Goal: Information Seeking & Learning: Learn about a topic

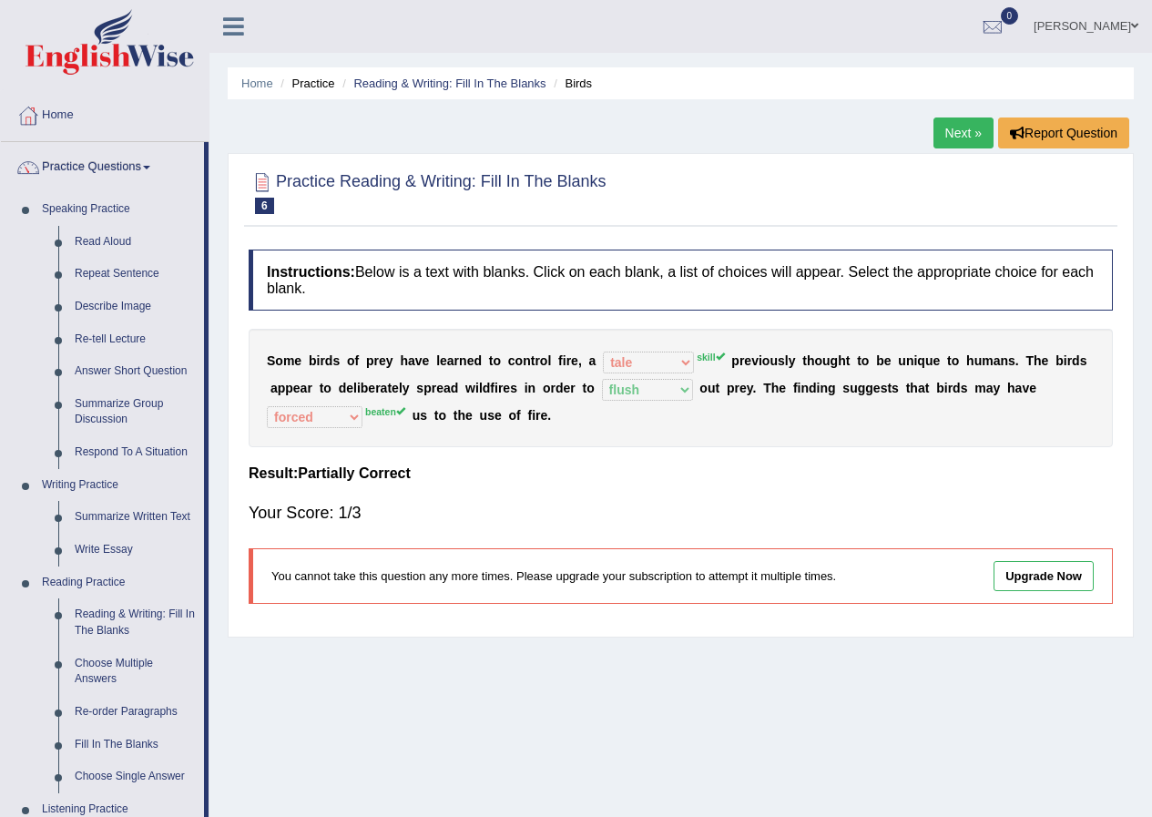
select select "tale"
select select "flush"
select select "forced"
click at [84, 242] on link "Read Aloud" at bounding box center [136, 242] width 138 height 33
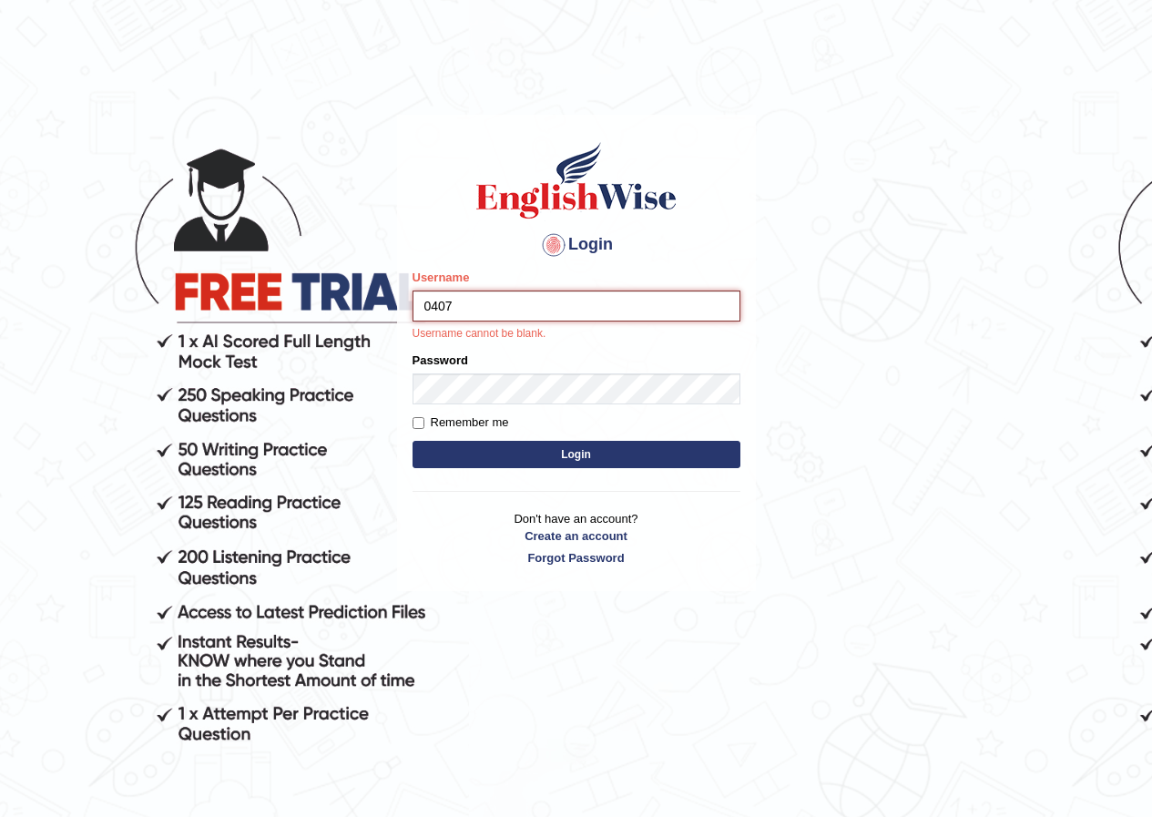
type input "0407970233"
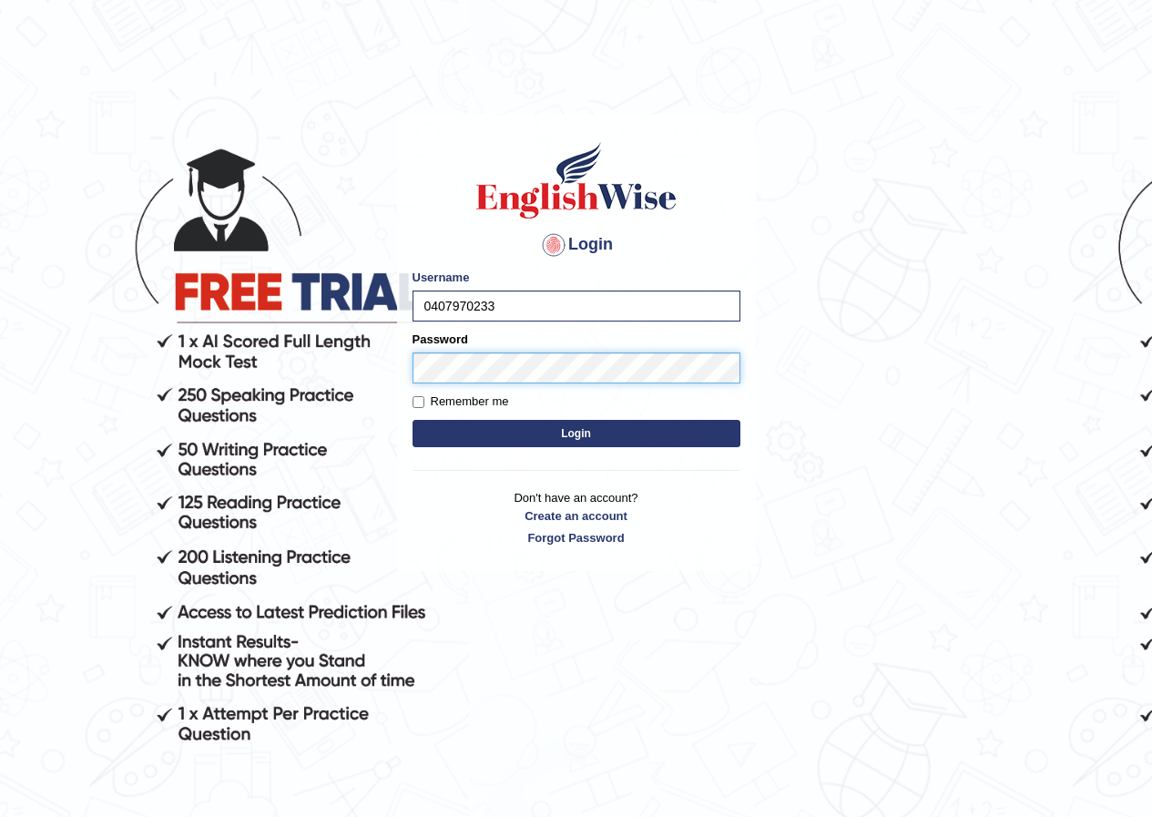
click at [413, 420] on button "Login" at bounding box center [577, 433] width 328 height 27
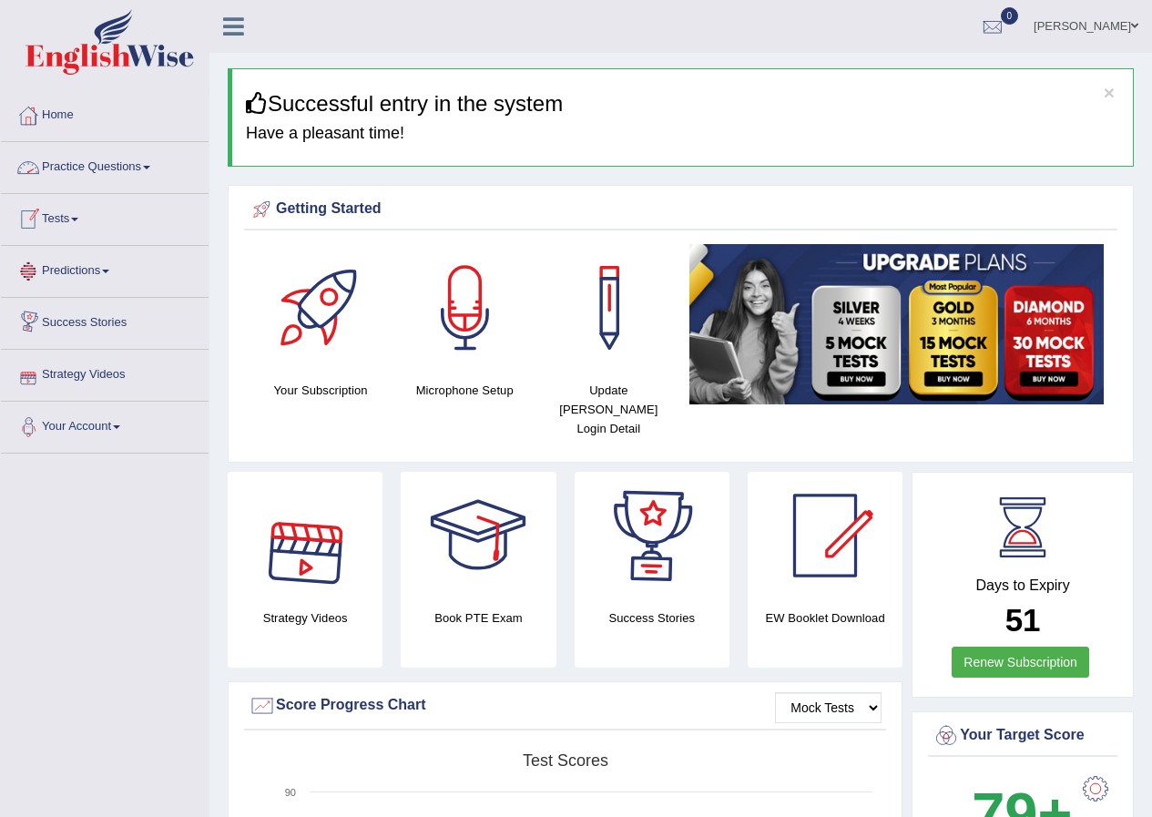
click at [130, 170] on link "Practice Questions" at bounding box center [105, 165] width 208 height 46
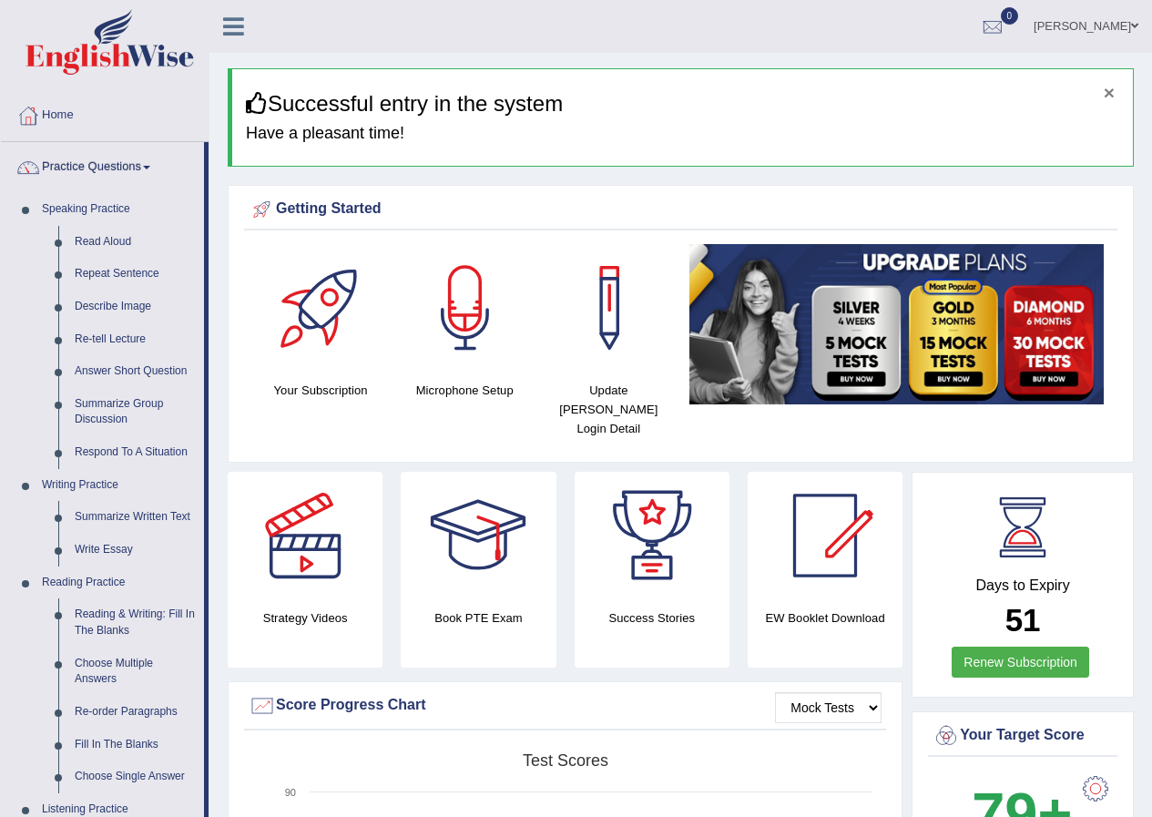
click at [1106, 90] on button "×" at bounding box center [1109, 92] width 11 height 19
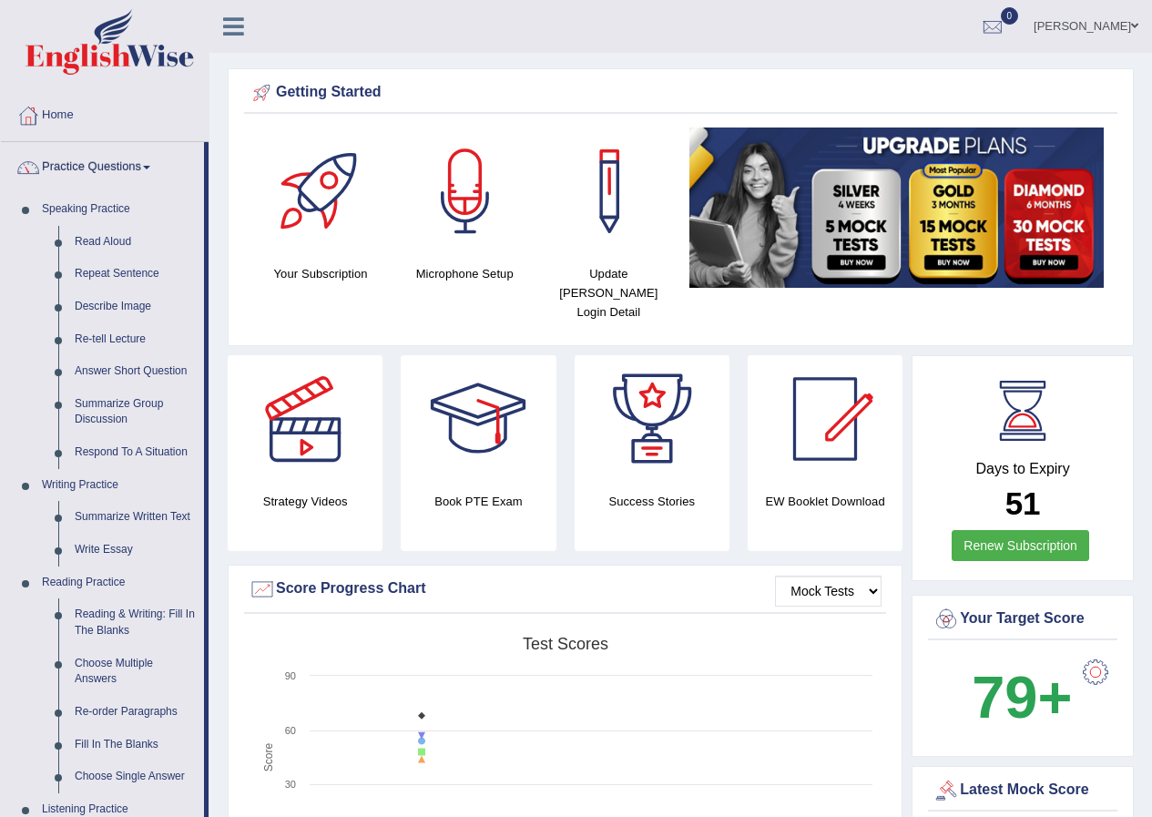
click at [146, 166] on link "Practice Questions" at bounding box center [102, 165] width 203 height 46
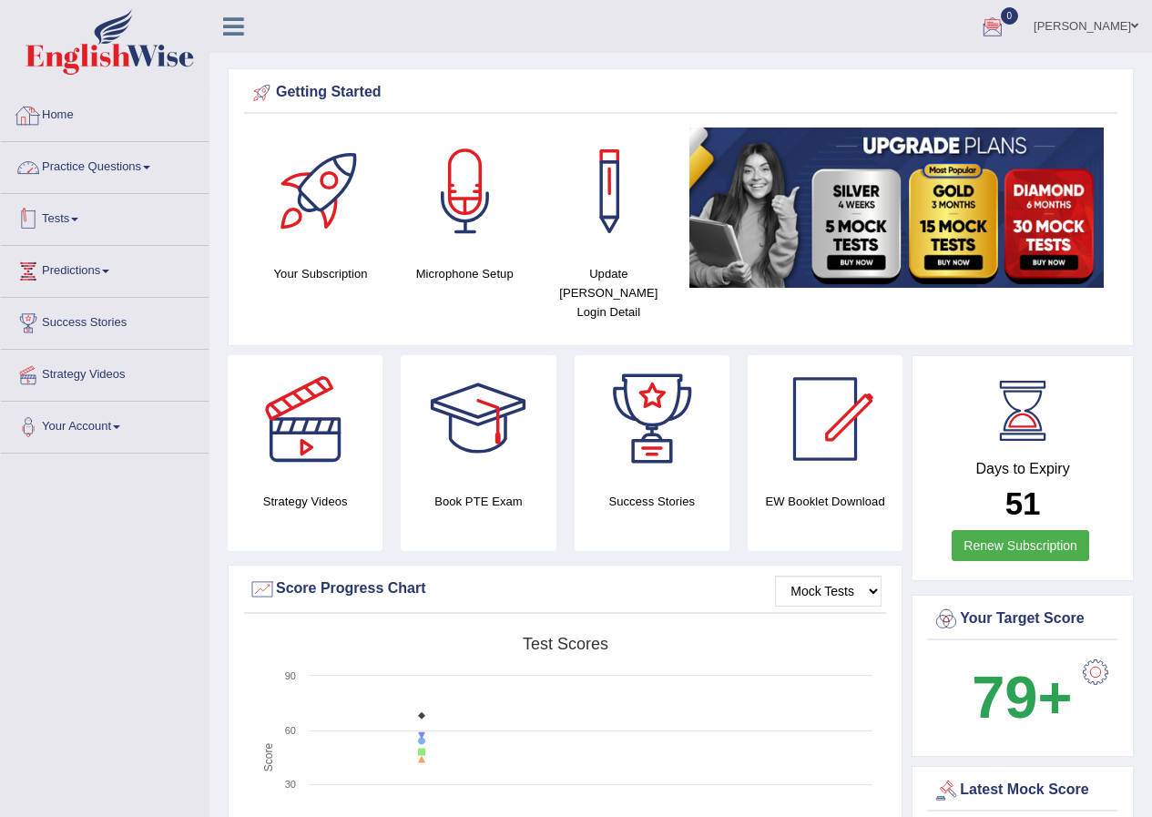
click at [129, 174] on link "Practice Questions" at bounding box center [105, 165] width 208 height 46
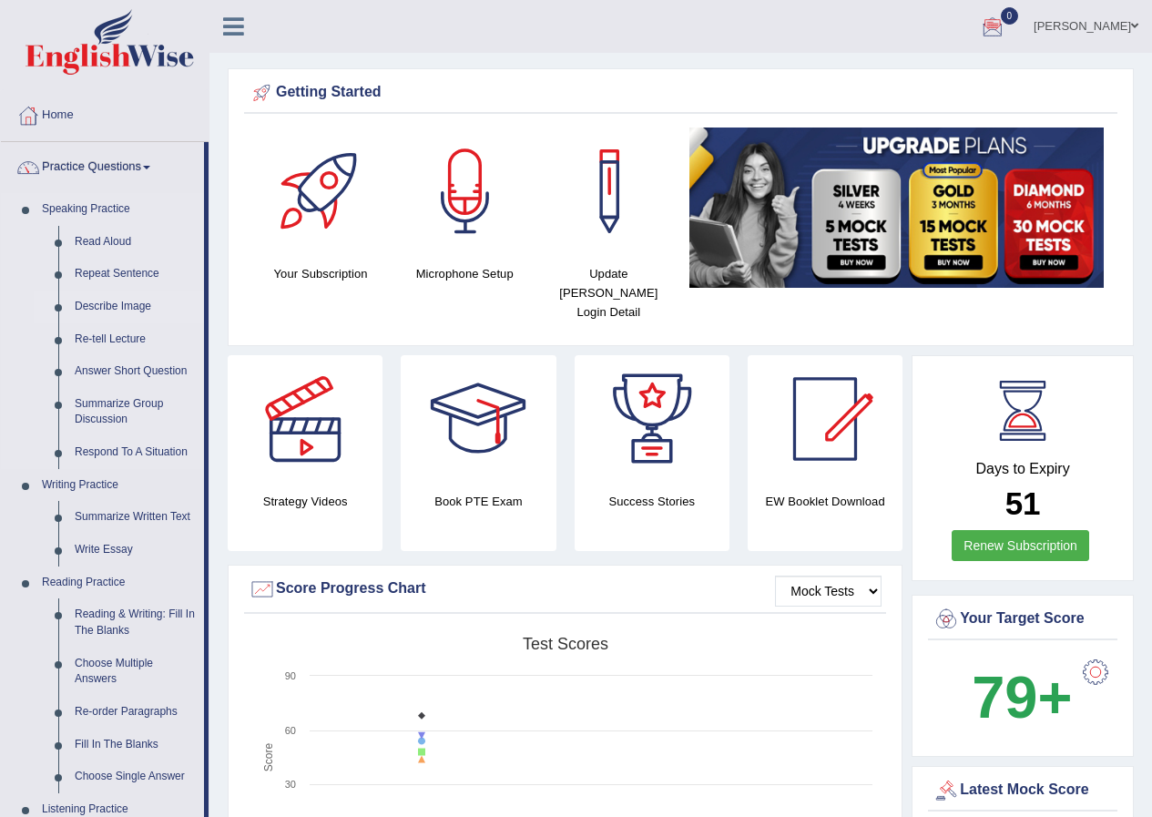
click at [113, 309] on link "Describe Image" at bounding box center [136, 307] width 138 height 33
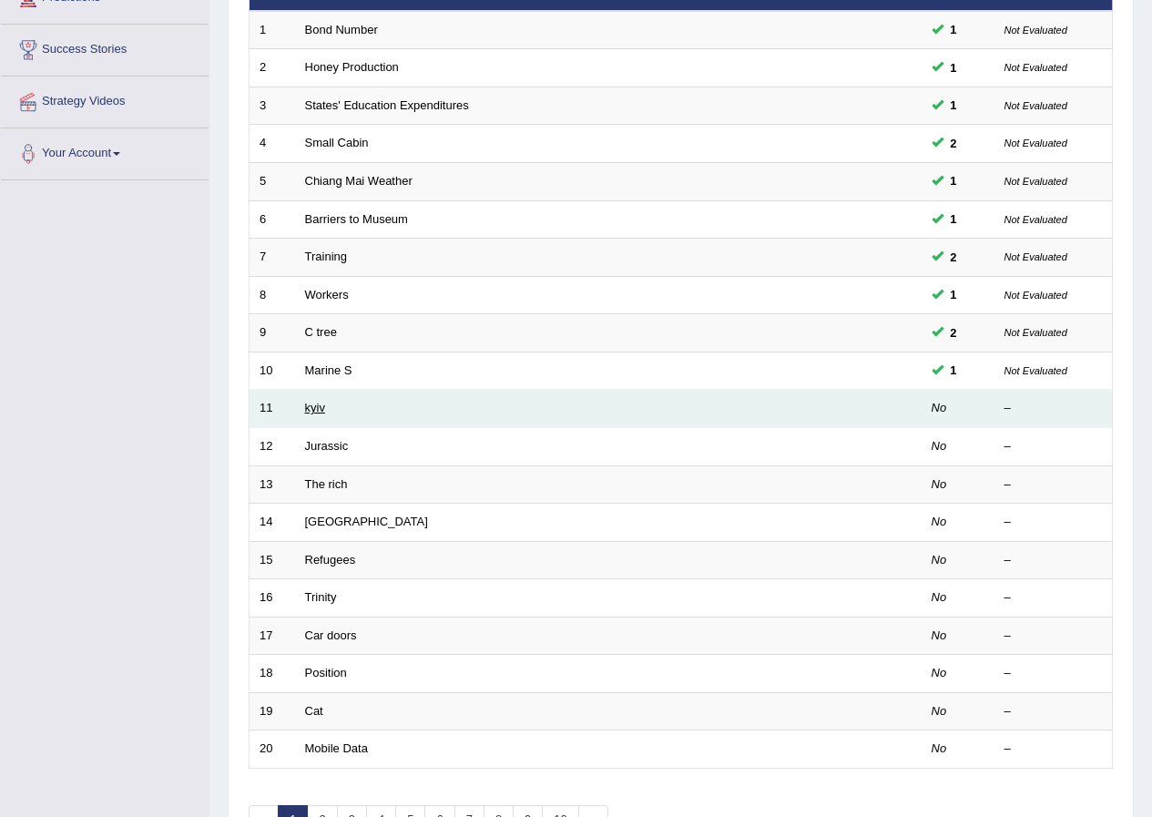
click at [320, 404] on link "kyiv" at bounding box center [315, 408] width 20 height 14
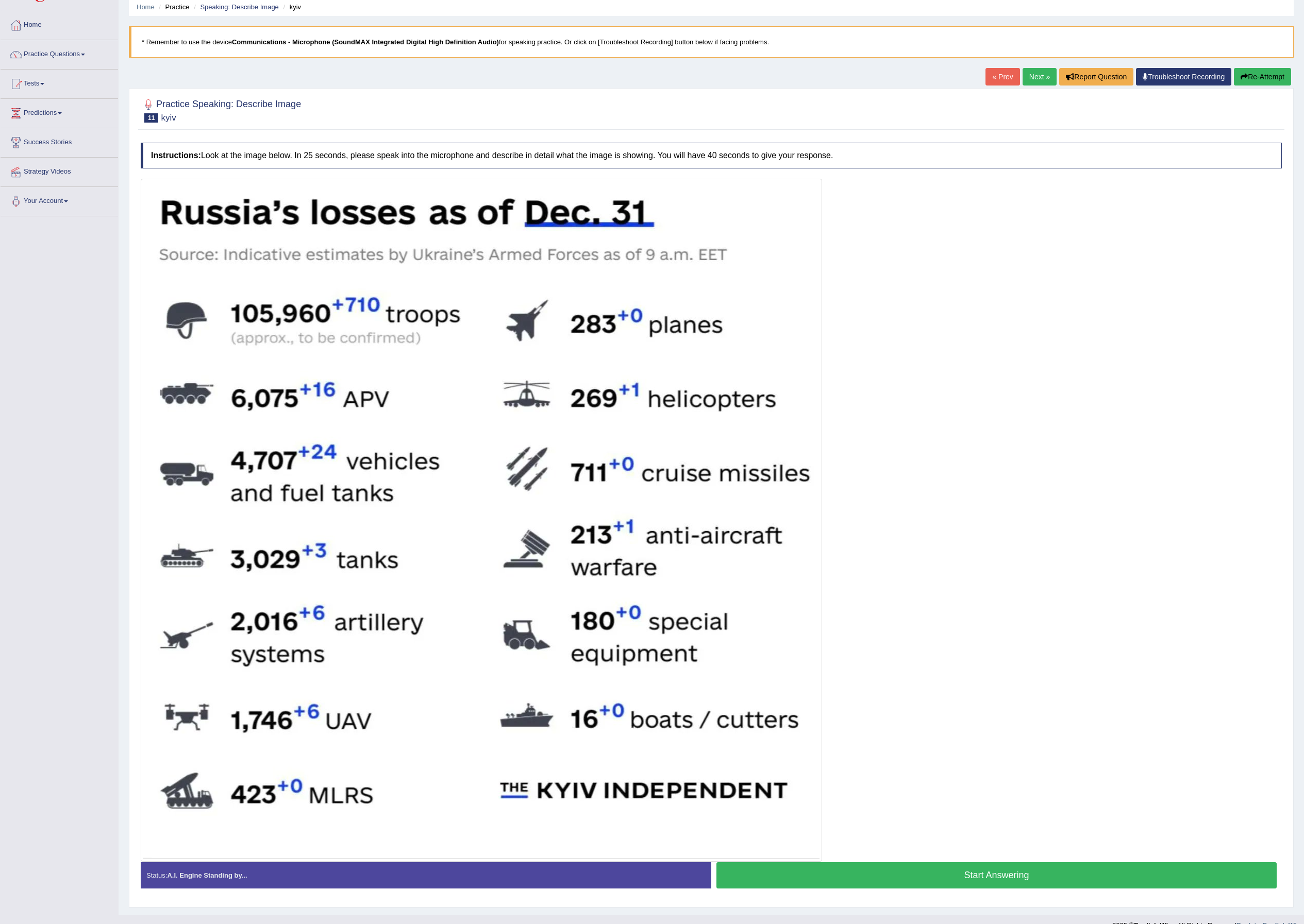
scroll to position [63, 0]
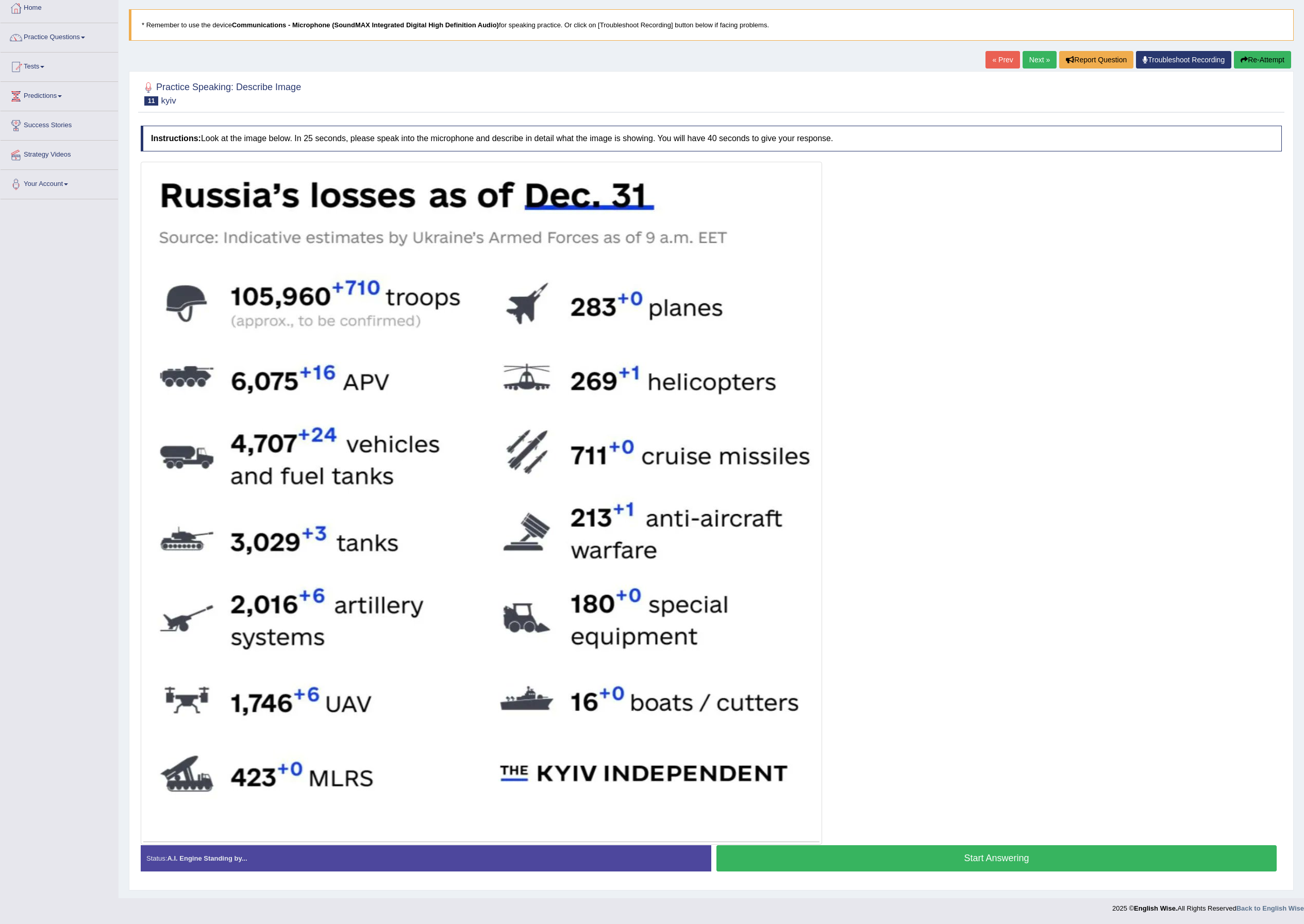
click at [652, 58] on link "Next »" at bounding box center [1039, 59] width 34 height 18
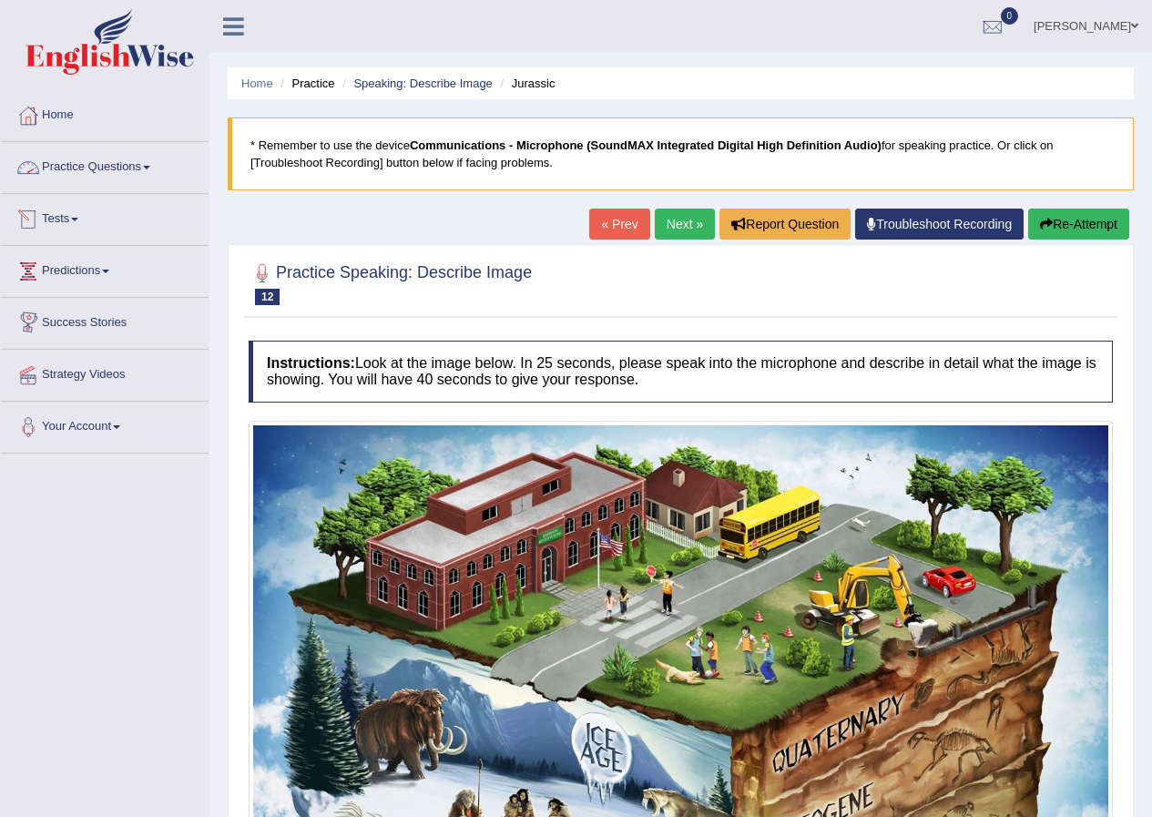
click at [95, 171] on link "Practice Questions" at bounding box center [105, 165] width 208 height 46
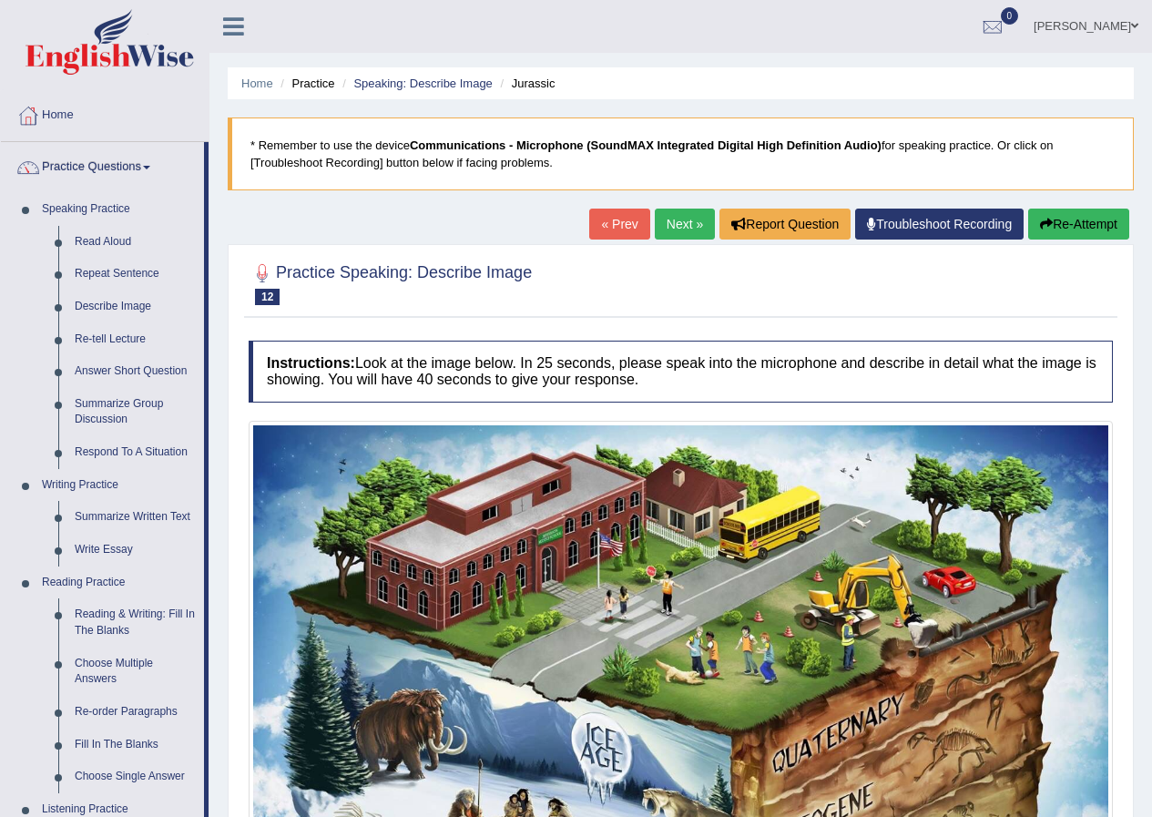
click at [84, 164] on link "Practice Questions" at bounding box center [102, 165] width 203 height 46
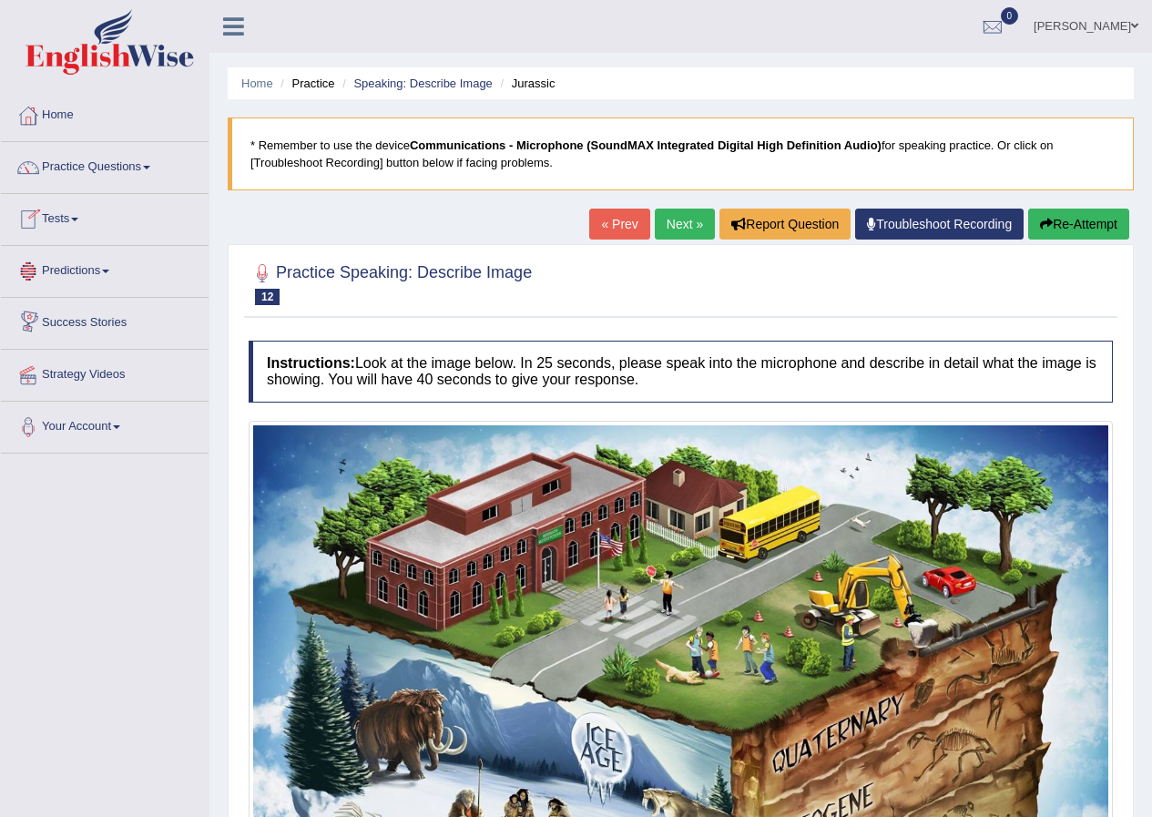
click at [72, 220] on link "Tests" at bounding box center [105, 217] width 208 height 46
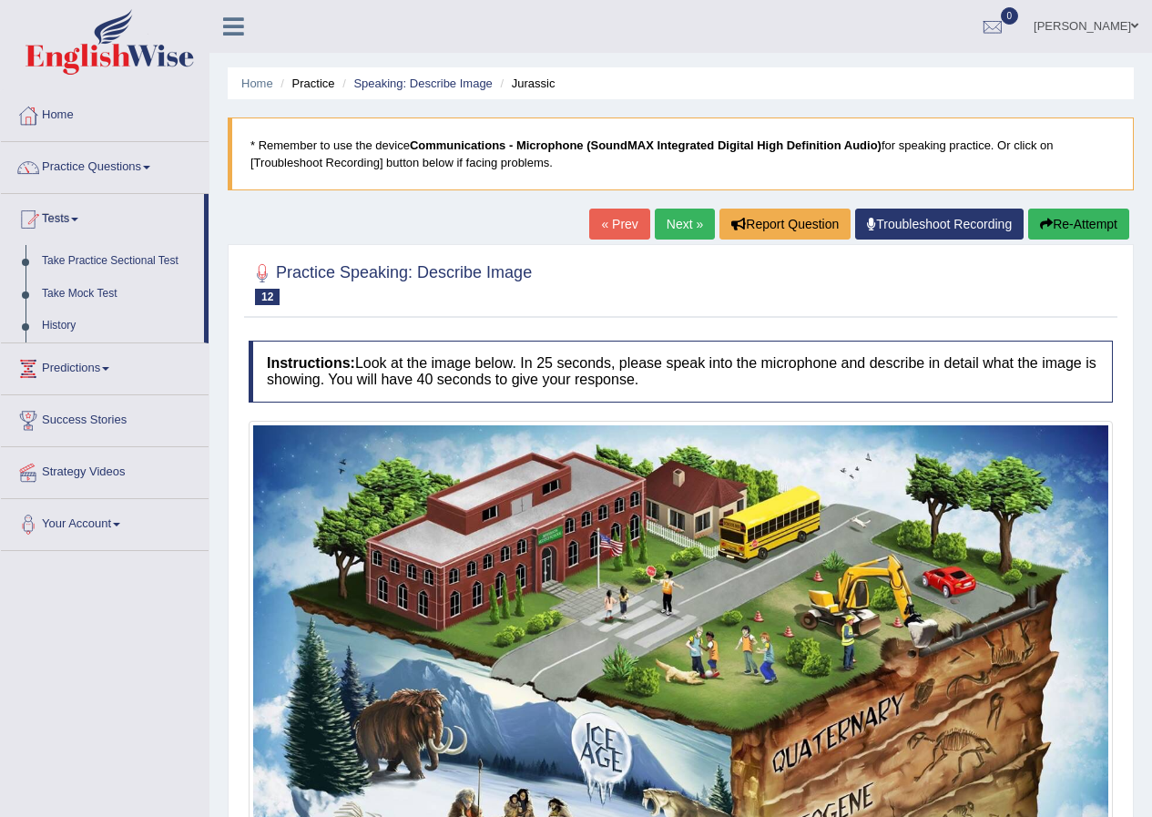
click at [895, 229] on link "Troubleshoot Recording" at bounding box center [939, 224] width 169 height 31
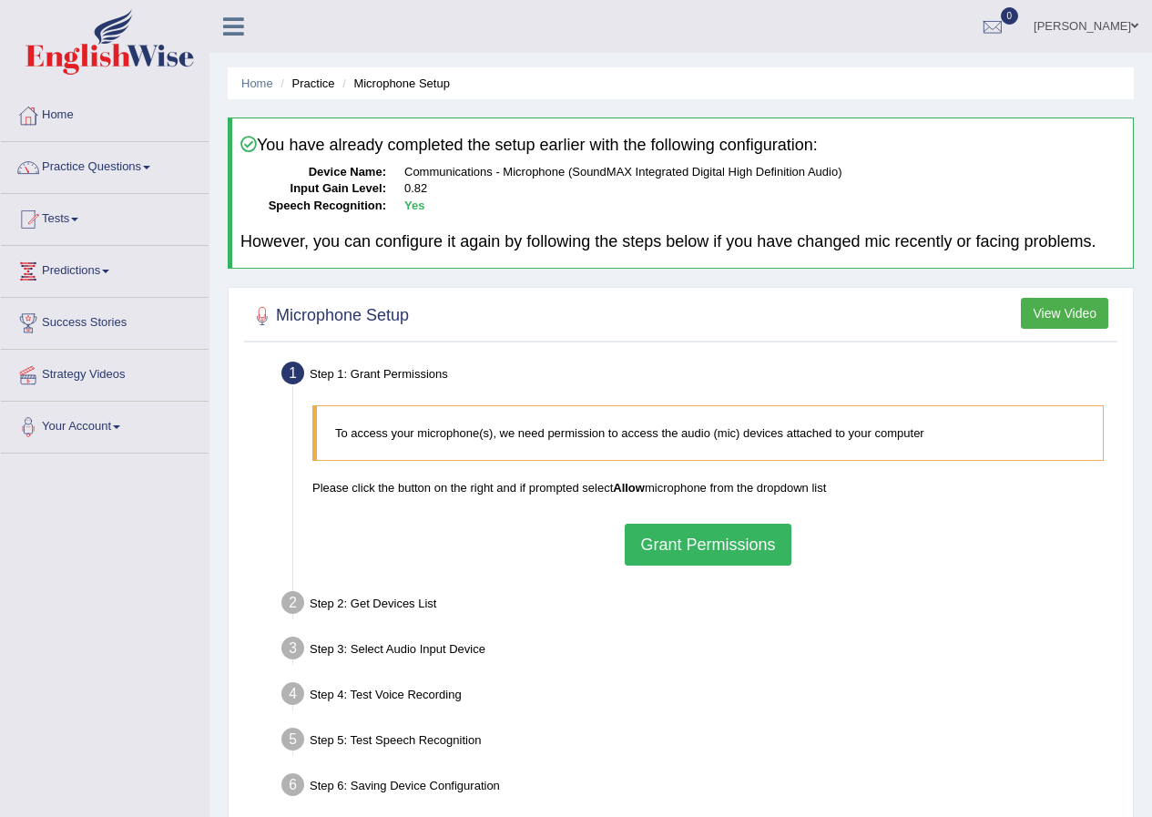
click at [702, 538] on button "Grant Permissions" at bounding box center [708, 545] width 166 height 42
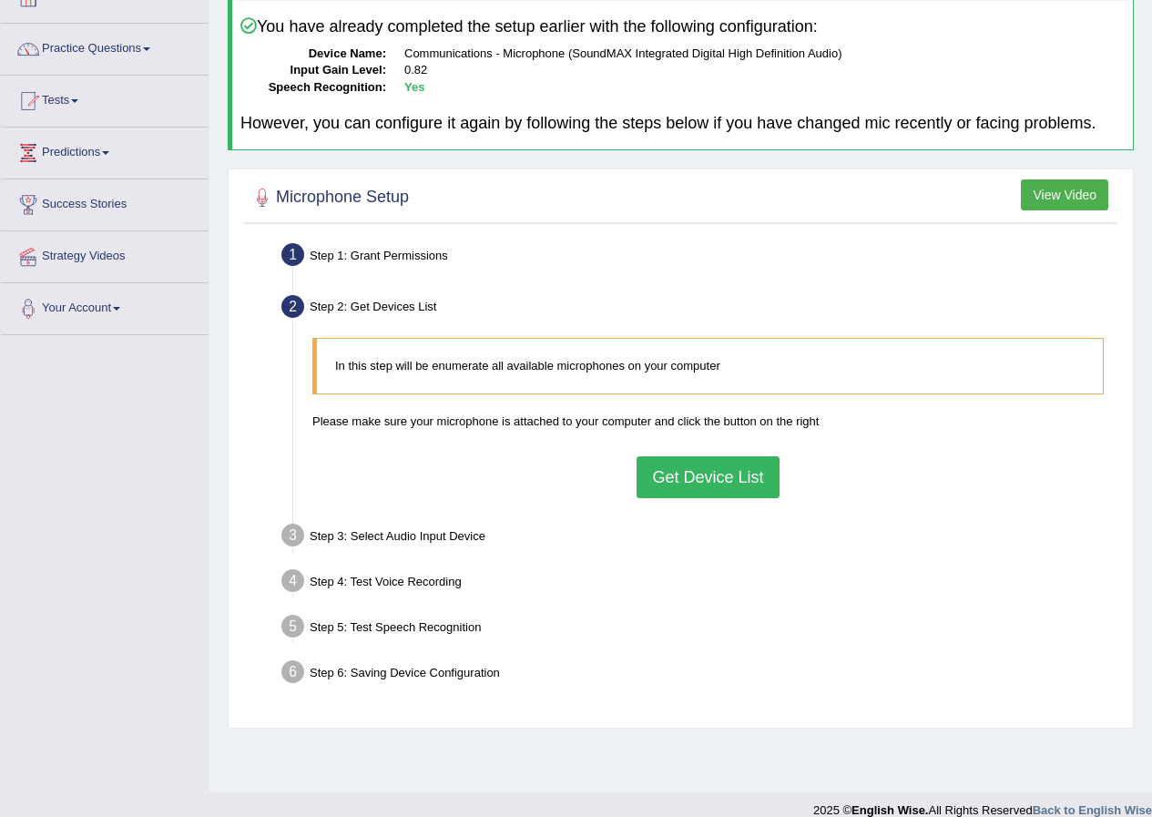
scroll to position [139, 0]
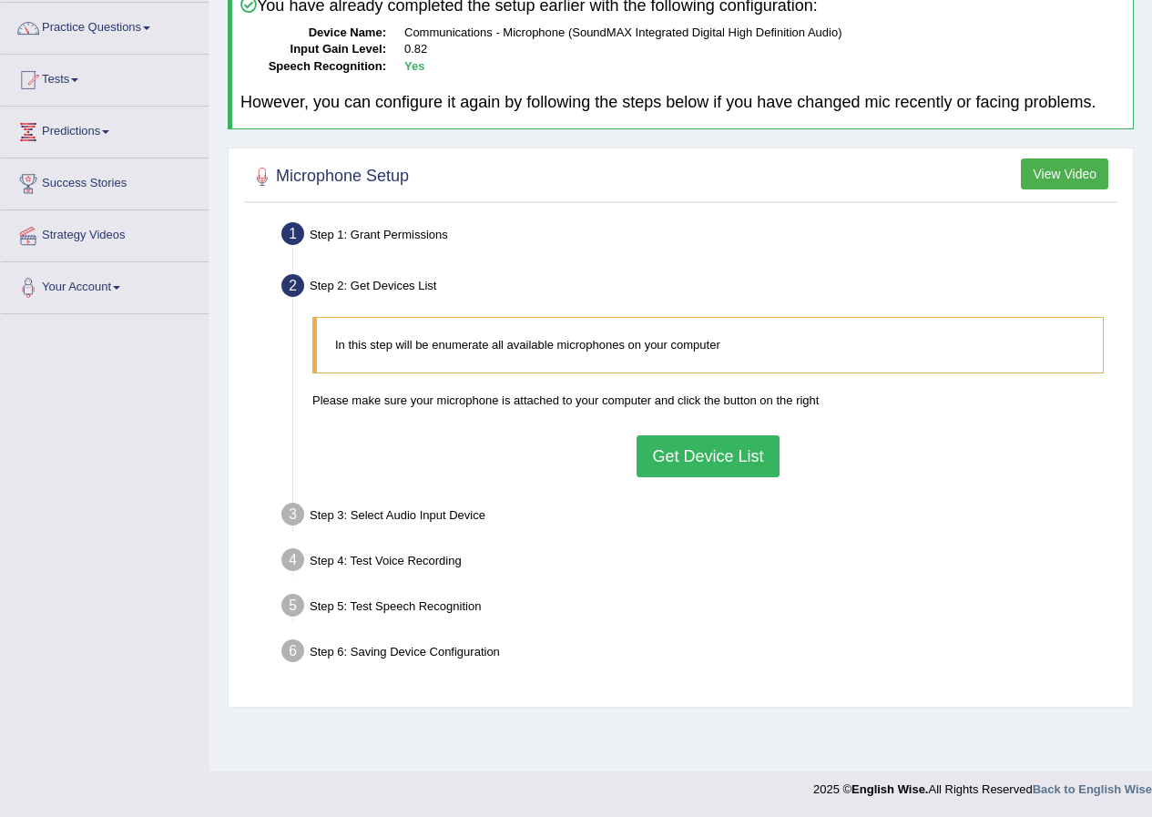
click at [685, 456] on button "Get Device List" at bounding box center [708, 456] width 142 height 42
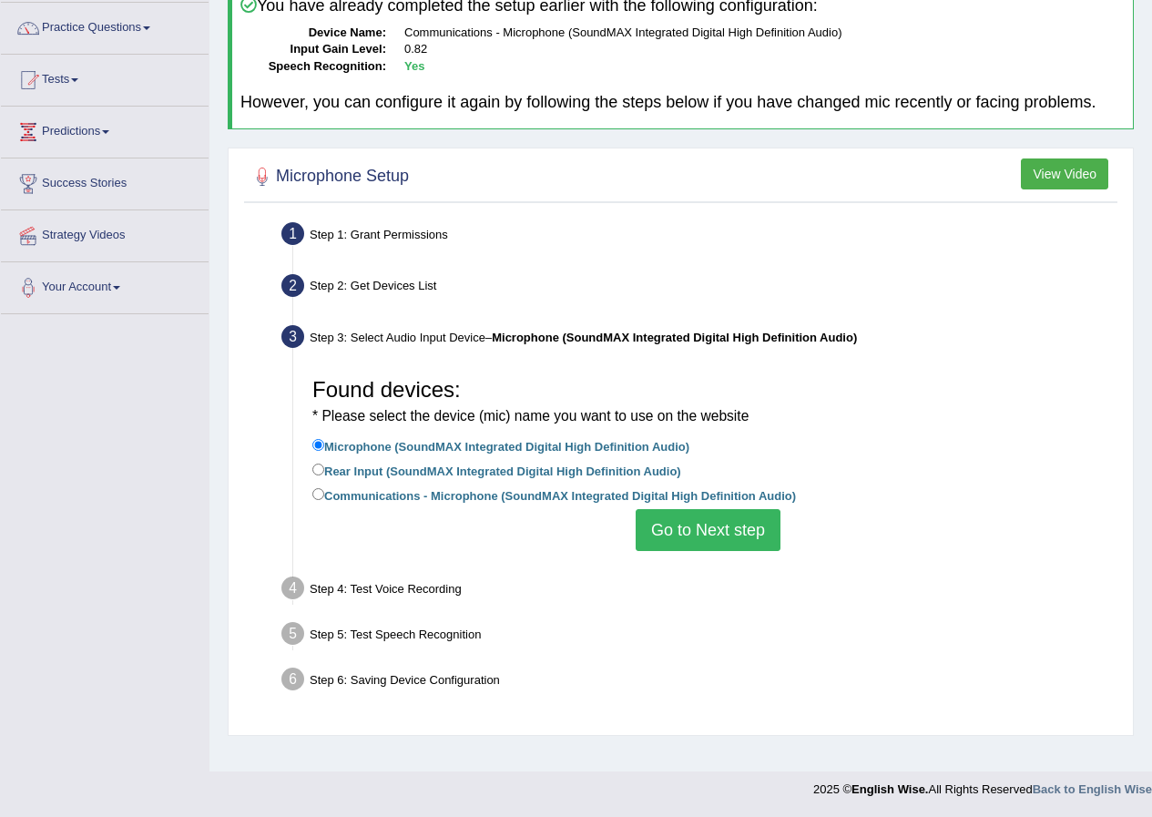
click at [663, 530] on button "Go to Next step" at bounding box center [708, 530] width 145 height 42
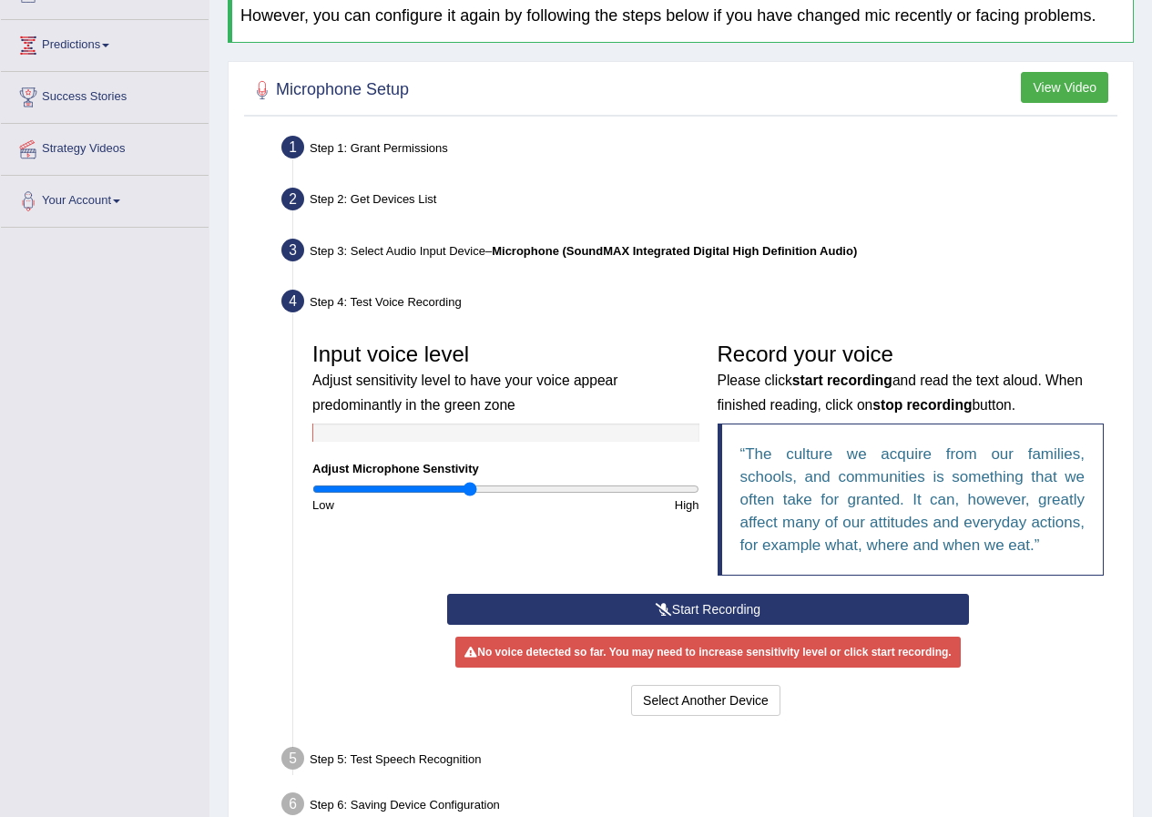
scroll to position [322, 0]
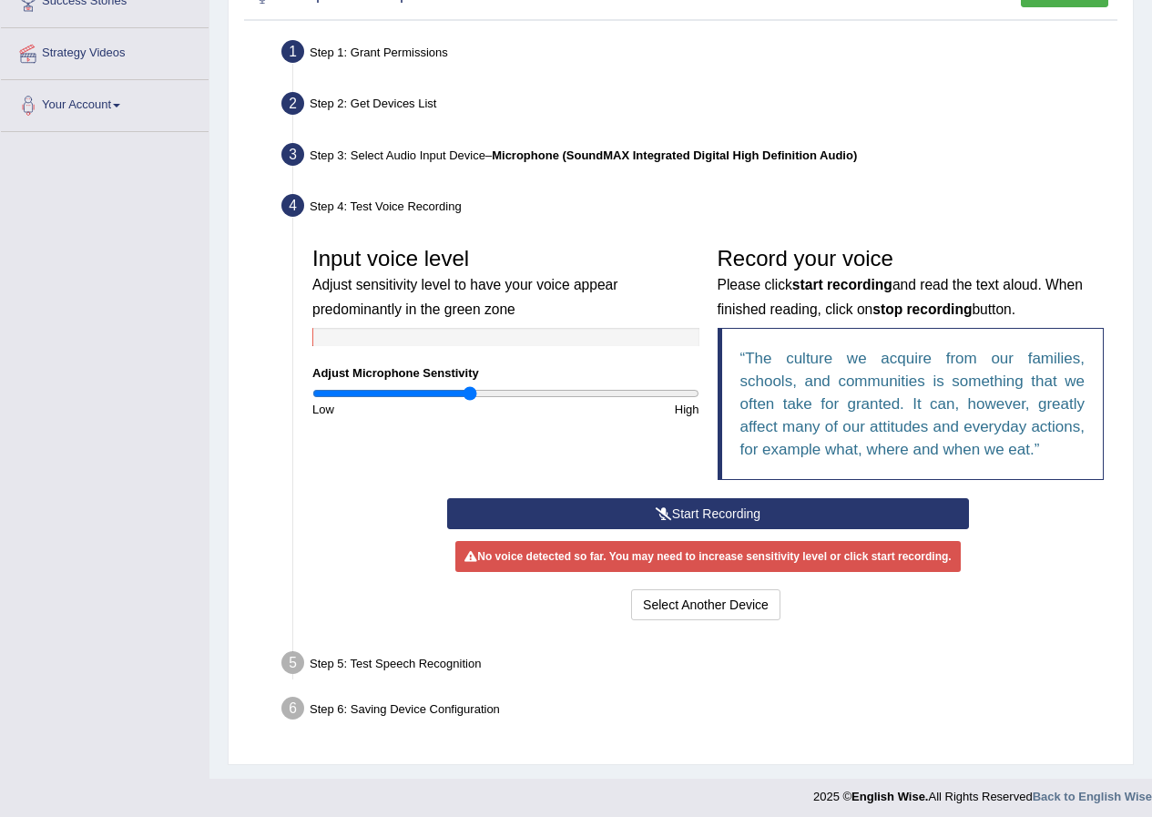
click at [664, 513] on icon at bounding box center [664, 513] width 16 height 13
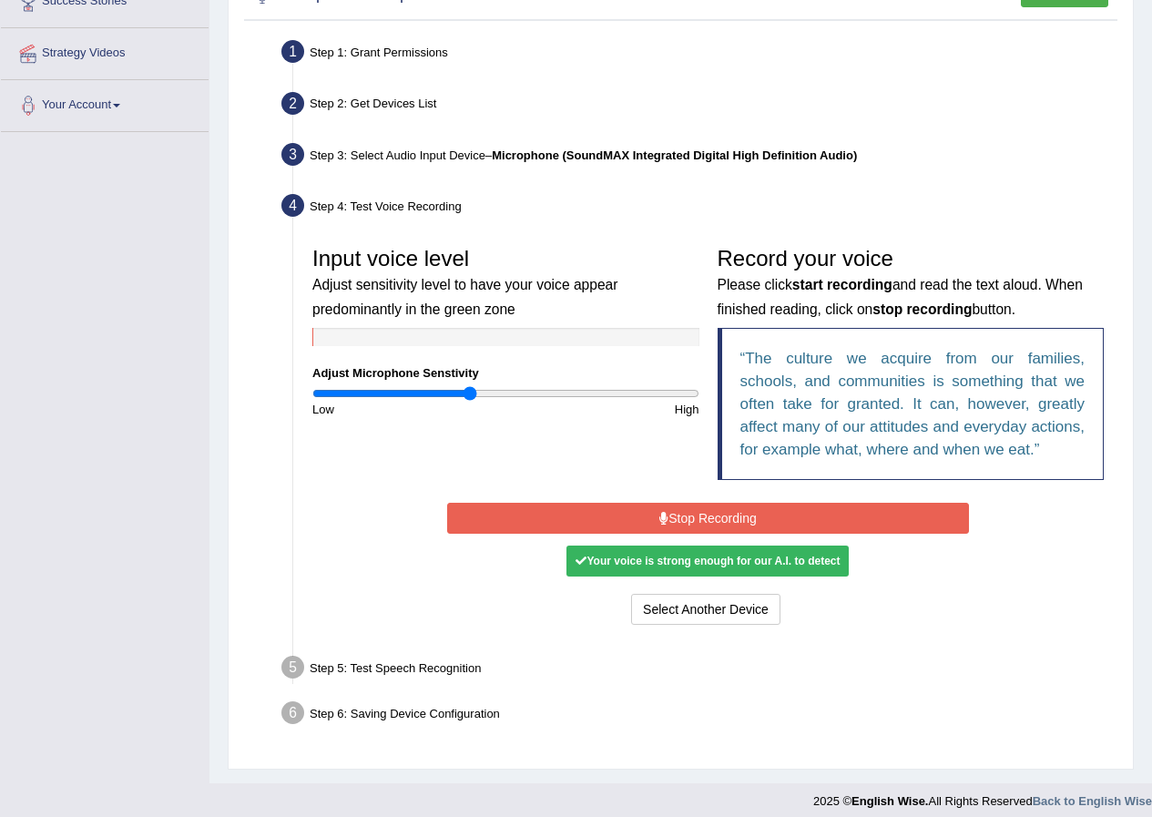
click at [682, 520] on button "Stop Recording" at bounding box center [708, 518] width 522 height 31
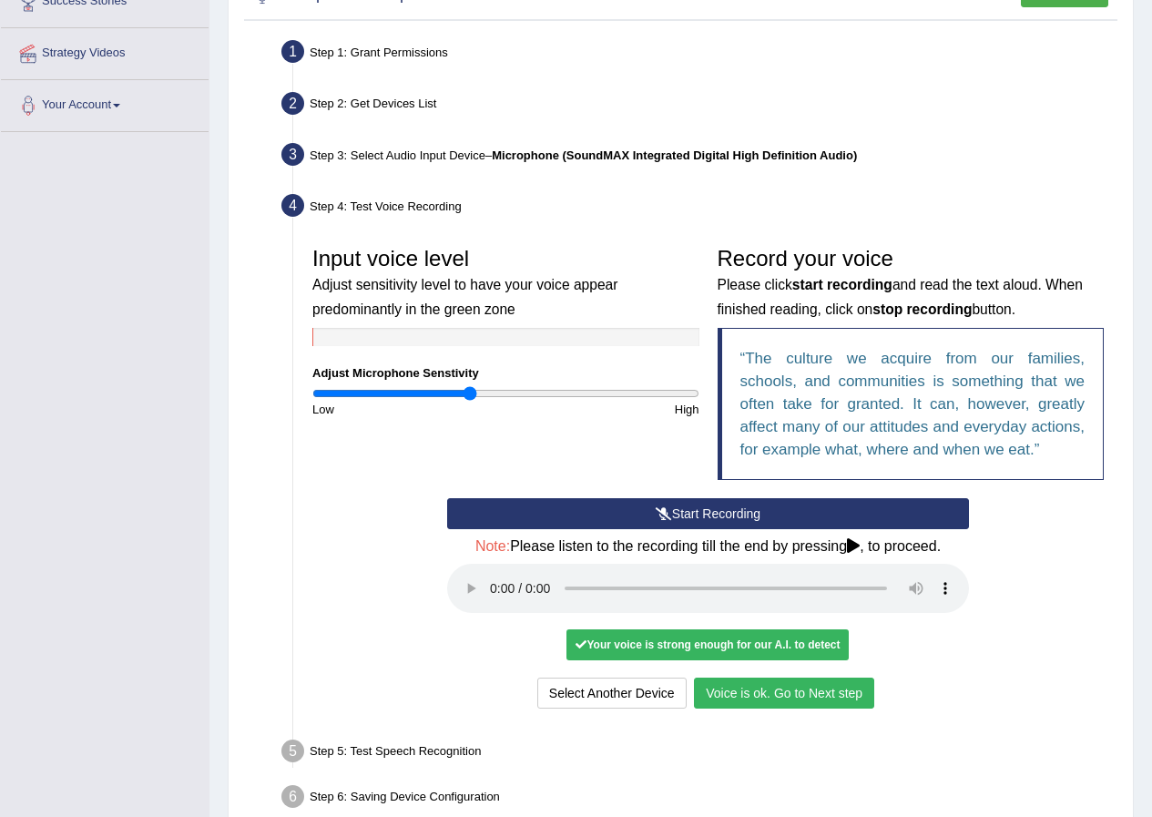
click at [784, 700] on button "Voice is ok. Go to Next step" at bounding box center [784, 693] width 180 height 31
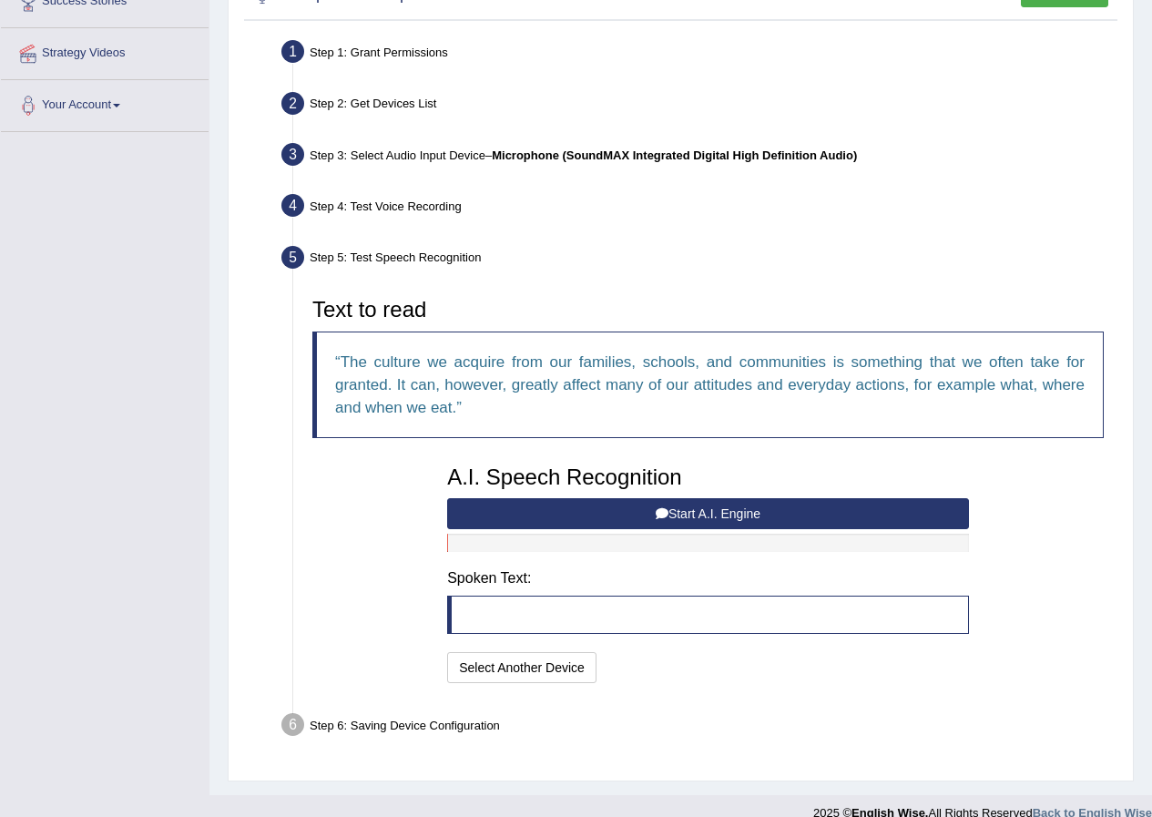
click at [695, 516] on button "Start A.I. Engine" at bounding box center [708, 513] width 522 height 31
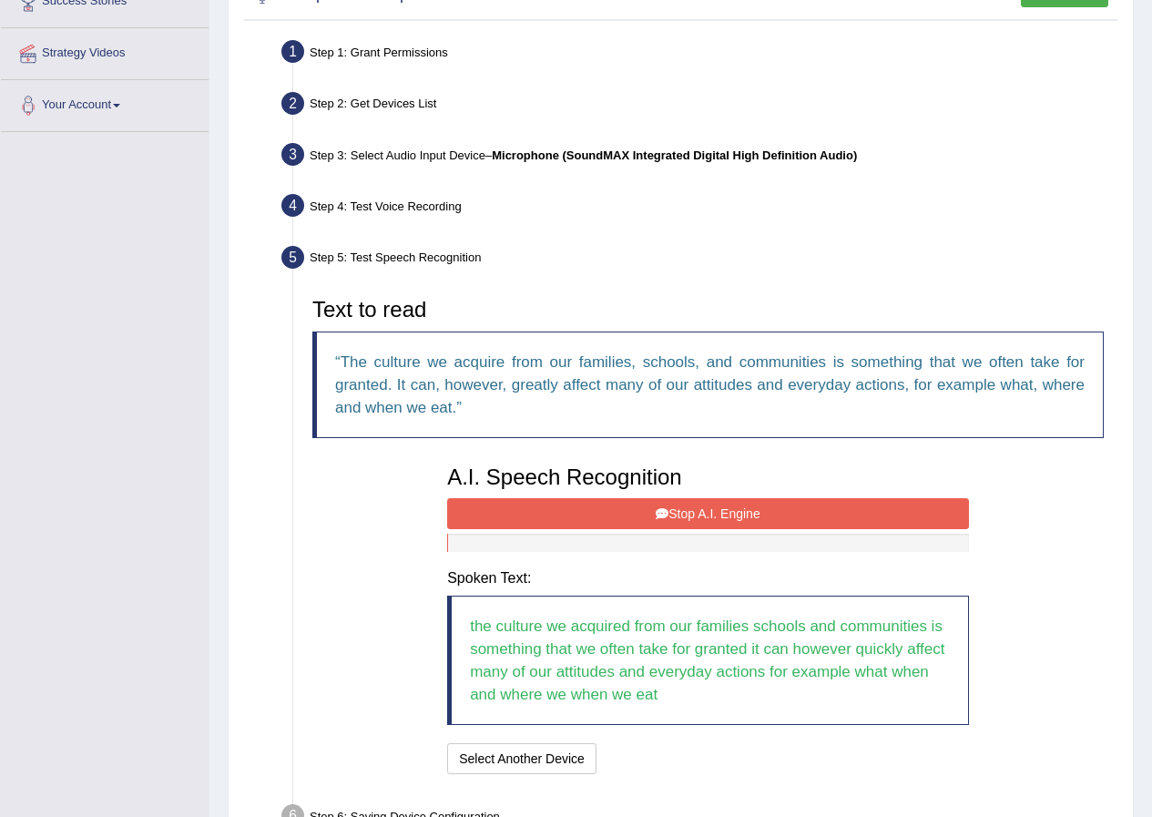
click at [615, 513] on button "Stop A.I. Engine" at bounding box center [708, 513] width 522 height 31
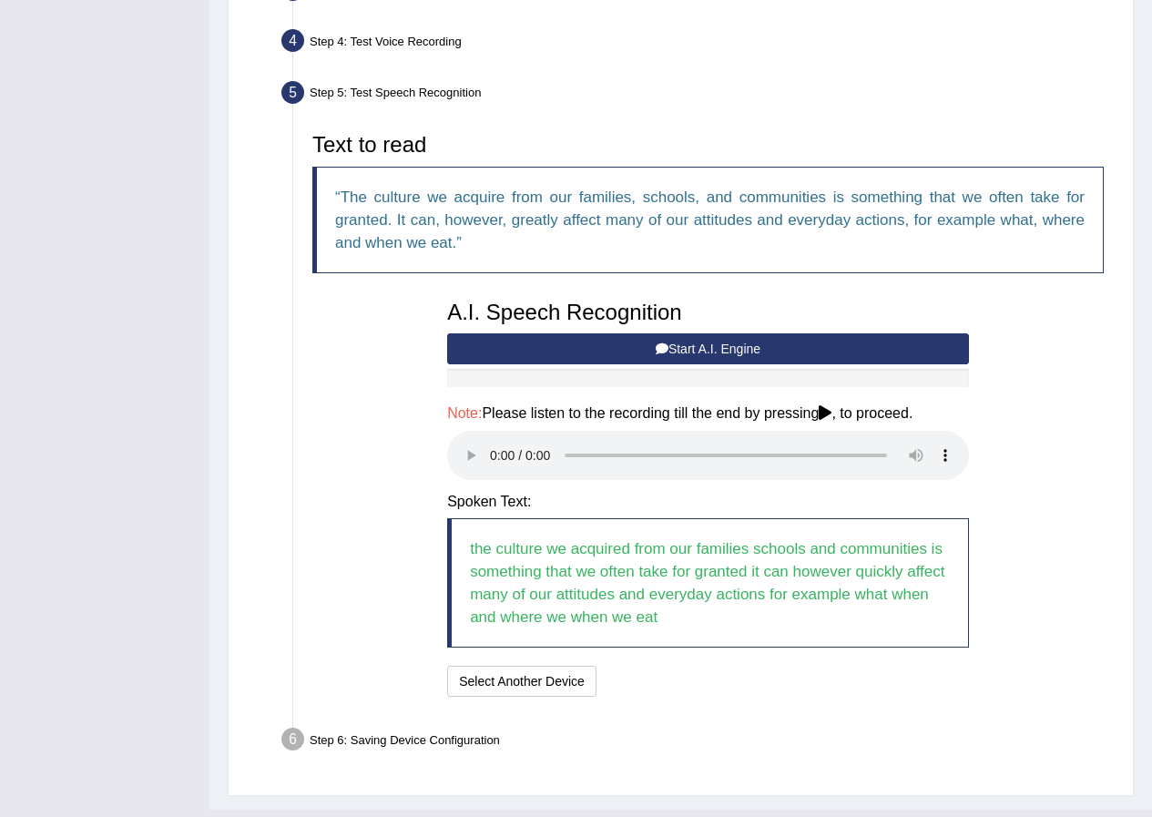
scroll to position [504, 0]
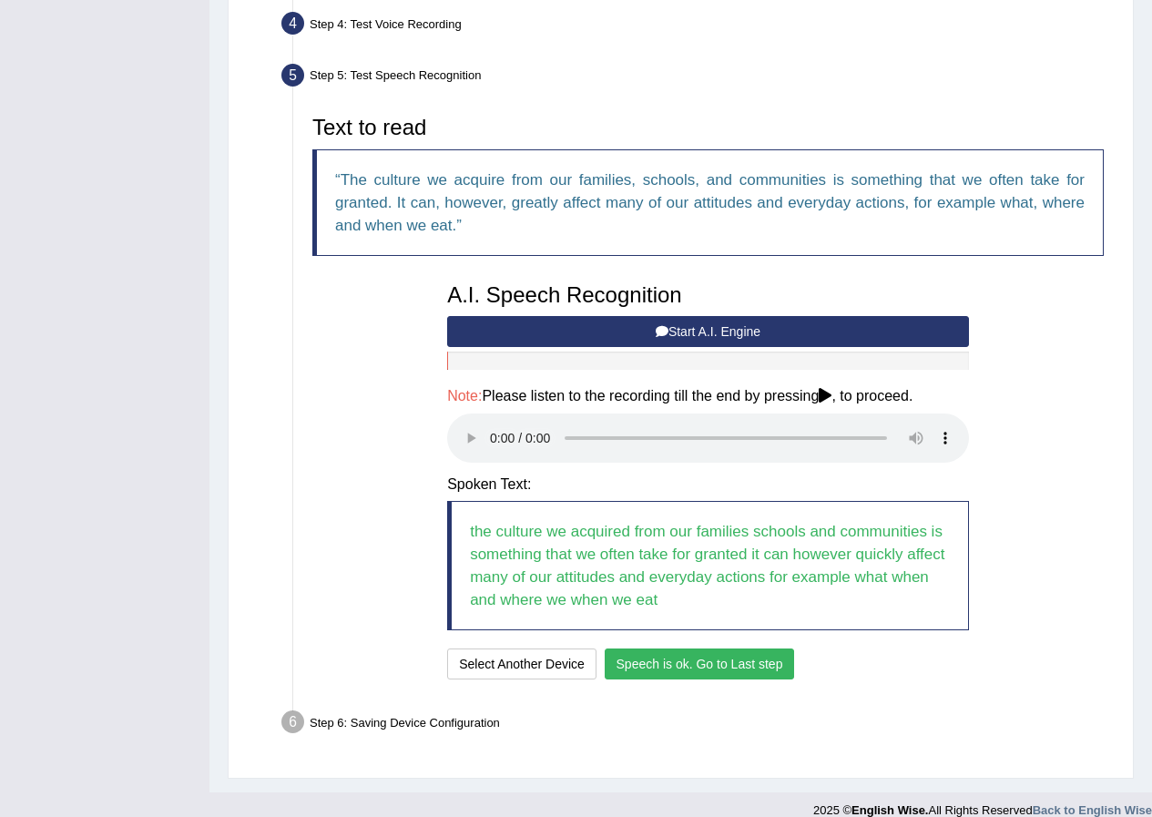
click at [693, 669] on button "Speech is ok. Go to Last step" at bounding box center [700, 664] width 190 height 31
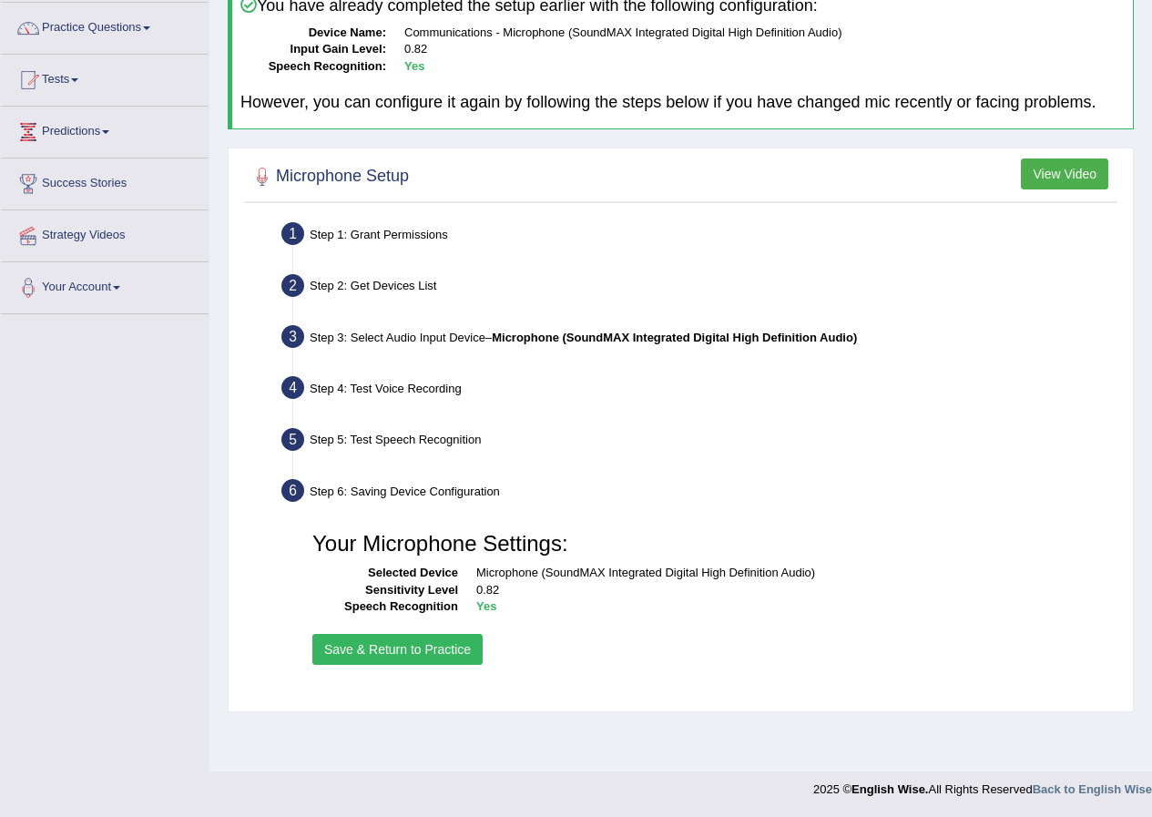
scroll to position [139, 0]
click at [395, 651] on button "Save & Return to Practice" at bounding box center [397, 649] width 170 height 31
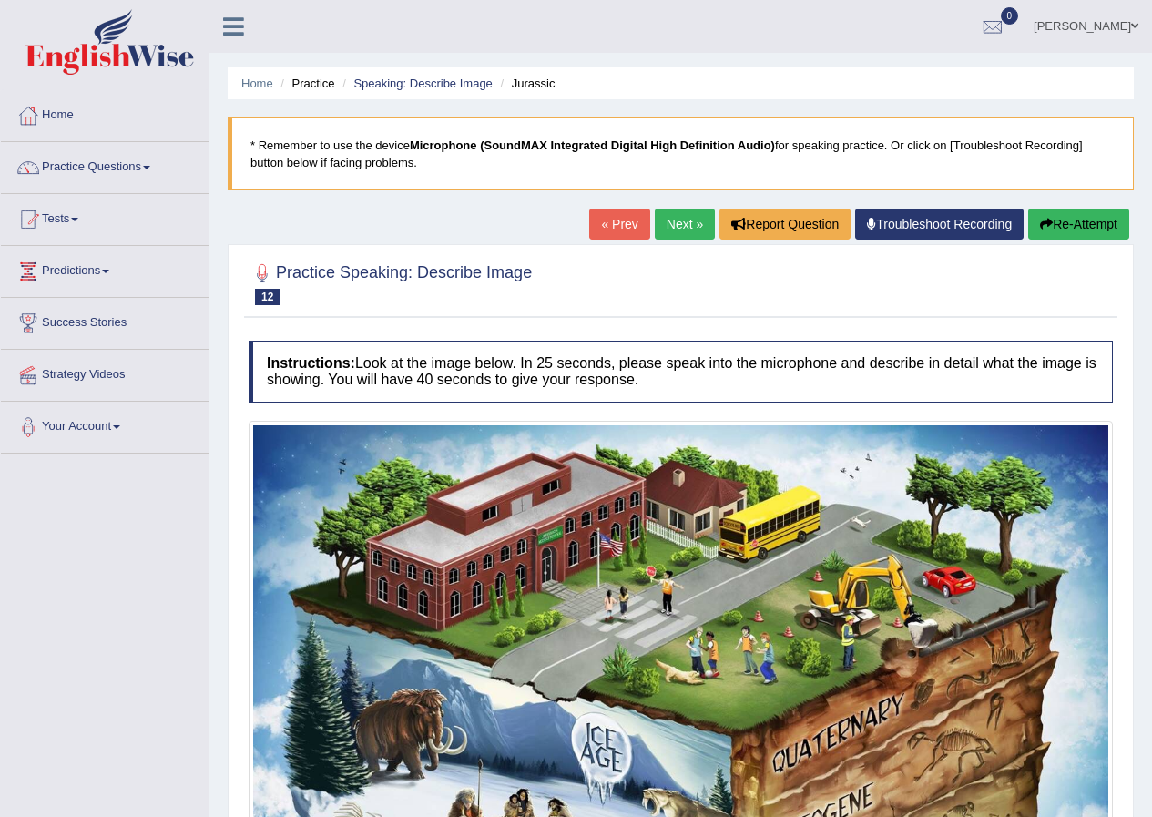
click at [72, 160] on link "Practice Questions" at bounding box center [105, 165] width 208 height 46
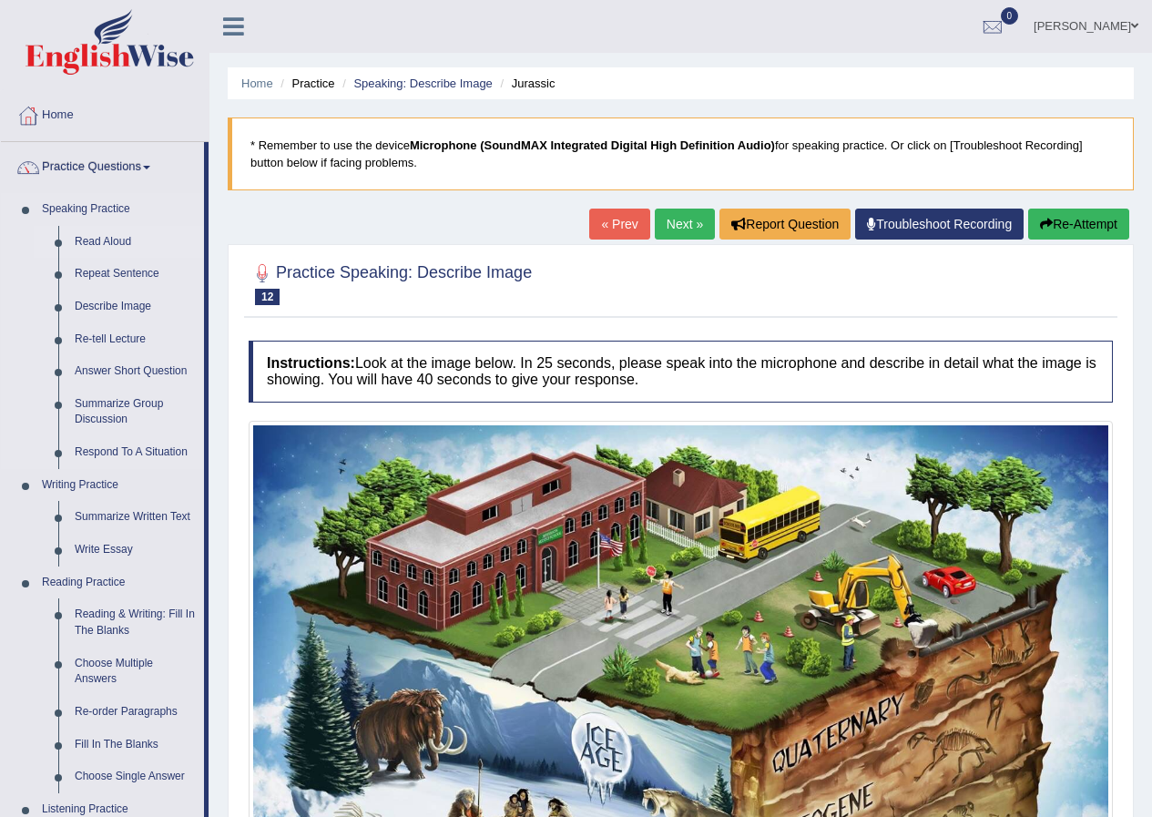
click at [106, 241] on link "Read Aloud" at bounding box center [136, 242] width 138 height 33
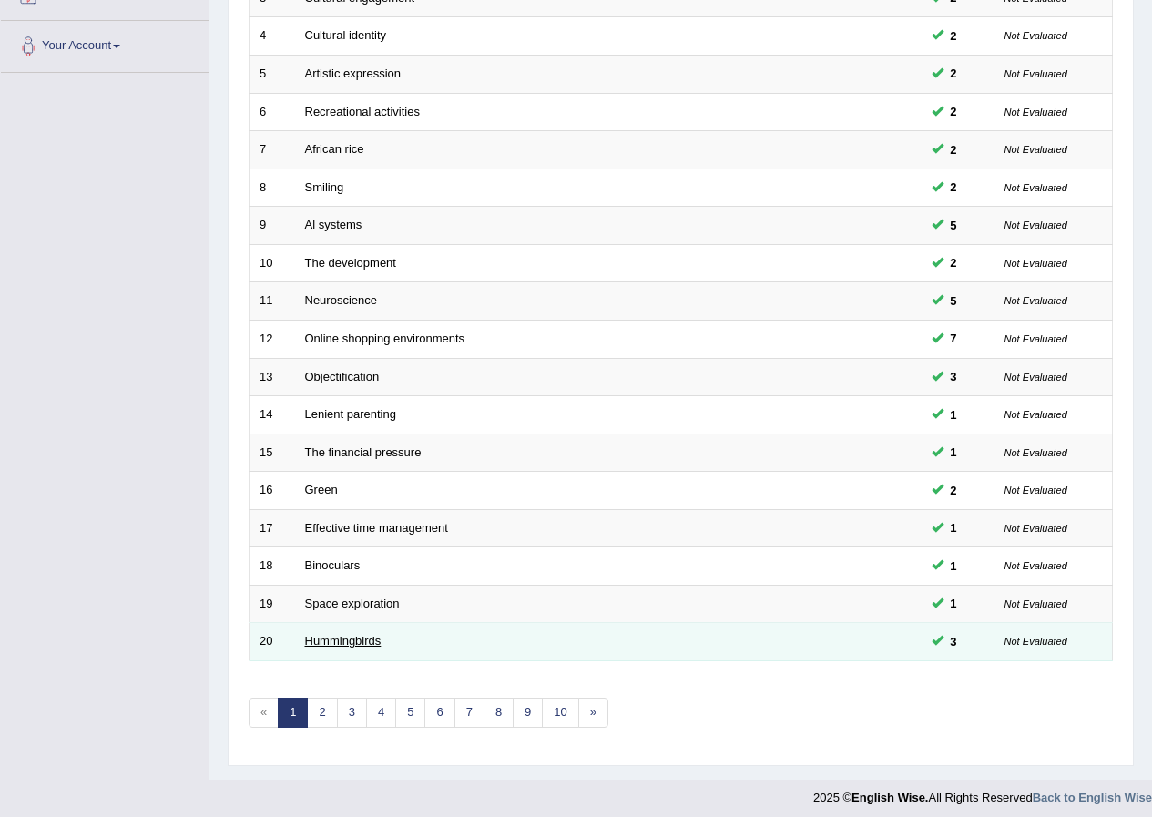
scroll to position [389, 0]
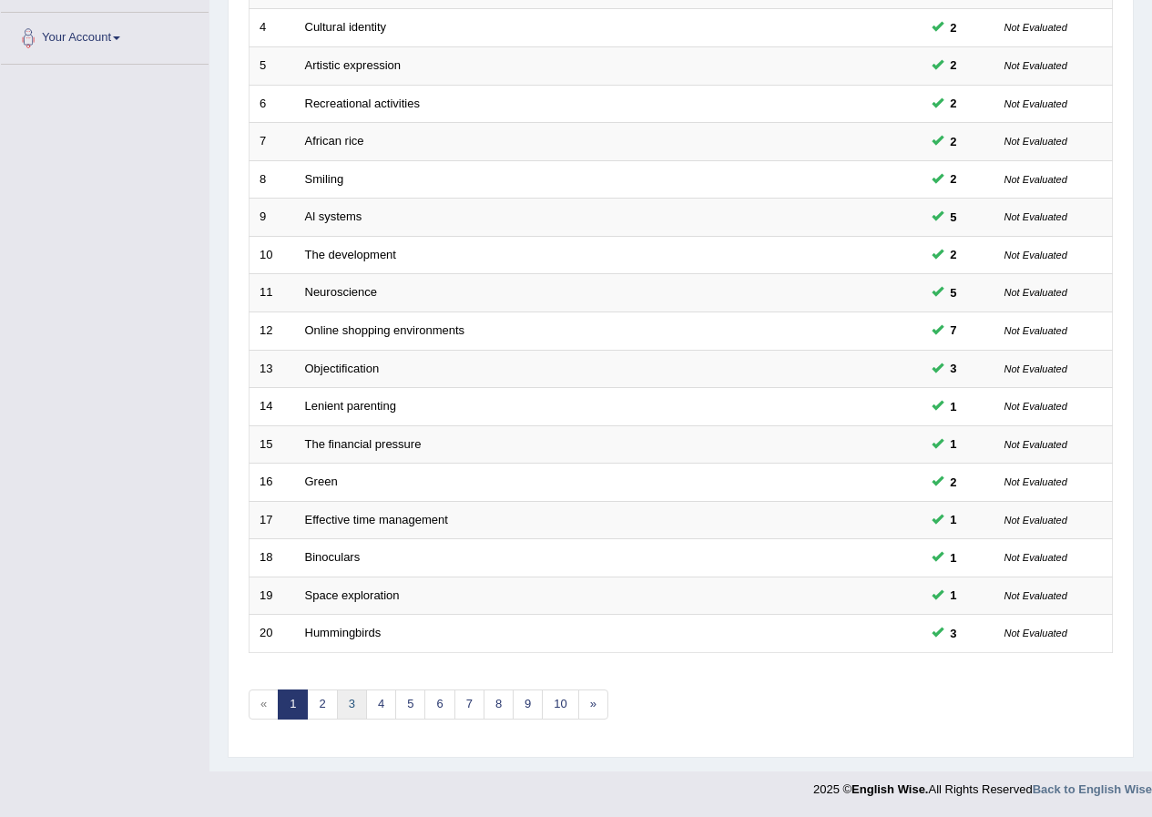
click at [342, 704] on link "3" at bounding box center [352, 705] width 30 height 30
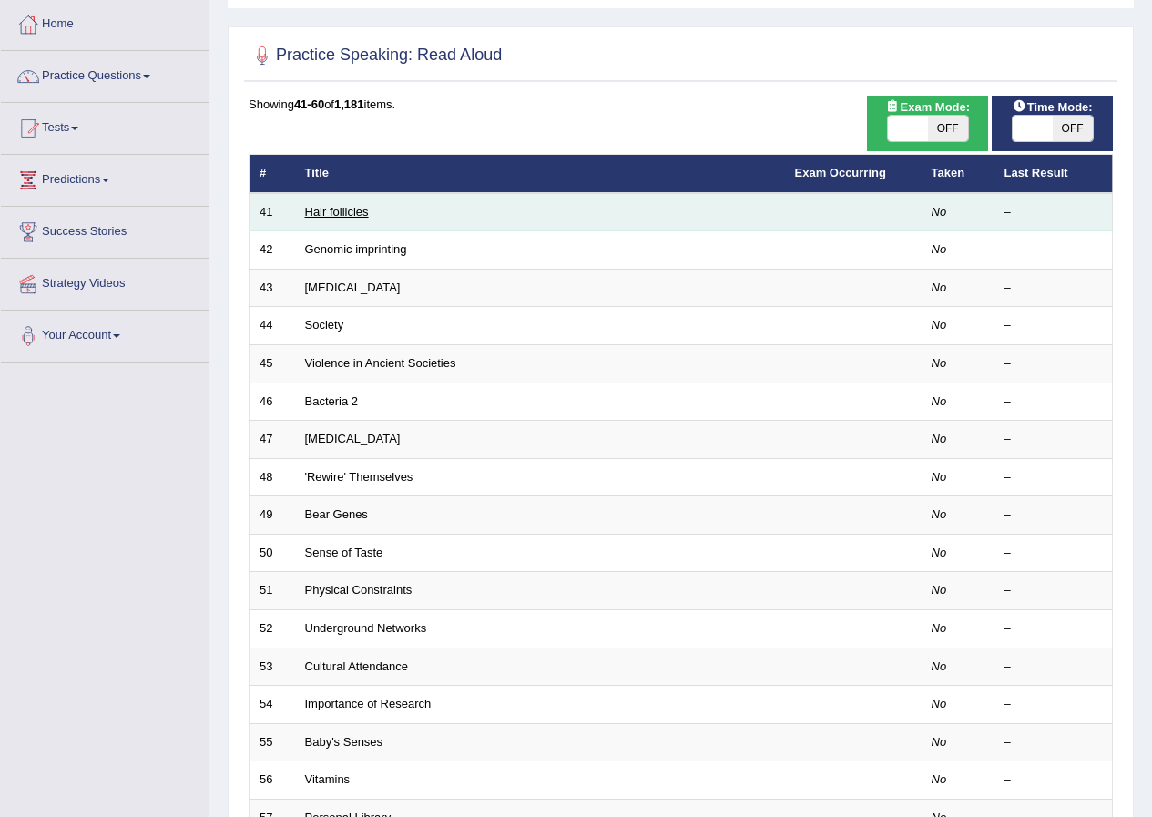
click at [332, 210] on link "Hair follicles" at bounding box center [337, 212] width 64 height 14
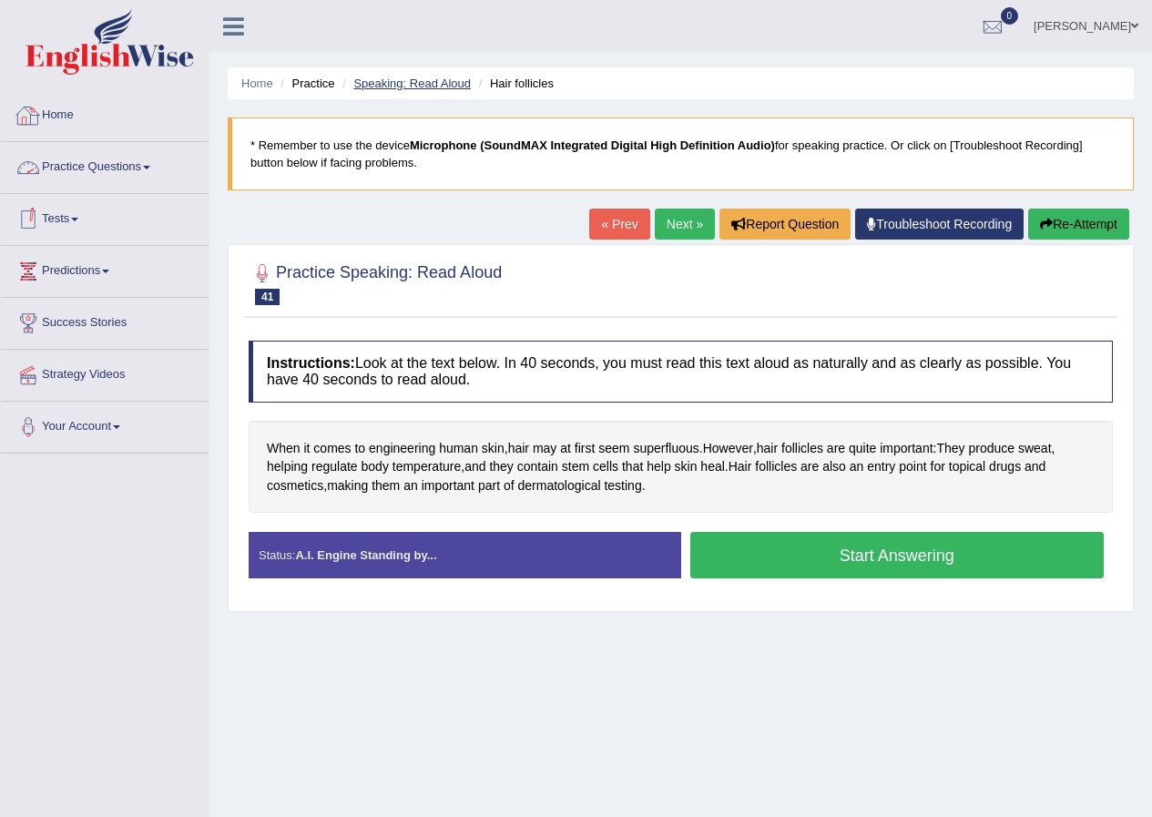
click at [411, 83] on link "Speaking: Read Aloud" at bounding box center [412, 84] width 118 height 14
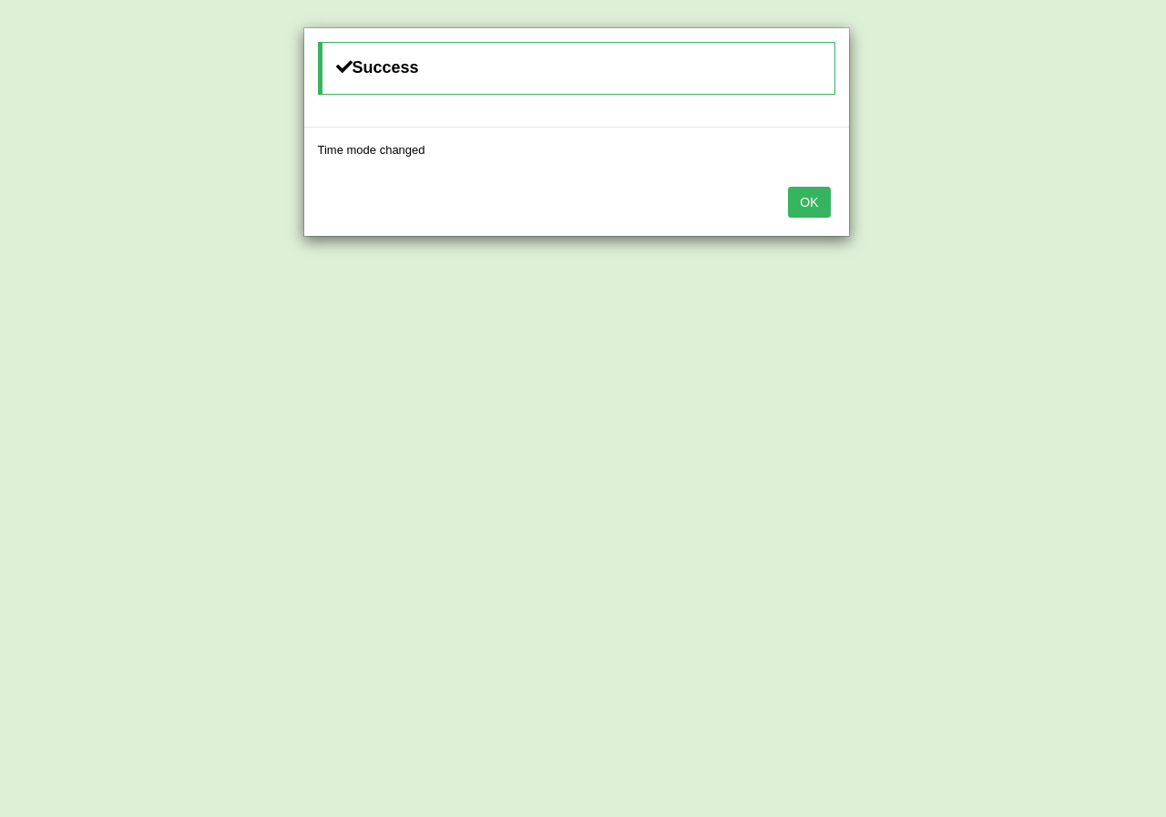
click at [816, 189] on button "OK" at bounding box center [809, 202] width 42 height 31
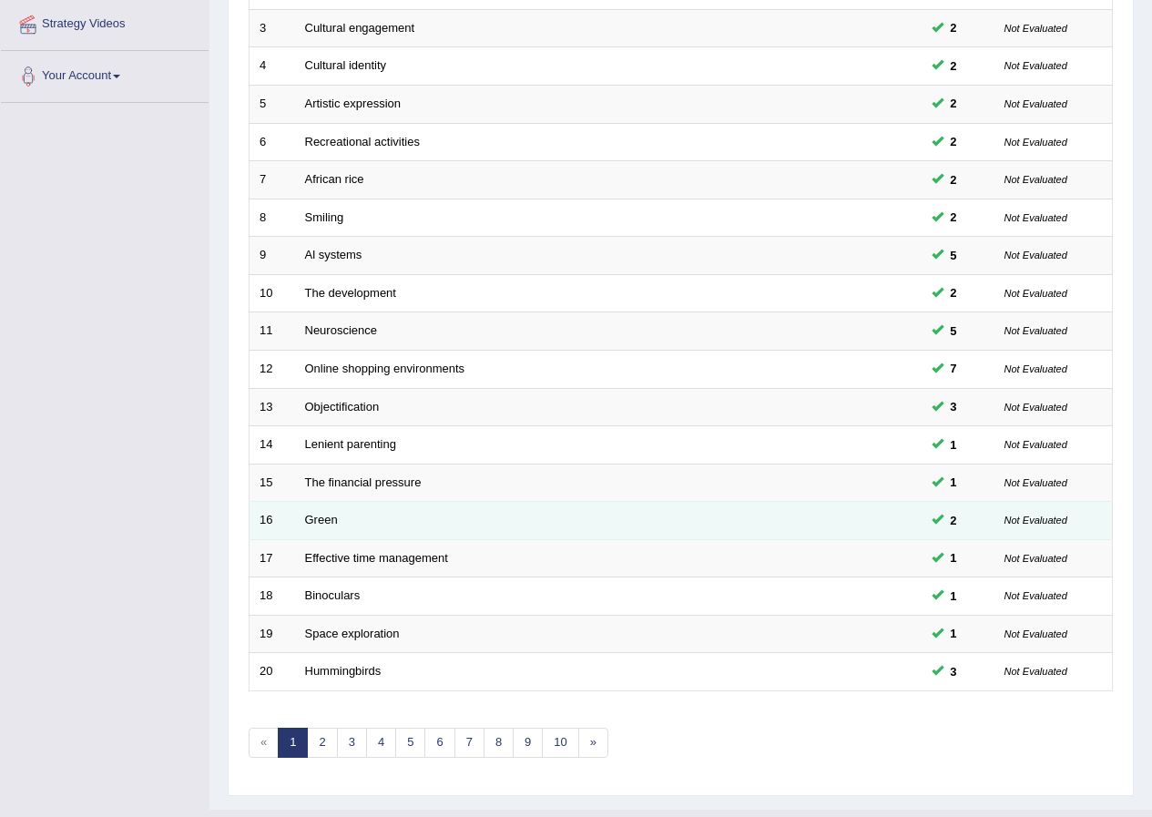
scroll to position [389, 0]
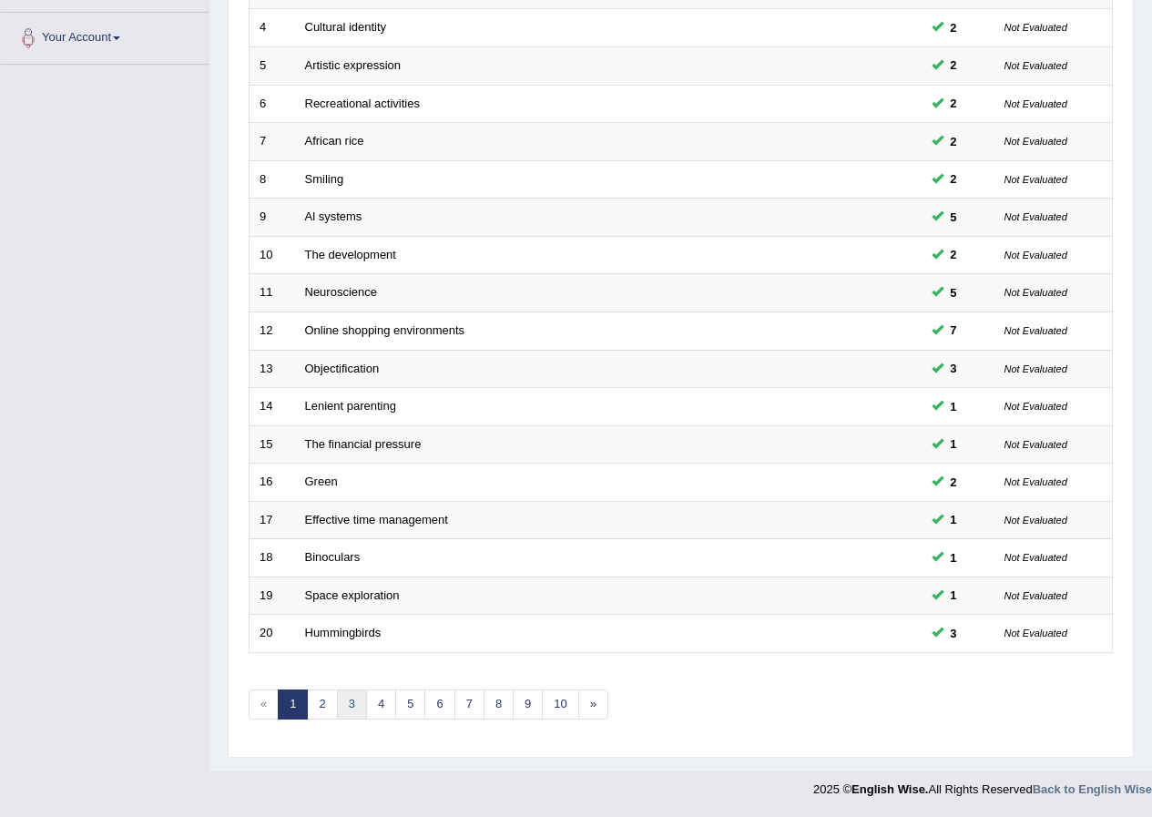
click at [358, 703] on link "3" at bounding box center [352, 705] width 30 height 30
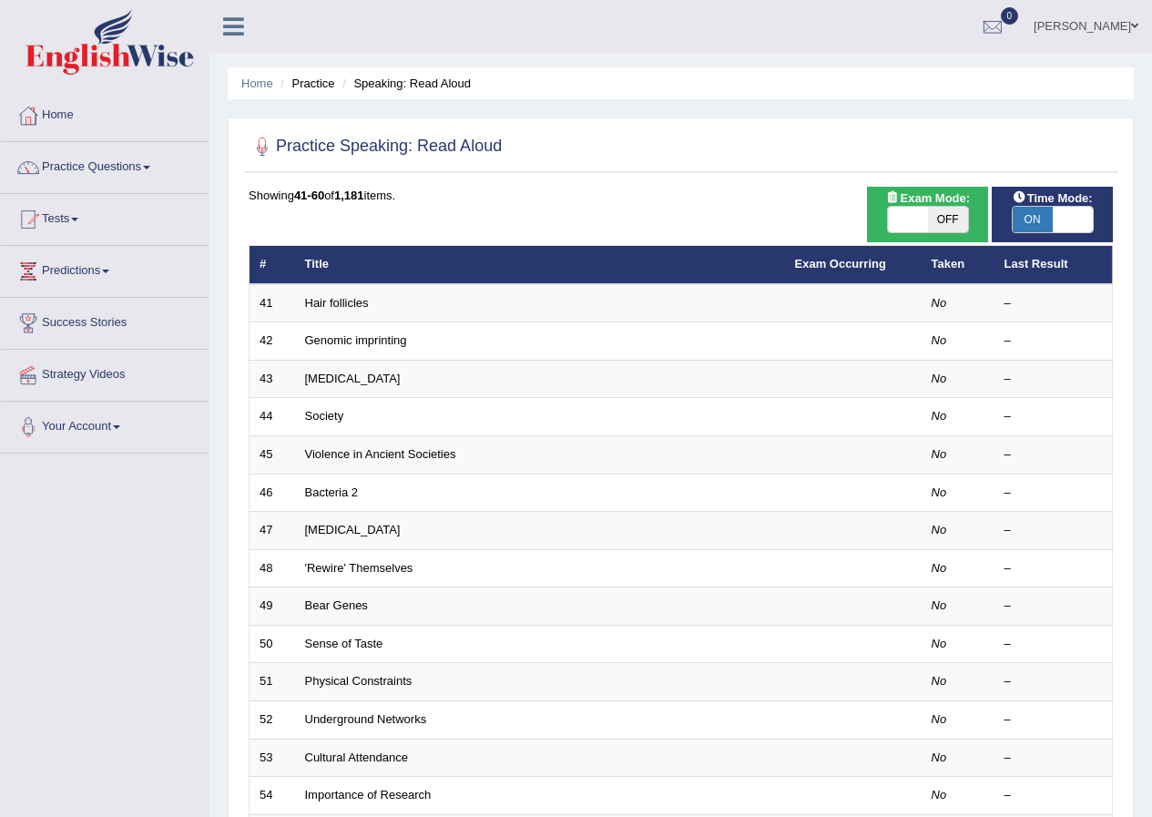
click link "Hair follicles"
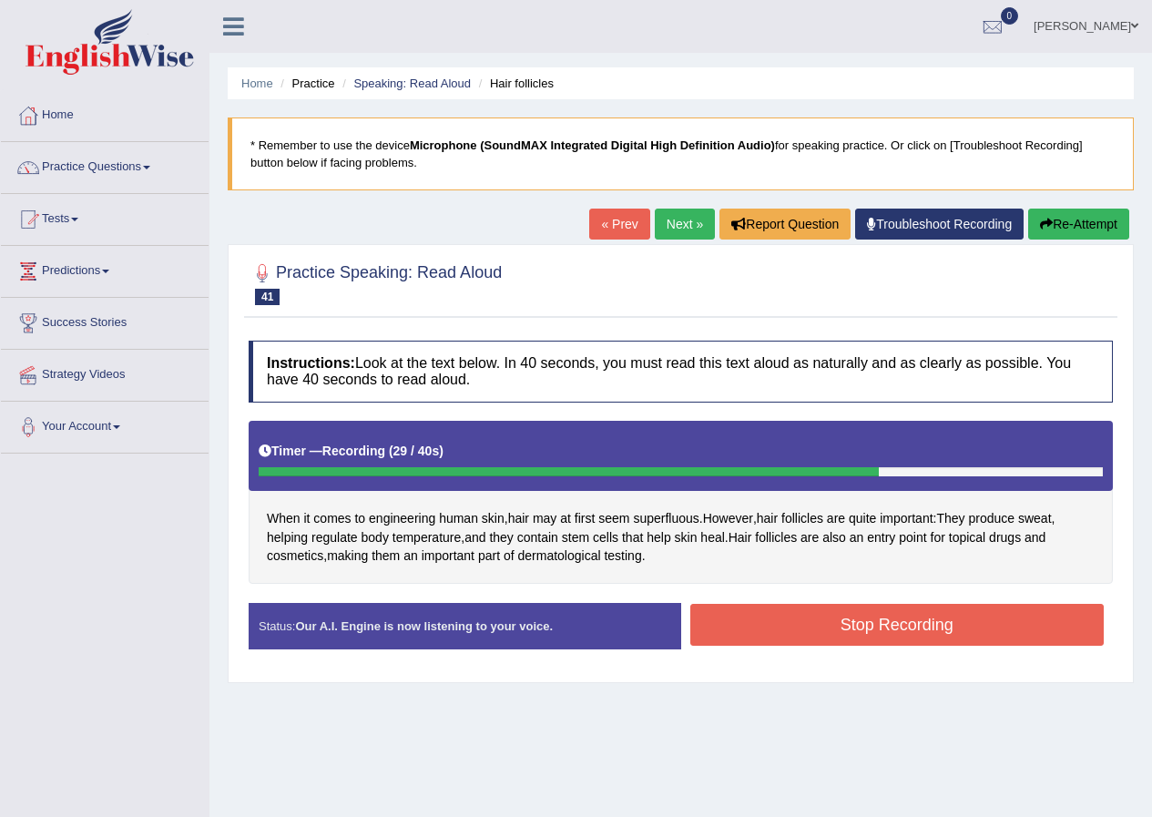
click at [813, 617] on button "Stop Recording" at bounding box center [898, 625] width 415 height 42
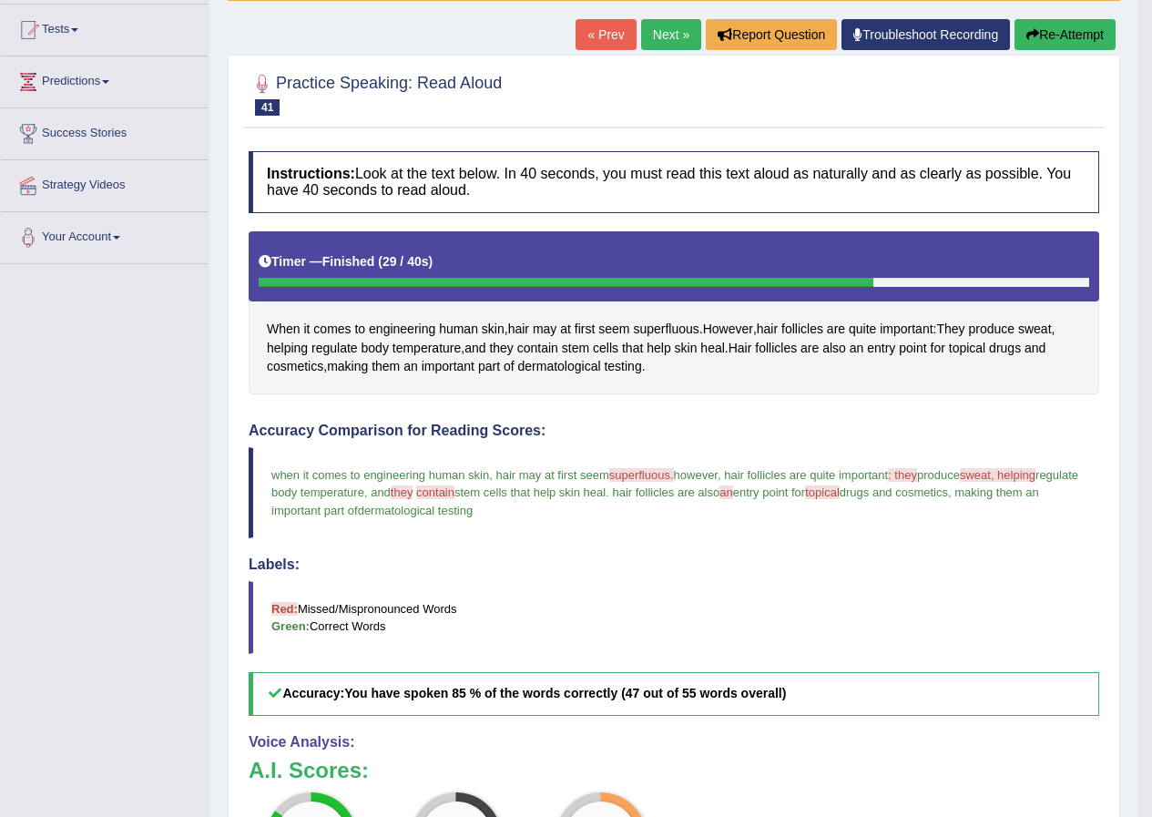
scroll to position [182, 0]
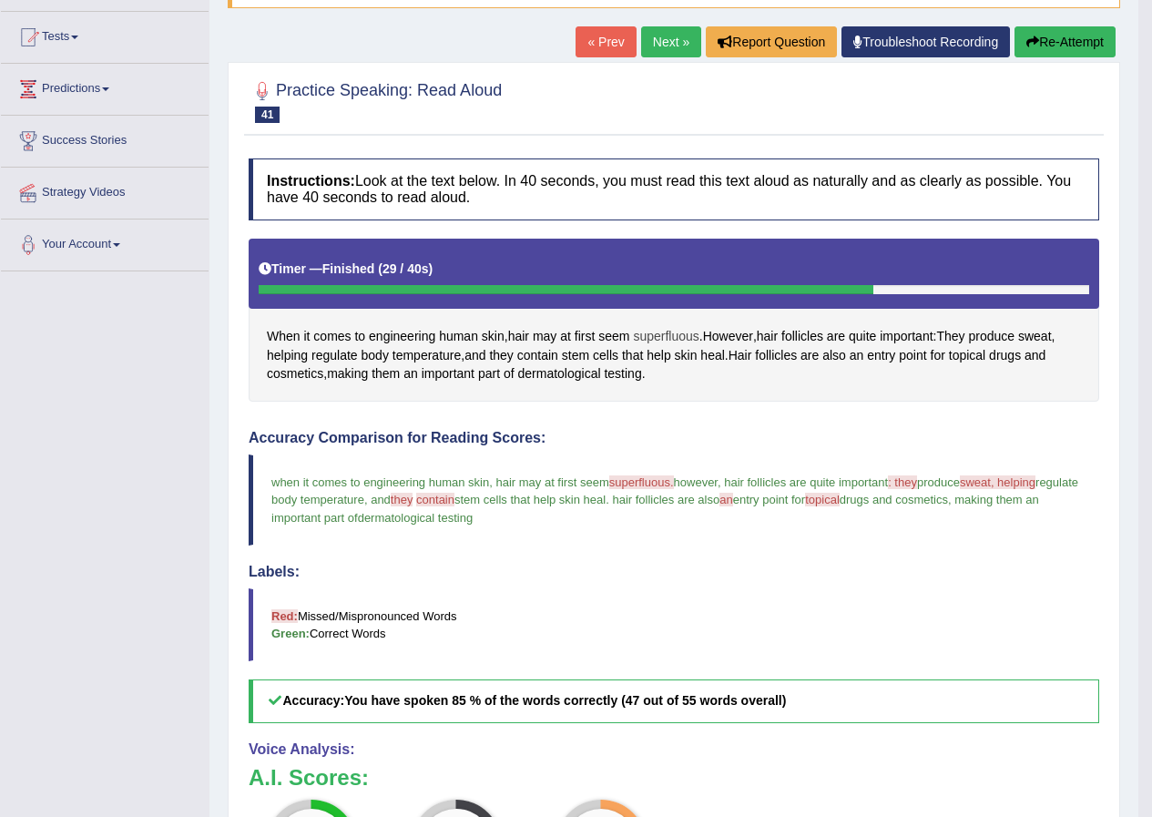
click at [661, 342] on span "superfluous" at bounding box center [666, 336] width 66 height 19
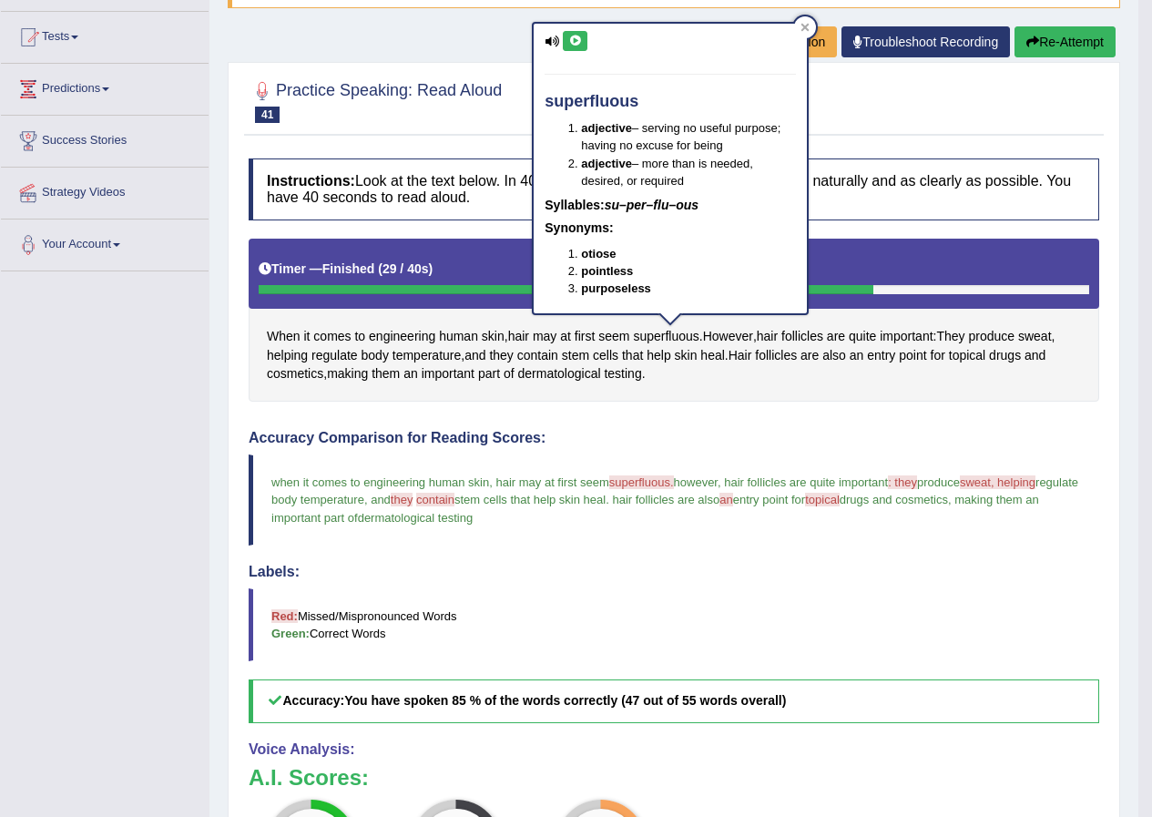
click at [568, 40] on icon at bounding box center [575, 41] width 14 height 11
click at [804, 26] on icon at bounding box center [806, 27] width 8 height 8
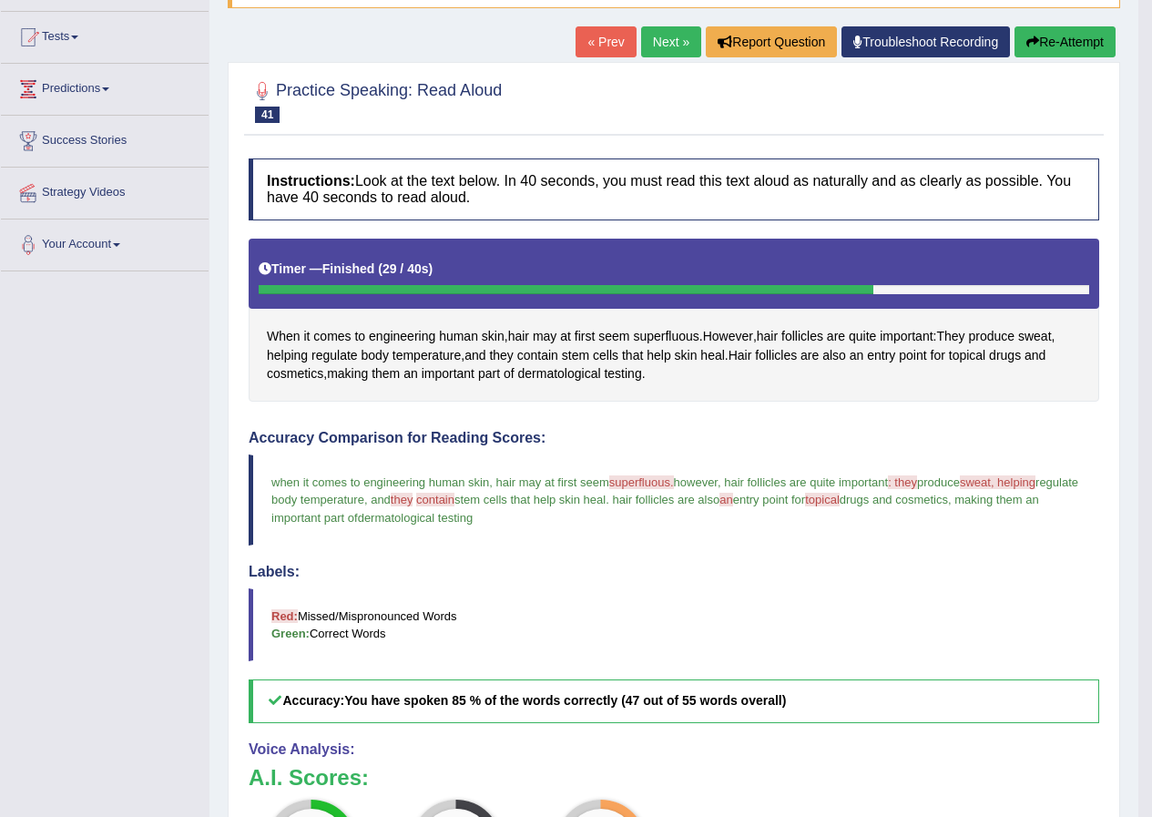
click at [1053, 40] on button "Re-Attempt" at bounding box center [1065, 41] width 101 height 31
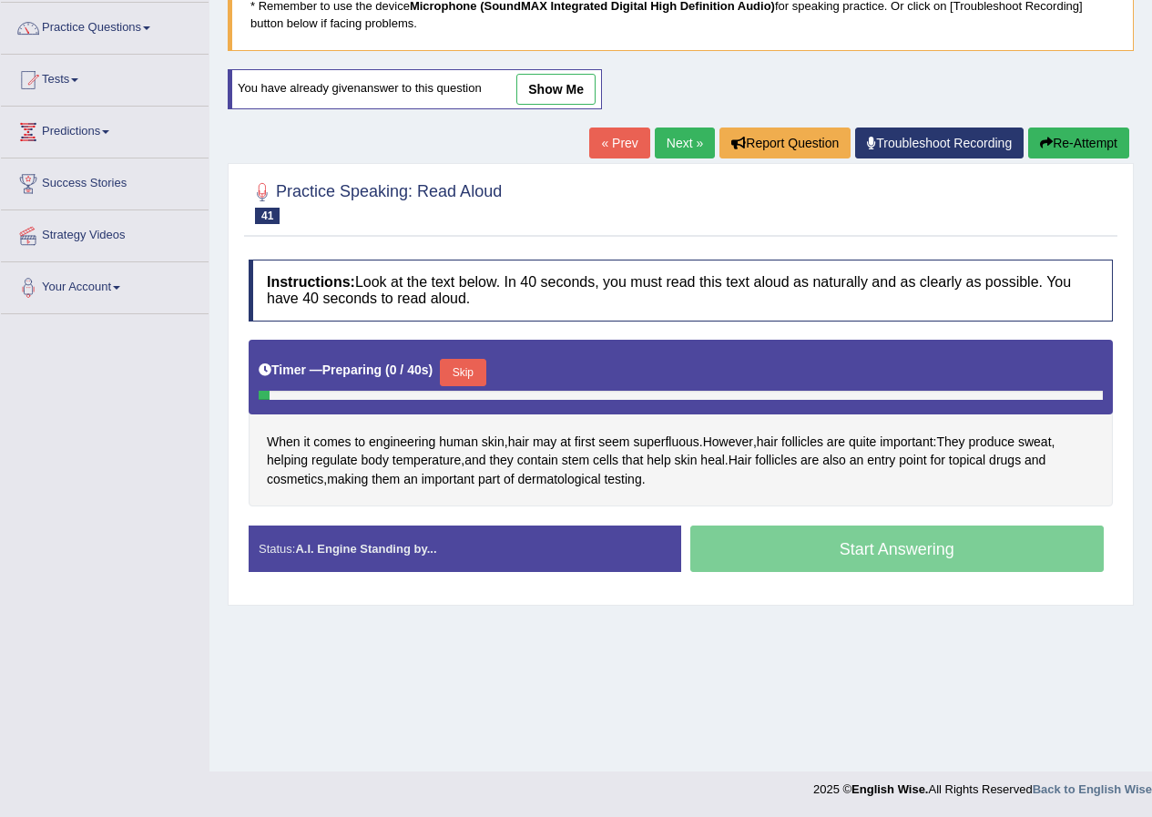
scroll to position [139, 0]
click at [466, 368] on button "Skip" at bounding box center [463, 372] width 46 height 27
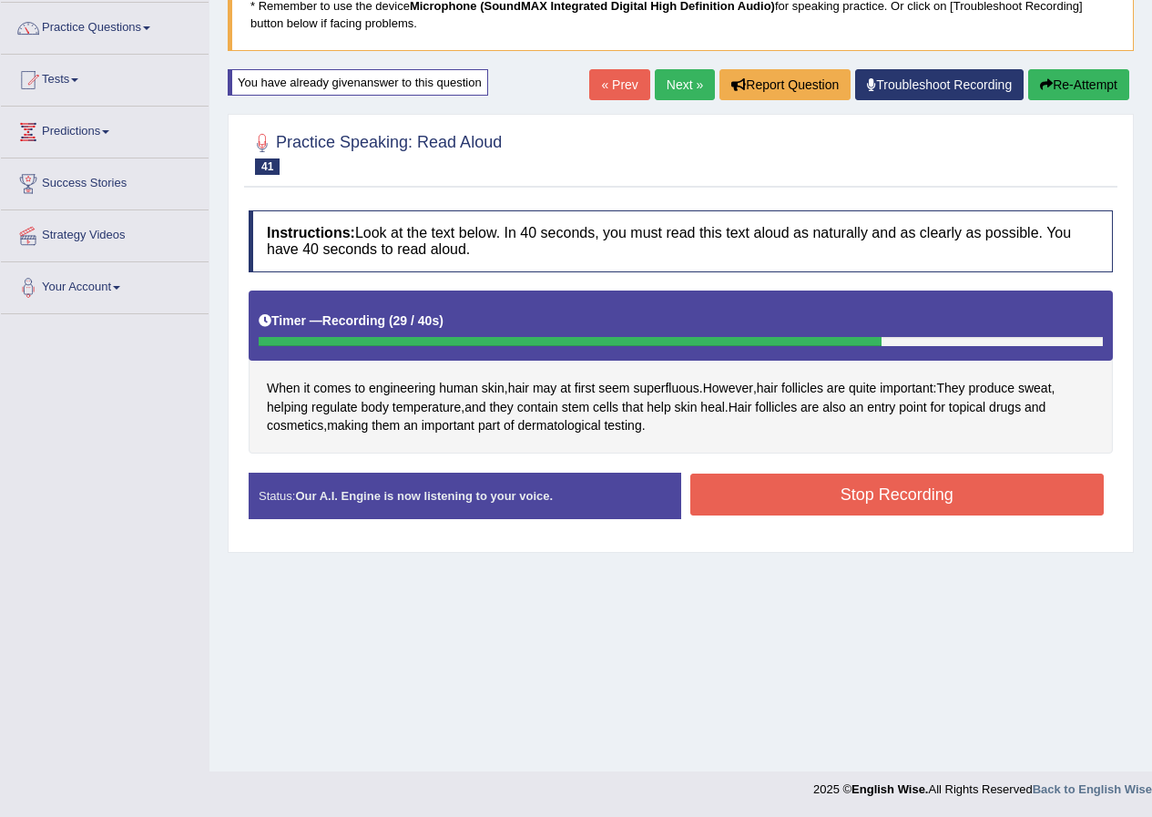
click at [828, 483] on button "Stop Recording" at bounding box center [898, 495] width 415 height 42
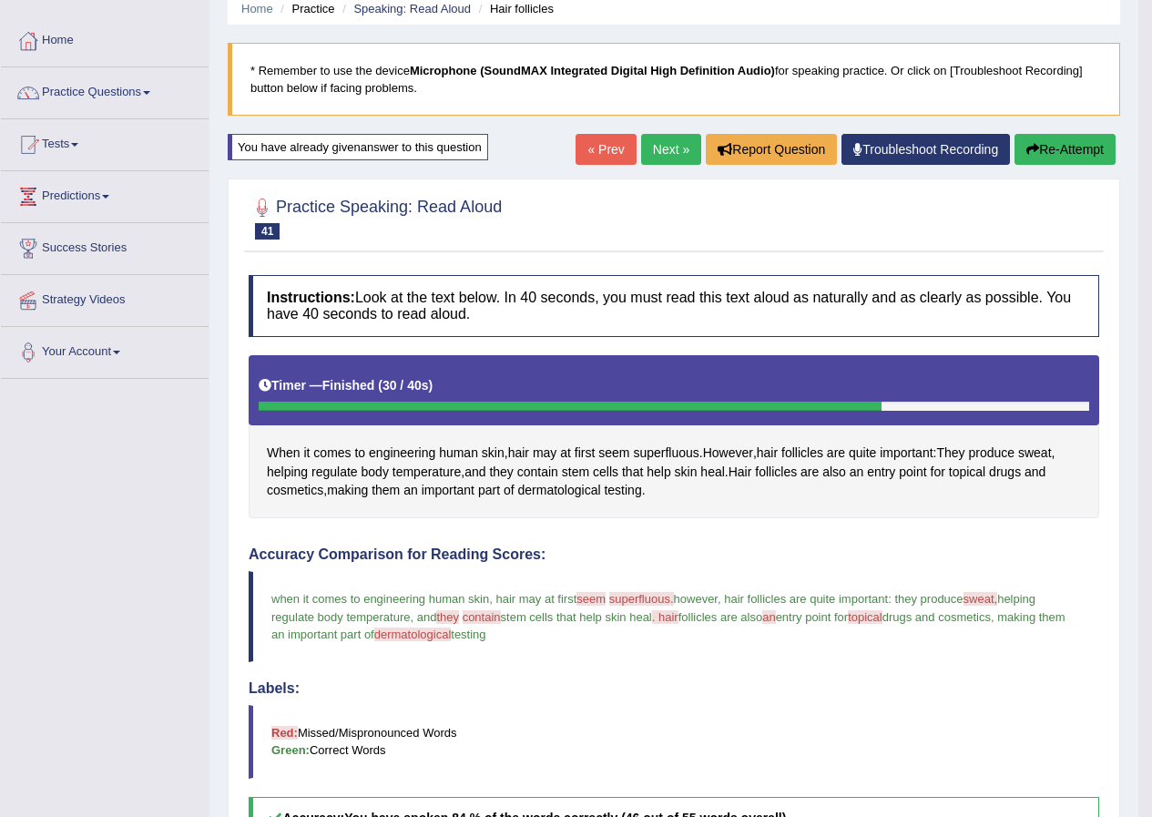
scroll to position [0, 0]
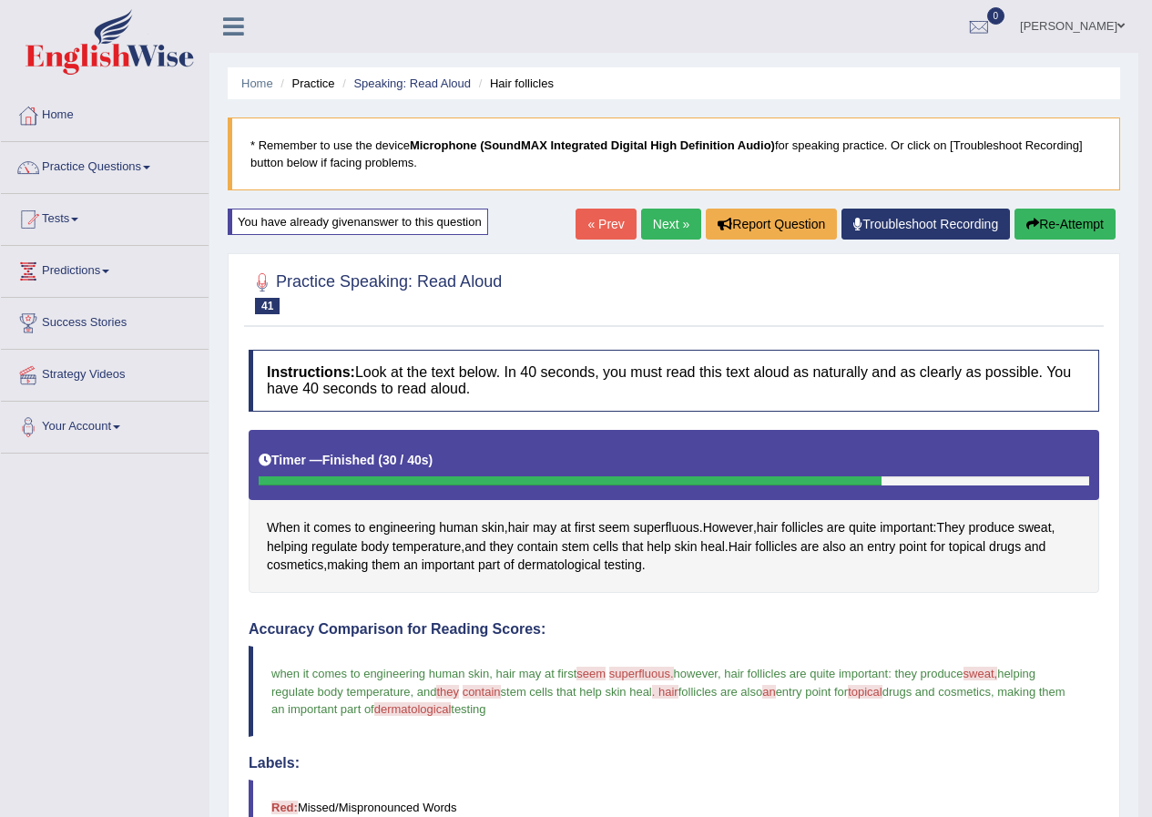
click at [662, 228] on link "Next »" at bounding box center [671, 224] width 60 height 31
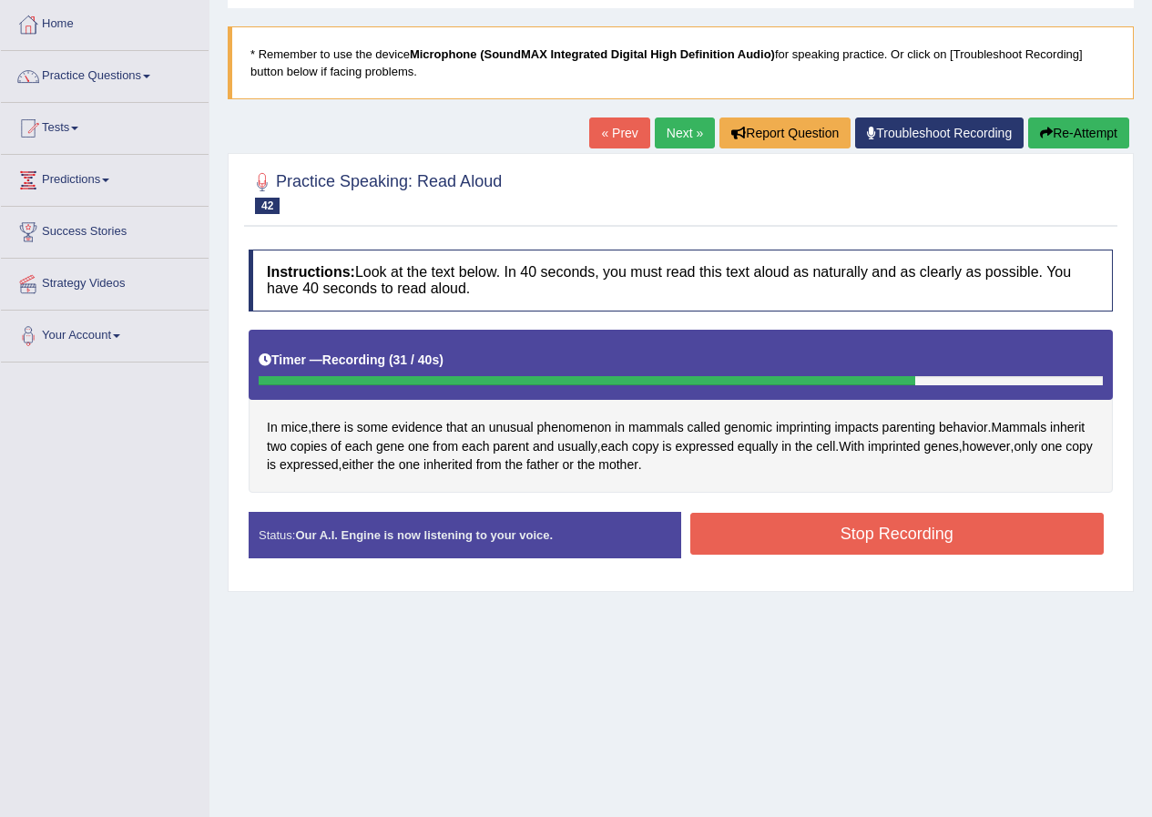
click at [839, 540] on button "Stop Recording" at bounding box center [898, 534] width 415 height 42
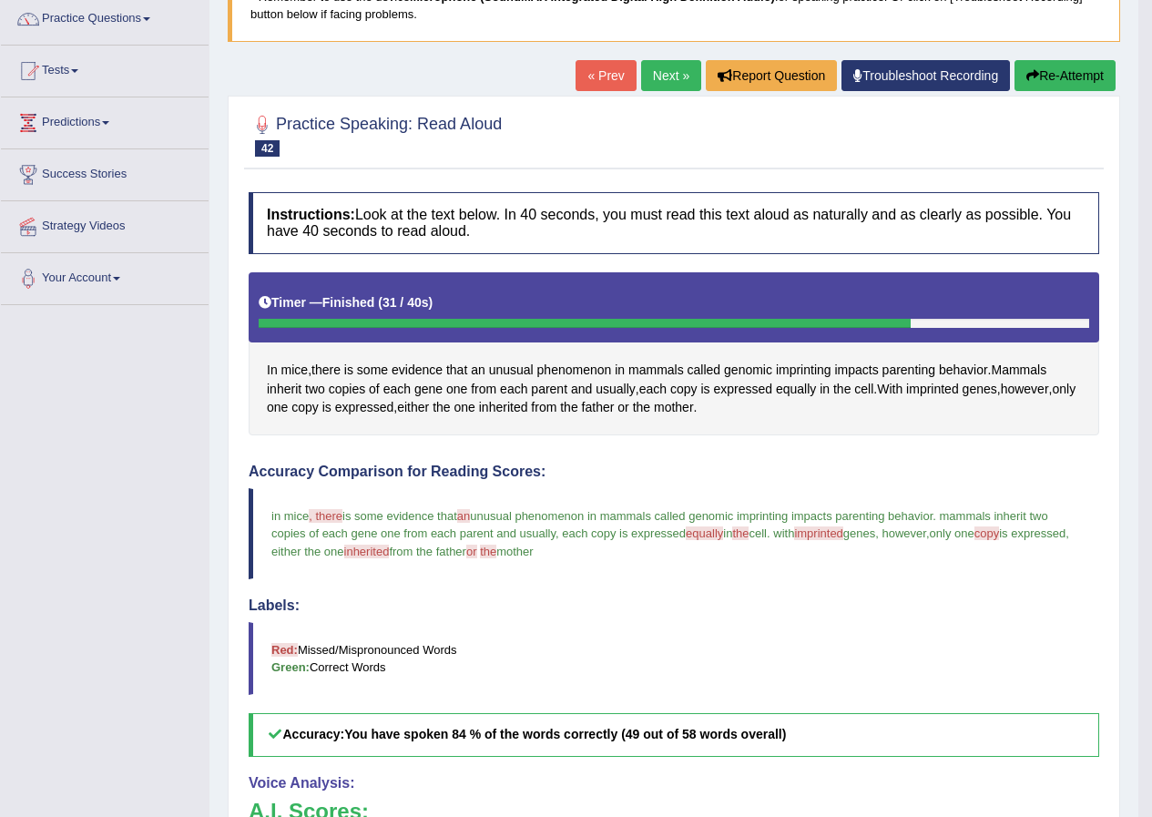
scroll to position [133, 0]
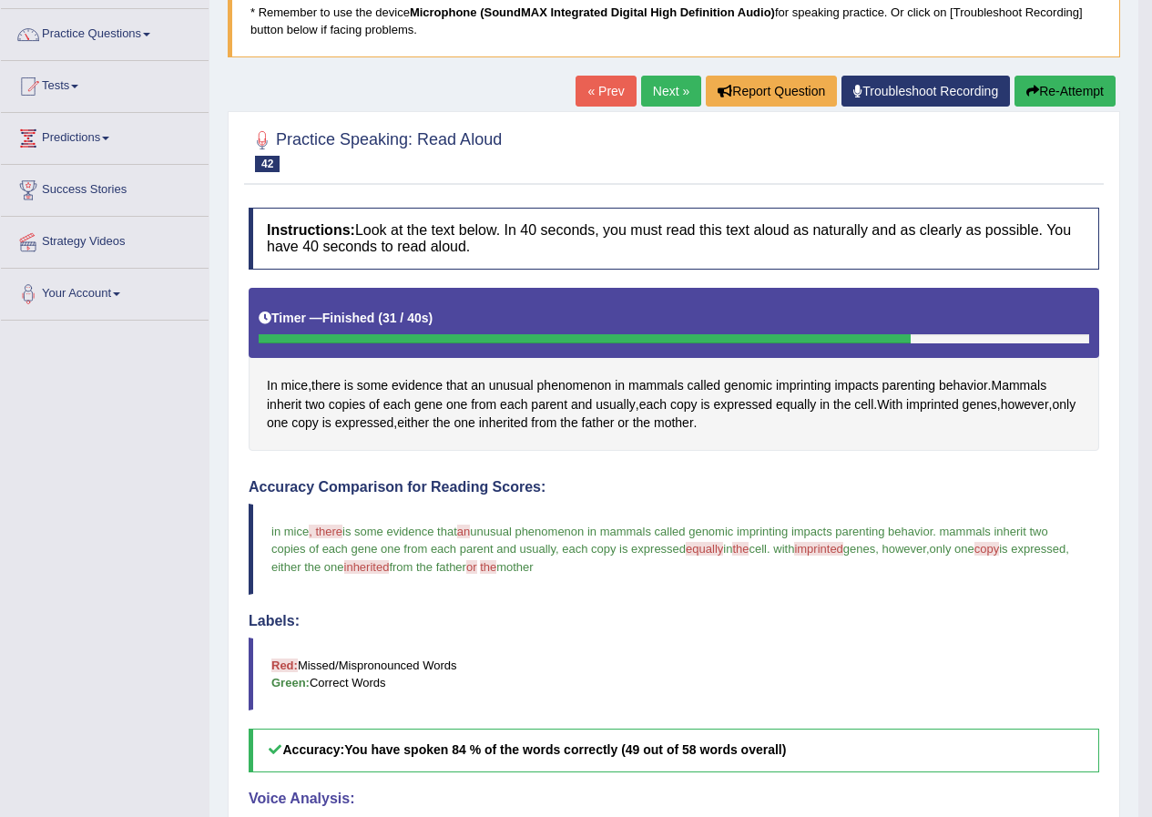
click at [1056, 95] on button "Re-Attempt" at bounding box center [1065, 91] width 101 height 31
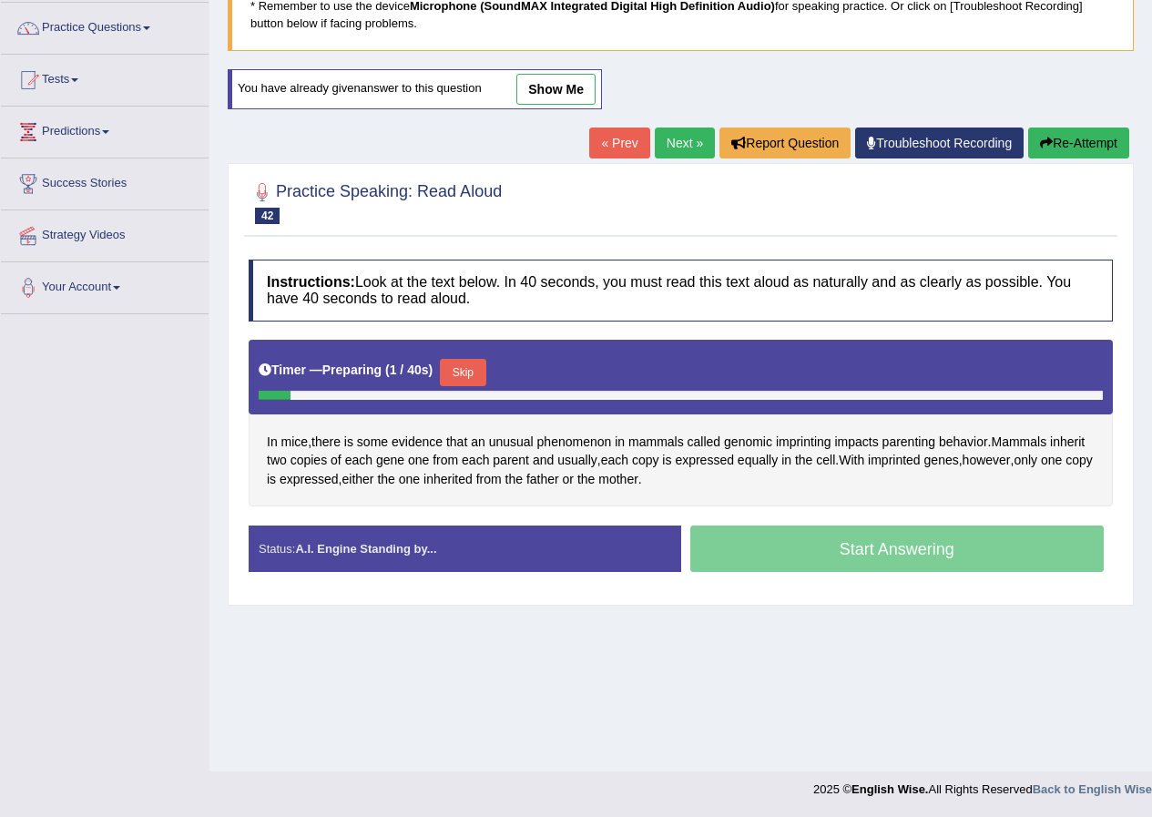
click at [464, 374] on button "Skip" at bounding box center [463, 372] width 46 height 27
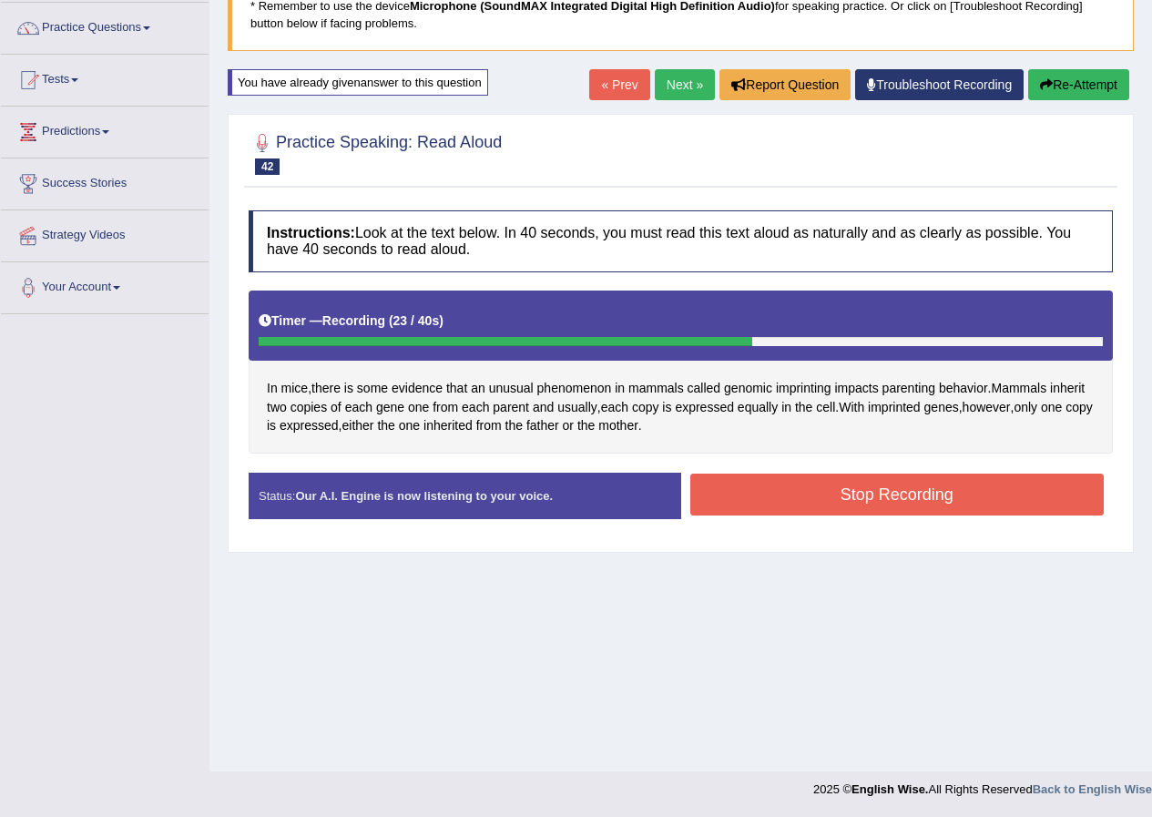
click at [844, 493] on button "Stop Recording" at bounding box center [898, 495] width 415 height 42
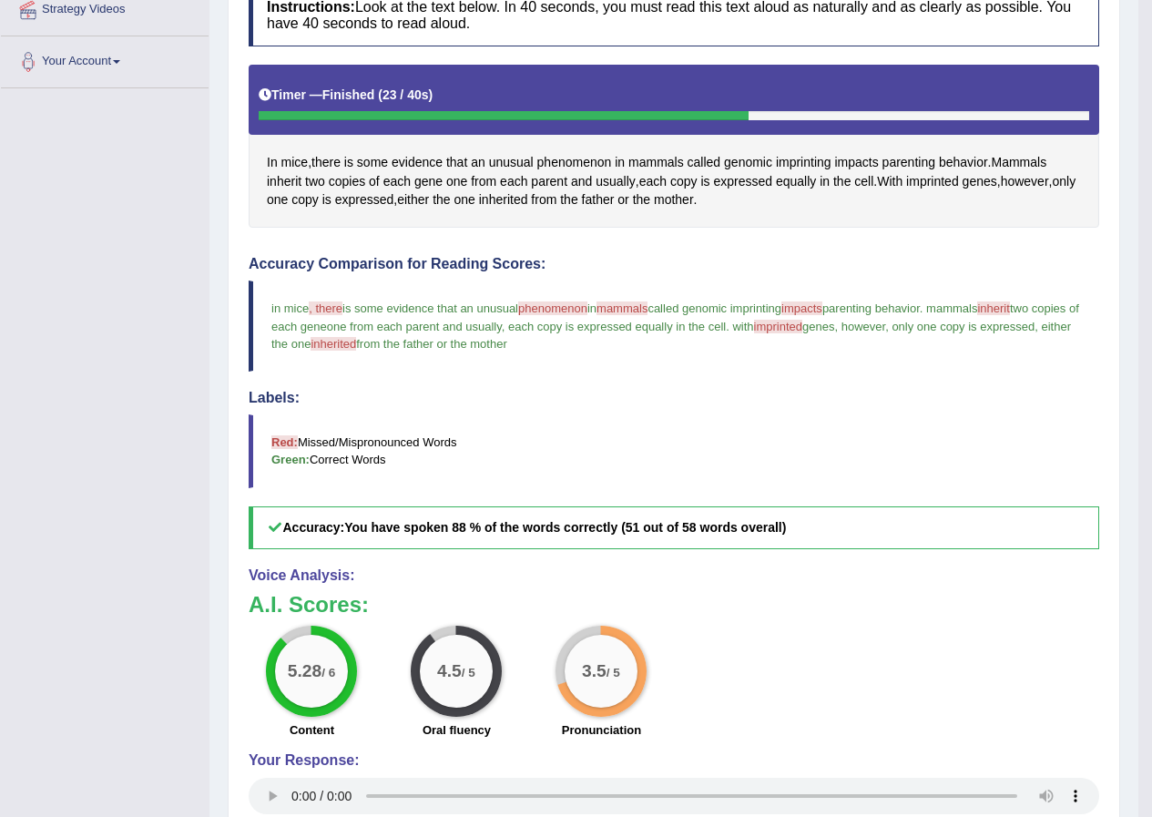
scroll to position [322, 0]
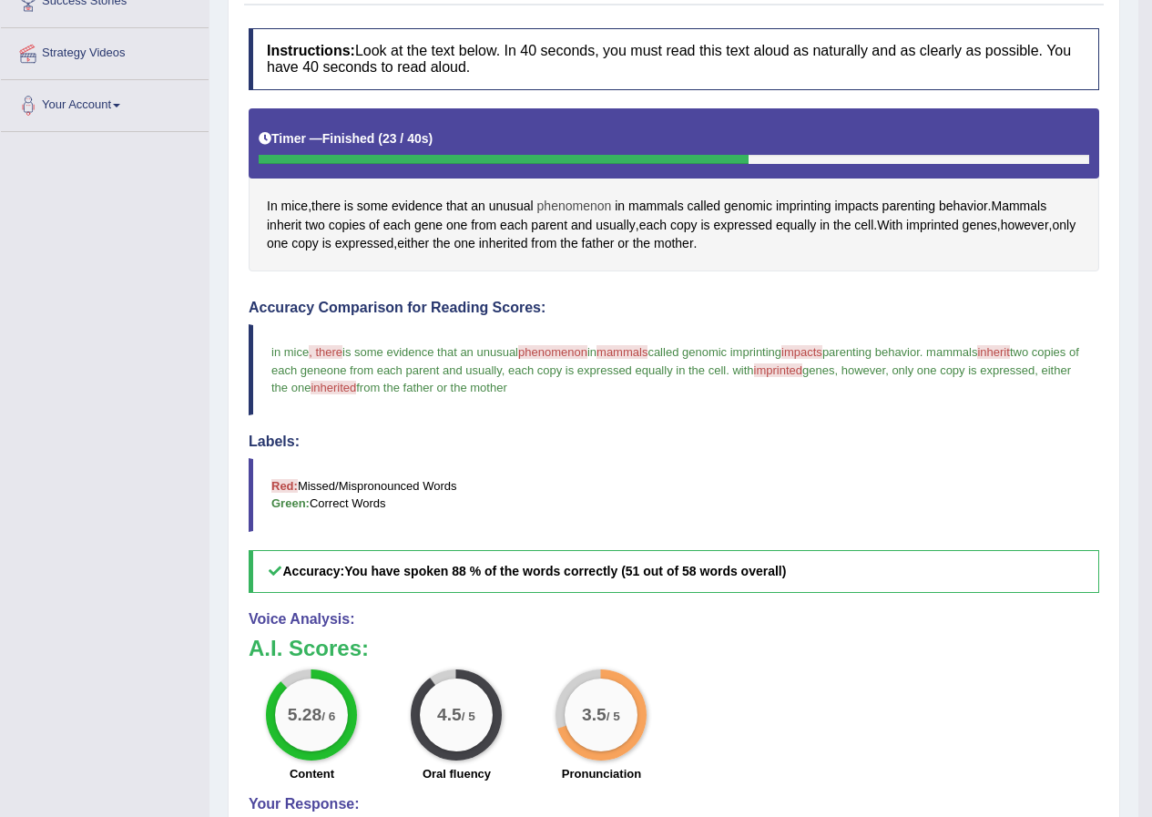
click at [593, 203] on span "phenomenon" at bounding box center [575, 206] width 75 height 19
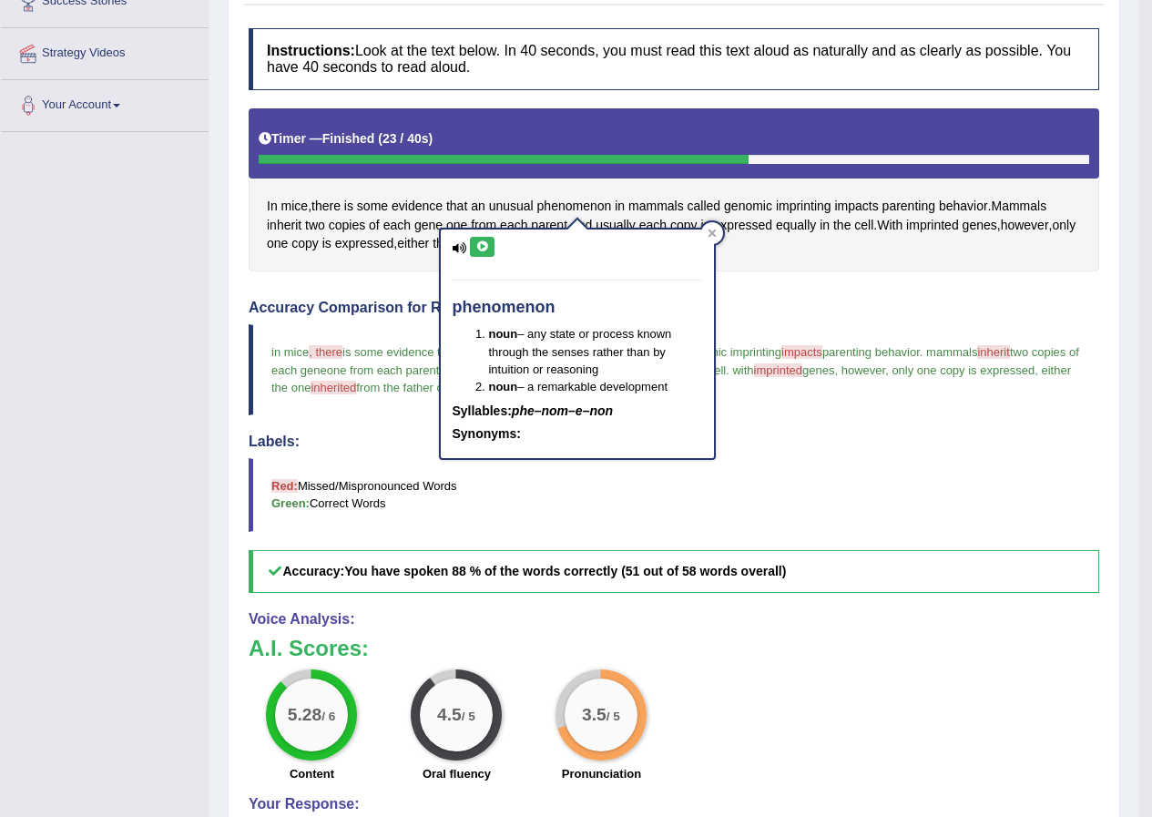
click at [487, 242] on icon at bounding box center [483, 246] width 14 height 11
click at [713, 225] on div at bounding box center [712, 233] width 22 height 22
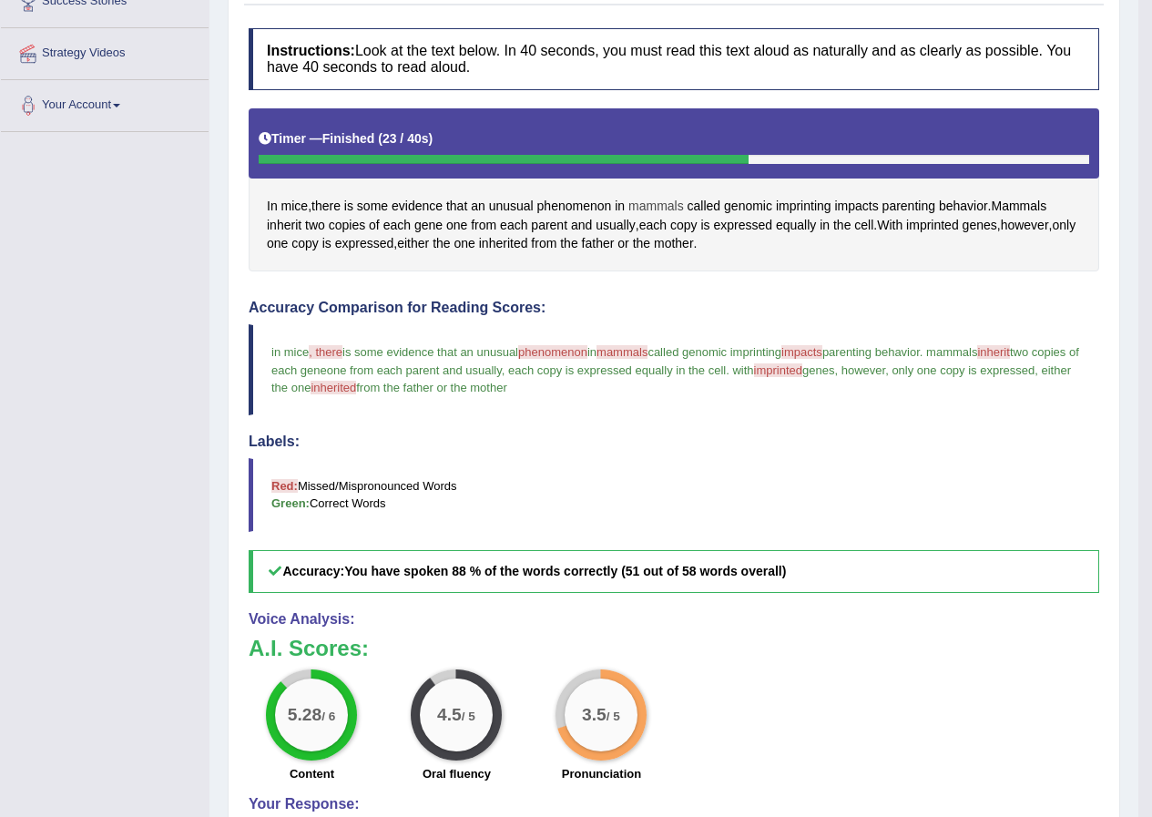
click at [670, 209] on span "mammals" at bounding box center [657, 206] width 56 height 19
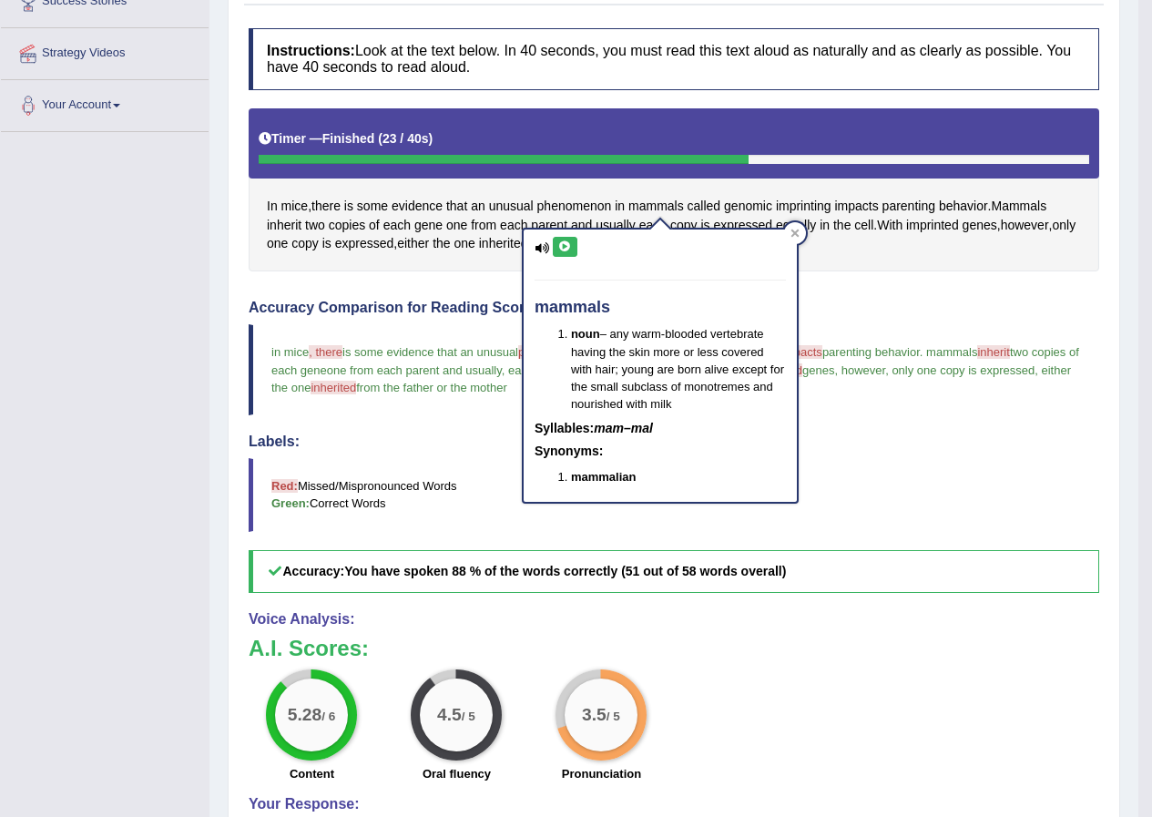
click at [568, 250] on icon at bounding box center [565, 246] width 14 height 11
click at [804, 233] on div at bounding box center [795, 233] width 22 height 22
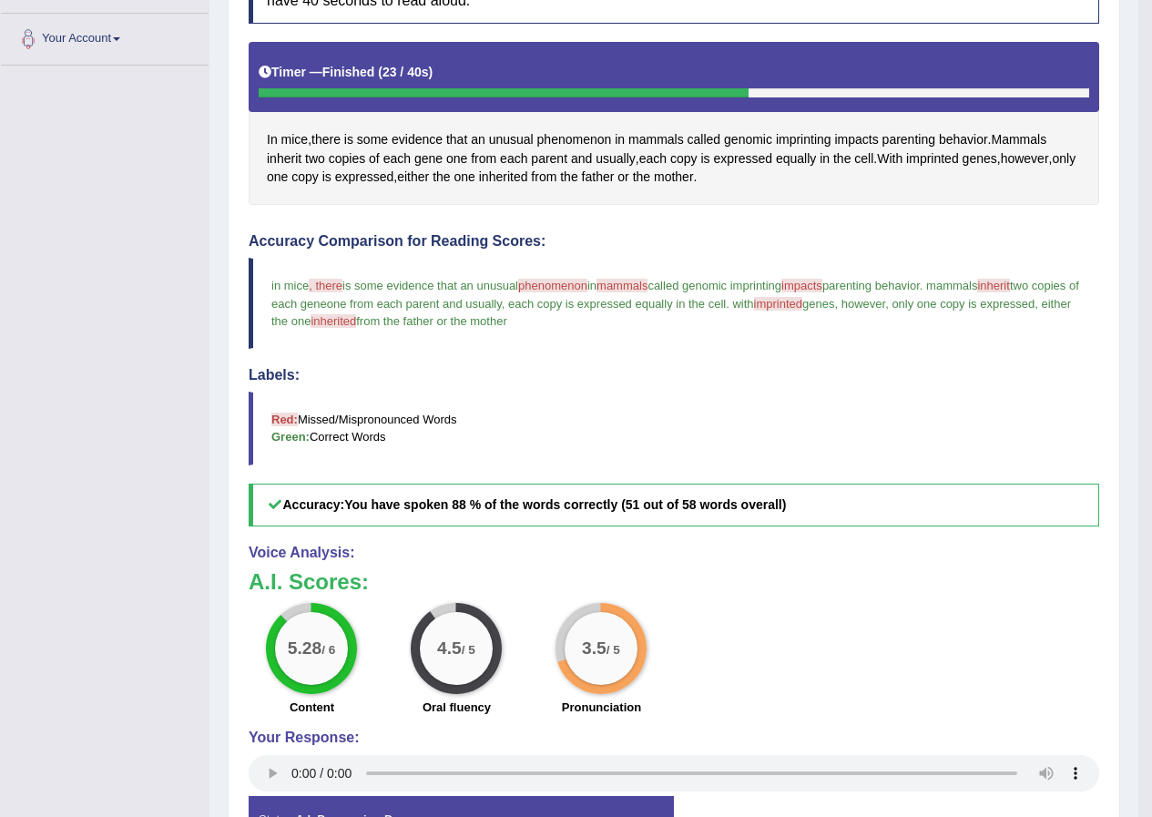
scroll to position [507, 0]
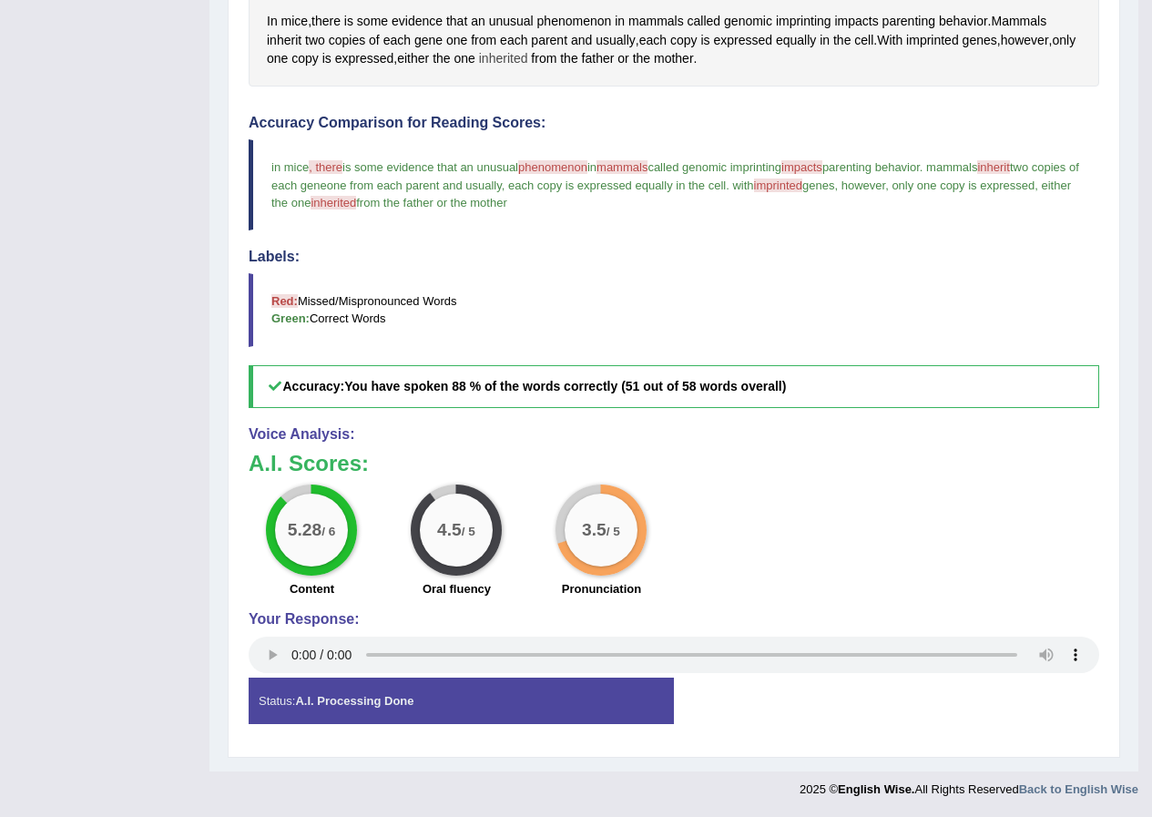
click at [523, 60] on span "inherited" at bounding box center [503, 58] width 49 height 19
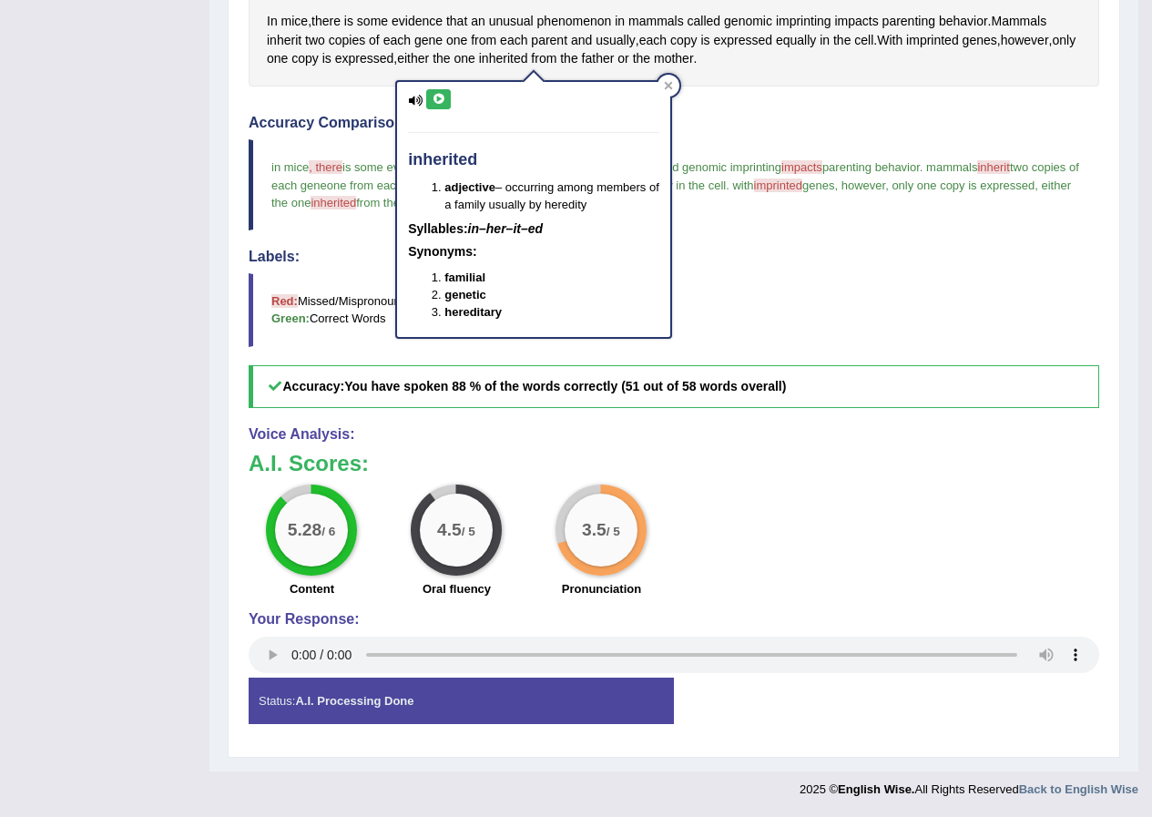
click at [438, 100] on icon at bounding box center [439, 99] width 14 height 11
click at [670, 84] on icon at bounding box center [669, 85] width 8 height 8
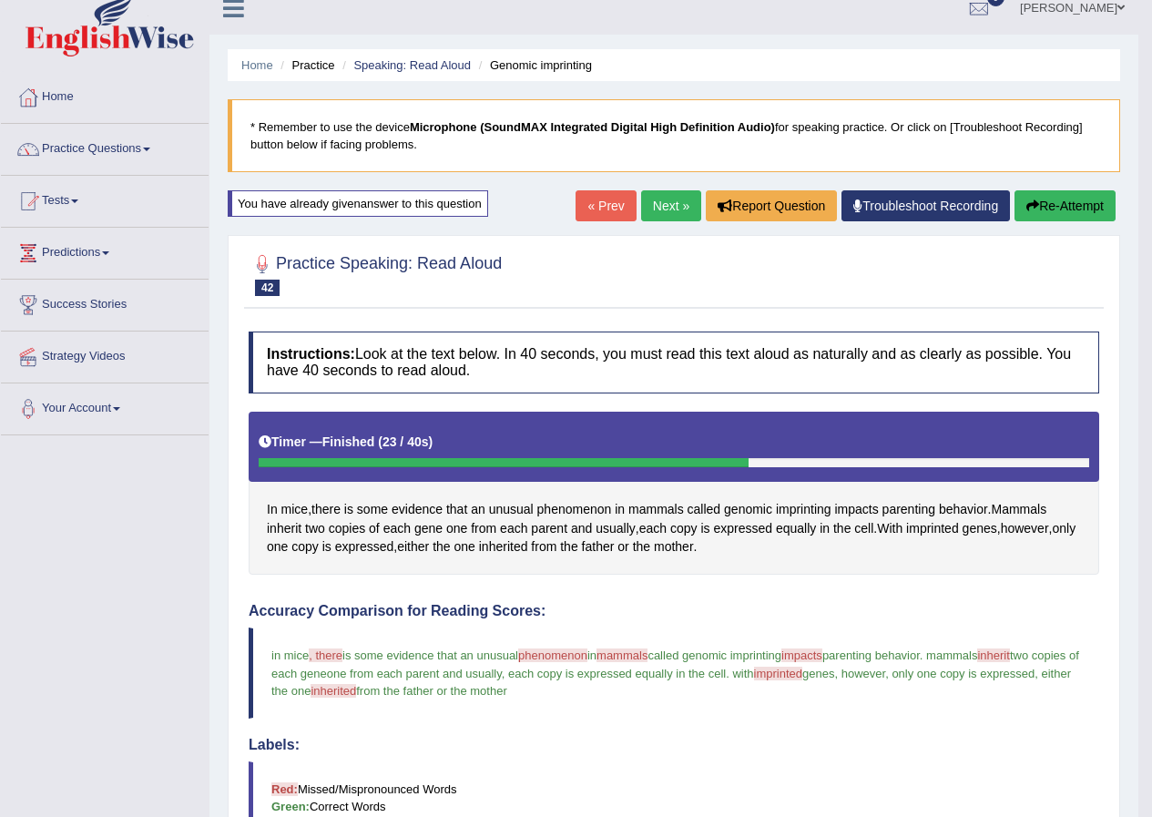
scroll to position [0, 0]
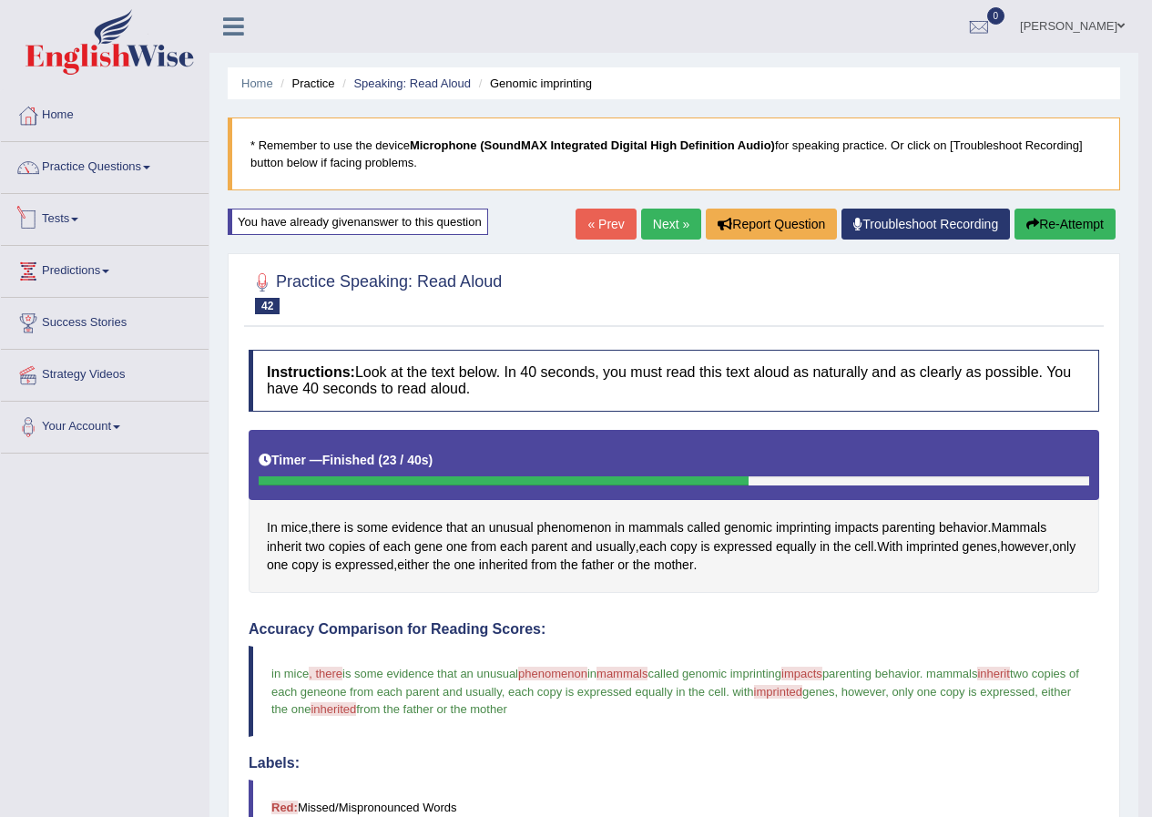
click at [68, 224] on link "Tests" at bounding box center [105, 217] width 208 height 46
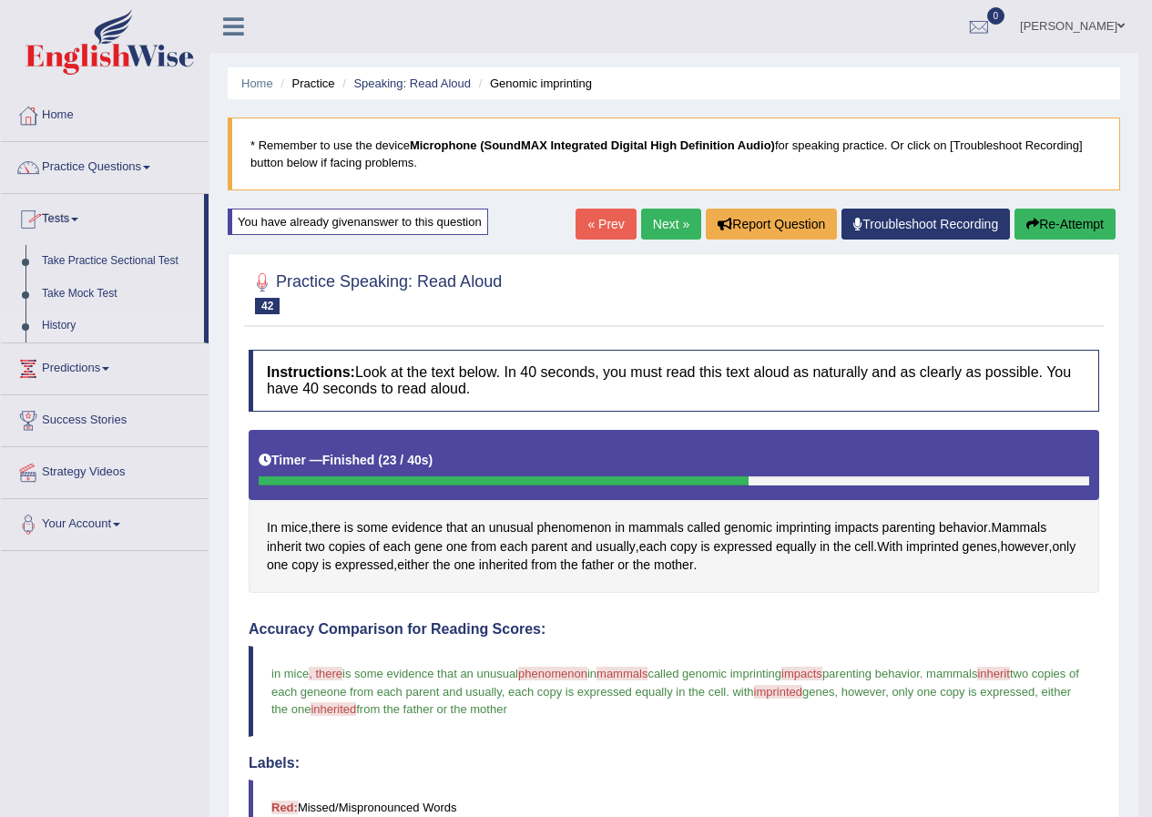
click at [57, 325] on link "History" at bounding box center [119, 326] width 170 height 33
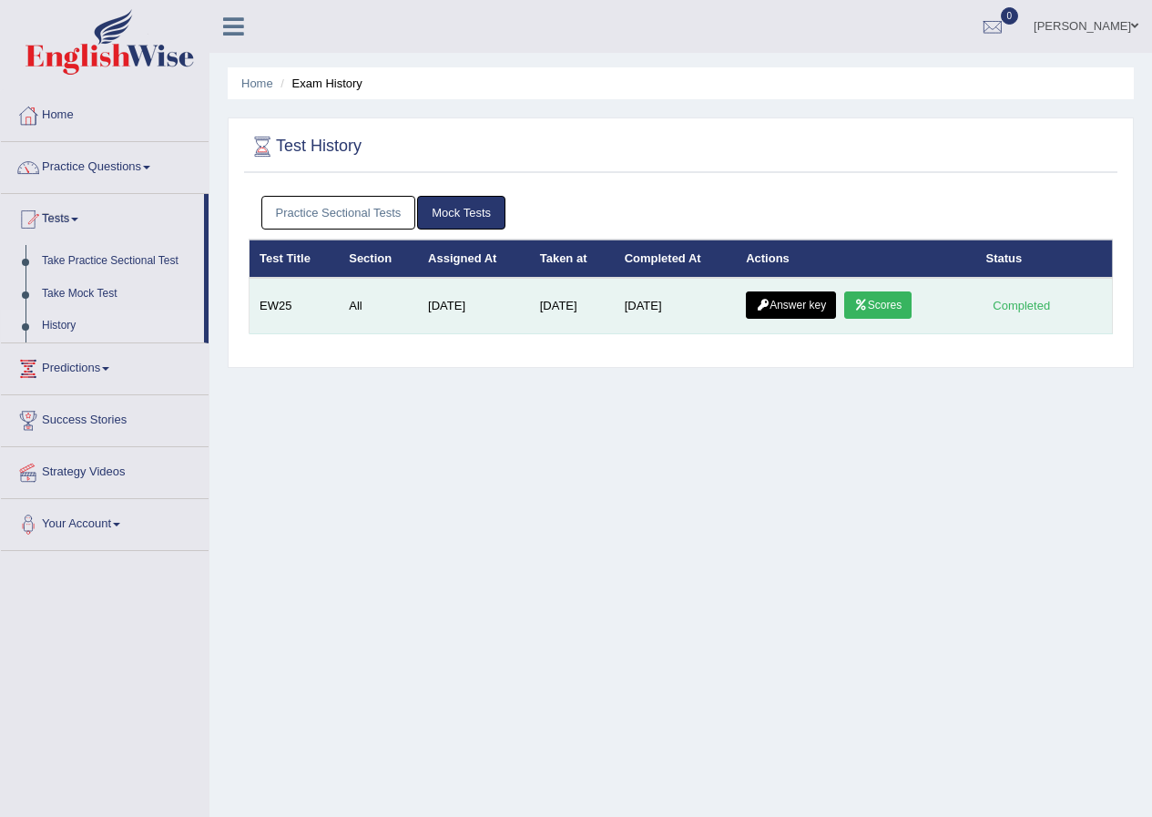
click at [889, 302] on link "Scores" at bounding box center [878, 305] width 67 height 27
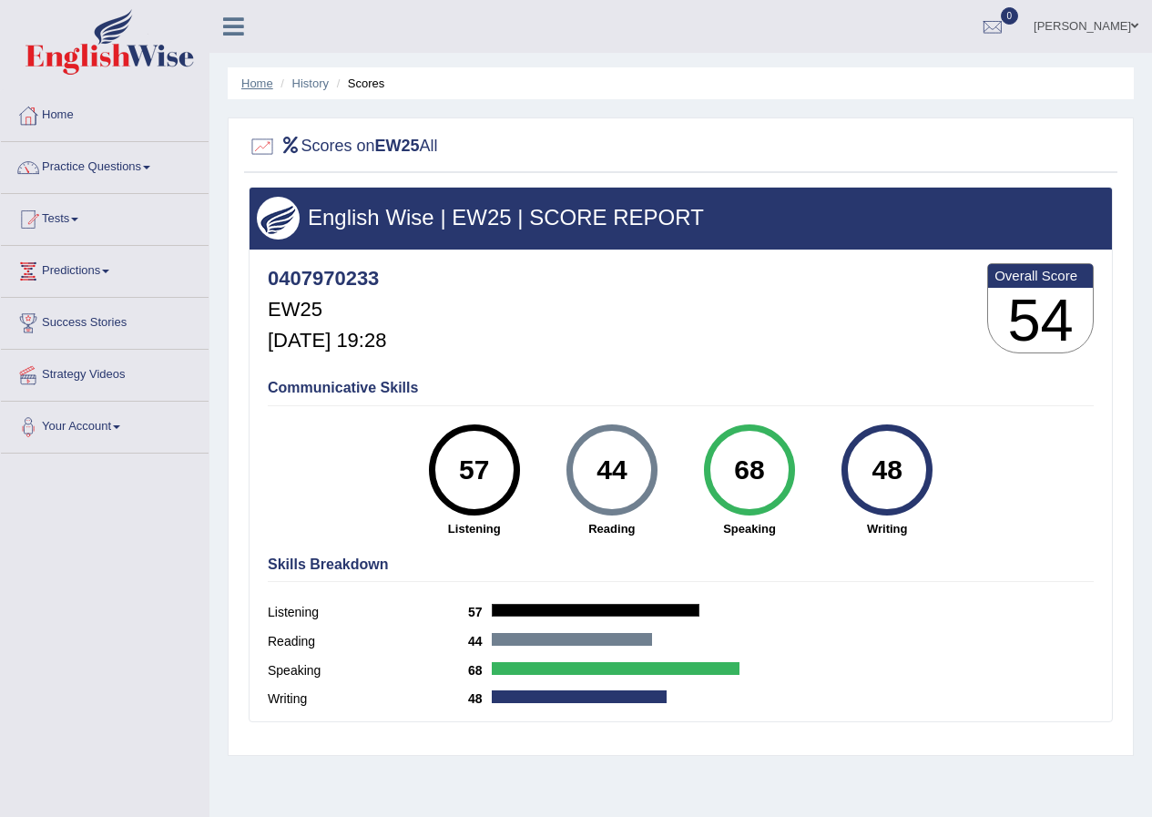
click at [261, 87] on link "Home" at bounding box center [257, 84] width 32 height 14
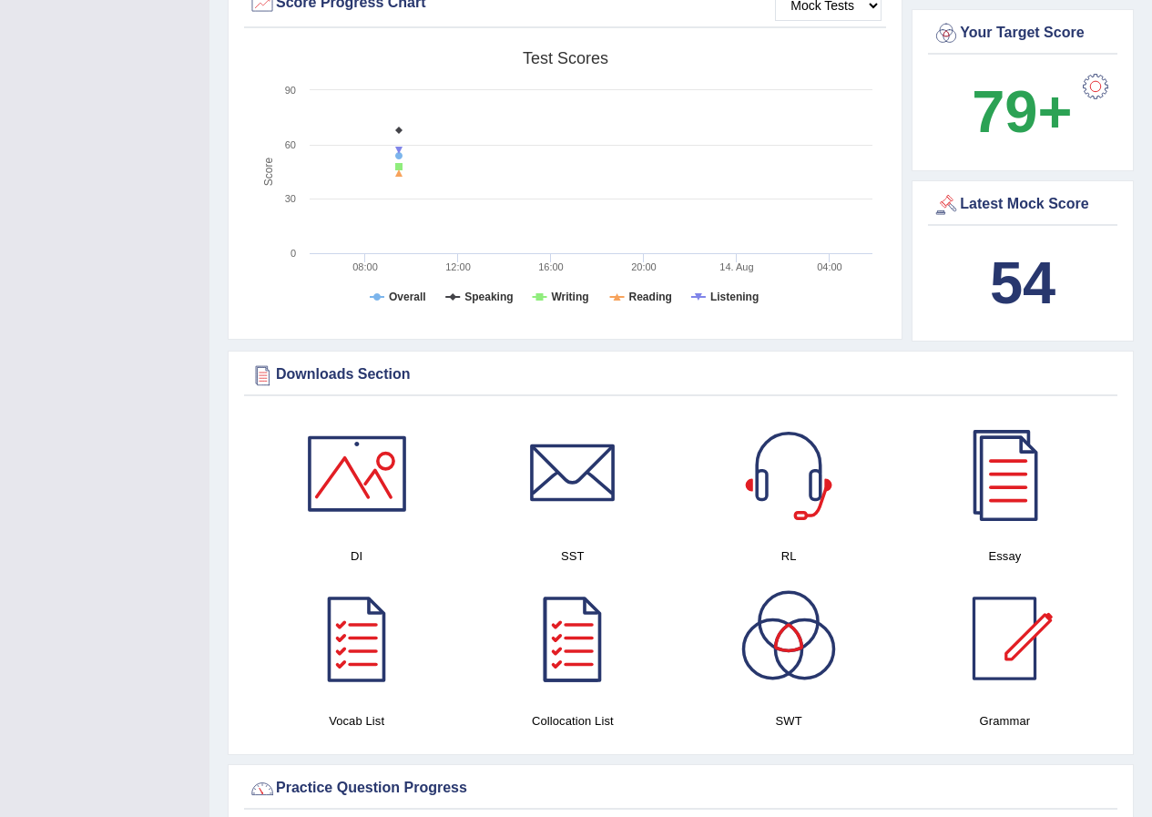
scroll to position [609, 0]
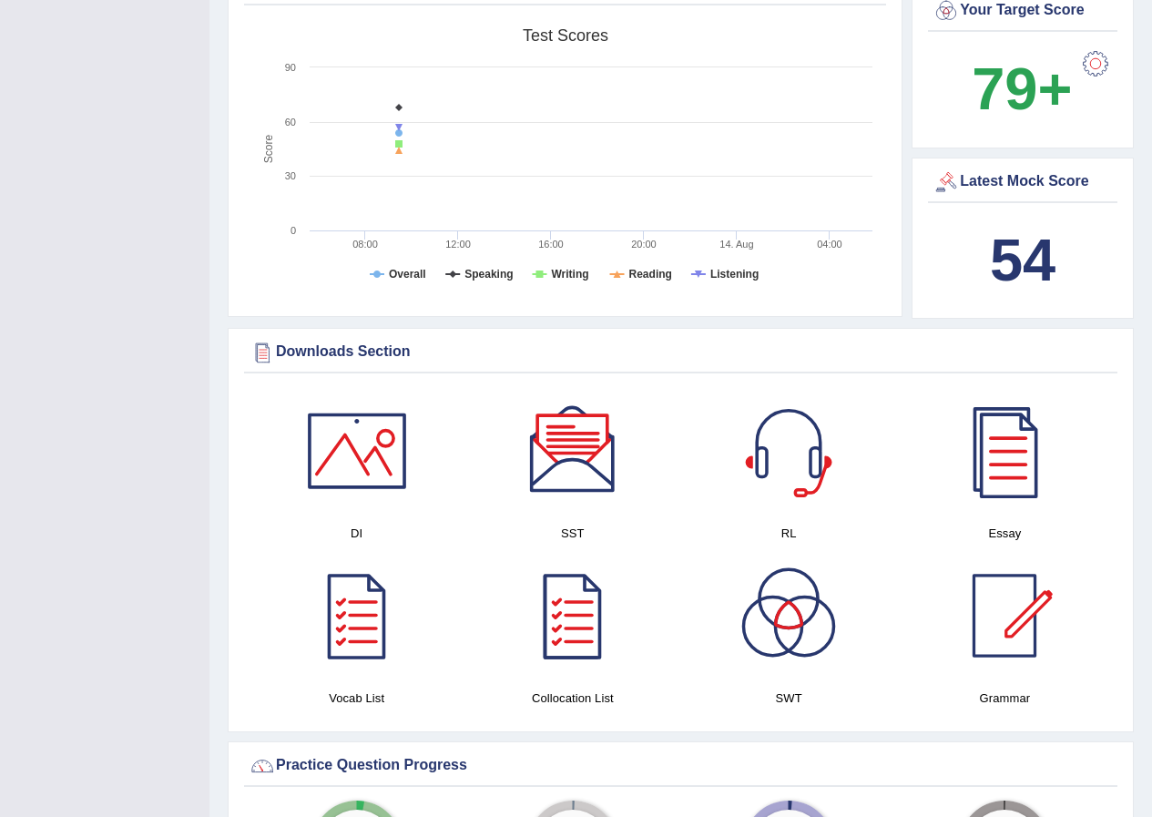
click at [362, 455] on div at bounding box center [357, 451] width 128 height 128
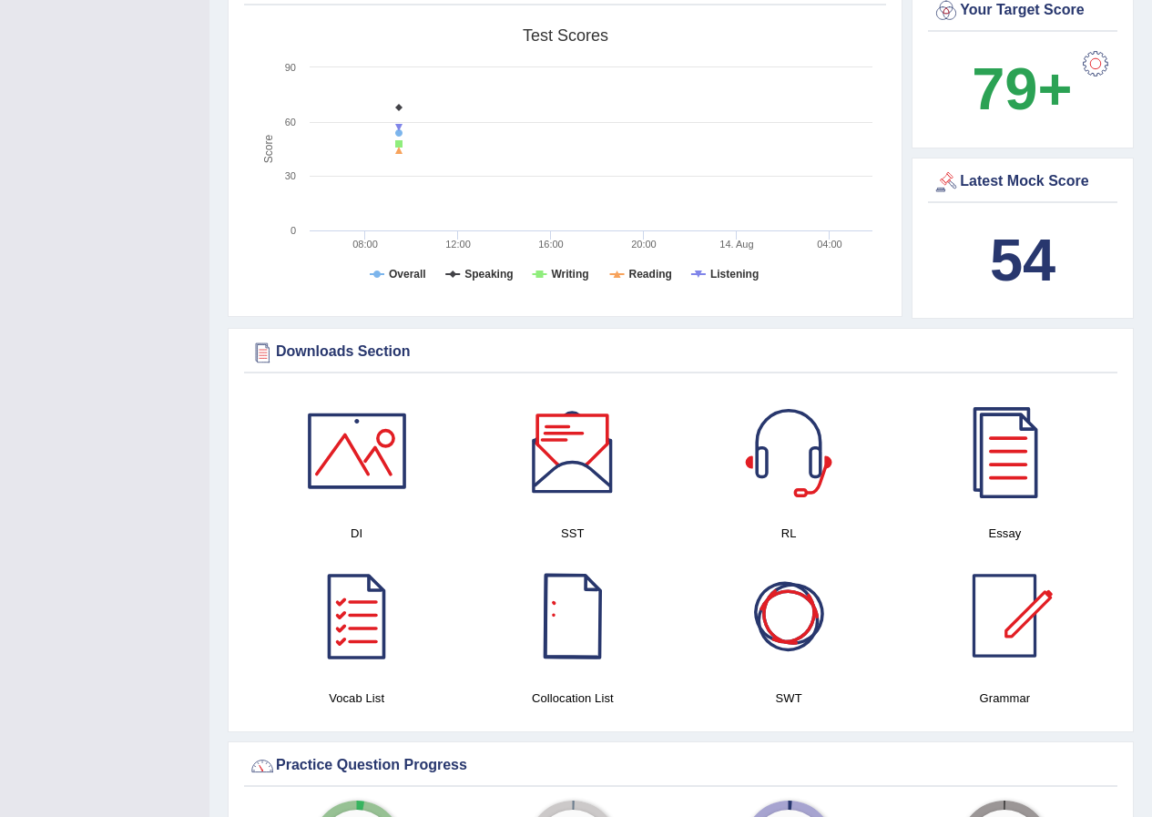
click at [583, 431] on div at bounding box center [573, 451] width 128 height 128
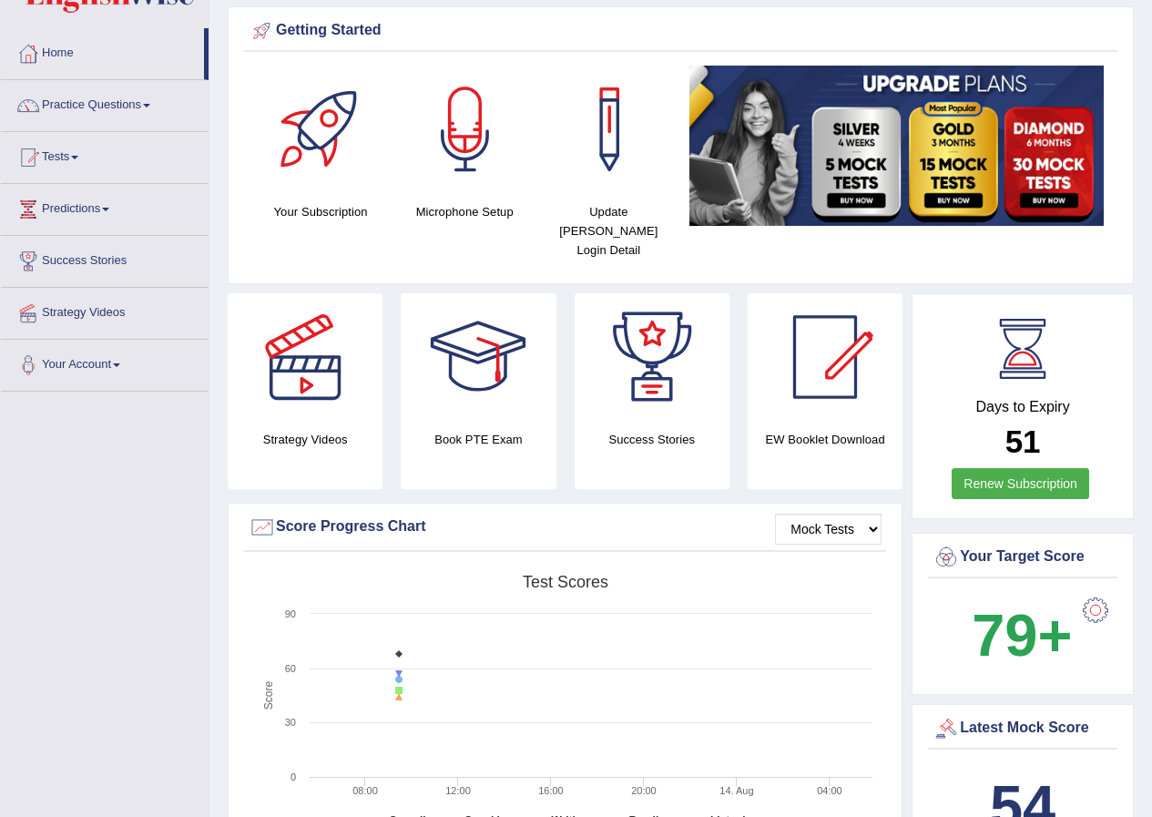
scroll to position [0, 0]
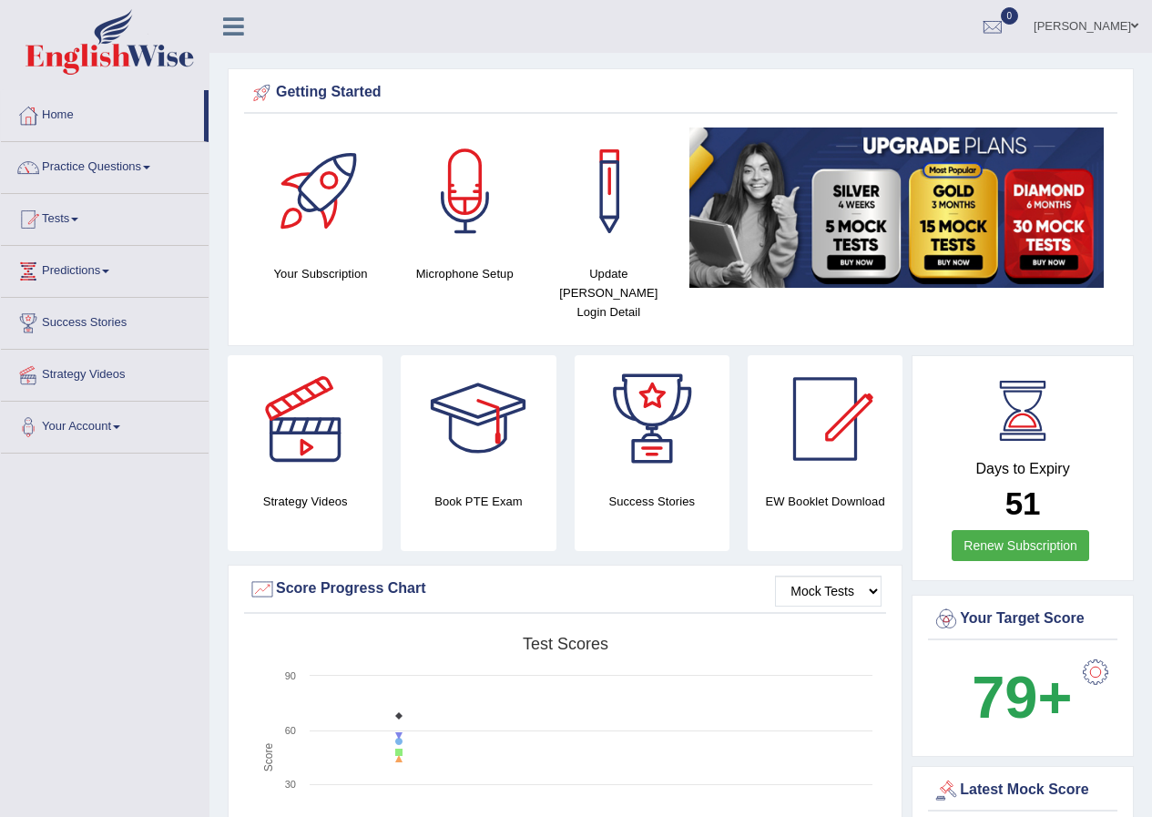
click at [108, 168] on link "Practice Questions" at bounding box center [105, 165] width 208 height 46
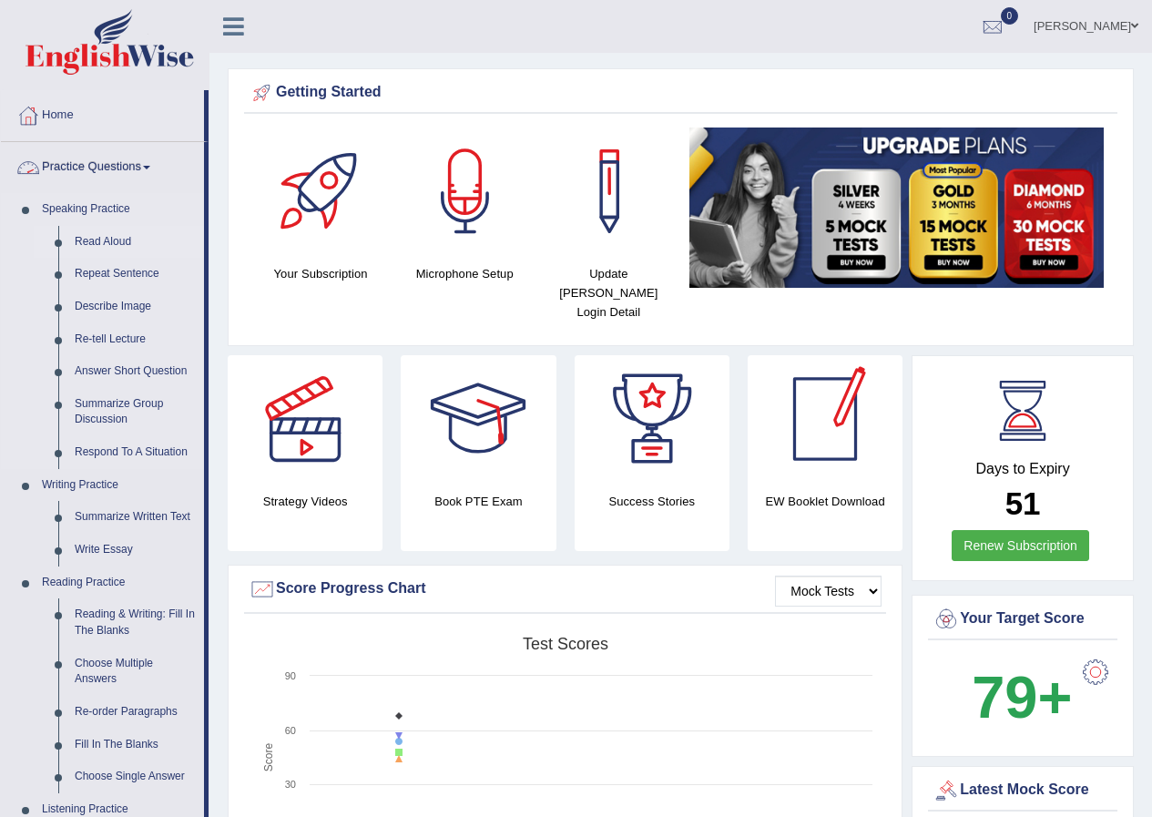
click at [86, 240] on link "Read Aloud" at bounding box center [136, 242] width 138 height 33
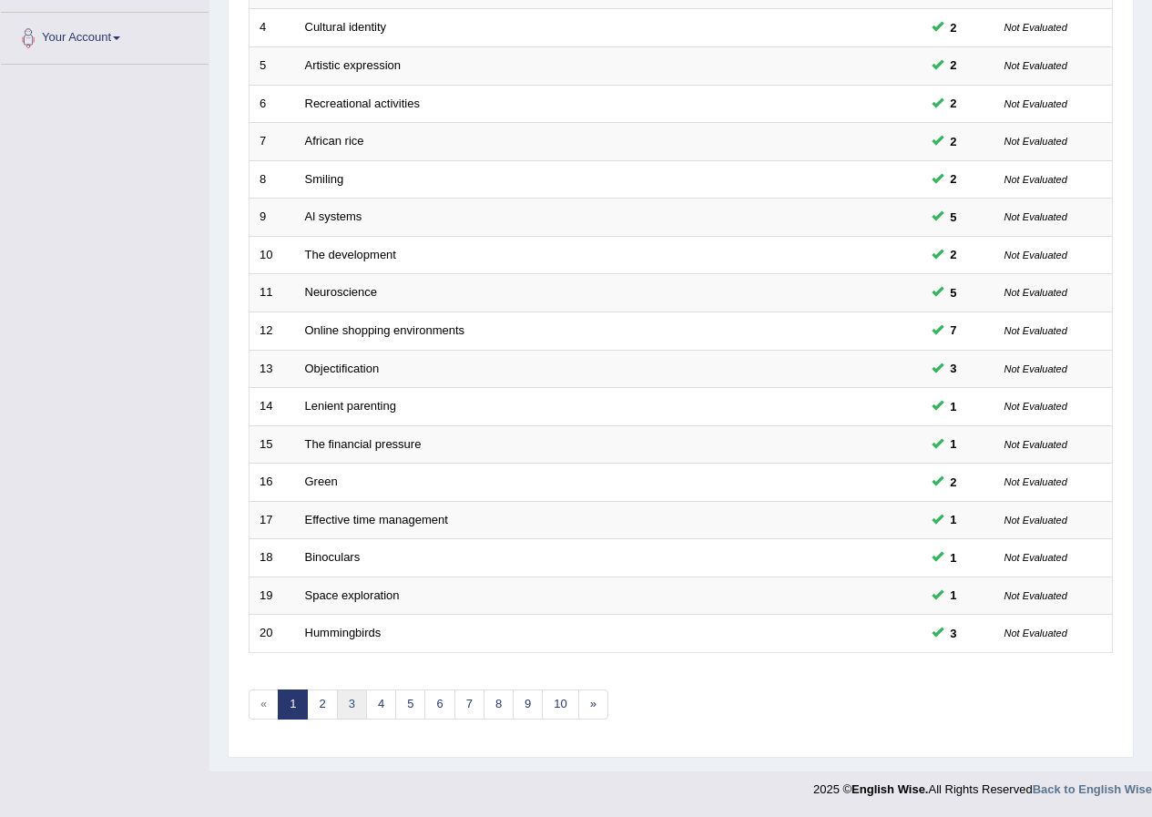
click at [351, 712] on link "3" at bounding box center [352, 705] width 30 height 30
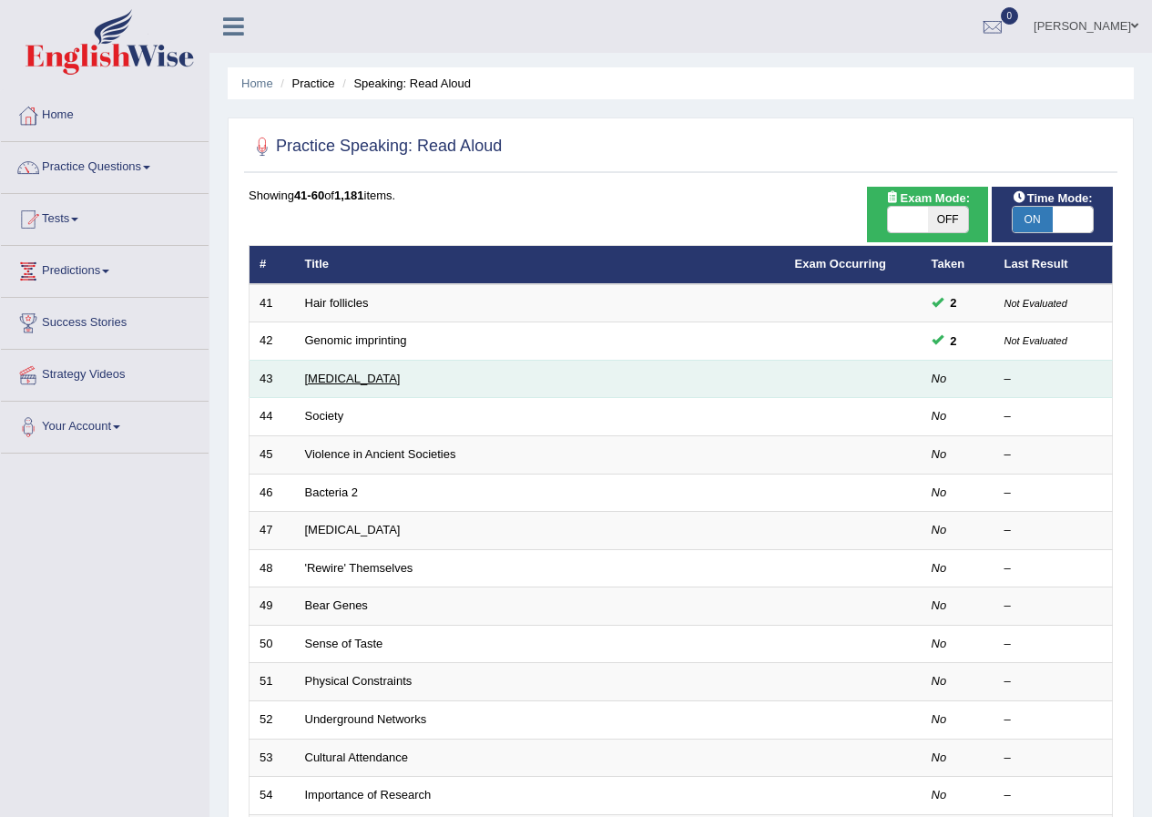
click at [368, 375] on link "Alzheimer's Disease" at bounding box center [353, 379] width 96 height 14
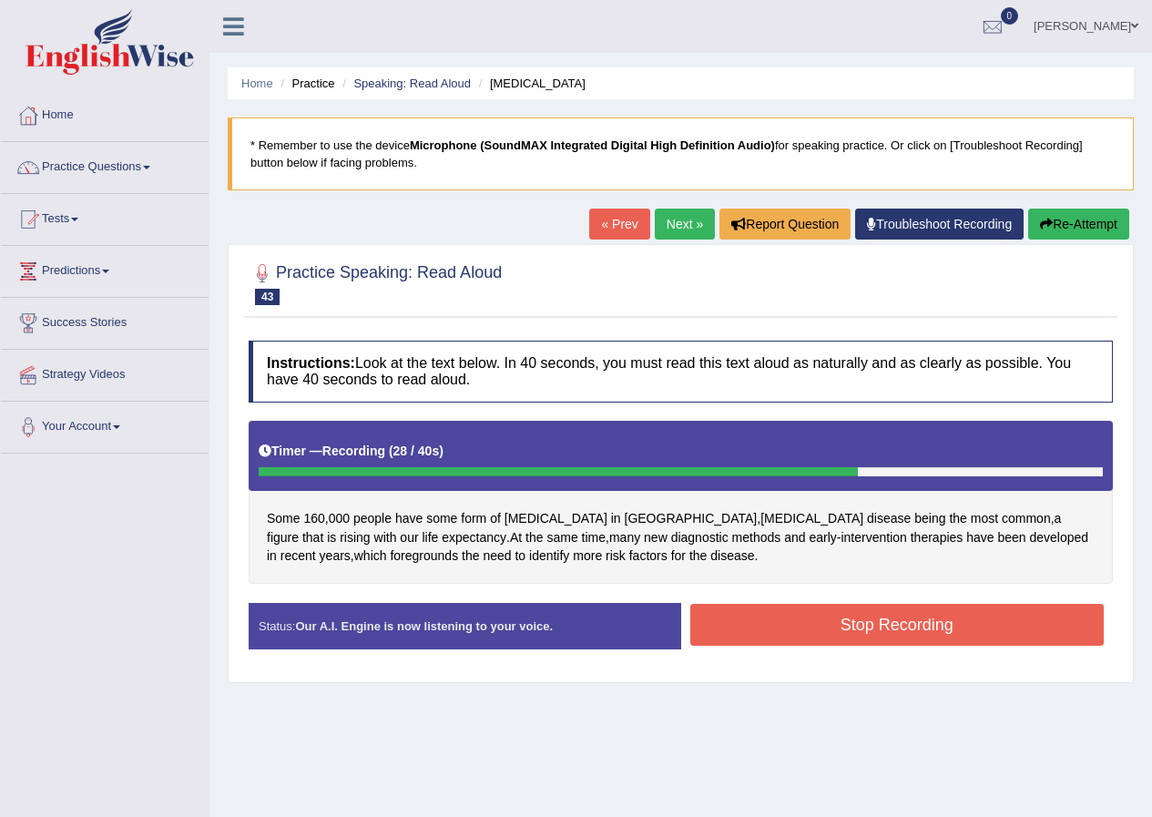
click at [845, 626] on button "Stop Recording" at bounding box center [898, 625] width 415 height 42
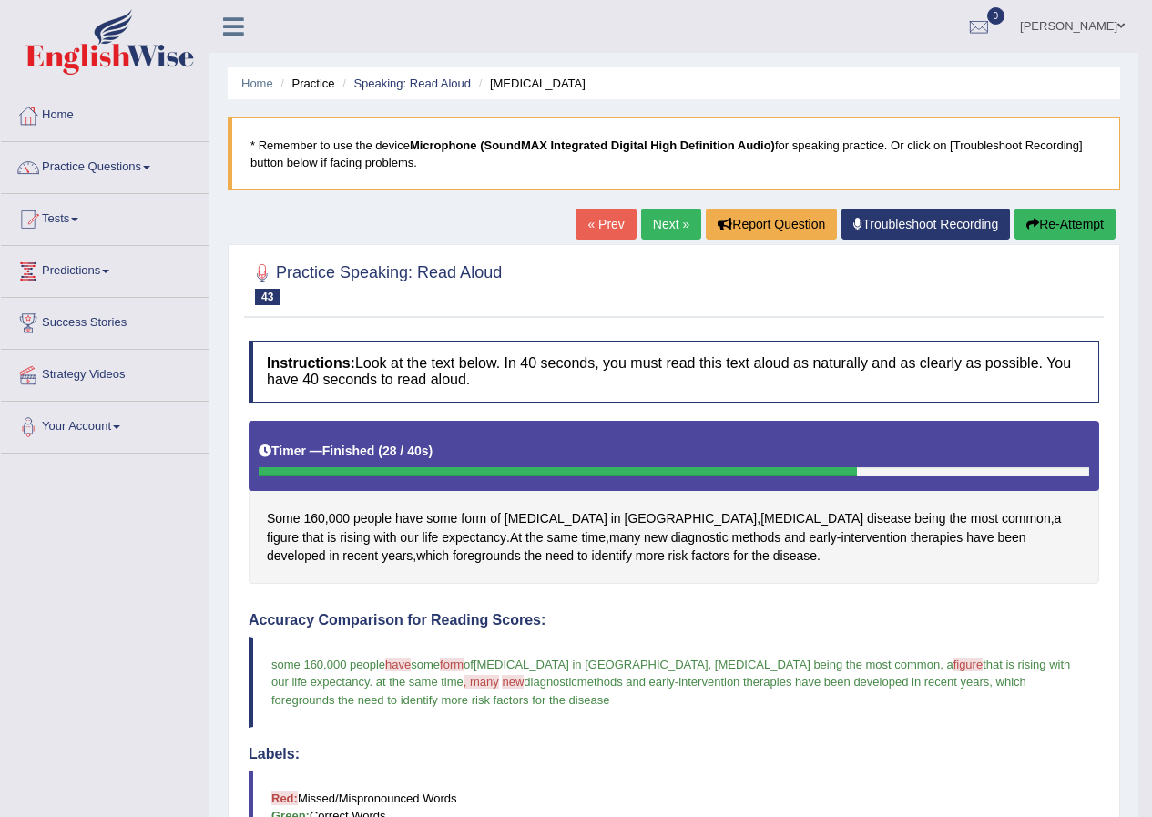
click at [658, 231] on link "Next »" at bounding box center [671, 224] width 60 height 31
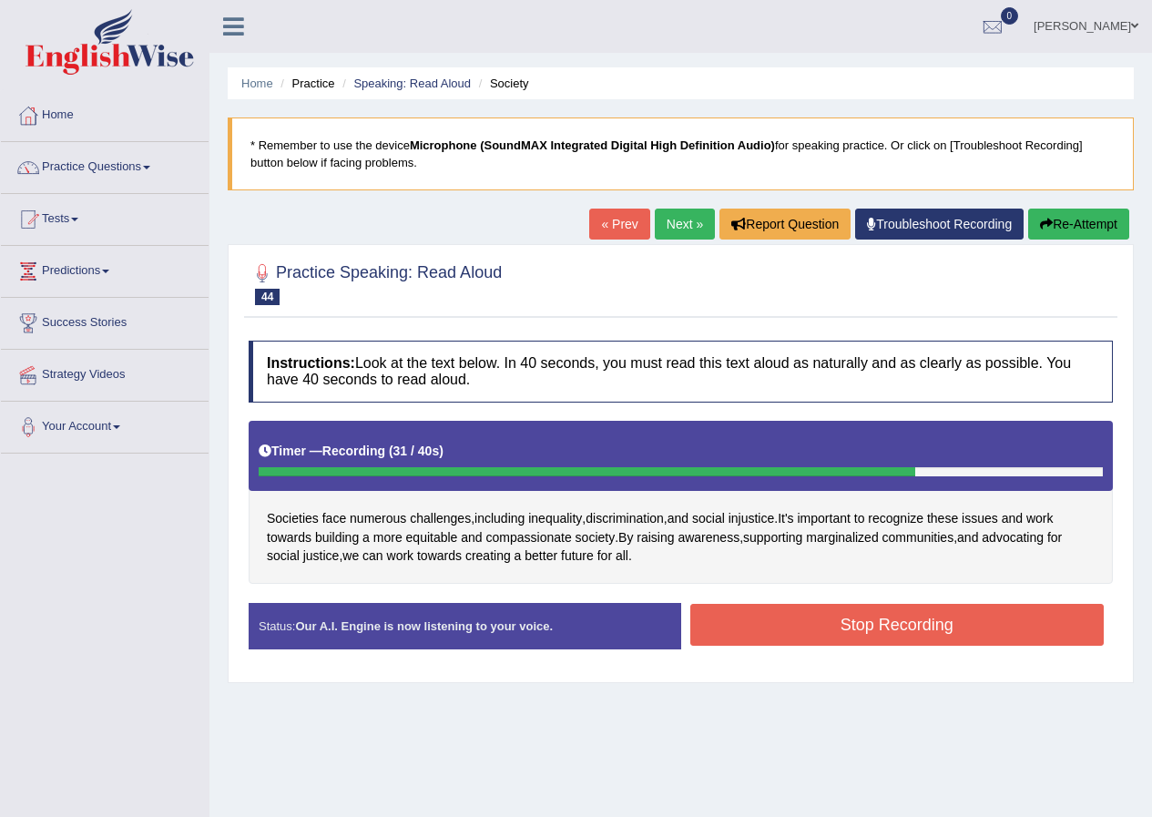
click at [804, 621] on button "Stop Recording" at bounding box center [898, 625] width 415 height 42
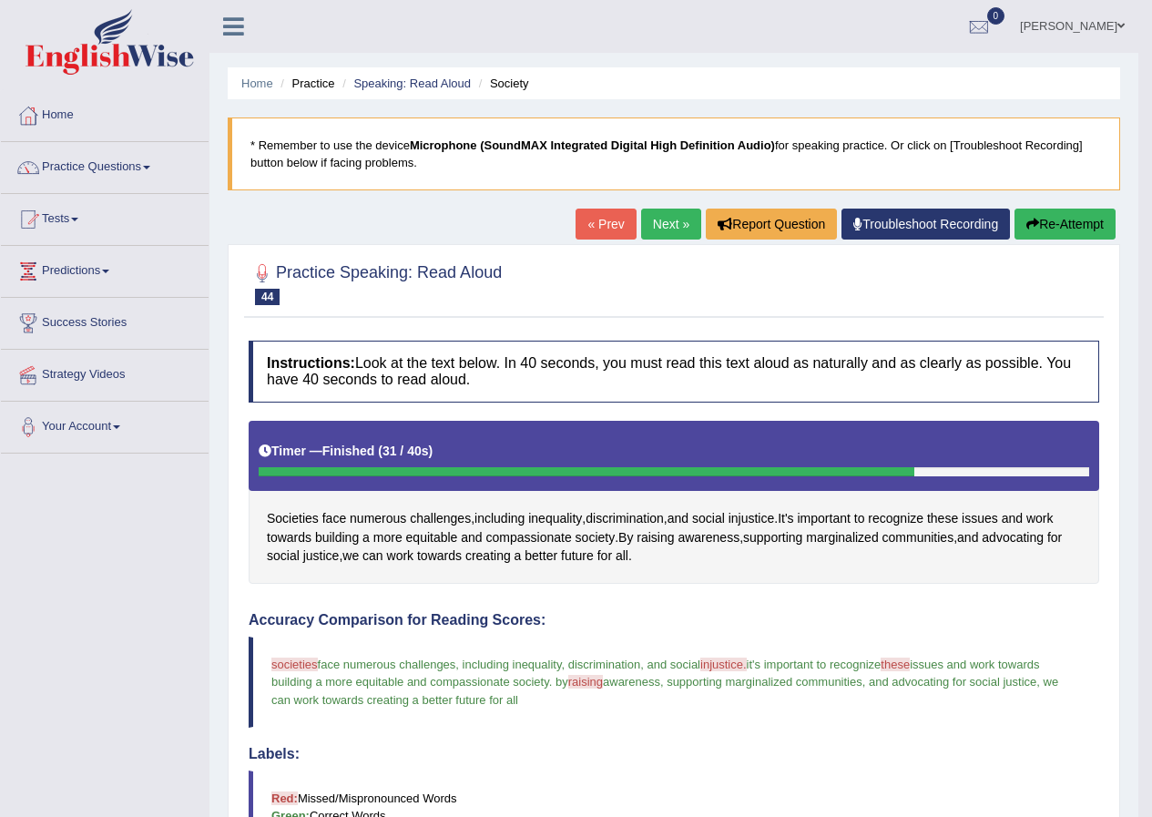
click at [660, 228] on link "Next »" at bounding box center [671, 224] width 60 height 31
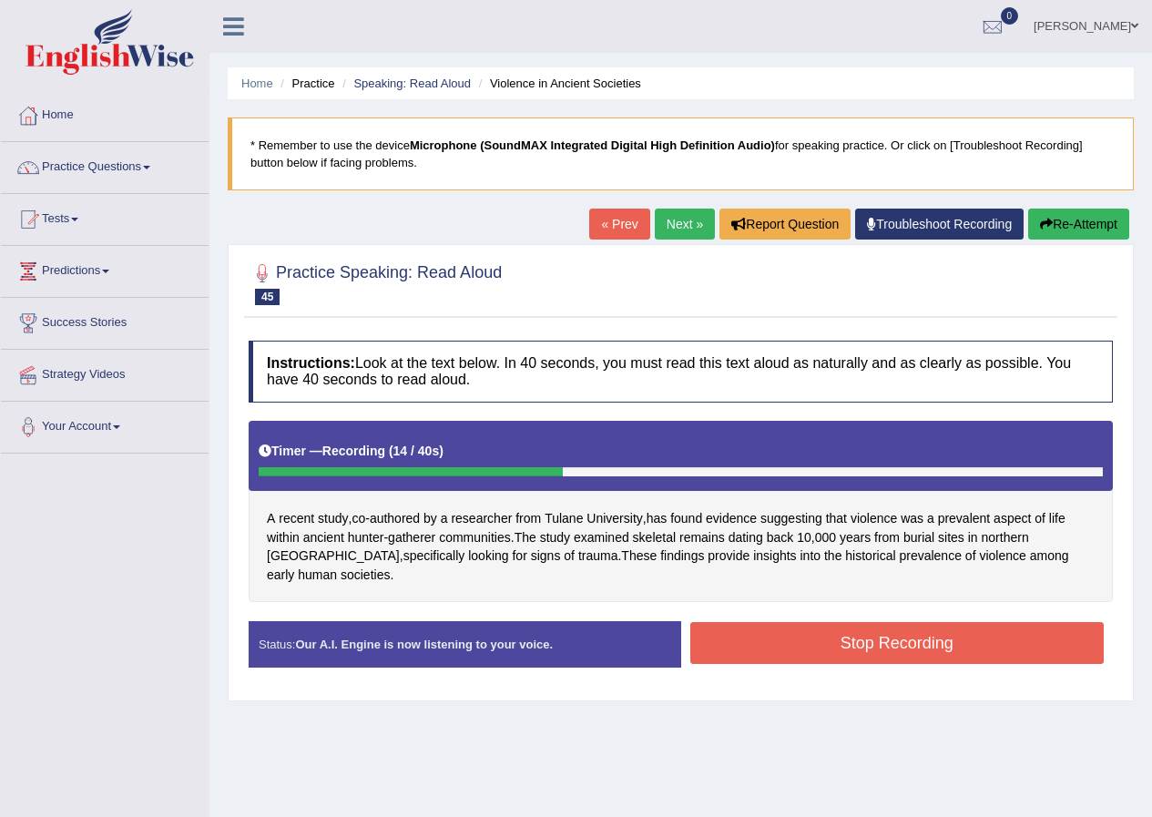
click at [814, 636] on button "Stop Recording" at bounding box center [898, 643] width 415 height 42
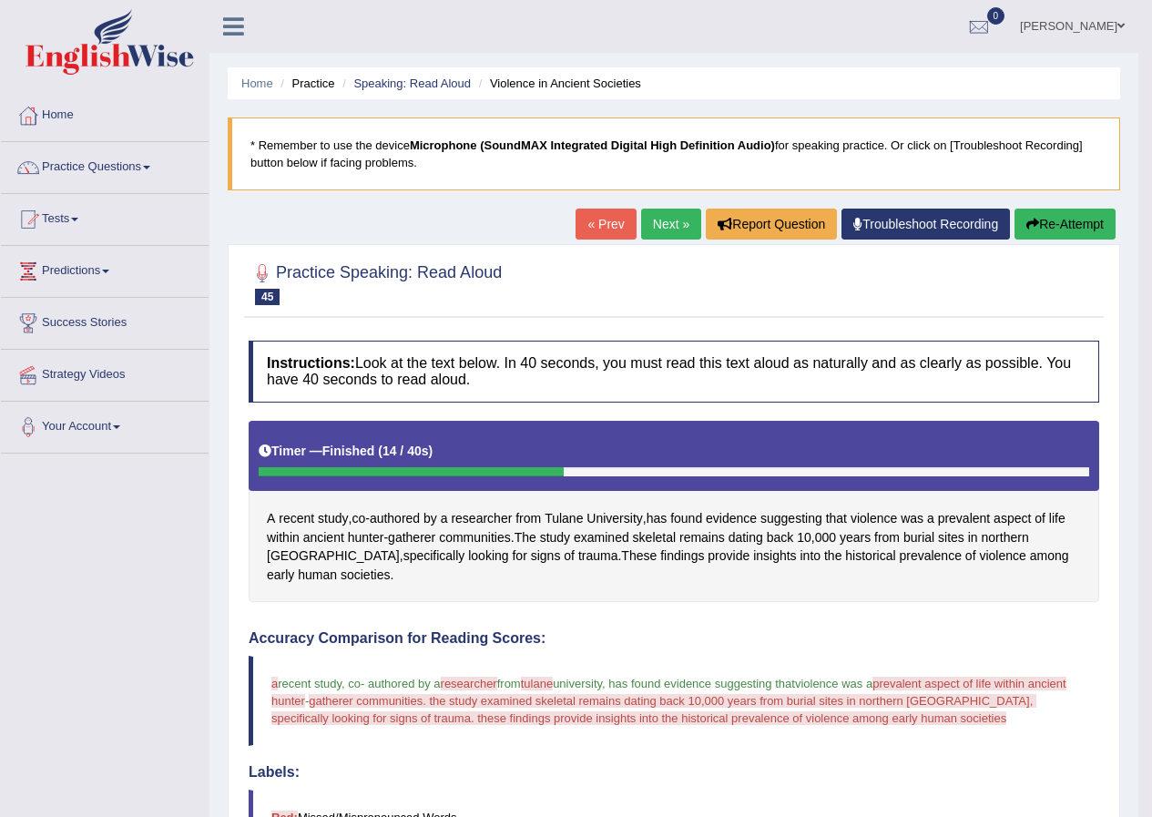
click at [1050, 225] on button "Re-Attempt" at bounding box center [1065, 224] width 101 height 31
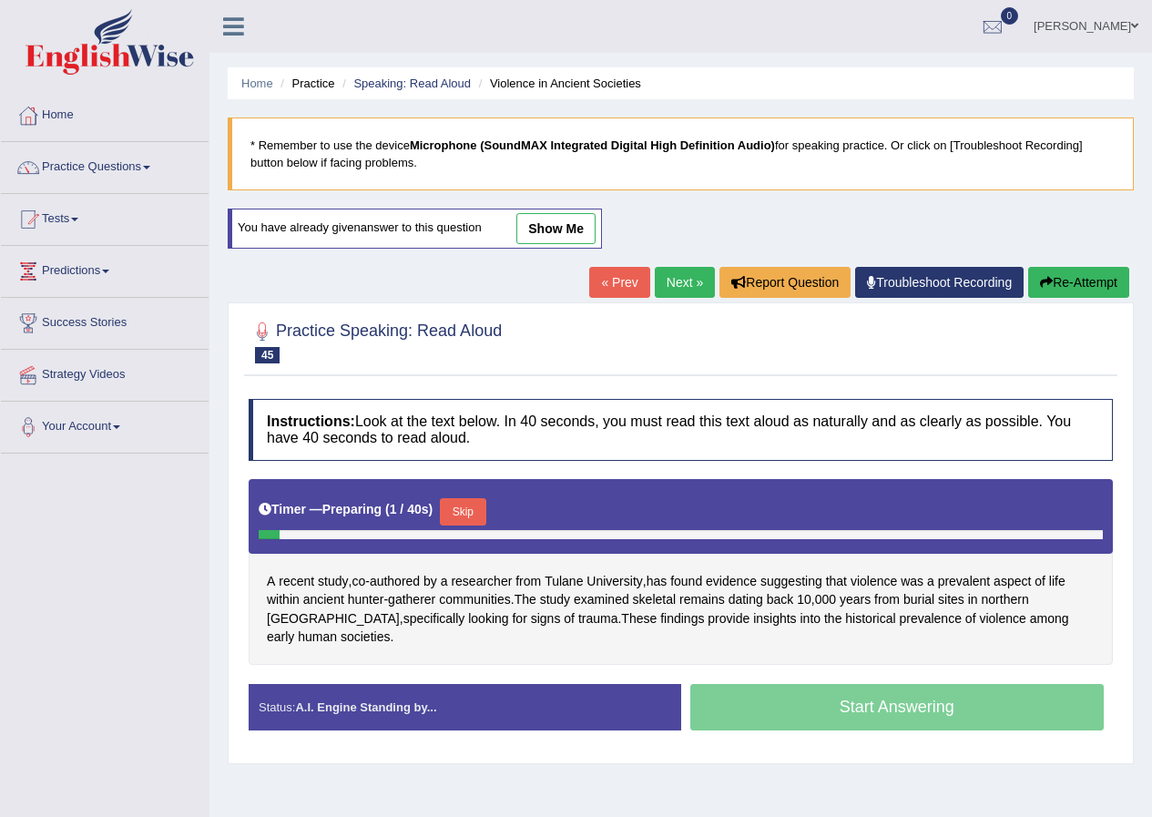
click at [463, 513] on button "Skip" at bounding box center [463, 511] width 46 height 27
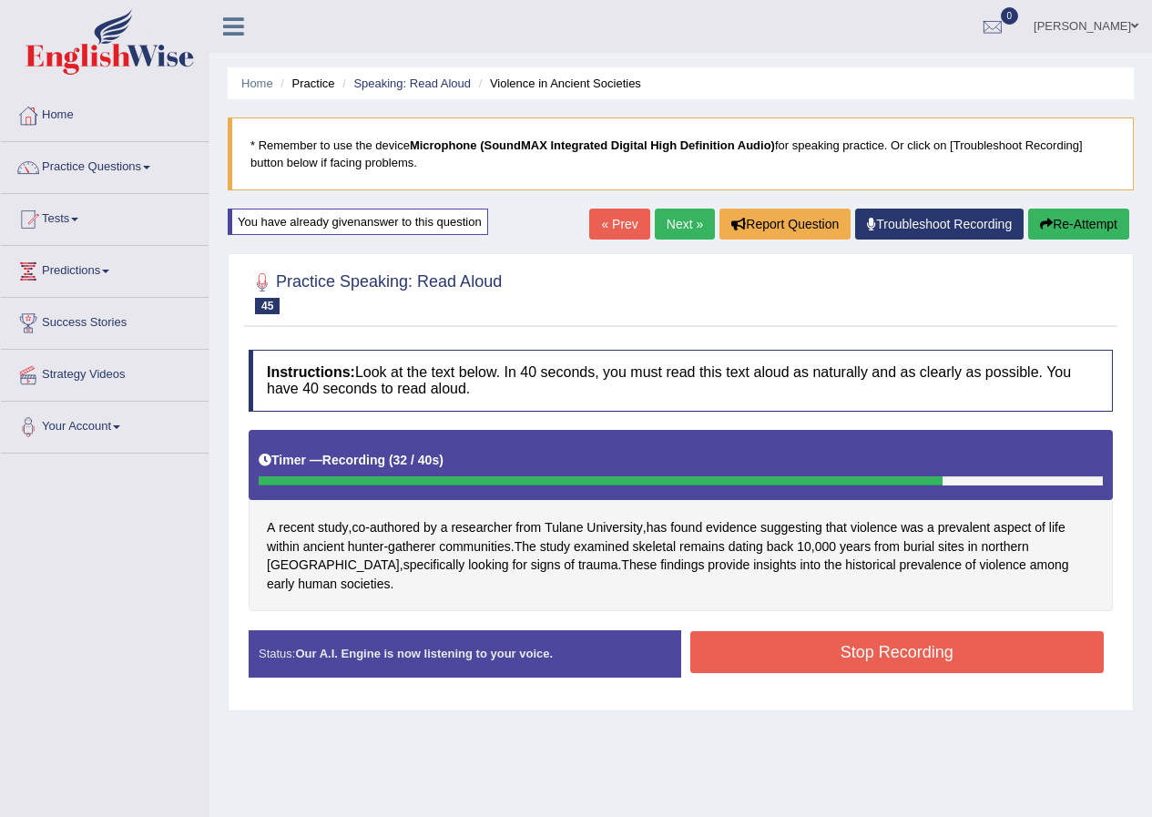
click at [930, 631] on button "Stop Recording" at bounding box center [898, 652] width 415 height 42
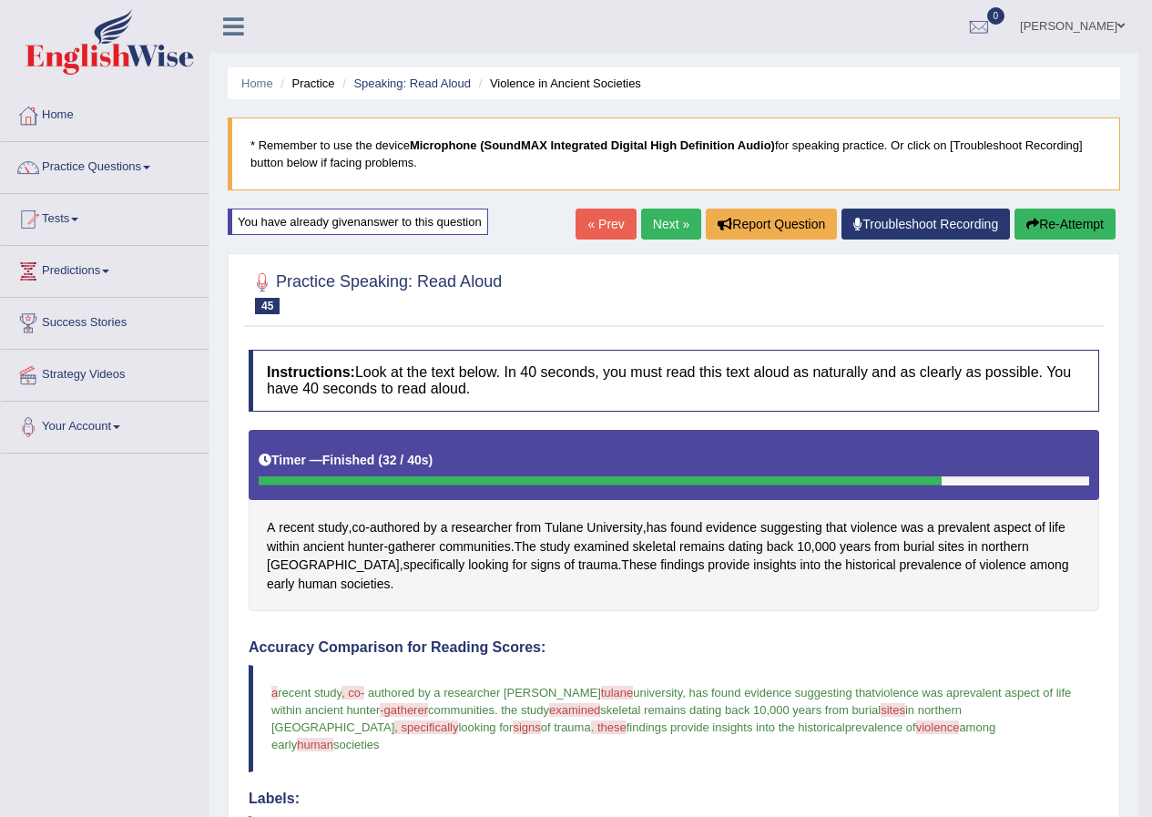
click at [649, 228] on link "Next »" at bounding box center [671, 224] width 60 height 31
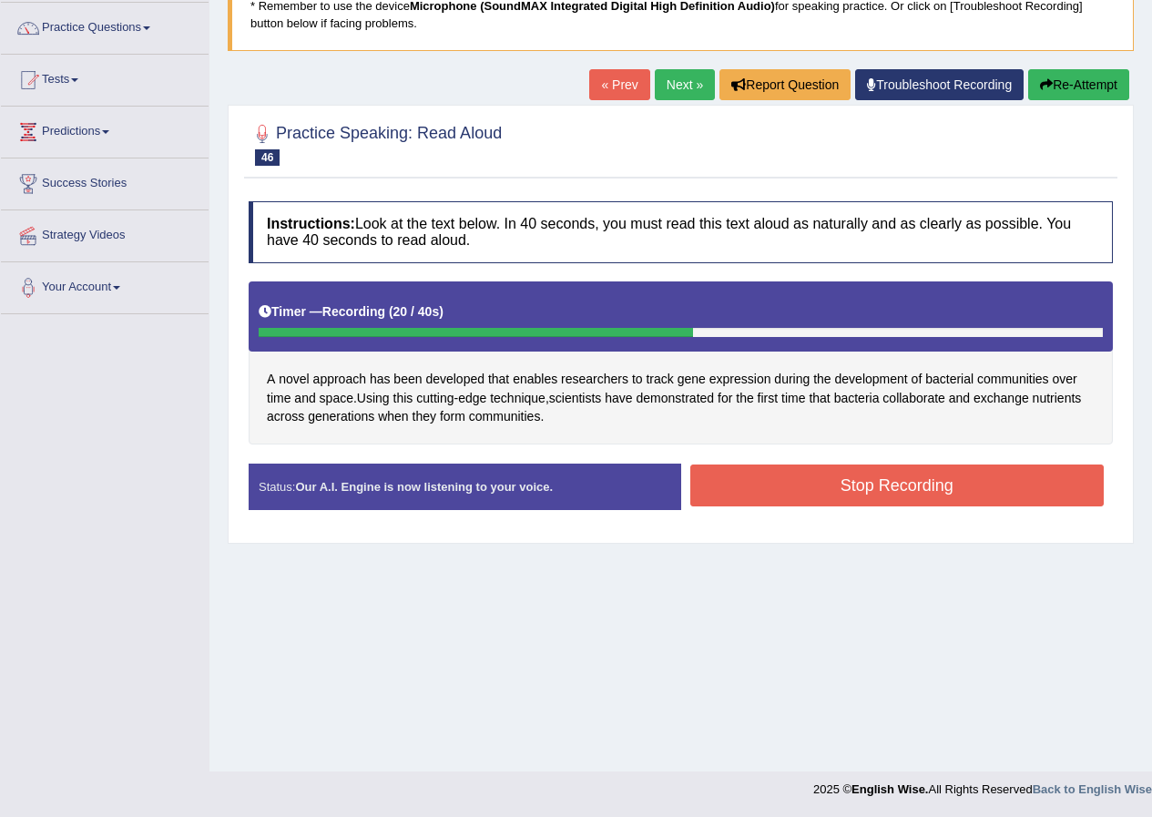
click at [849, 488] on button "Stop Recording" at bounding box center [898, 486] width 415 height 42
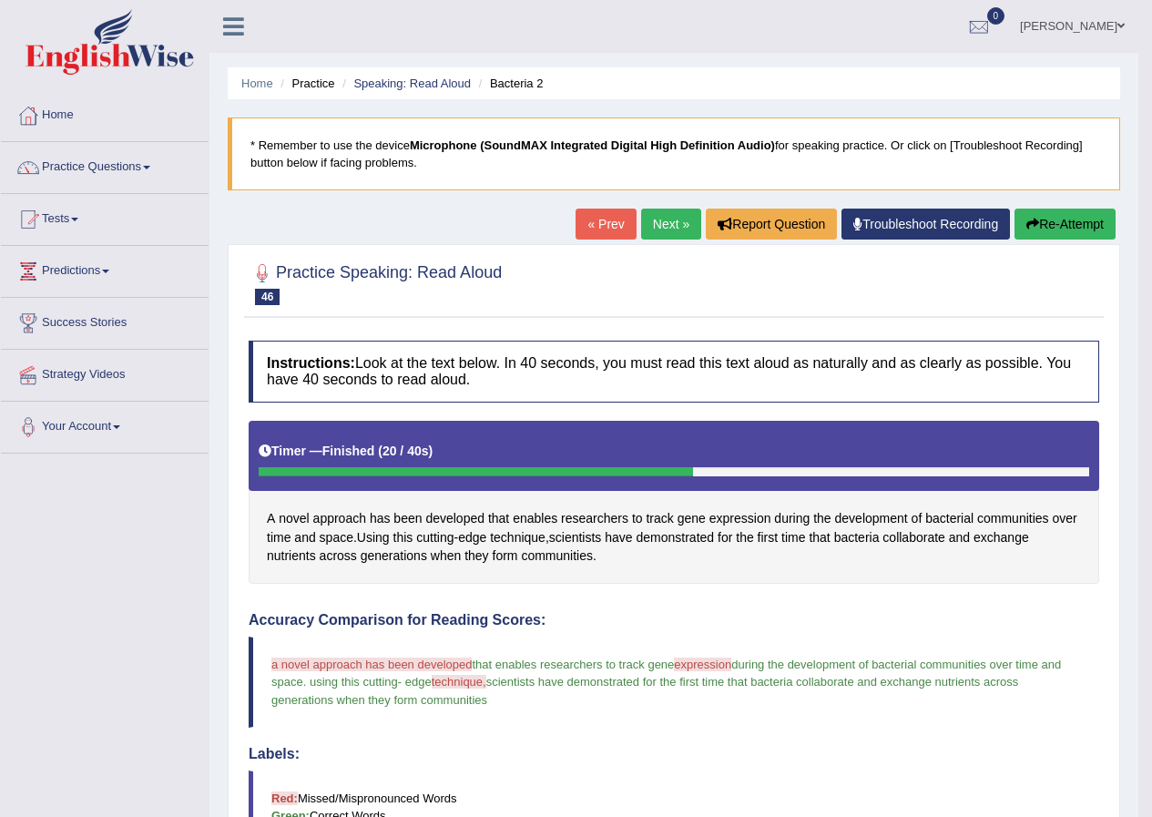
click at [1018, 224] on button "Re-Attempt" at bounding box center [1065, 224] width 101 height 31
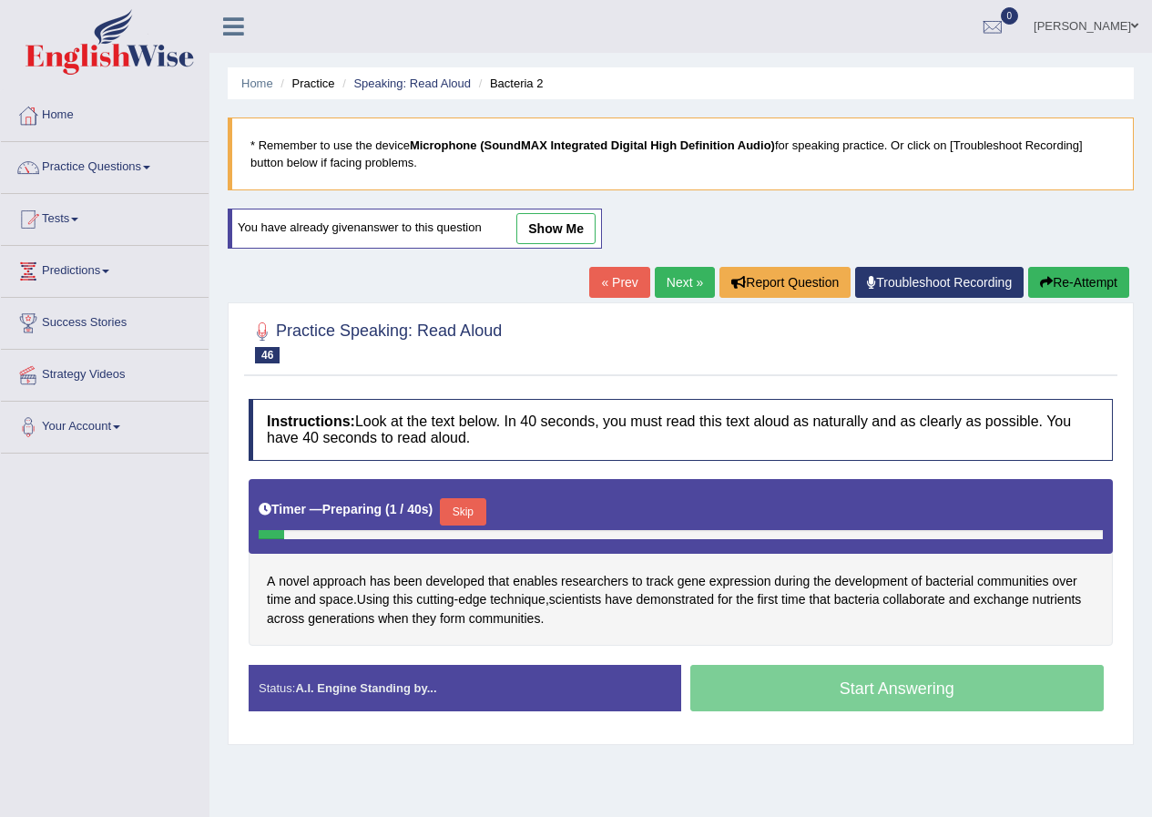
click at [462, 509] on button "Skip" at bounding box center [463, 511] width 46 height 27
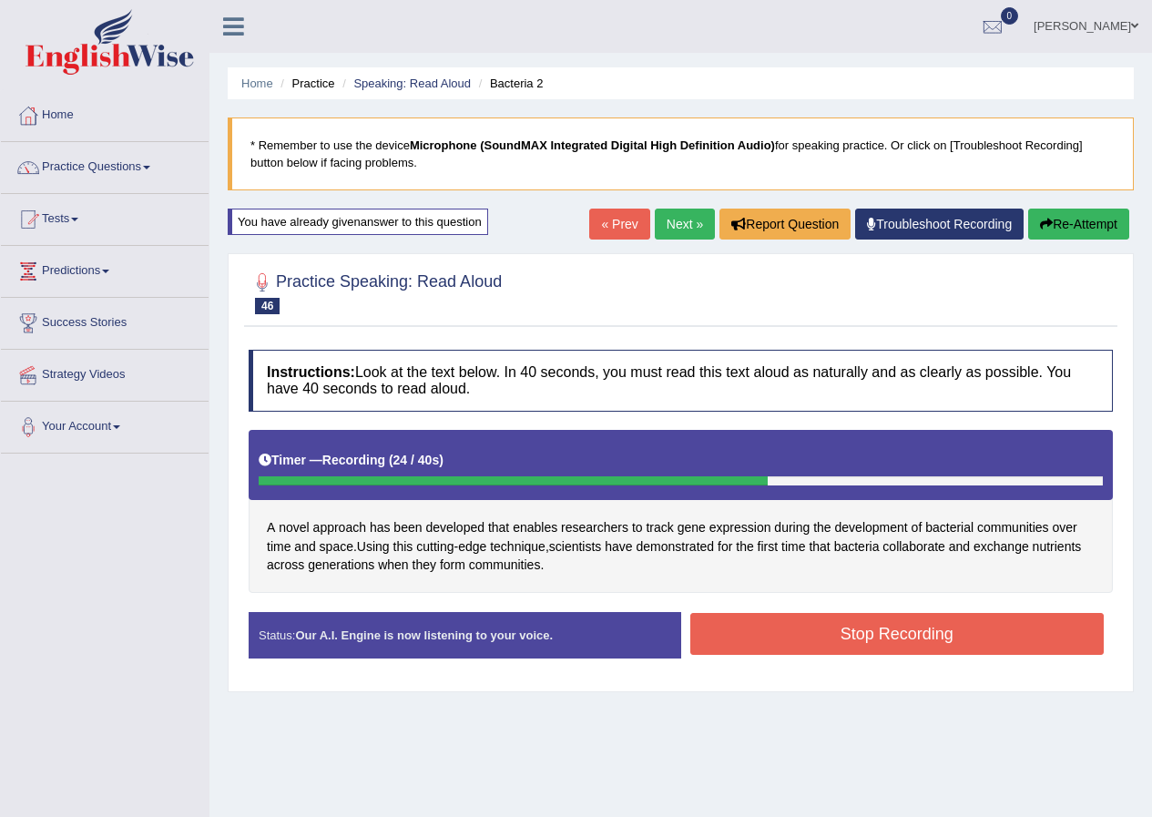
click at [815, 629] on button "Stop Recording" at bounding box center [898, 634] width 415 height 42
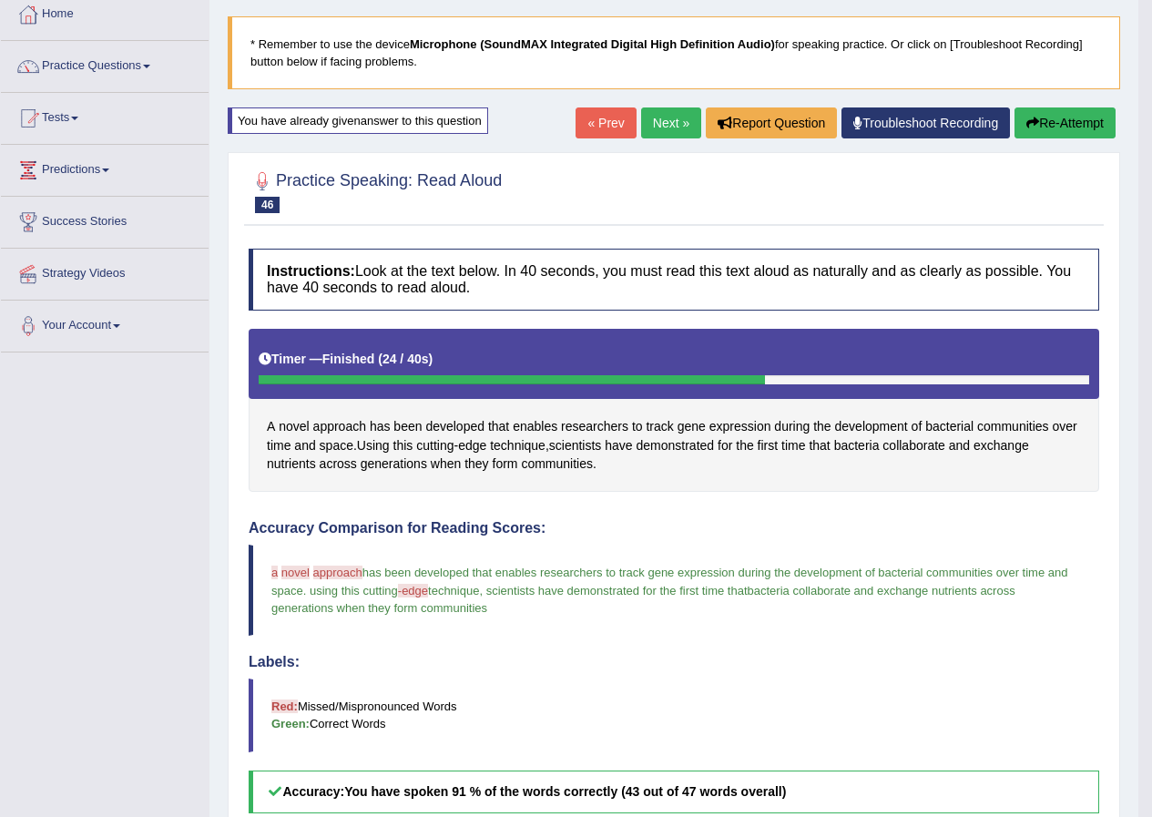
scroll to position [91, 0]
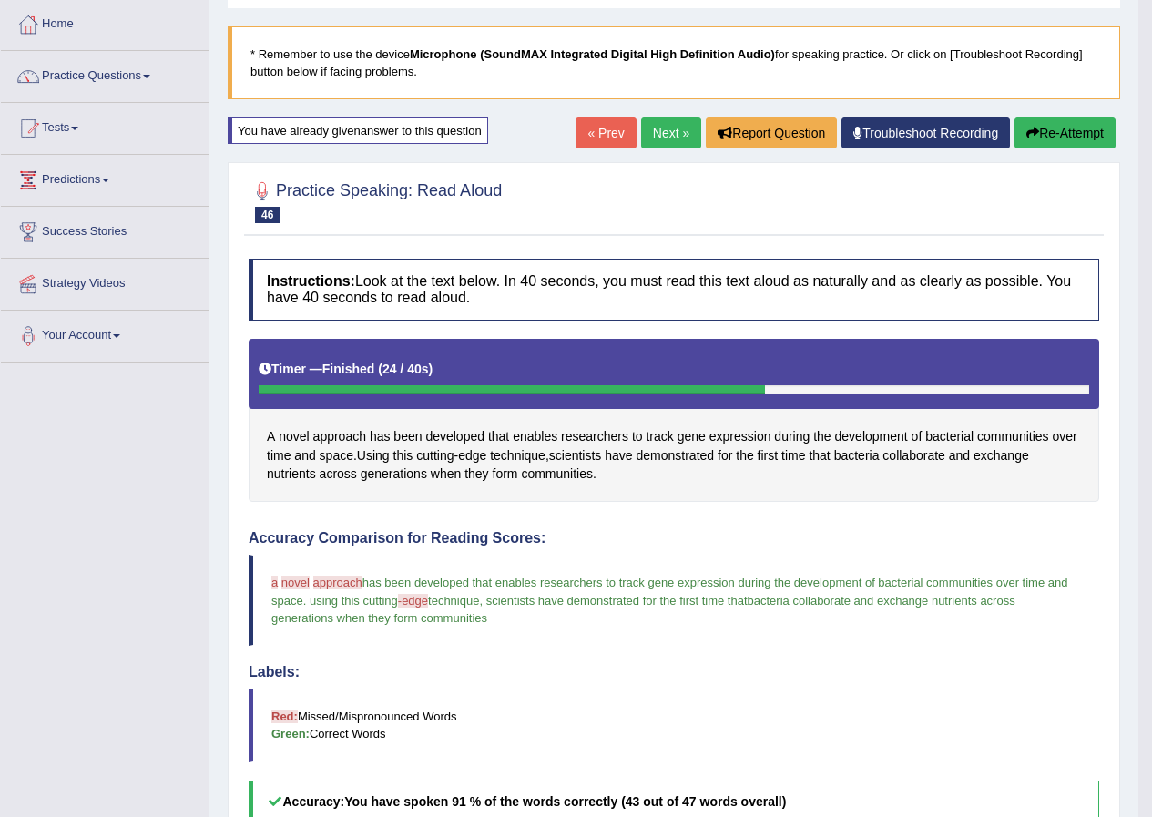
click at [660, 140] on link "Next »" at bounding box center [671, 133] width 60 height 31
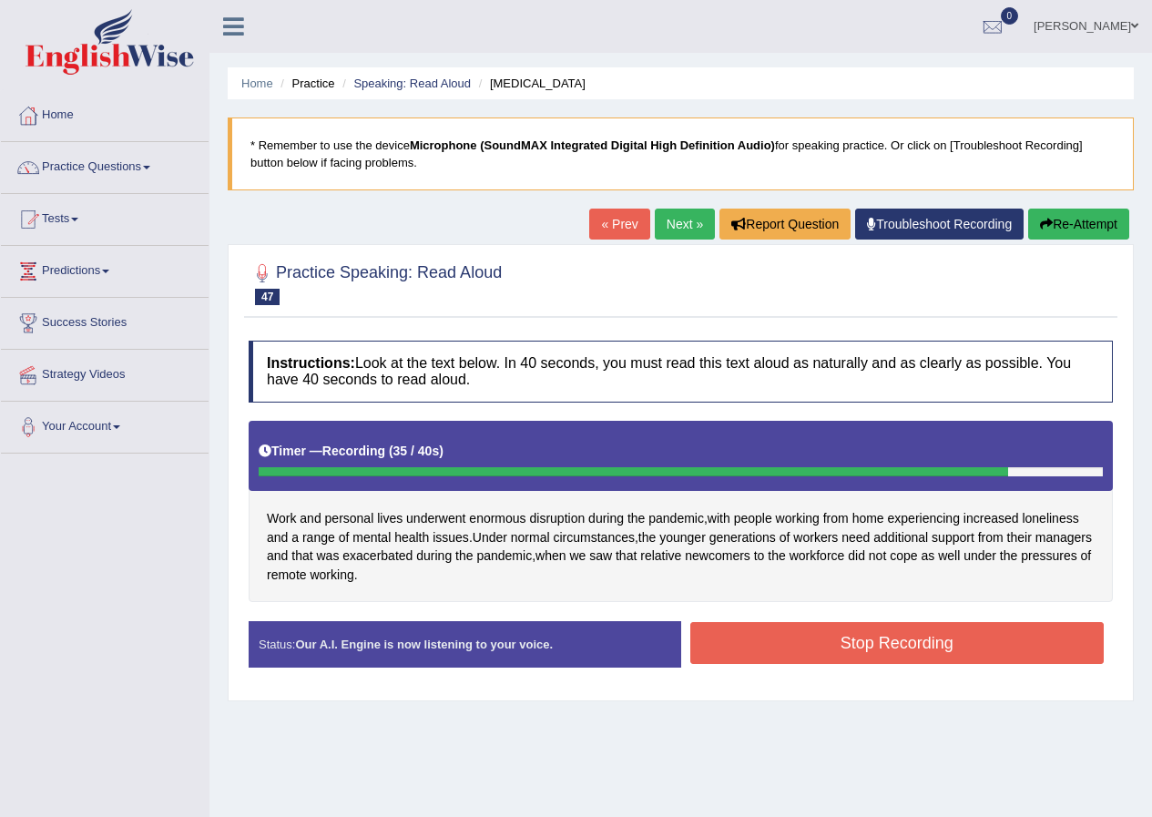
click at [814, 645] on button "Stop Recording" at bounding box center [898, 643] width 415 height 42
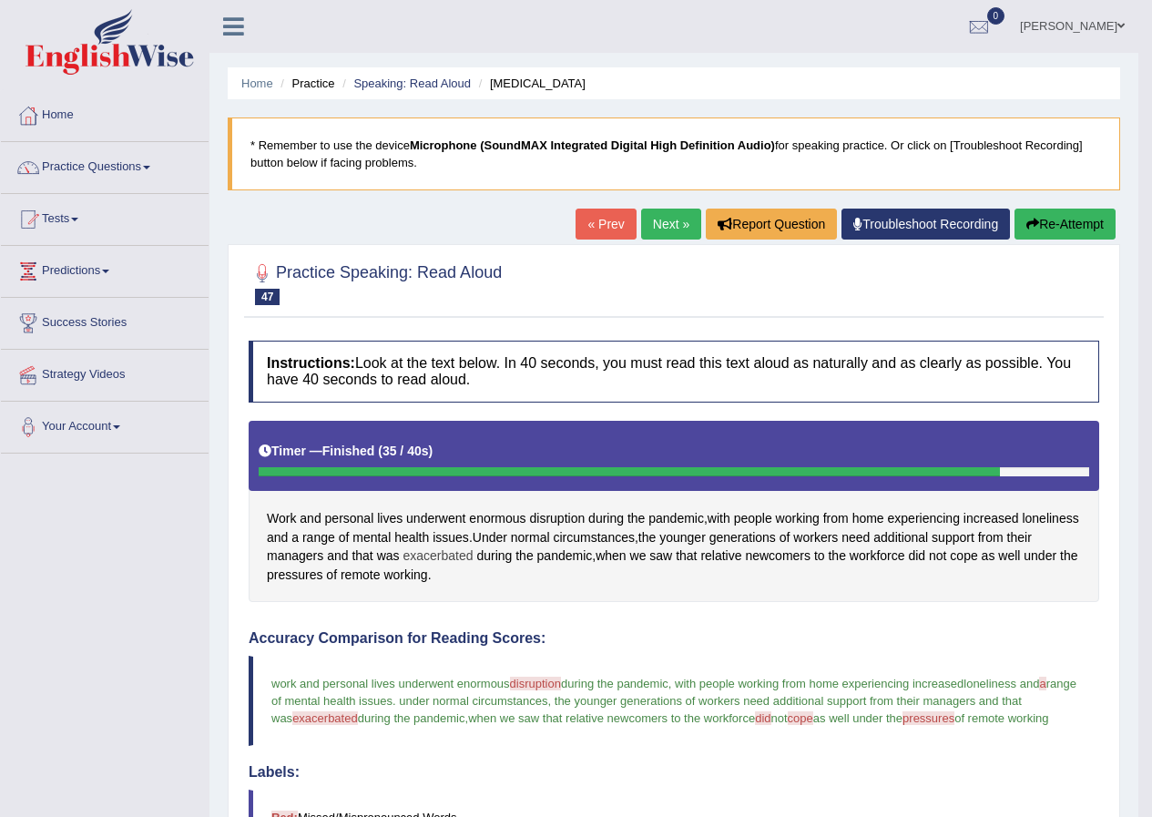
click at [464, 563] on span "exacerbated" at bounding box center [438, 556] width 70 height 19
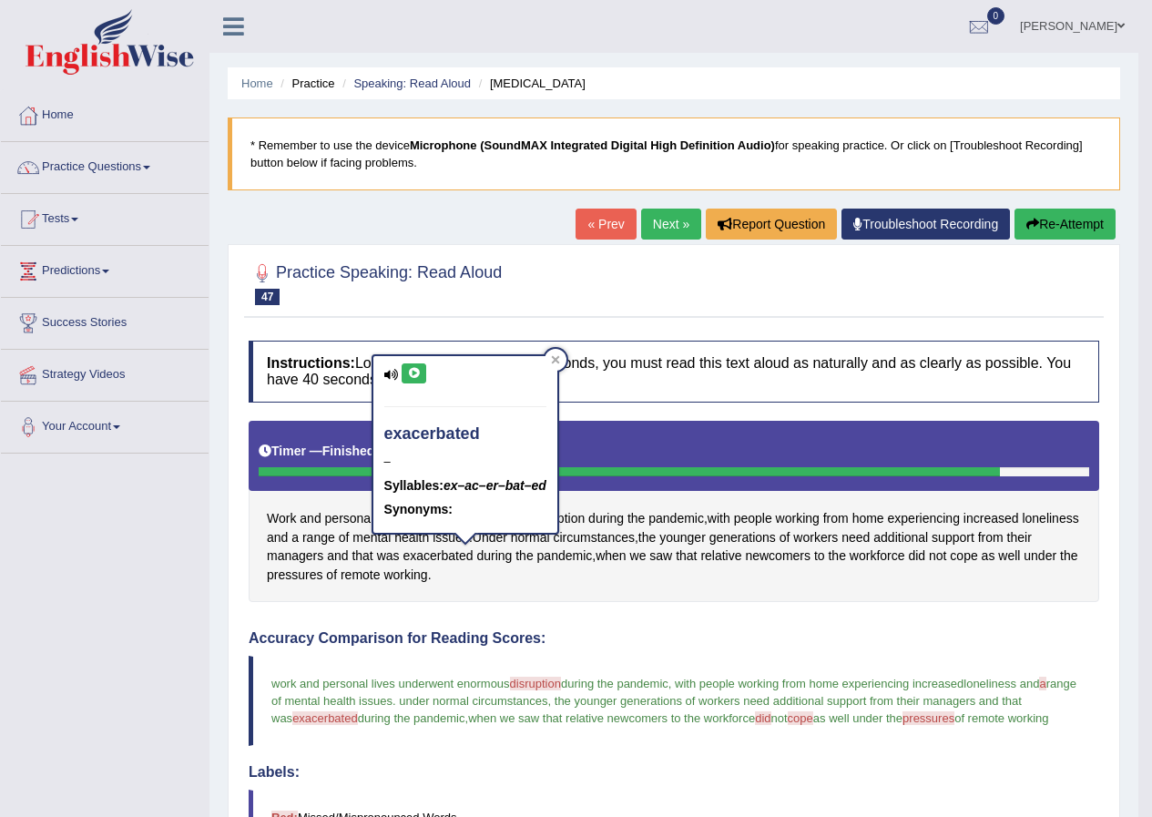
click at [415, 371] on icon at bounding box center [414, 373] width 14 height 11
click at [557, 357] on icon at bounding box center [555, 360] width 8 height 8
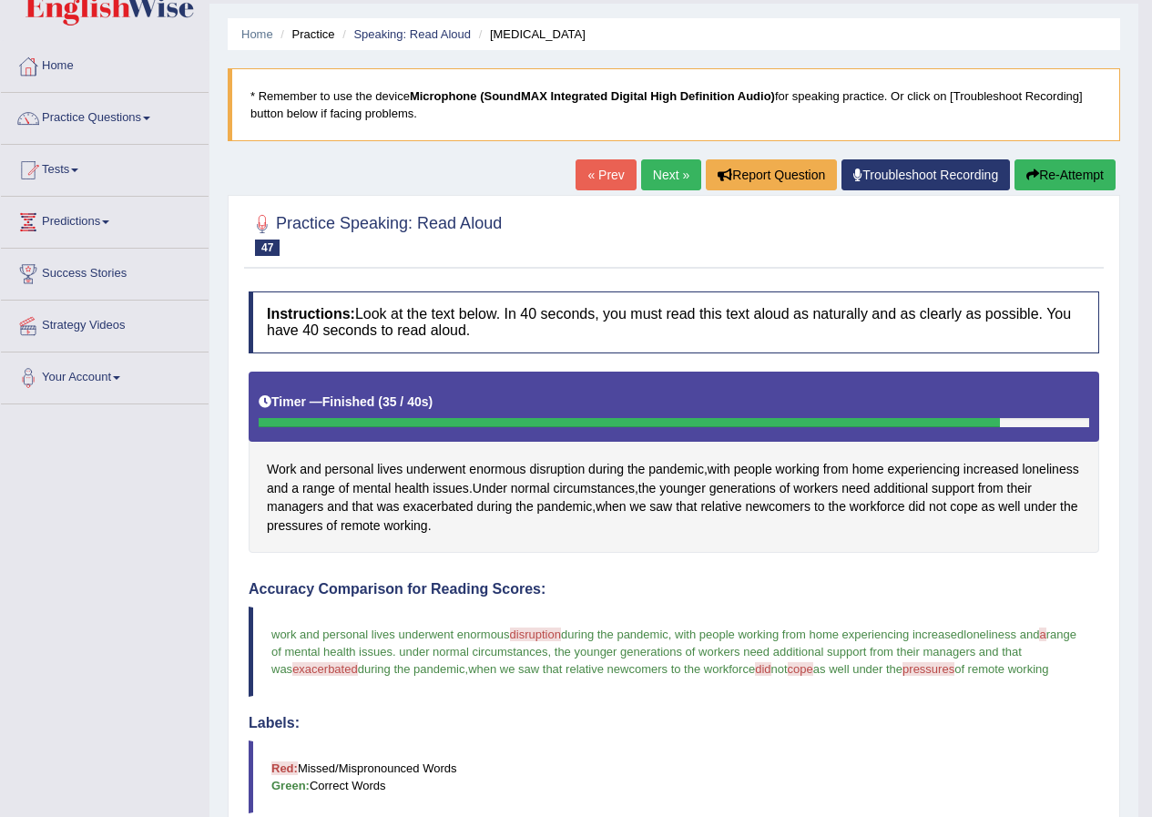
scroll to position [91, 0]
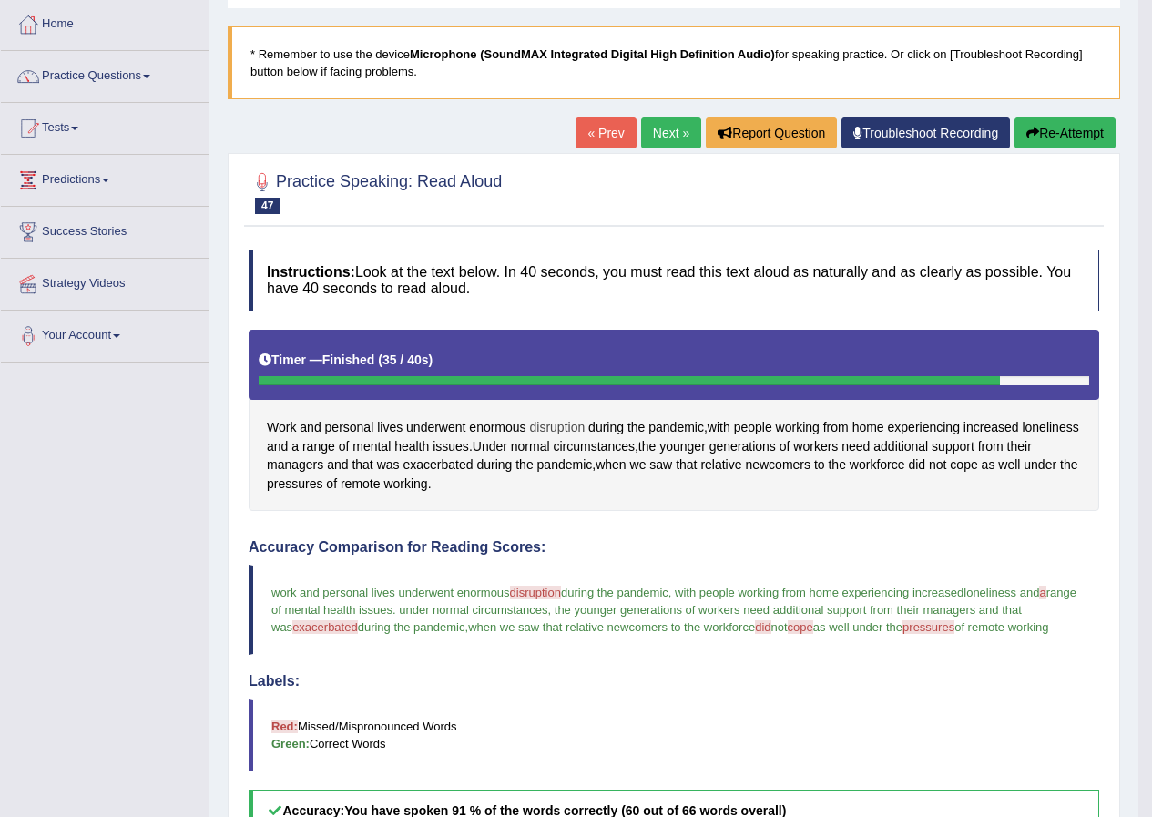
click at [559, 430] on span "disruption" at bounding box center [558, 427] width 56 height 19
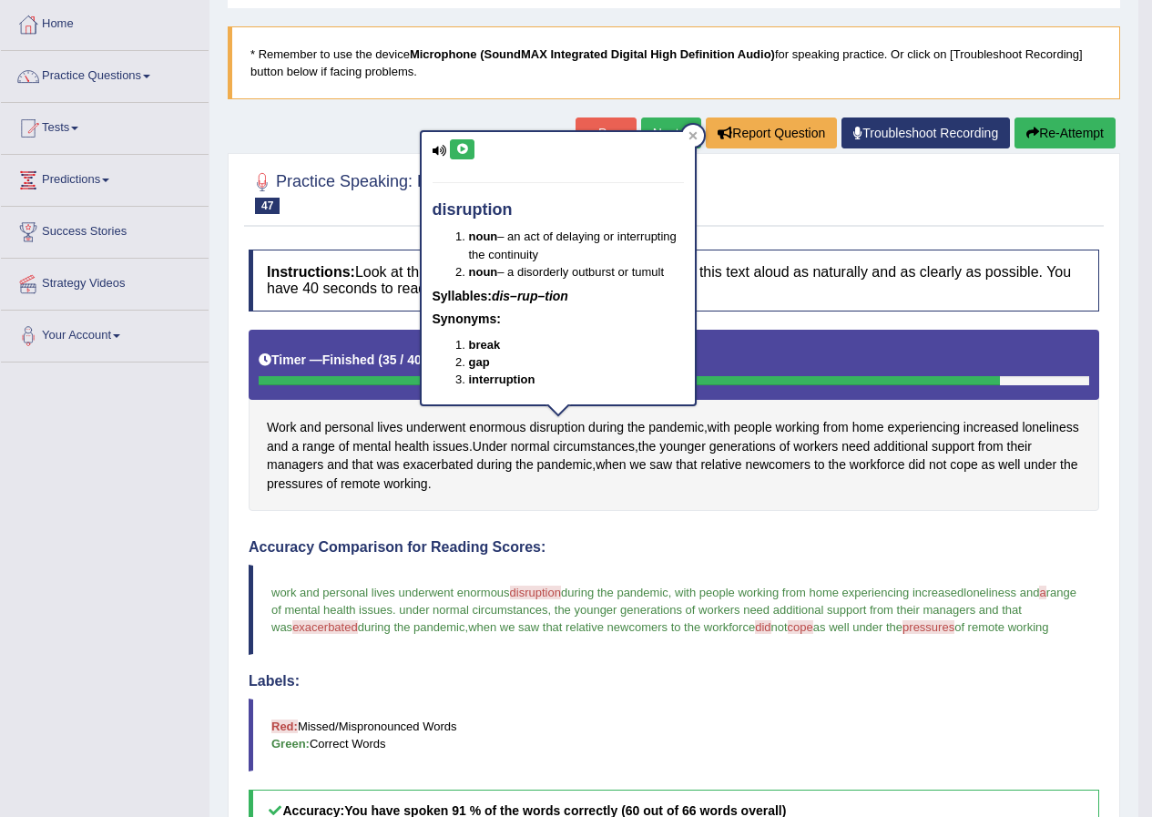
click at [462, 147] on icon at bounding box center [463, 149] width 14 height 11
click at [693, 135] on icon at bounding box center [693, 135] width 8 height 8
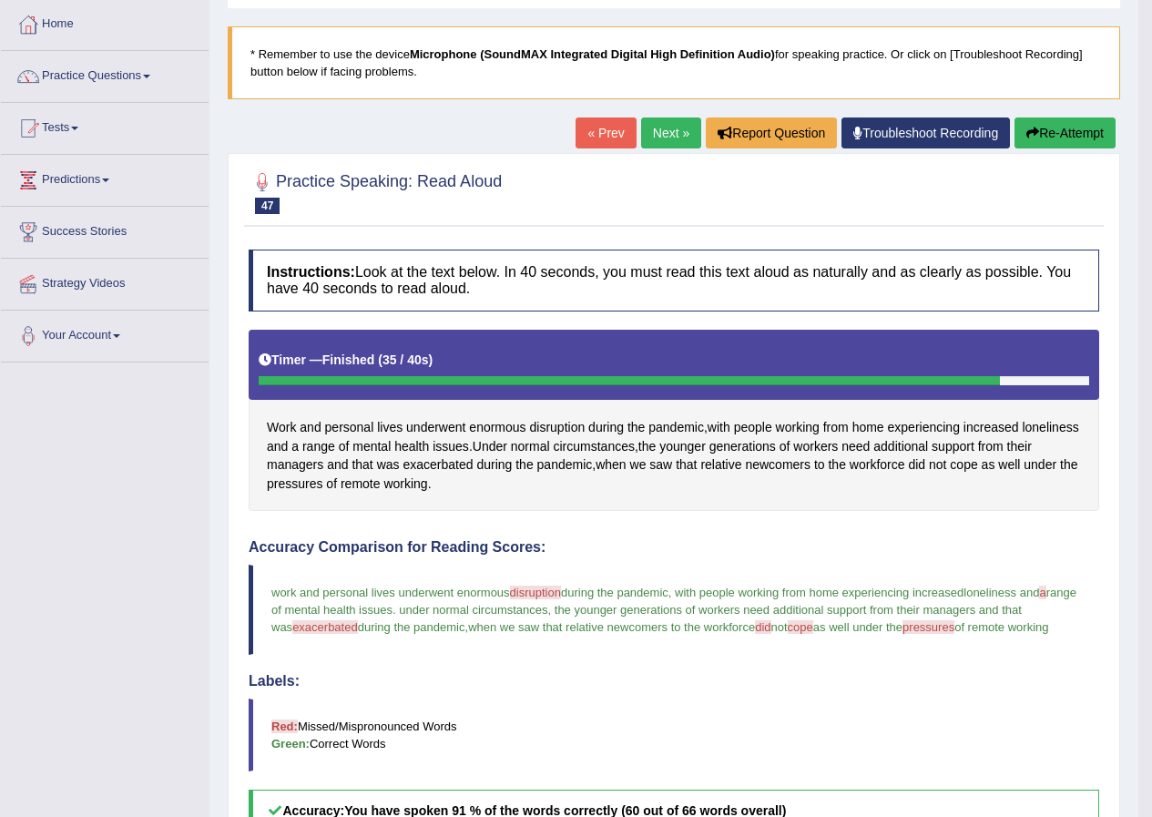
click at [339, 629] on span "exacerbated" at bounding box center [325, 627] width 66 height 14
click at [333, 626] on span "exacerbated" at bounding box center [325, 627] width 66 height 14
click at [467, 465] on span "exacerbated" at bounding box center [438, 465] width 70 height 19
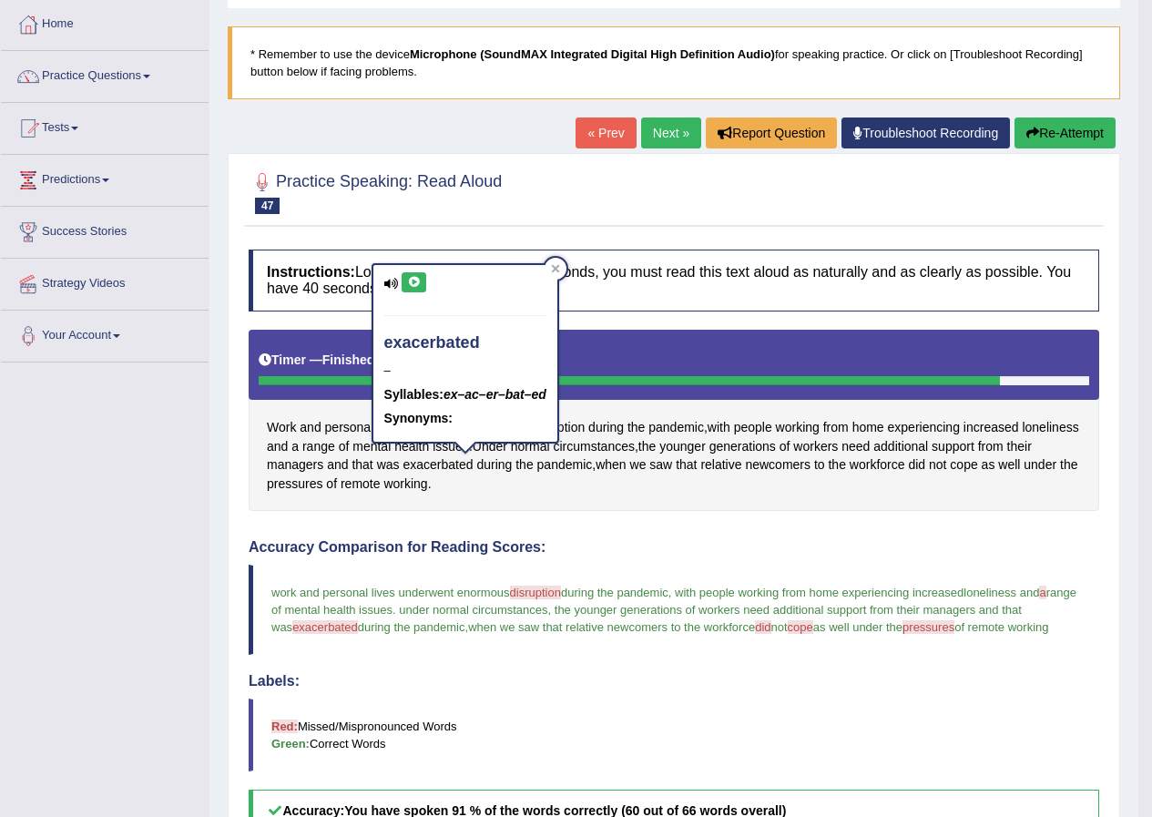
click at [415, 284] on icon at bounding box center [414, 282] width 14 height 11
click at [558, 265] on icon at bounding box center [555, 268] width 9 height 9
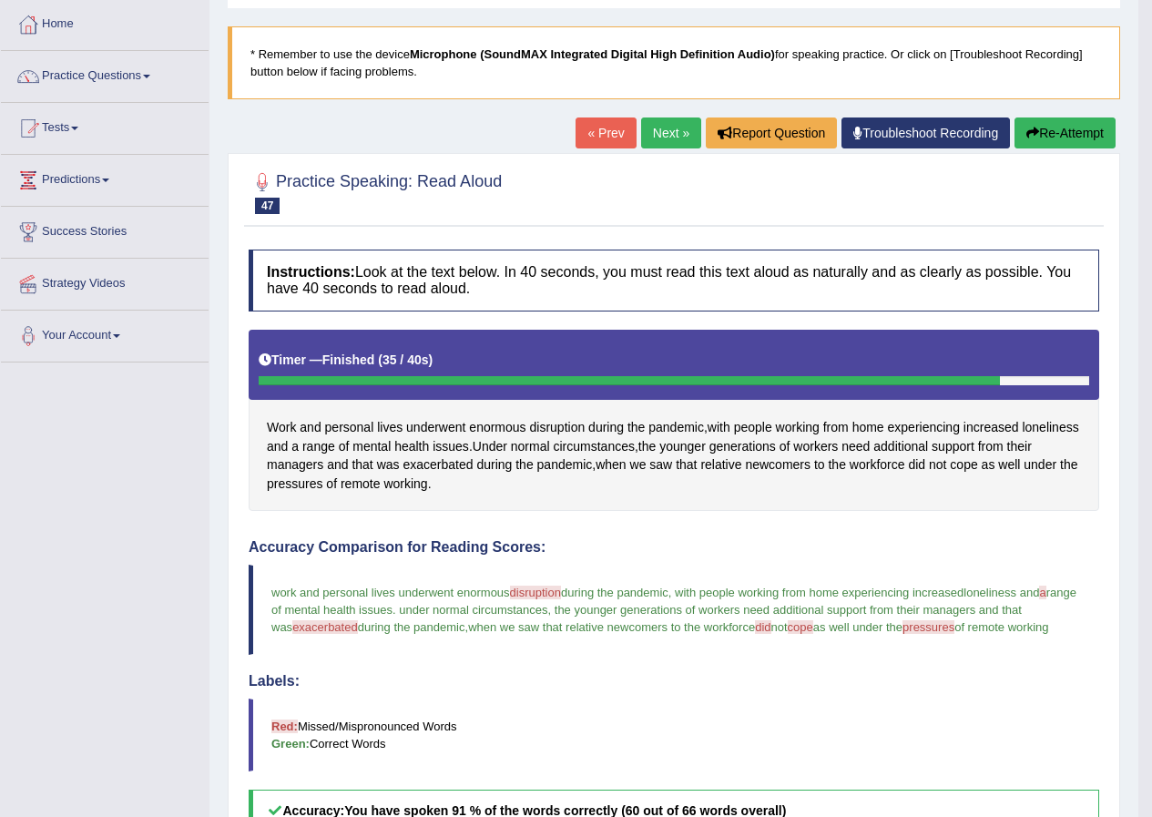
click at [1047, 131] on button "Re-Attempt" at bounding box center [1065, 133] width 101 height 31
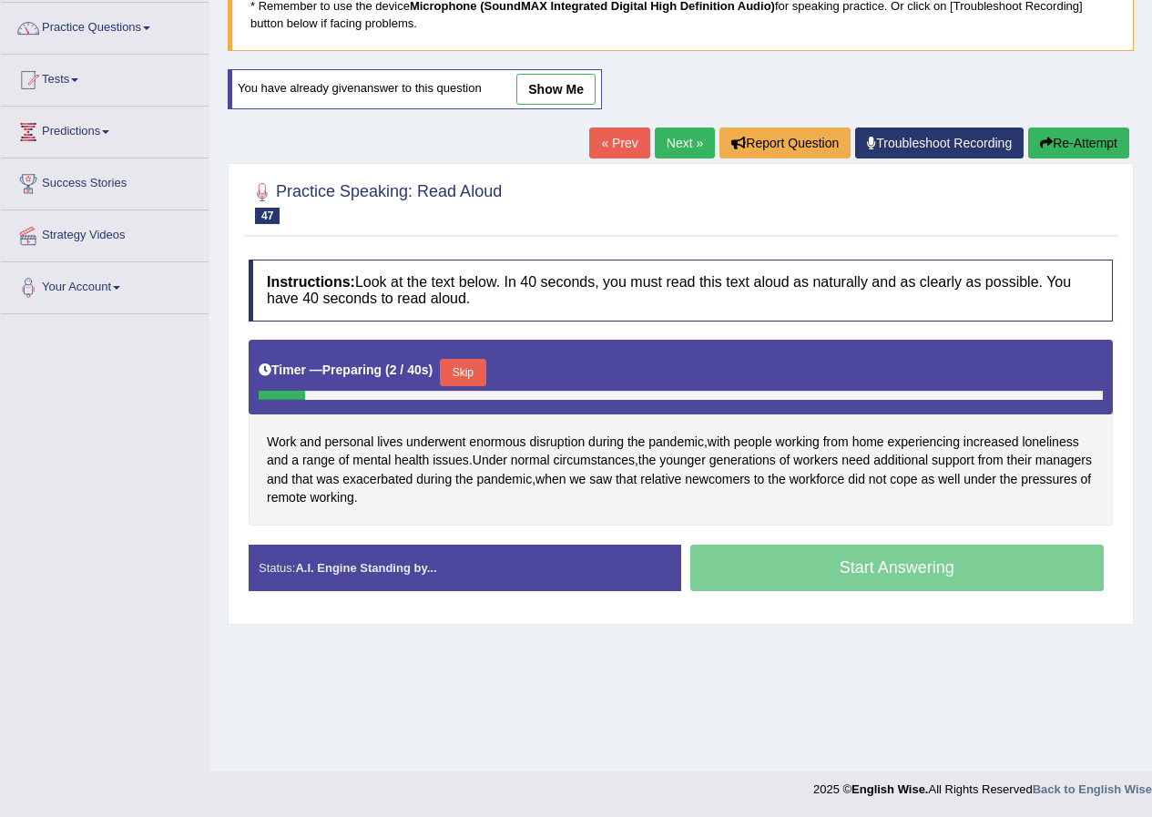
click at [469, 381] on button "Skip" at bounding box center [463, 372] width 46 height 27
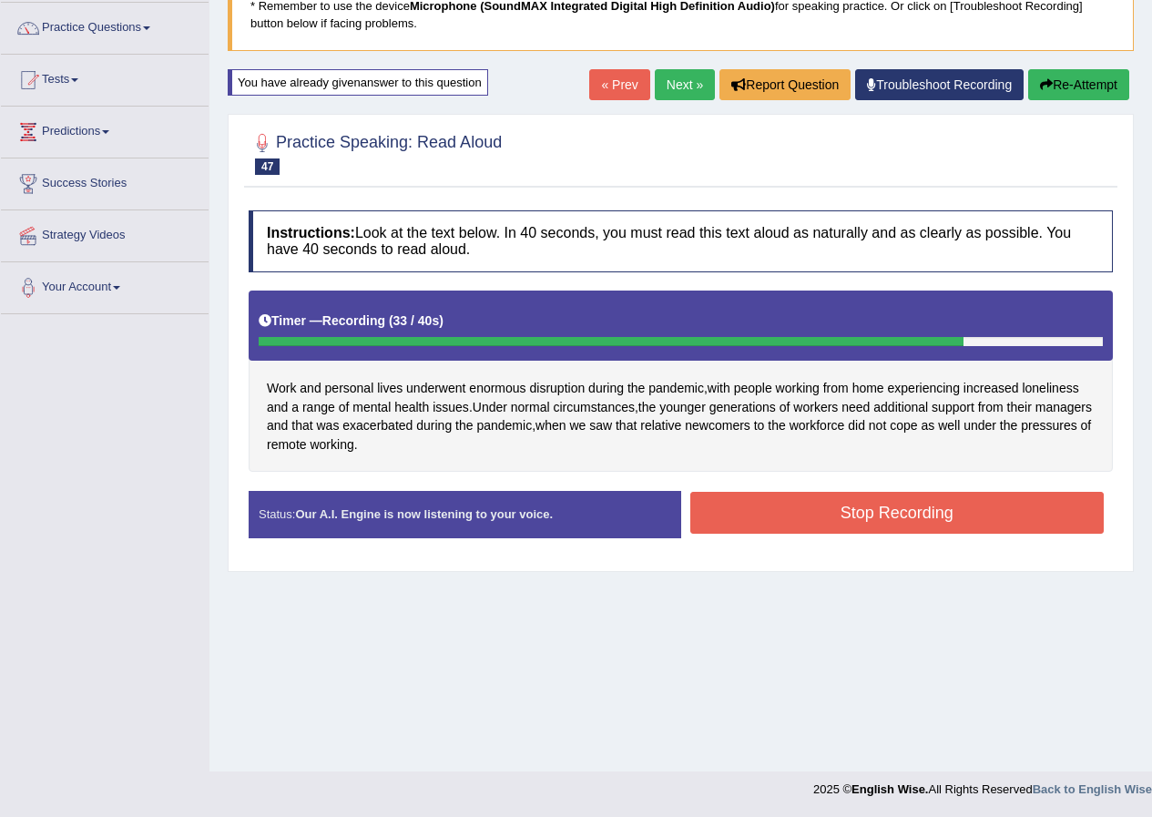
click at [758, 512] on button "Stop Recording" at bounding box center [898, 513] width 415 height 42
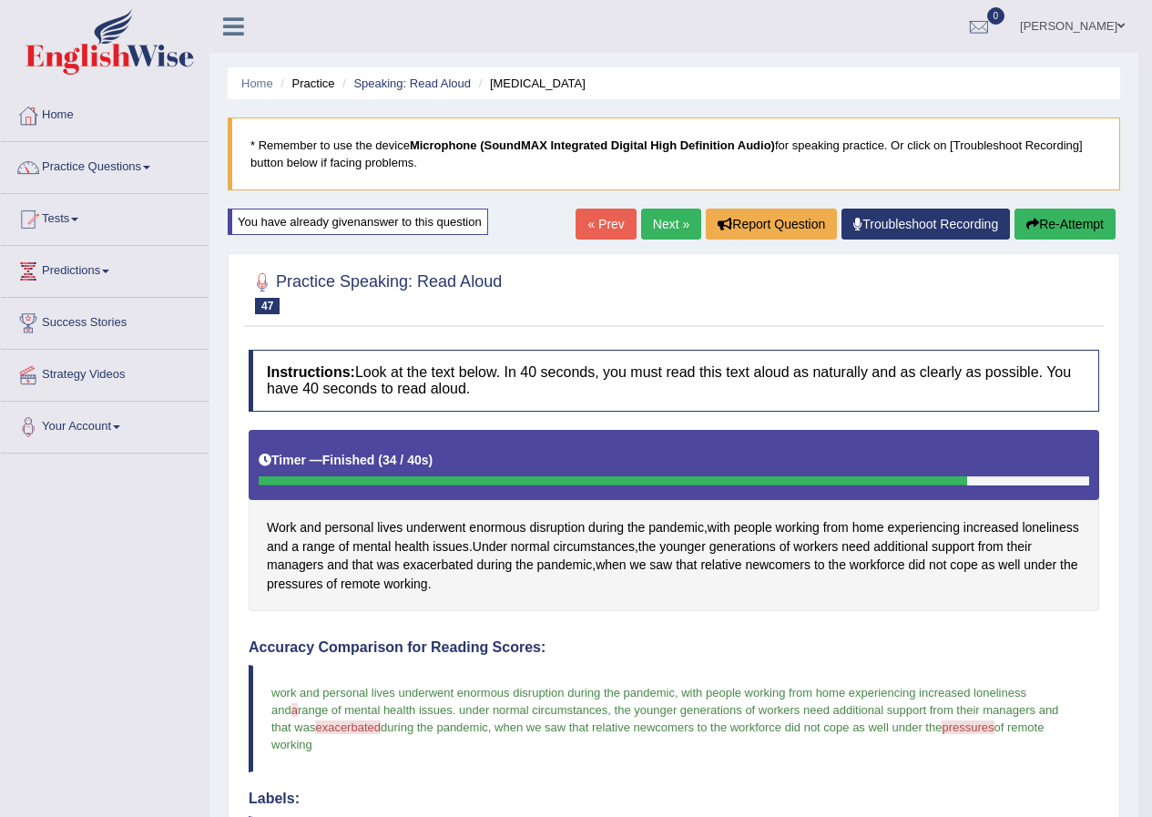
click at [683, 234] on link "Next »" at bounding box center [671, 224] width 60 height 31
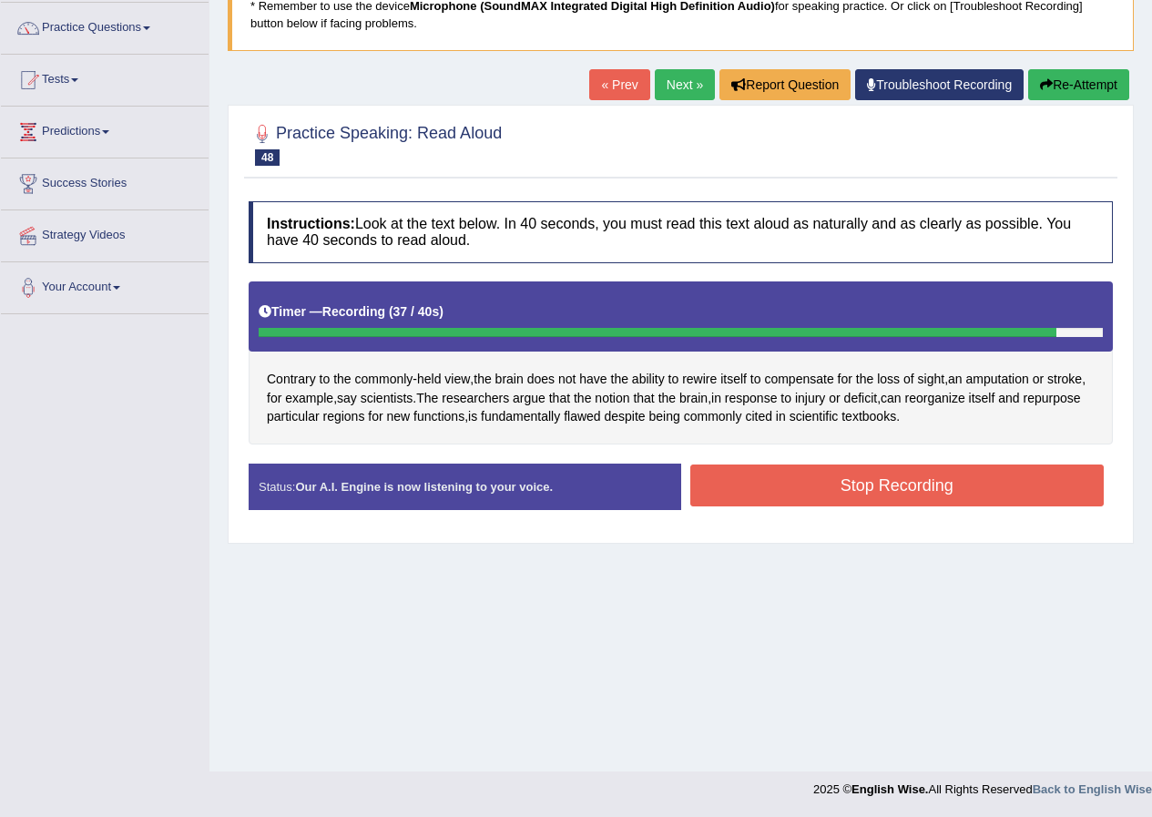
click at [898, 481] on button "Stop Recording" at bounding box center [898, 486] width 415 height 42
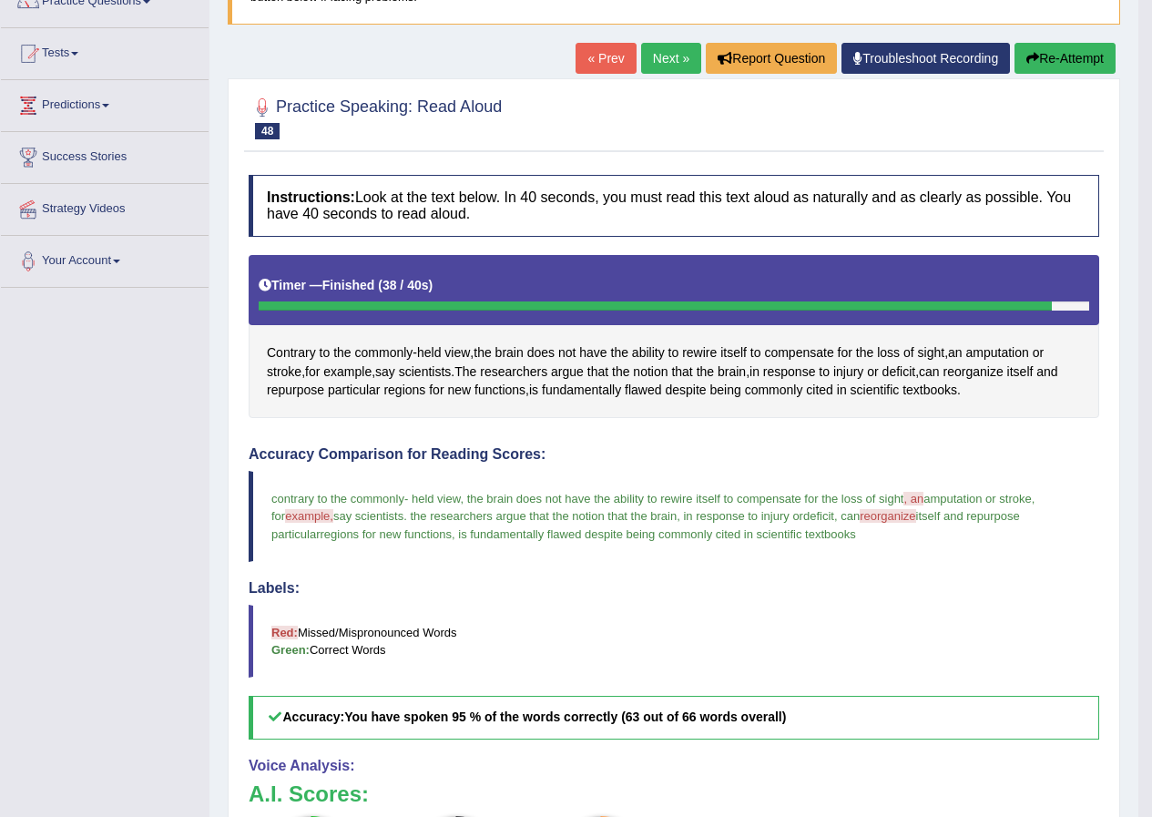
scroll to position [133, 0]
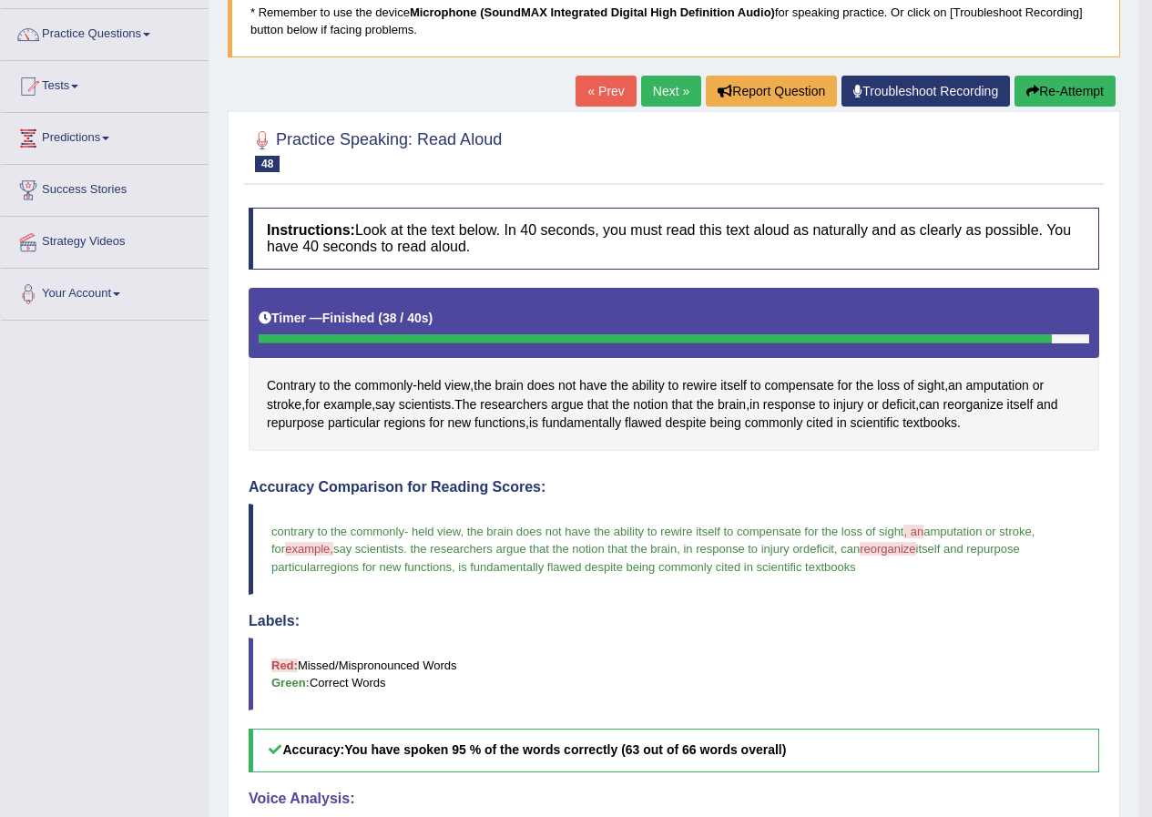
click at [1076, 91] on button "Re-Attempt" at bounding box center [1065, 91] width 101 height 31
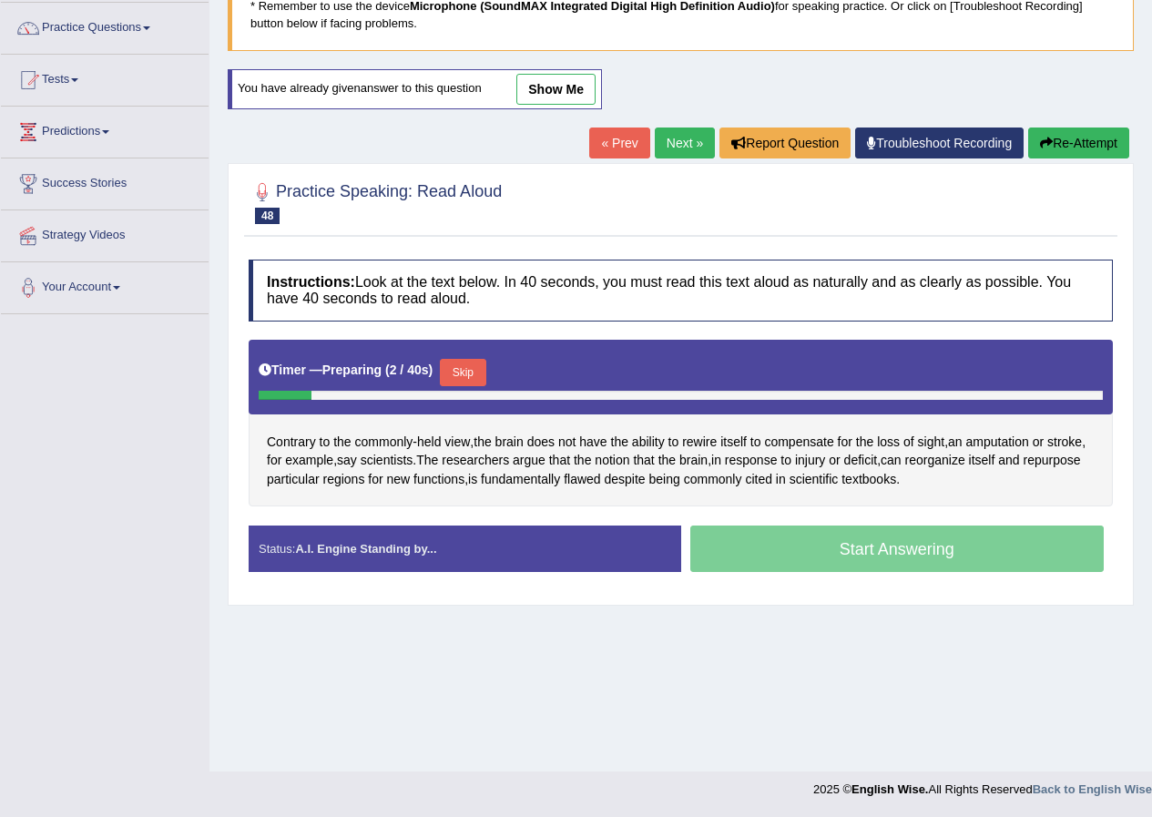
click at [474, 370] on button "Skip" at bounding box center [463, 372] width 46 height 27
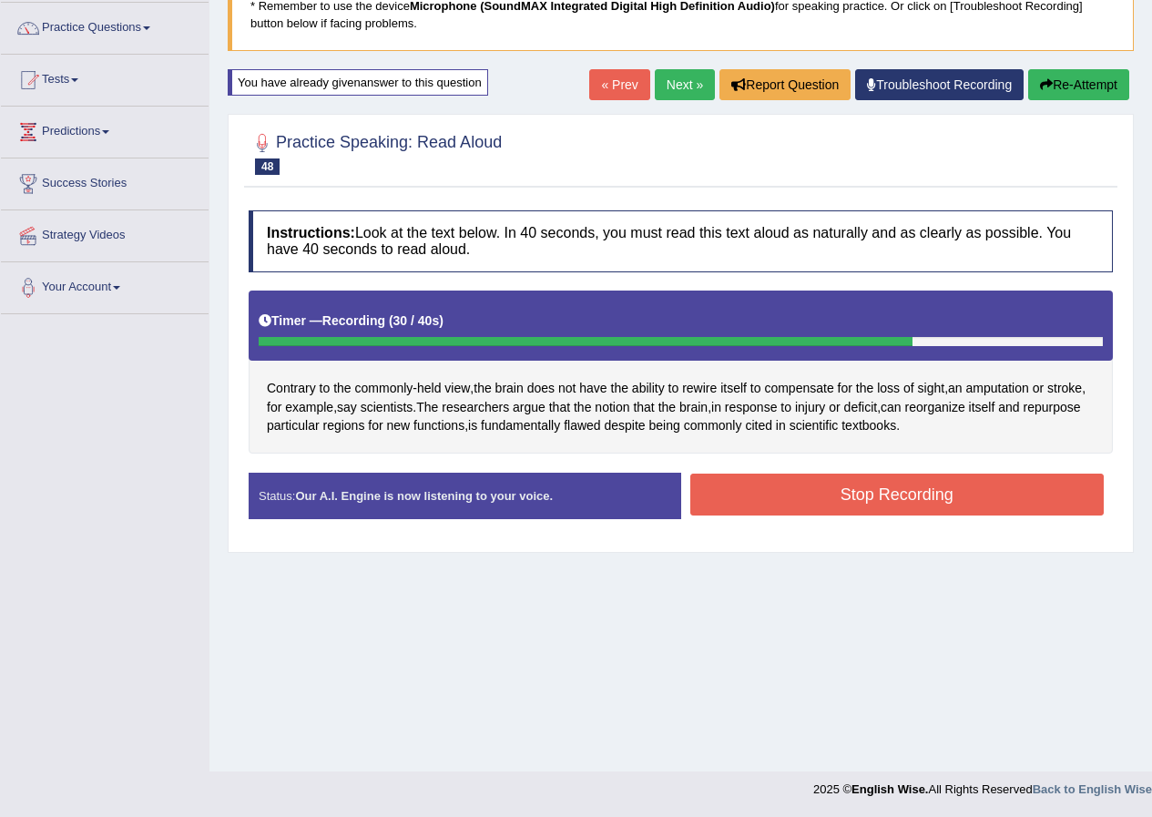
click at [805, 502] on button "Stop Recording" at bounding box center [898, 495] width 415 height 42
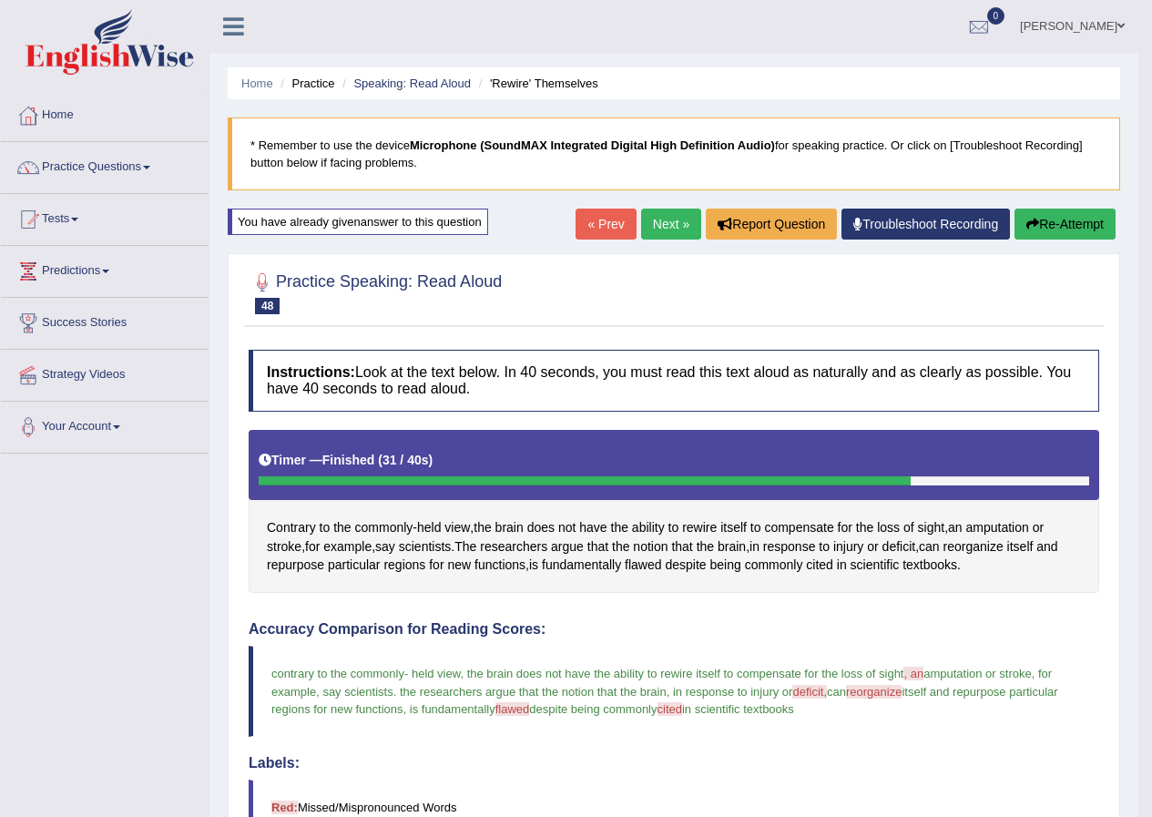
click at [1067, 220] on button "Re-Attempt" at bounding box center [1065, 224] width 101 height 31
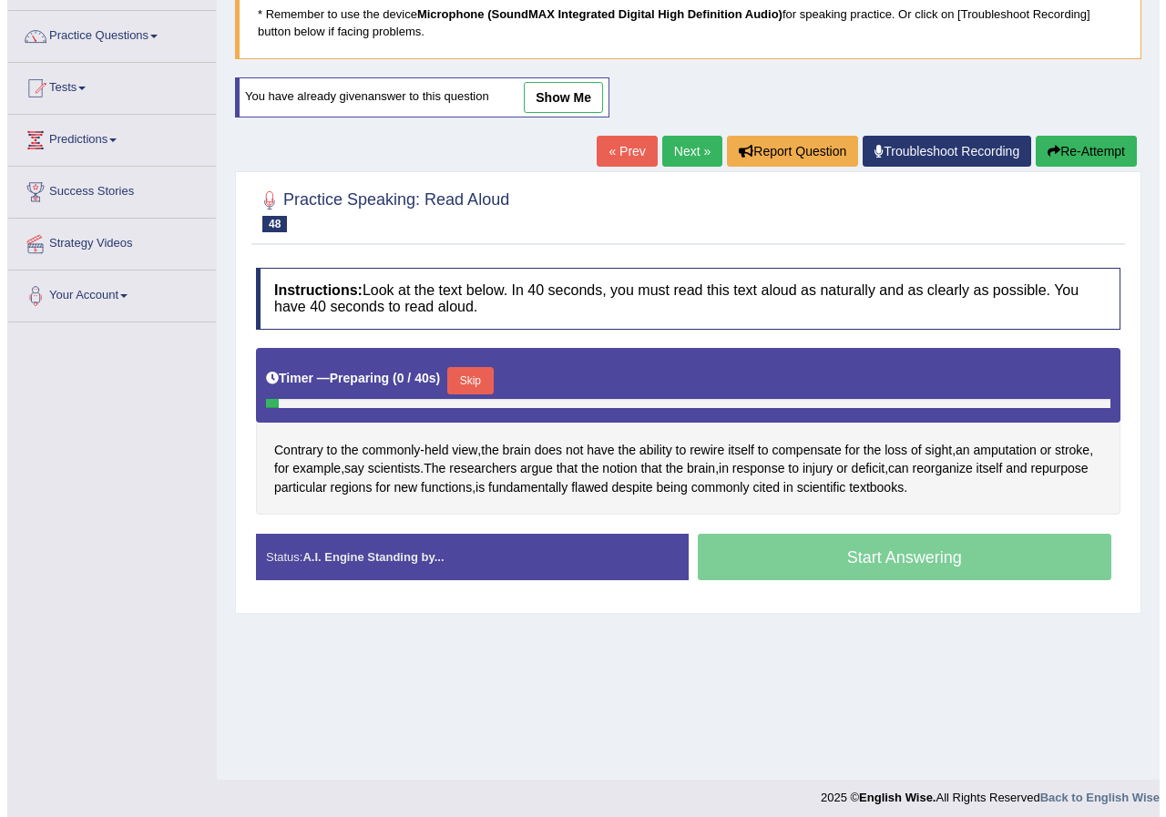
scroll to position [139, 0]
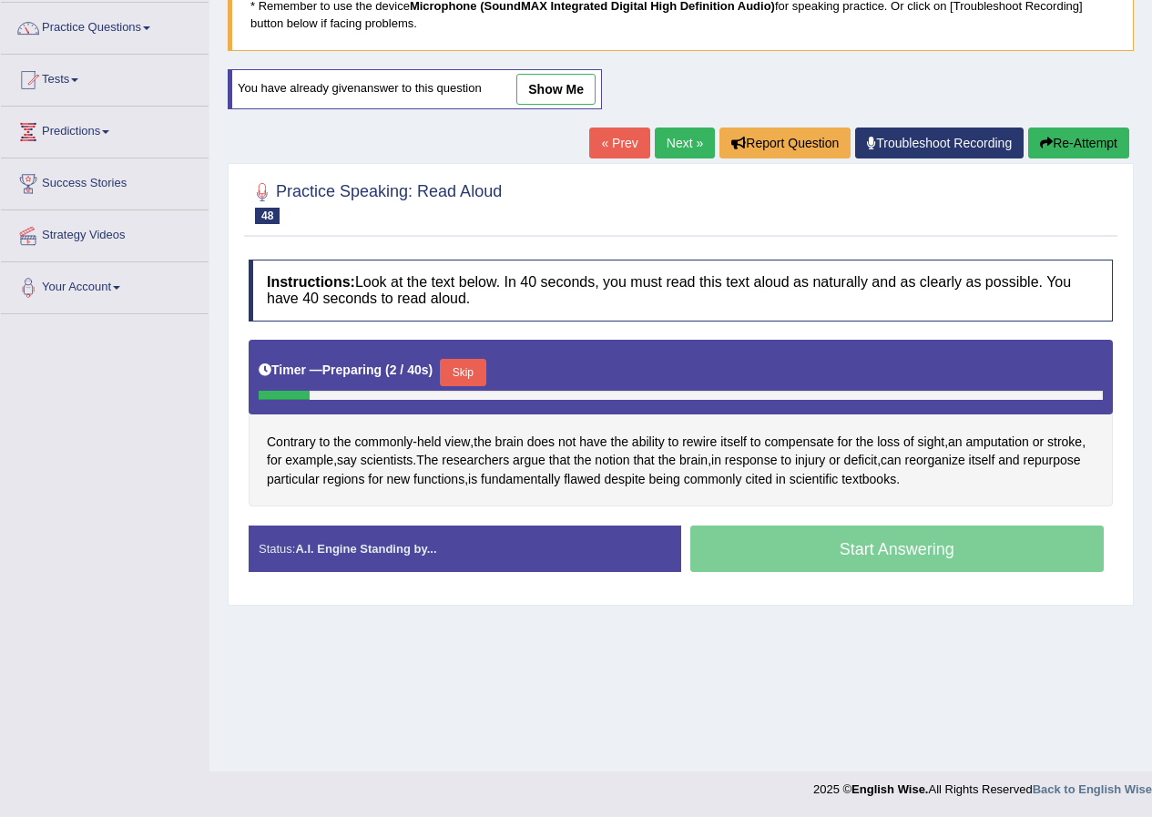
click at [475, 370] on button "Skip" at bounding box center [463, 372] width 46 height 27
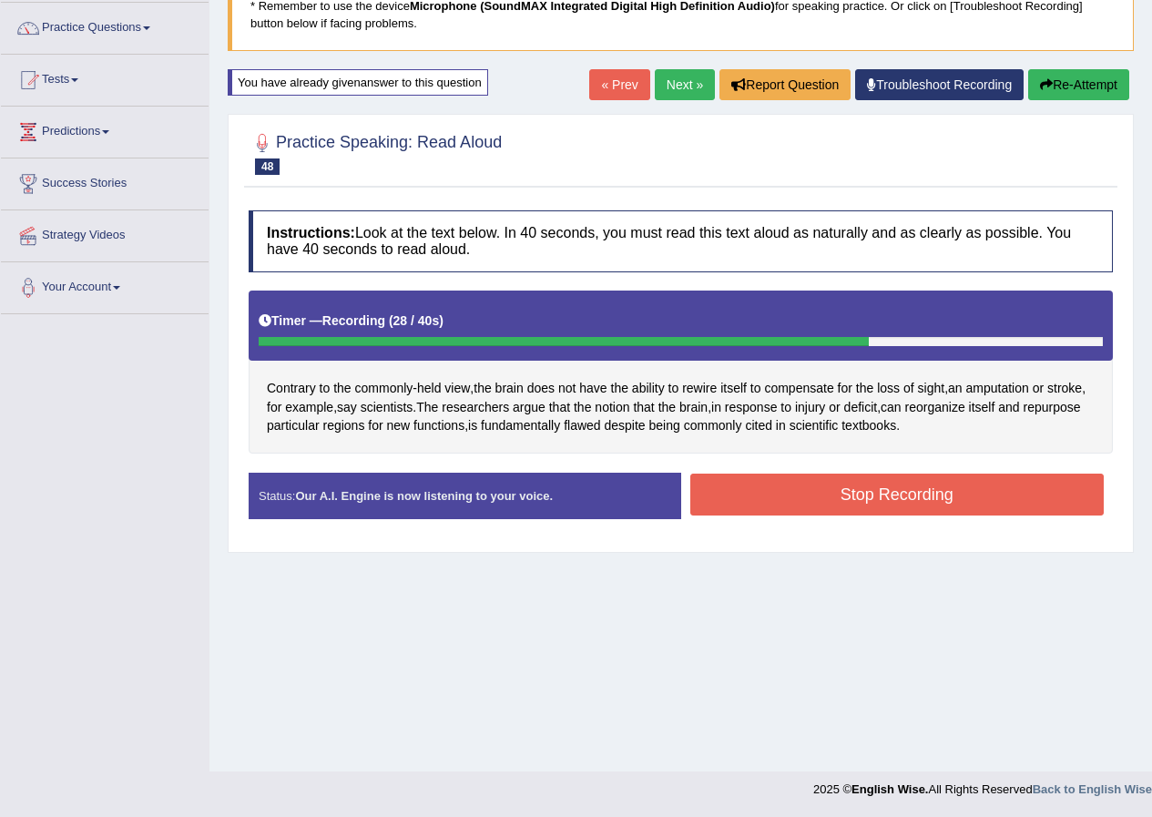
click at [865, 500] on button "Stop Recording" at bounding box center [898, 495] width 415 height 42
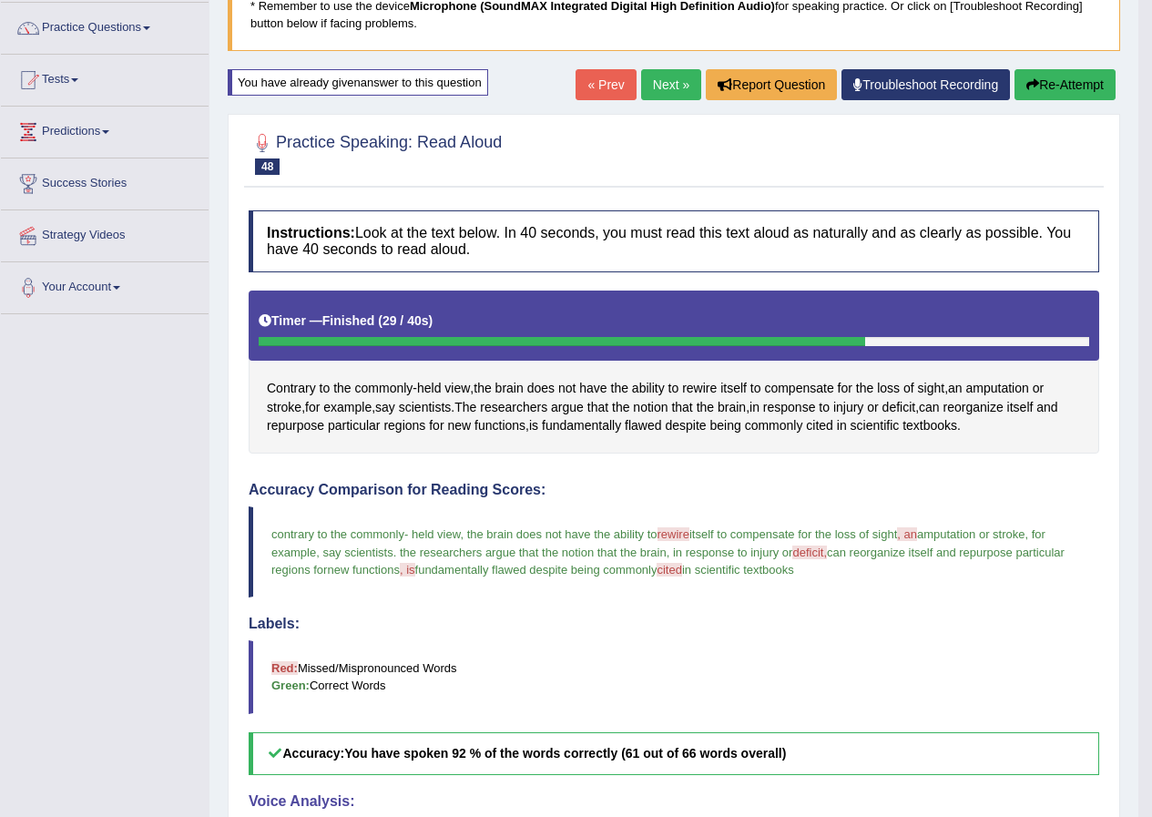
click at [1052, 84] on button "Re-Attempt" at bounding box center [1065, 84] width 101 height 31
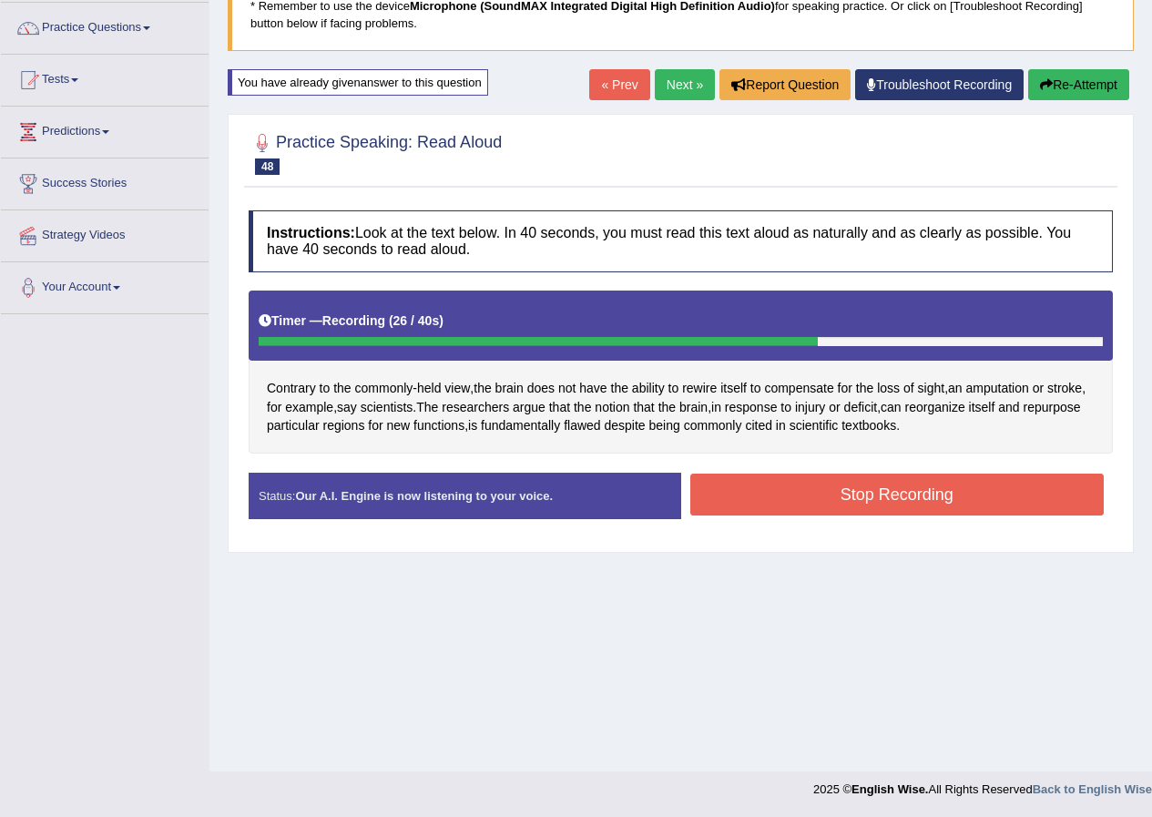
click at [937, 491] on button "Stop Recording" at bounding box center [898, 495] width 415 height 42
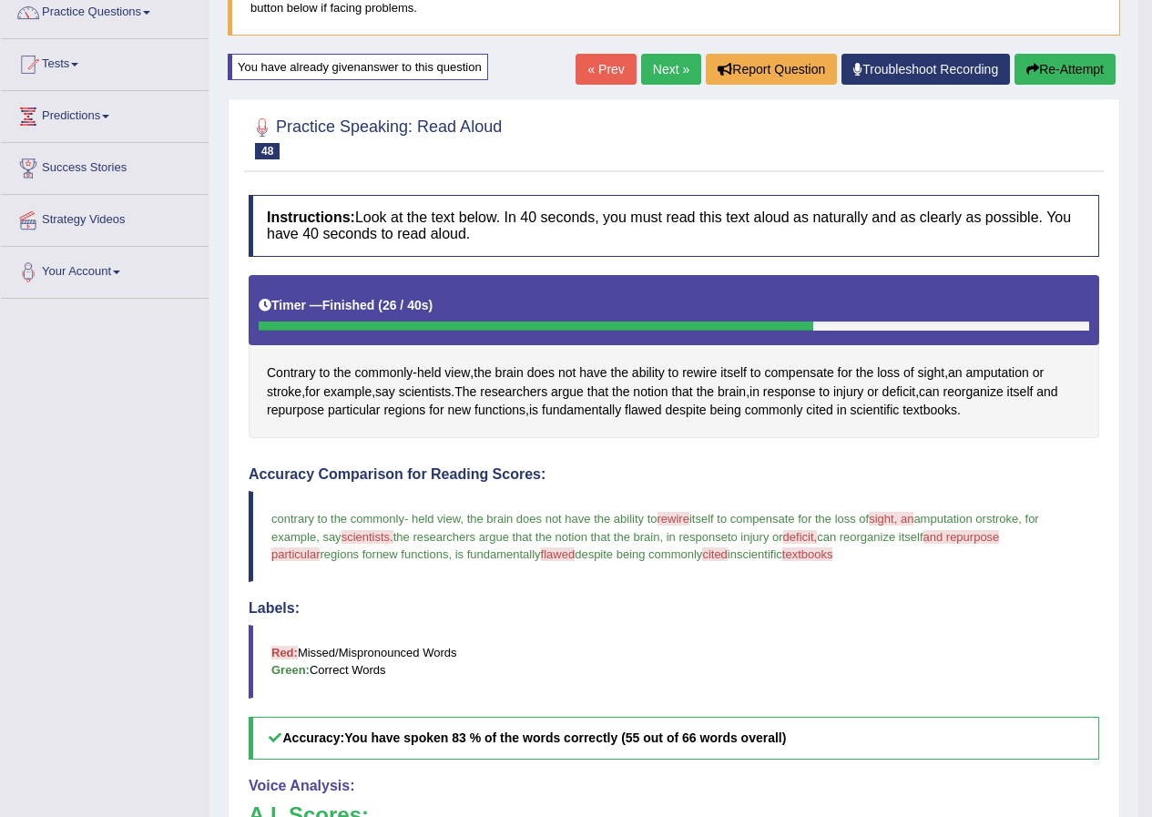
scroll to position [142, 0]
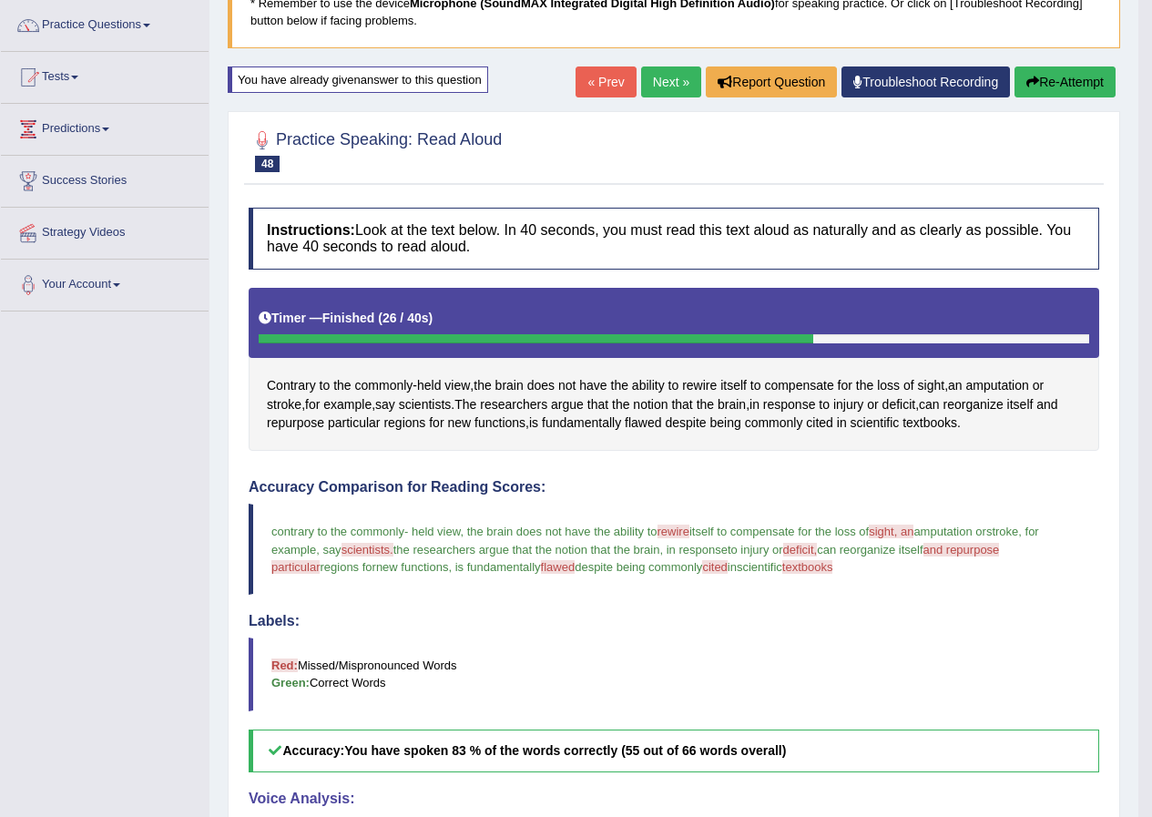
click at [1046, 75] on button "Re-Attempt" at bounding box center [1065, 82] width 101 height 31
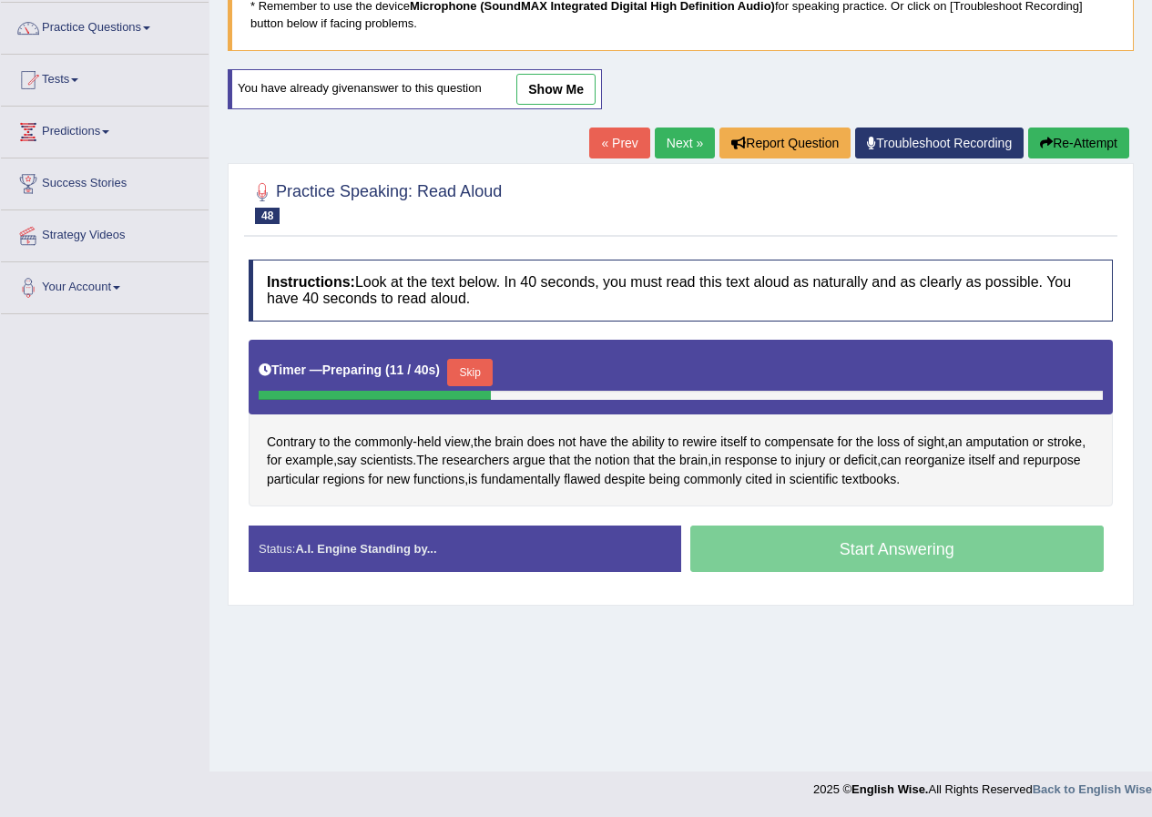
click at [481, 369] on button "Skip" at bounding box center [470, 372] width 46 height 27
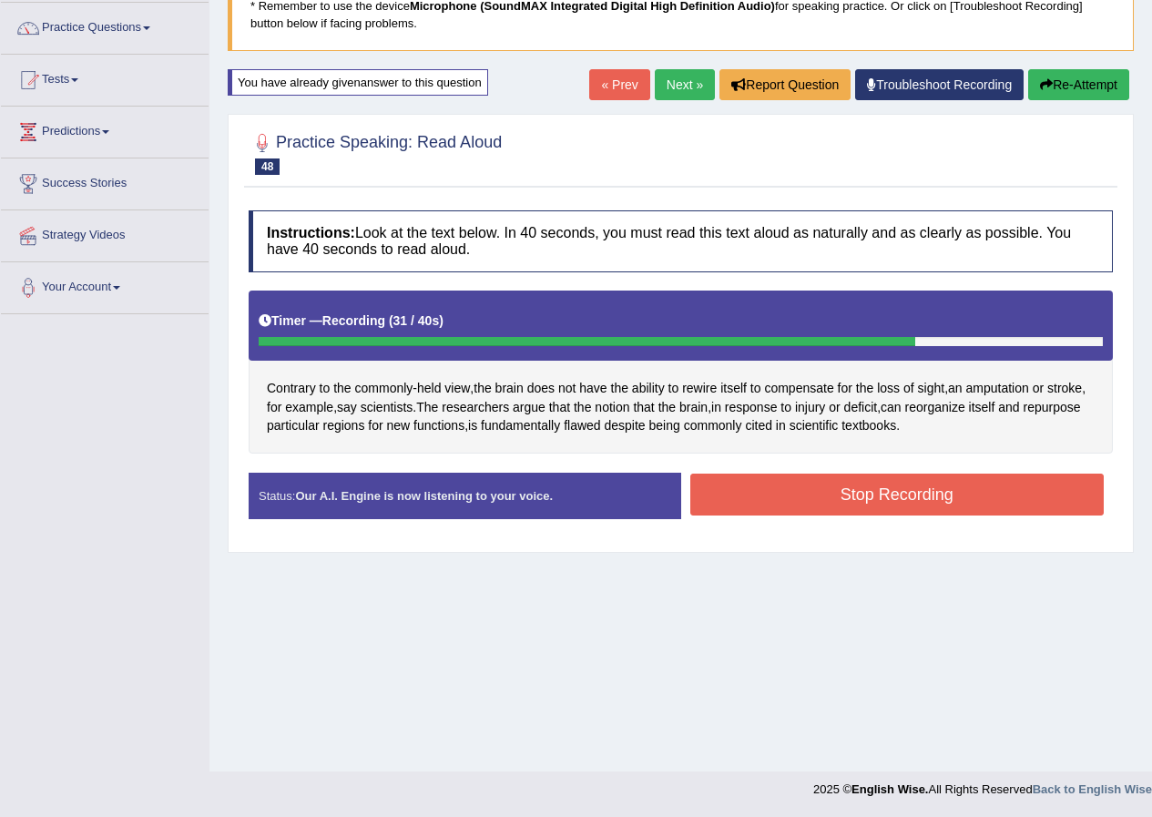
click at [908, 495] on button "Stop Recording" at bounding box center [898, 495] width 415 height 42
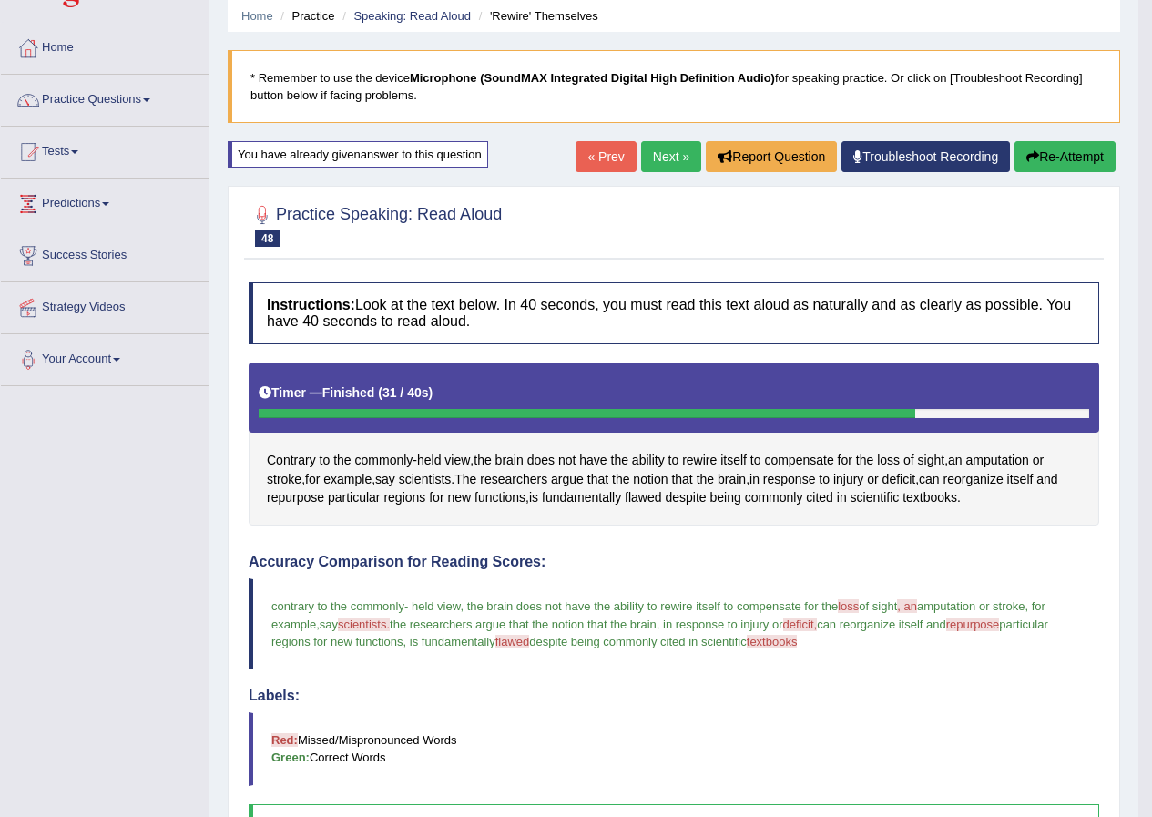
scroll to position [51, 0]
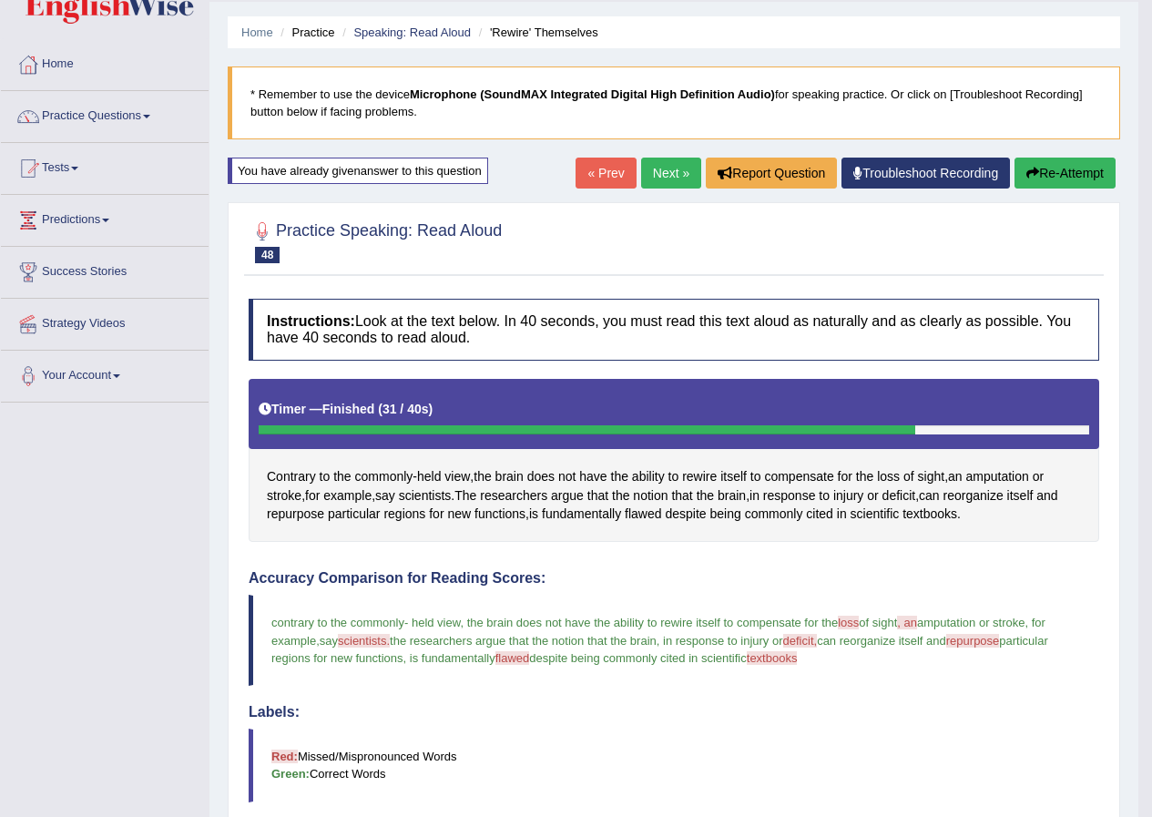
click at [1045, 171] on button "Re-Attempt" at bounding box center [1065, 173] width 101 height 31
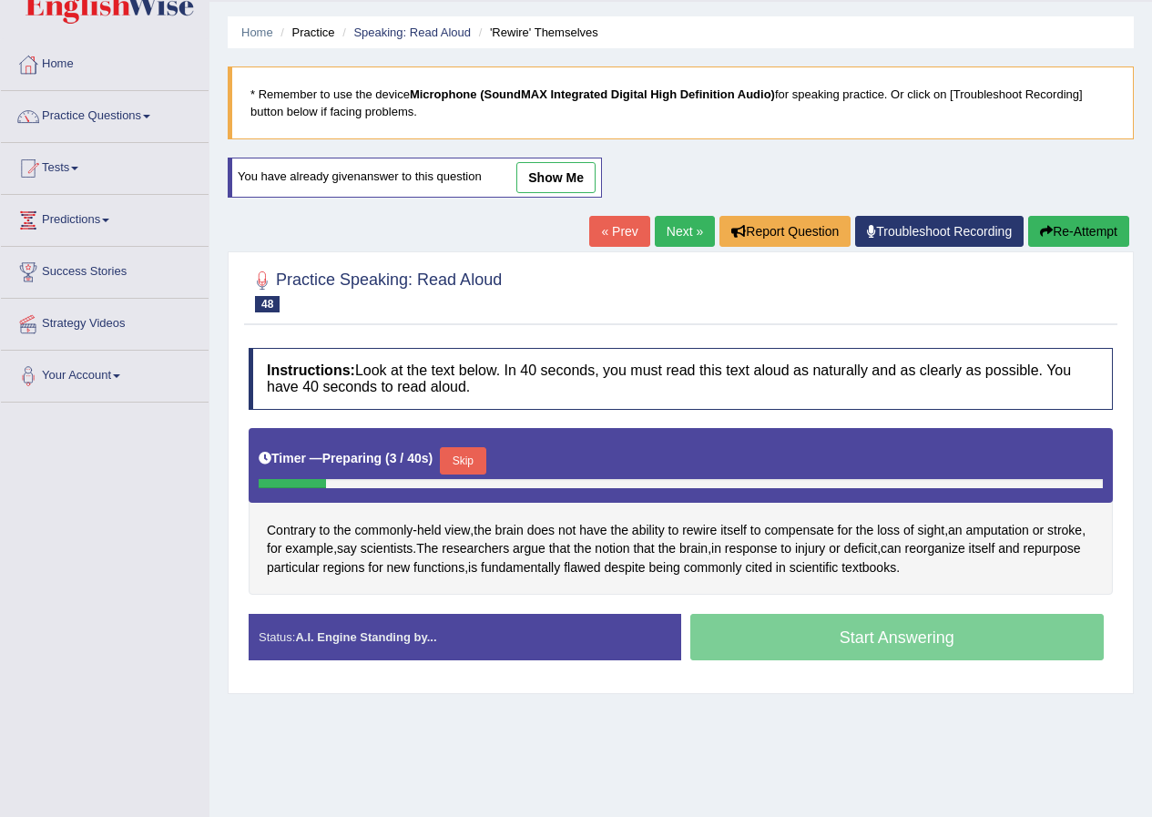
click at [468, 466] on button "Skip" at bounding box center [463, 460] width 46 height 27
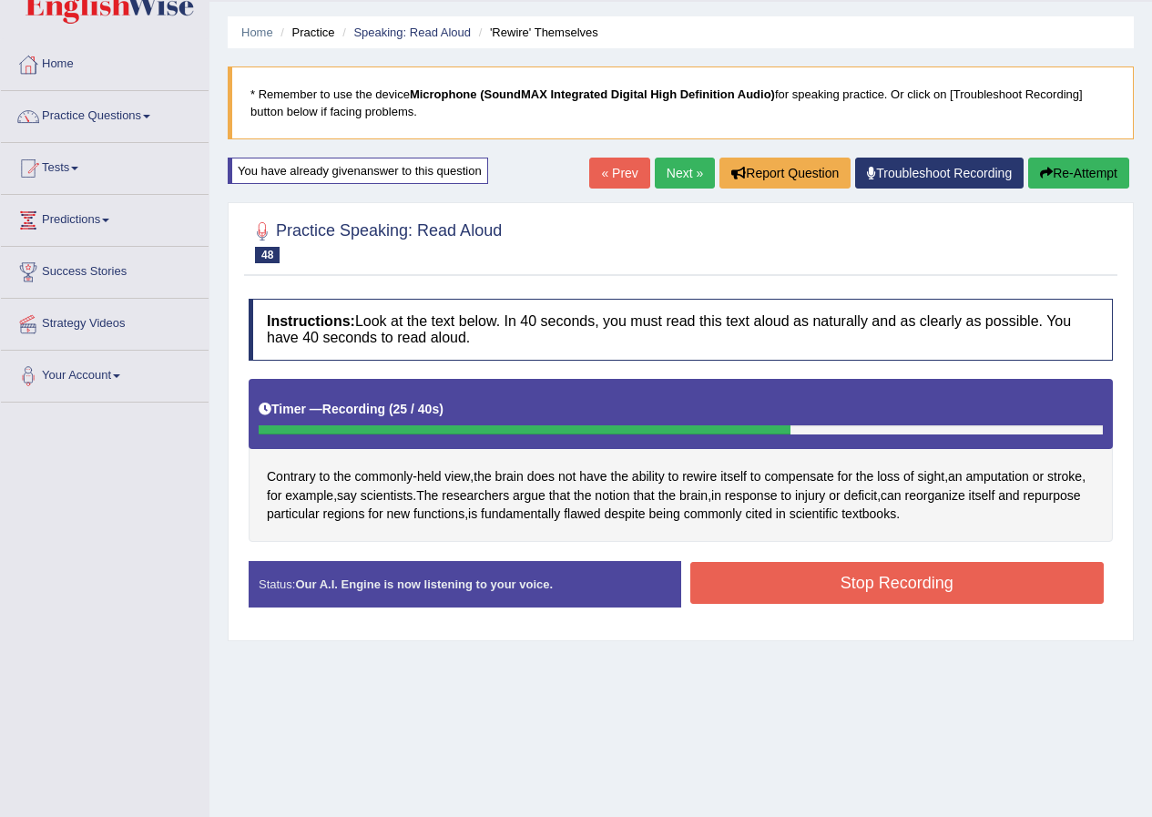
click at [914, 587] on button "Stop Recording" at bounding box center [898, 583] width 415 height 42
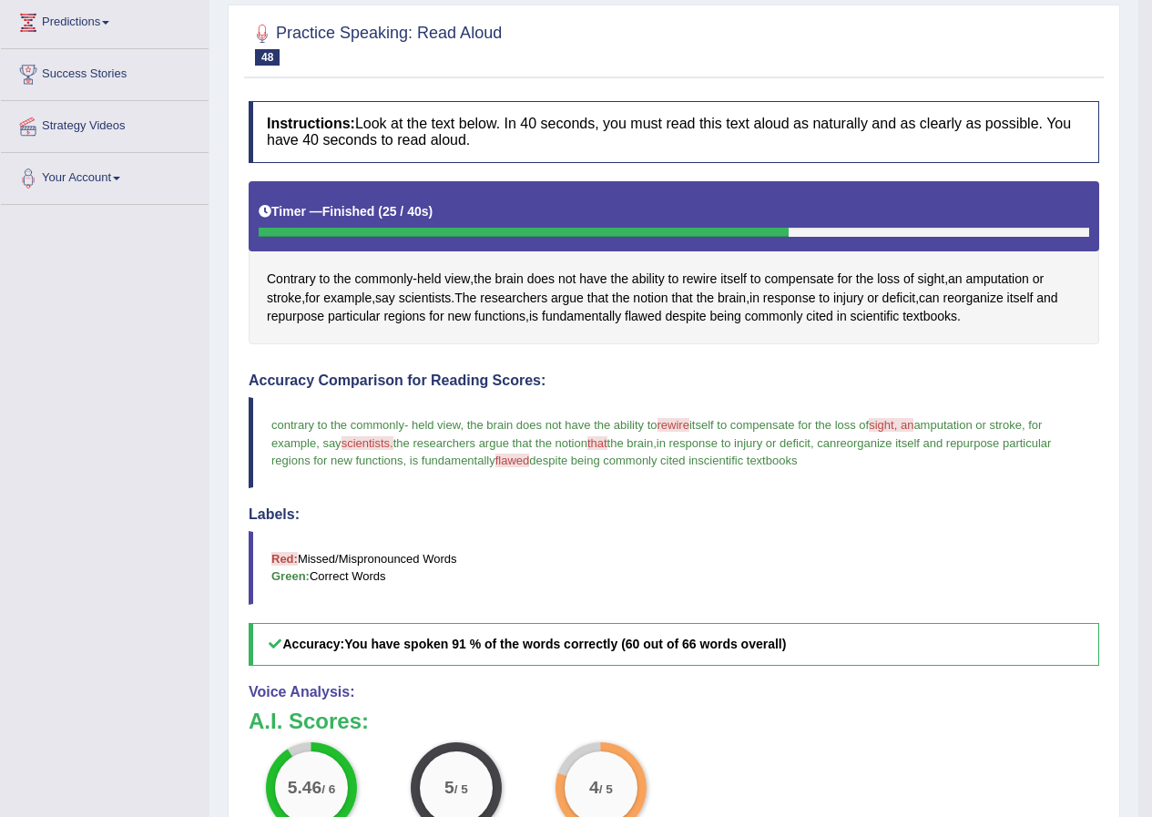
scroll to position [142, 0]
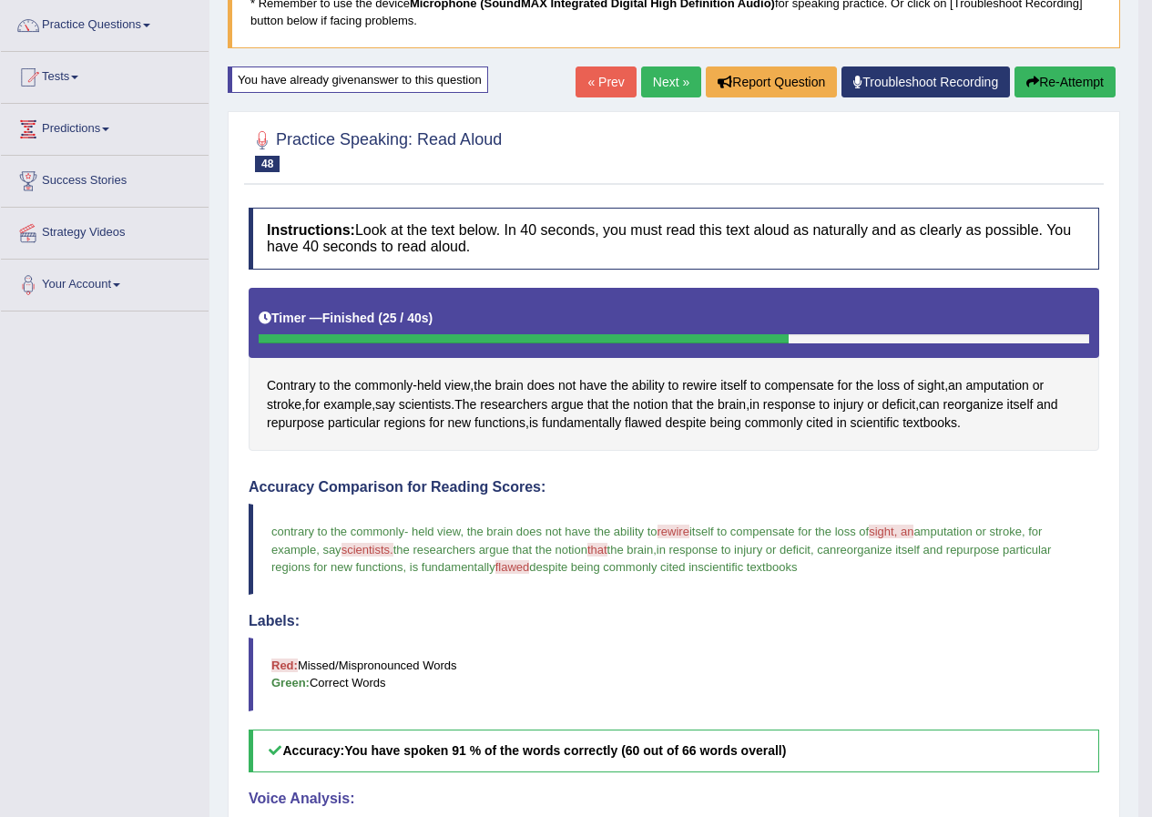
click at [1078, 76] on button "Re-Attempt" at bounding box center [1065, 82] width 101 height 31
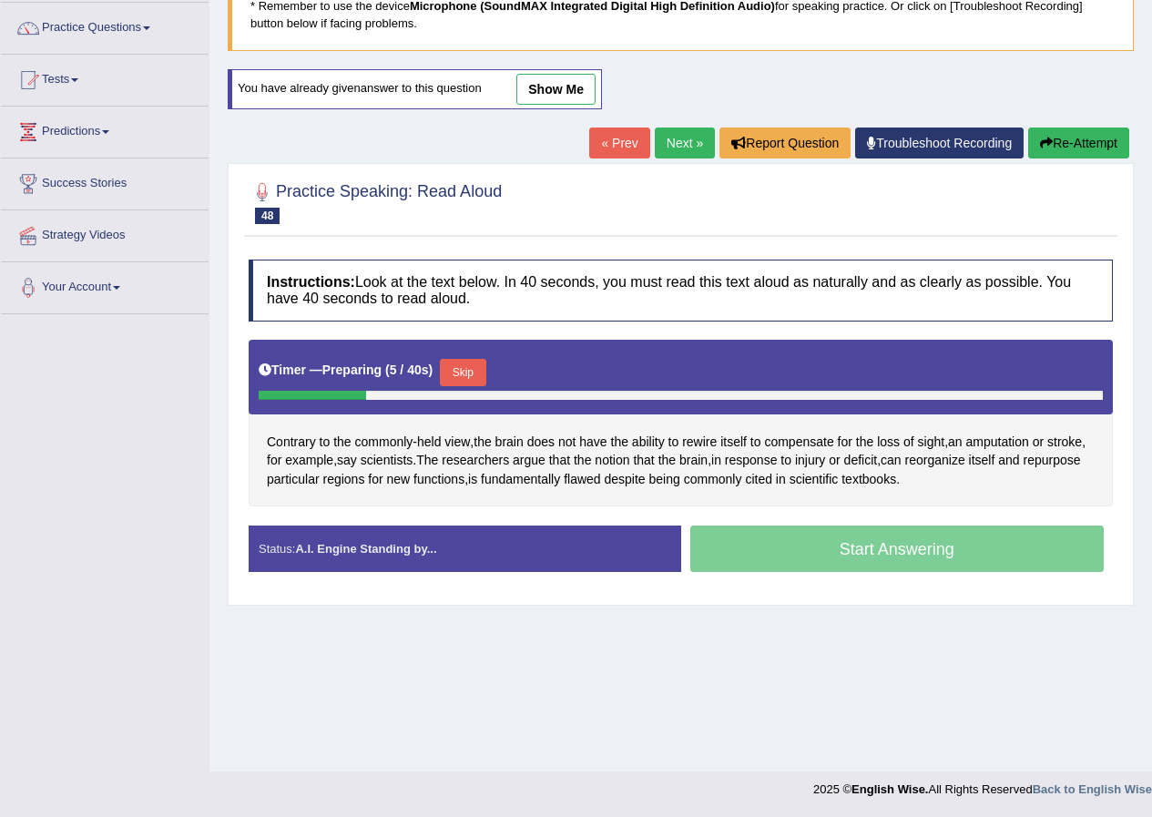
click at [467, 372] on button "Skip" at bounding box center [463, 372] width 46 height 27
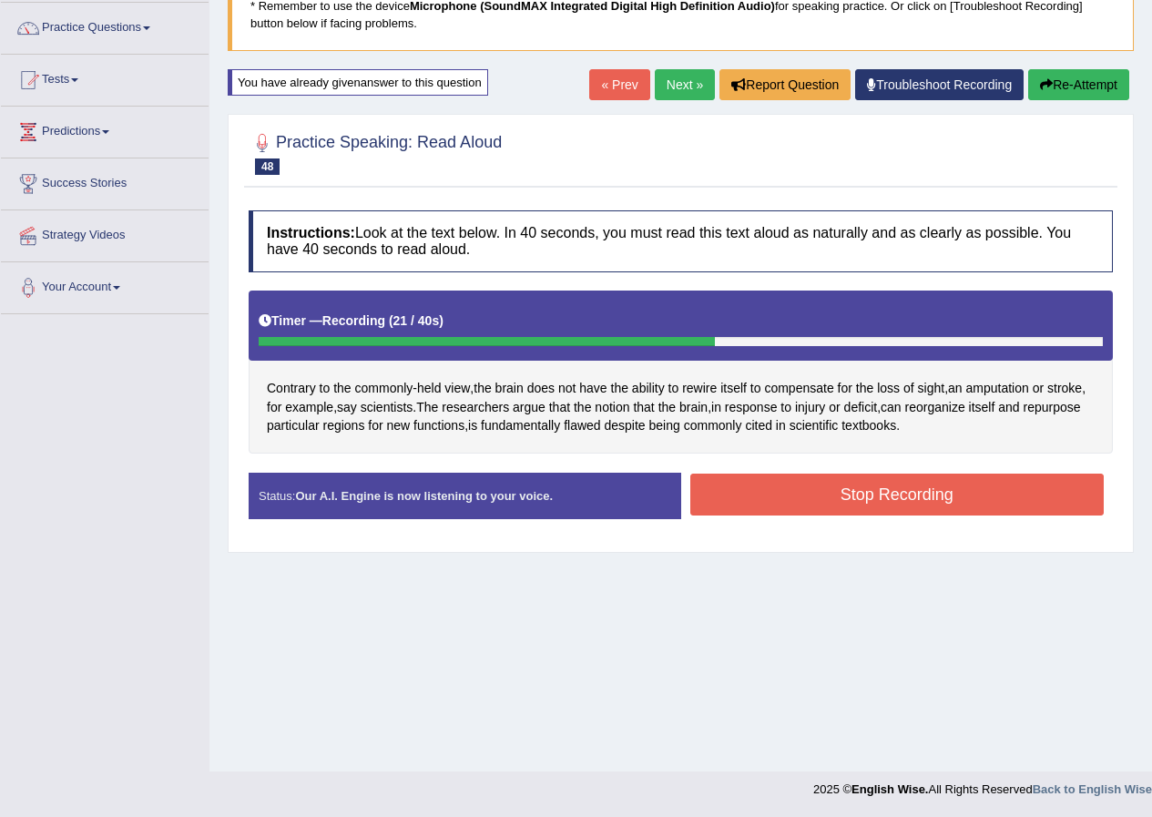
click at [751, 497] on button "Stop Recording" at bounding box center [898, 495] width 415 height 42
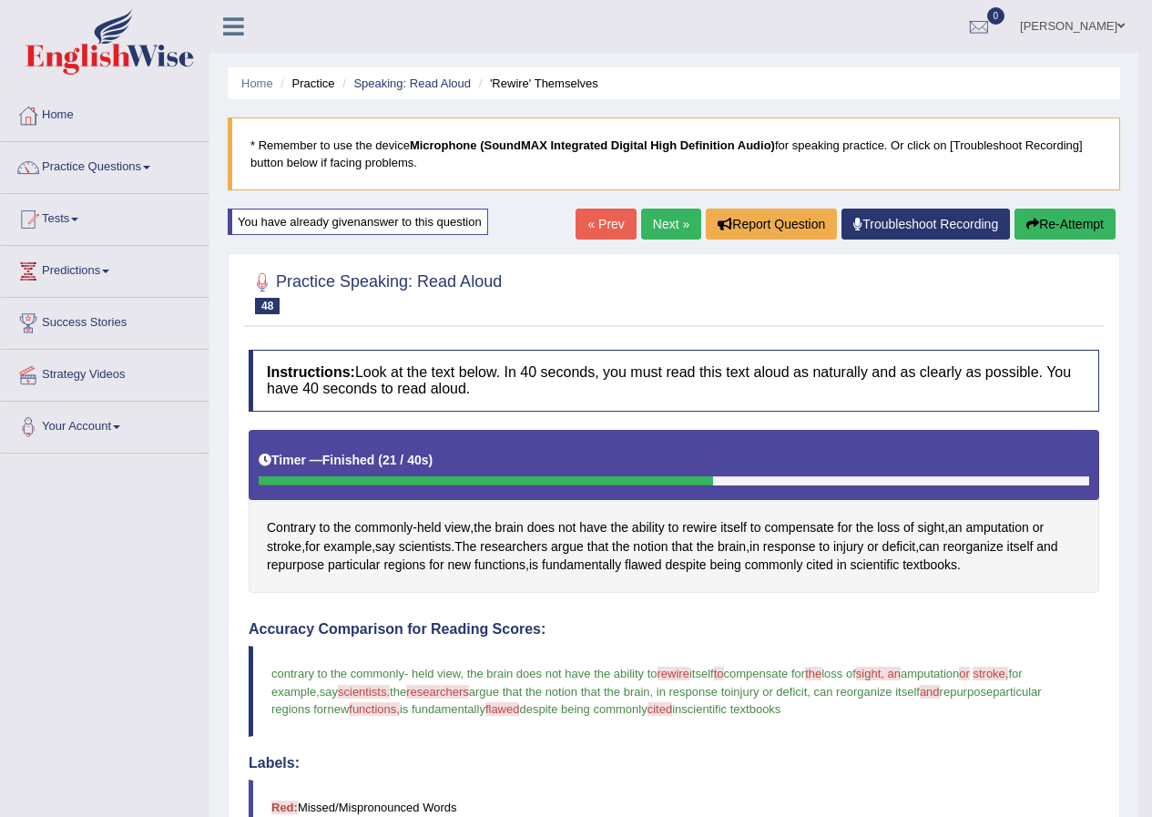
click at [666, 225] on link "Next »" at bounding box center [671, 224] width 60 height 31
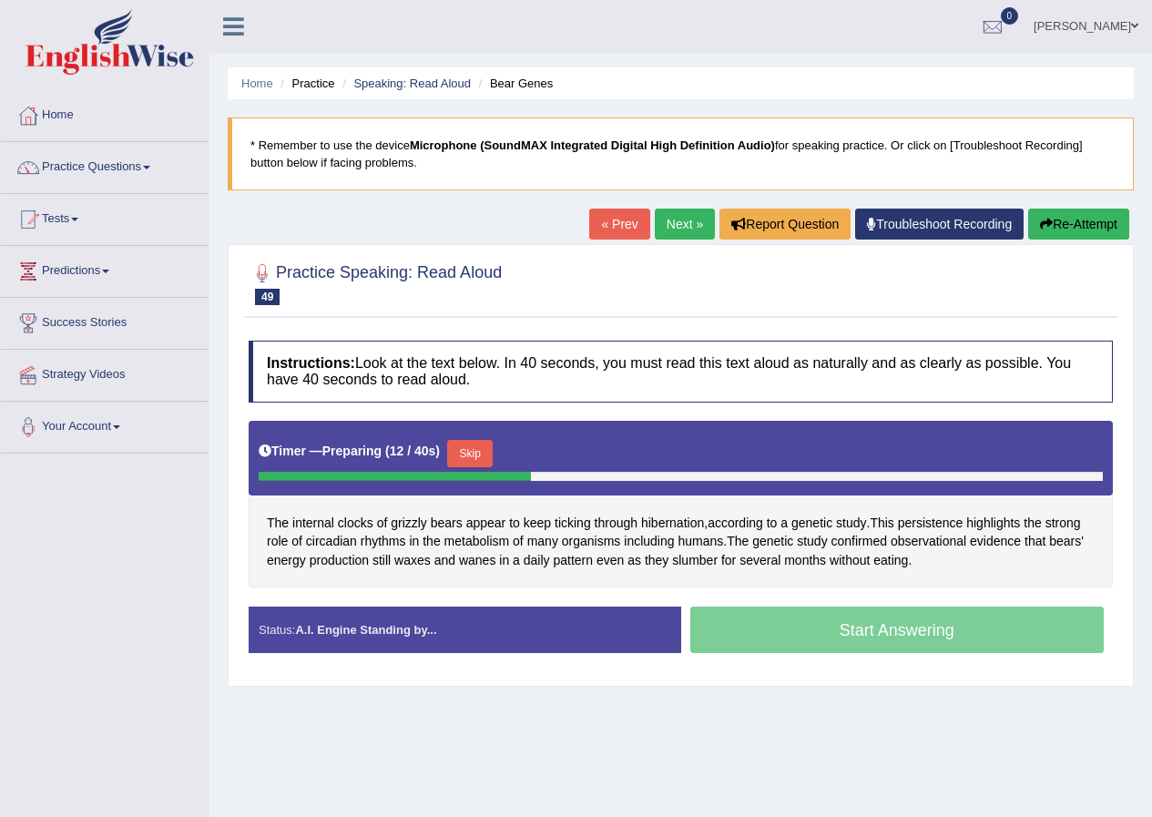
click at [476, 446] on button "Skip" at bounding box center [470, 453] width 46 height 27
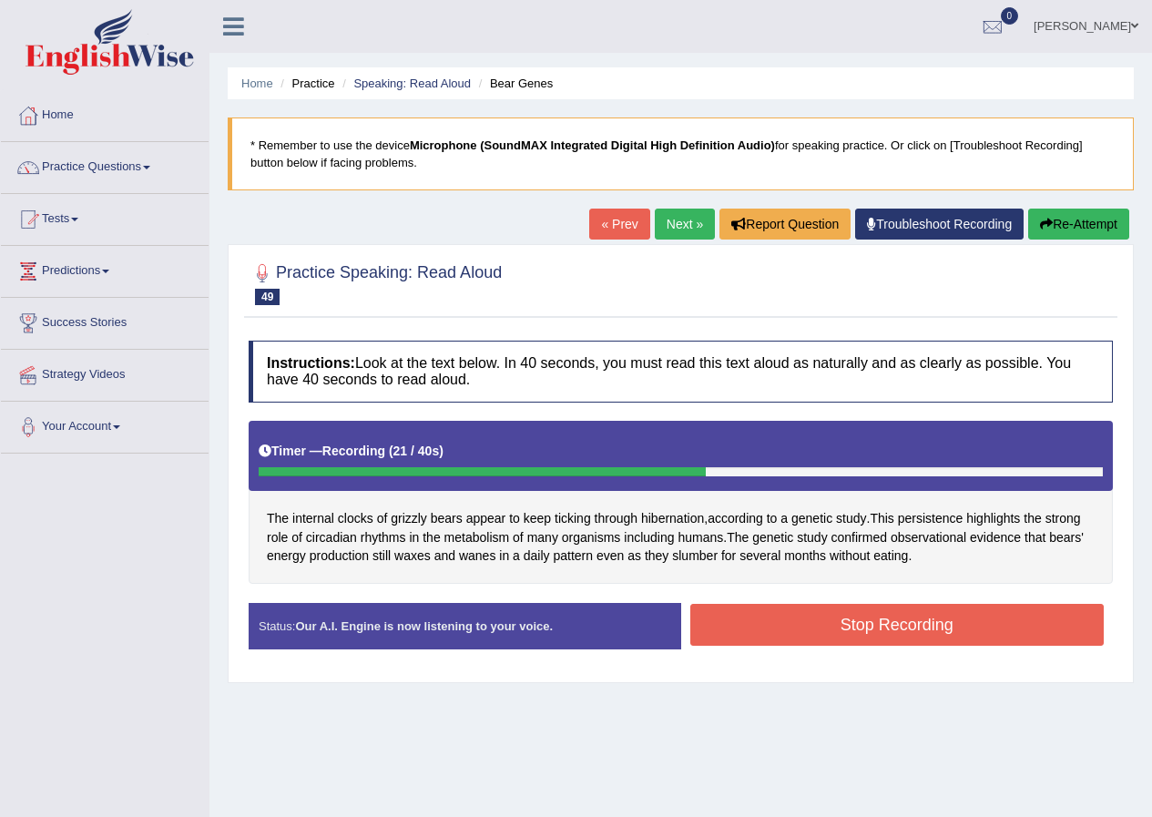
click at [837, 634] on button "Stop Recording" at bounding box center [898, 625] width 415 height 42
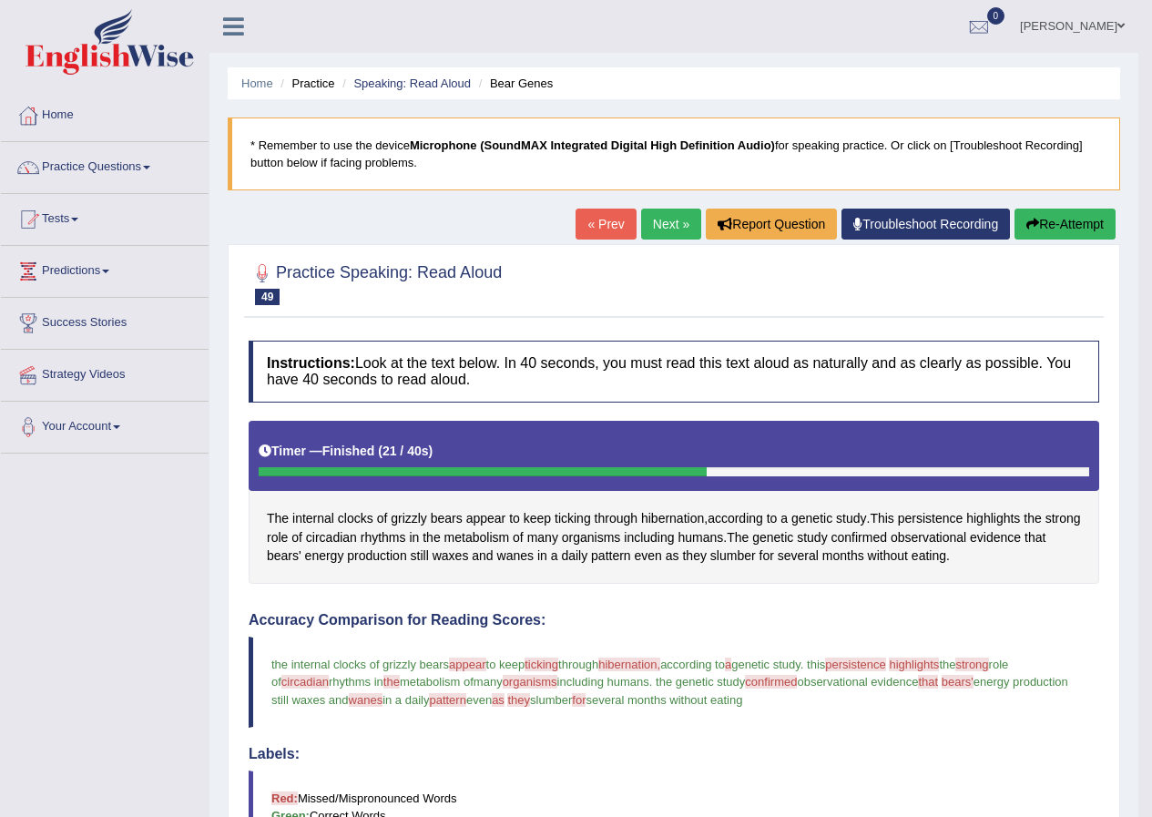
click at [1059, 217] on button "Re-Attempt" at bounding box center [1065, 224] width 101 height 31
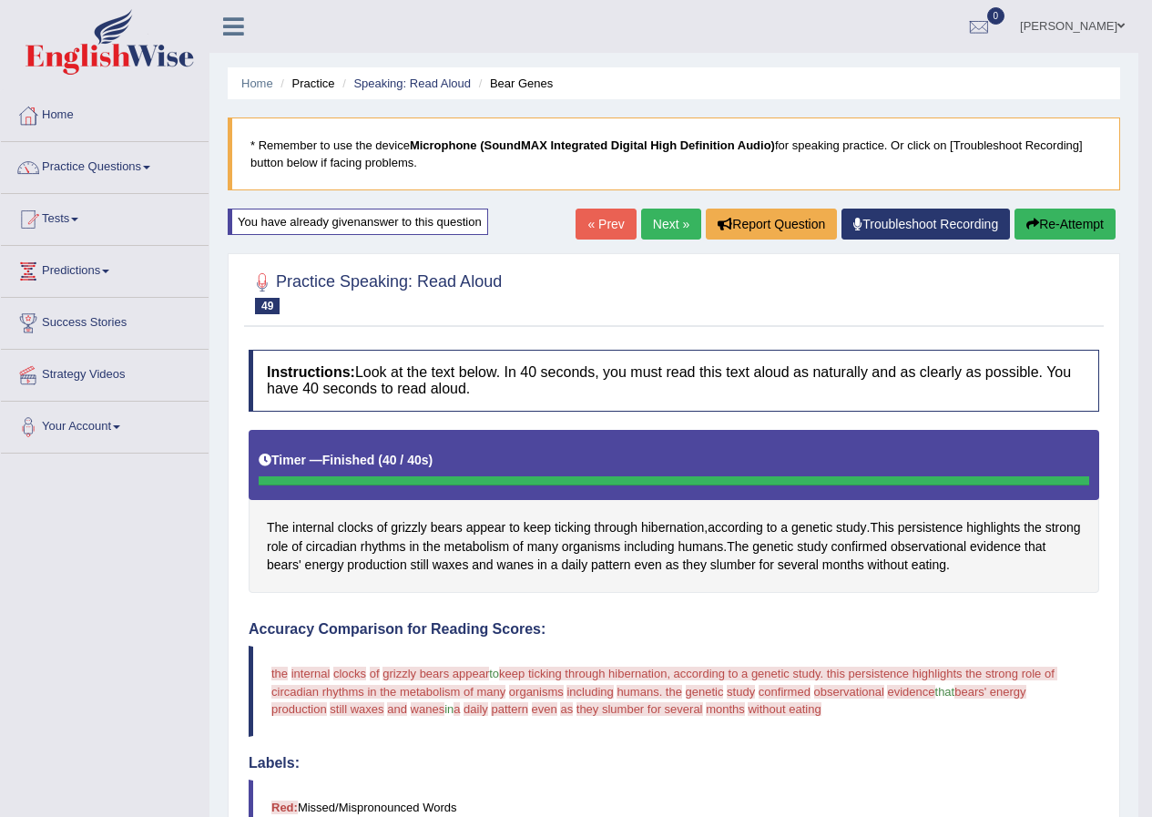
click at [1046, 223] on button "Re-Attempt" at bounding box center [1065, 224] width 101 height 31
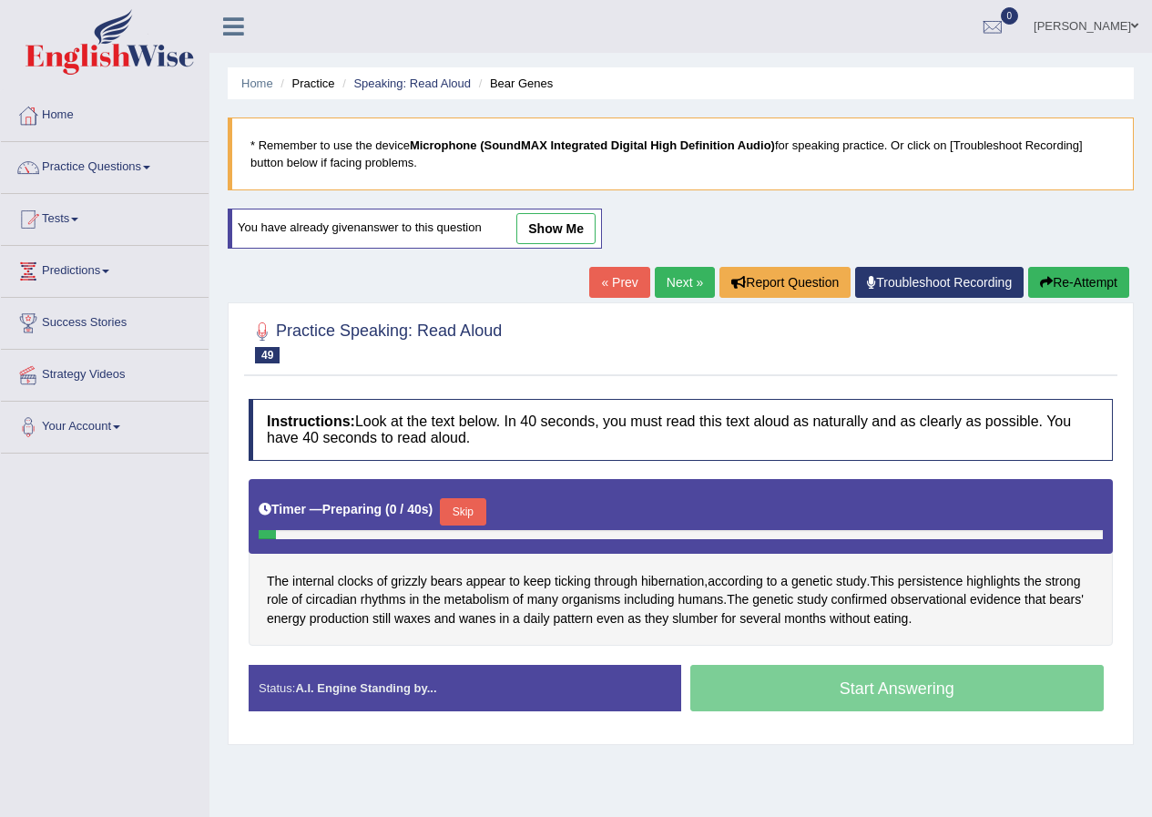
click at [456, 508] on button "Skip" at bounding box center [463, 511] width 46 height 27
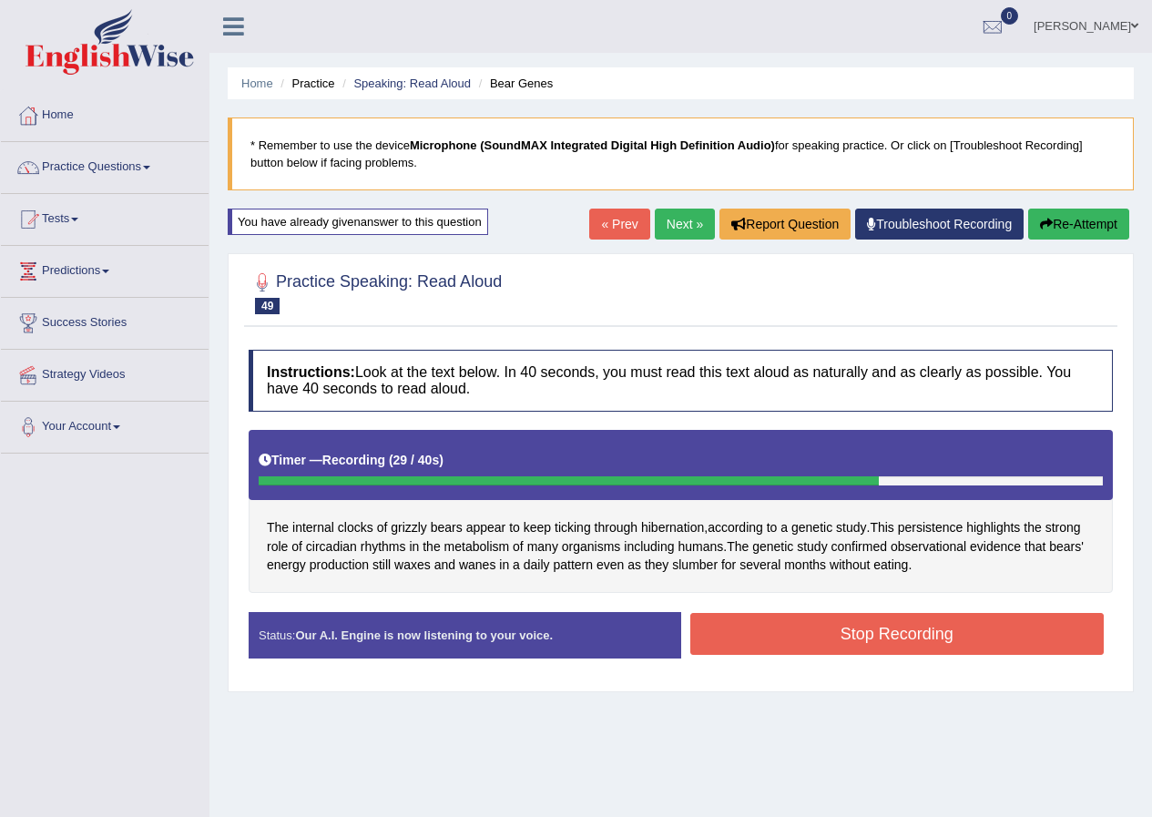
click at [894, 639] on button "Stop Recording" at bounding box center [898, 634] width 415 height 42
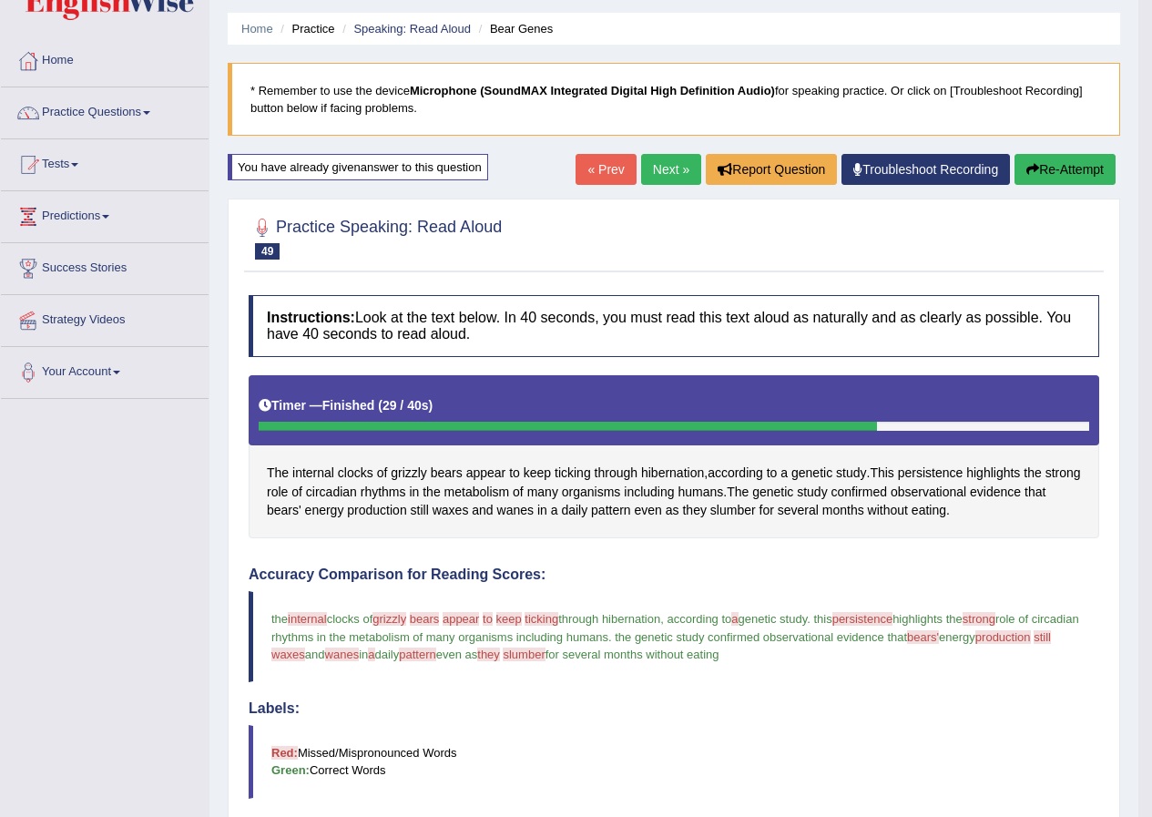
scroll to position [51, 0]
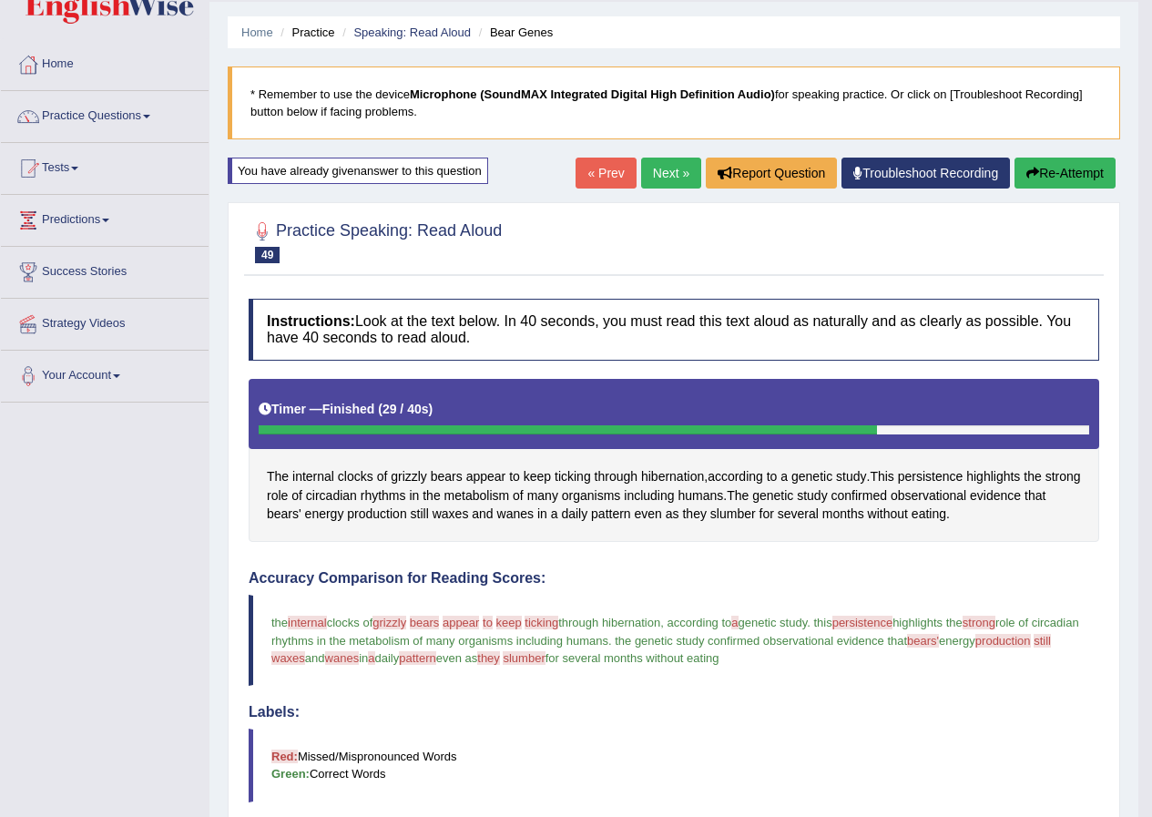
click at [1065, 174] on button "Re-Attempt" at bounding box center [1065, 173] width 101 height 31
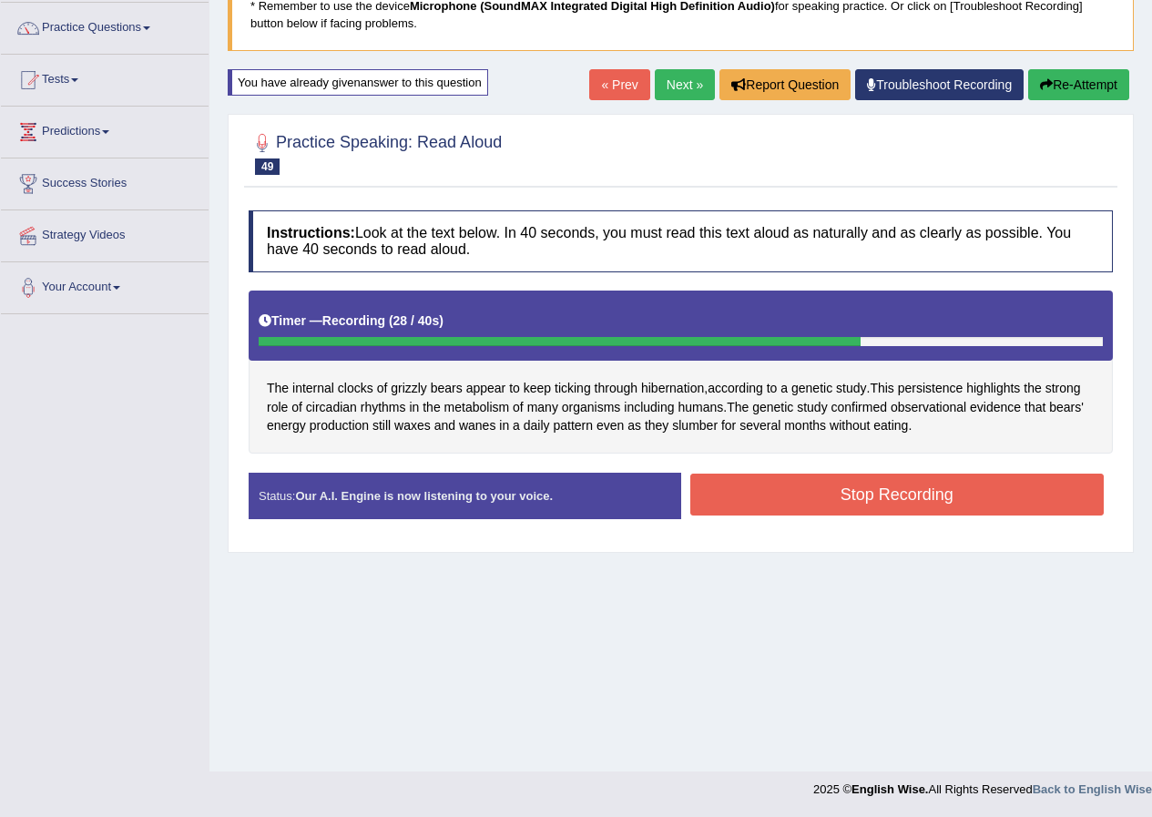
click at [869, 490] on button "Stop Recording" at bounding box center [898, 495] width 415 height 42
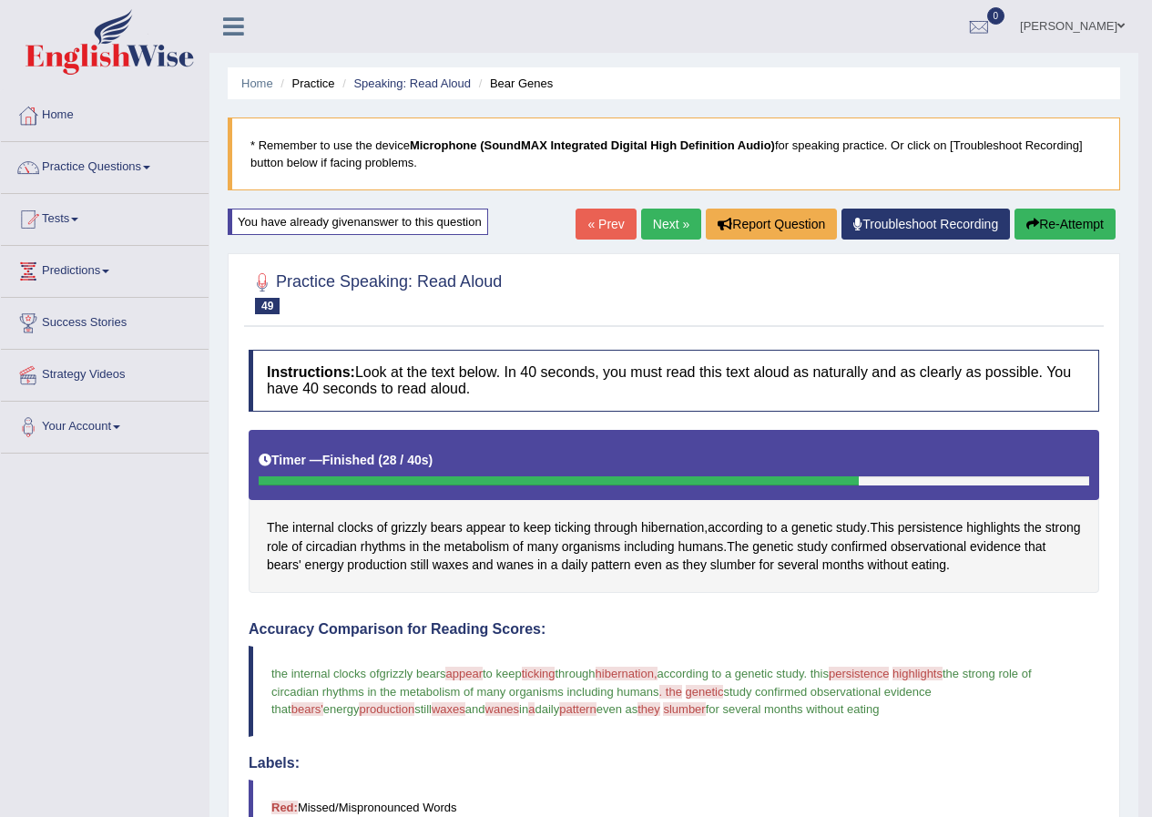
click at [669, 214] on link "Next »" at bounding box center [671, 224] width 60 height 31
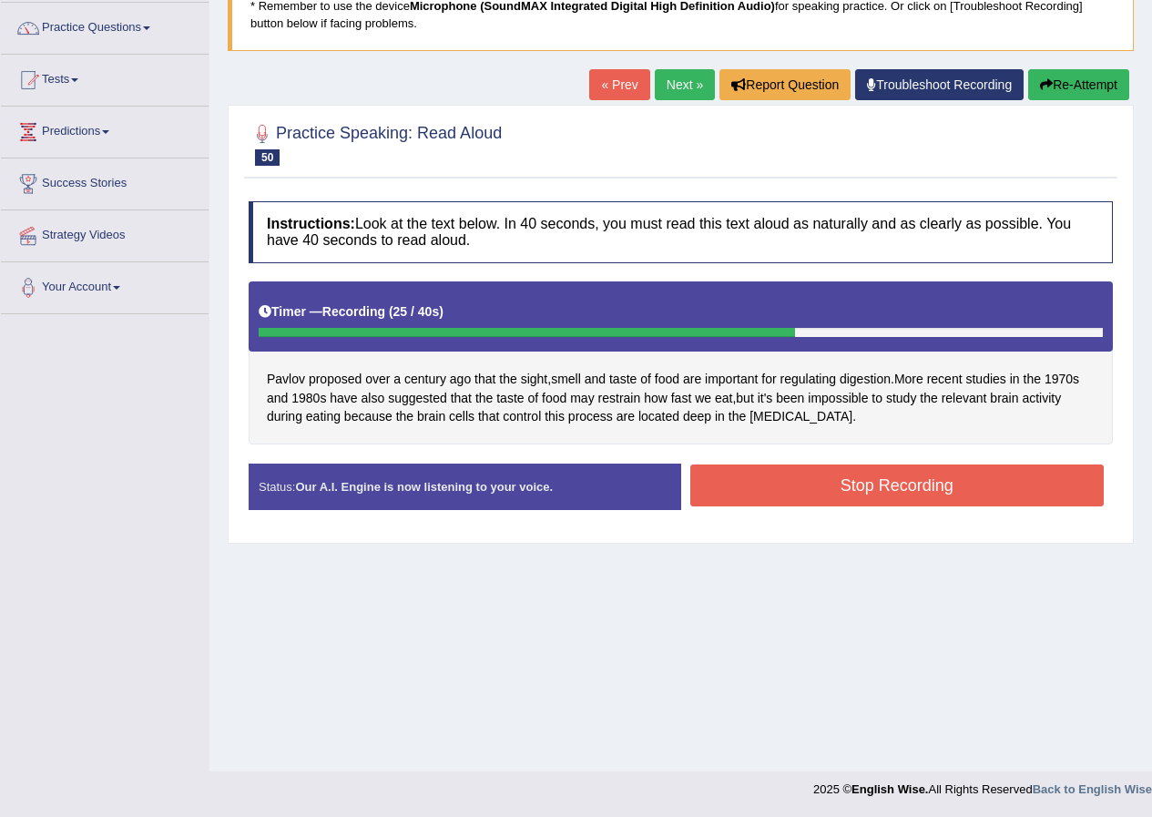
click at [828, 483] on button "Stop Recording" at bounding box center [898, 486] width 415 height 42
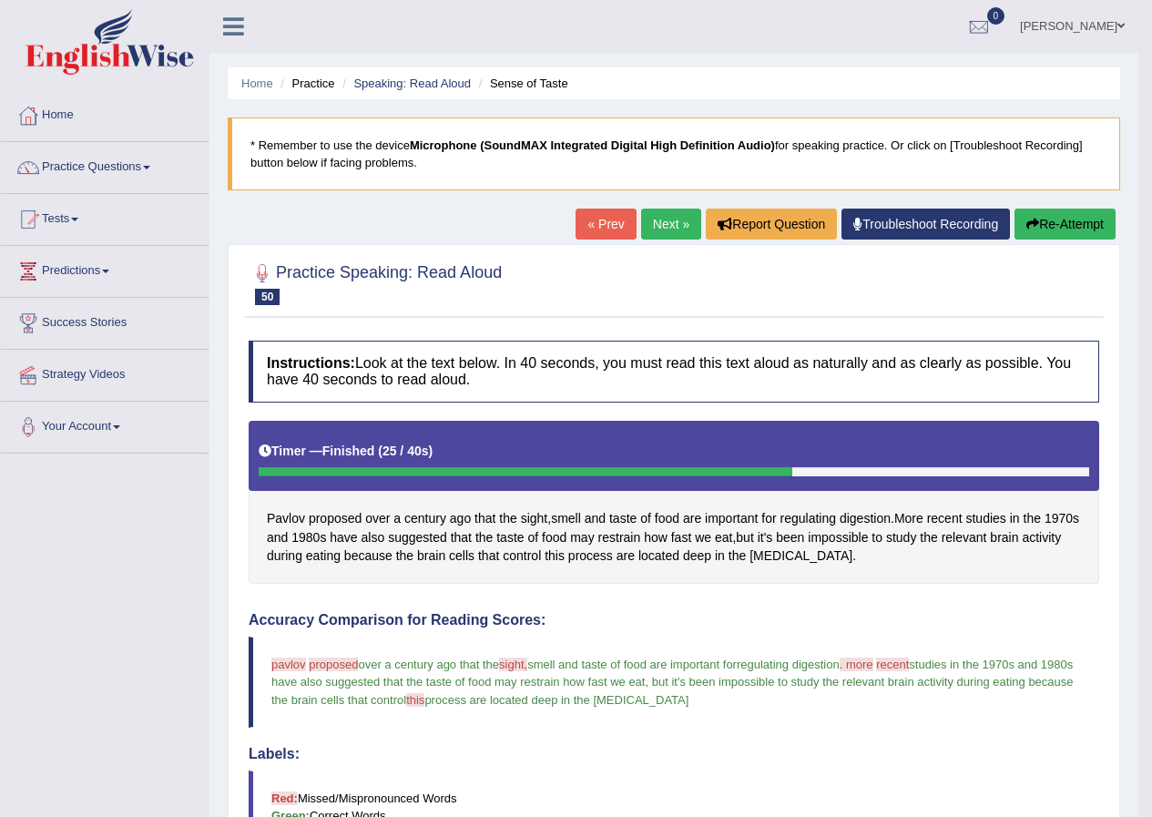
click at [671, 236] on link "Next »" at bounding box center [671, 224] width 60 height 31
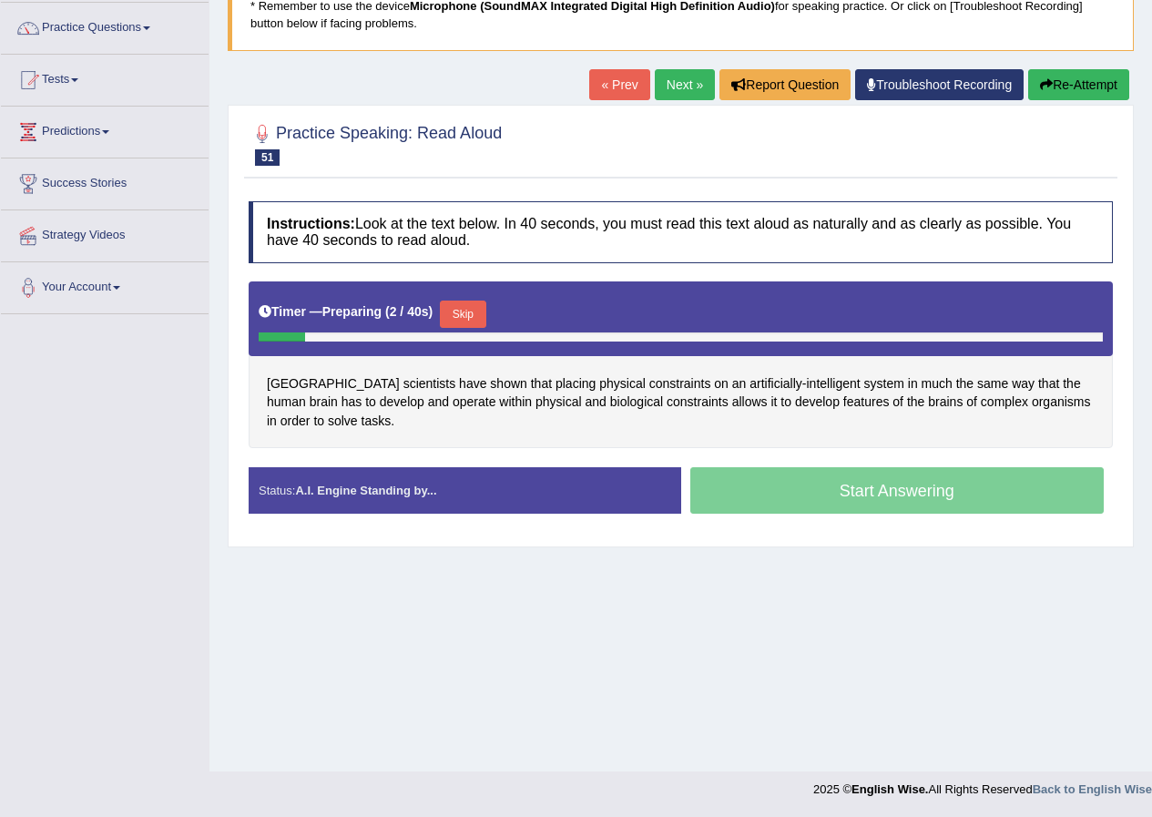
click at [483, 309] on button "Skip" at bounding box center [463, 314] width 46 height 27
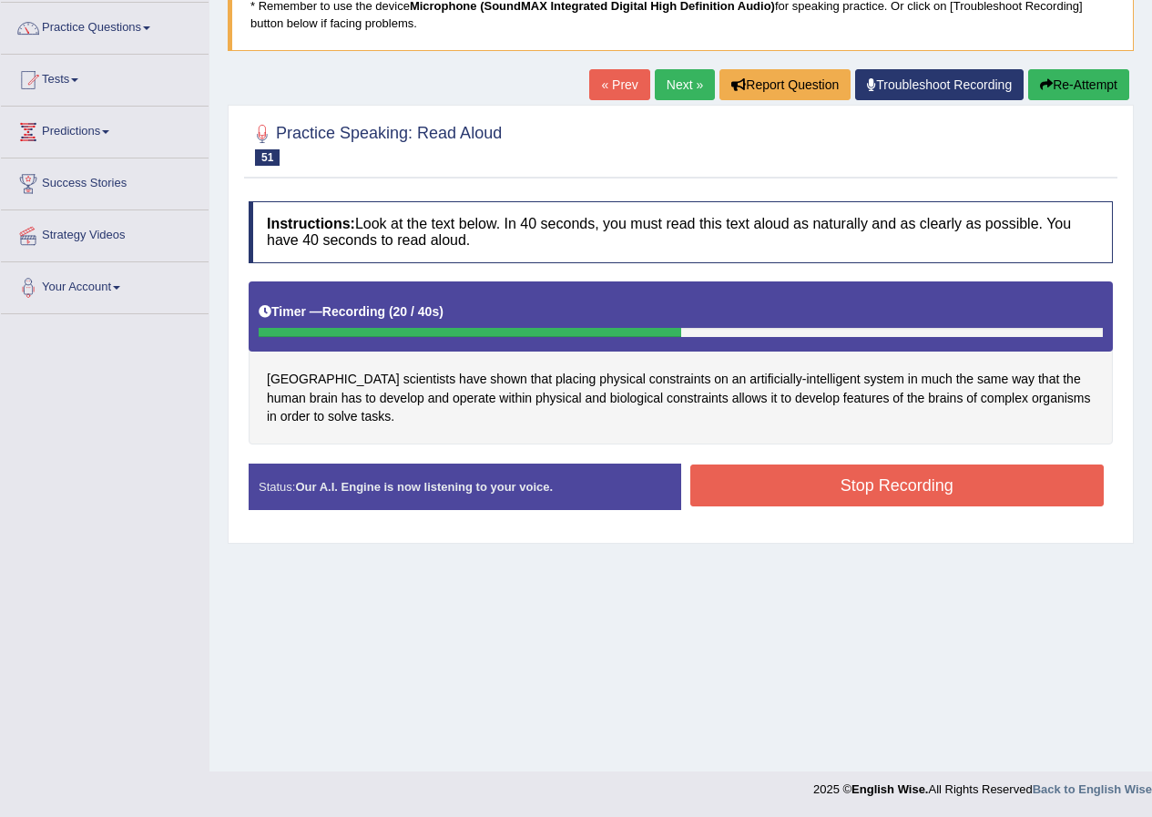
click at [758, 472] on button "Stop Recording" at bounding box center [898, 486] width 415 height 42
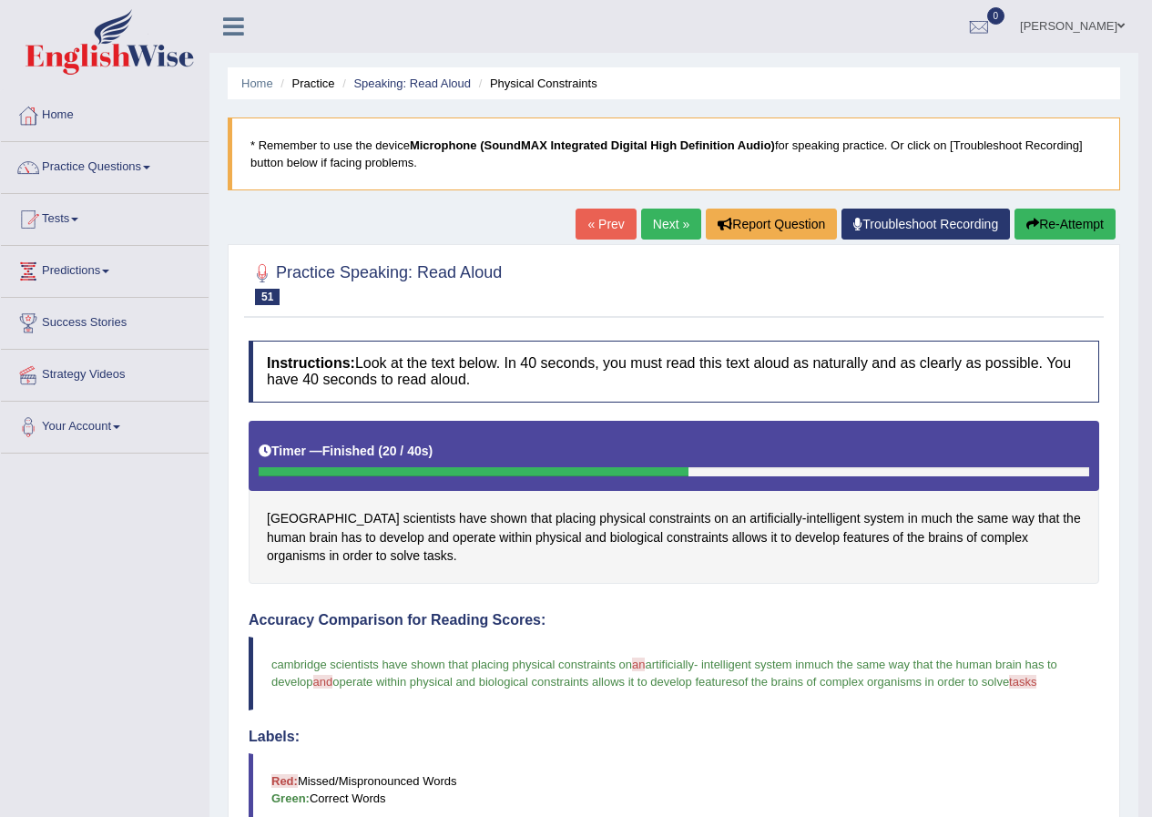
click at [659, 231] on link "Next »" at bounding box center [671, 224] width 60 height 31
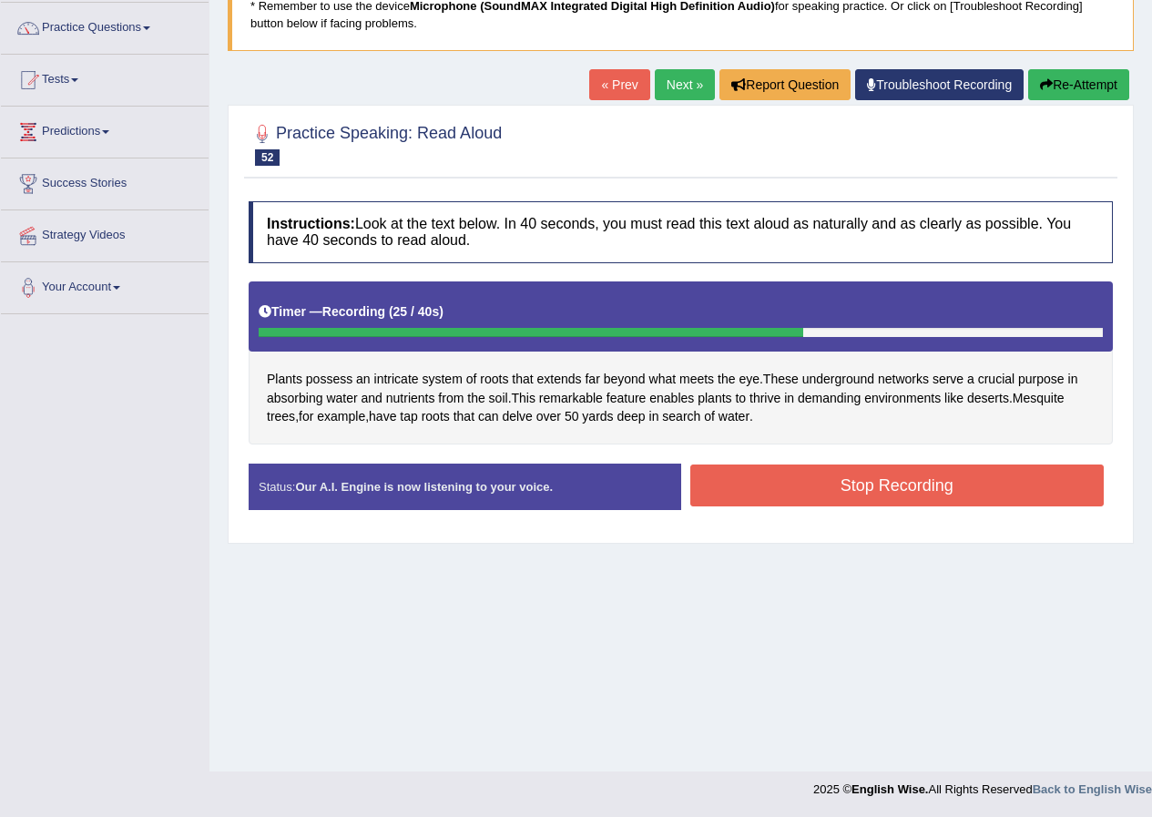
click at [792, 476] on button "Stop Recording" at bounding box center [898, 486] width 415 height 42
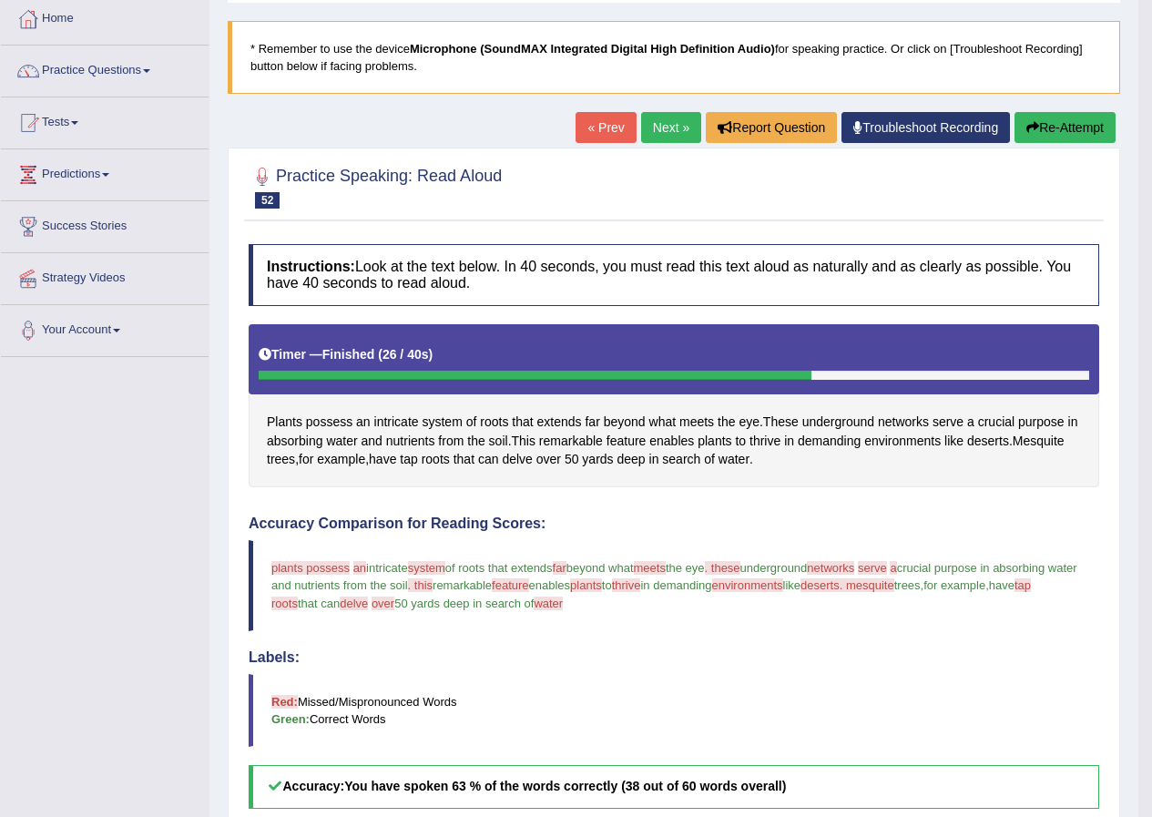
scroll to position [91, 0]
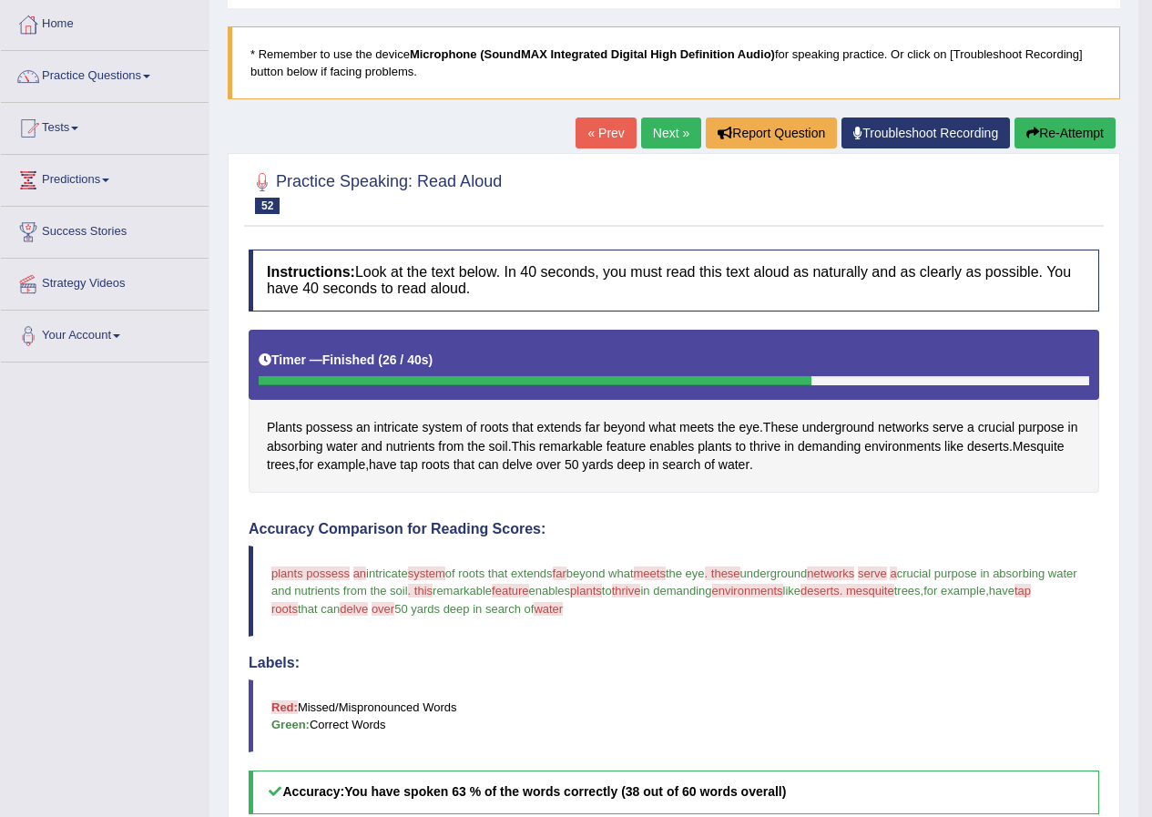
click at [1044, 139] on button "Re-Attempt" at bounding box center [1065, 133] width 101 height 31
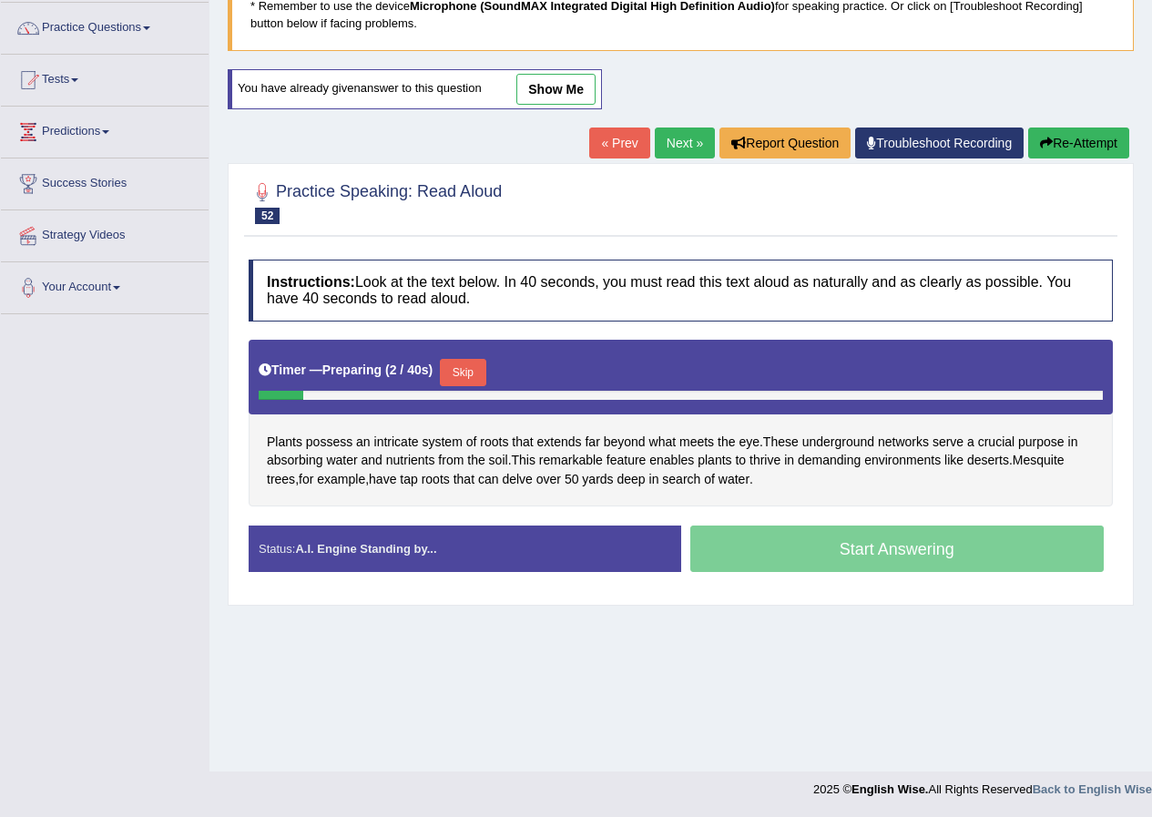
click at [486, 364] on button "Skip" at bounding box center [463, 372] width 46 height 27
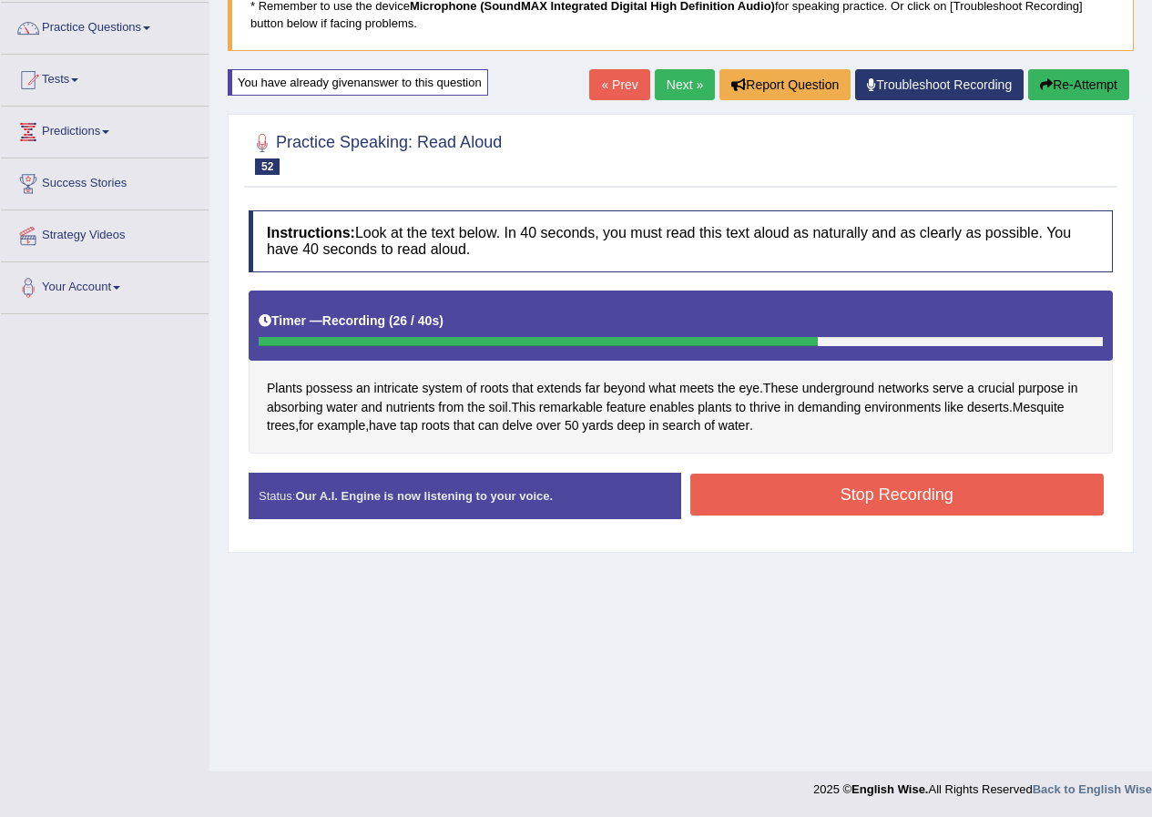
click at [806, 496] on button "Stop Recording" at bounding box center [898, 495] width 415 height 42
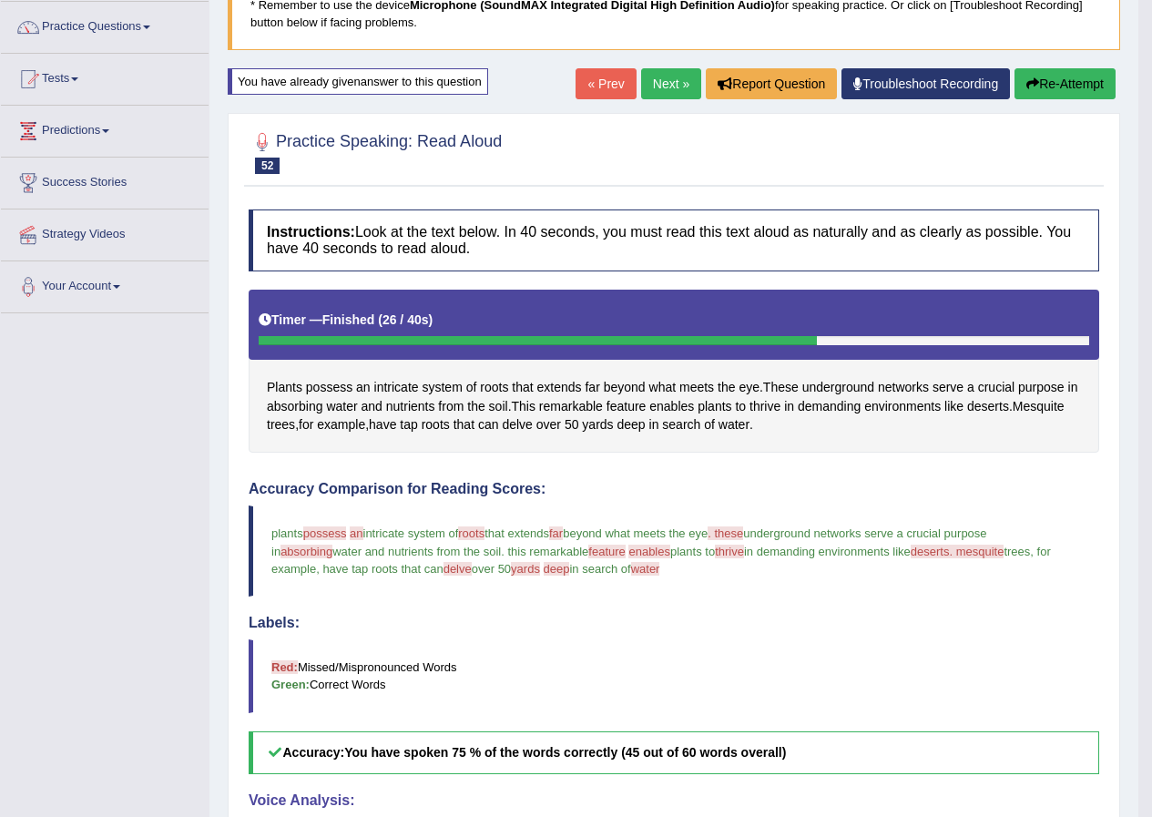
scroll to position [139, 0]
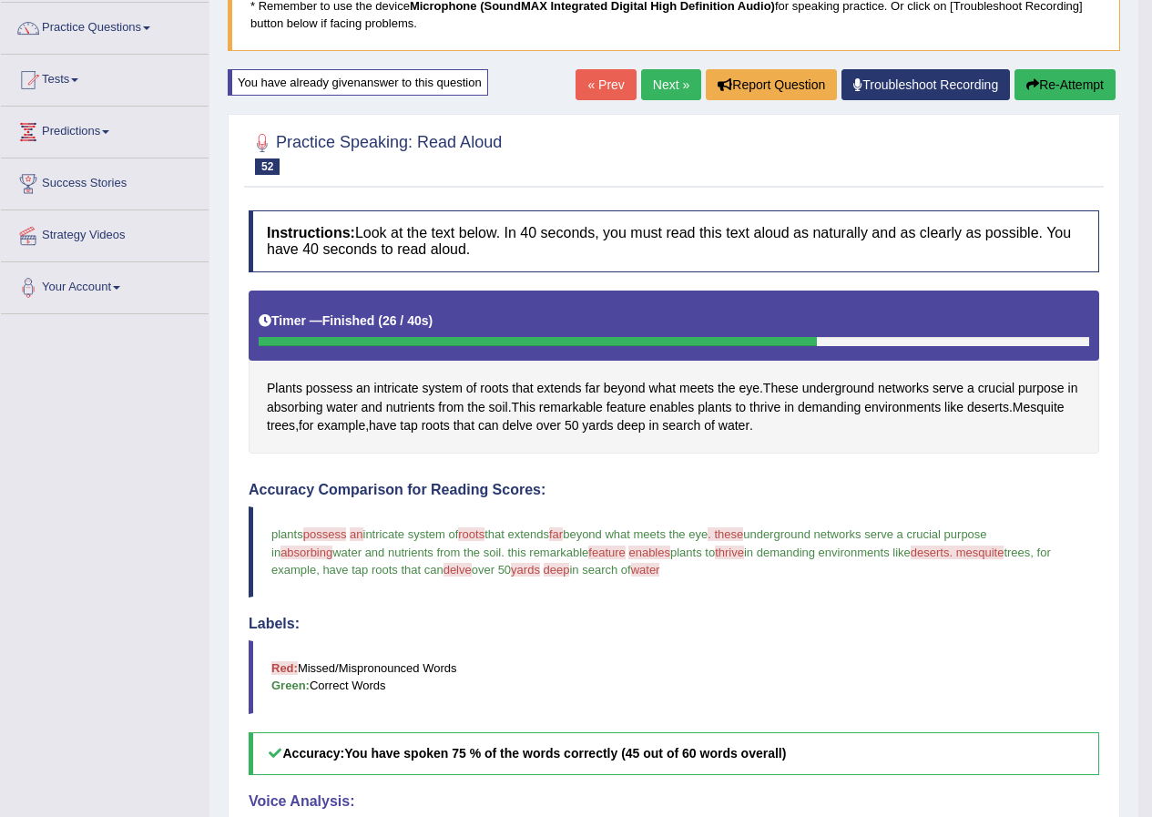
click at [661, 91] on link "Next »" at bounding box center [671, 84] width 60 height 31
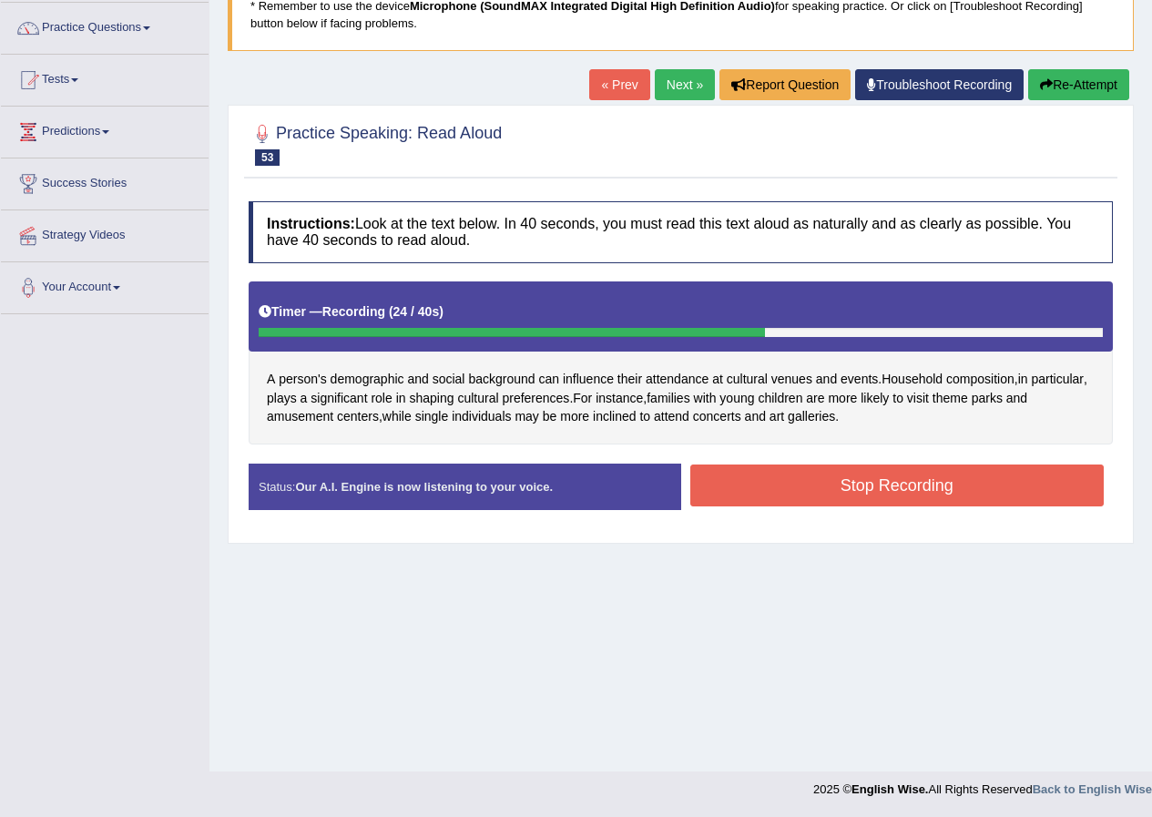
click at [855, 486] on button "Stop Recording" at bounding box center [898, 486] width 415 height 42
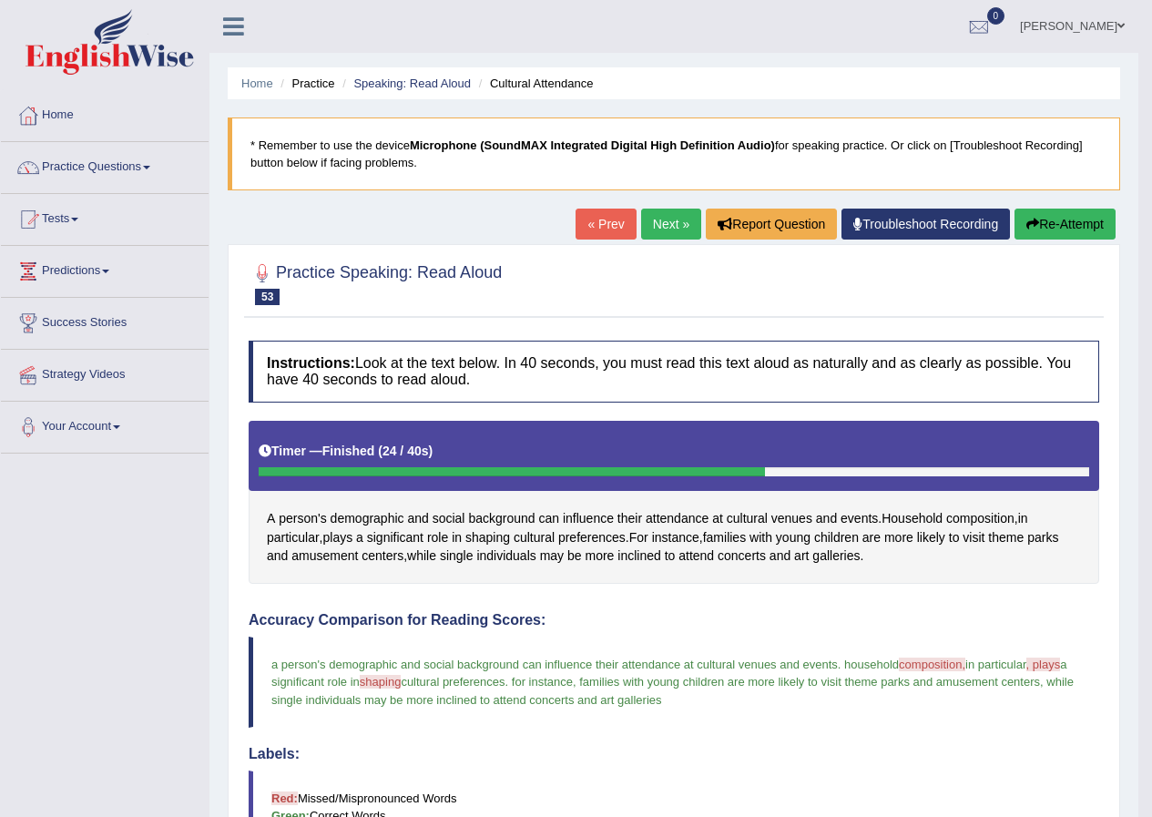
click at [668, 235] on link "Next »" at bounding box center [671, 224] width 60 height 31
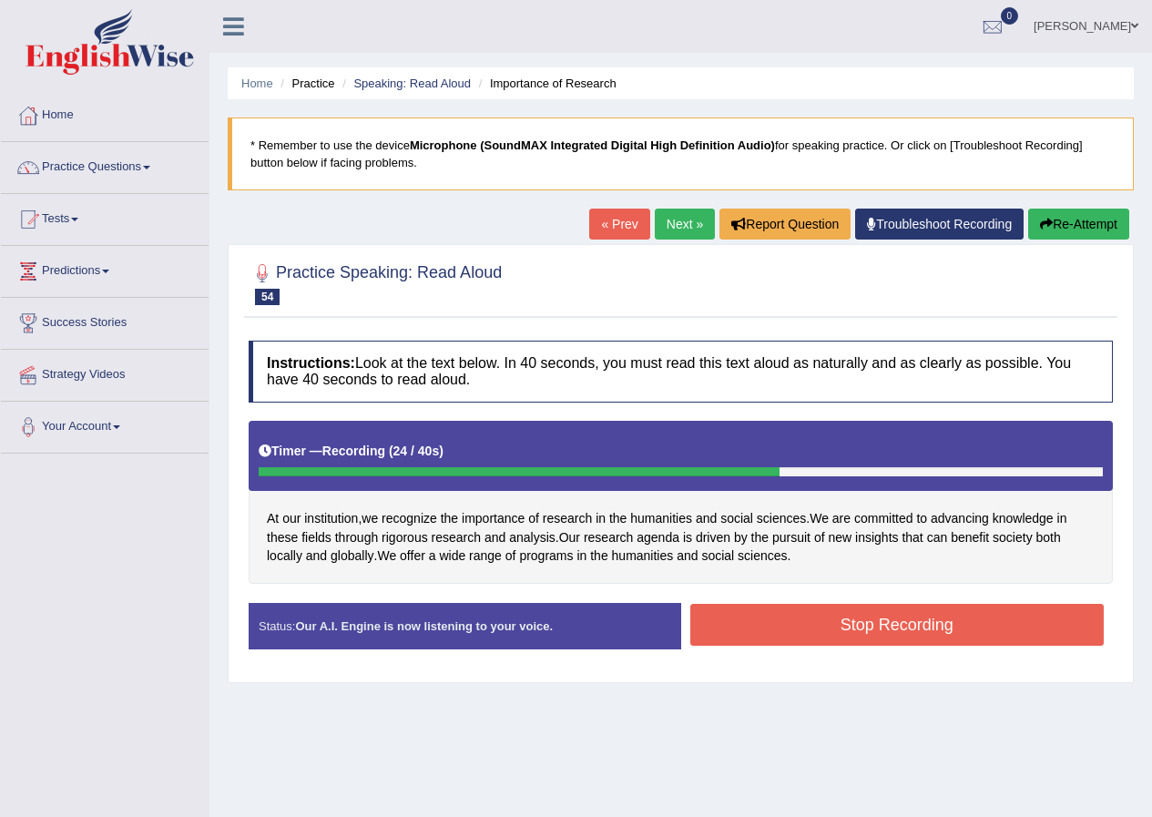
click at [815, 609] on button "Stop Recording" at bounding box center [898, 625] width 415 height 42
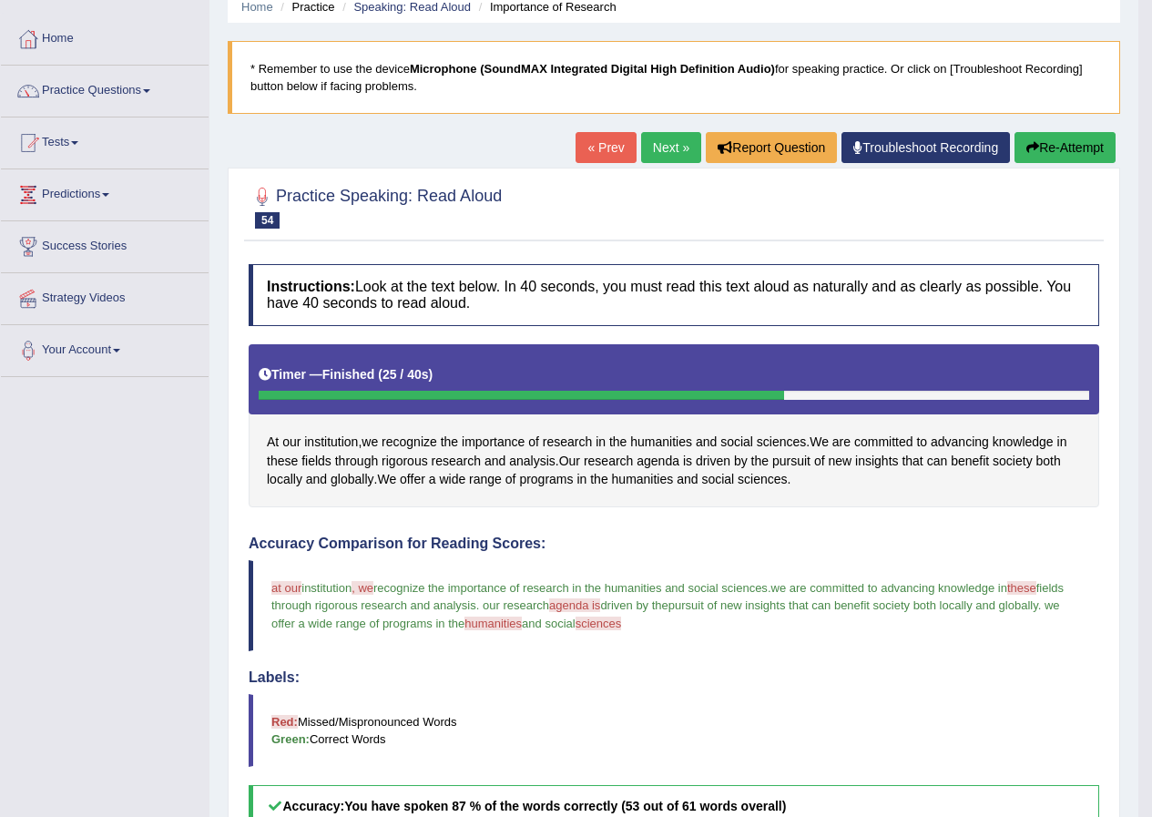
scroll to position [42, 0]
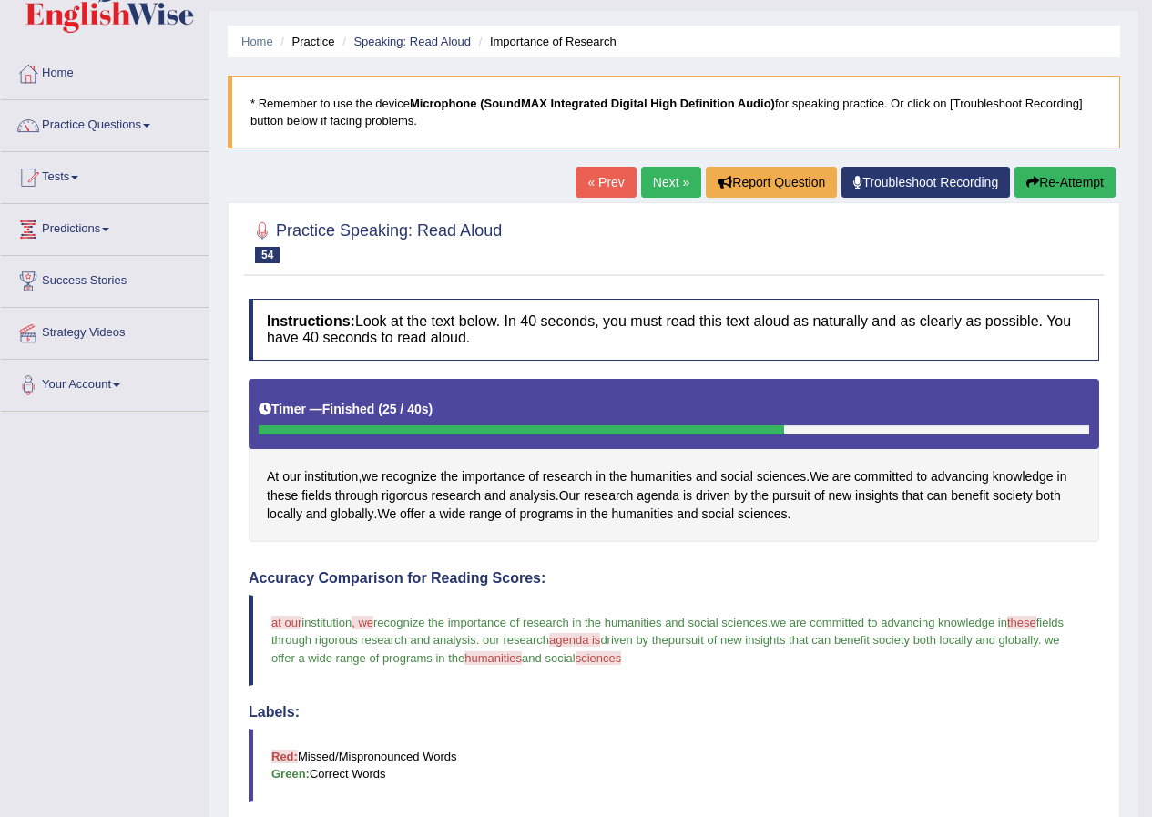
click at [1048, 173] on button "Re-Attempt" at bounding box center [1065, 182] width 101 height 31
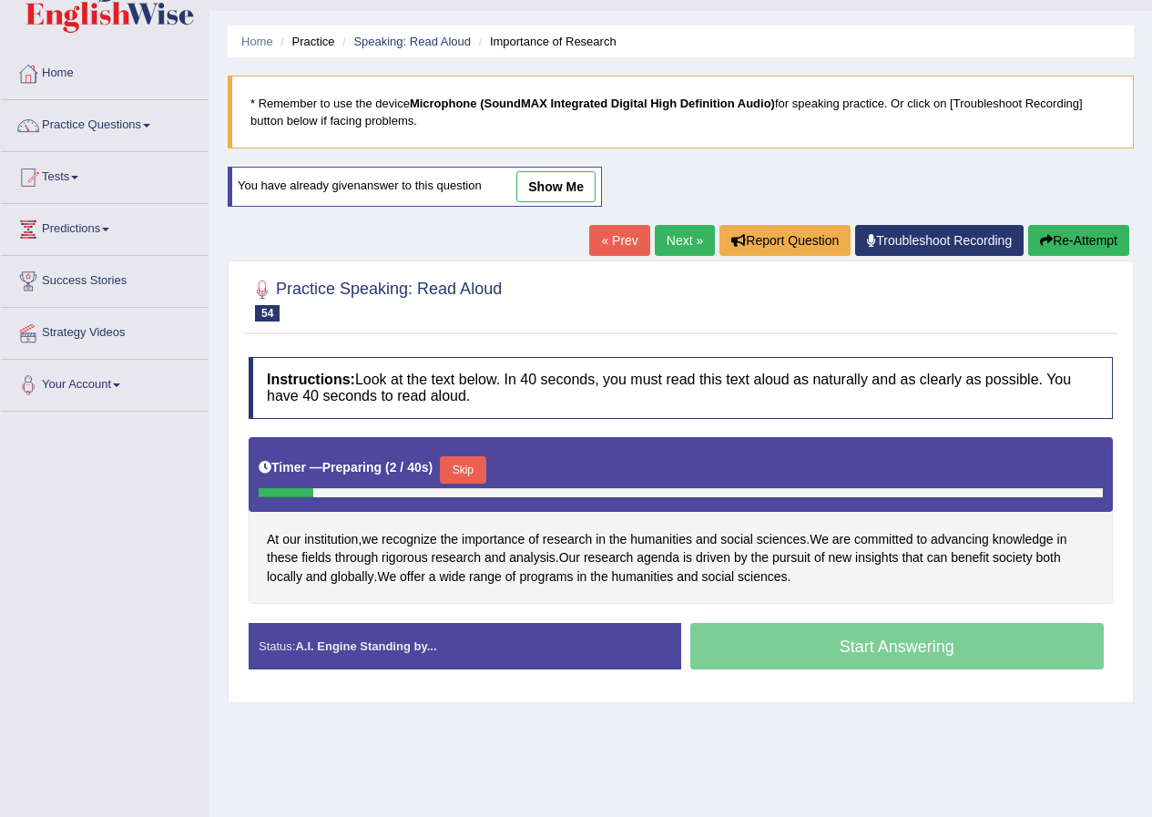
click at [471, 467] on button "Skip" at bounding box center [463, 469] width 46 height 27
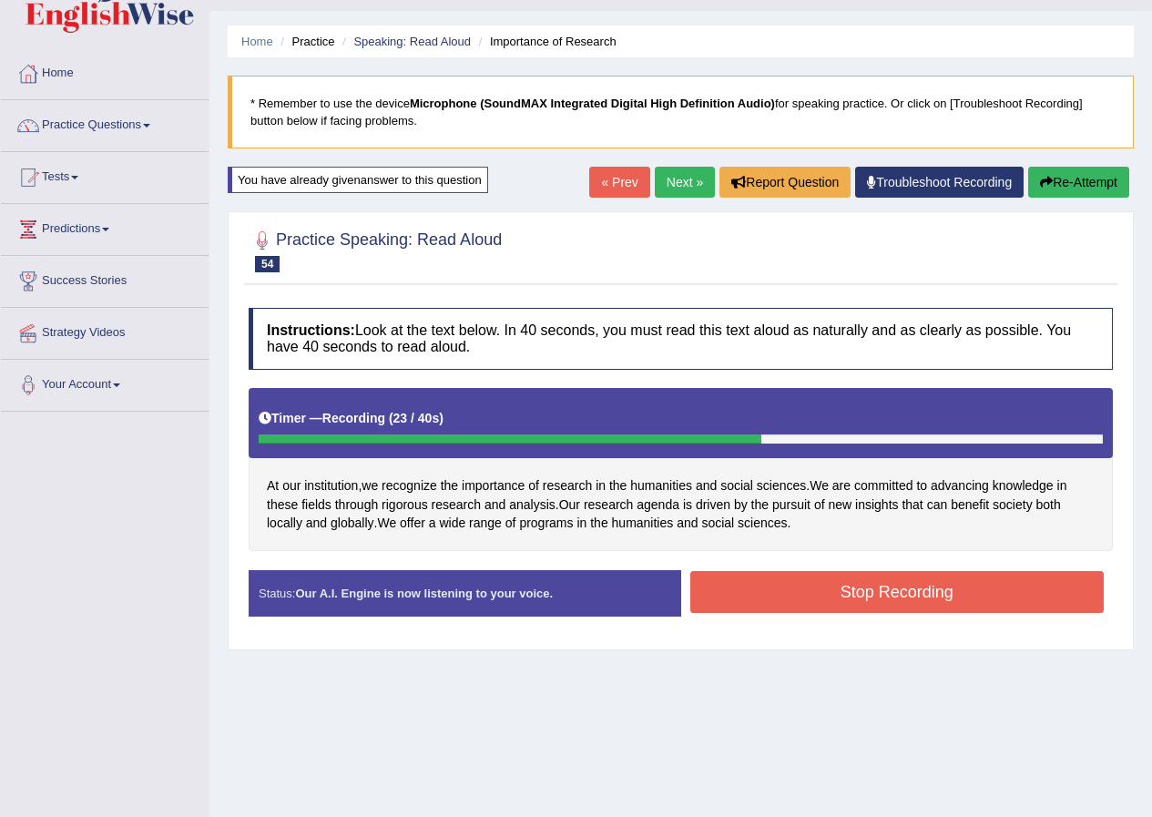
click at [827, 586] on button "Stop Recording" at bounding box center [898, 592] width 415 height 42
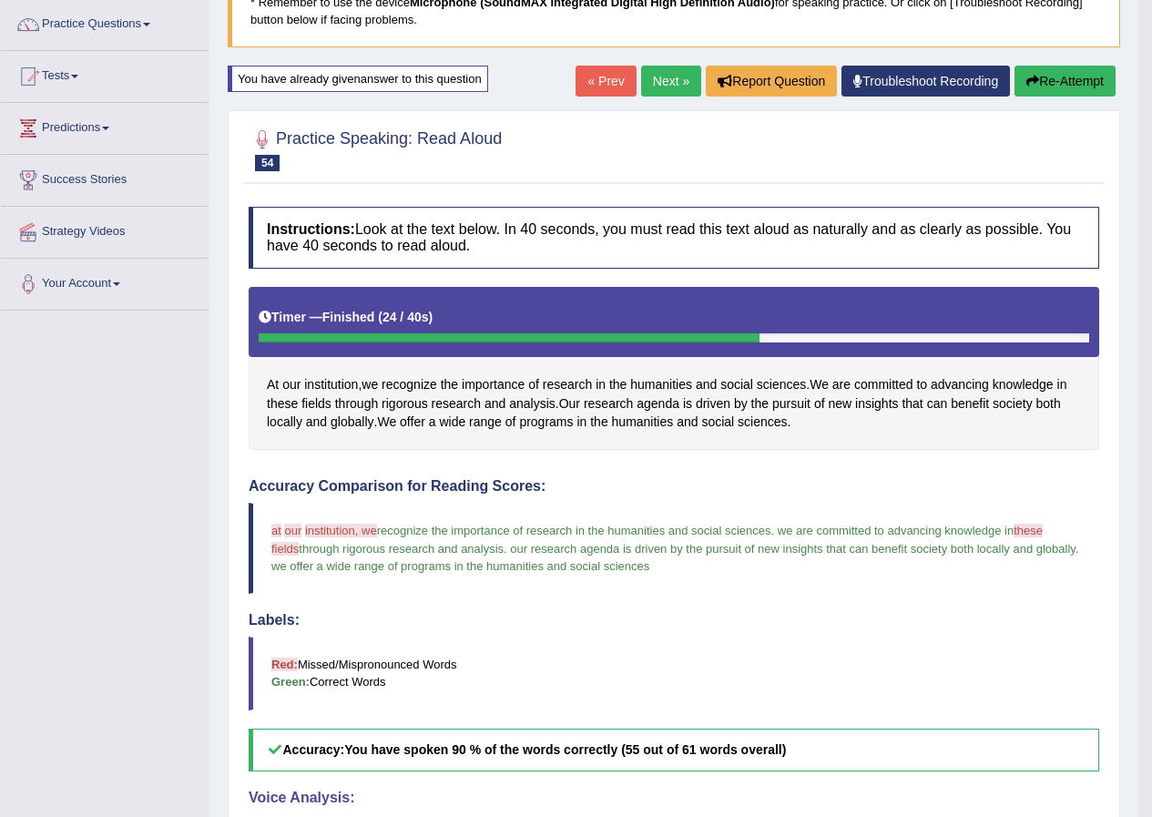
scroll to position [142, 0]
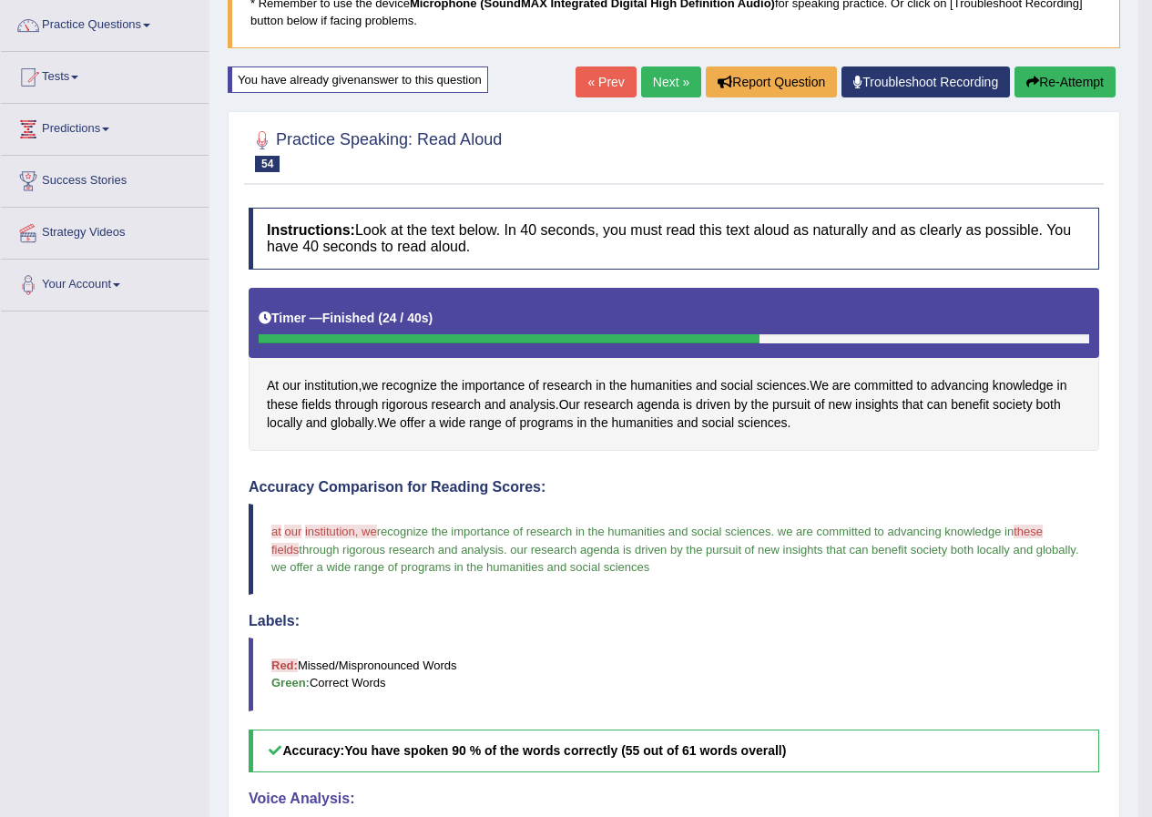
click at [672, 85] on link "Next »" at bounding box center [671, 82] width 60 height 31
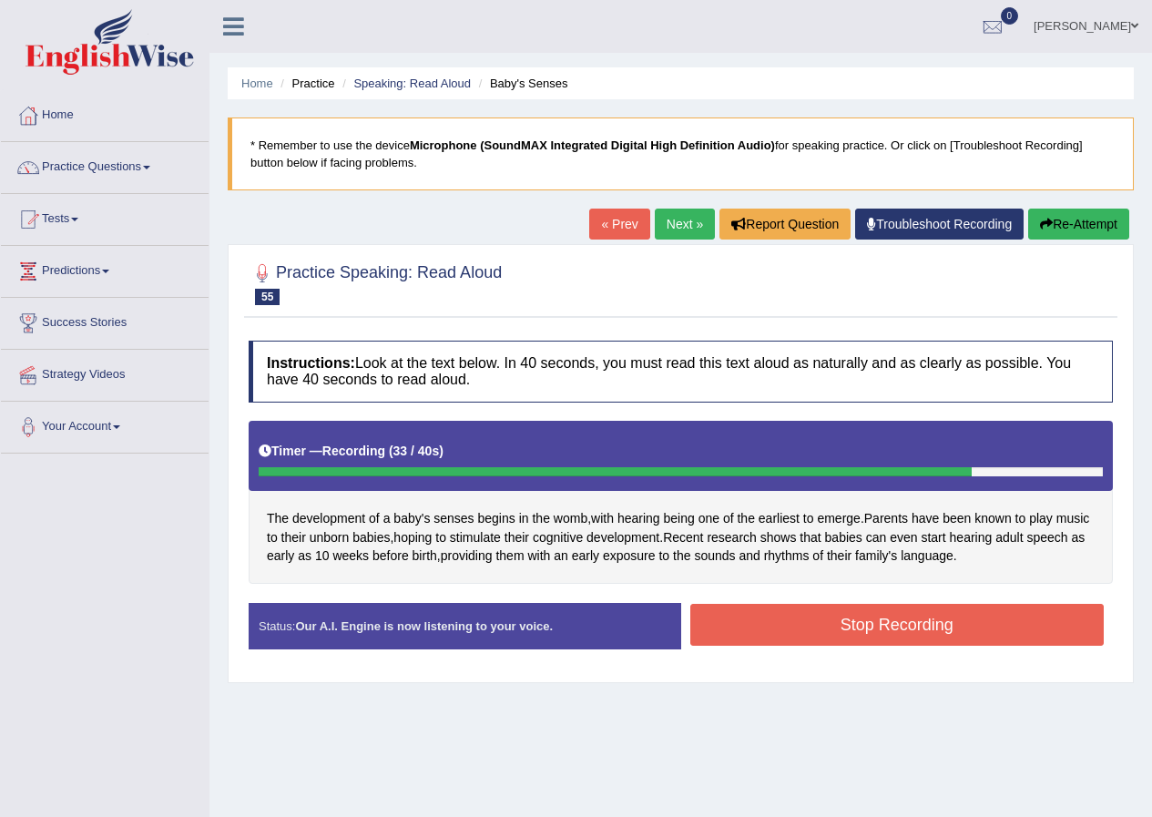
click at [912, 619] on button "Stop Recording" at bounding box center [898, 625] width 415 height 42
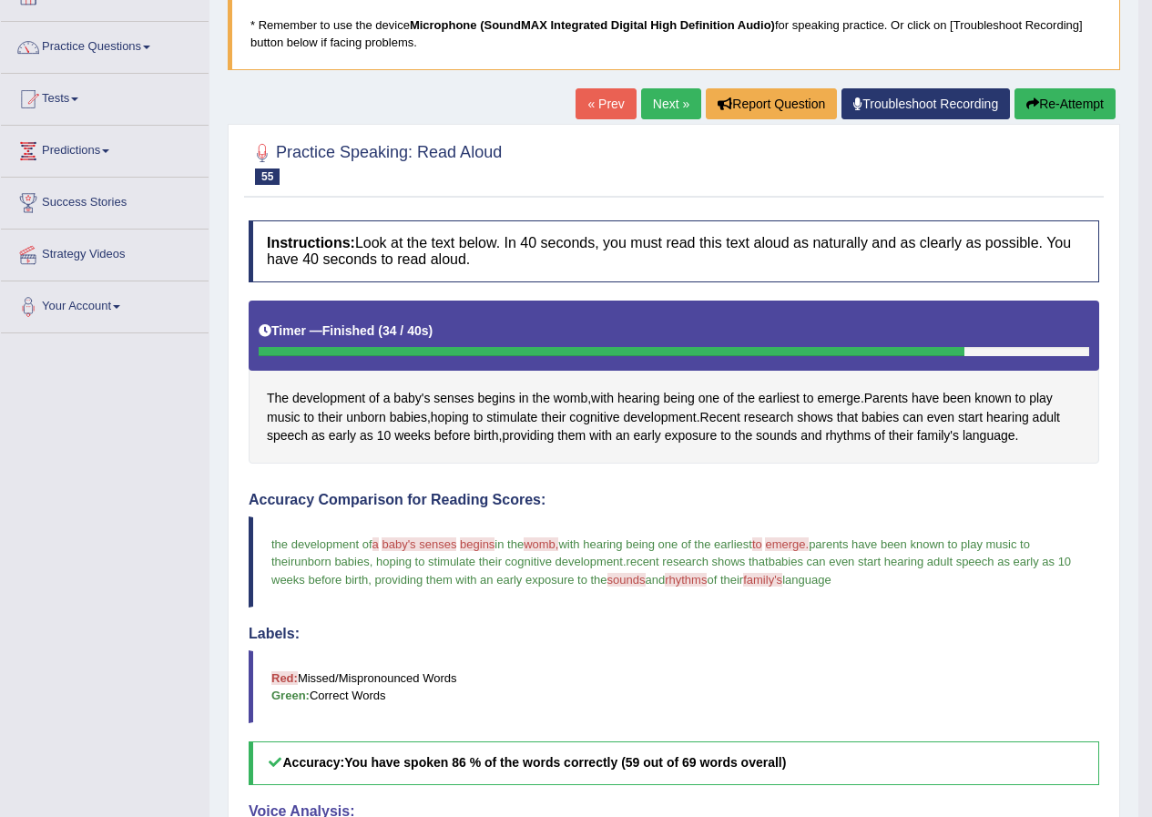
scroll to position [42, 0]
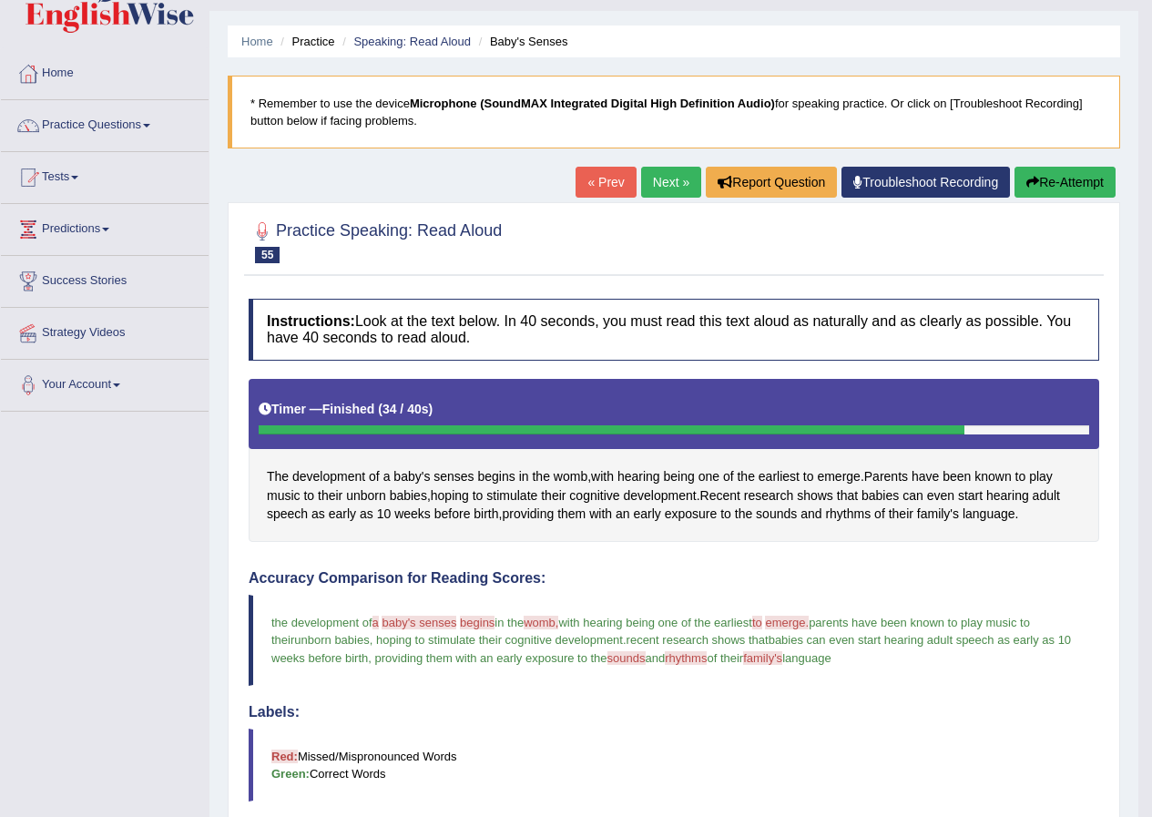
click at [1100, 182] on button "Re-Attempt" at bounding box center [1065, 182] width 101 height 31
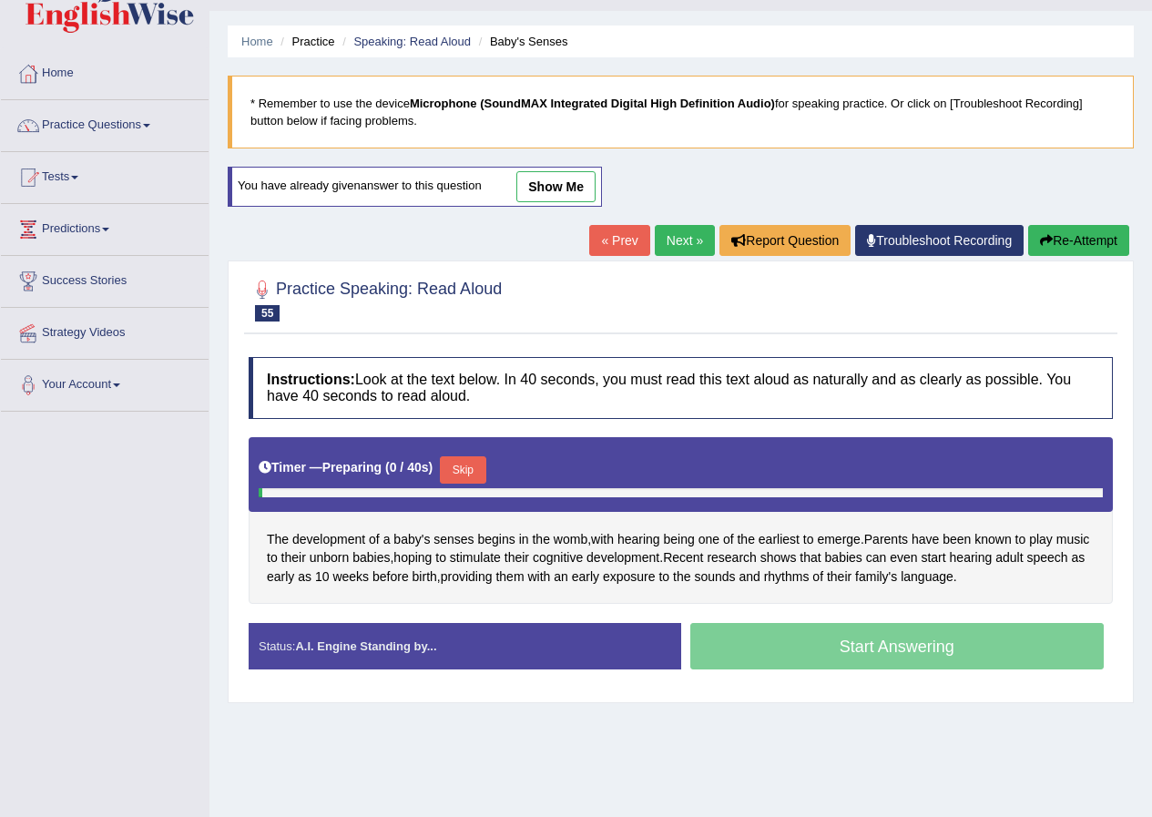
scroll to position [42, 0]
click at [476, 468] on button "Skip" at bounding box center [463, 469] width 46 height 27
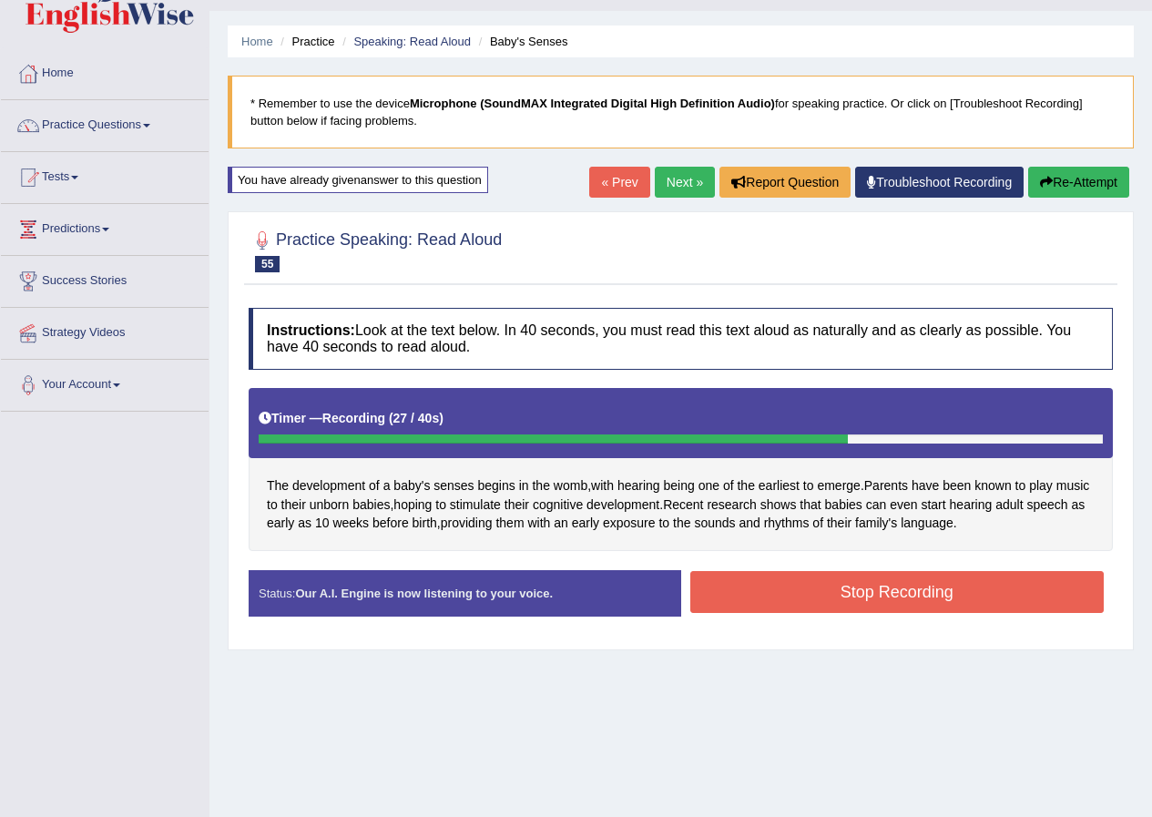
click at [897, 600] on button "Stop Recording" at bounding box center [898, 592] width 415 height 42
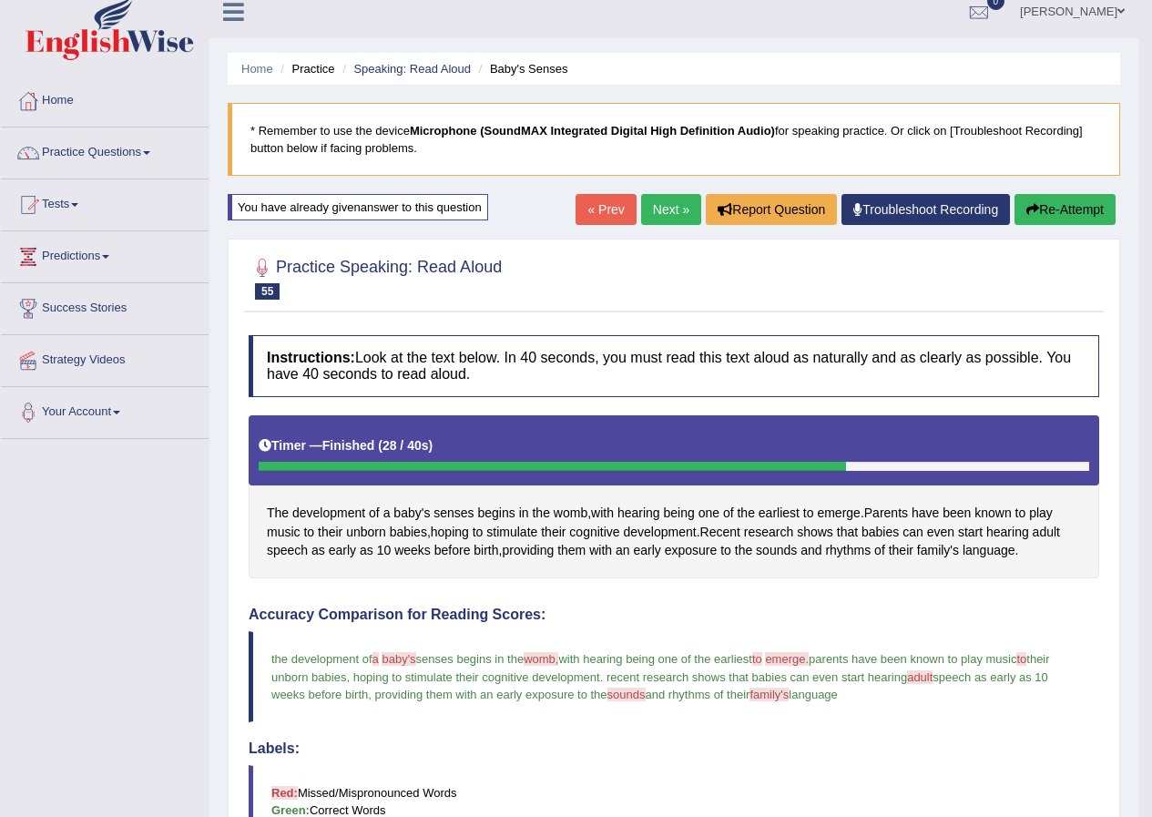
scroll to position [0, 0]
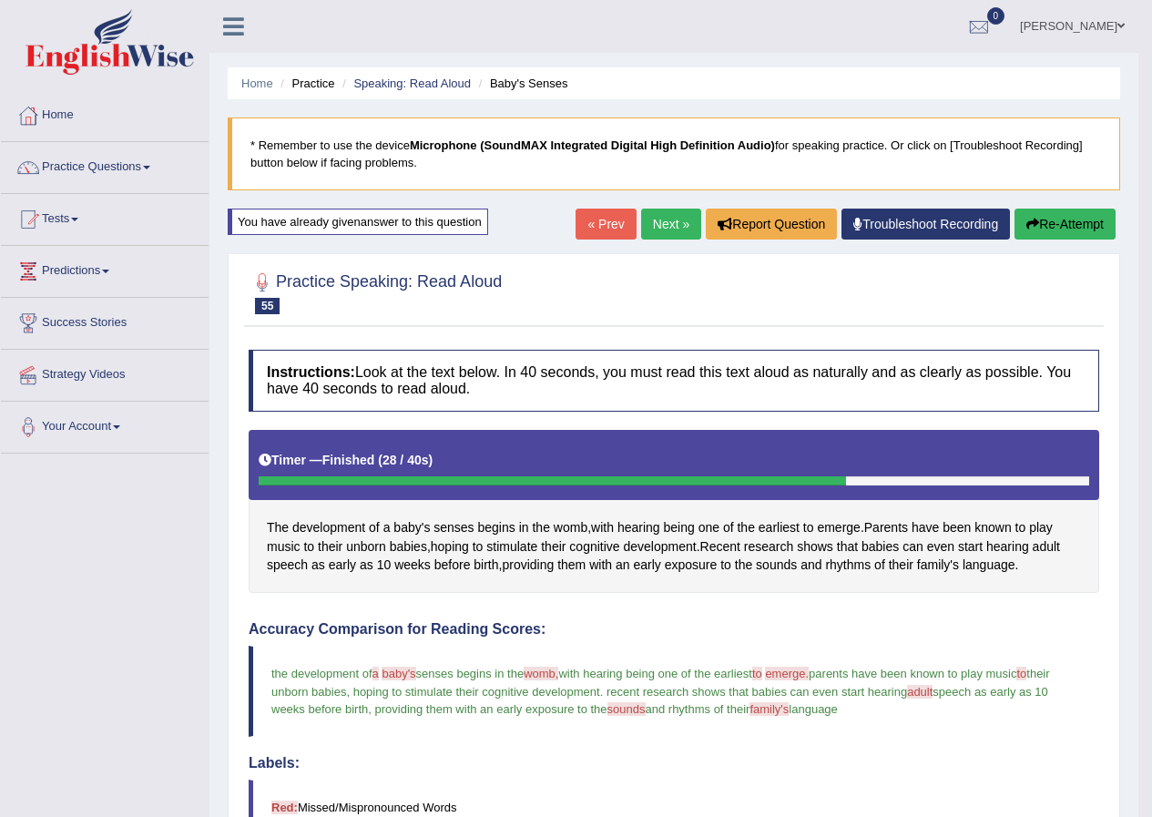
click at [656, 221] on link "Next »" at bounding box center [671, 224] width 60 height 31
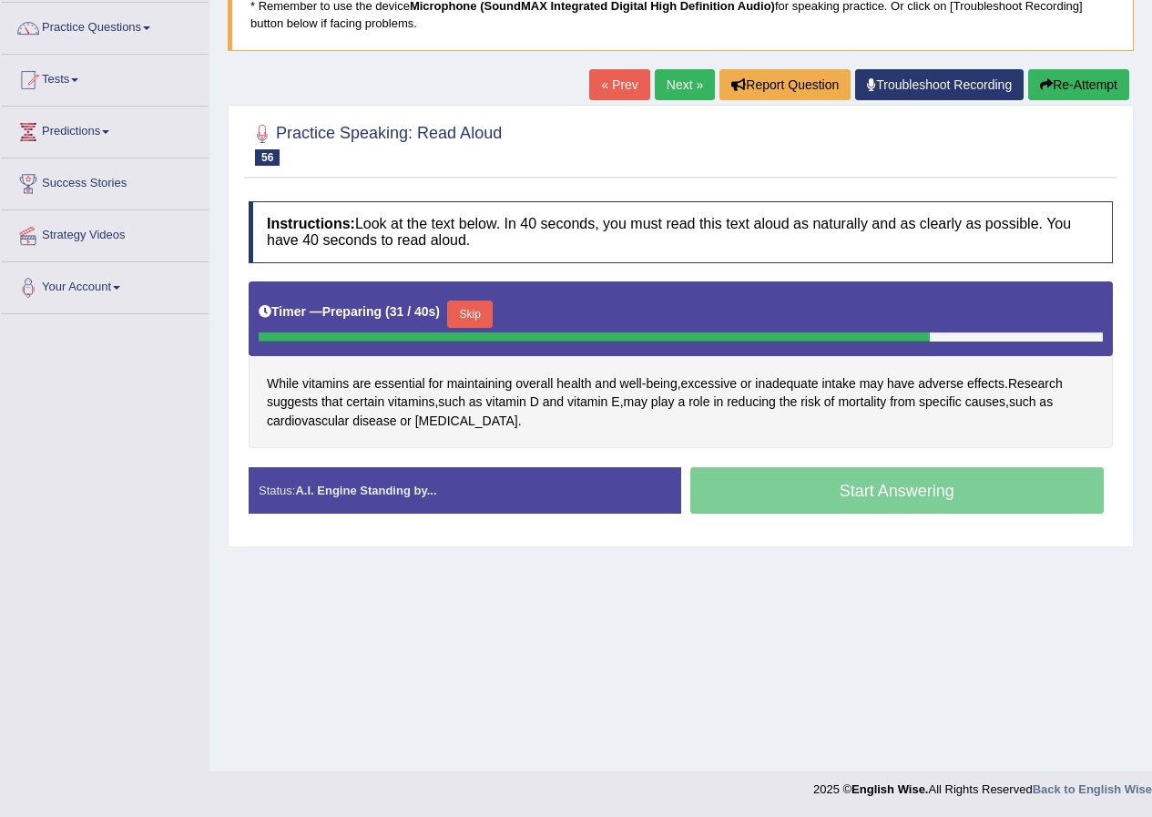
click at [481, 316] on button "Skip" at bounding box center [470, 314] width 46 height 27
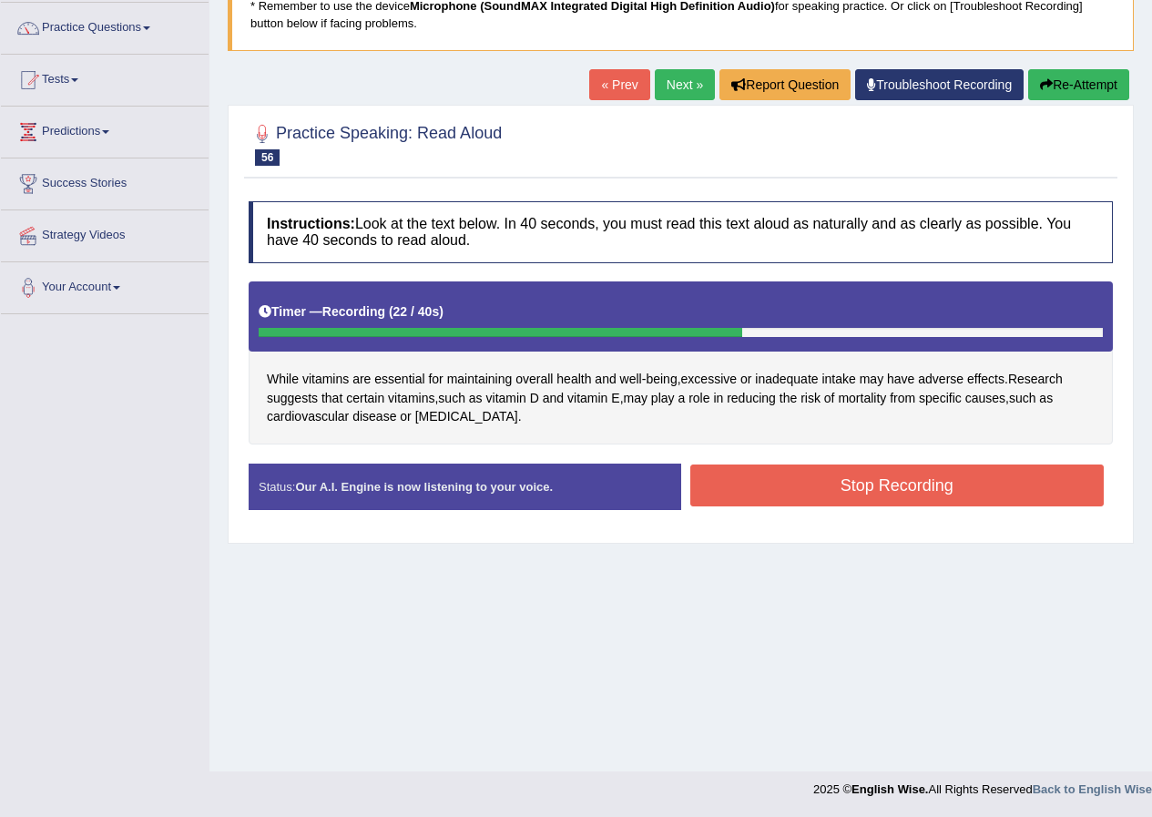
click at [760, 488] on button "Stop Recording" at bounding box center [898, 486] width 415 height 42
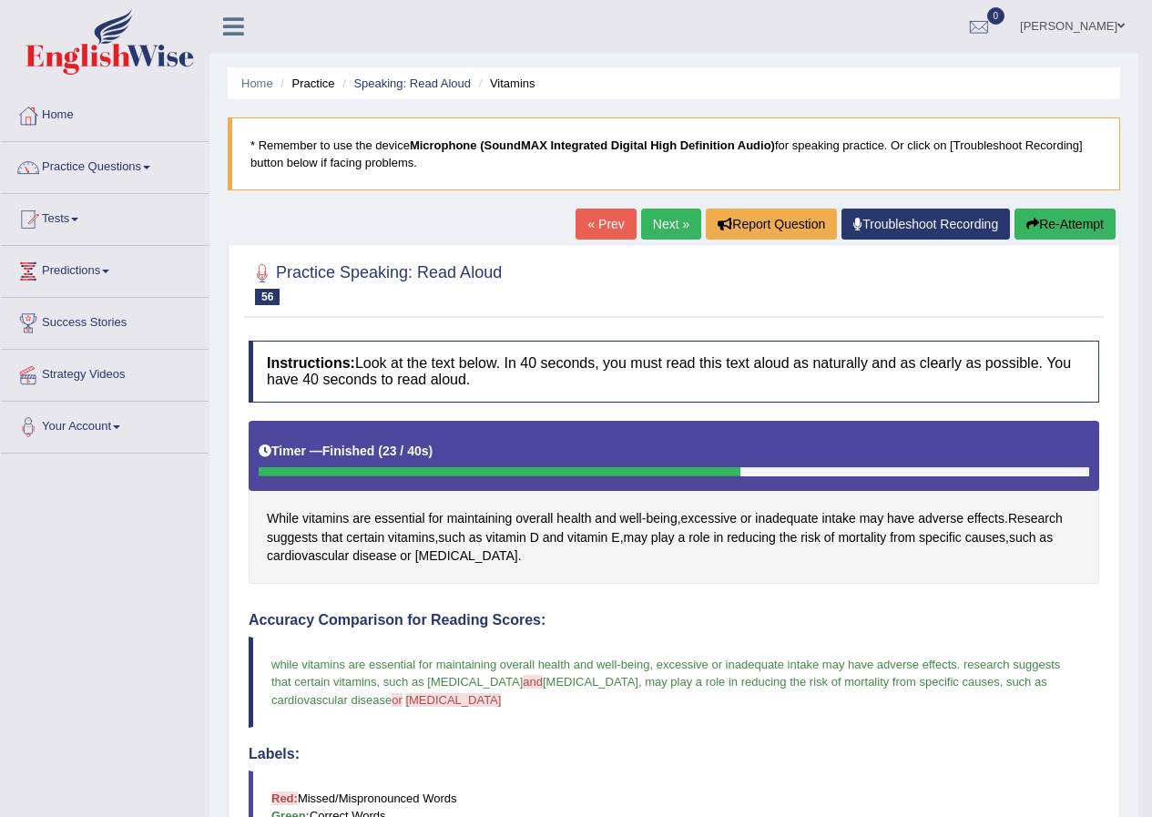
click at [1047, 221] on button "Re-Attempt" at bounding box center [1065, 224] width 101 height 31
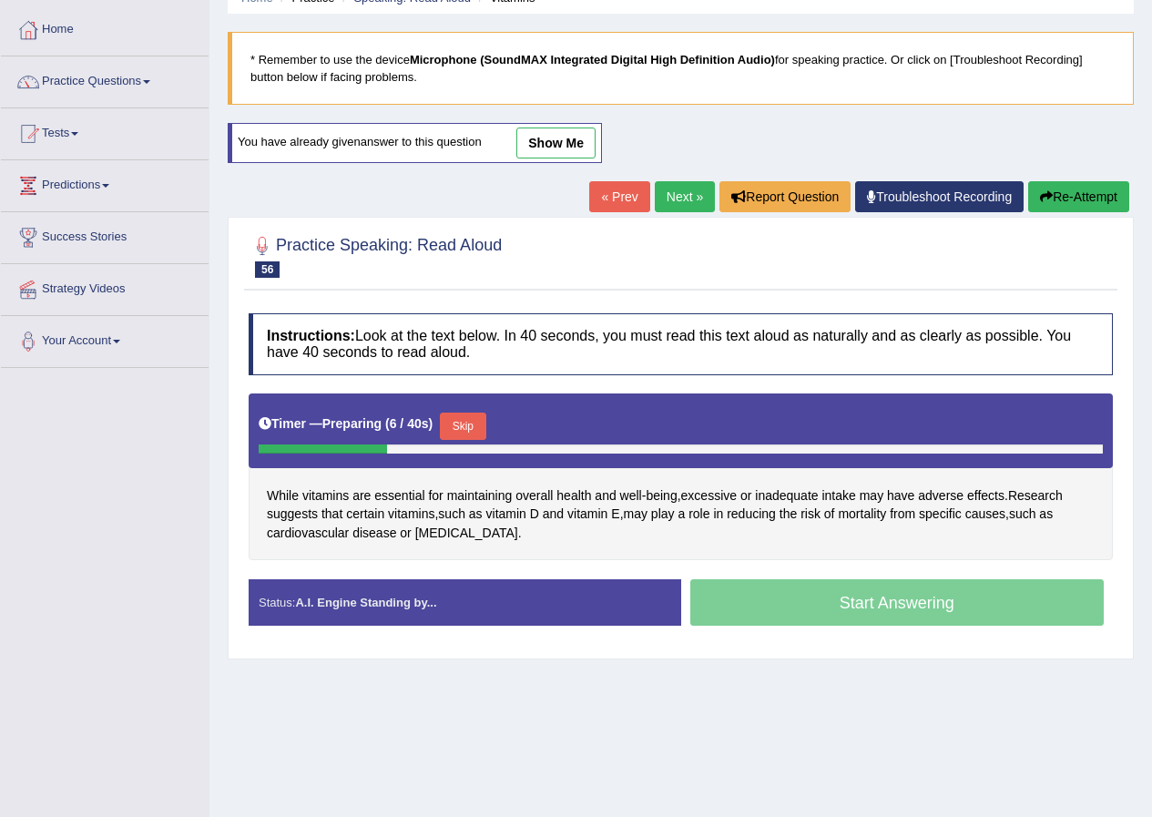
scroll to position [139, 0]
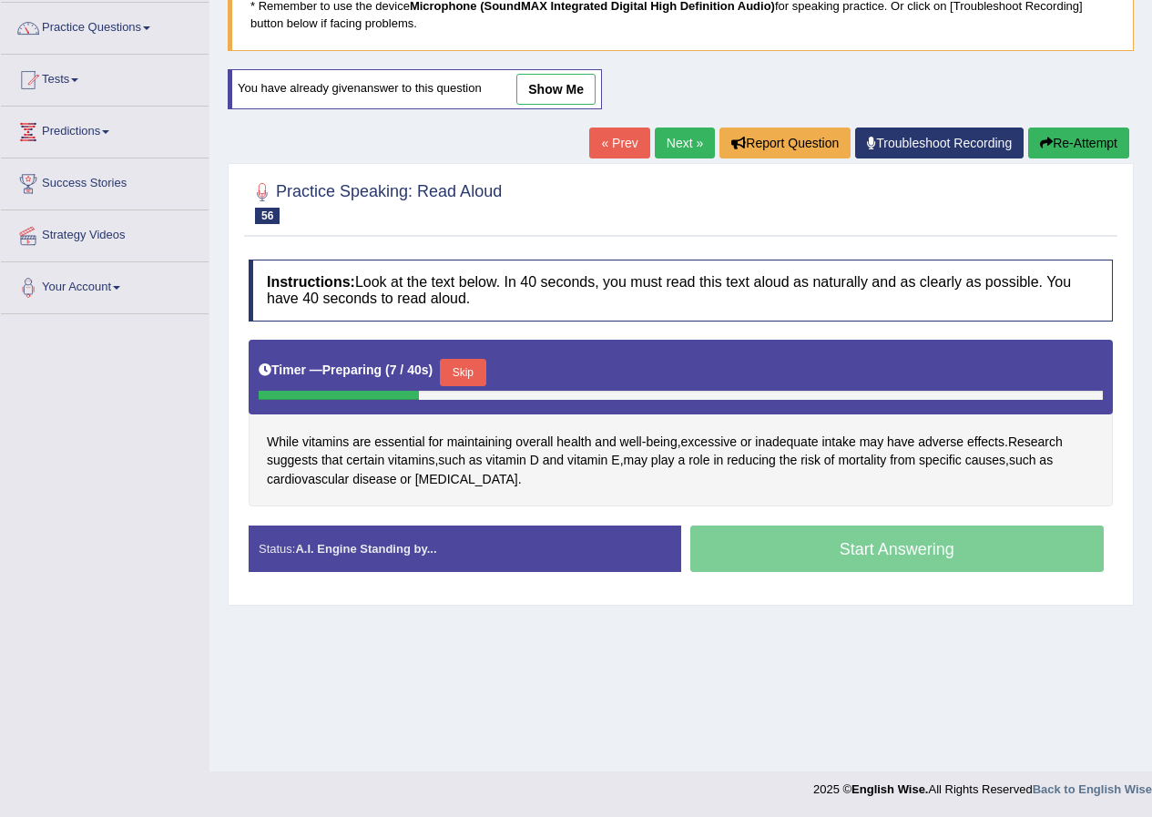
click at [473, 369] on button "Skip" at bounding box center [463, 372] width 46 height 27
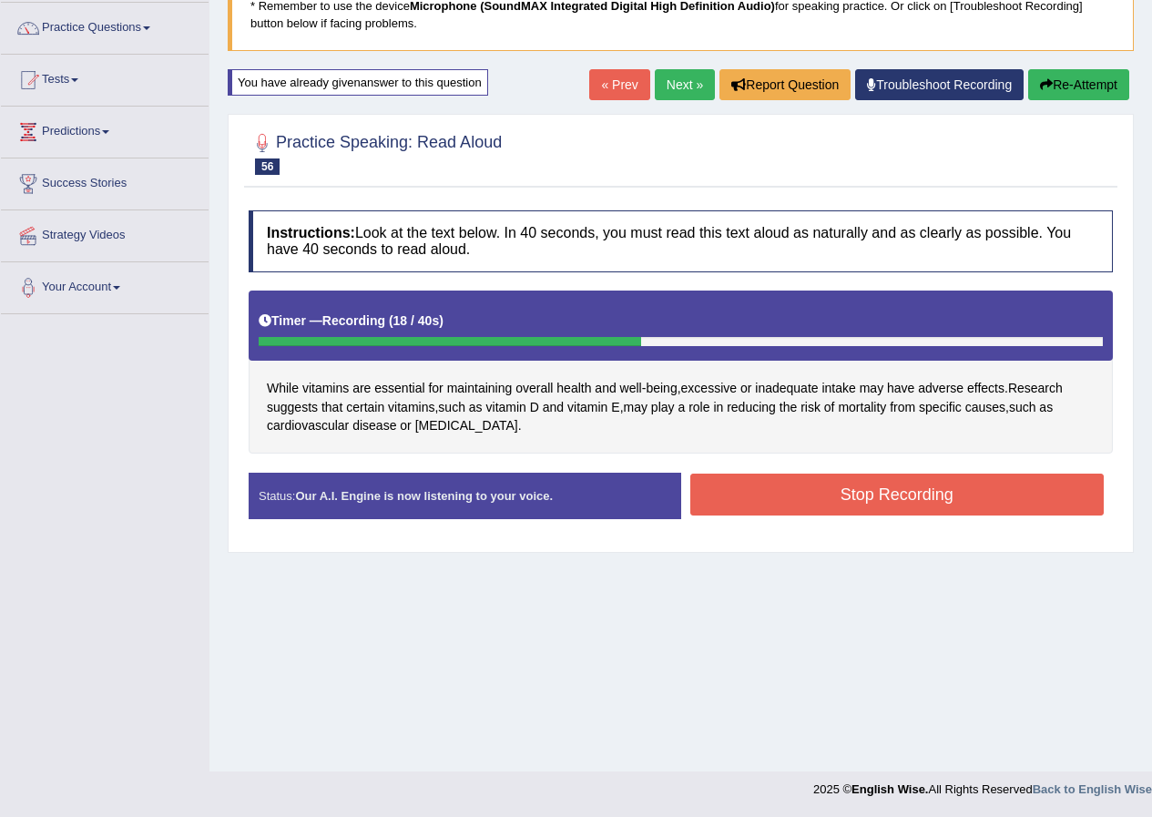
click at [808, 497] on button "Stop Recording" at bounding box center [898, 495] width 415 height 42
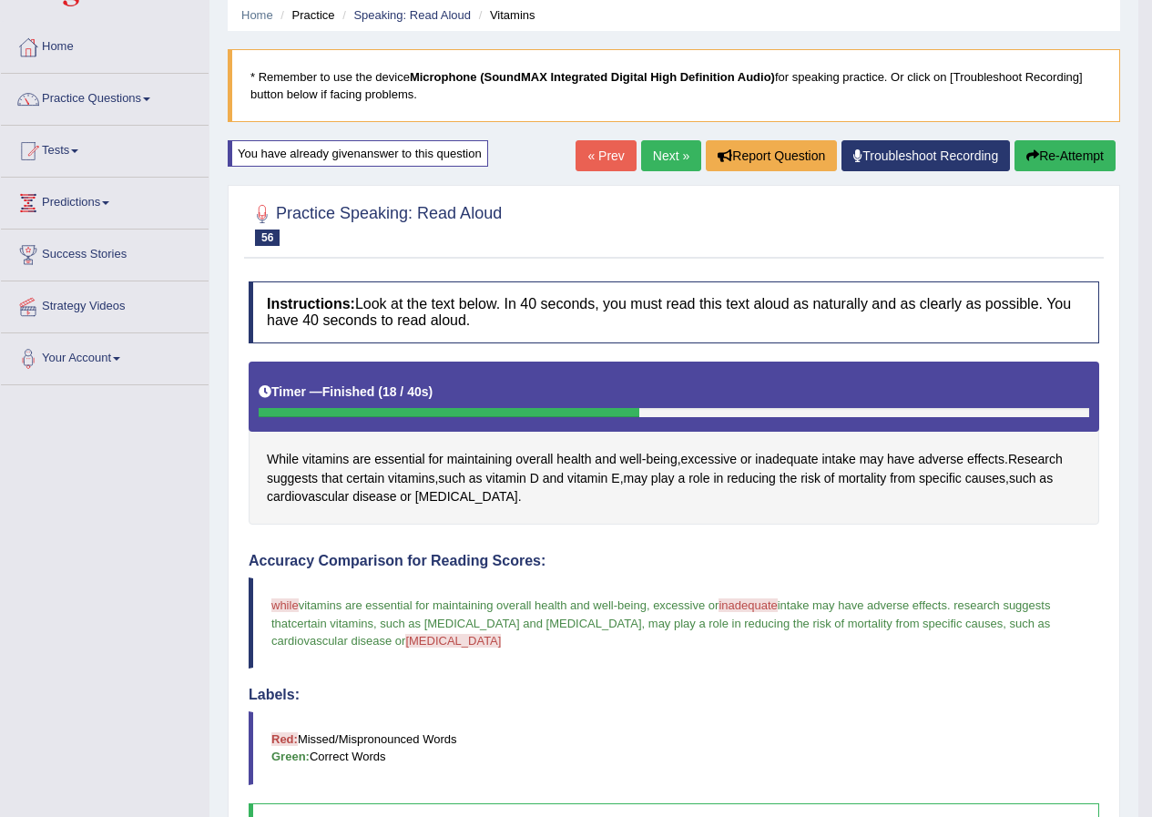
scroll to position [0, 0]
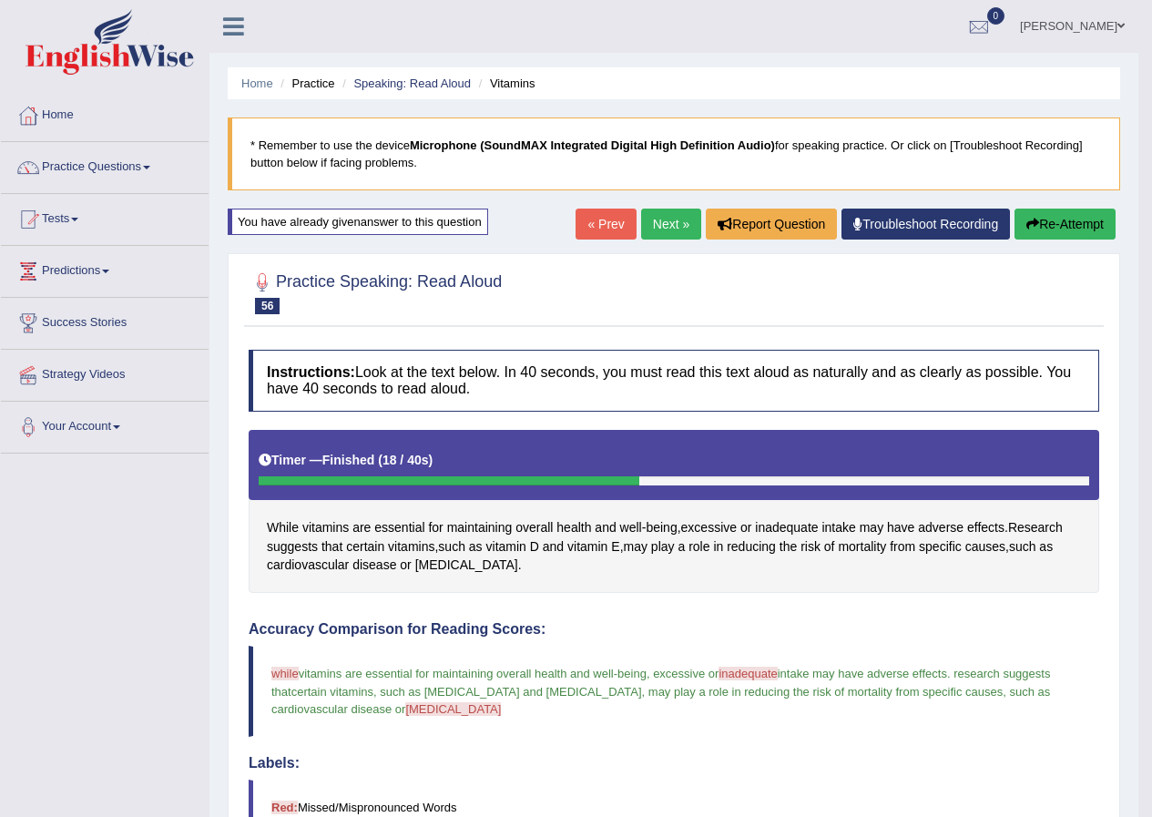
click at [662, 225] on link "Next »" at bounding box center [671, 224] width 60 height 31
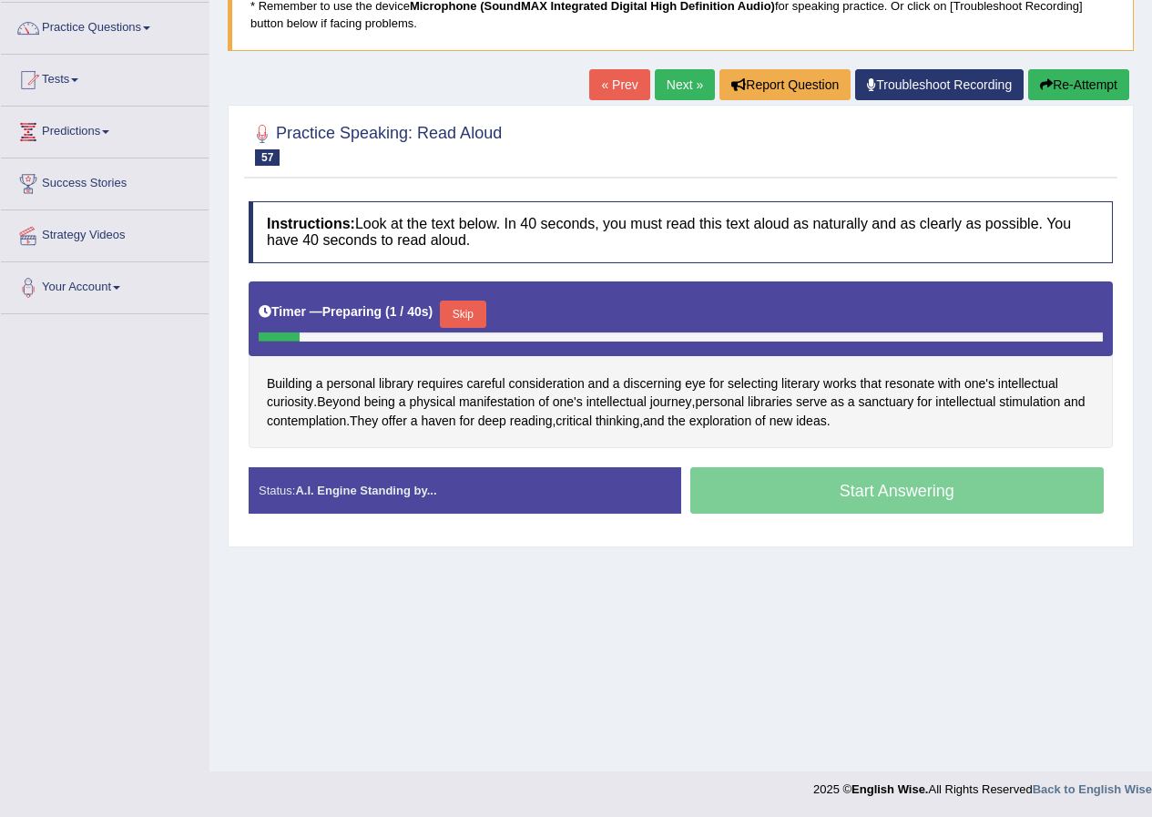
click at [474, 308] on button "Skip" at bounding box center [463, 314] width 46 height 27
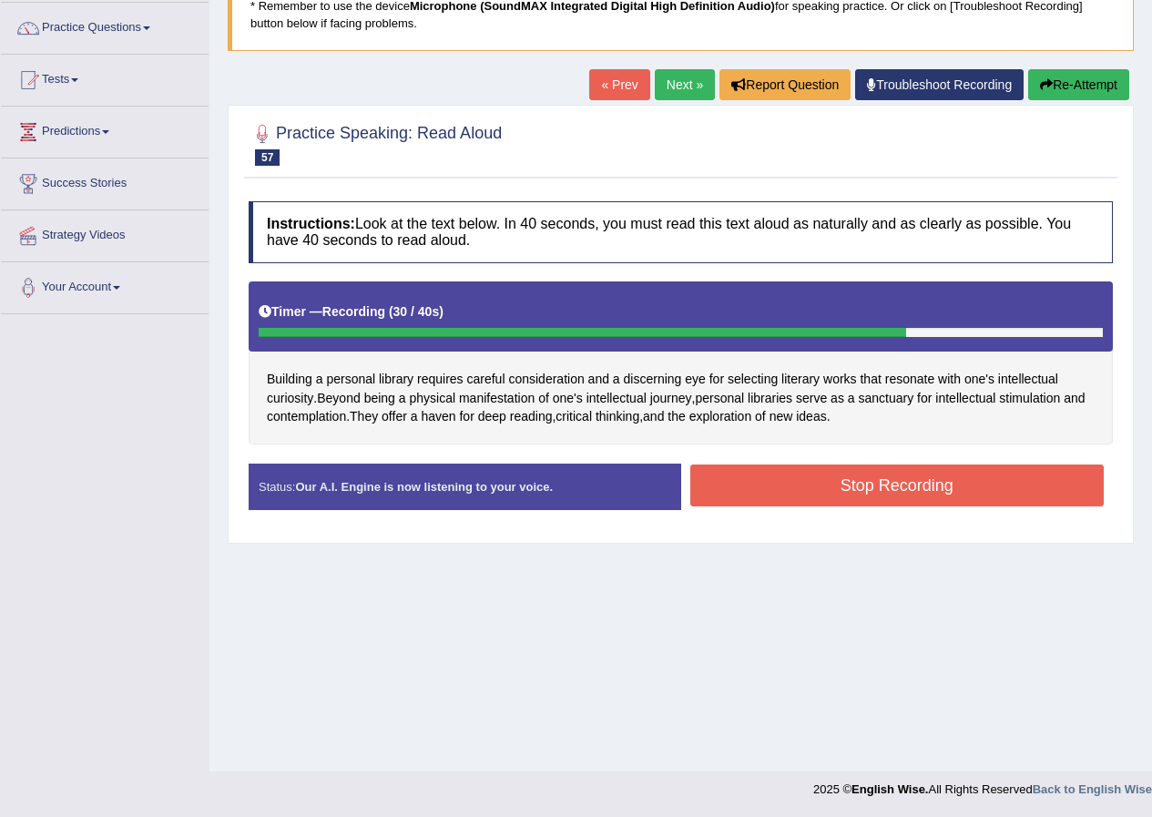
click at [841, 482] on button "Stop Recording" at bounding box center [898, 486] width 415 height 42
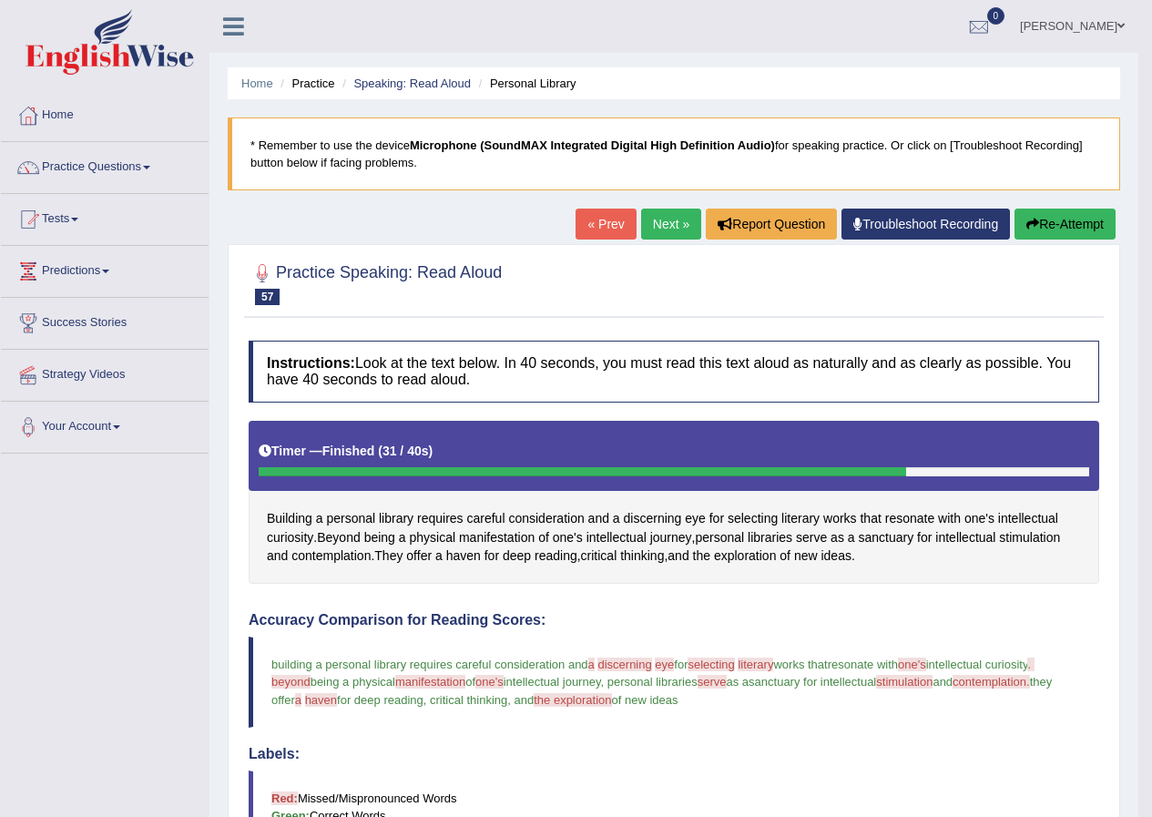
click at [677, 212] on link "Next »" at bounding box center [671, 224] width 60 height 31
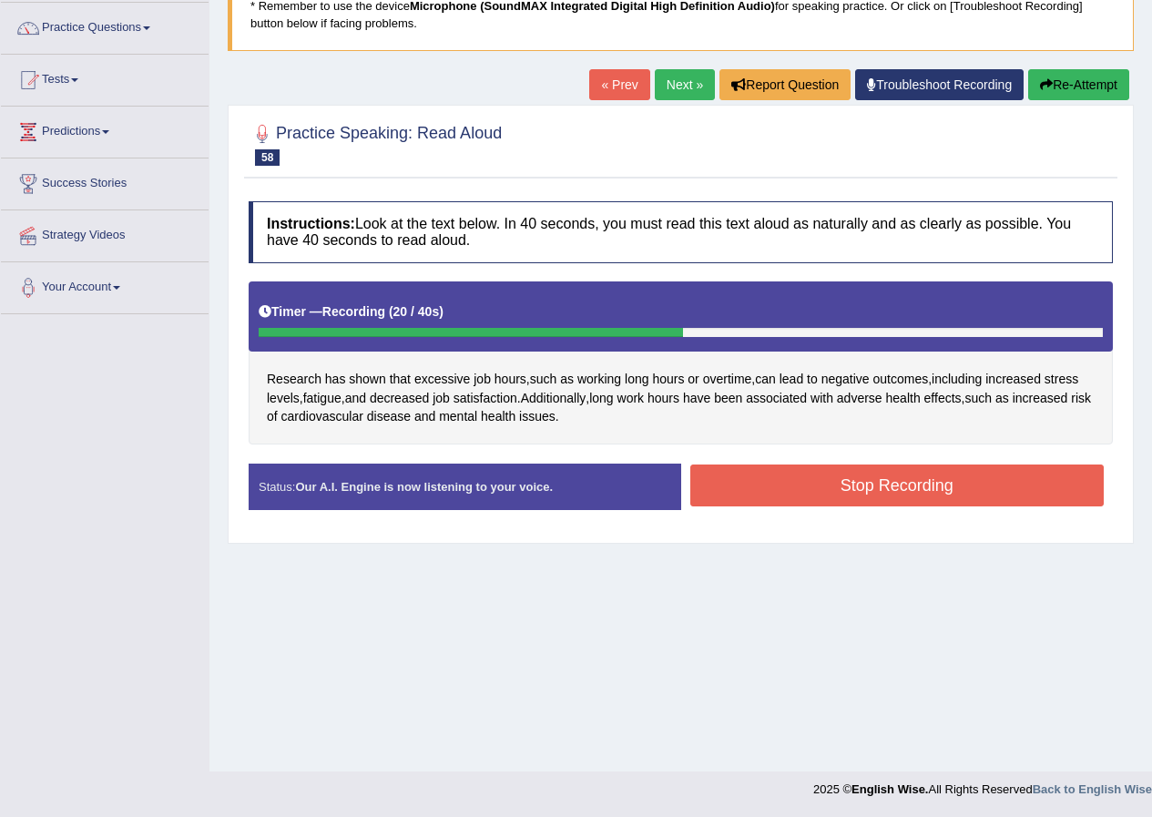
click at [803, 490] on button "Stop Recording" at bounding box center [898, 486] width 415 height 42
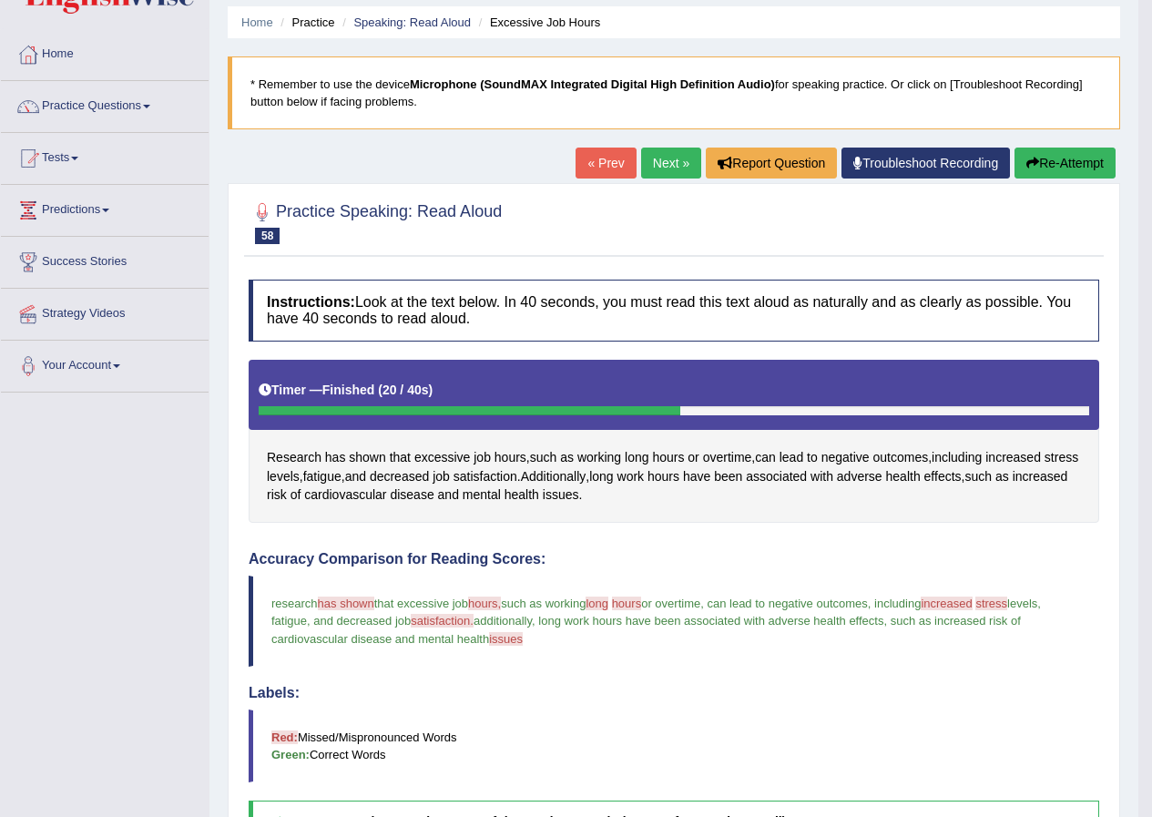
scroll to position [42, 0]
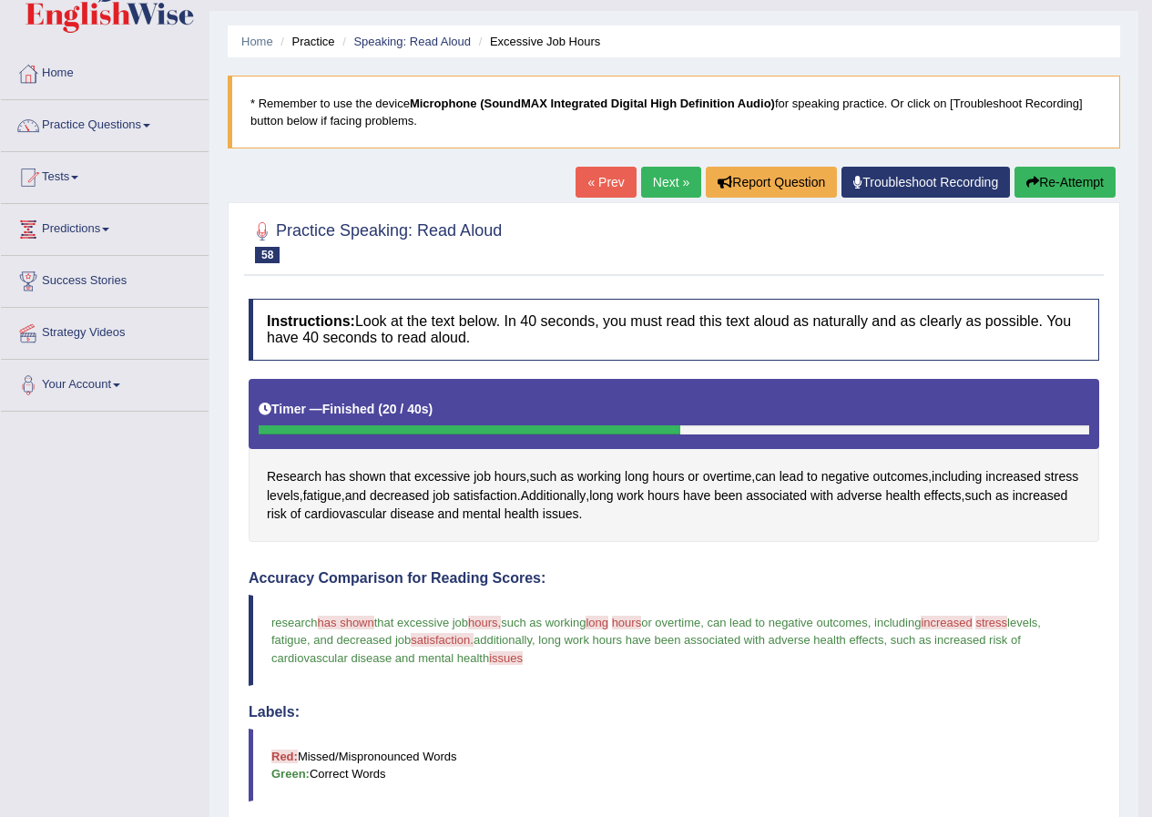
click at [670, 176] on link "Next »" at bounding box center [671, 182] width 60 height 31
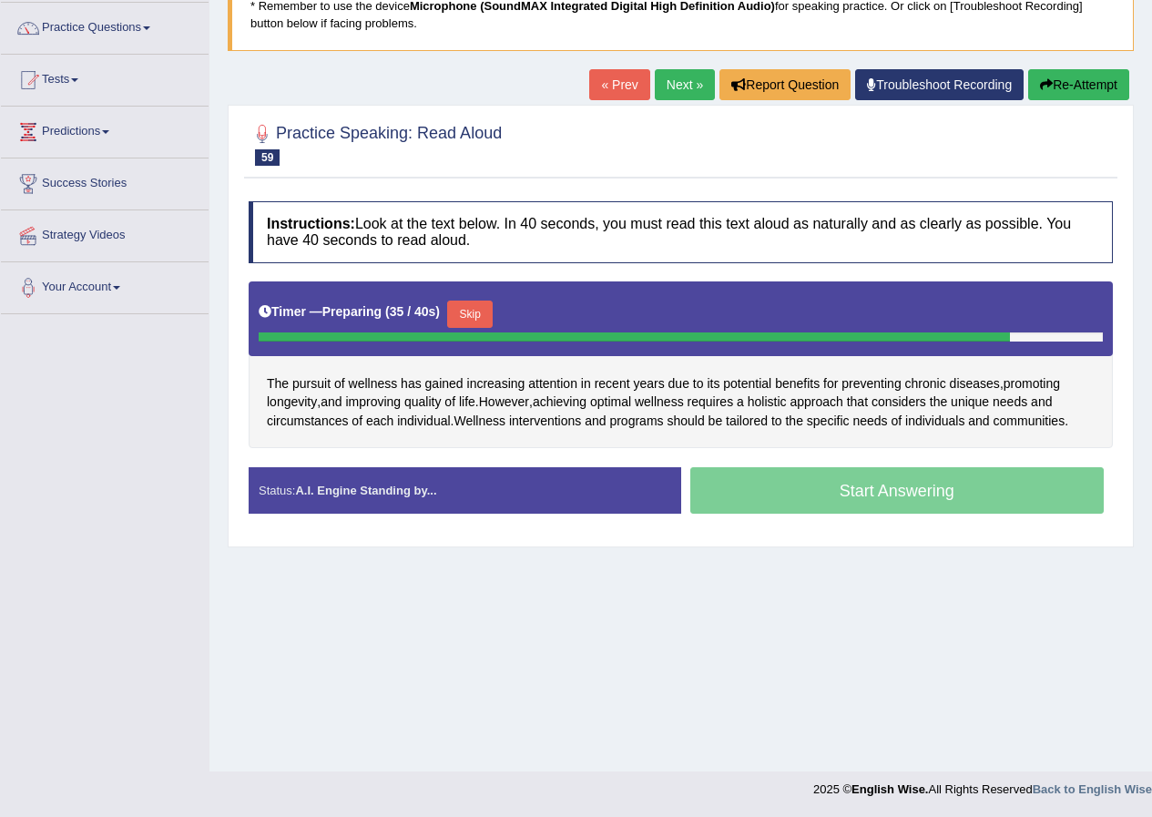
click at [473, 323] on button "Skip" at bounding box center [470, 314] width 46 height 27
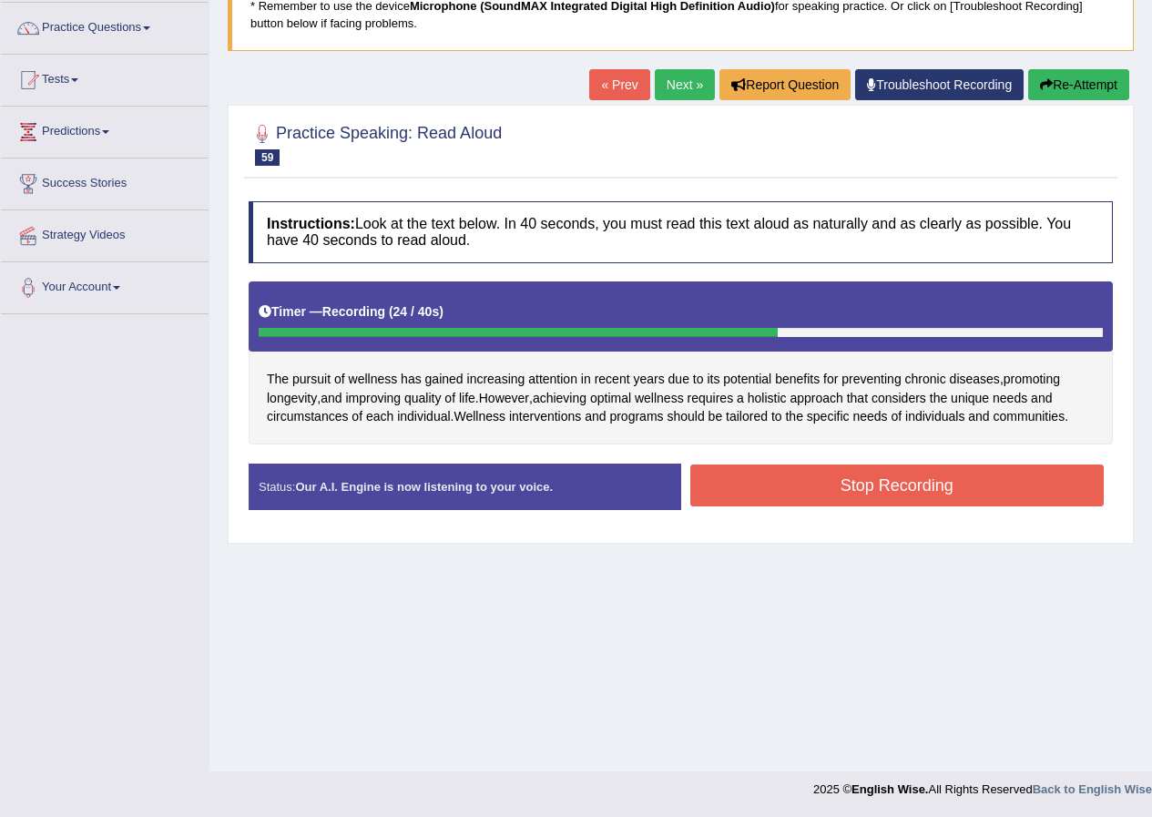
click at [913, 483] on button "Stop Recording" at bounding box center [898, 486] width 415 height 42
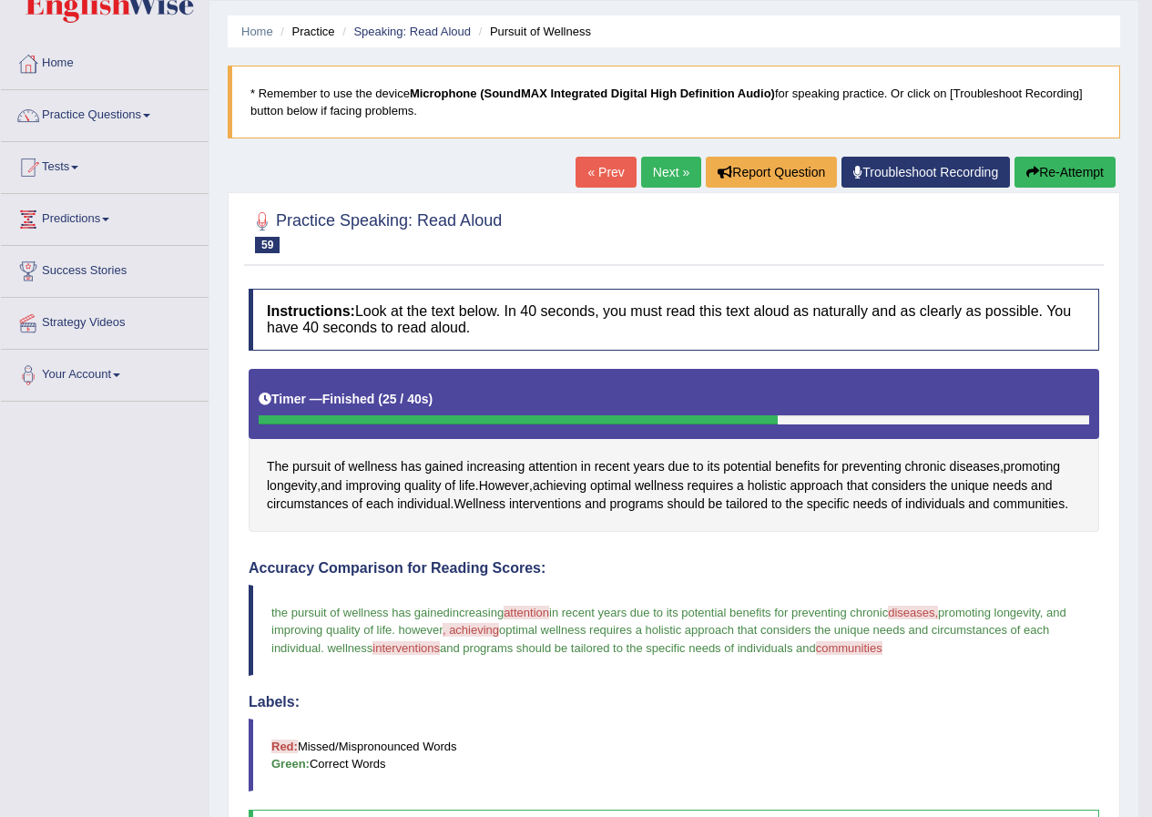
scroll to position [42, 0]
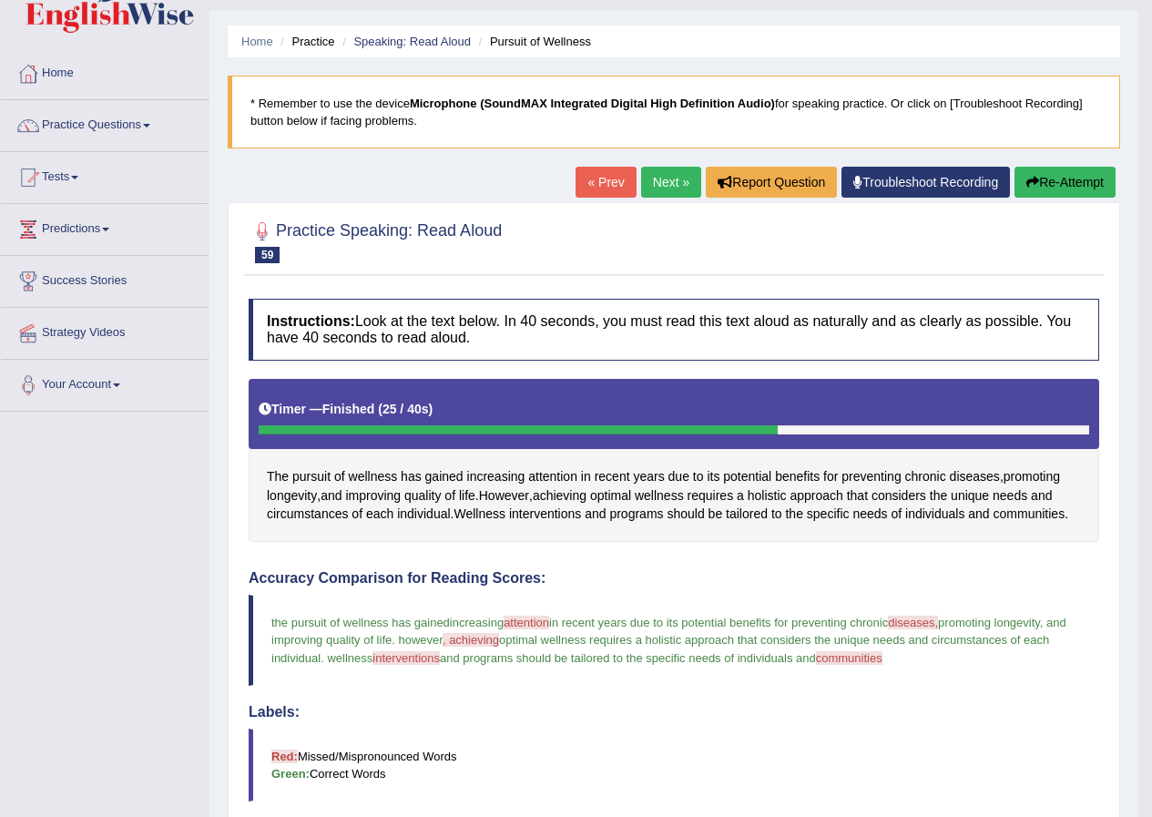
click at [1060, 182] on button "Re-Attempt" at bounding box center [1065, 182] width 101 height 31
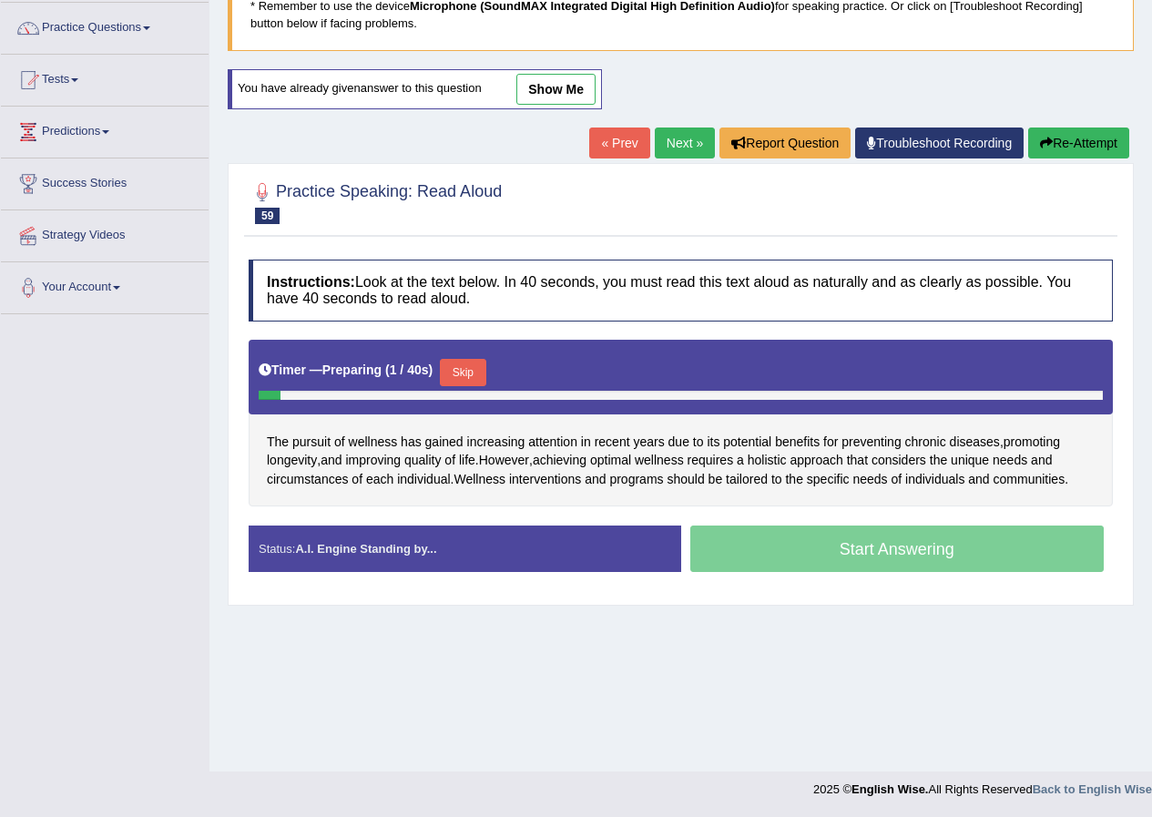
click at [474, 365] on button "Skip" at bounding box center [463, 372] width 46 height 27
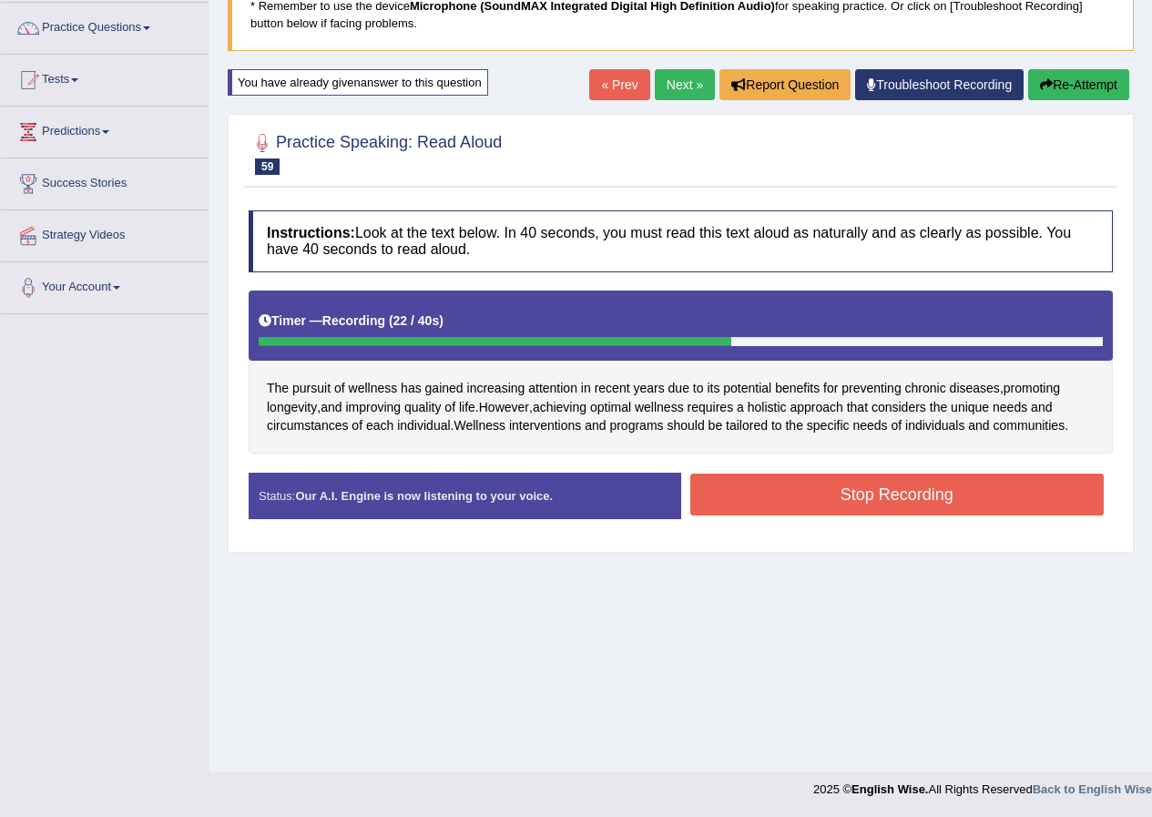
click at [872, 491] on button "Stop Recording" at bounding box center [898, 495] width 415 height 42
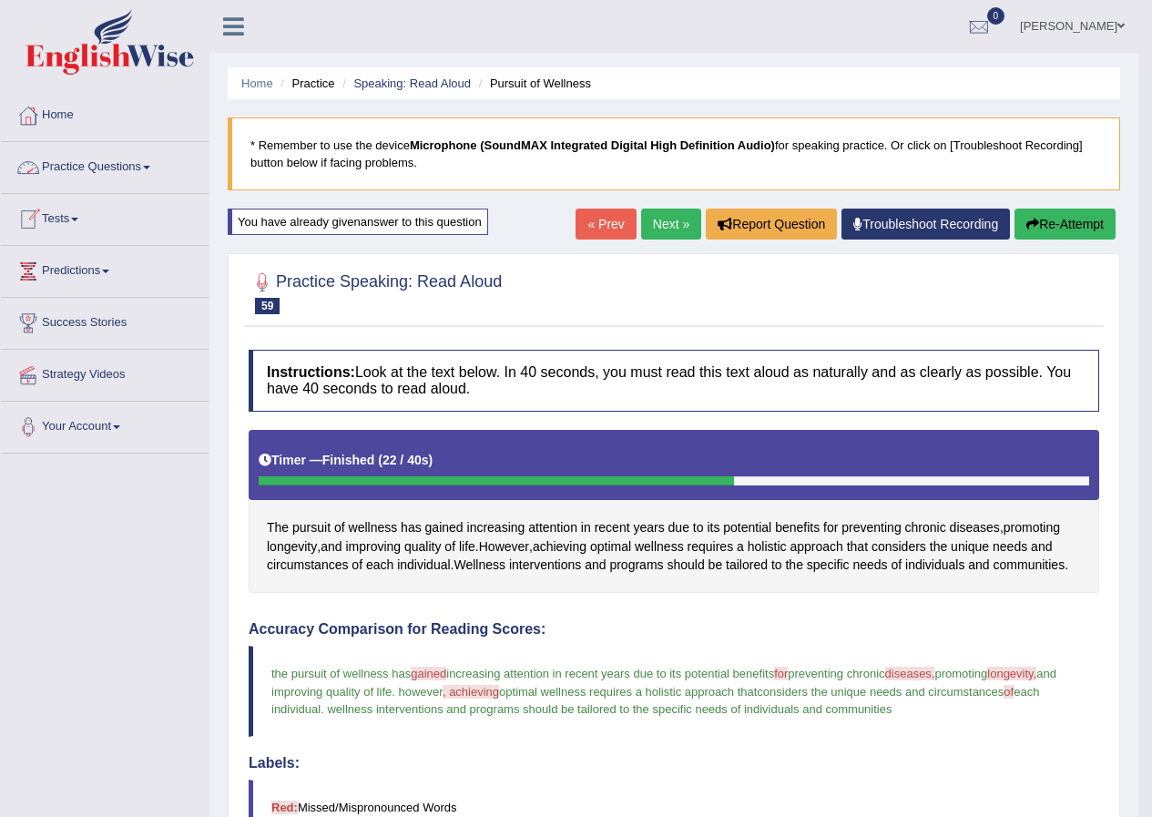
click at [141, 169] on link "Practice Questions" at bounding box center [105, 165] width 208 height 46
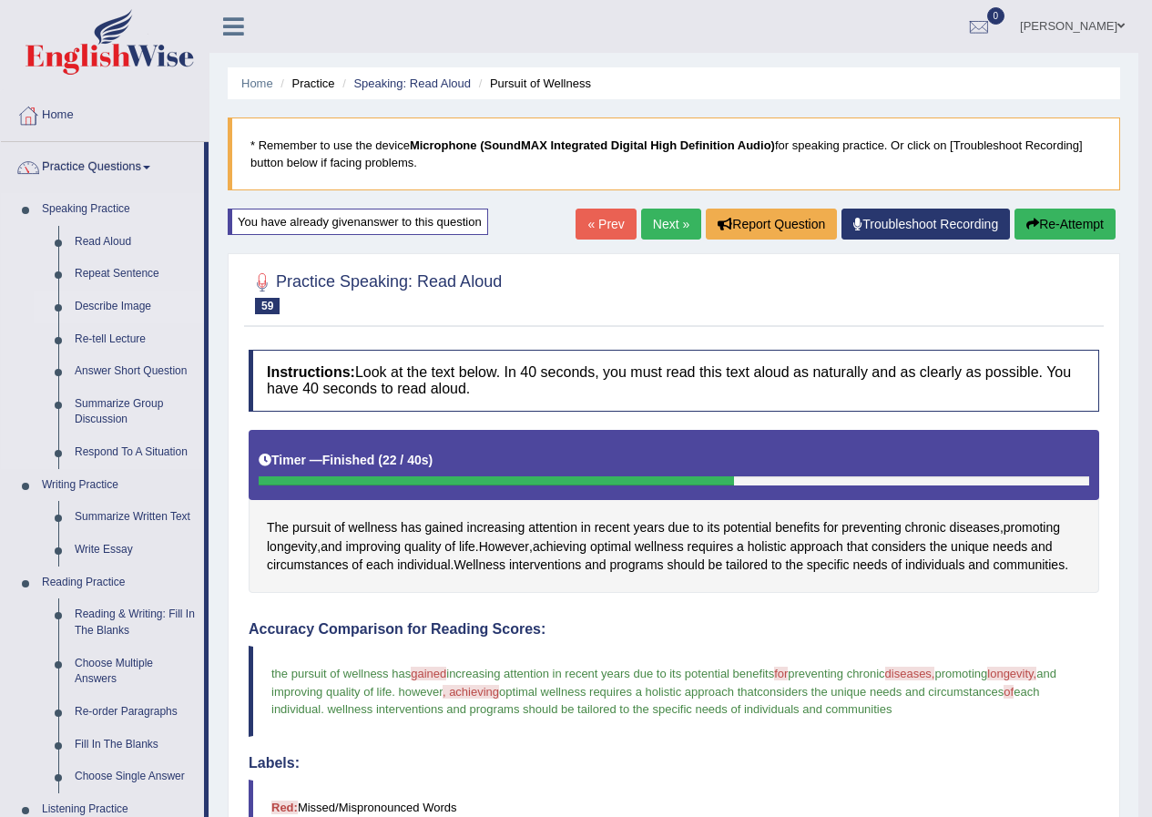
click at [113, 304] on link "Describe Image" at bounding box center [136, 307] width 138 height 33
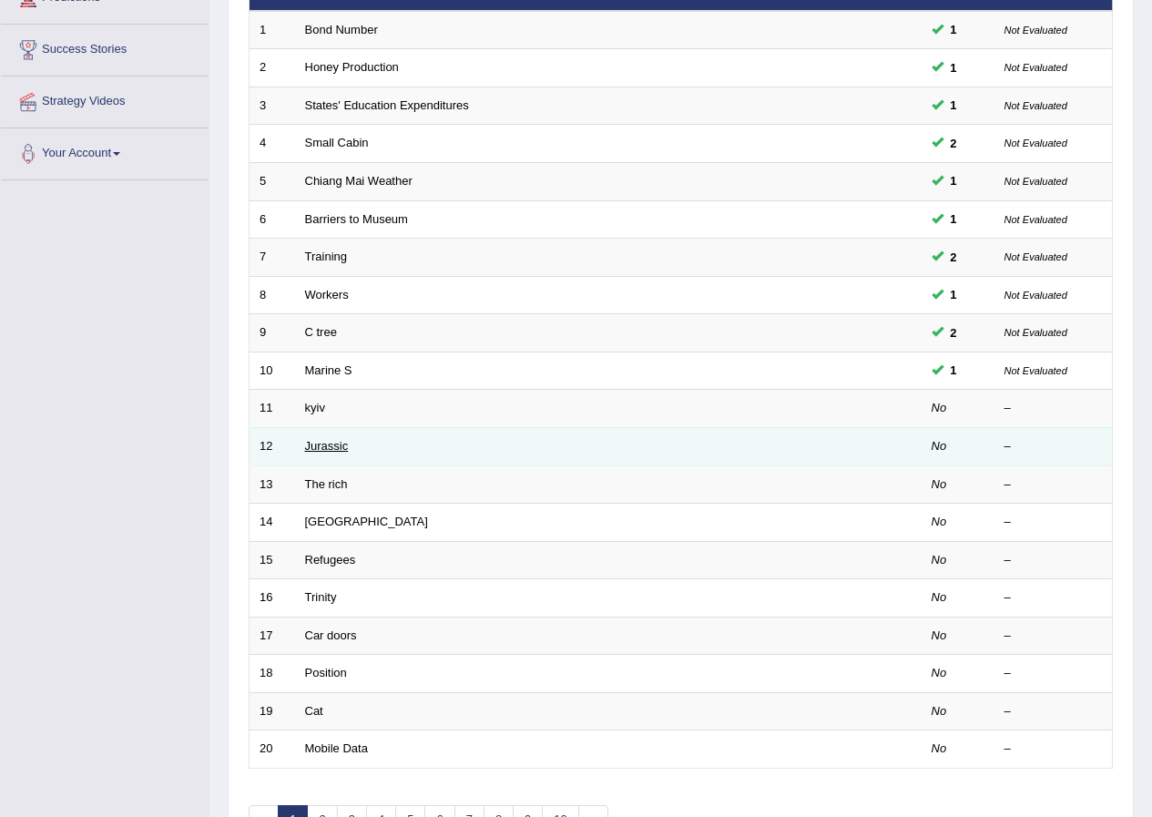
click at [327, 446] on link "Jurassic" at bounding box center [327, 446] width 44 height 14
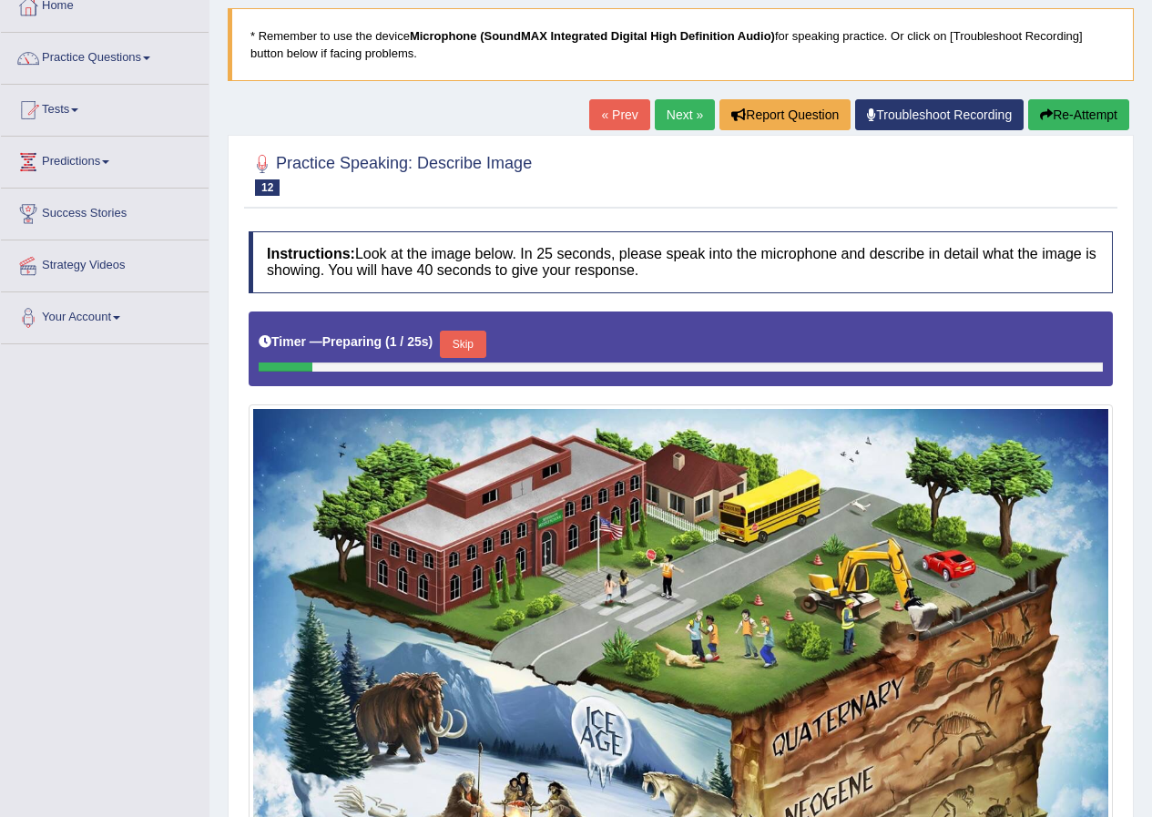
scroll to position [91, 0]
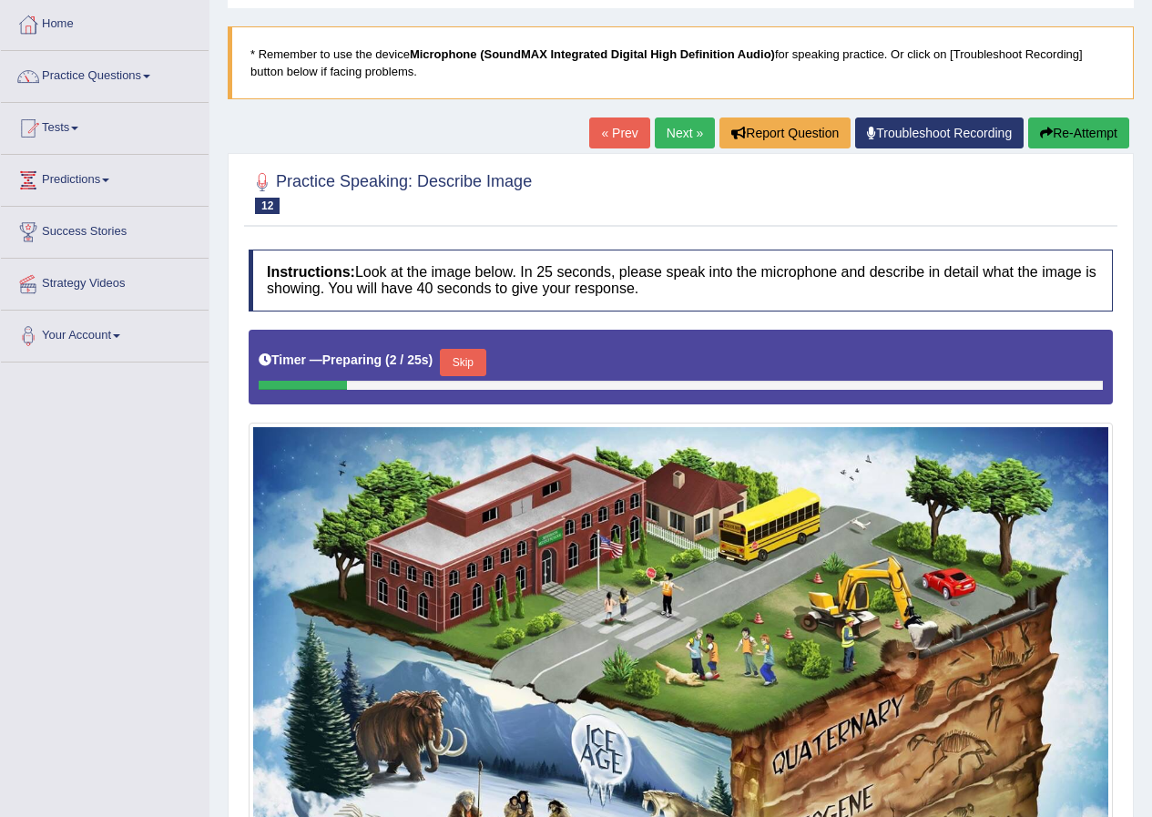
click at [674, 129] on link "Next »" at bounding box center [685, 133] width 60 height 31
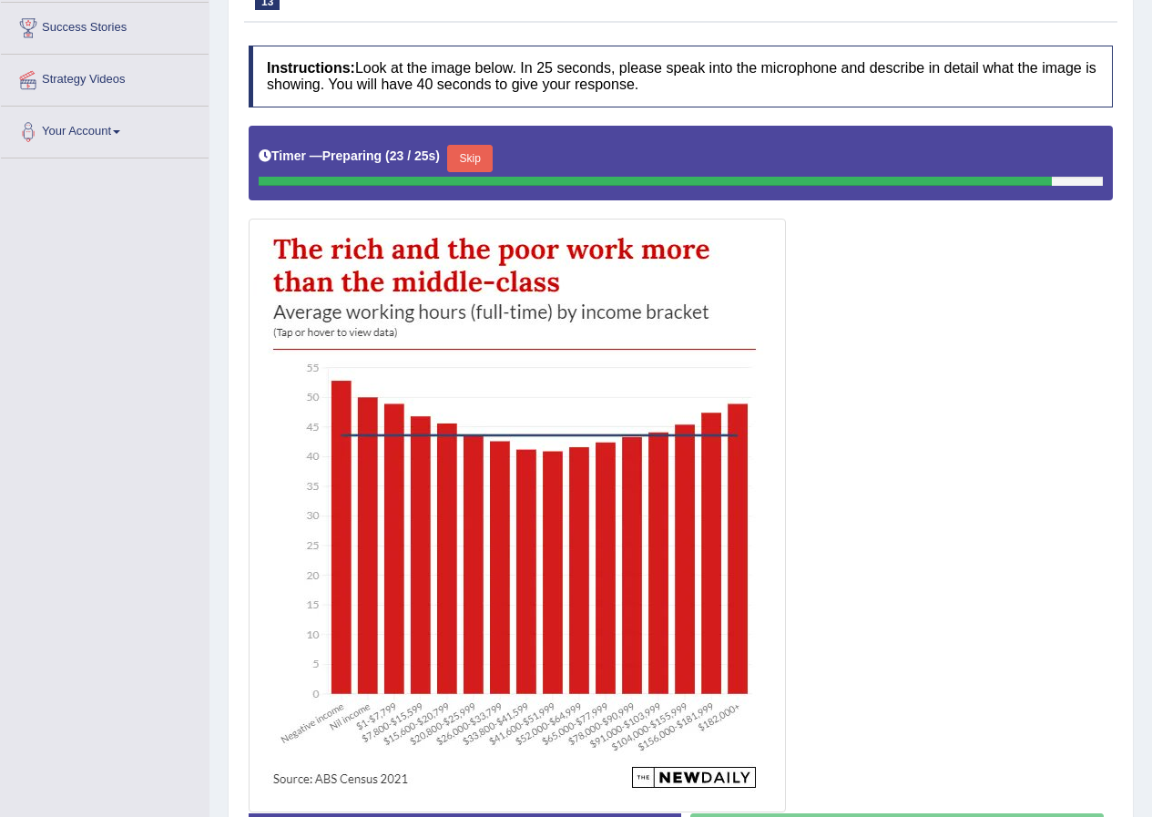
scroll to position [67, 0]
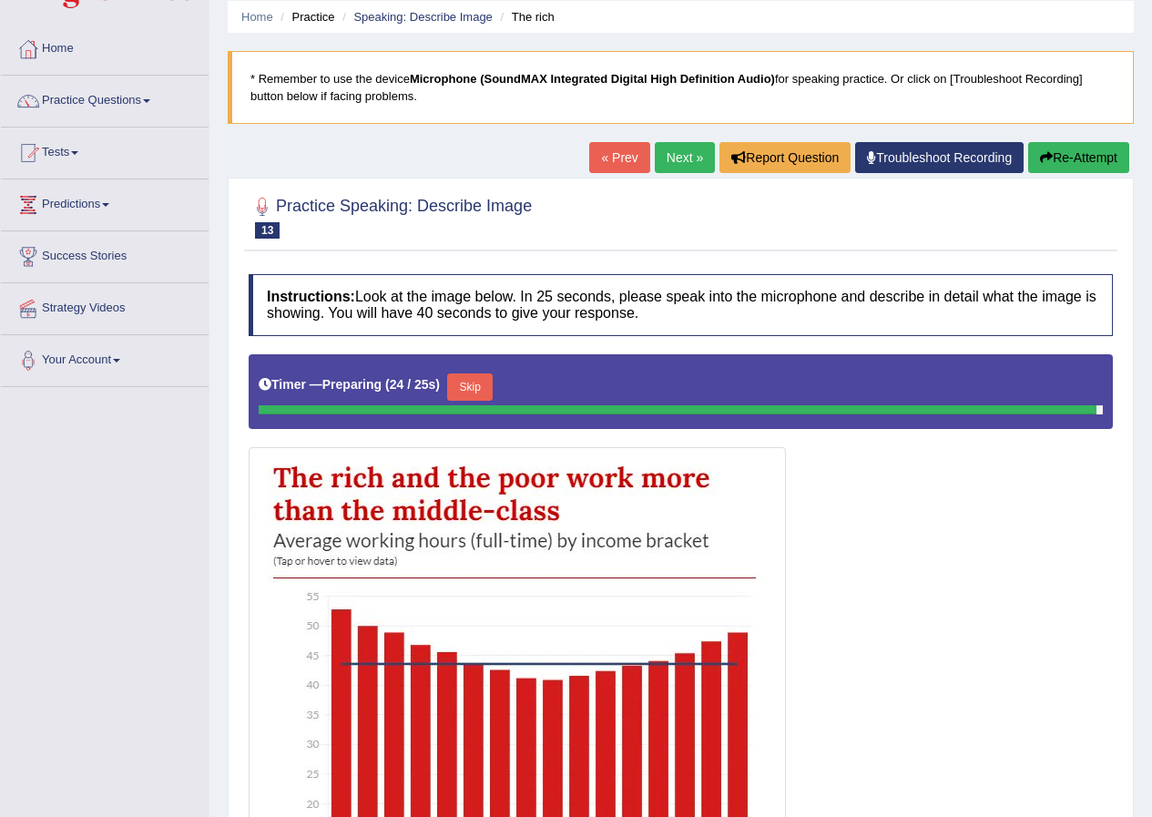
click at [483, 392] on button "Skip" at bounding box center [470, 387] width 46 height 27
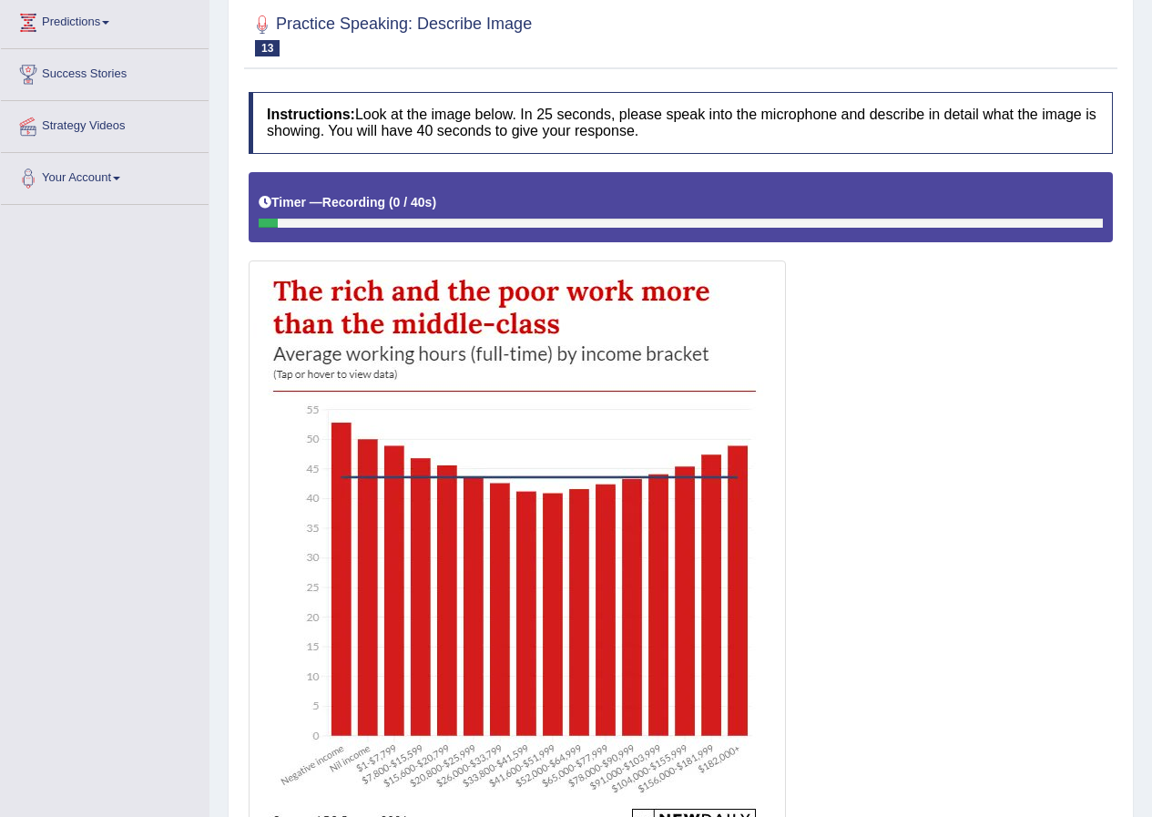
scroll to position [0, 0]
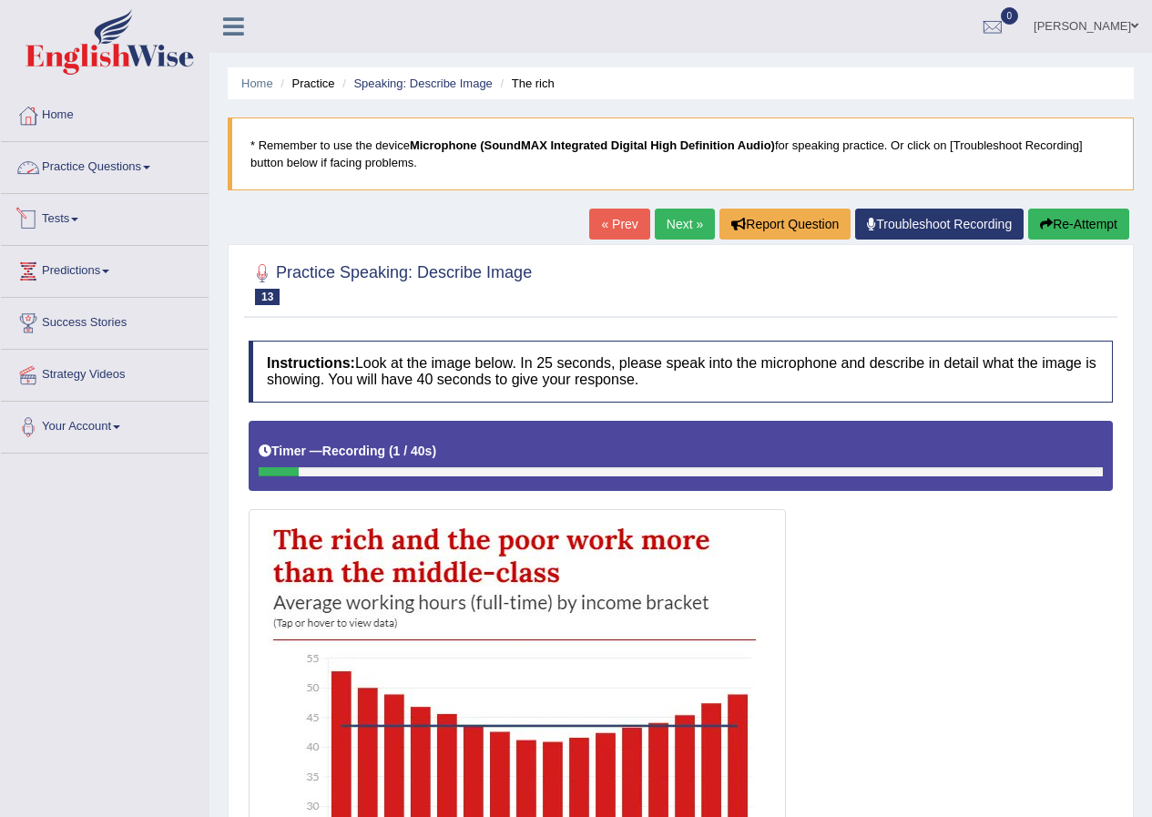
click at [115, 160] on link "Practice Questions" at bounding box center [105, 165] width 208 height 46
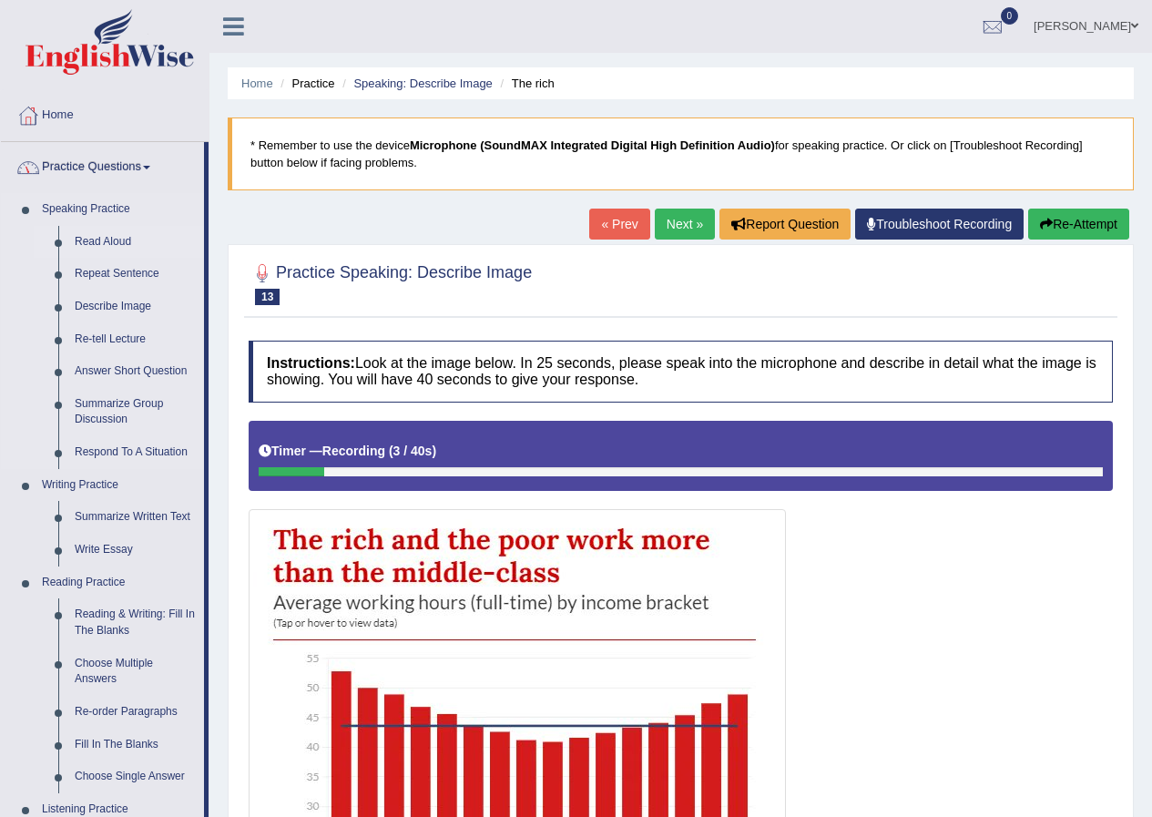
click at [95, 241] on link "Read Aloud" at bounding box center [136, 242] width 138 height 33
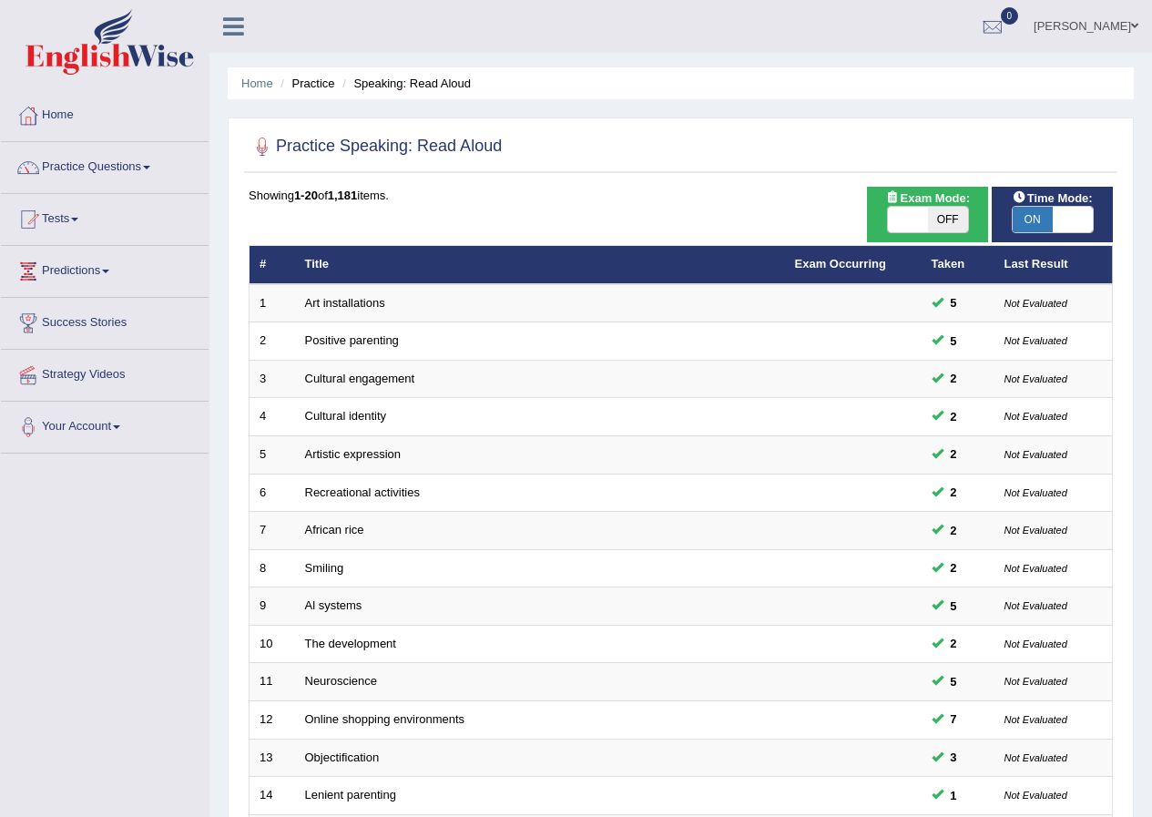
click at [950, 218] on span "OFF" at bounding box center [948, 220] width 40 height 26
checkbox input "true"
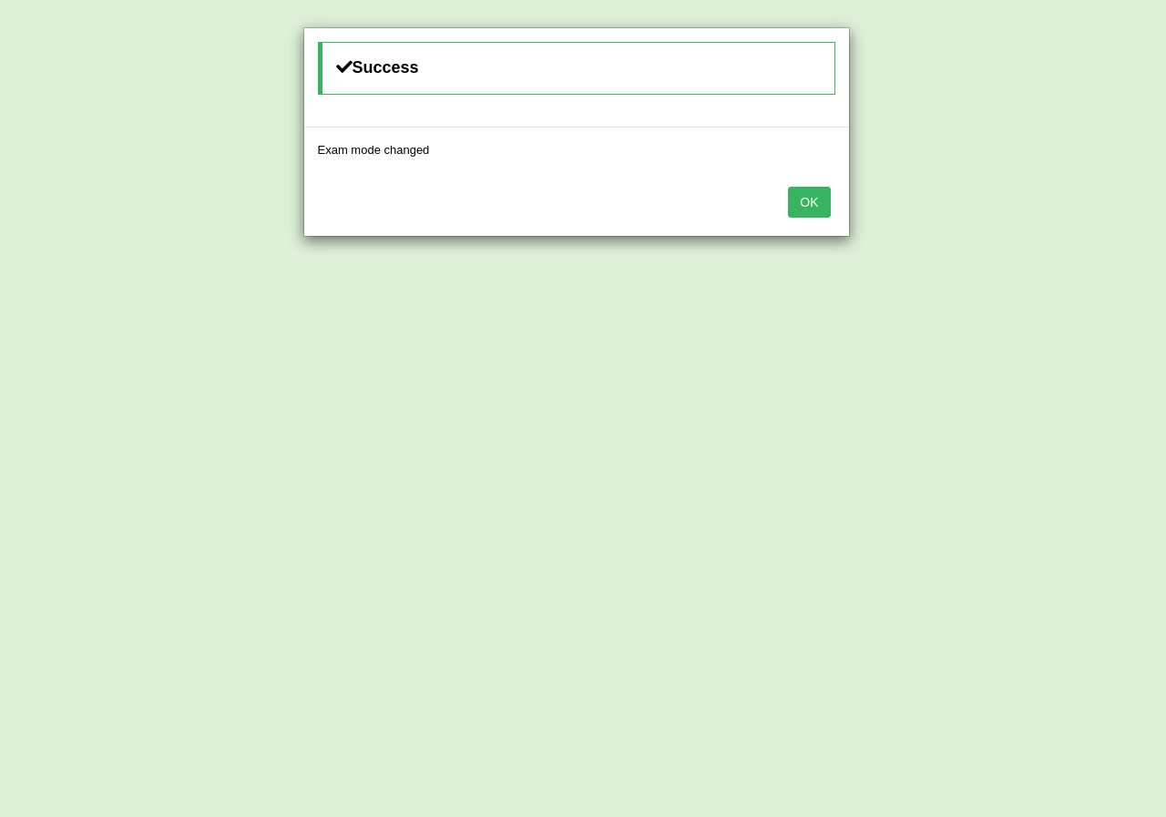
click at [788, 209] on button "OK" at bounding box center [809, 202] width 42 height 31
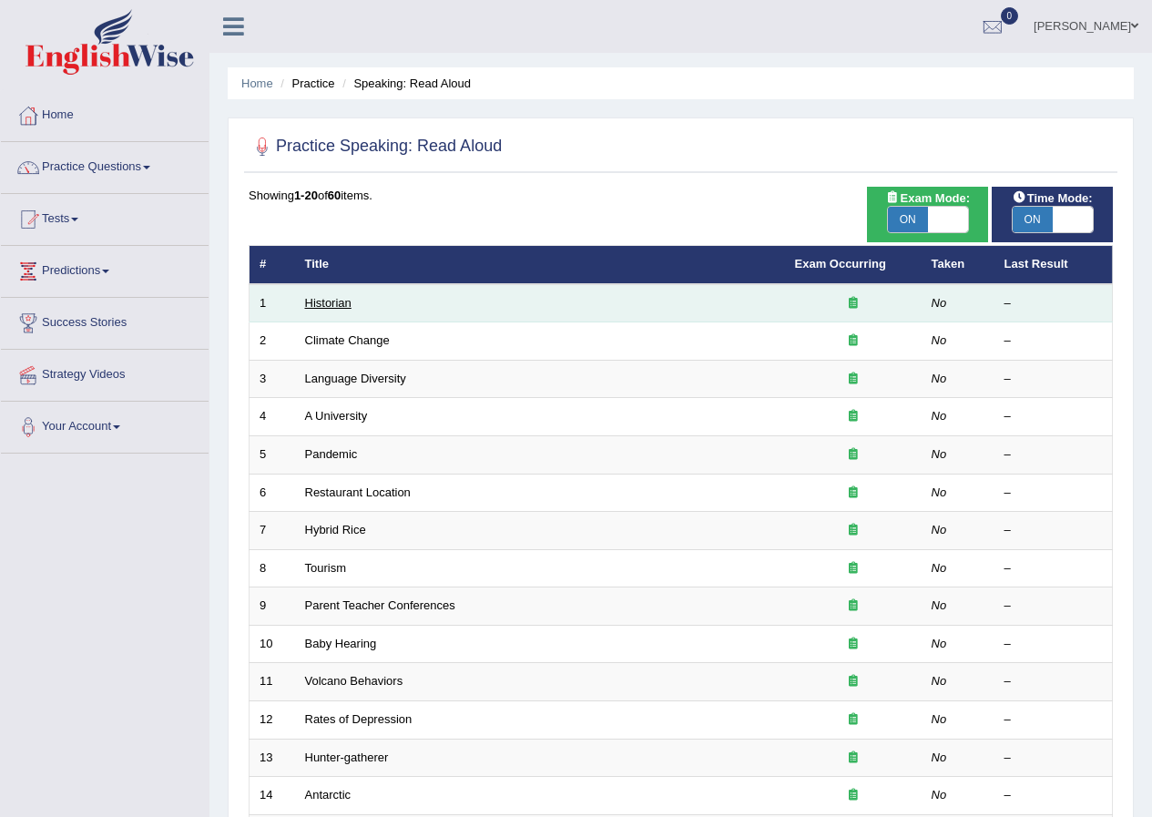
click at [318, 309] on link "Historian" at bounding box center [328, 303] width 46 height 14
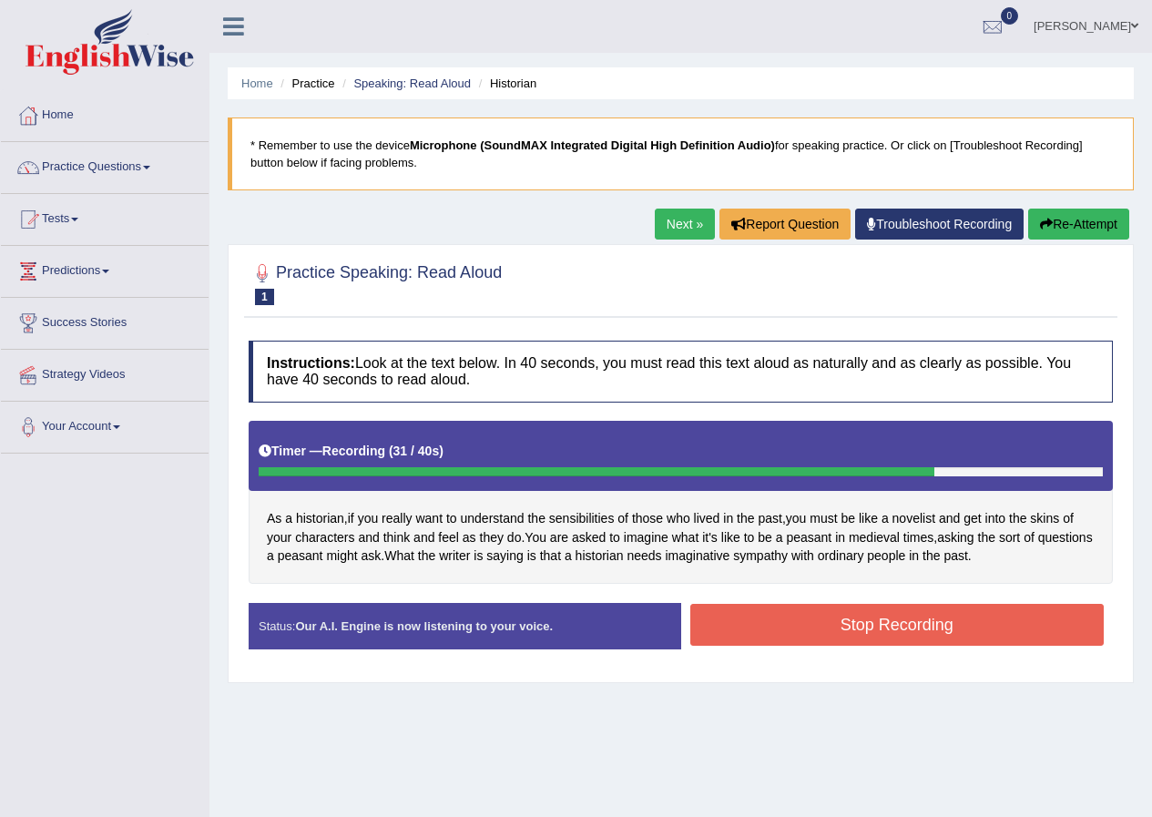
click at [892, 640] on button "Stop Recording" at bounding box center [898, 625] width 415 height 42
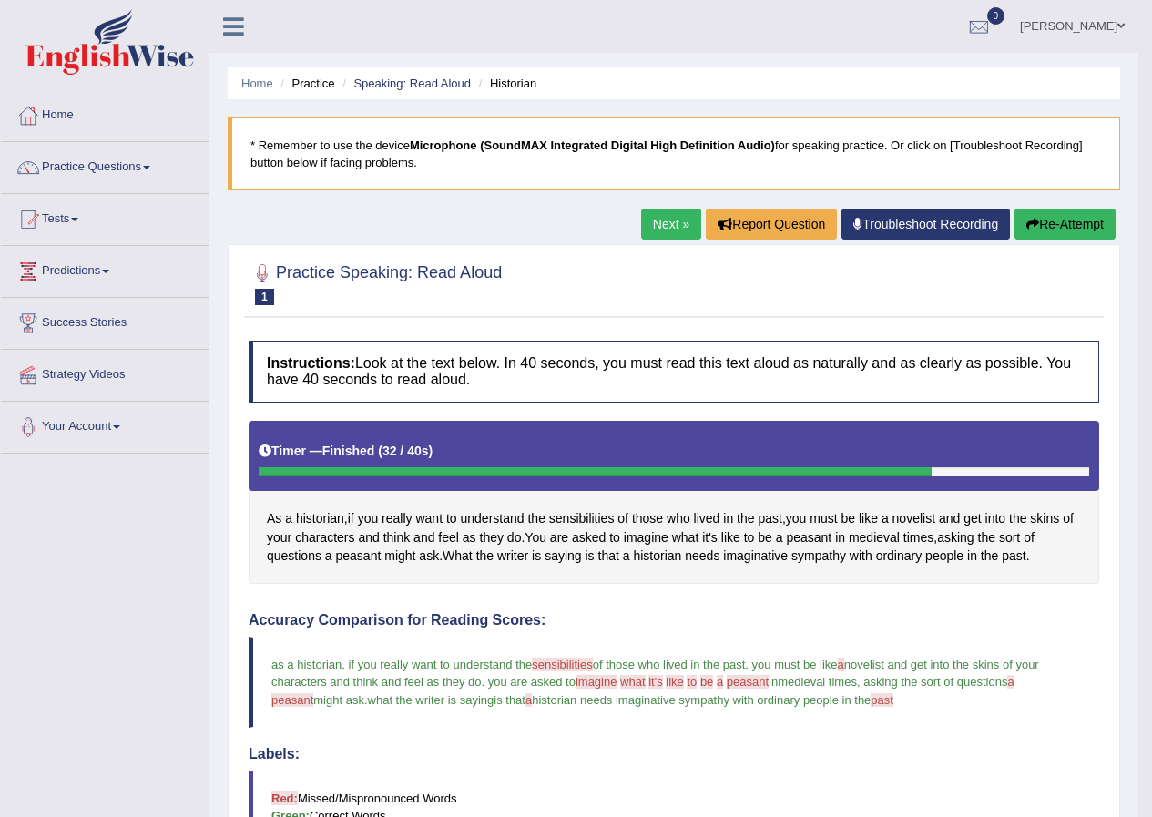
click at [657, 207] on div "Home Practice Speaking: Read Aloud Historian * Remember to use the device Micro…" at bounding box center [674, 634] width 929 height 1269
click at [657, 229] on link "Next »" at bounding box center [671, 224] width 60 height 31
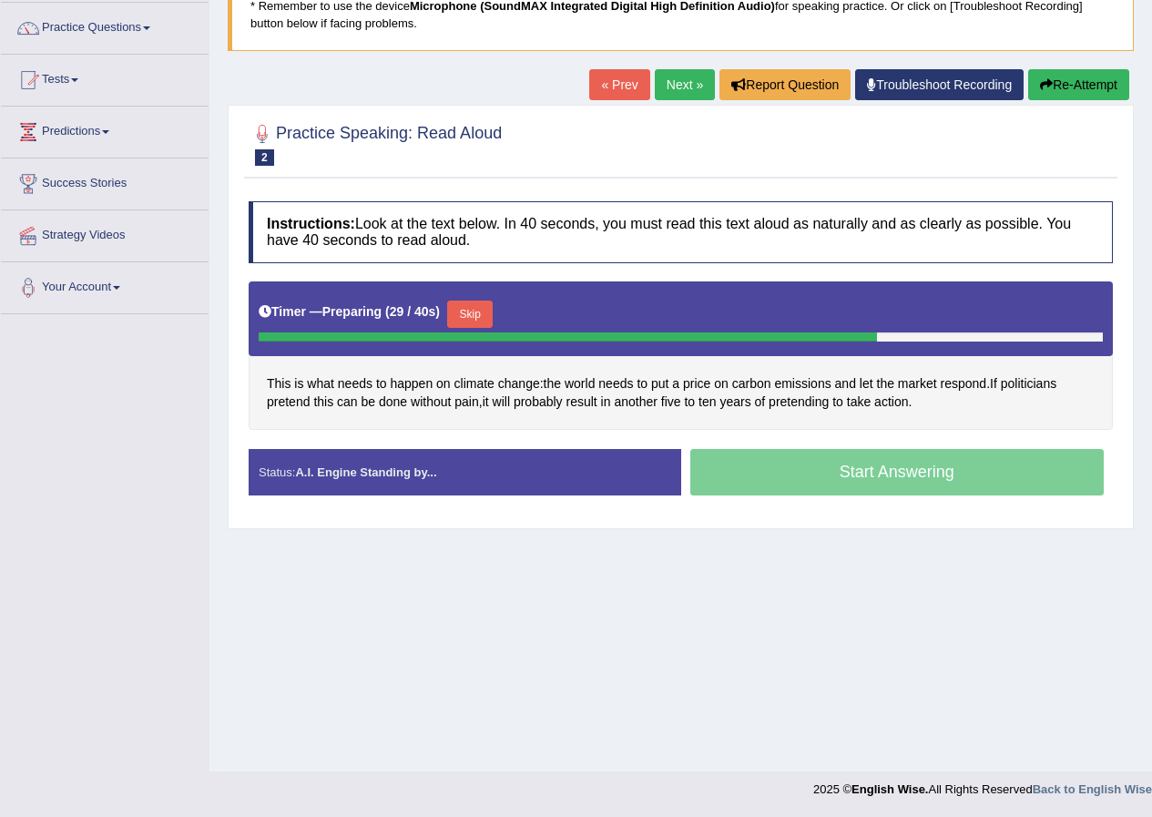
click at [474, 312] on button "Skip" at bounding box center [470, 314] width 46 height 27
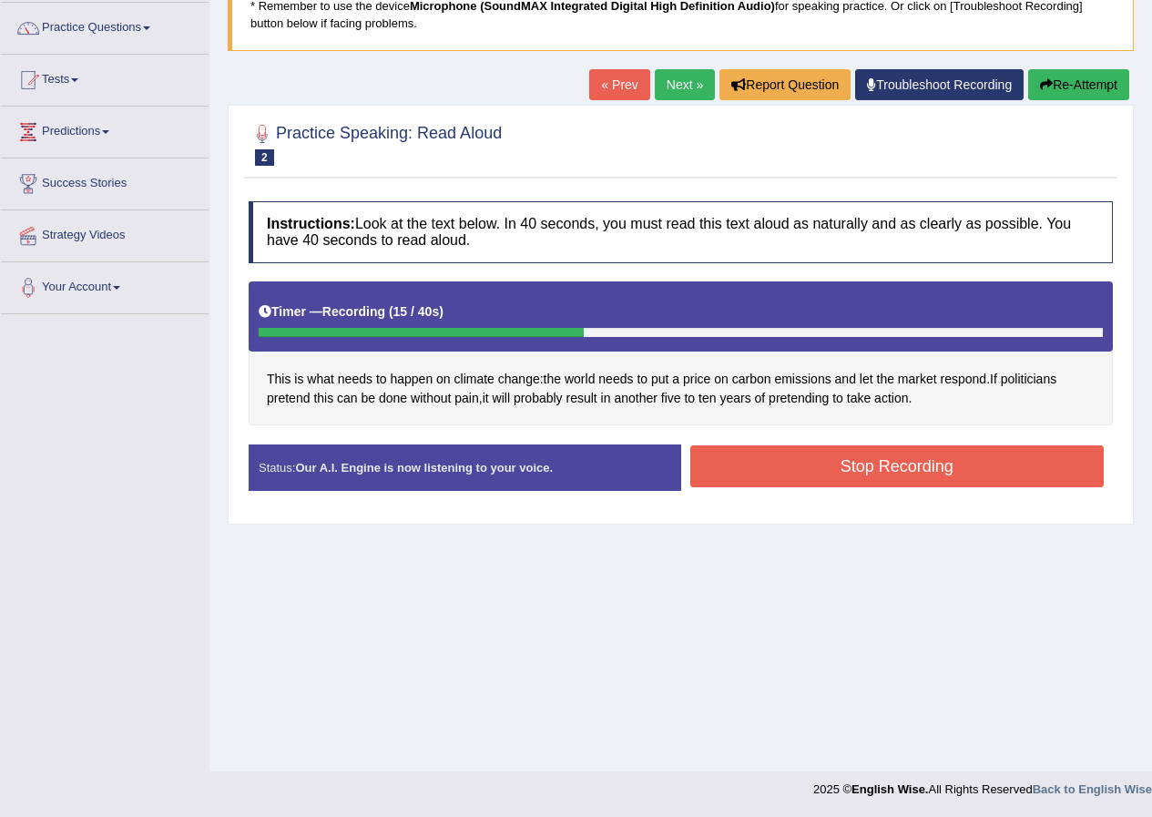
click at [865, 464] on button "Stop Recording" at bounding box center [898, 466] width 415 height 42
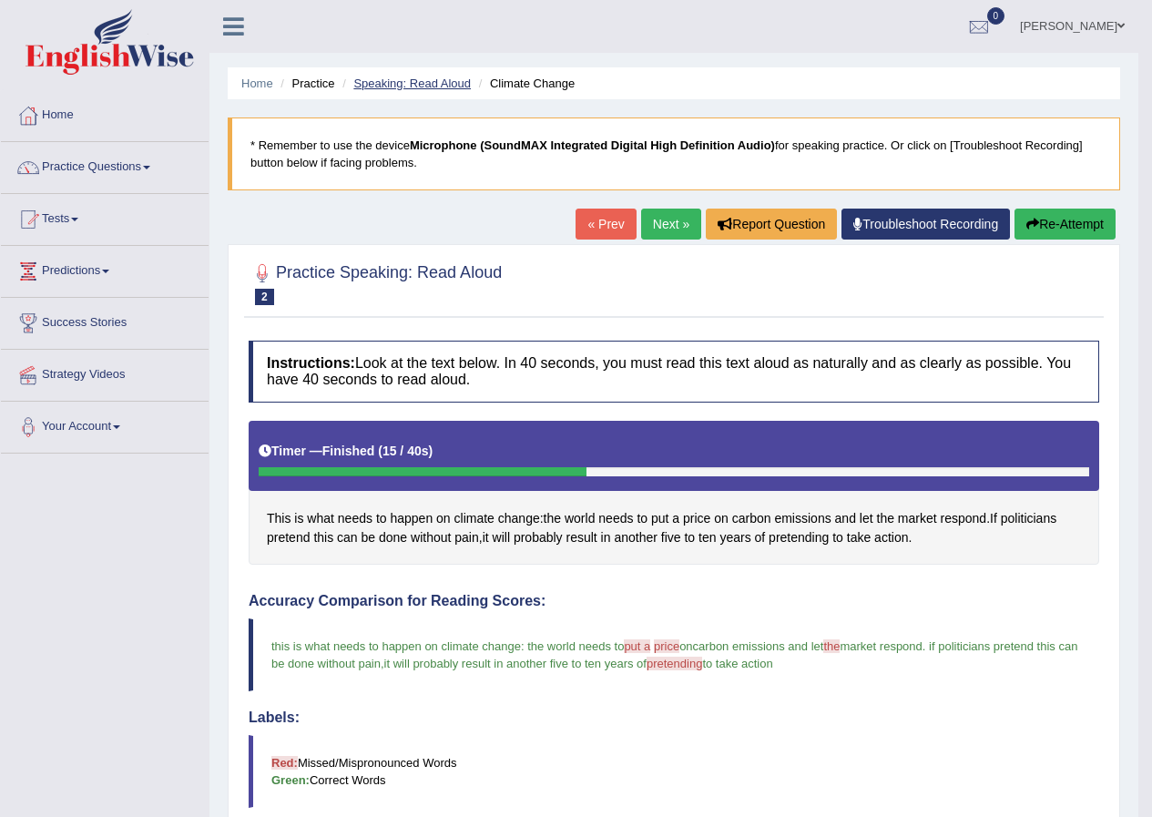
click at [421, 78] on link "Speaking: Read Aloud" at bounding box center [412, 84] width 118 height 14
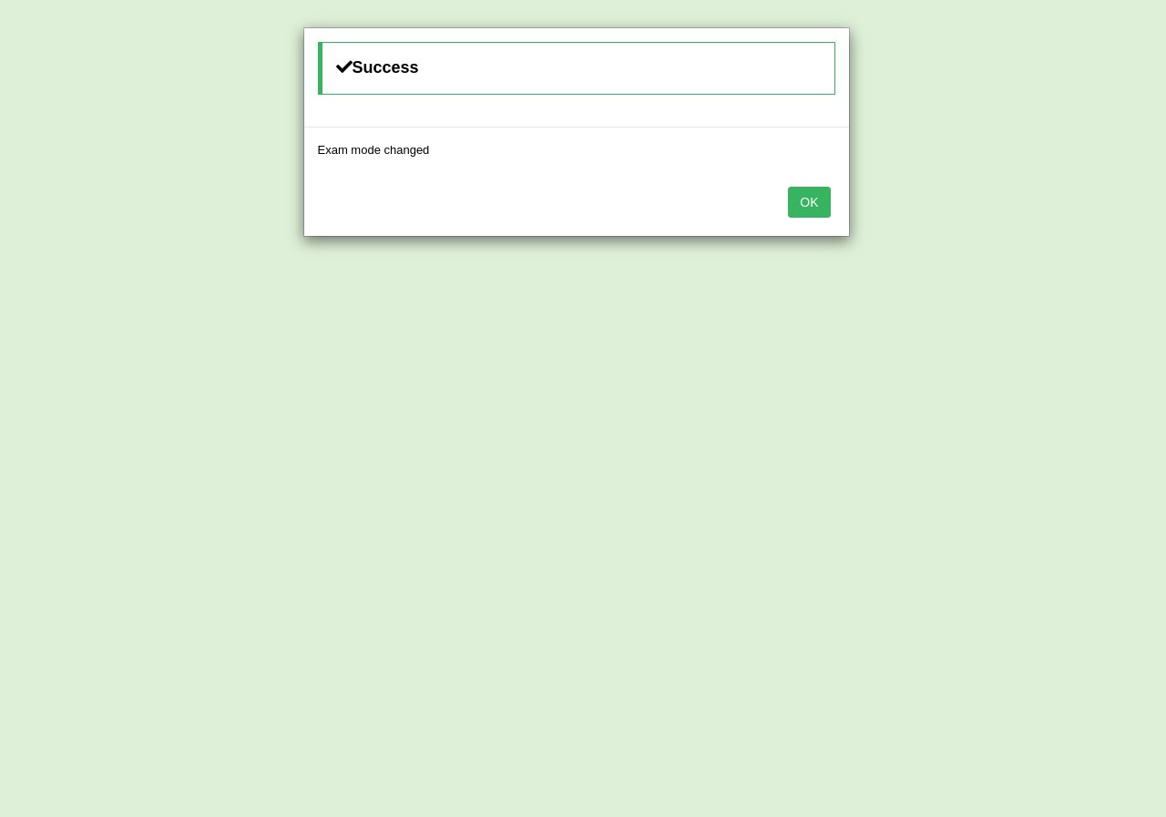
click at [803, 210] on button "OK" at bounding box center [809, 202] width 42 height 31
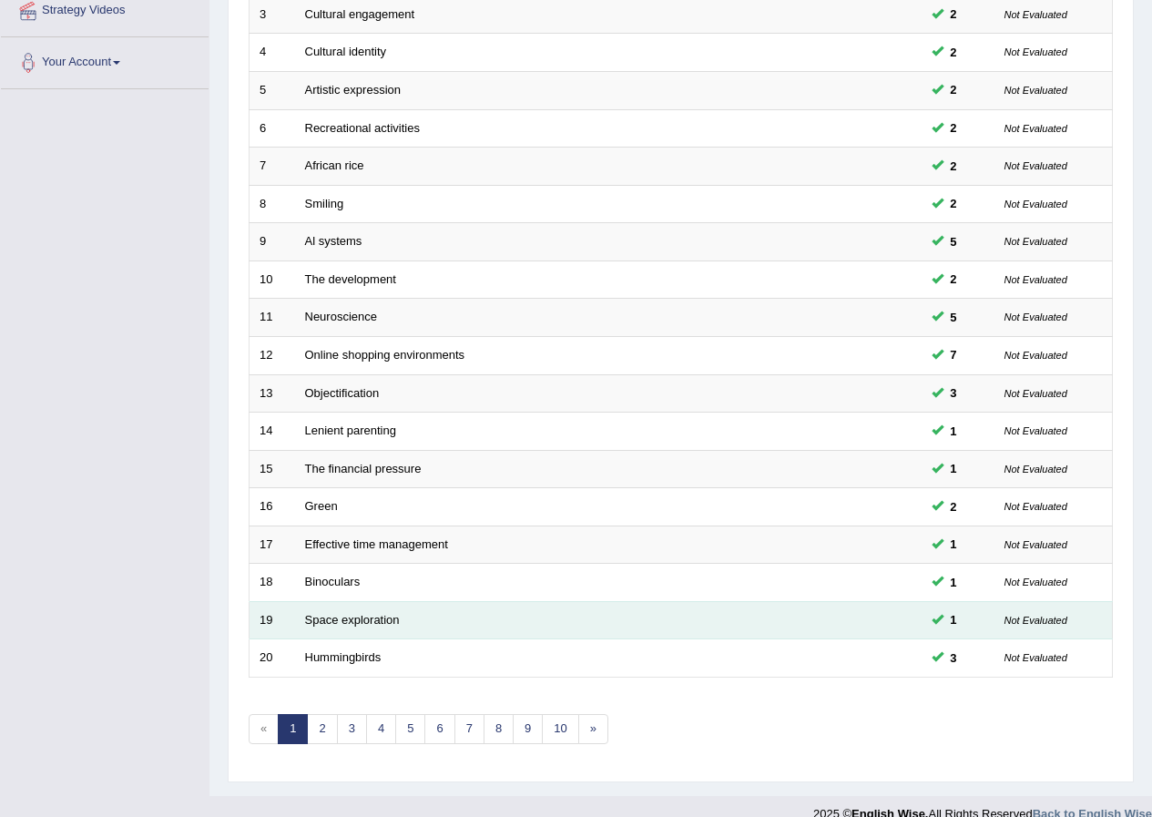
scroll to position [389, 0]
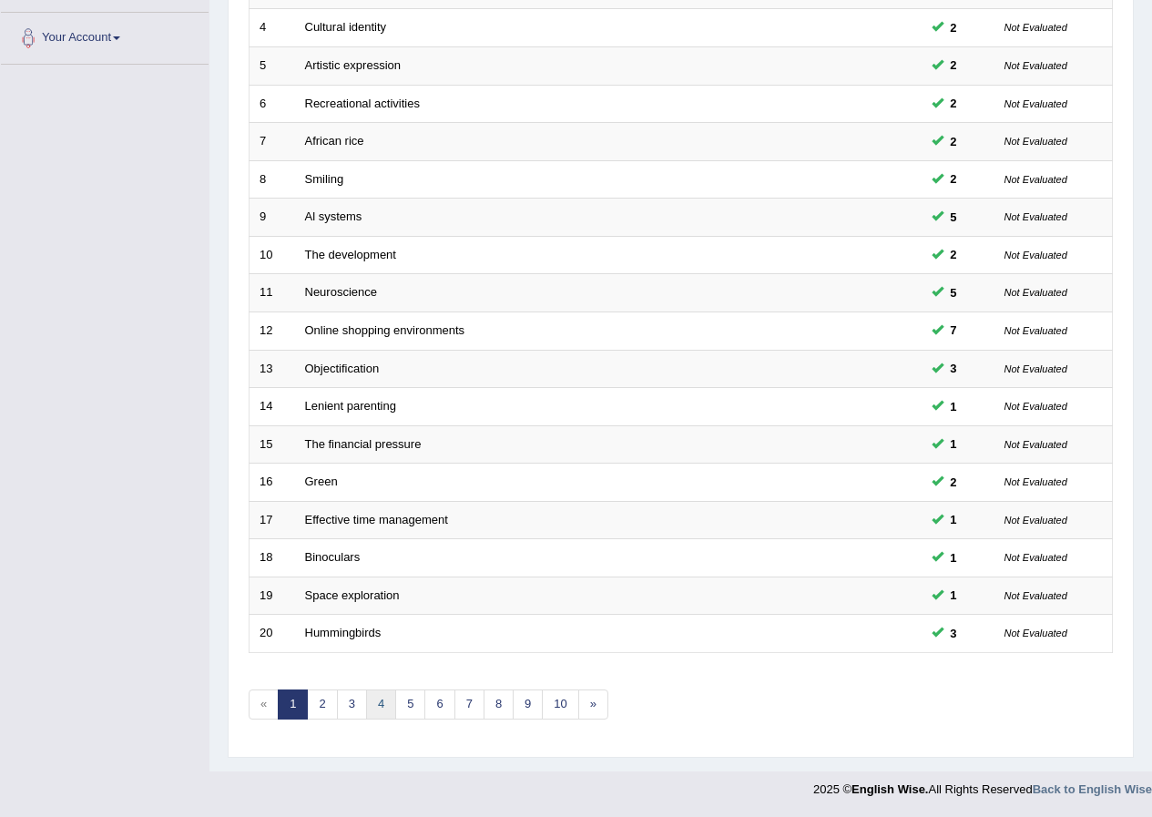
click at [376, 708] on link "4" at bounding box center [381, 705] width 30 height 30
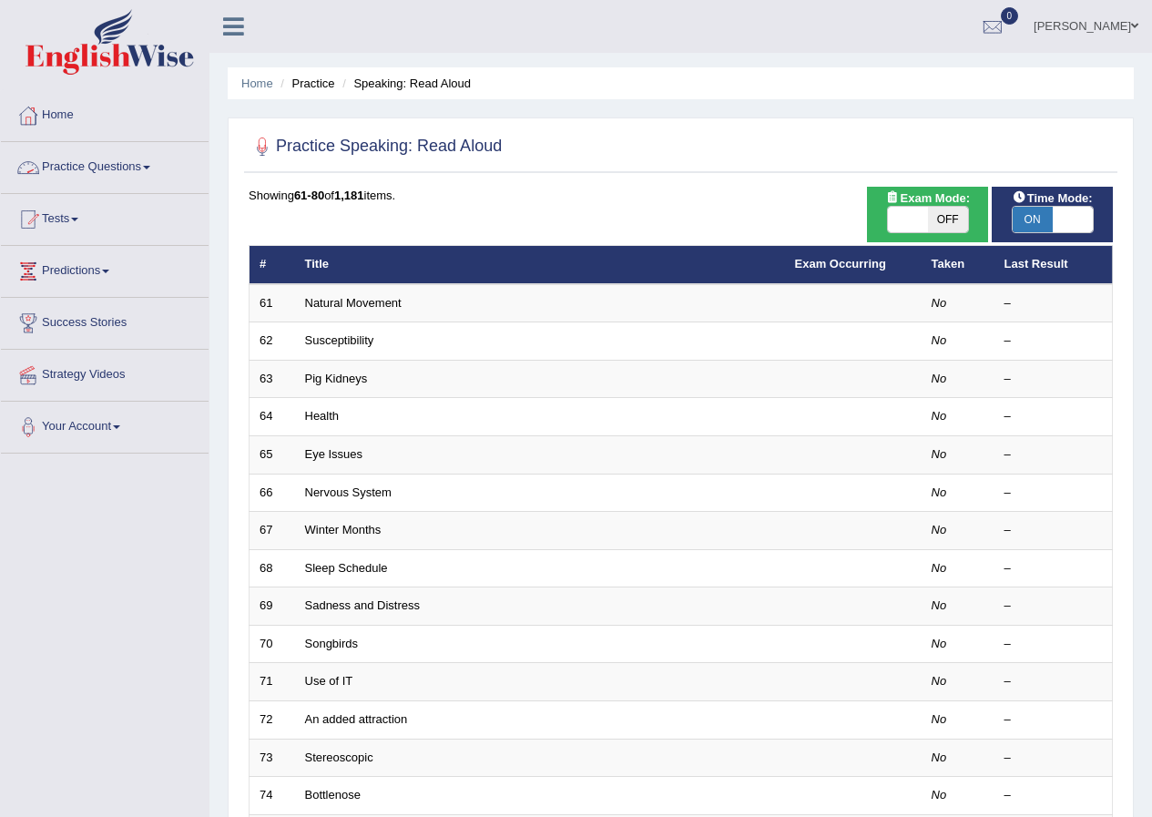
click at [133, 173] on link "Practice Questions" at bounding box center [105, 165] width 208 height 46
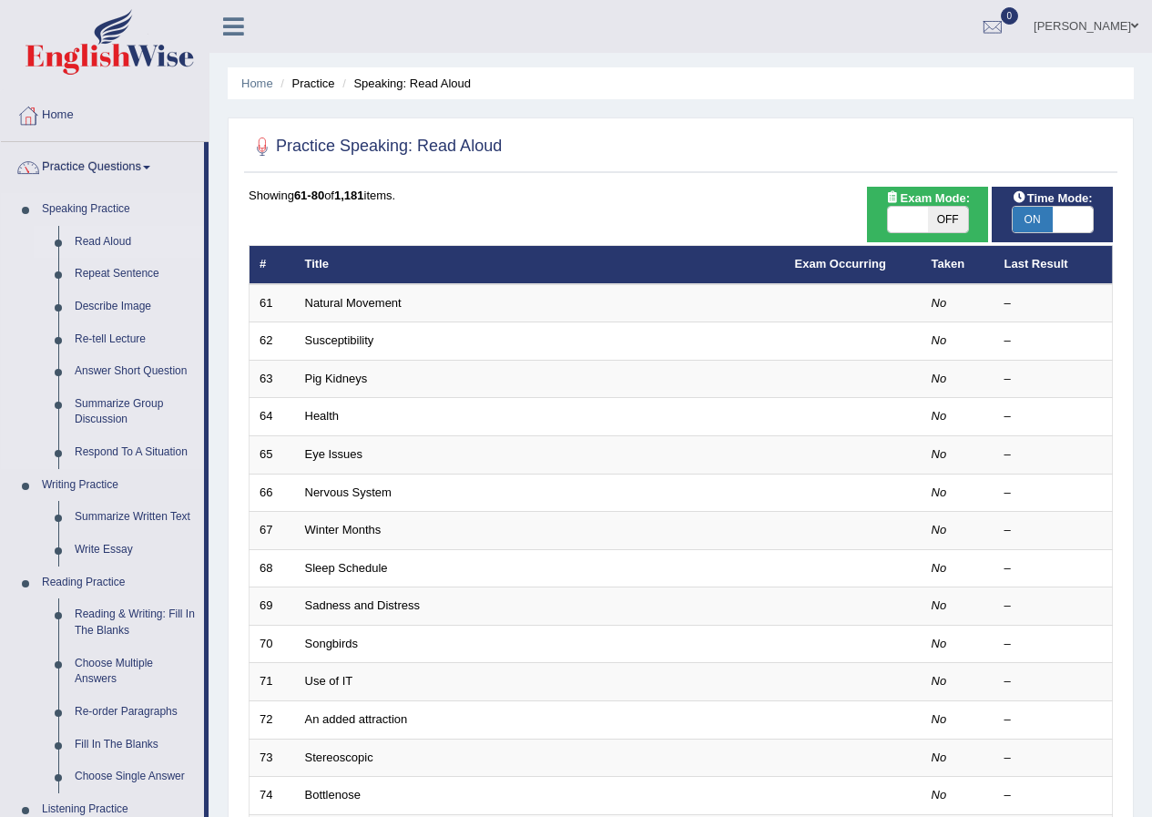
click at [113, 241] on link "Read Aloud" at bounding box center [136, 242] width 138 height 33
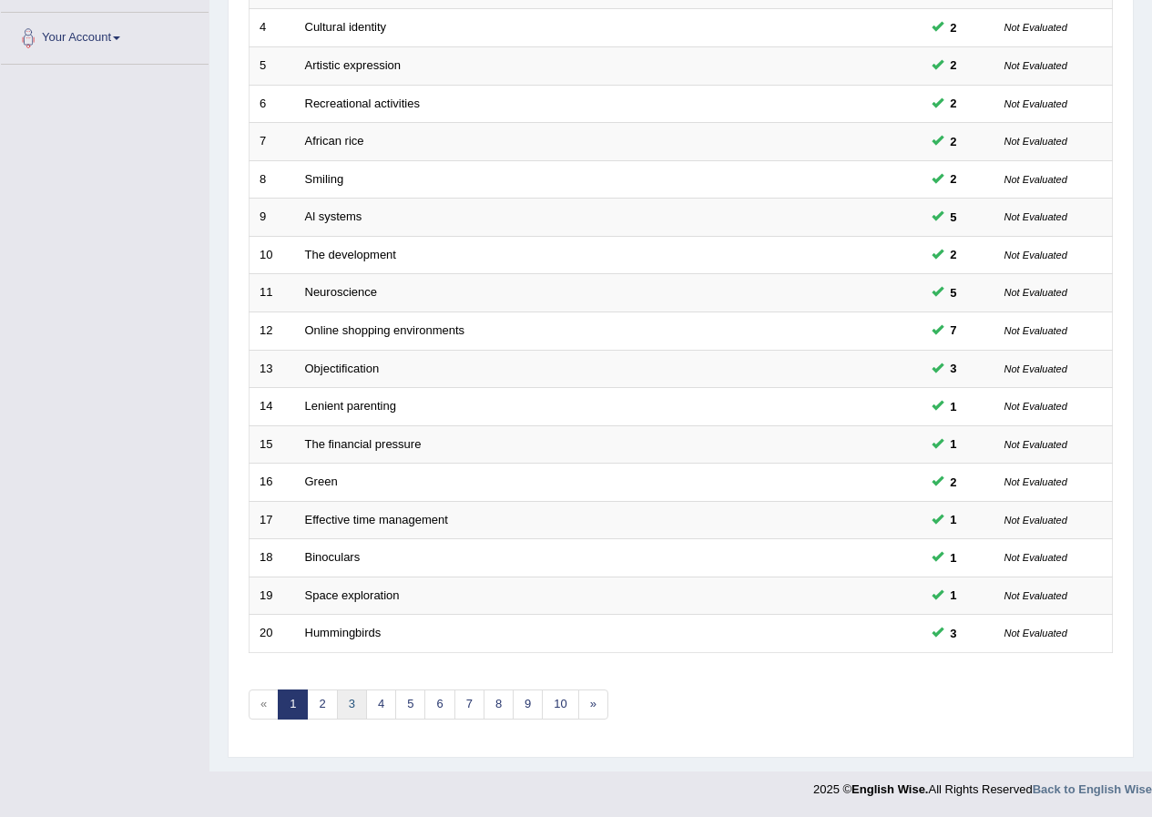
click at [357, 705] on link "3" at bounding box center [352, 705] width 30 height 30
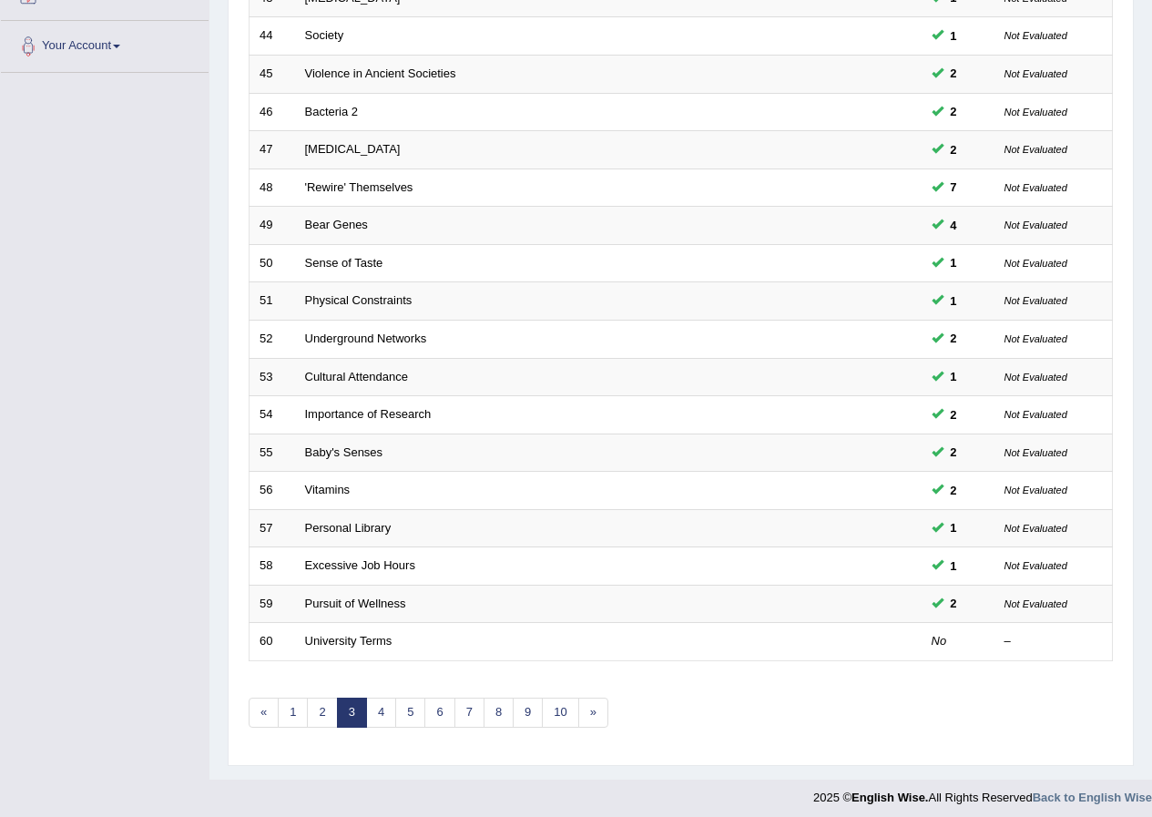
scroll to position [389, 0]
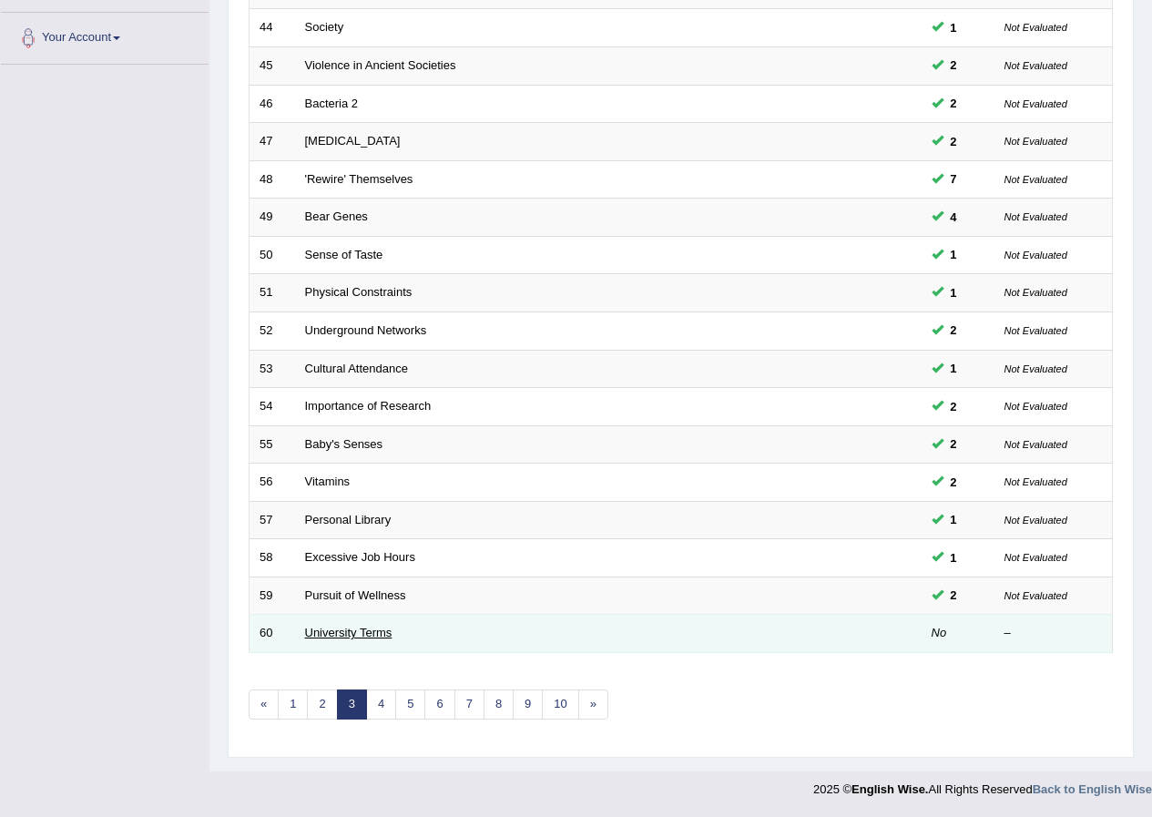
click at [362, 632] on link "University Terms" at bounding box center [348, 633] width 87 height 14
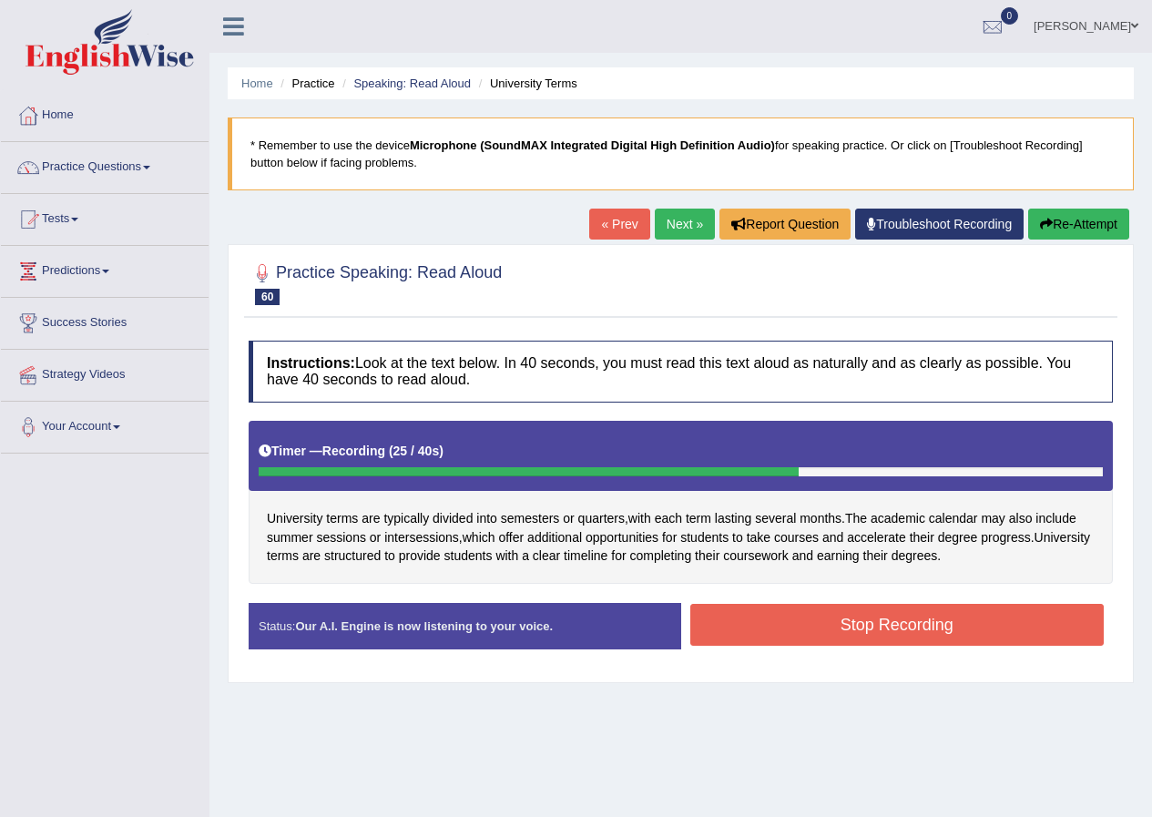
click at [893, 608] on button "Stop Recording" at bounding box center [898, 625] width 415 height 42
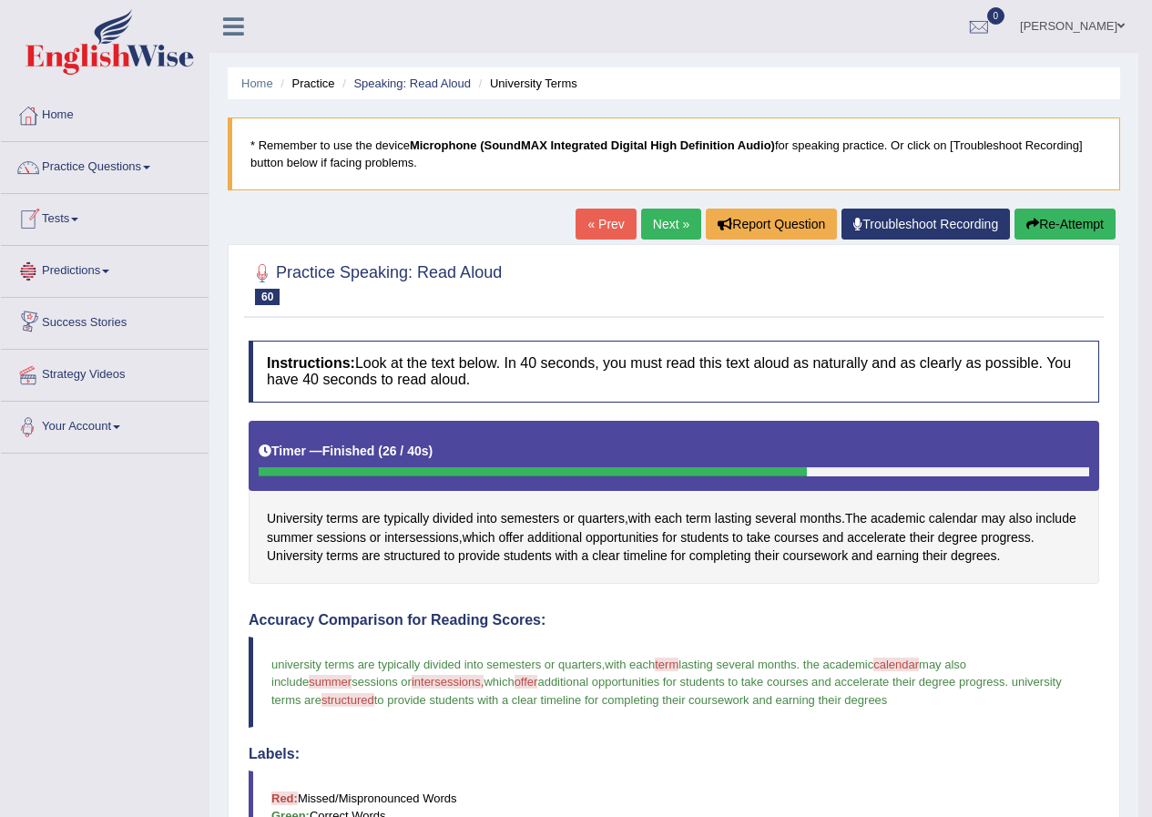
click at [1069, 15] on link "[PERSON_NAME]" at bounding box center [1073, 23] width 132 height 47
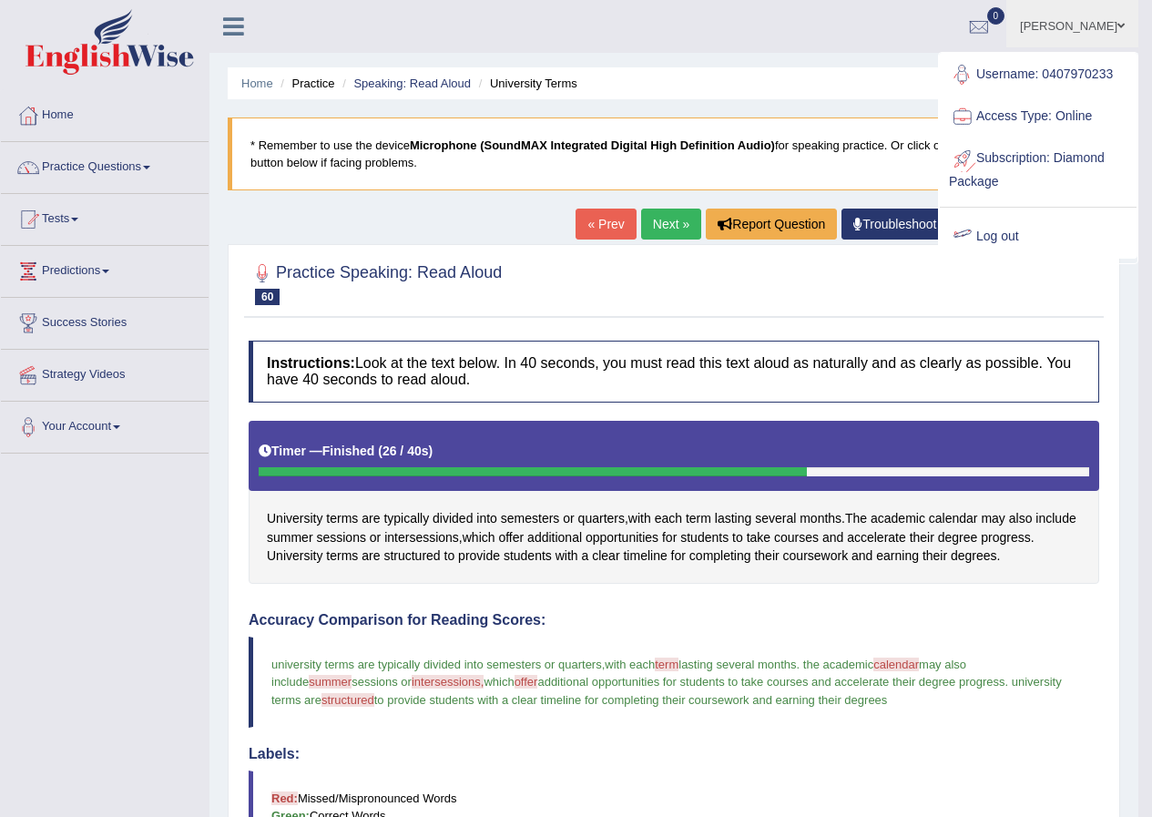
click at [997, 241] on link "Log out" at bounding box center [1038, 237] width 197 height 42
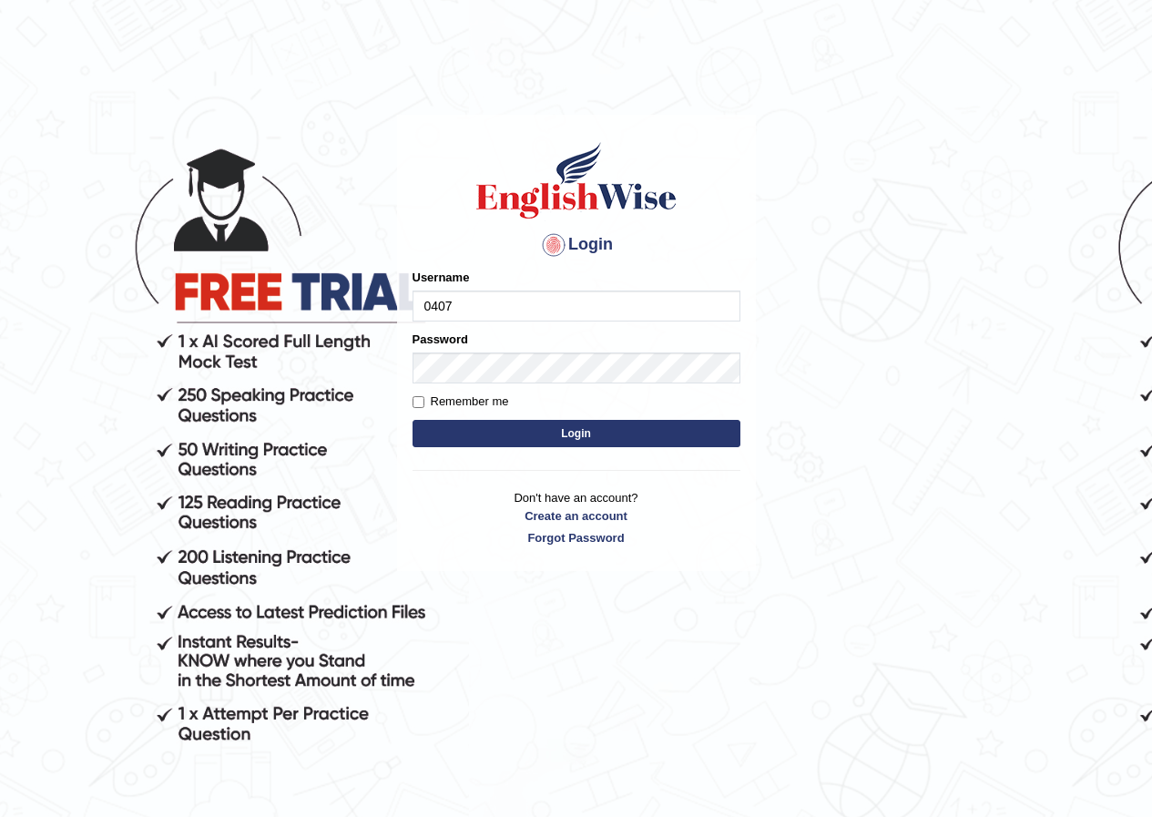
type input "0407970233"
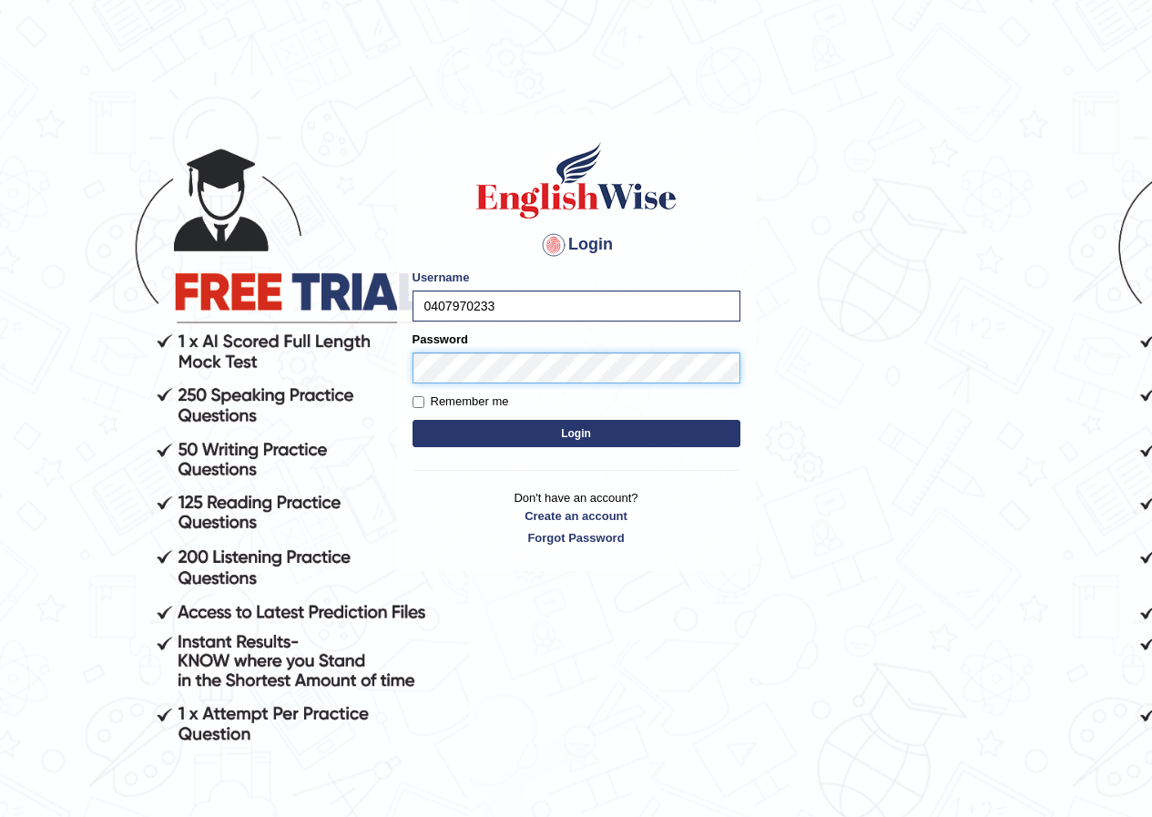
click at [413, 420] on button "Login" at bounding box center [577, 433] width 328 height 27
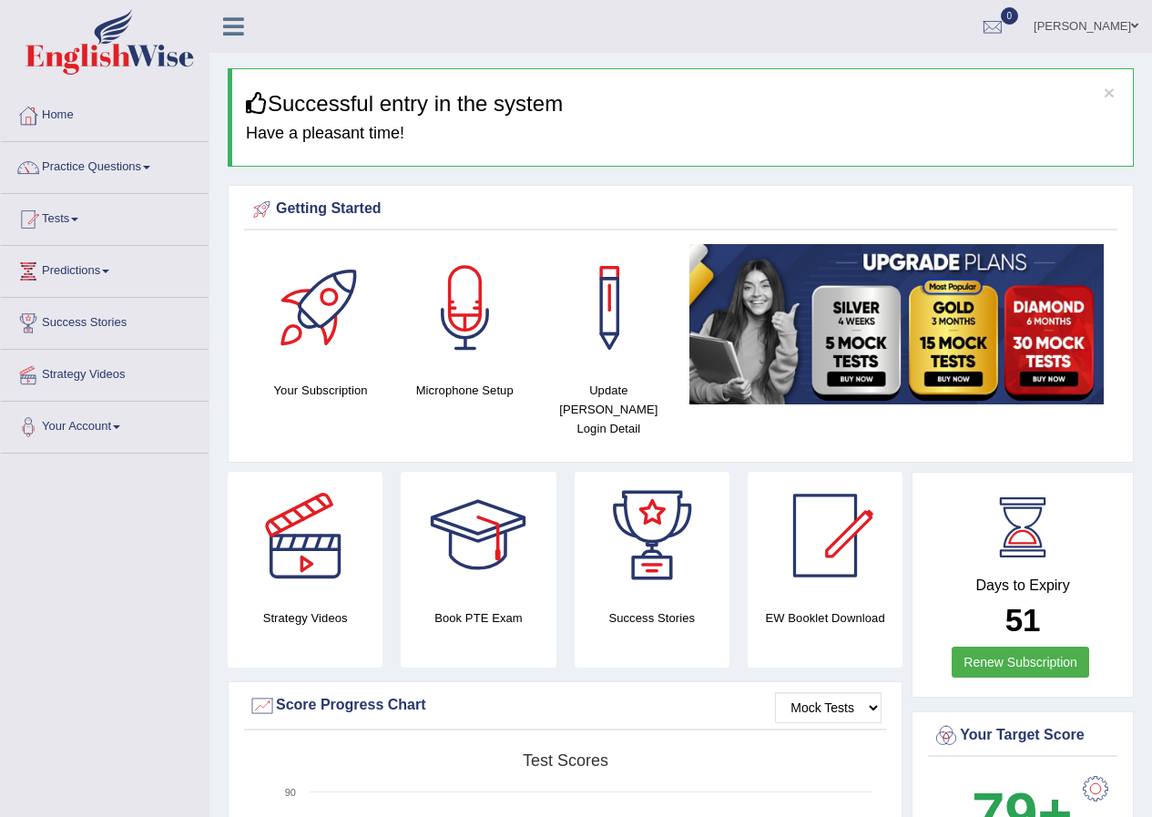
click at [113, 164] on link "Practice Questions" at bounding box center [105, 165] width 208 height 46
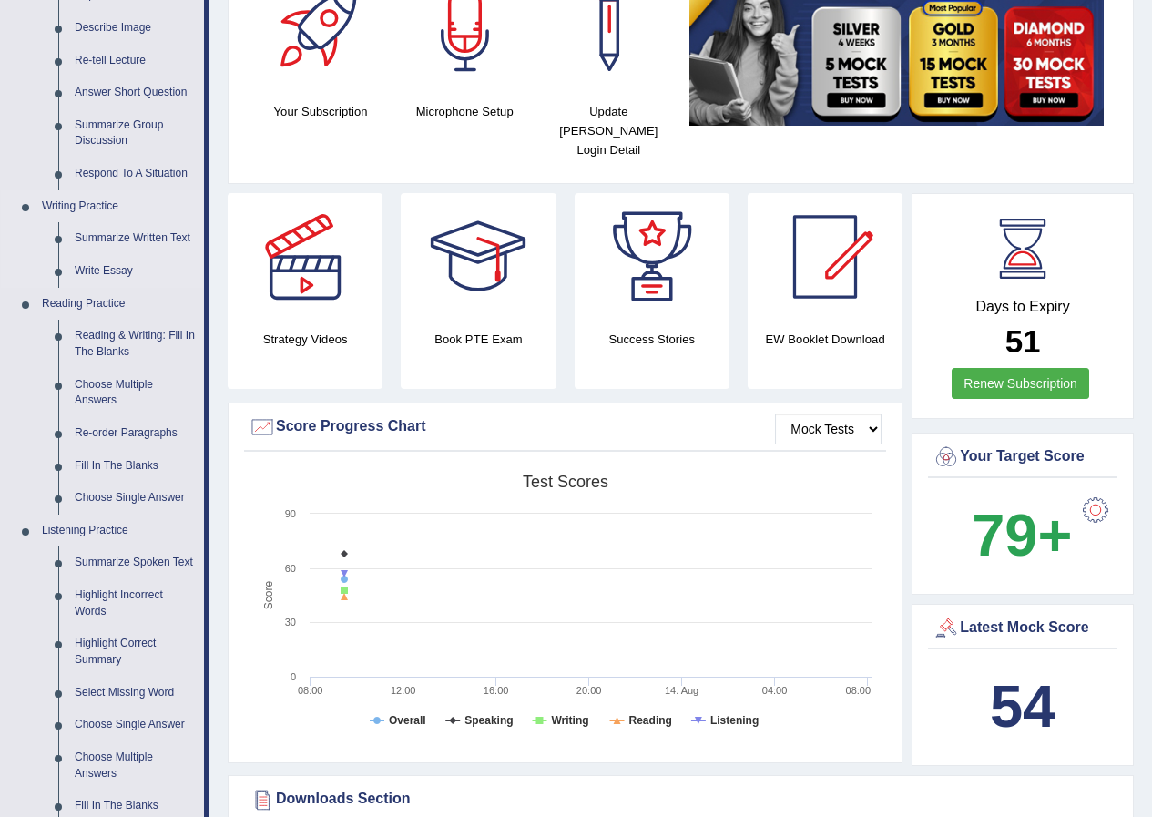
scroll to position [364, 0]
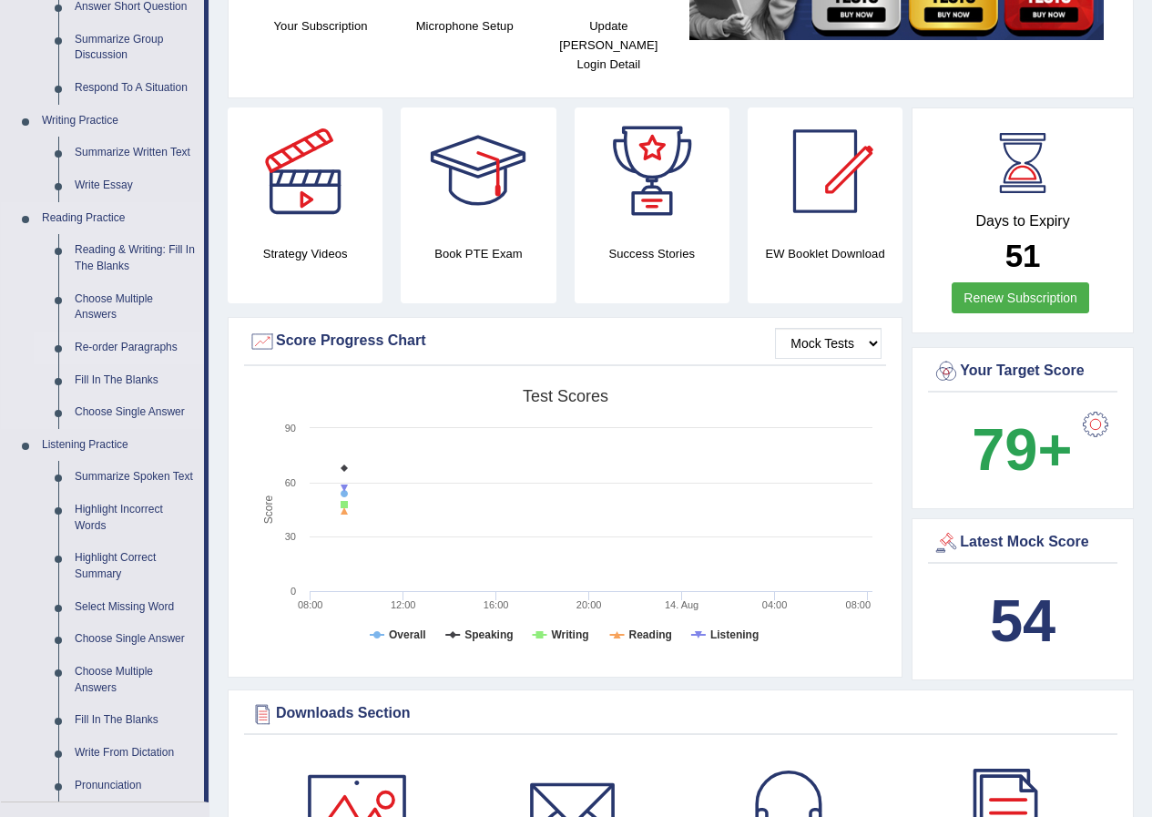
click at [126, 342] on link "Re-order Paragraphs" at bounding box center [136, 348] width 138 height 33
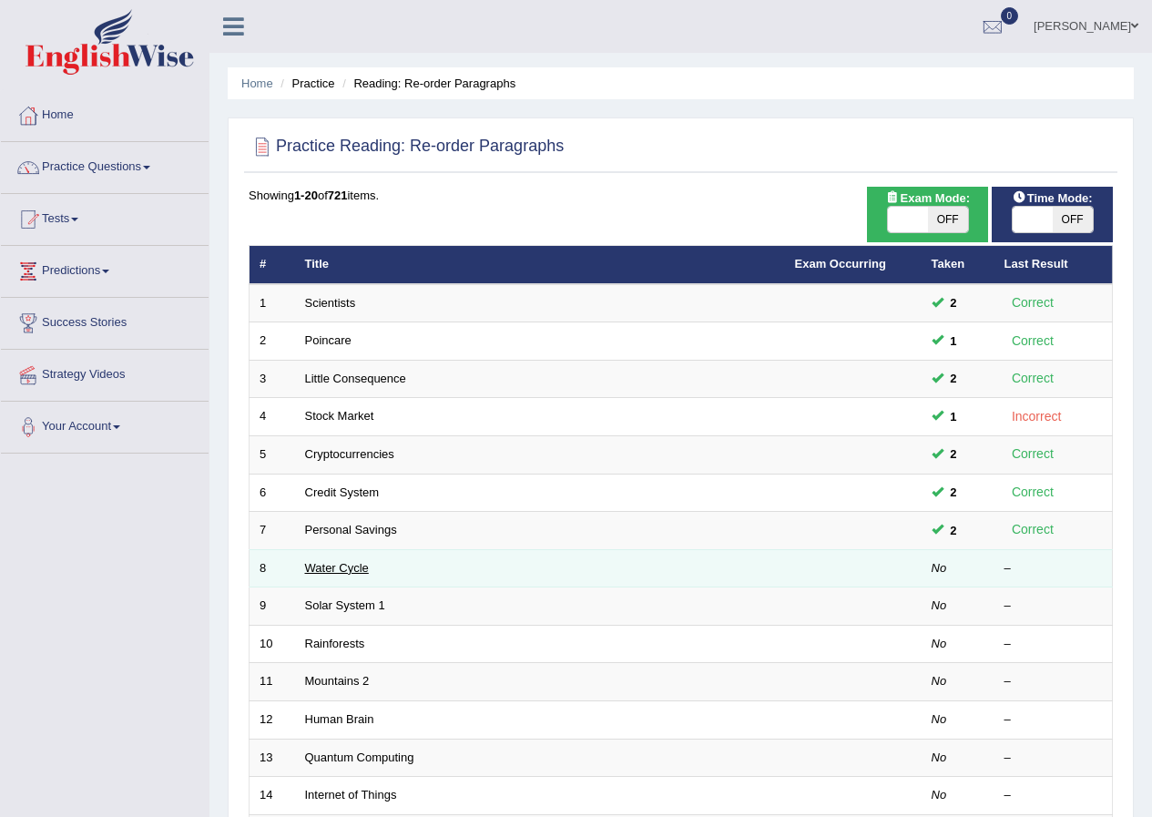
click at [337, 567] on link "Water Cycle" at bounding box center [337, 568] width 64 height 14
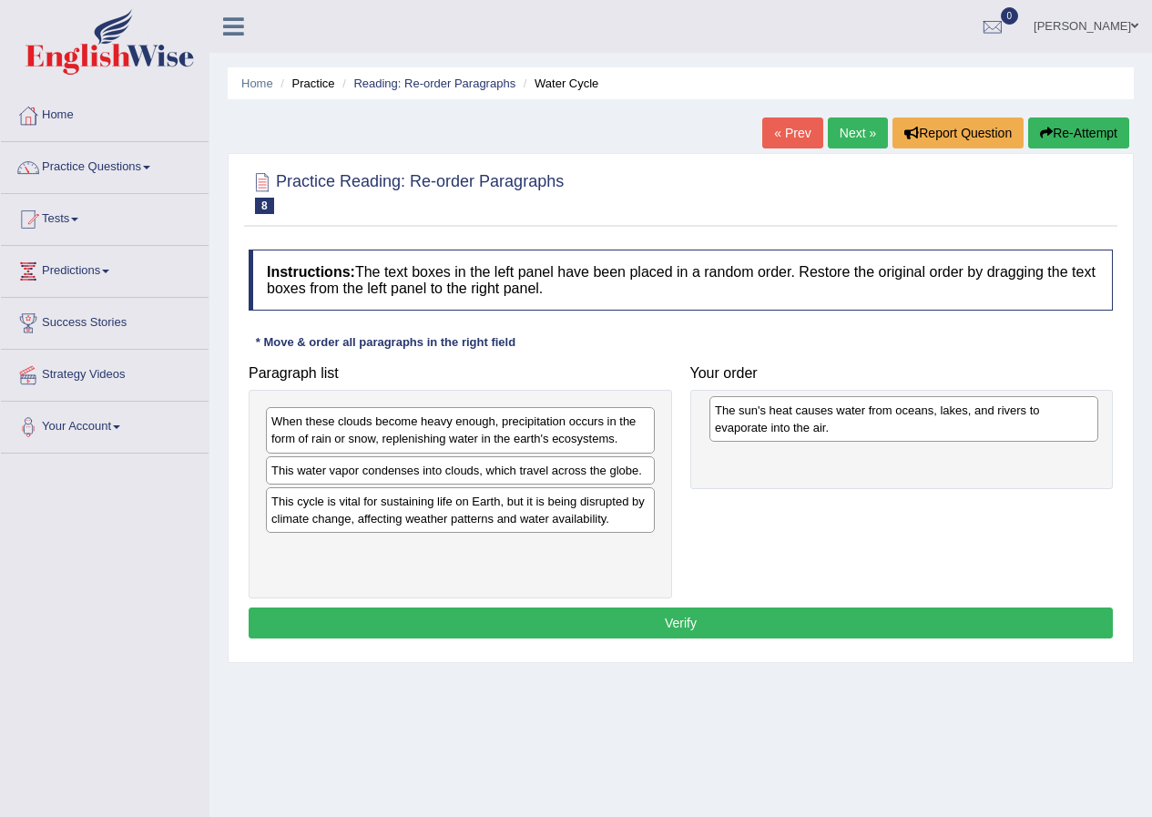
drag, startPoint x: 457, startPoint y: 569, endPoint x: 901, endPoint y: 430, distance: 465.1
click at [901, 430] on div "The sun's heat causes water from oceans, lakes, and rivers to evaporate into th…" at bounding box center [904, 419] width 389 height 46
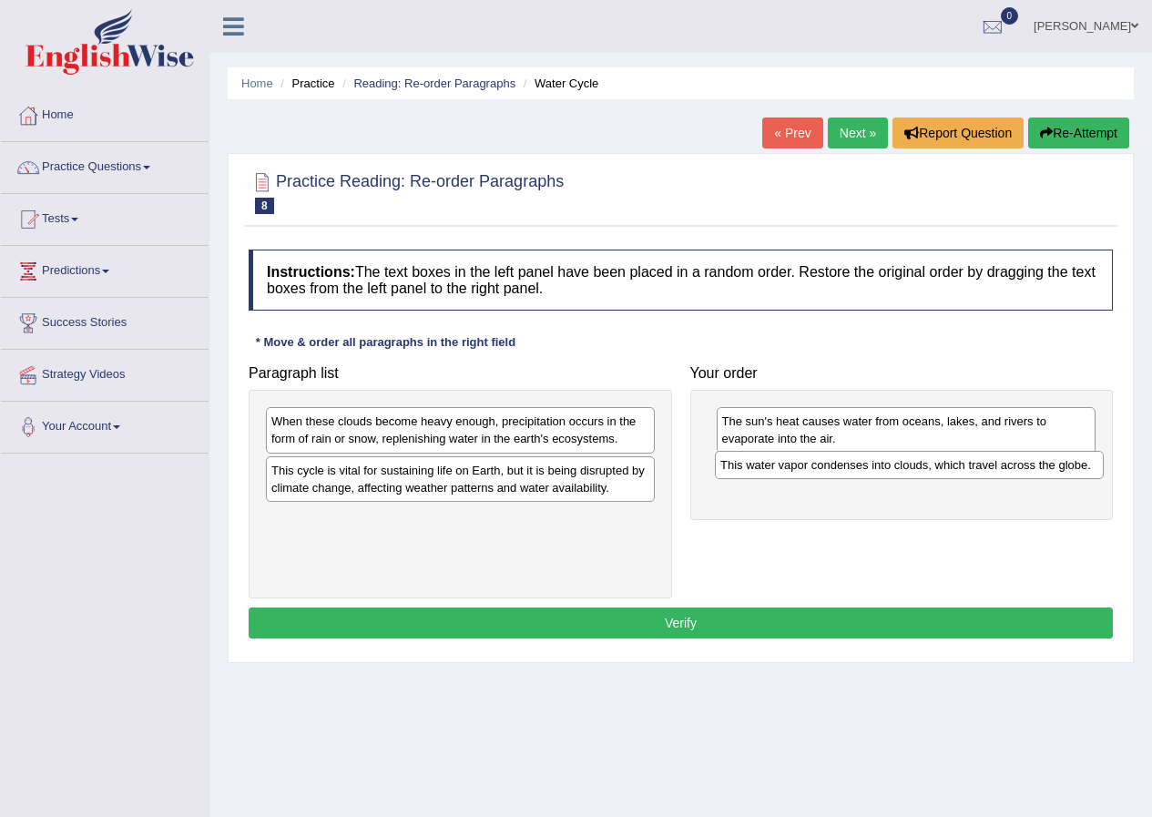
drag, startPoint x: 364, startPoint y: 472, endPoint x: 813, endPoint y: 466, distance: 449.2
click at [813, 466] on div "This water vapor condenses into clouds, which travel across the globe." at bounding box center [909, 465] width 389 height 28
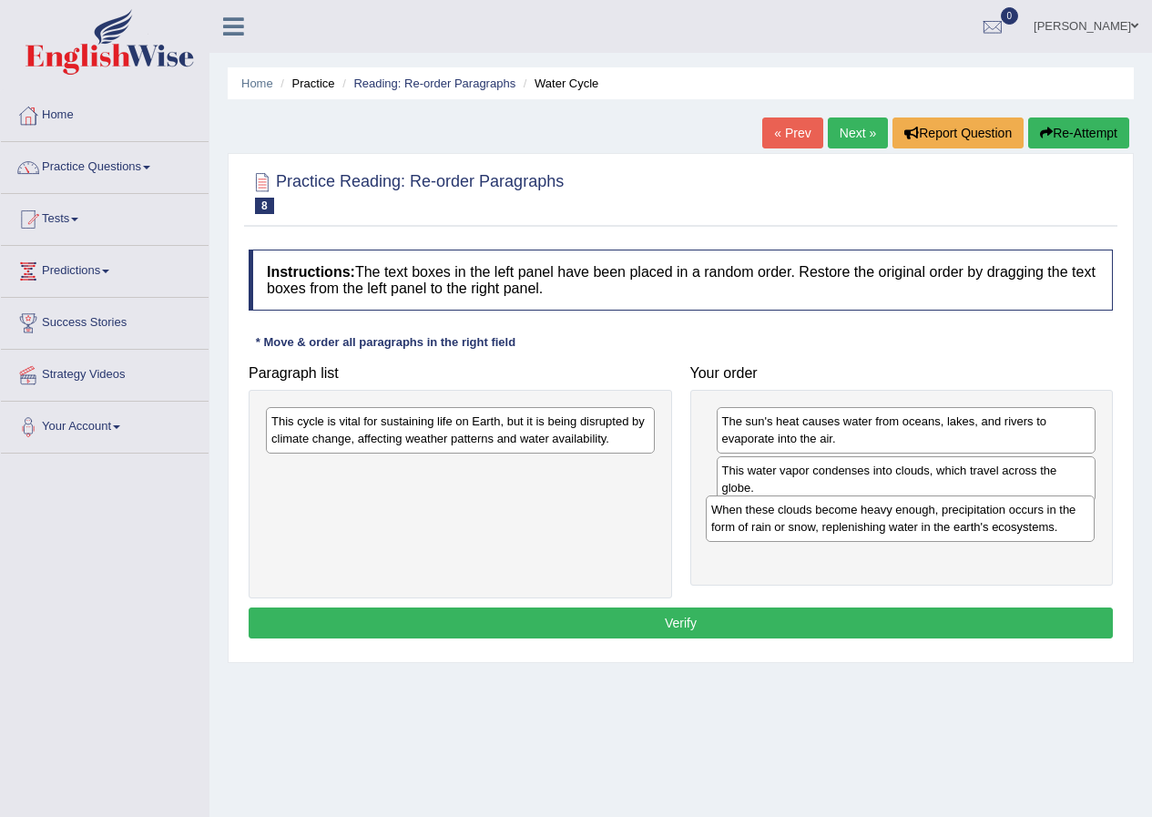
drag, startPoint x: 431, startPoint y: 430, endPoint x: 868, endPoint y: 518, distance: 446.1
click at [868, 518] on div "When these clouds become heavy enough, precipitation occurs in the form of rain…" at bounding box center [900, 519] width 389 height 46
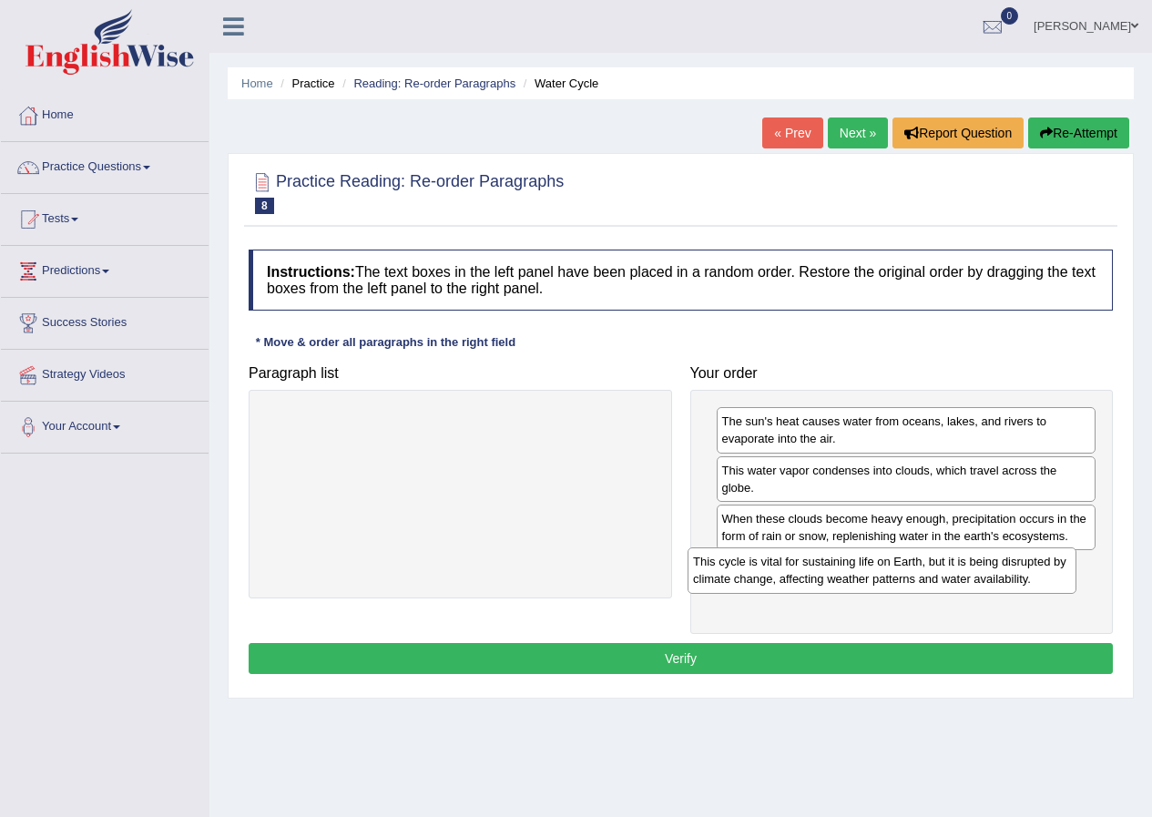
drag, startPoint x: 487, startPoint y: 442, endPoint x: 930, endPoint y: 583, distance: 464.7
click at [930, 583] on div "This cycle is vital for sustaining life on Earth, but it is being disrupted by …" at bounding box center [882, 571] width 389 height 46
click at [640, 659] on button "Verify" at bounding box center [681, 658] width 865 height 31
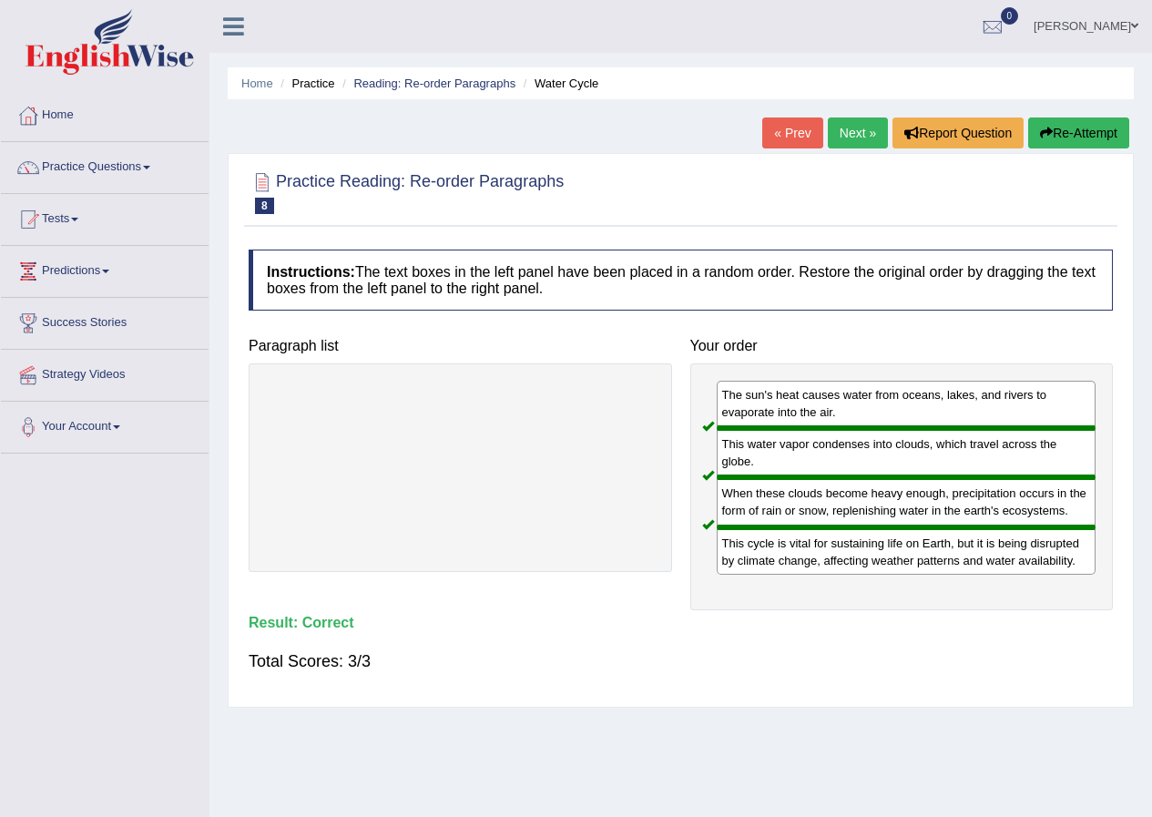
click at [846, 134] on link "Next »" at bounding box center [858, 133] width 60 height 31
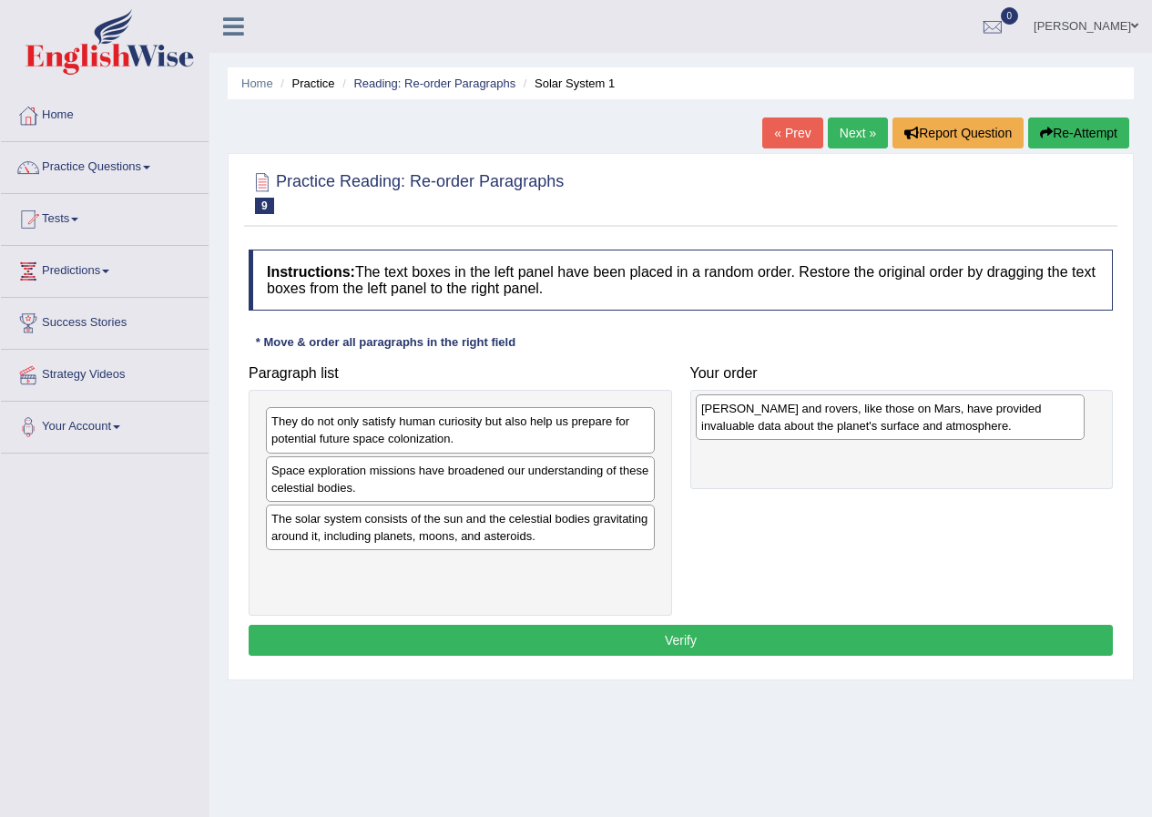
drag, startPoint x: 403, startPoint y: 584, endPoint x: 833, endPoint y: 425, distance: 458.3
click at [833, 425] on div "Landers and rovers, like those on Mars, have provided invaluable data about the…" at bounding box center [890, 417] width 389 height 46
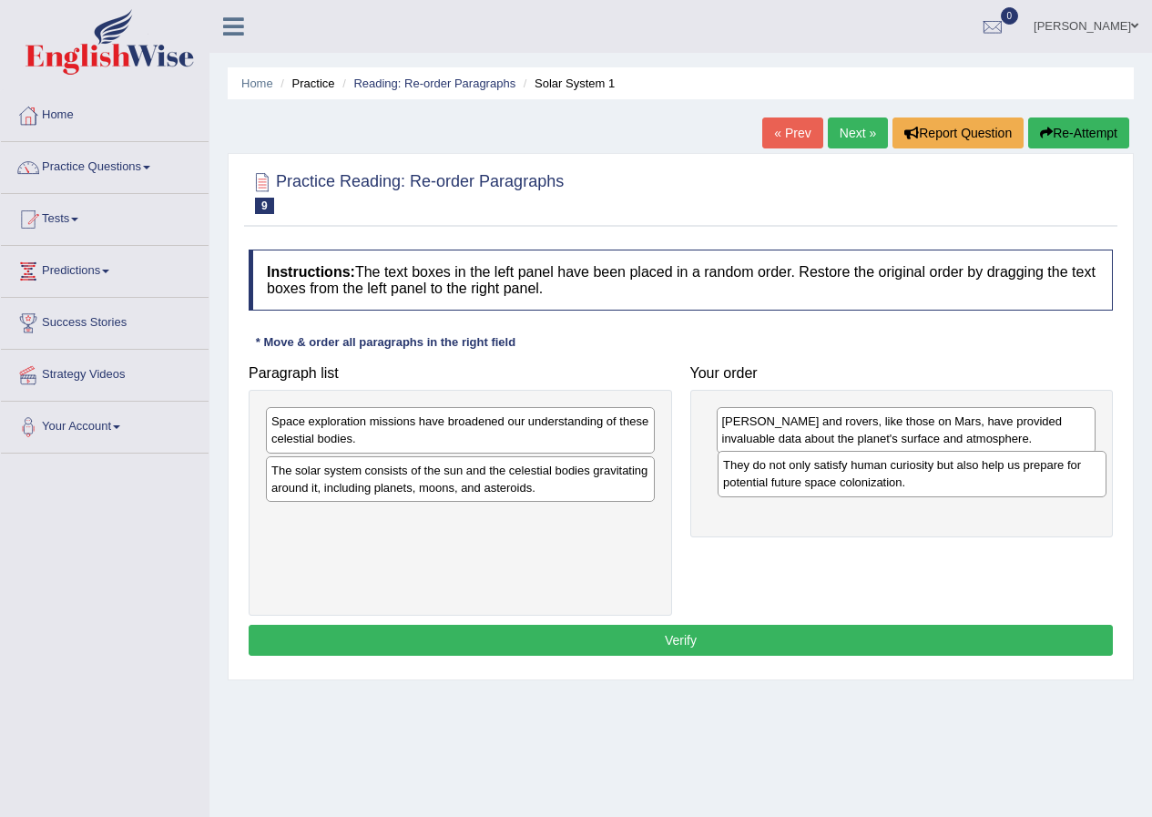
drag, startPoint x: 428, startPoint y: 432, endPoint x: 880, endPoint y: 476, distance: 454.0
click at [880, 476] on div "They do not only satisfy human curiosity but also help us prepare for potential…" at bounding box center [912, 474] width 389 height 46
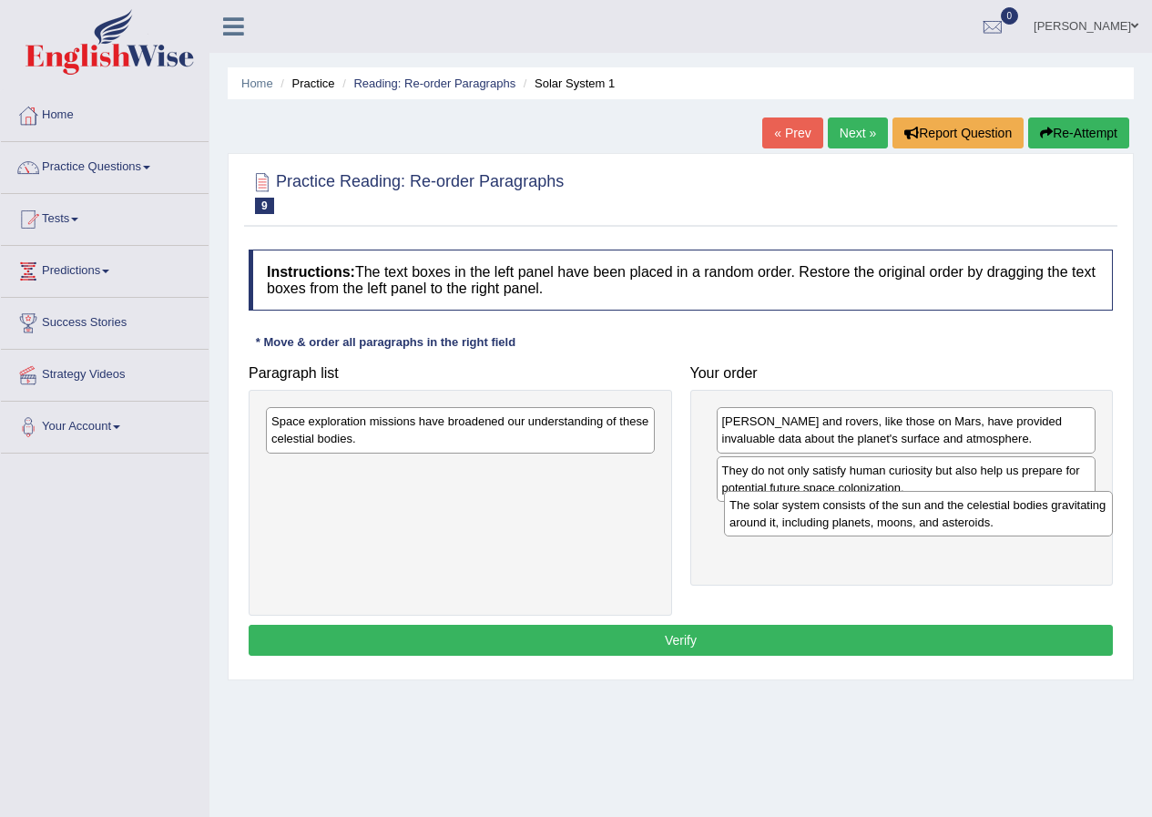
drag, startPoint x: 389, startPoint y: 487, endPoint x: 840, endPoint y: 522, distance: 452.3
click at [840, 522] on div "The solar system consists of the sun and the celestial bodies gravitating aroun…" at bounding box center [918, 514] width 389 height 46
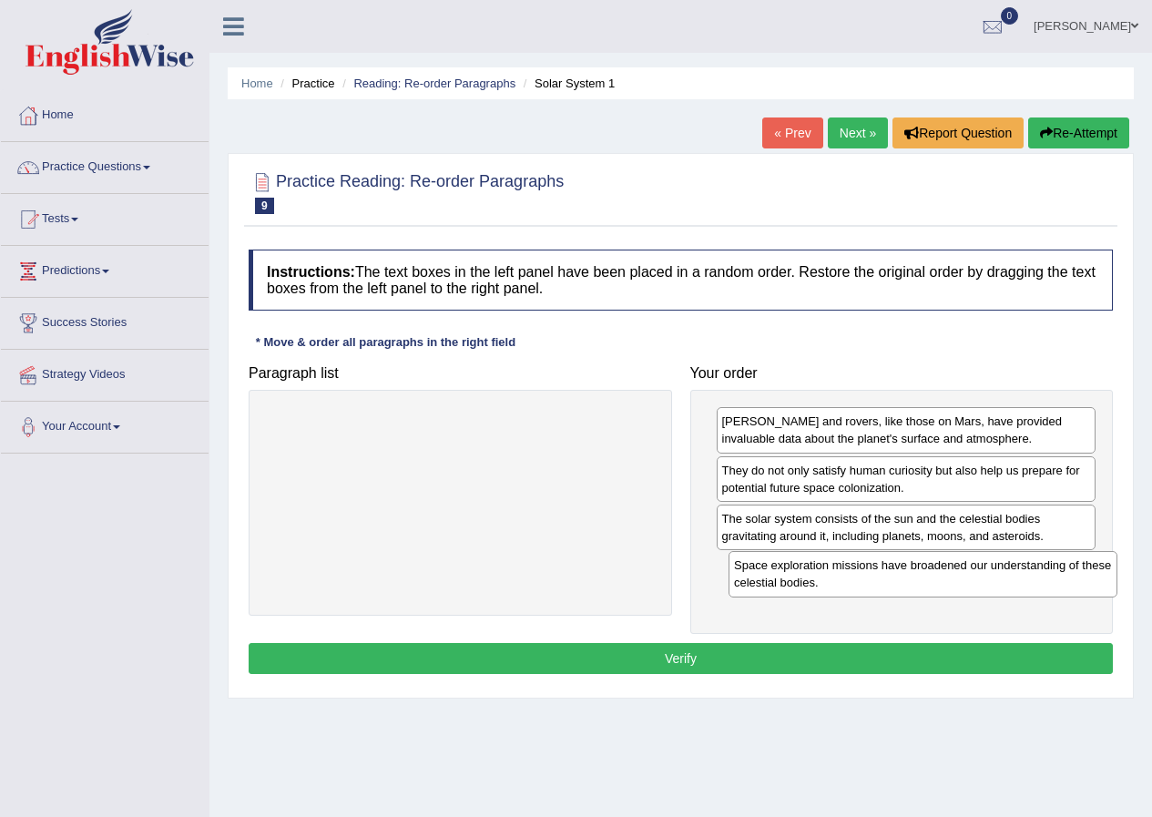
drag, startPoint x: 466, startPoint y: 441, endPoint x: 928, endPoint y: 585, distance: 484.7
click at [928, 585] on div "Space exploration missions have broadened our understanding of these celestial …" at bounding box center [923, 574] width 389 height 46
drag, startPoint x: 857, startPoint y: 484, endPoint x: 871, endPoint y: 530, distance: 48.4
click at [871, 530] on div "They do not only satisfy human curiosity but also help us prepare for potential…" at bounding box center [921, 526] width 380 height 46
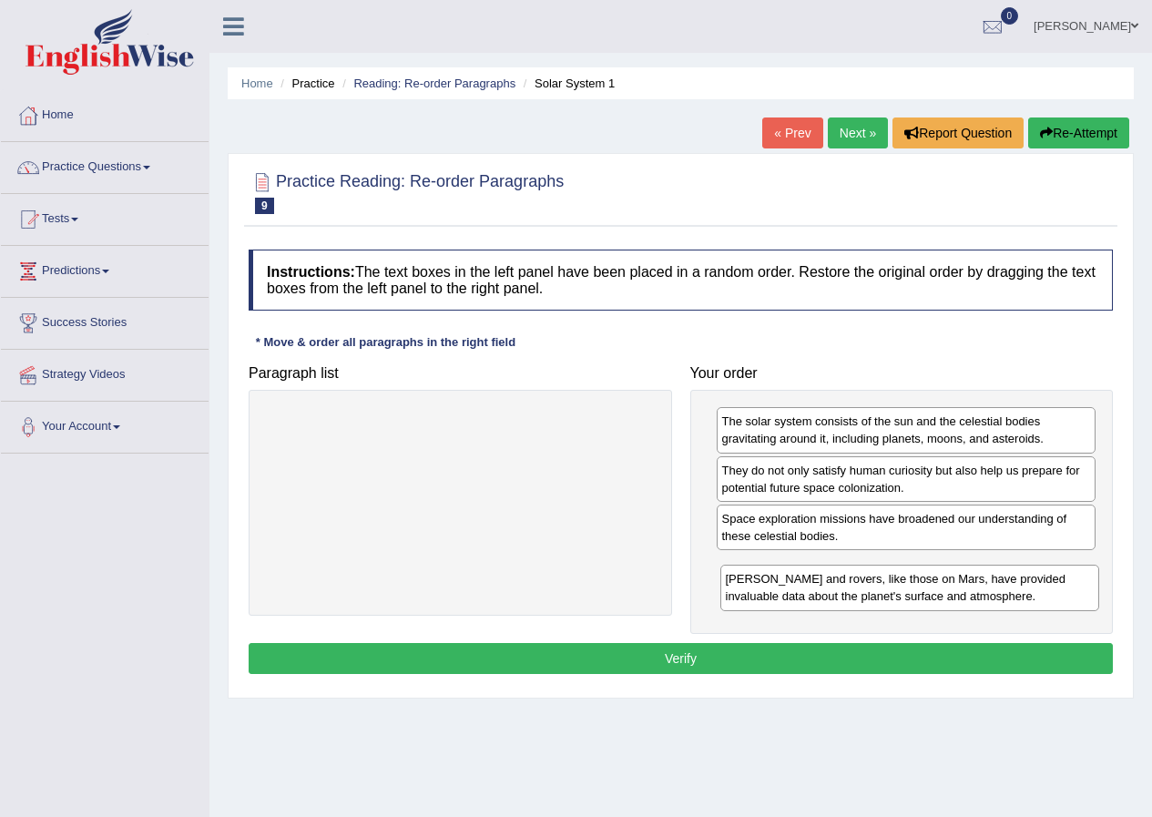
drag, startPoint x: 825, startPoint y: 429, endPoint x: 832, endPoint y: 569, distance: 140.4
click at [832, 578] on div "Landers and rovers, like those on Mars, have provided invaluable data about the…" at bounding box center [911, 588] width 380 height 46
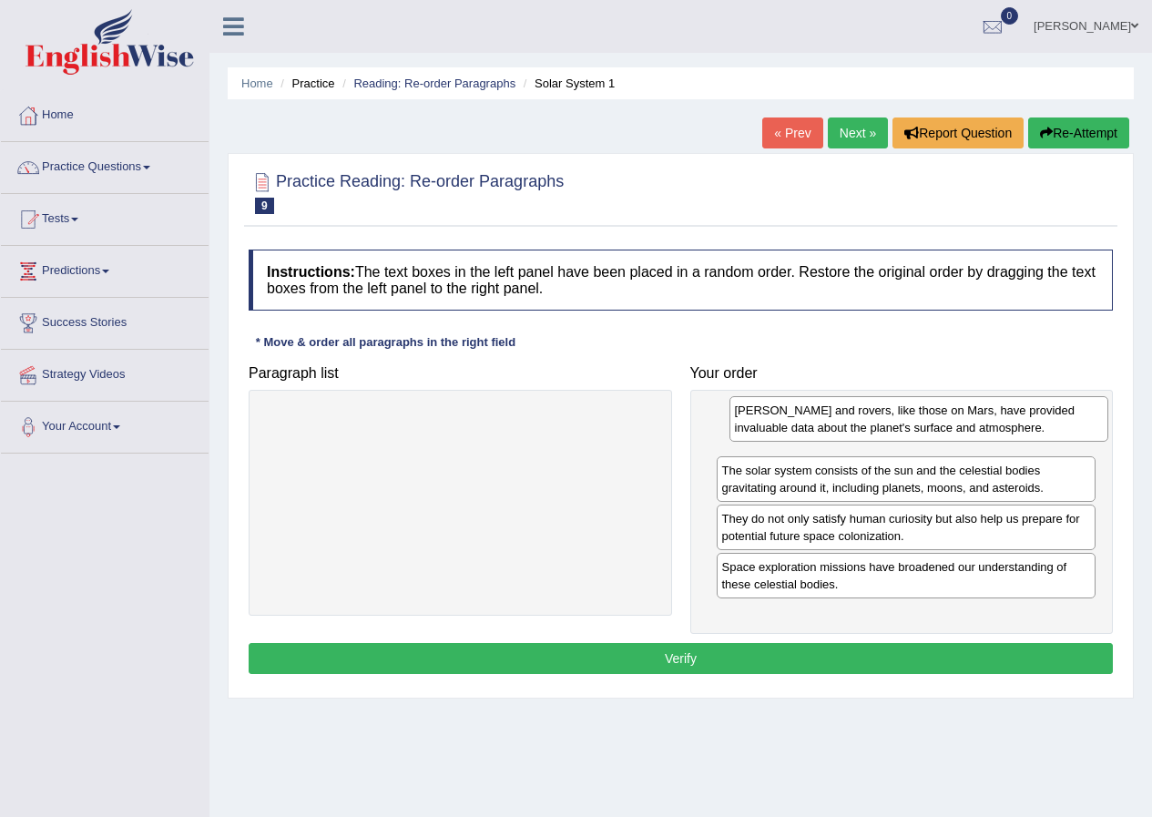
drag, startPoint x: 882, startPoint y: 574, endPoint x: 895, endPoint y: 417, distance: 157.2
click at [895, 417] on div "[PERSON_NAME] and rovers, like those on Mars, have provided invaluable data abo…" at bounding box center [920, 419] width 380 height 46
click at [705, 665] on button "Verify" at bounding box center [681, 658] width 865 height 31
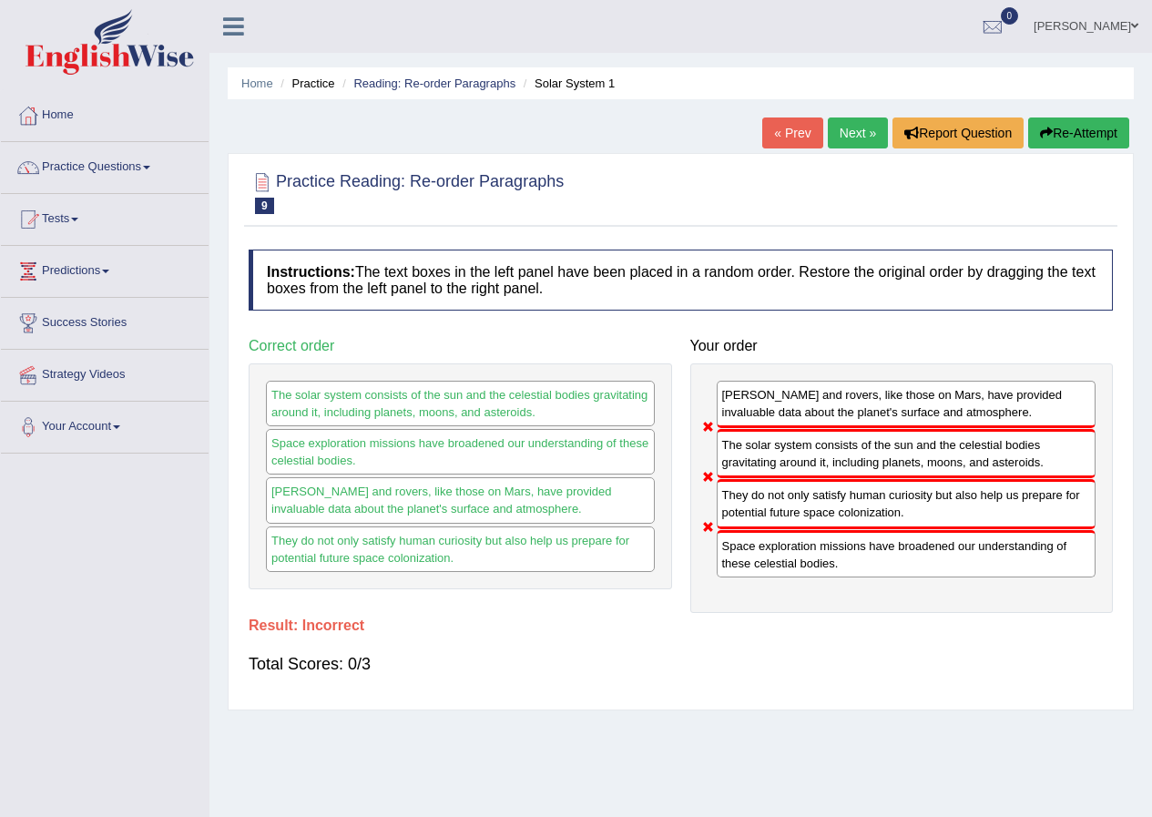
click at [1056, 137] on button "Re-Attempt" at bounding box center [1079, 133] width 101 height 31
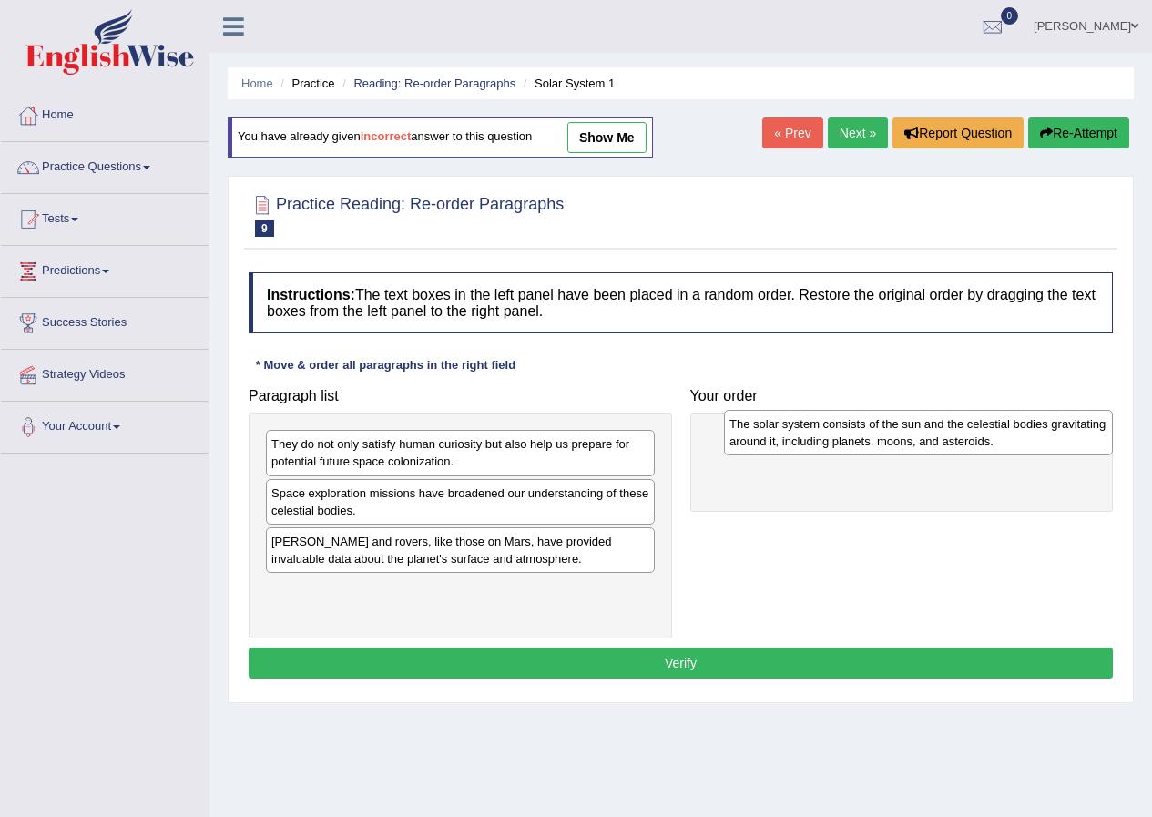
drag, startPoint x: 346, startPoint y: 550, endPoint x: 804, endPoint y: 433, distance: 472.2
click at [804, 433] on div "The solar system consists of the sun and the celestial bodies gravitating aroun…" at bounding box center [918, 433] width 389 height 46
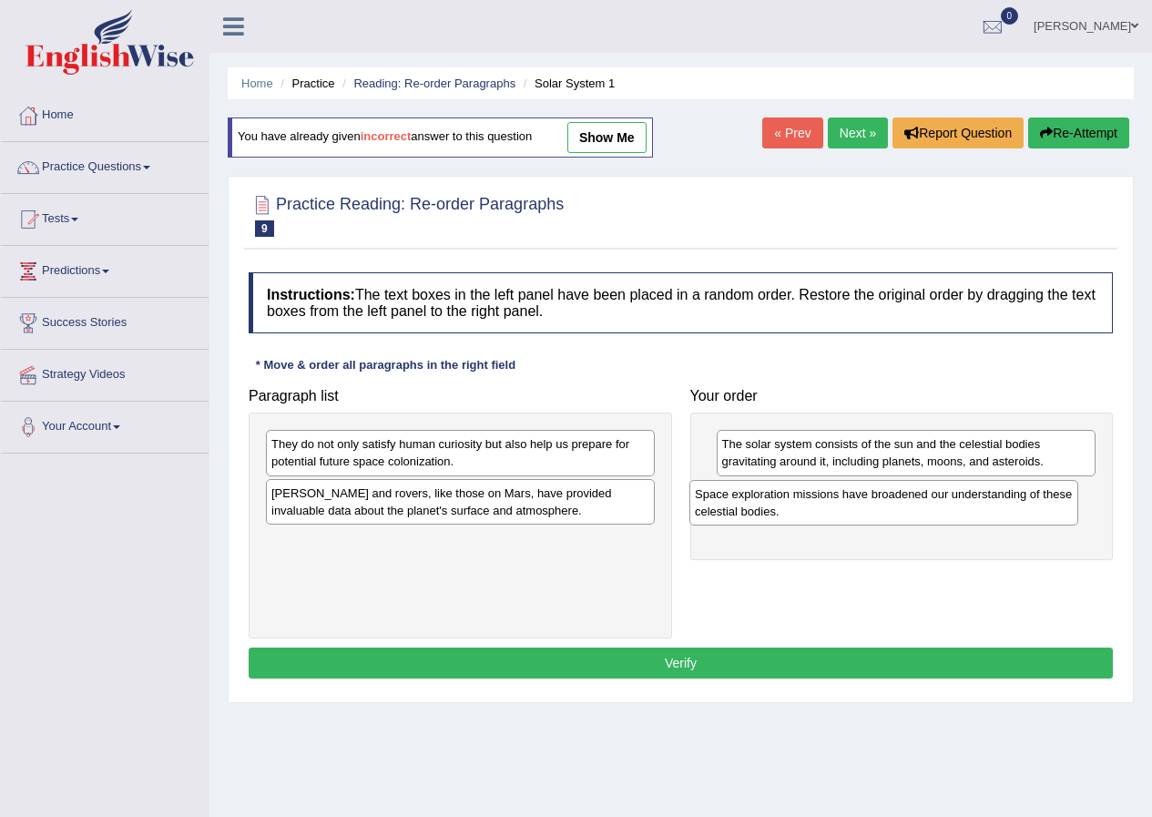
drag, startPoint x: 496, startPoint y: 523, endPoint x: 771, endPoint y: 498, distance: 276.2
click at [771, 498] on div "Space exploration missions have broadened our understanding of these celestial …" at bounding box center [884, 503] width 389 height 46
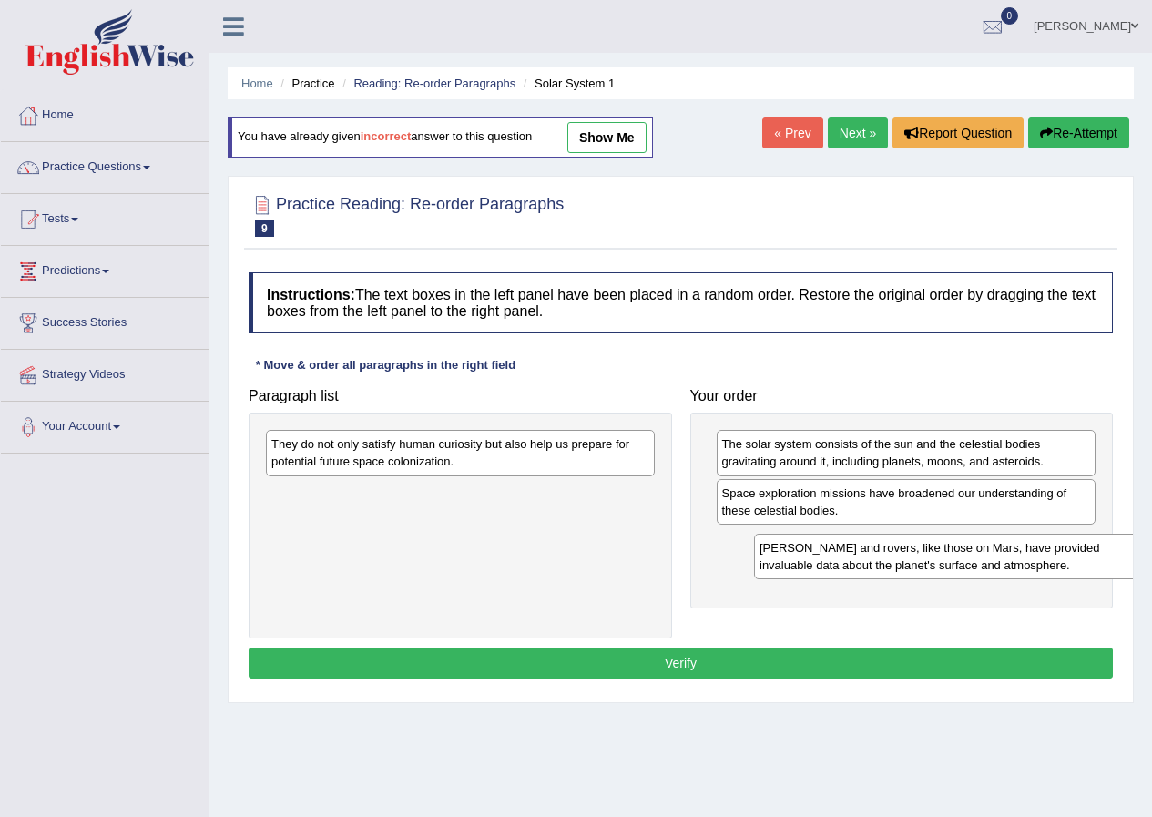
drag, startPoint x: 452, startPoint y: 507, endPoint x: 957, endPoint y: 561, distance: 508.6
click at [957, 561] on div "Landers and rovers, like those on Mars, have provided invaluable data about the…" at bounding box center [948, 557] width 389 height 46
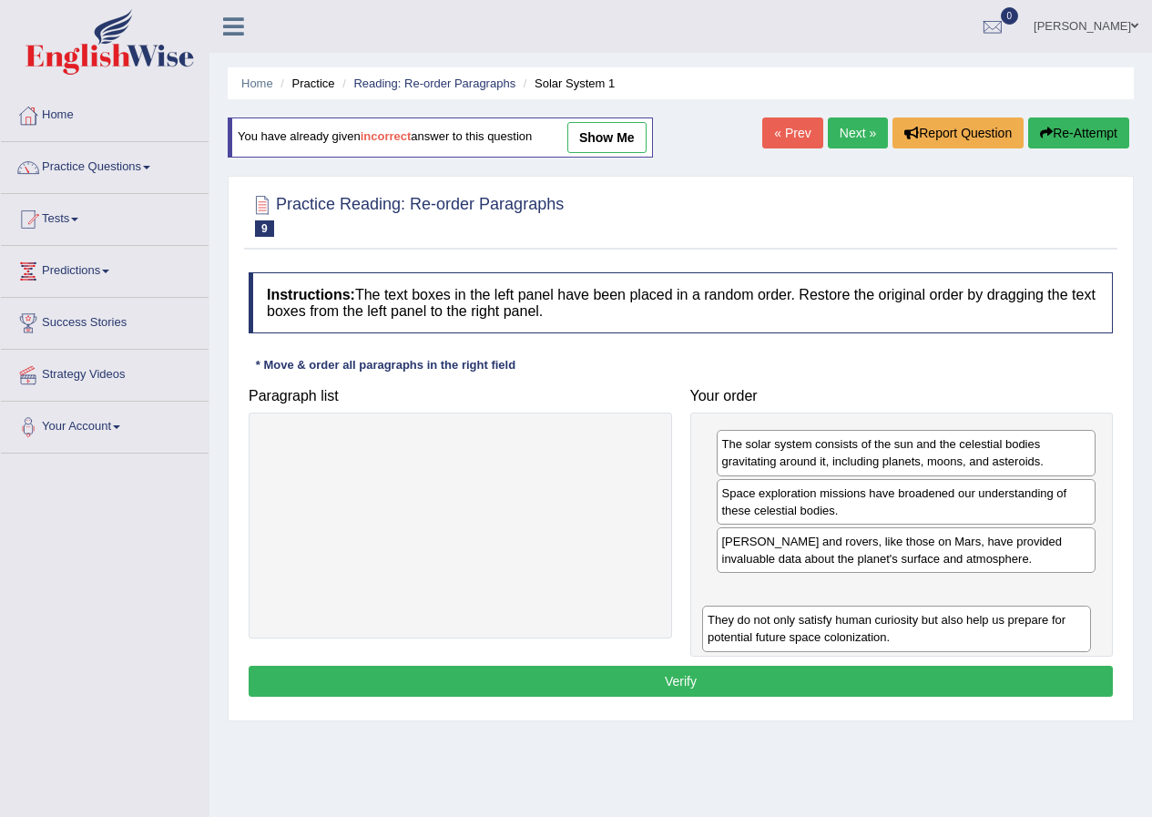
drag, startPoint x: 466, startPoint y: 451, endPoint x: 904, endPoint y: 607, distance: 465.1
click at [904, 607] on div "They do not only satisfy human curiosity but also help us prepare for potential…" at bounding box center [896, 629] width 389 height 46
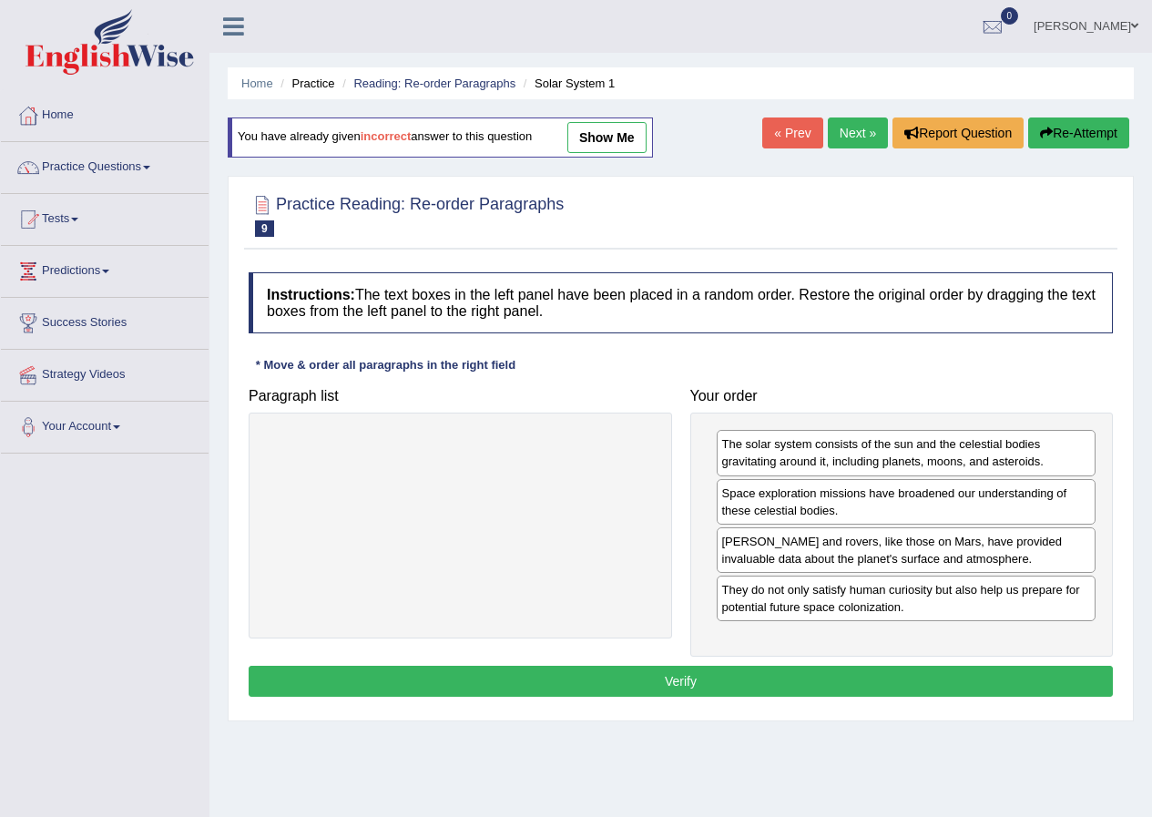
click at [739, 687] on button "Verify" at bounding box center [681, 681] width 865 height 31
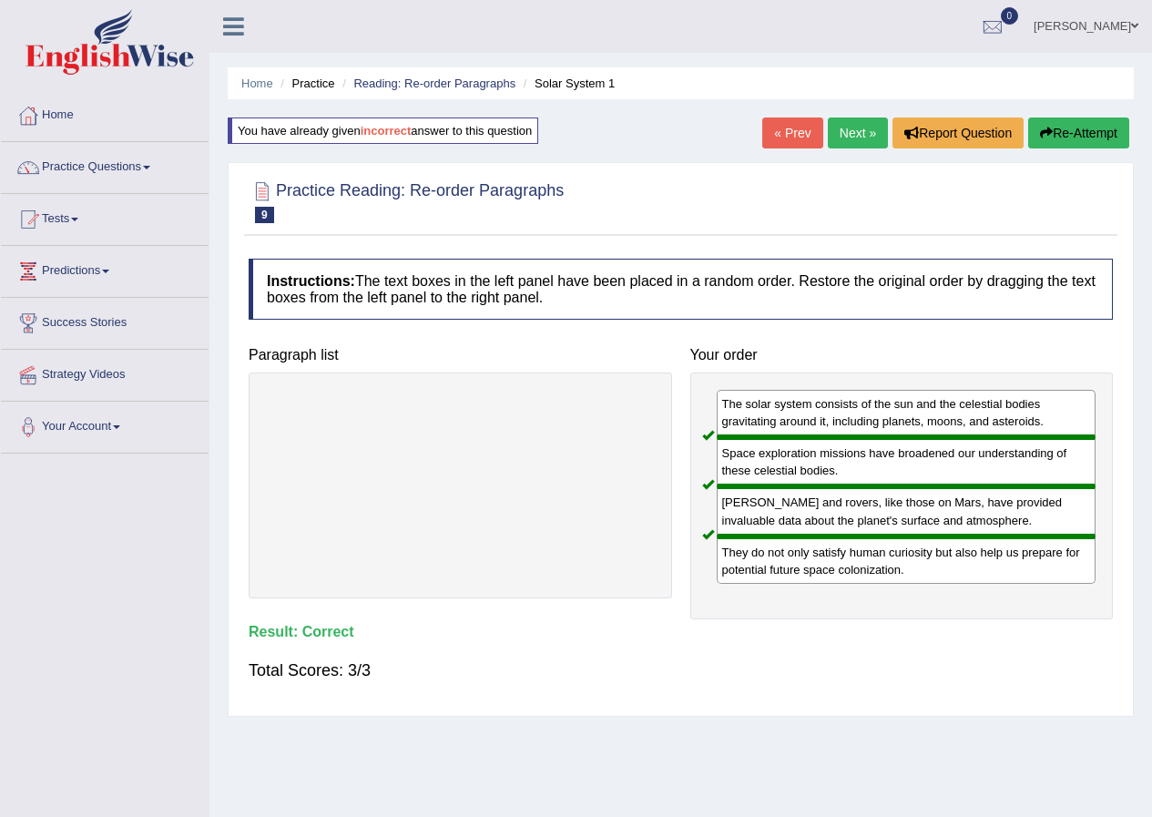
click at [833, 138] on link "Next »" at bounding box center [858, 133] width 60 height 31
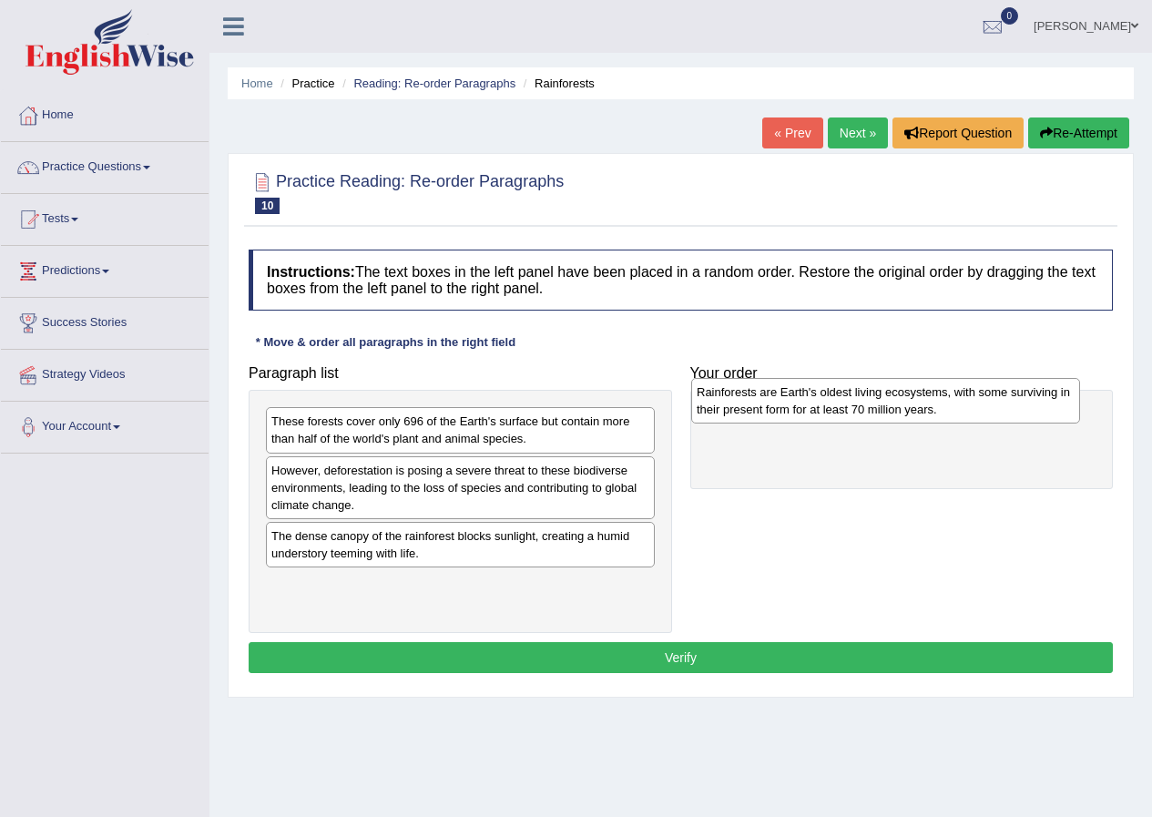
drag, startPoint x: 415, startPoint y: 552, endPoint x: 840, endPoint y: 408, distance: 449.1
click at [840, 408] on div "Rainforests are Earth's oldest living ecosystems, with some surviving in their …" at bounding box center [885, 401] width 389 height 46
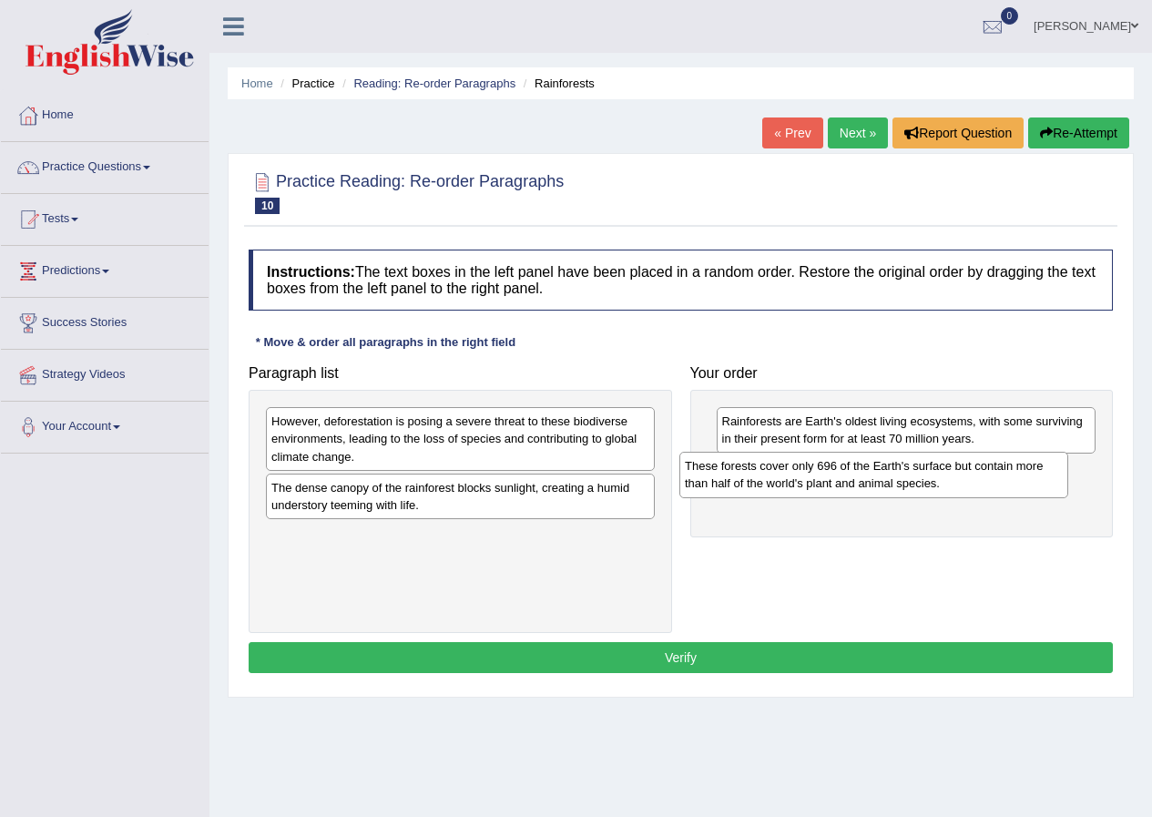
drag, startPoint x: 446, startPoint y: 429, endPoint x: 860, endPoint y: 474, distance: 416.0
click at [860, 474] on div "These forests cover only 696 of the Earth's surface but contain more than half …" at bounding box center [874, 475] width 389 height 46
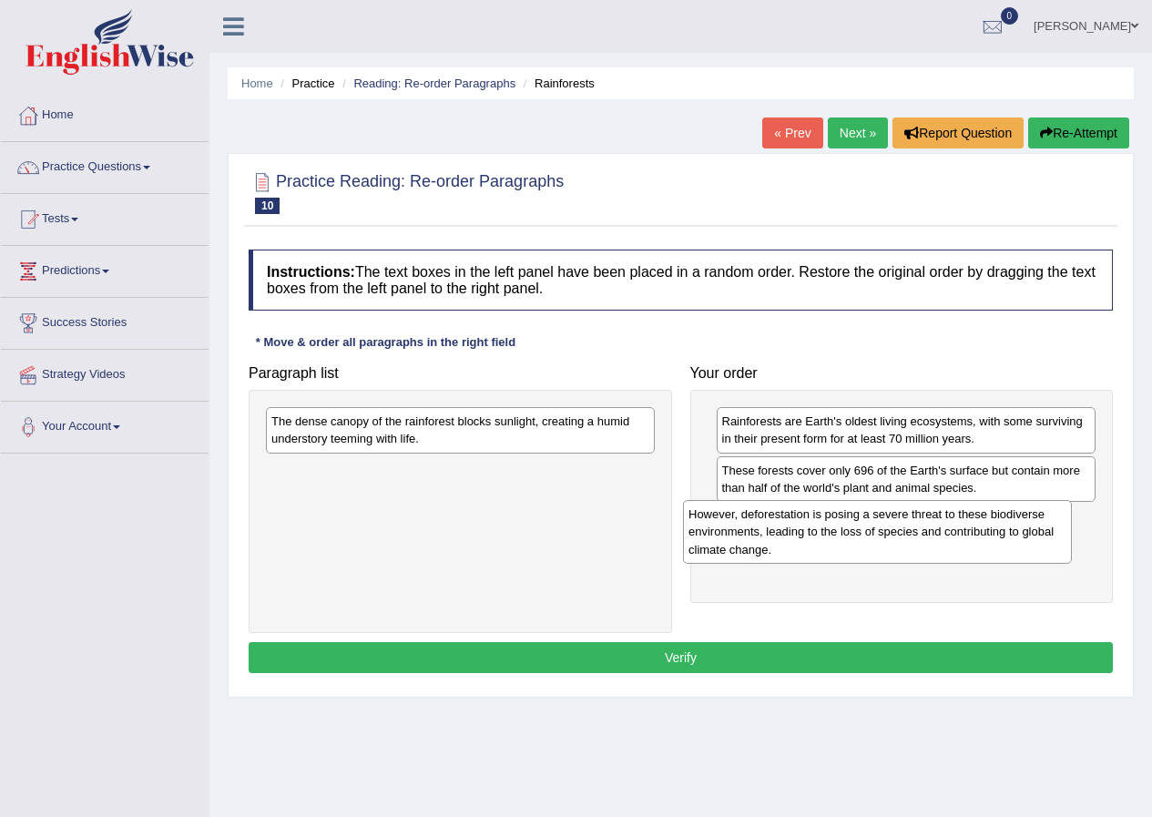
drag, startPoint x: 524, startPoint y: 443, endPoint x: 963, endPoint y: 536, distance: 448.8
click at [963, 536] on div "However, deforestation is posing a severe threat to these biodiverse environmen…" at bounding box center [877, 531] width 389 height 63
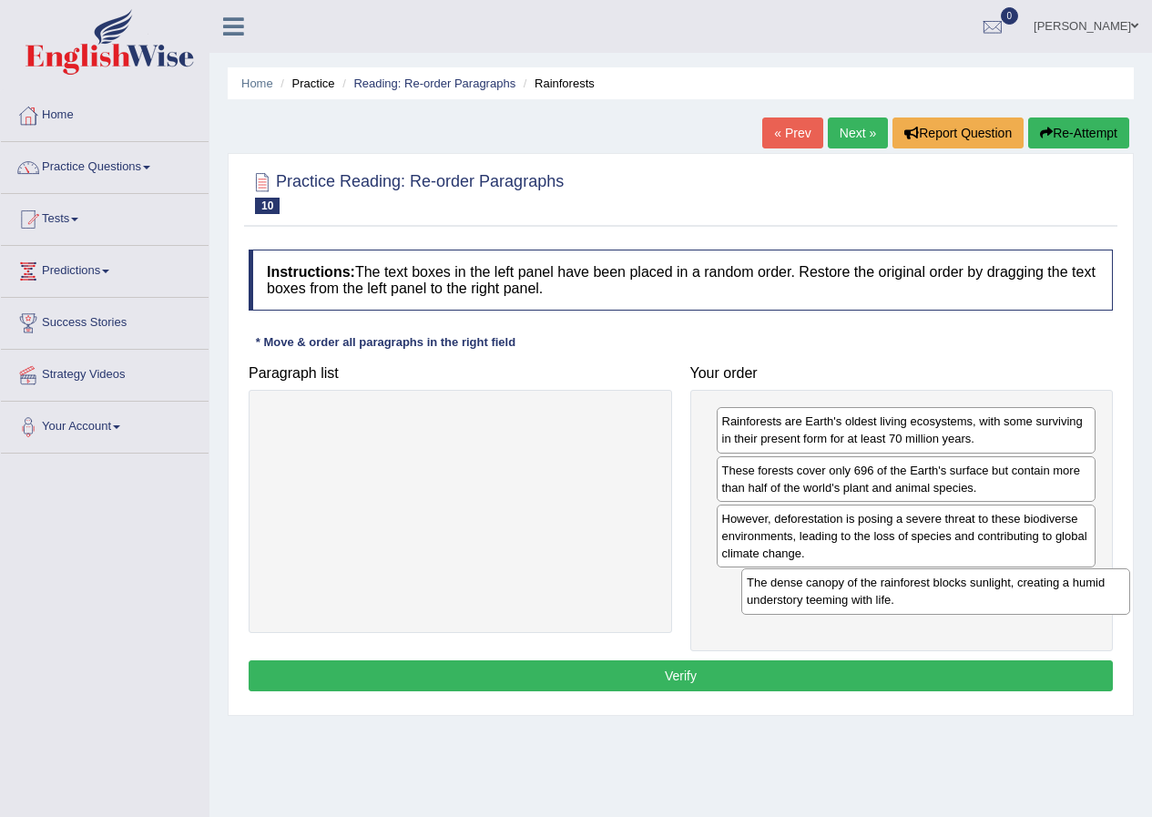
drag, startPoint x: 400, startPoint y: 431, endPoint x: 875, endPoint y: 592, distance: 502.2
click at [875, 592] on div "The dense canopy of the rainforest blocks sunlight, creating a humid understory…" at bounding box center [936, 591] width 389 height 46
click at [668, 672] on button "Verify" at bounding box center [681, 675] width 865 height 31
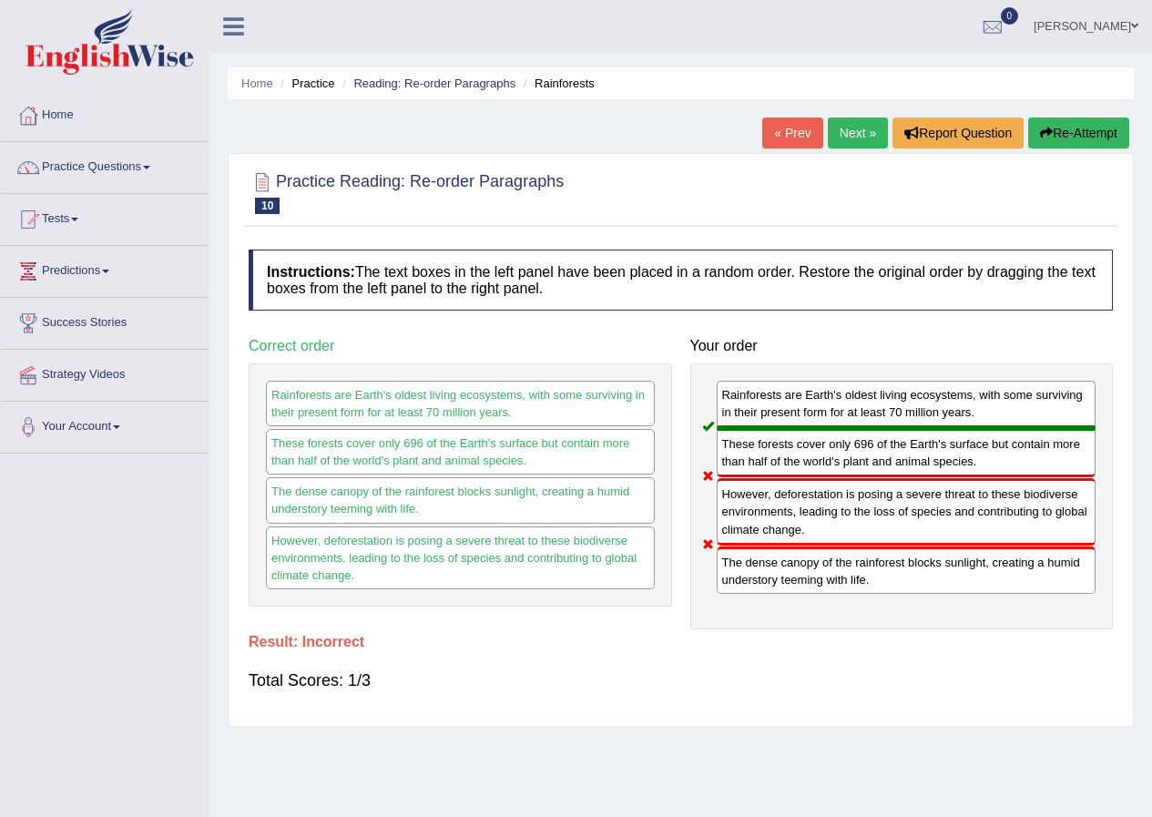
click at [1069, 134] on button "Re-Attempt" at bounding box center [1079, 133] width 101 height 31
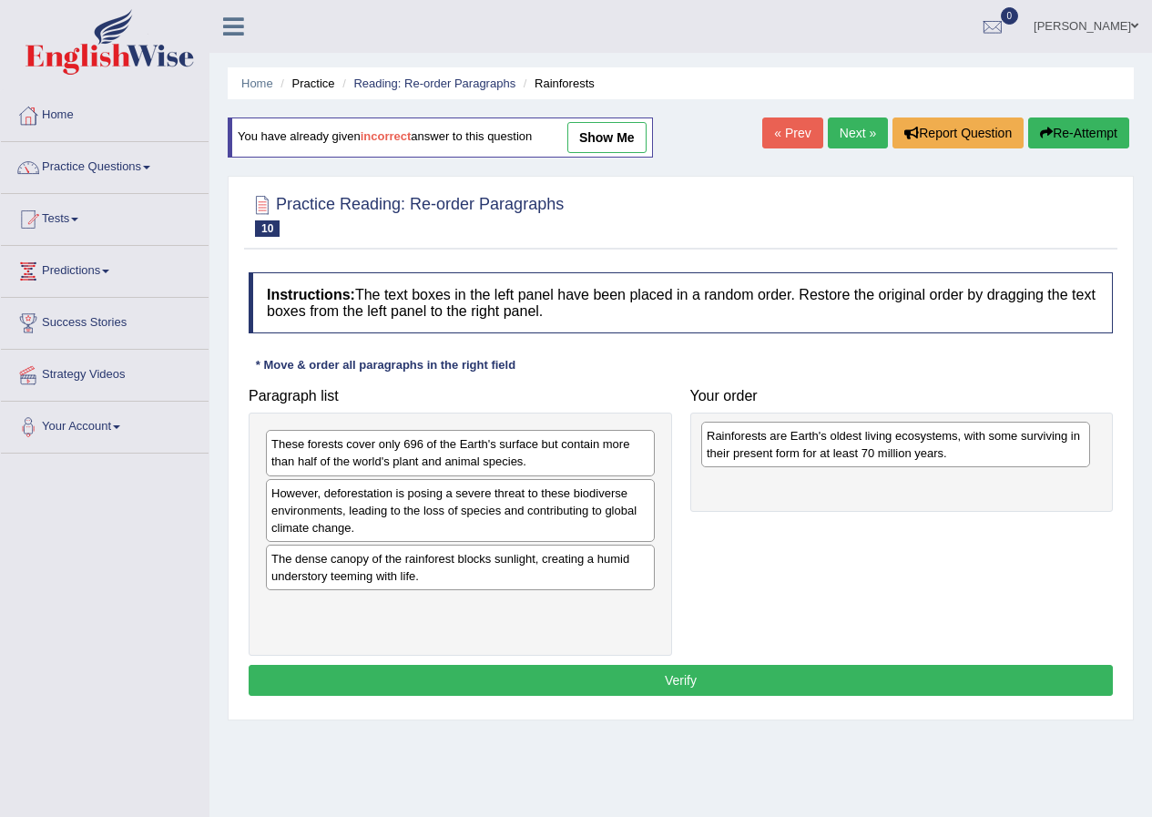
drag, startPoint x: 517, startPoint y: 579, endPoint x: 852, endPoint y: 448, distance: 360.0
click at [852, 448] on div "Rainforests are Earth's oldest living ecosystems, with some surviving in their …" at bounding box center [895, 445] width 389 height 46
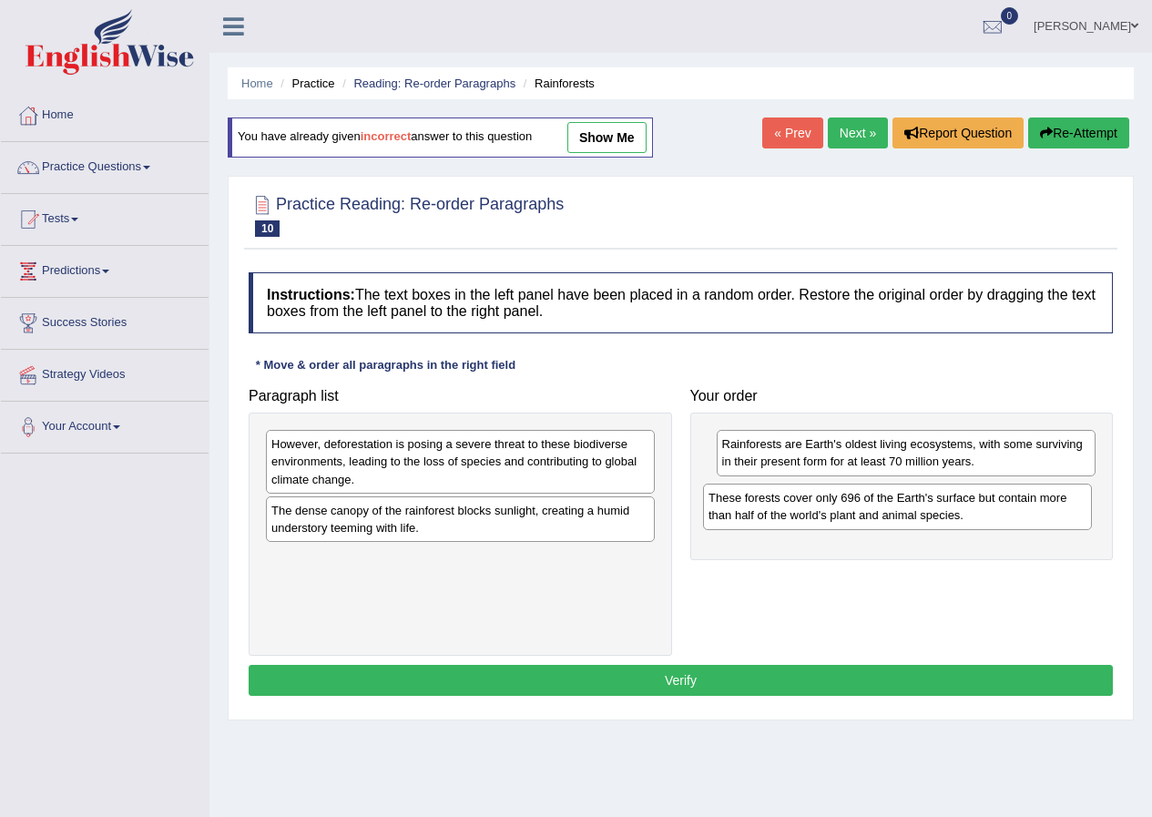
drag, startPoint x: 519, startPoint y: 453, endPoint x: 948, endPoint y: 507, distance: 432.4
click at [948, 507] on div "These forests cover only 696 of the Earth's surface but contain more than half …" at bounding box center [897, 507] width 389 height 46
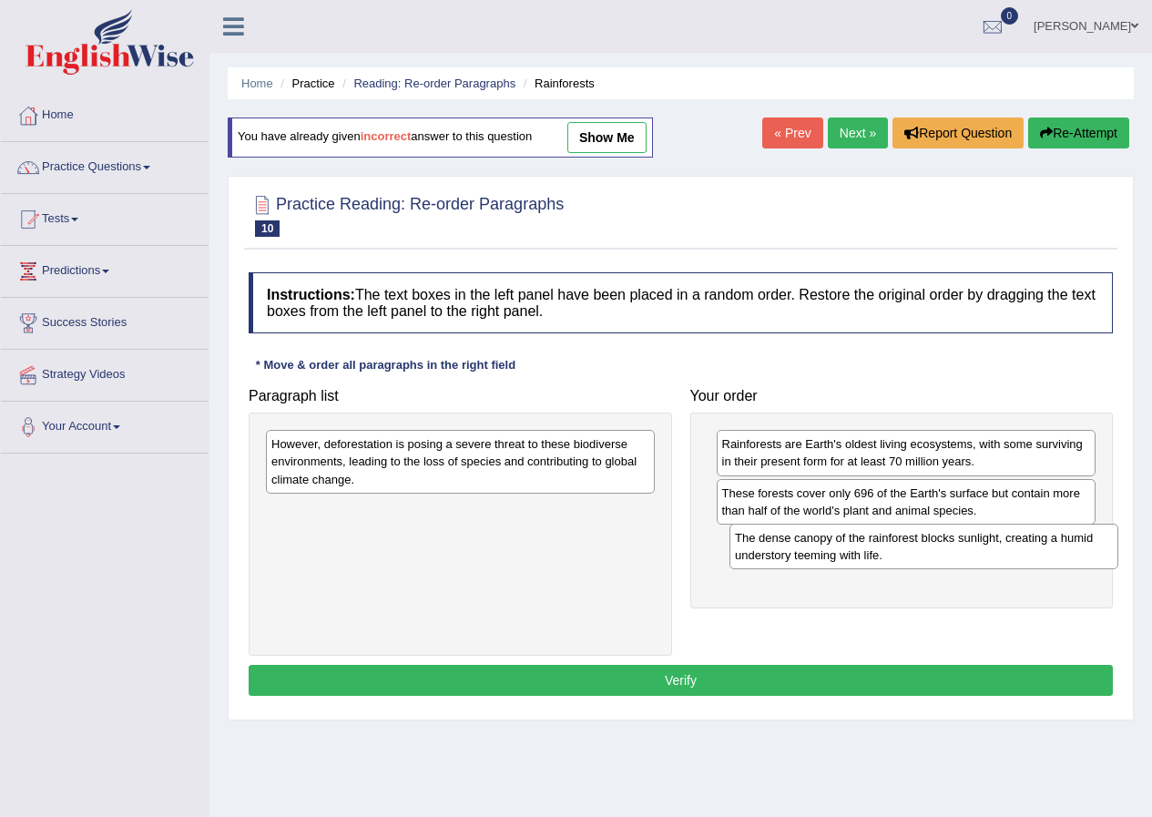
drag, startPoint x: 609, startPoint y: 527, endPoint x: 1037, endPoint y: 559, distance: 428.5
click at [1050, 559] on div "The dense canopy of the rainforest blocks sunlight, creating a humid understory…" at bounding box center [924, 547] width 389 height 46
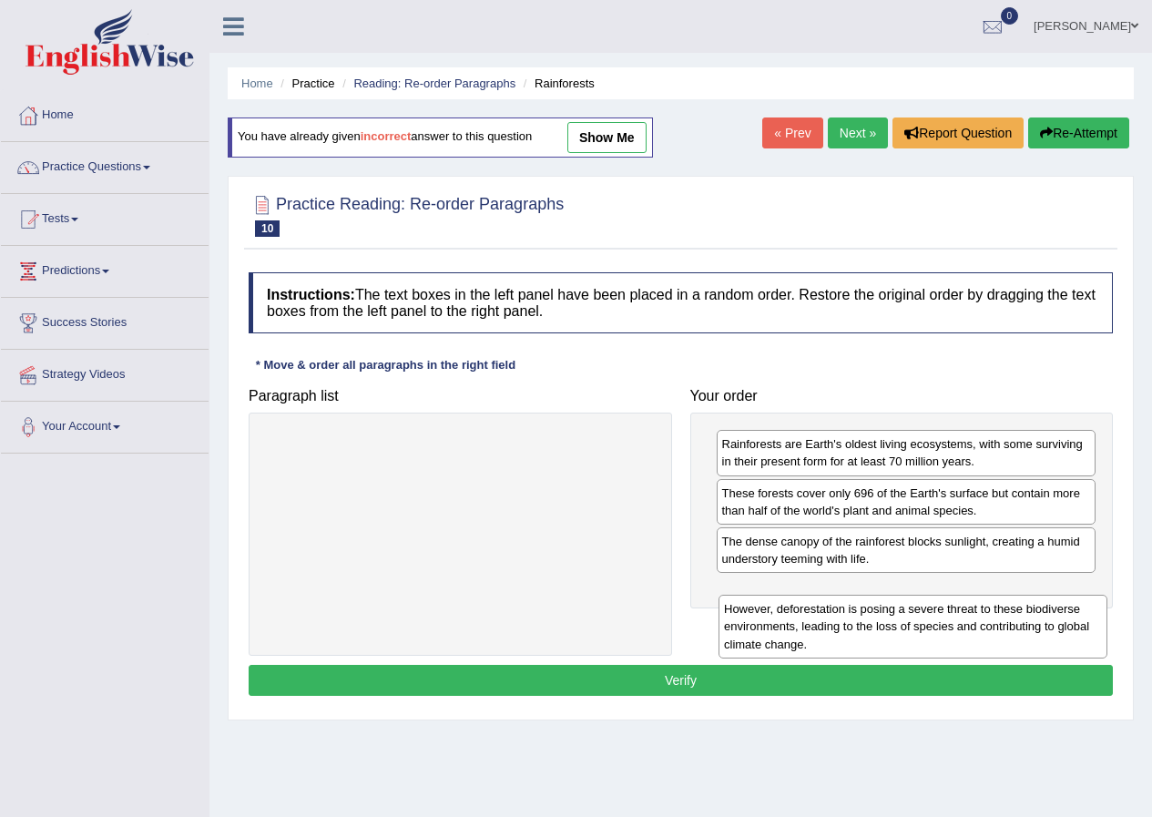
drag, startPoint x: 476, startPoint y: 464, endPoint x: 945, endPoint y: 609, distance: 491.0
click at [945, 609] on div "However, deforestation is posing a severe threat to these biodiverse environmen…" at bounding box center [913, 626] width 389 height 63
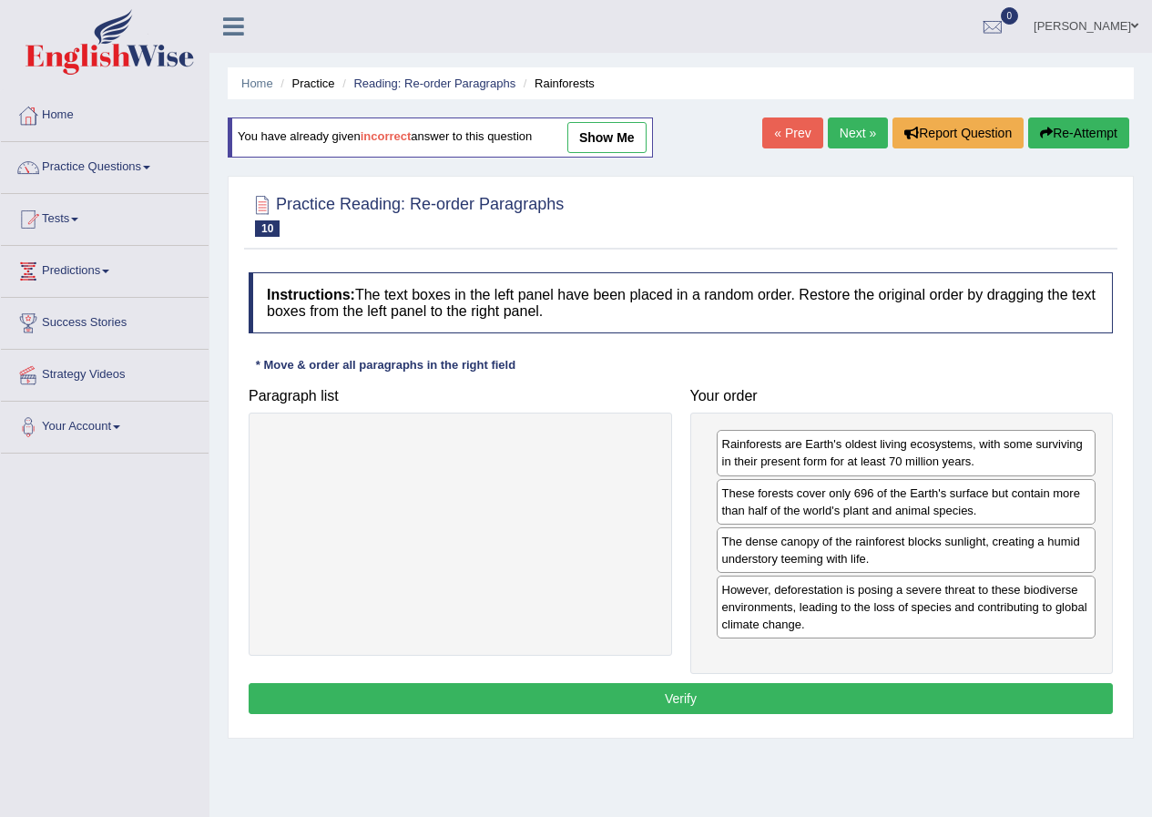
click at [637, 691] on button "Verify" at bounding box center [681, 698] width 865 height 31
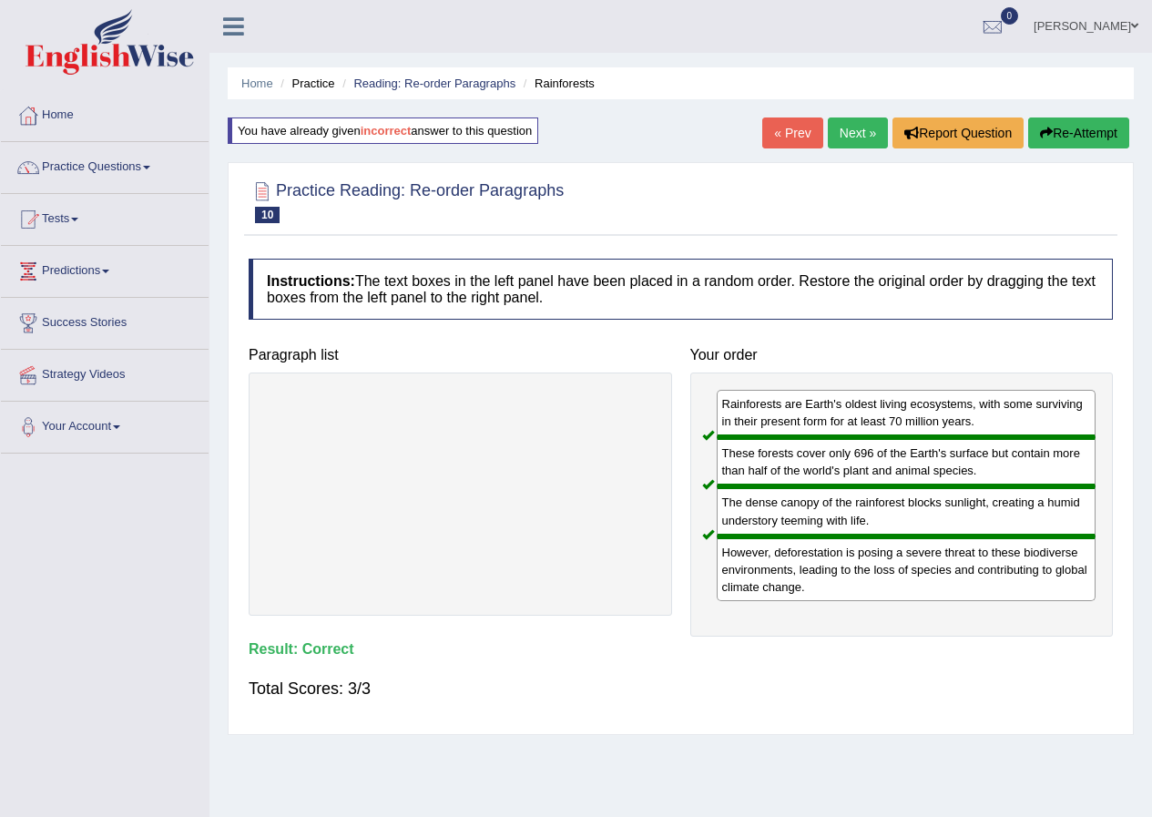
click at [865, 126] on link "Next »" at bounding box center [858, 133] width 60 height 31
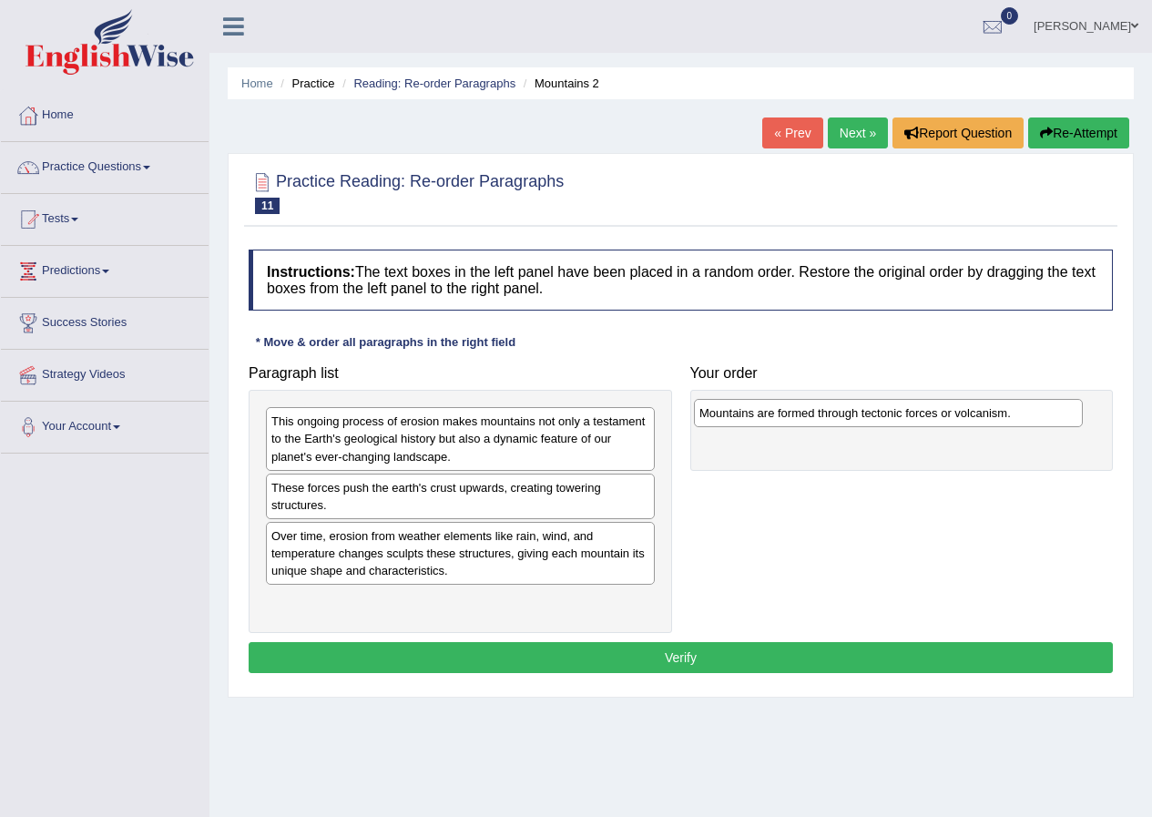
drag, startPoint x: 387, startPoint y: 426, endPoint x: 815, endPoint y: 418, distance: 428.3
click at [815, 418] on div "Mountains are formed through tectonic forces or volcanism." at bounding box center [888, 413] width 389 height 28
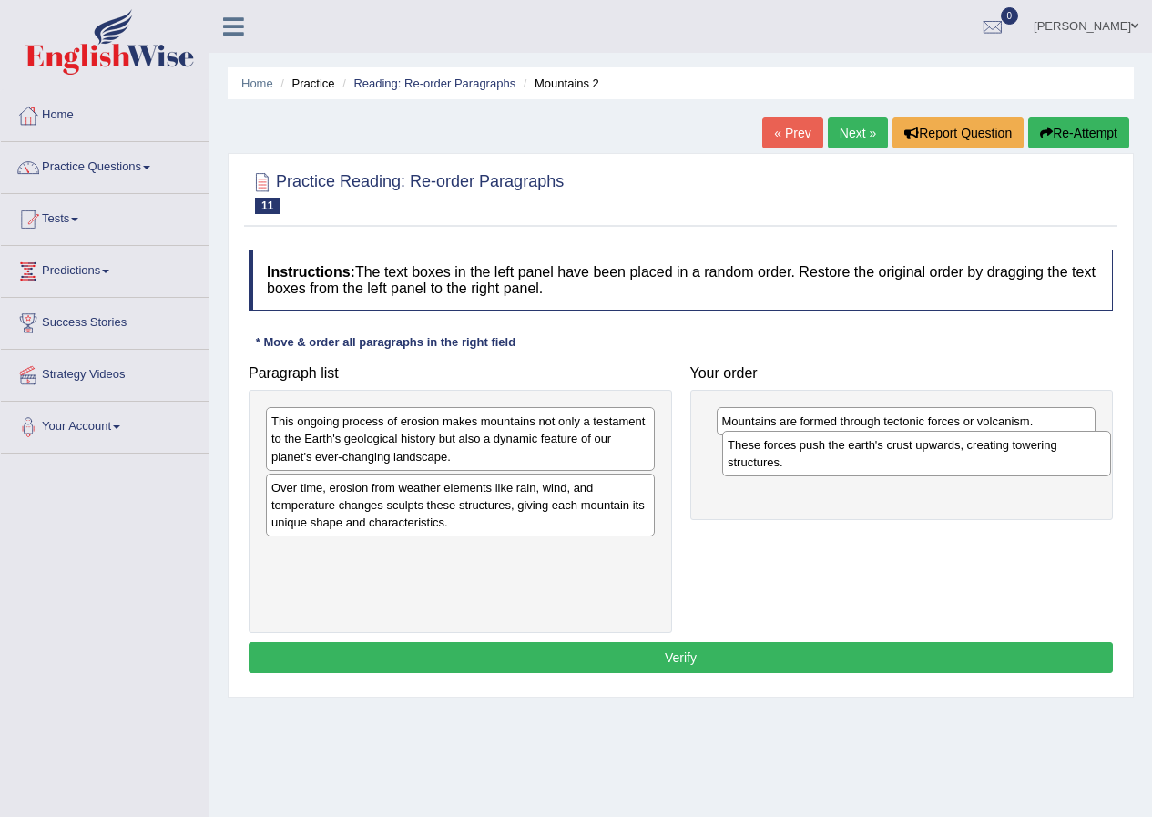
drag, startPoint x: 353, startPoint y: 499, endPoint x: 779, endPoint y: 454, distance: 427.9
click at [779, 454] on div "These forces push the earth's crust upwards, creating towering structures." at bounding box center [916, 454] width 389 height 46
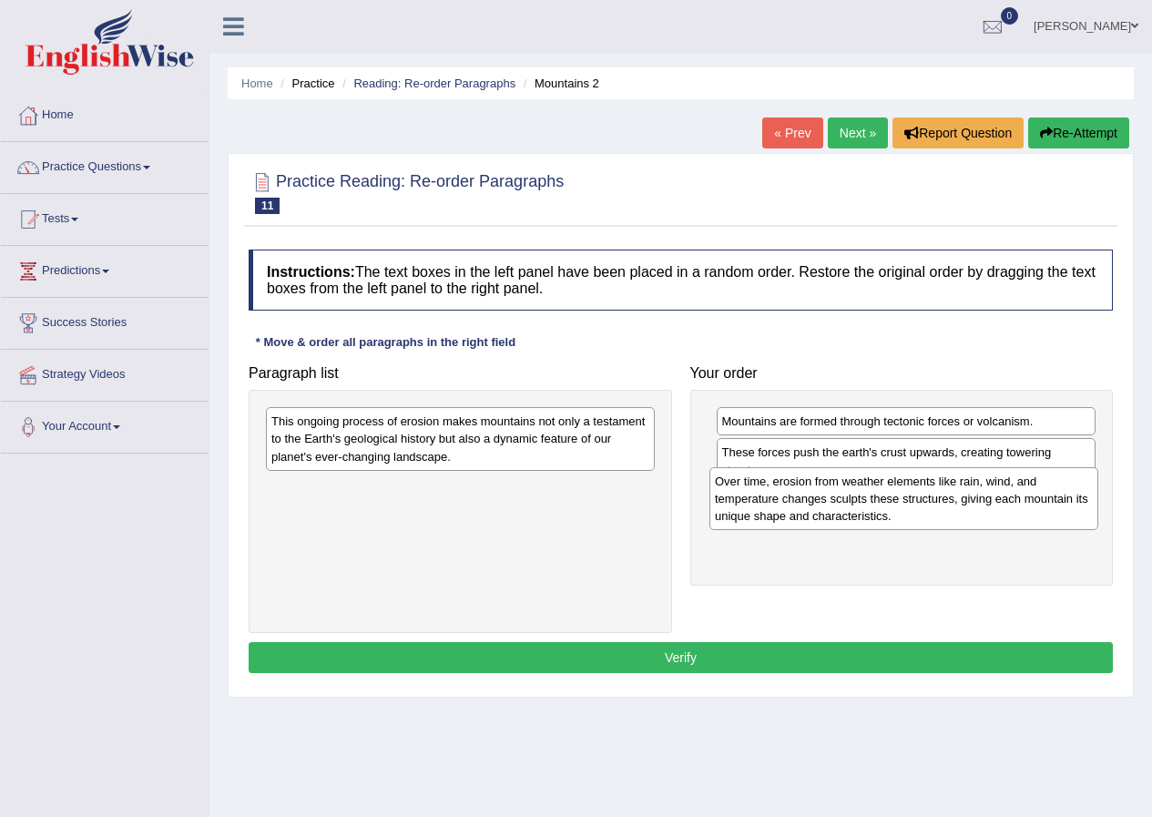
drag, startPoint x: 525, startPoint y: 560, endPoint x: 875, endPoint y: 505, distance: 355.1
click at [875, 505] on div "Over time, erosion from weather elements like rain, wind, and temperature chang…" at bounding box center [904, 498] width 389 height 63
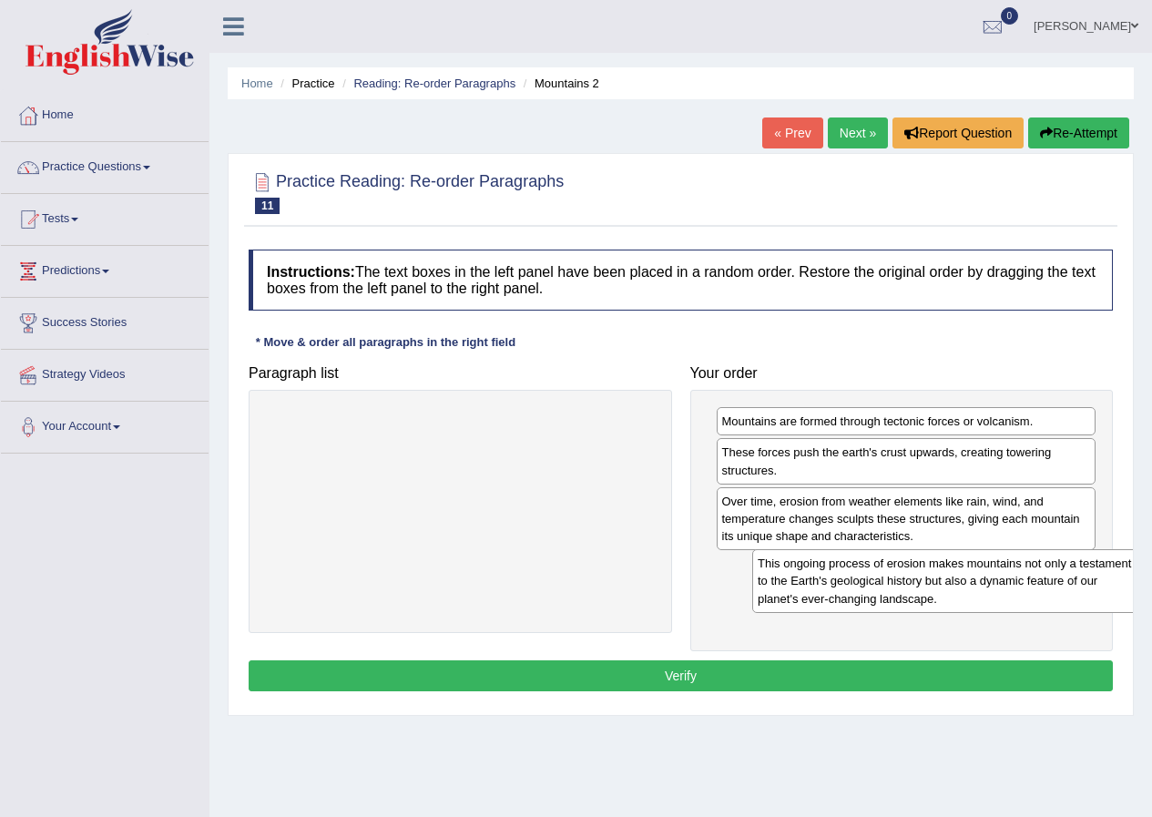
drag, startPoint x: 415, startPoint y: 450, endPoint x: 901, endPoint y: 592, distance: 506.8
click at [901, 592] on div "This ongoing process of erosion makes mountains not only a testament to the Ear…" at bounding box center [947, 580] width 389 height 63
click at [708, 681] on button "Verify" at bounding box center [681, 675] width 865 height 31
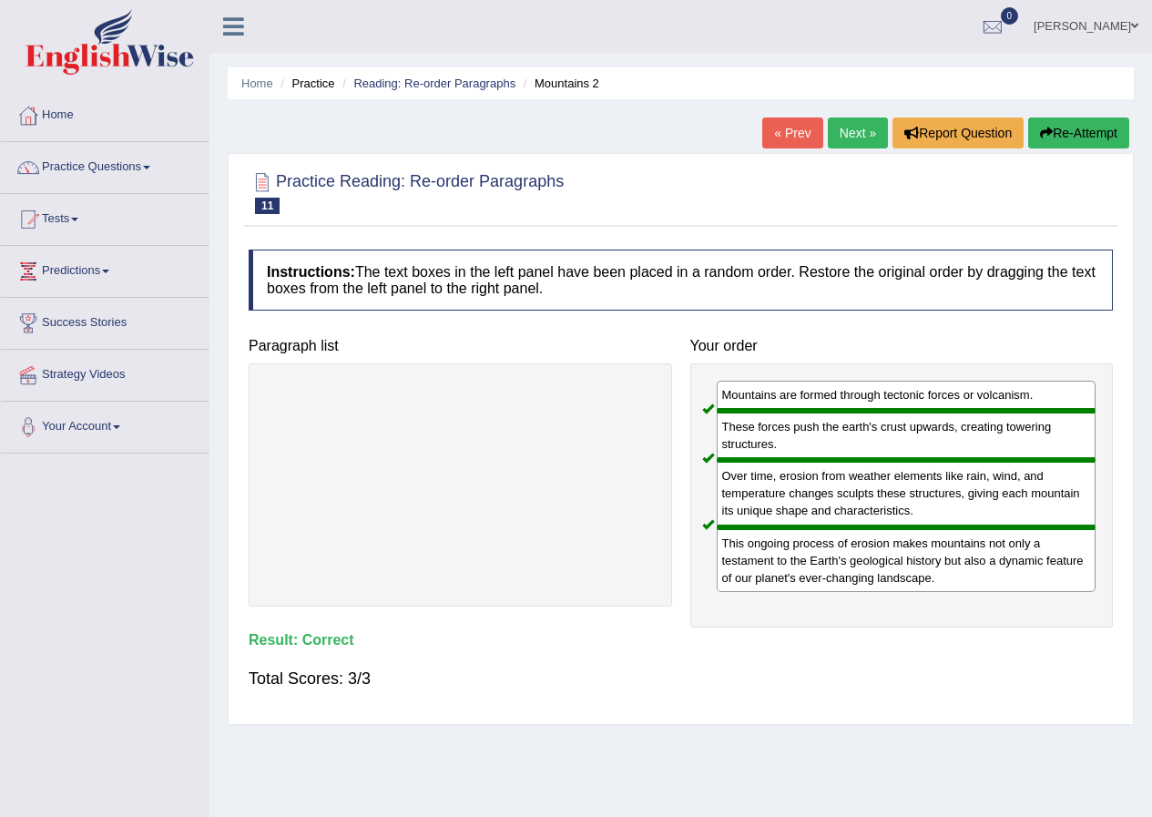
click at [853, 144] on link "Next »" at bounding box center [858, 133] width 60 height 31
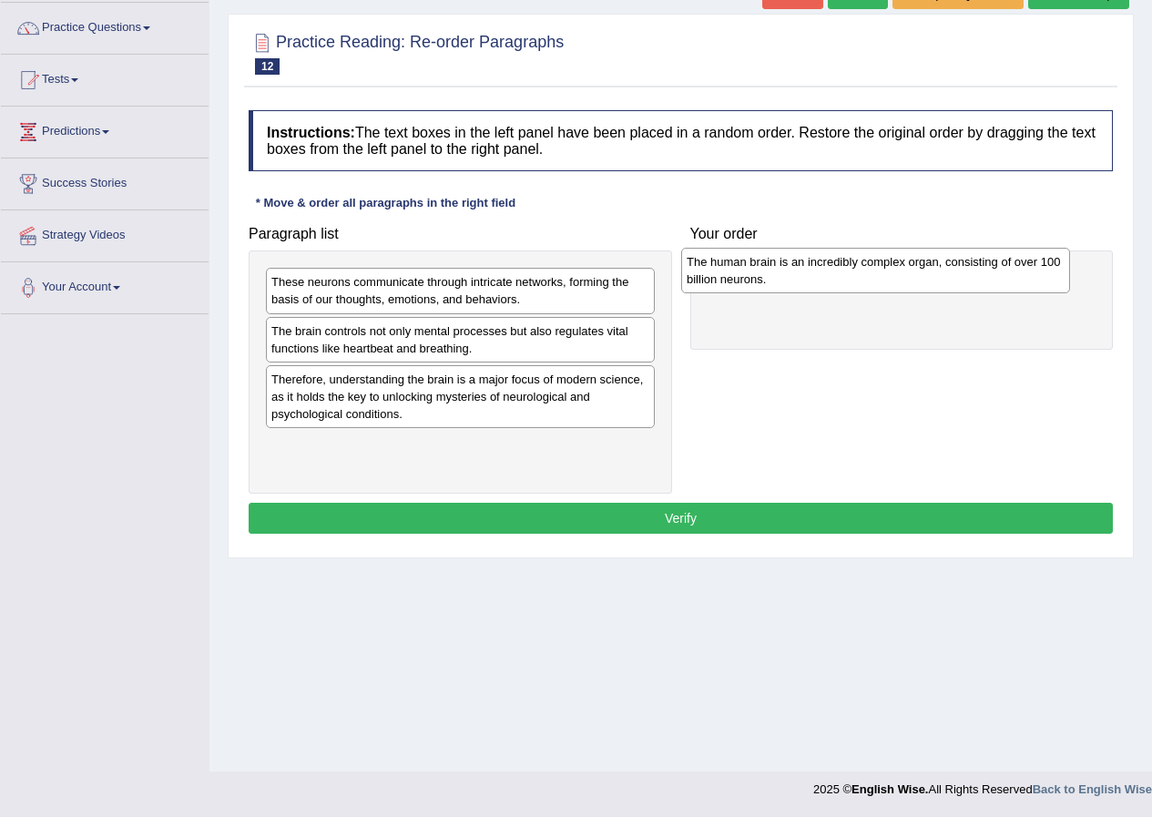
drag, startPoint x: 383, startPoint y: 393, endPoint x: 798, endPoint y: 275, distance: 431.7
click at [798, 275] on div "The human brain is an incredibly complex organ, consisting of over 100 billion …" at bounding box center [875, 271] width 389 height 46
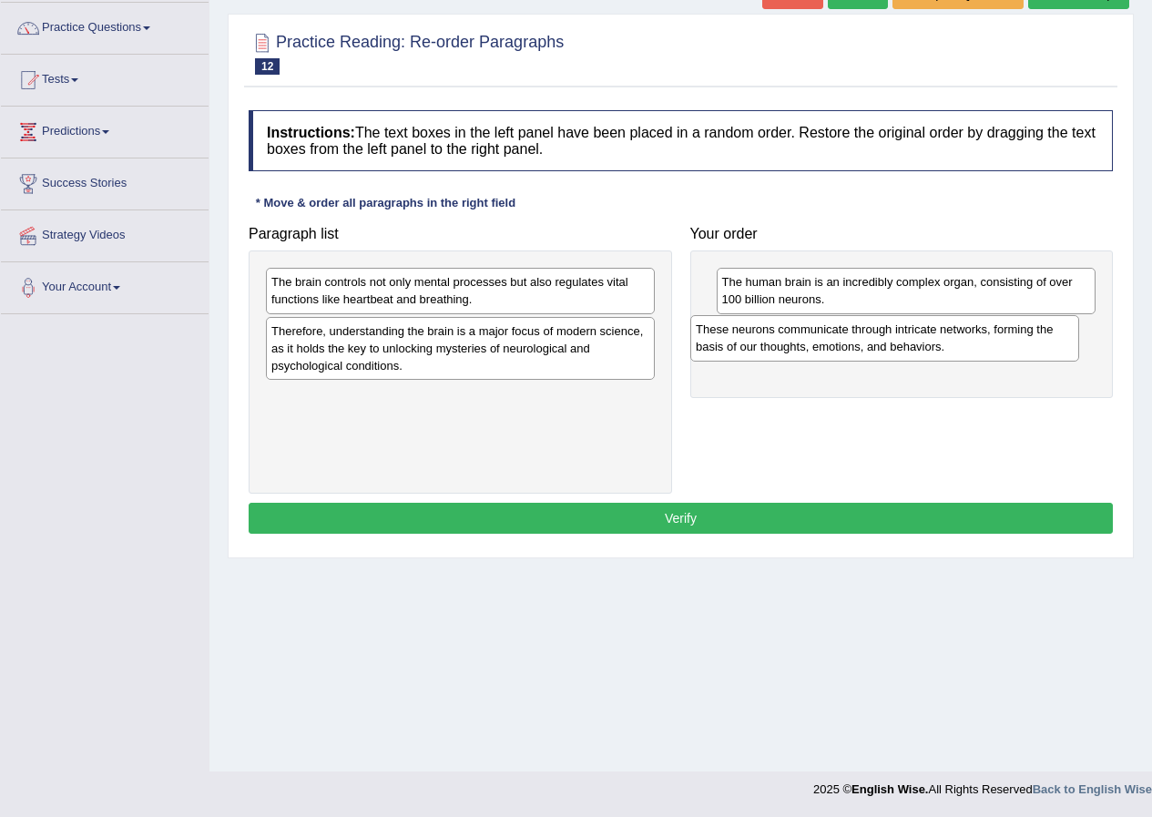
drag, startPoint x: 456, startPoint y: 299, endPoint x: 832, endPoint y: 334, distance: 377.0
click at [832, 334] on div "These neurons communicate through intricate networks, forming the basis of our …" at bounding box center [885, 338] width 389 height 46
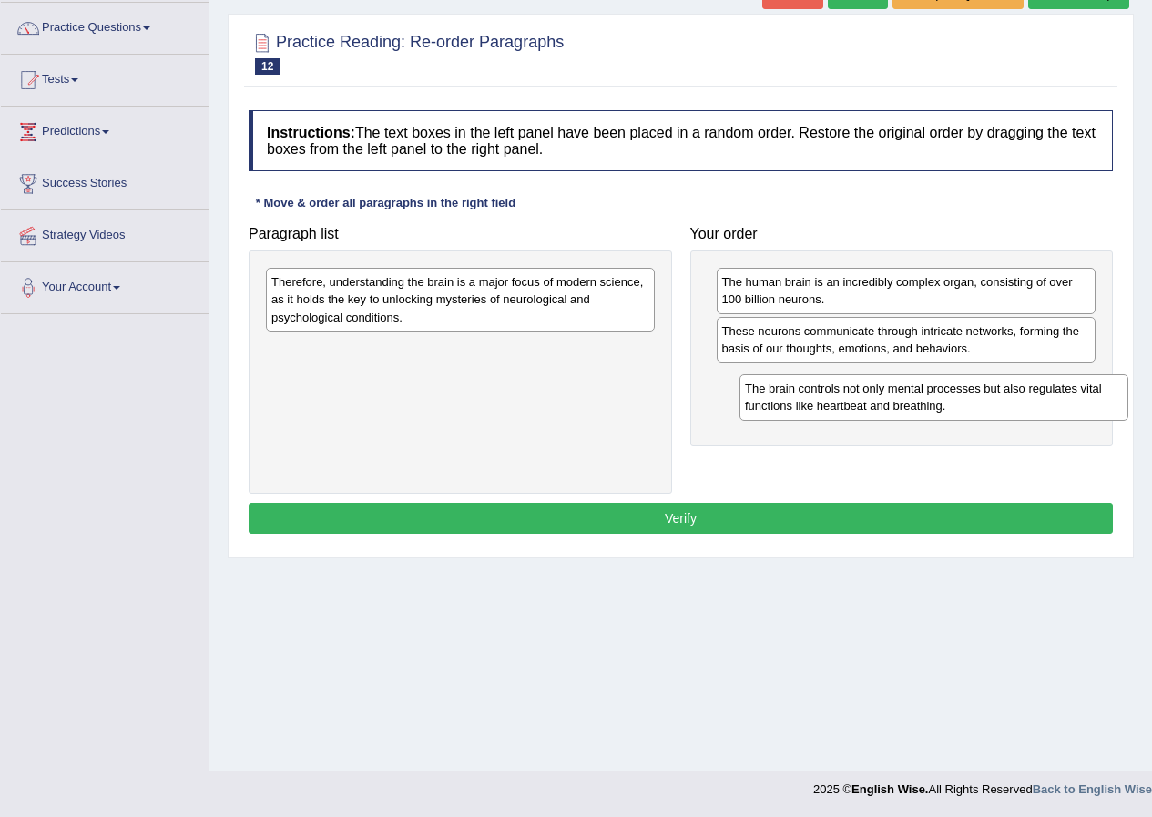
drag, startPoint x: 505, startPoint y: 317, endPoint x: 906, endPoint y: 402, distance: 410.6
click at [906, 402] on div "The brain controls not only mental processes but also regulates vital functions…" at bounding box center [934, 397] width 389 height 46
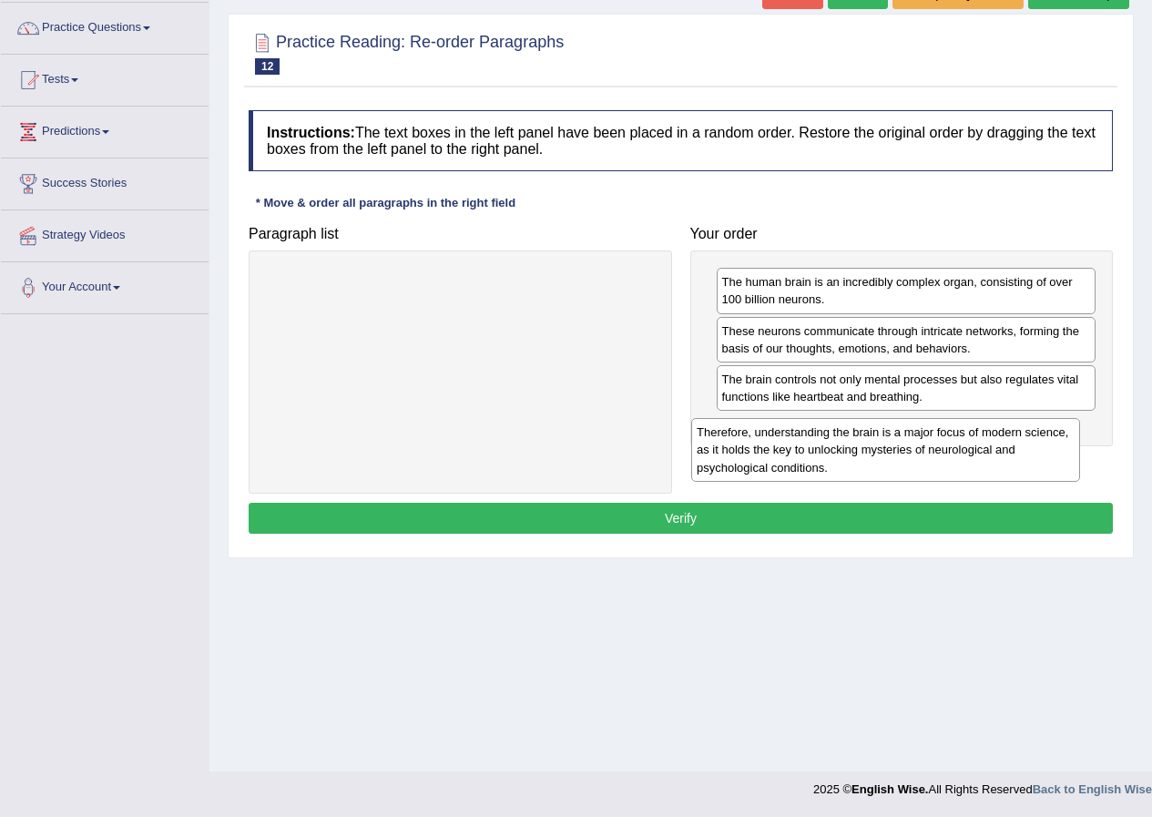
drag, startPoint x: 416, startPoint y: 314, endPoint x: 828, endPoint y: 456, distance: 435.3
click at [828, 456] on div "Therefore, understanding the brain is a major focus of modern science, as it ho…" at bounding box center [885, 449] width 389 height 63
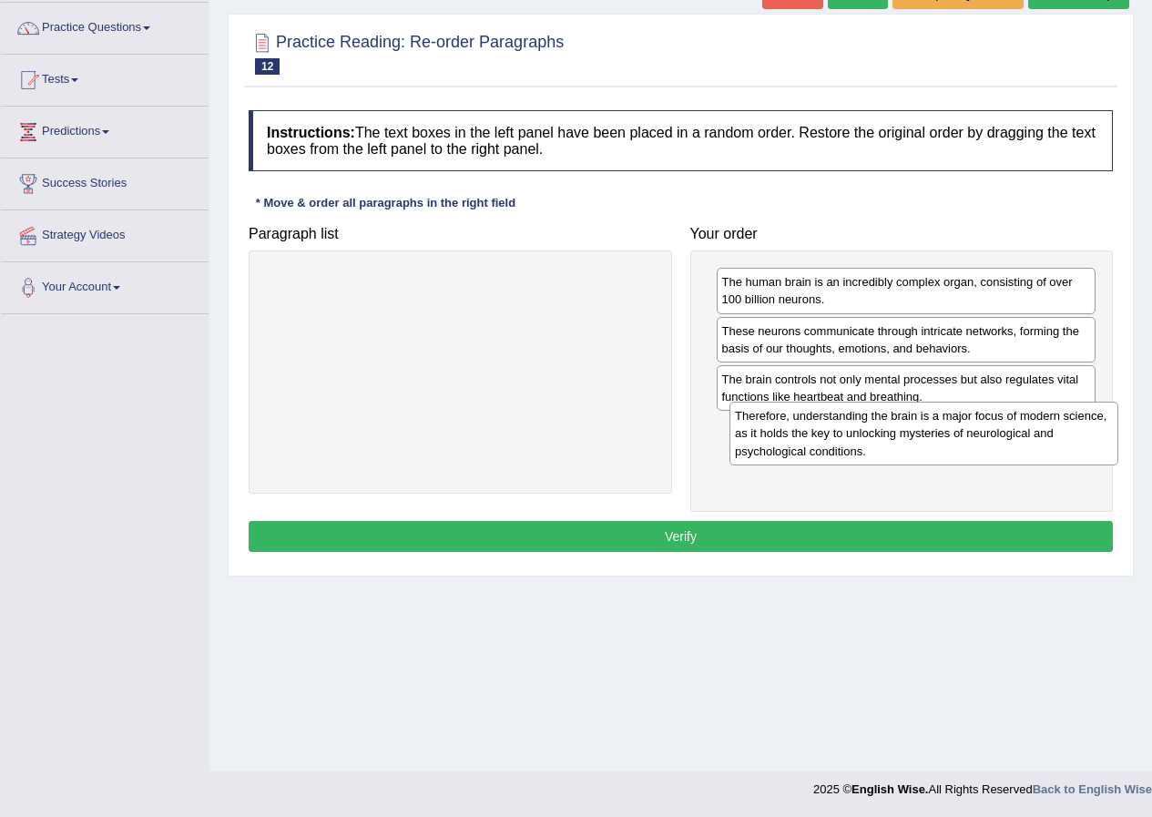
drag, startPoint x: 463, startPoint y: 354, endPoint x: 824, endPoint y: 444, distance: 371.7
click at [824, 444] on div "Therefore, understanding the brain is a major focus of modern science, as it ho…" at bounding box center [924, 433] width 389 height 63
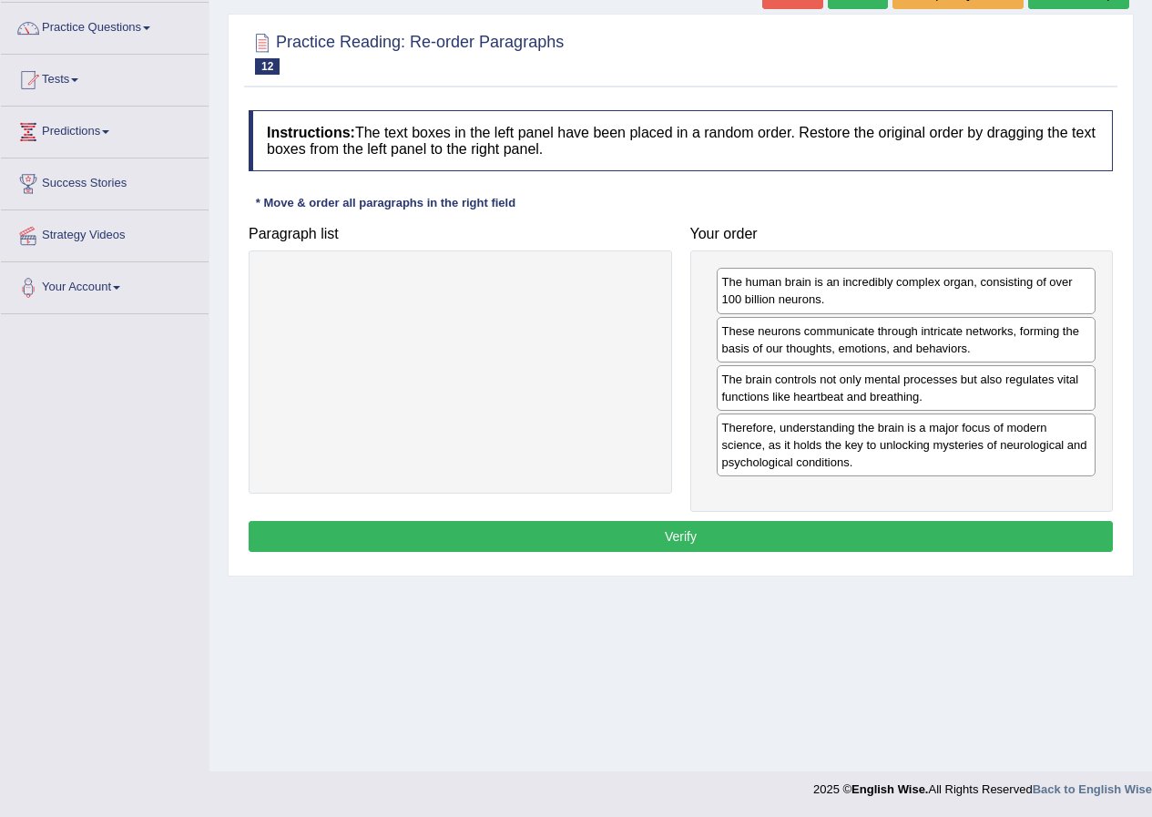
click at [715, 538] on button "Verify" at bounding box center [681, 536] width 865 height 31
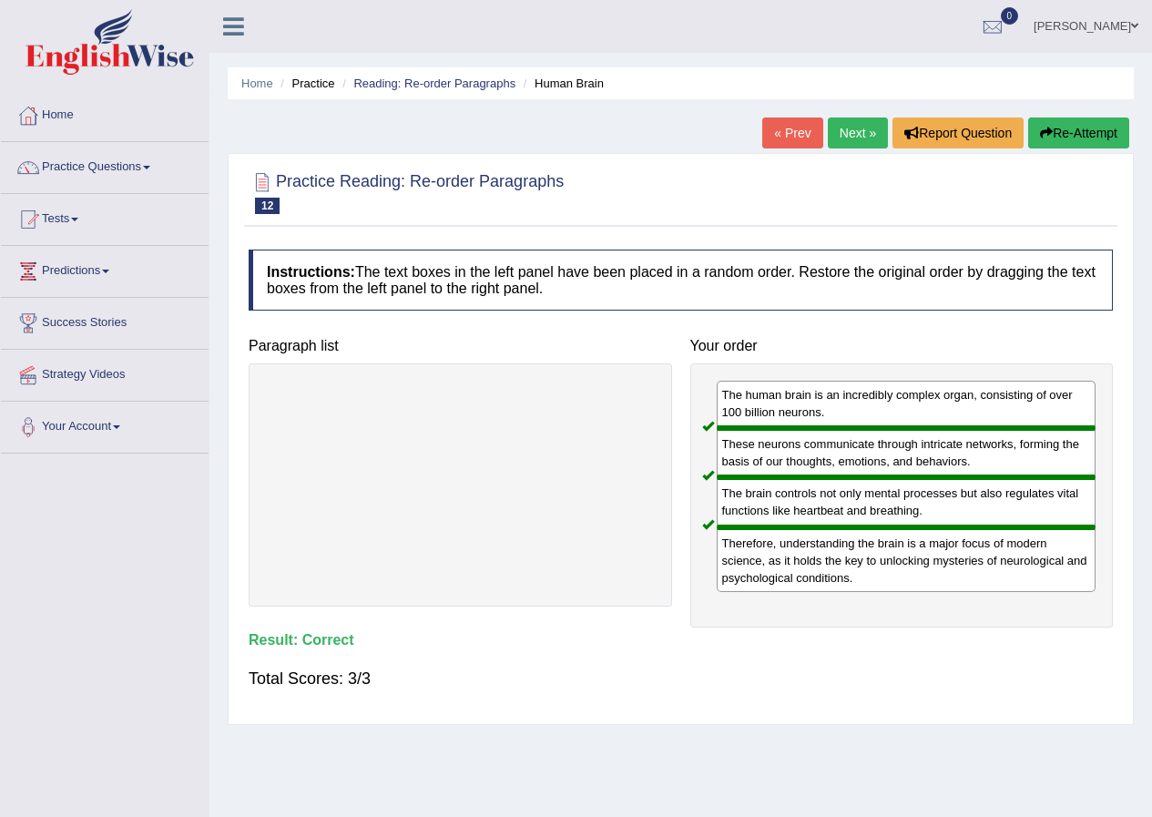
click at [845, 135] on link "Next »" at bounding box center [858, 133] width 60 height 31
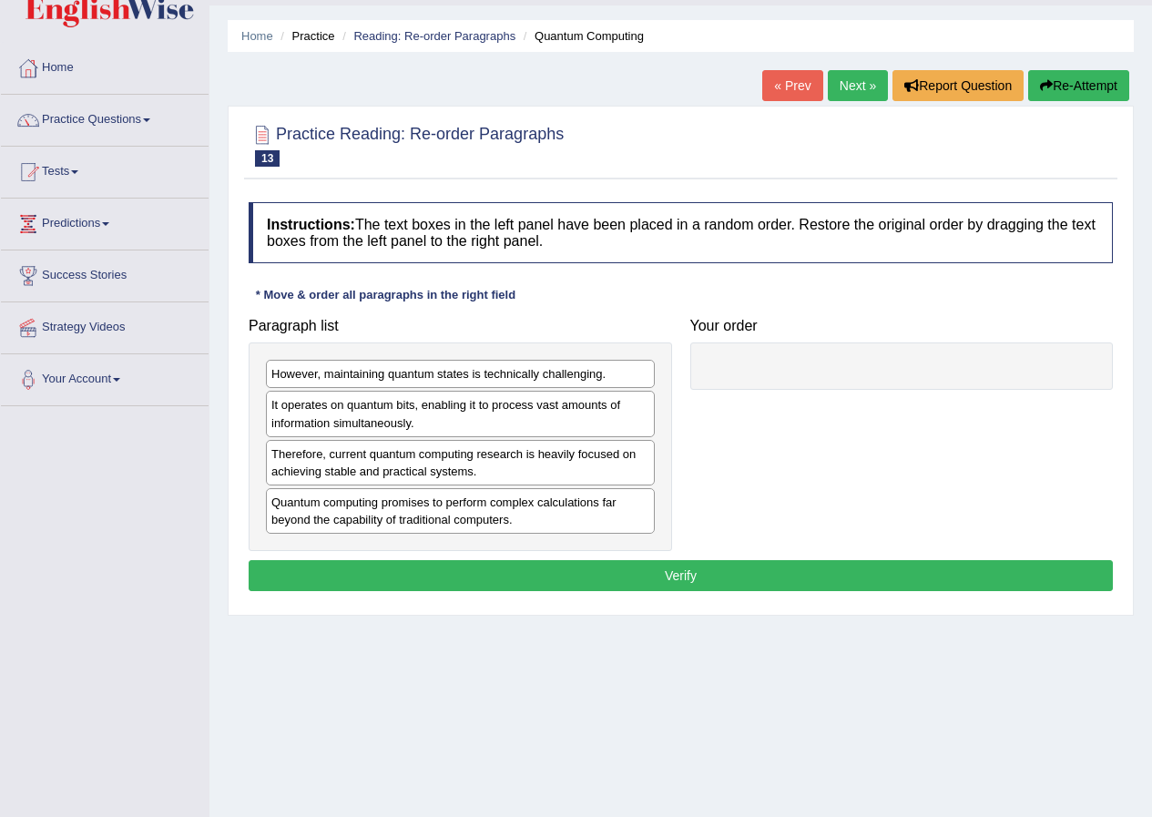
scroll to position [91, 0]
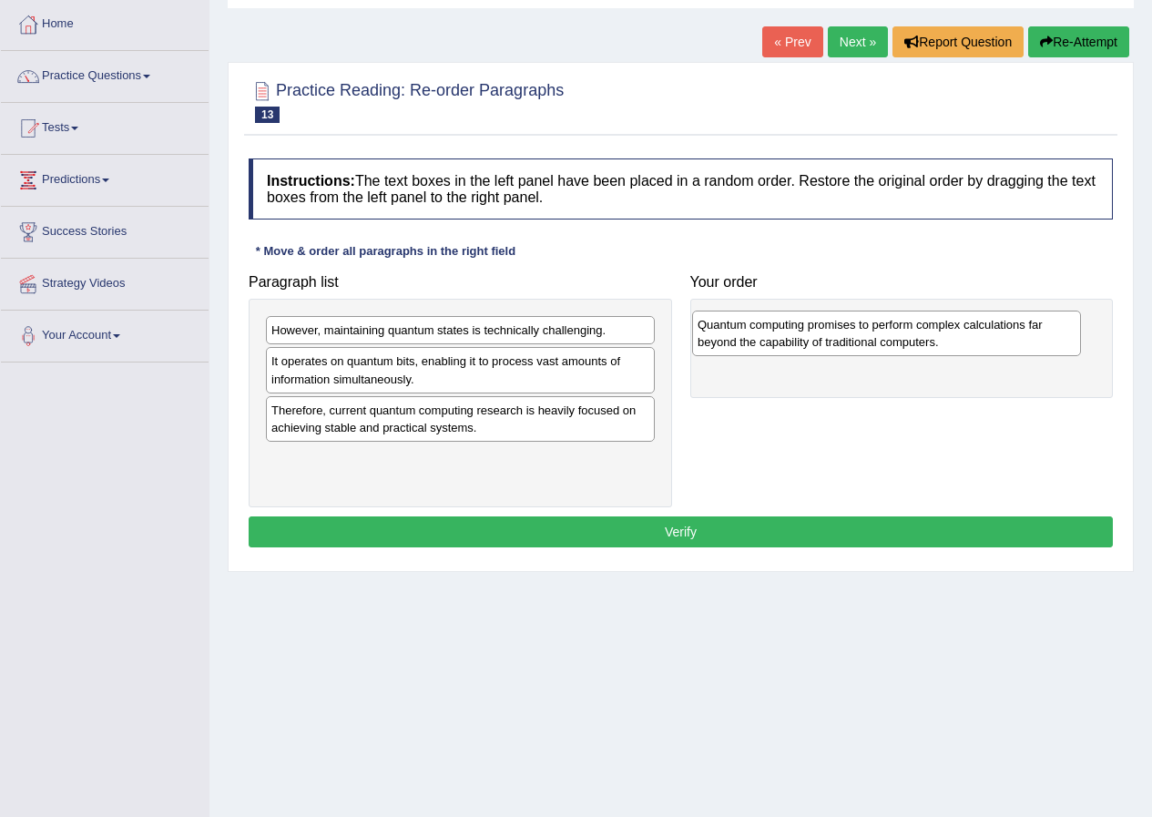
drag, startPoint x: 379, startPoint y: 476, endPoint x: 827, endPoint y: 341, distance: 468.1
click at [827, 341] on div "Quantum computing promises to perform complex calculations far beyond the capab…" at bounding box center [886, 334] width 389 height 46
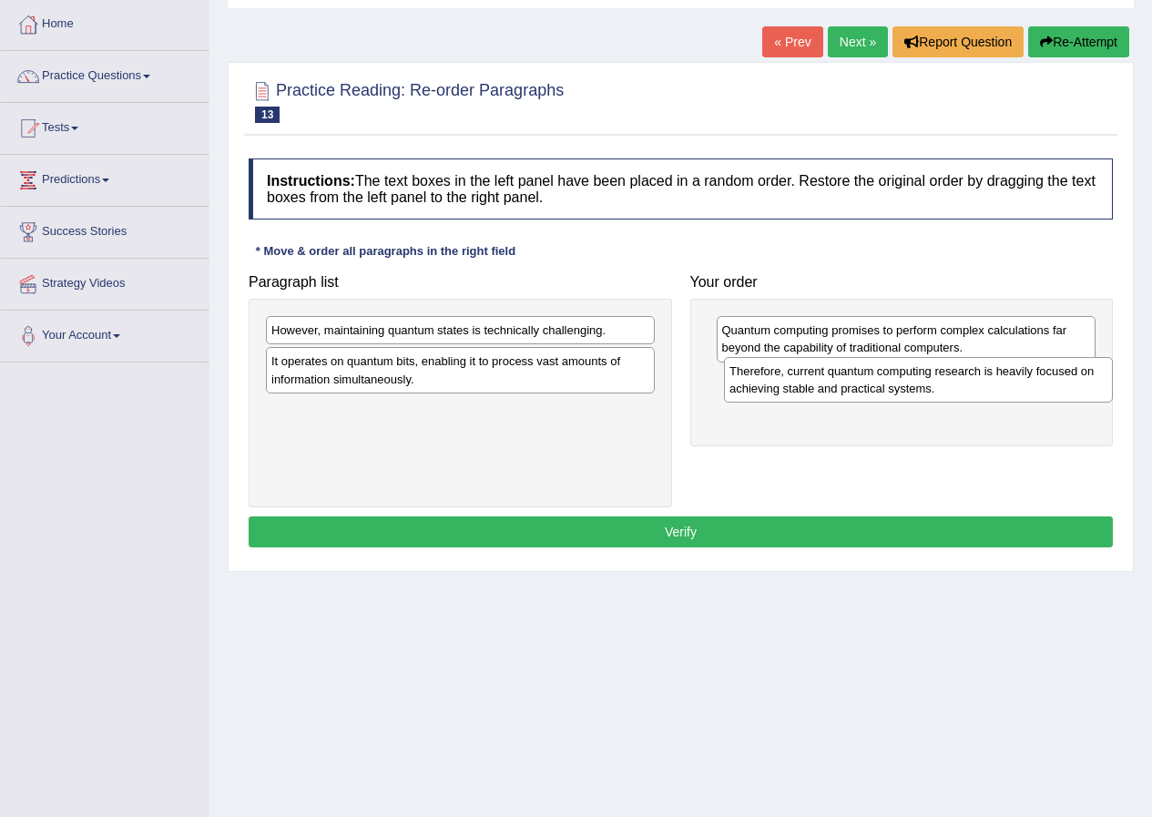
drag, startPoint x: 413, startPoint y: 433, endPoint x: 871, endPoint y: 394, distance: 459.9
click at [871, 394] on div "Therefore, current quantum computing research is heavily focused on achieving s…" at bounding box center [918, 380] width 389 height 46
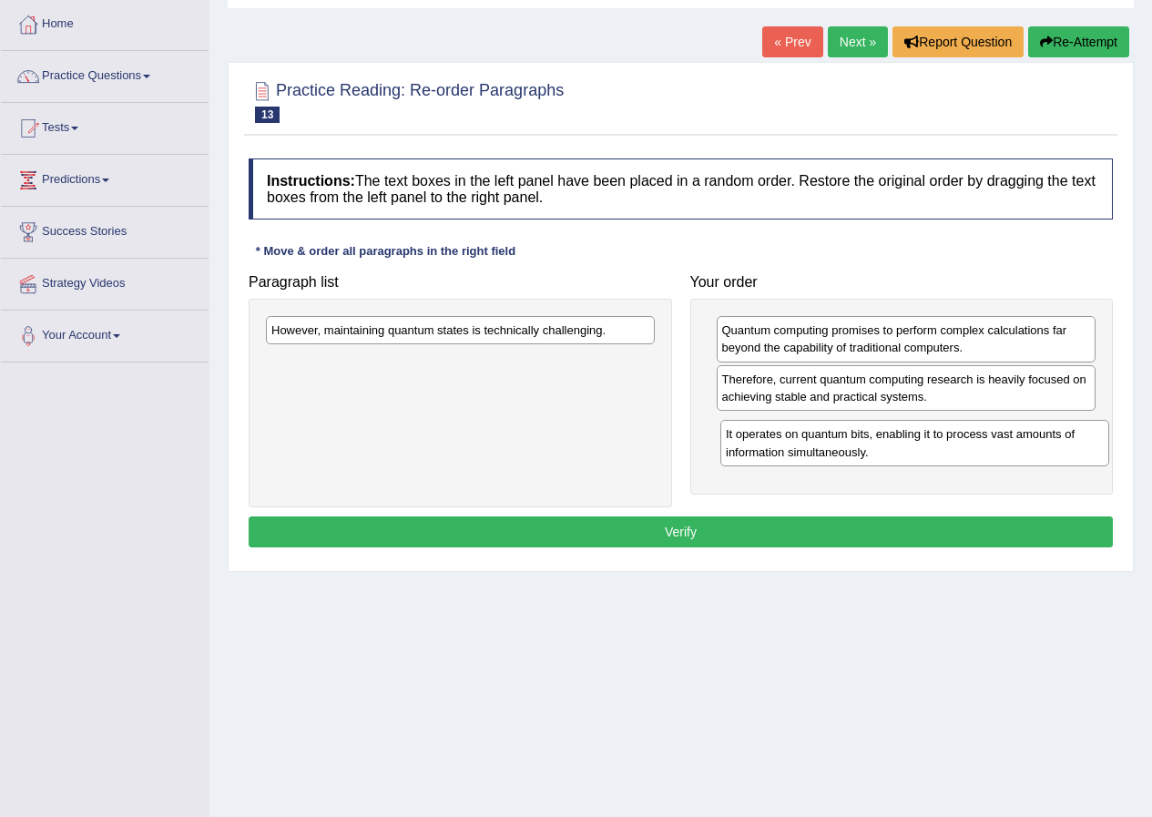
drag, startPoint x: 439, startPoint y: 371, endPoint x: 920, endPoint y: 444, distance: 486.5
click at [920, 444] on div "It operates on quantum bits, enabling it to process vast amounts of information…" at bounding box center [915, 443] width 389 height 46
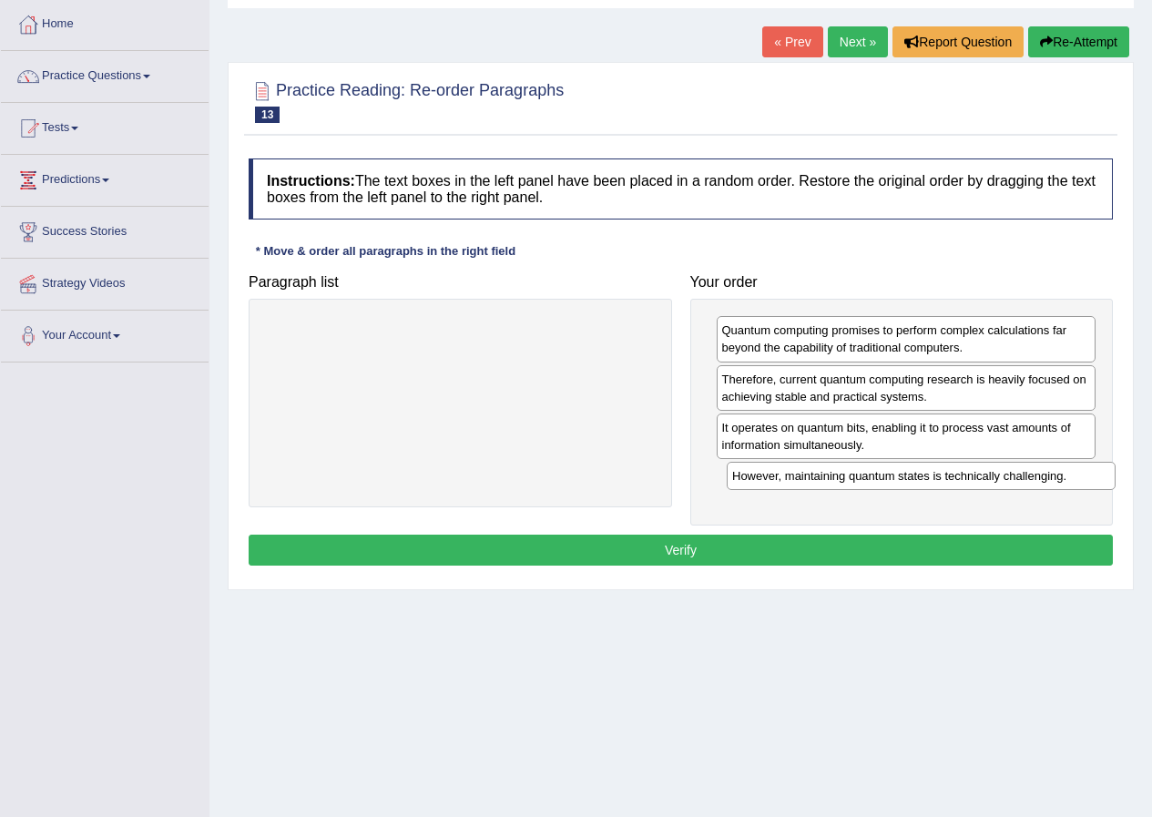
drag, startPoint x: 442, startPoint y: 333, endPoint x: 903, endPoint y: 478, distance: 483.5
click at [903, 478] on div "However, maintaining quantum states is technically challenging." at bounding box center [921, 476] width 389 height 28
click at [730, 551] on button "Verify" at bounding box center [681, 550] width 865 height 31
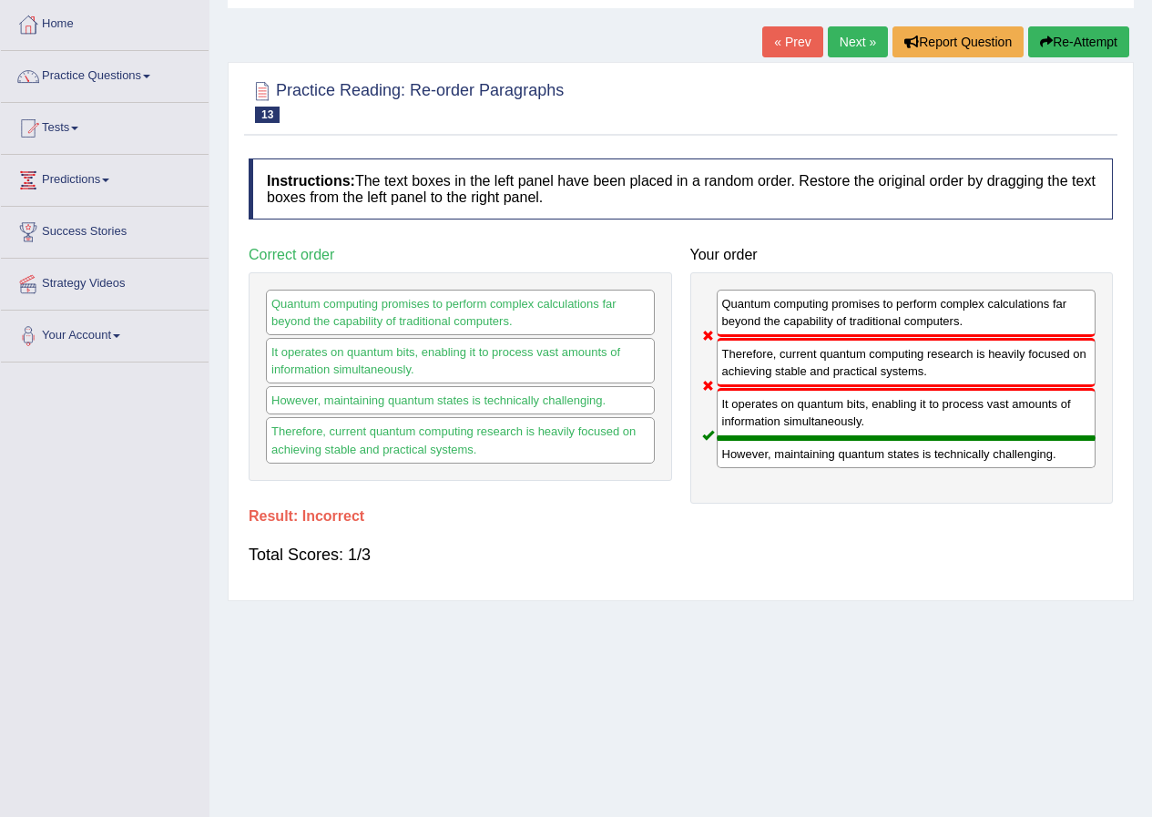
click at [1081, 48] on button "Re-Attempt" at bounding box center [1079, 41] width 101 height 31
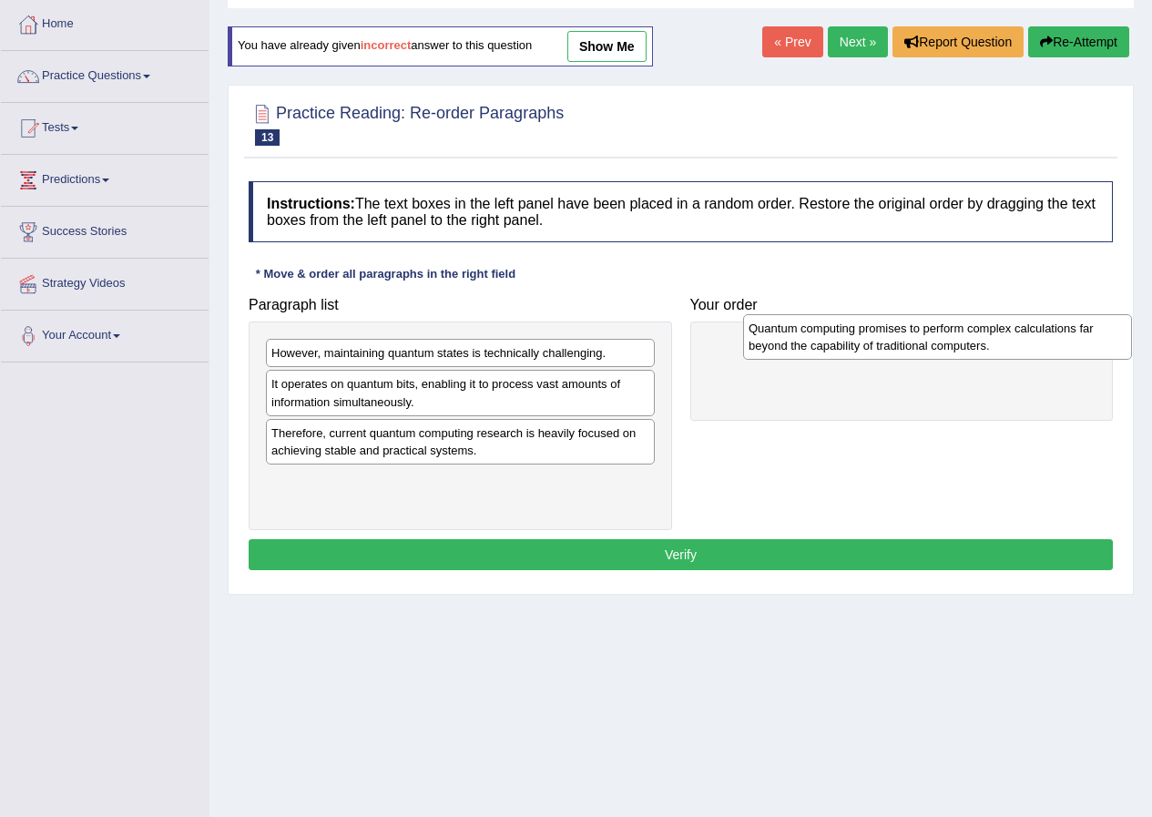
drag, startPoint x: 334, startPoint y: 488, endPoint x: 812, endPoint y: 335, distance: 501.3
click at [812, 335] on div "Quantum computing promises to perform complex calculations far beyond the capab…" at bounding box center [937, 337] width 389 height 46
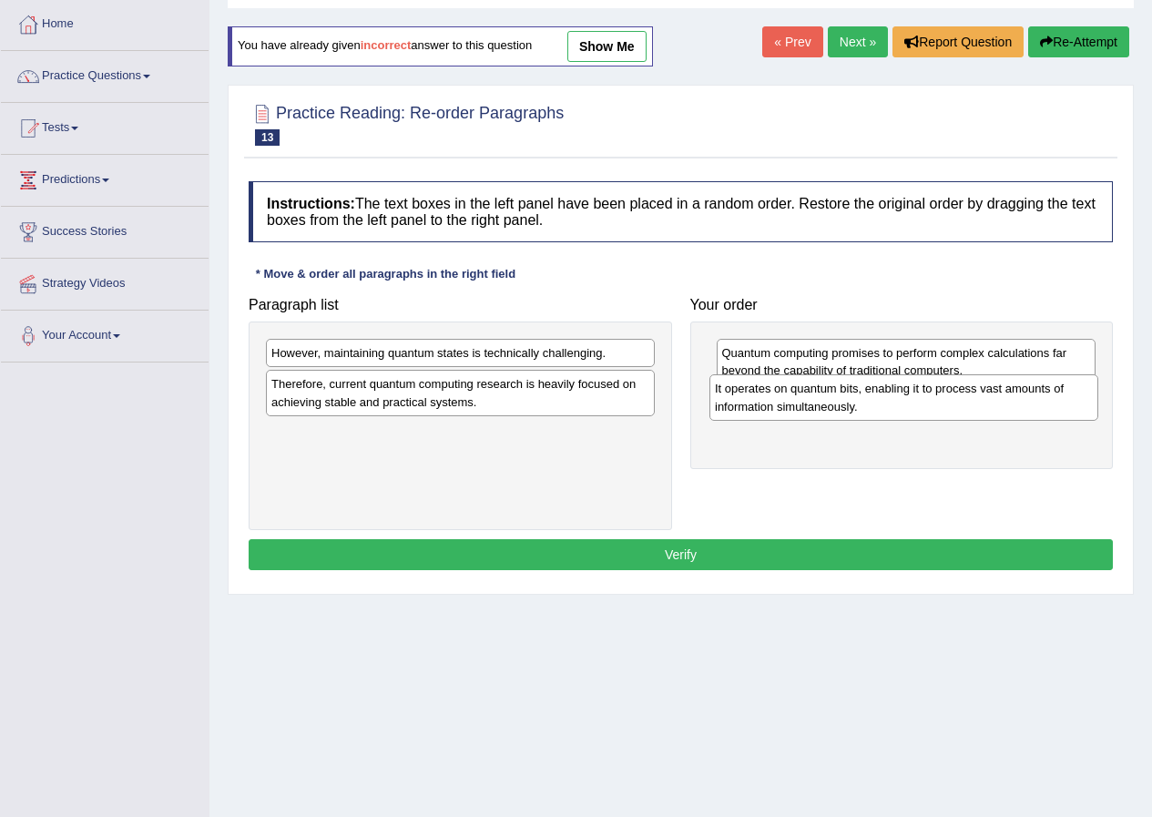
drag, startPoint x: 404, startPoint y: 393, endPoint x: 847, endPoint y: 397, distance: 443.7
click at [847, 397] on div "It operates on quantum bits, enabling it to process vast amounts of information…" at bounding box center [904, 397] width 389 height 46
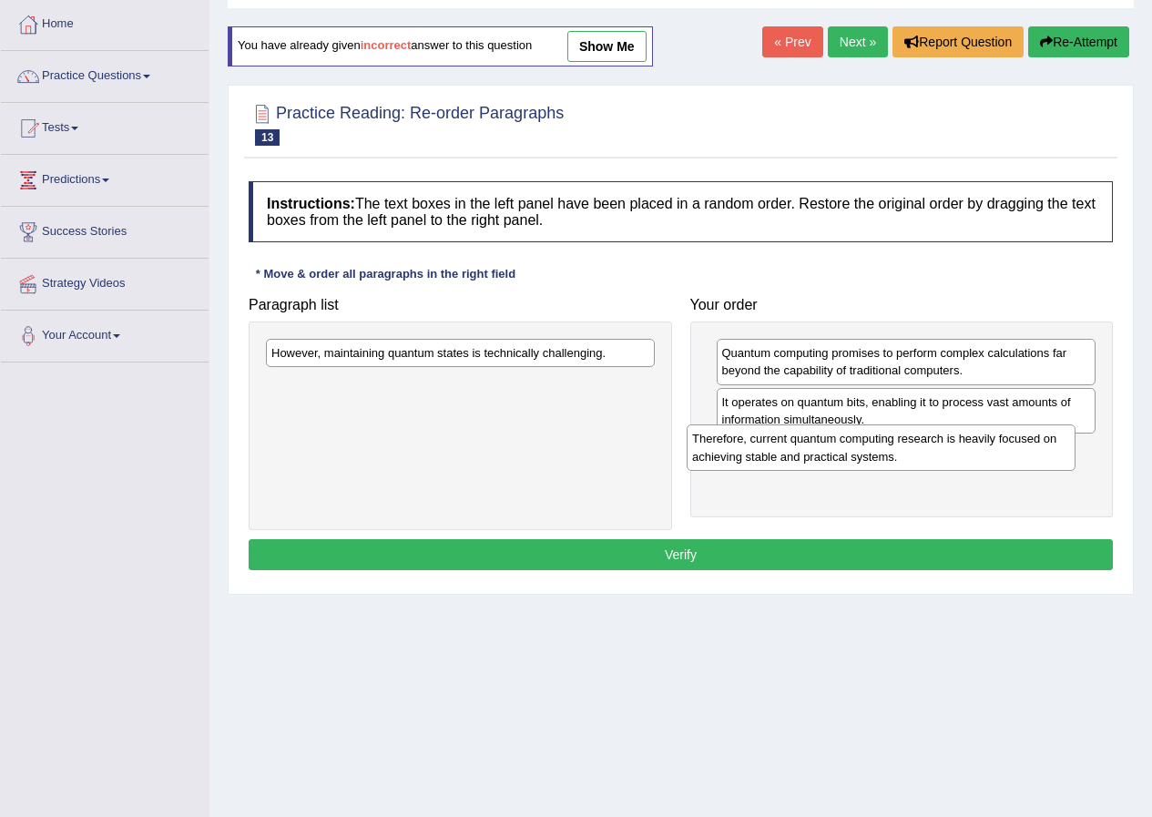
drag, startPoint x: 404, startPoint y: 397, endPoint x: 825, endPoint y: 452, distance: 424.4
click at [825, 452] on div "Therefore, current quantum computing research is heavily focused on achieving s…" at bounding box center [881, 448] width 389 height 46
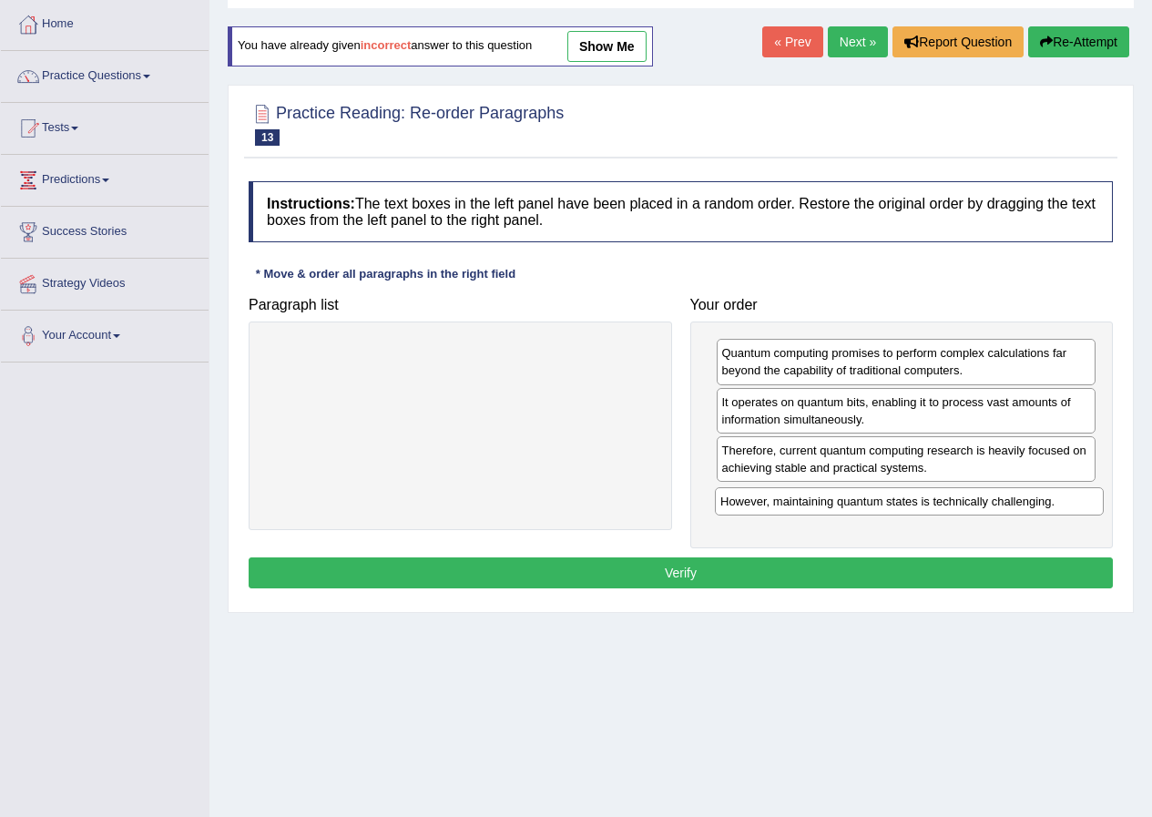
drag, startPoint x: 411, startPoint y: 353, endPoint x: 860, endPoint y: 502, distance: 473.1
click at [860, 502] on div "However, maintaining quantum states is technically challenging." at bounding box center [909, 501] width 389 height 28
click at [645, 577] on button "Verify" at bounding box center [681, 573] width 865 height 31
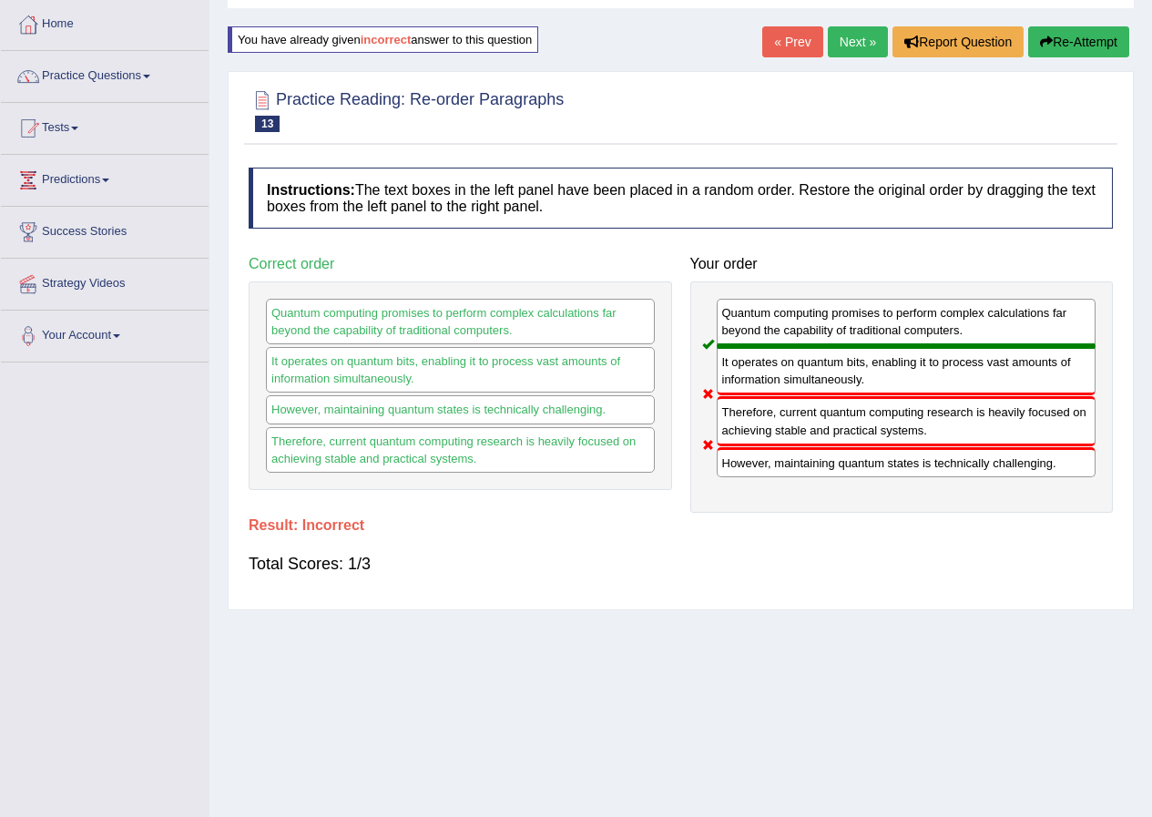
drag, startPoint x: 838, startPoint y: 467, endPoint x: 842, endPoint y: 420, distance: 47.5
click at [842, 420] on div "Quantum computing promises to perform complex calculations far beyond the capab…" at bounding box center [903, 397] width 424 height 231
drag, startPoint x: 842, startPoint y: 420, endPoint x: 850, endPoint y: 465, distance: 45.4
click at [850, 465] on div "Quantum computing promises to perform complex calculations far beyond the capab…" at bounding box center [903, 397] width 424 height 231
drag, startPoint x: 845, startPoint y: 418, endPoint x: 845, endPoint y: 431, distance: 12.8
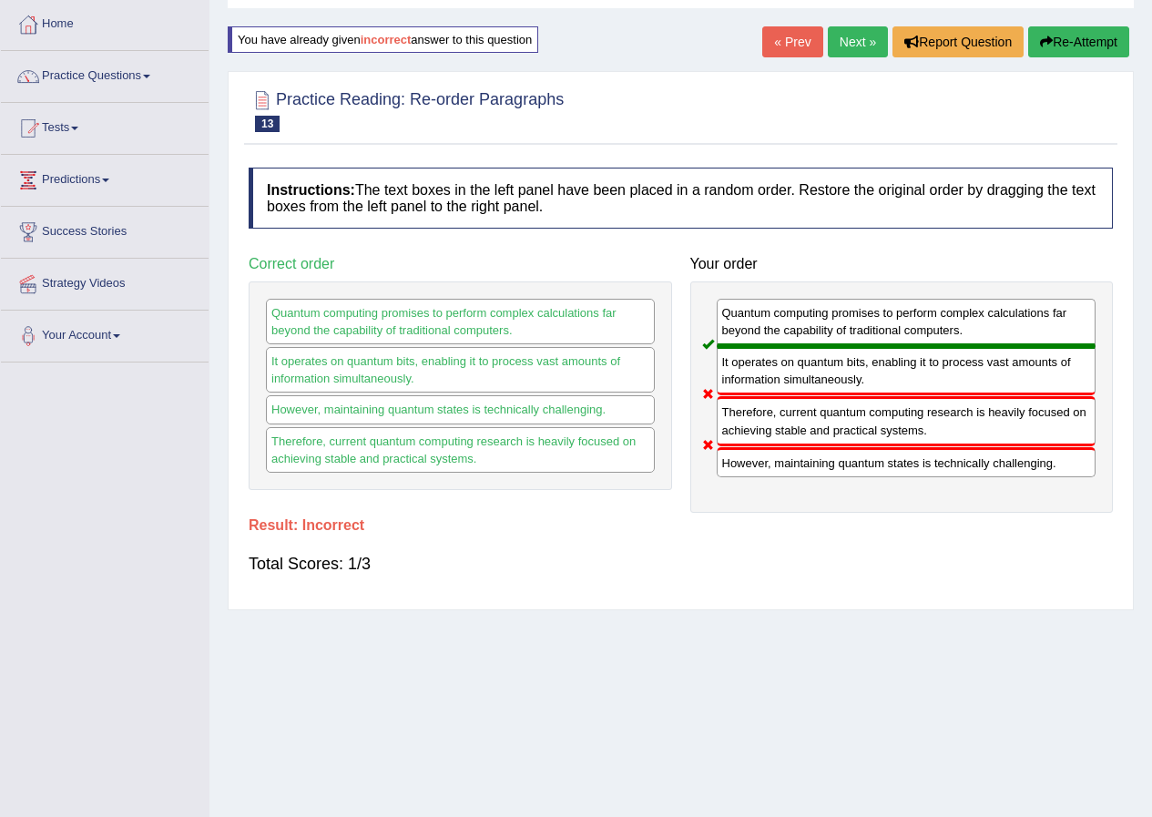
click at [845, 431] on div "Therefore, current quantum computing research is heavily focused on achieving s…" at bounding box center [907, 420] width 380 height 49
click at [851, 34] on link "Next »" at bounding box center [858, 41] width 60 height 31
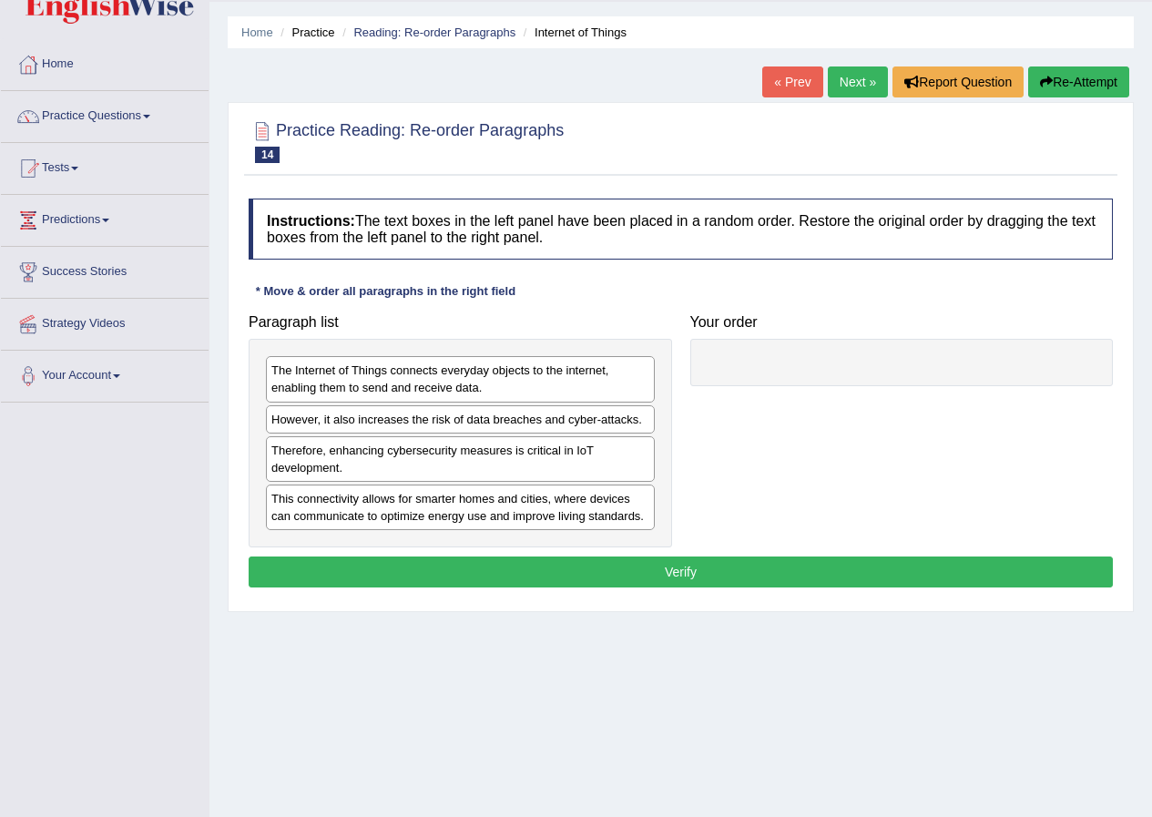
scroll to position [139, 0]
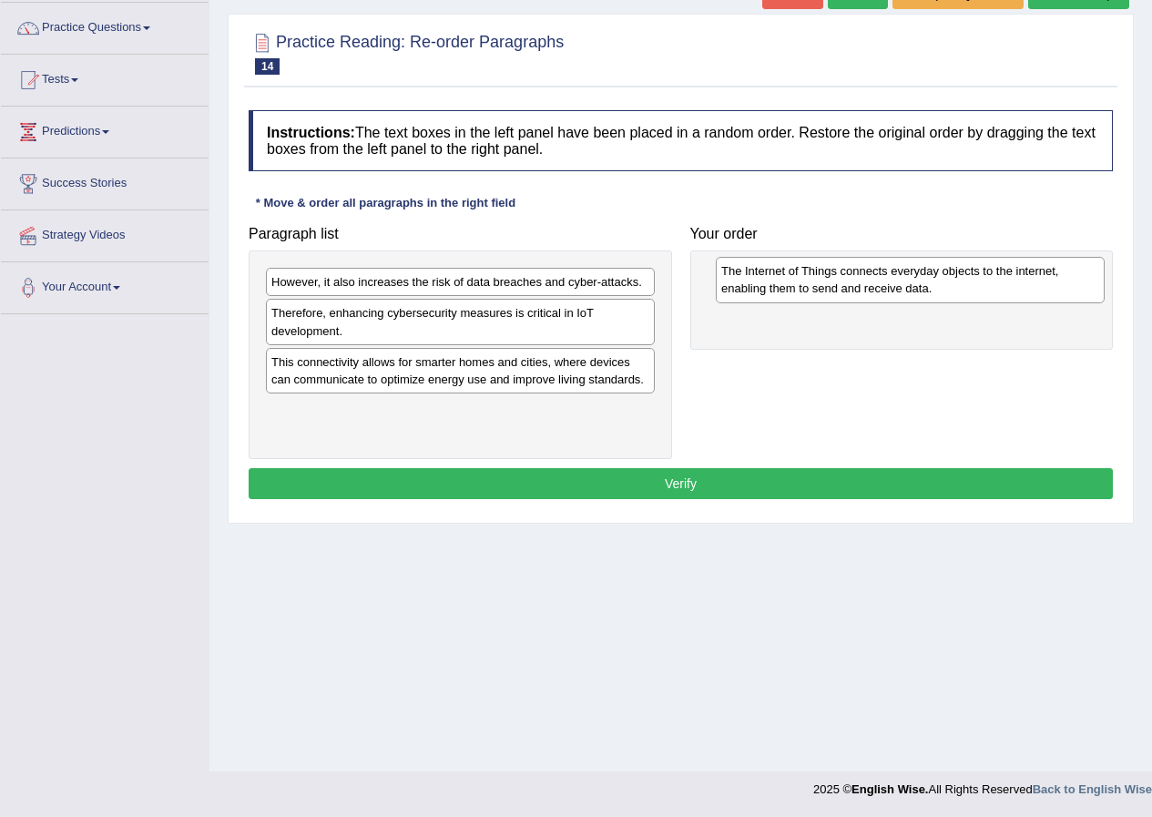
drag, startPoint x: 476, startPoint y: 304, endPoint x: 855, endPoint y: 285, distance: 379.5
click at [855, 285] on div "The Internet of Things connects everyday objects to the internet, enabling them…" at bounding box center [910, 280] width 389 height 46
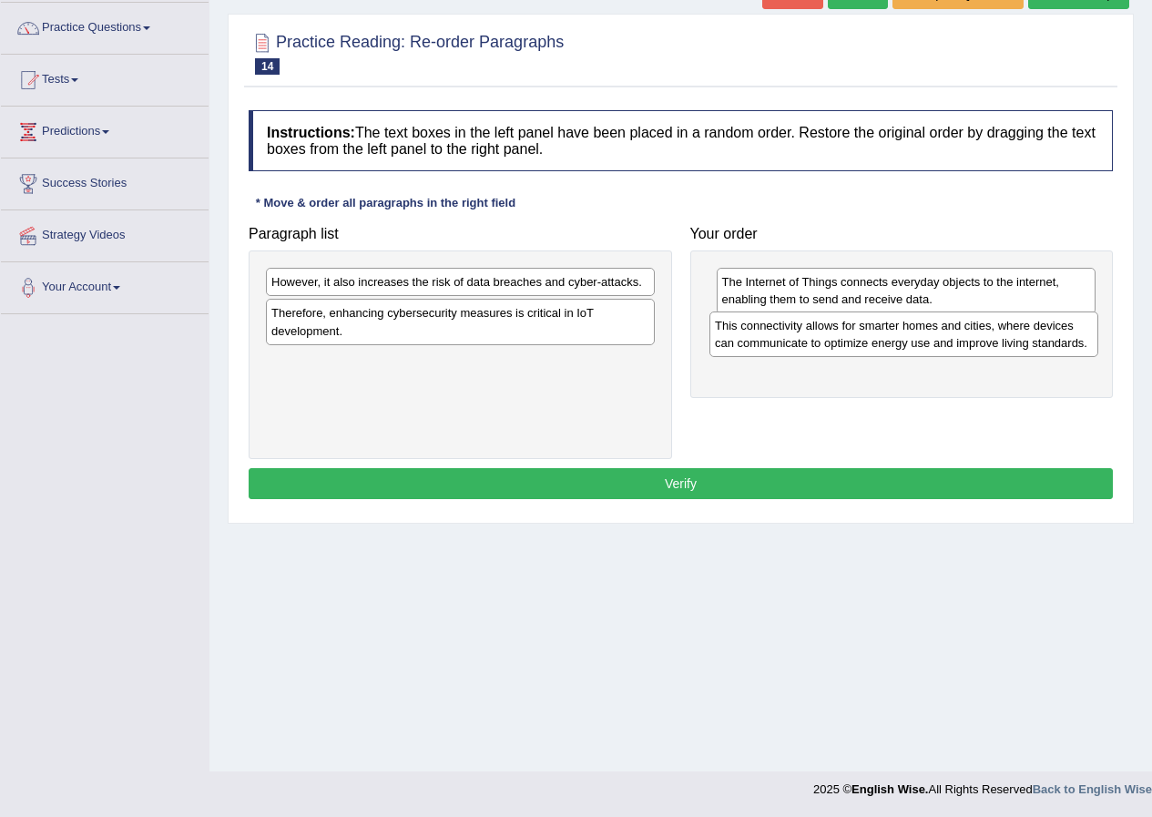
drag, startPoint x: 371, startPoint y: 378, endPoint x: 814, endPoint y: 342, distance: 445.2
click at [814, 342] on div "This connectivity allows for smarter homes and cities, where devices can commun…" at bounding box center [904, 335] width 389 height 46
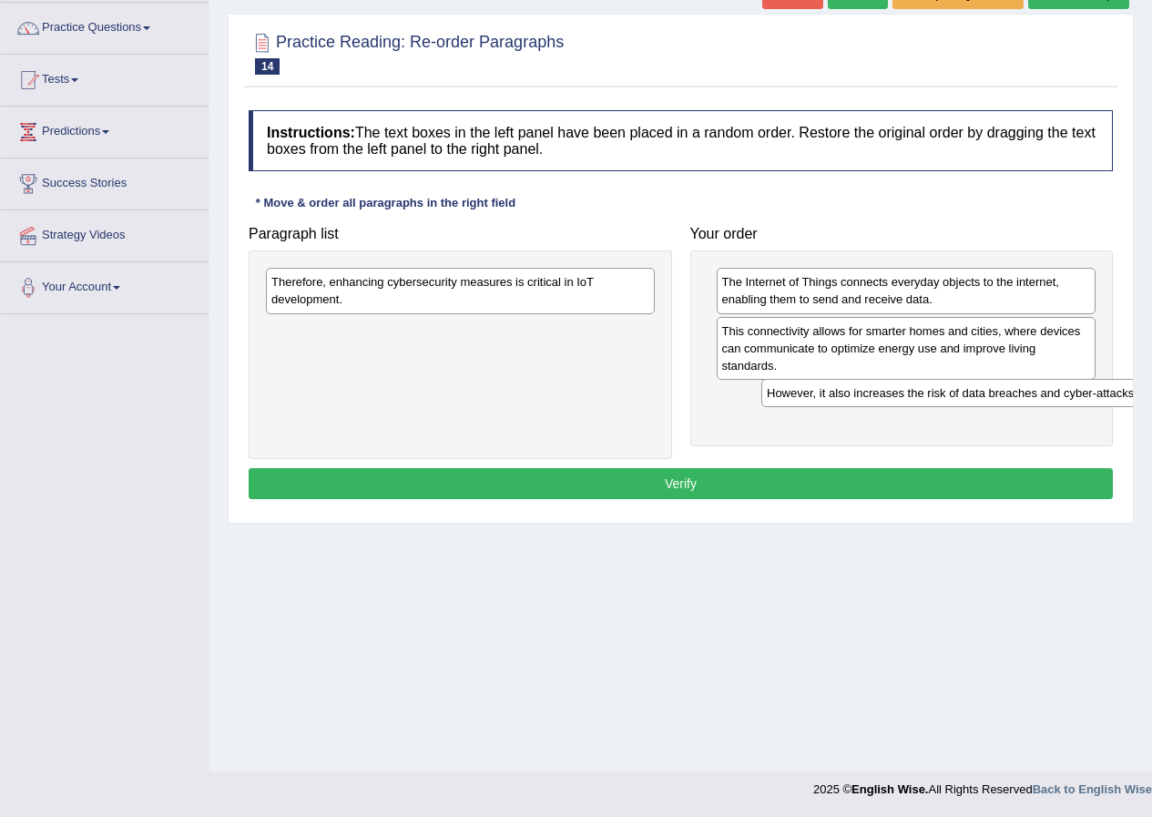
drag, startPoint x: 425, startPoint y: 281, endPoint x: 894, endPoint y: 387, distance: 481.1
click at [894, 387] on div "However, it also increases the risk of data breaches and cyber-attacks." at bounding box center [956, 393] width 389 height 28
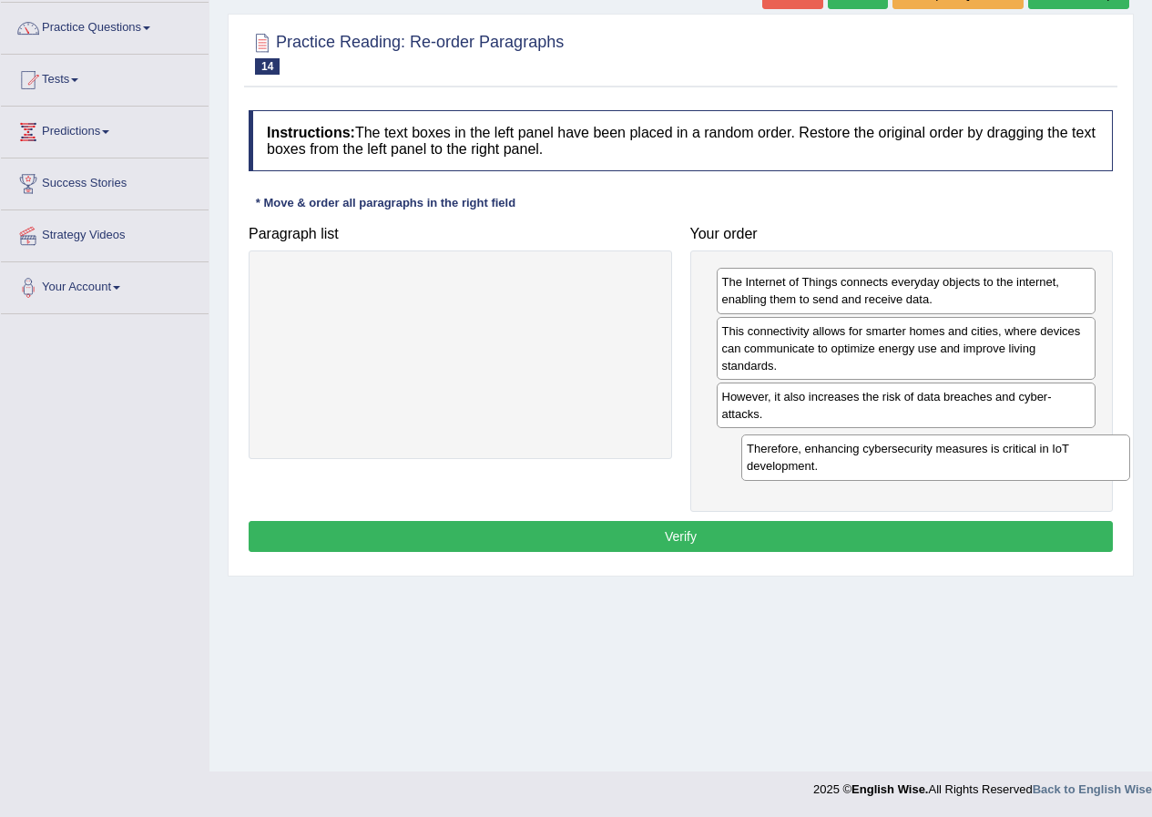
drag, startPoint x: 431, startPoint y: 298, endPoint x: 906, endPoint y: 466, distance: 504.2
click at [906, 466] on div "Therefore, enhancing cybersecurity measures is critical in IoT development." at bounding box center [936, 458] width 389 height 46
click at [714, 550] on button "Verify" at bounding box center [681, 536] width 865 height 31
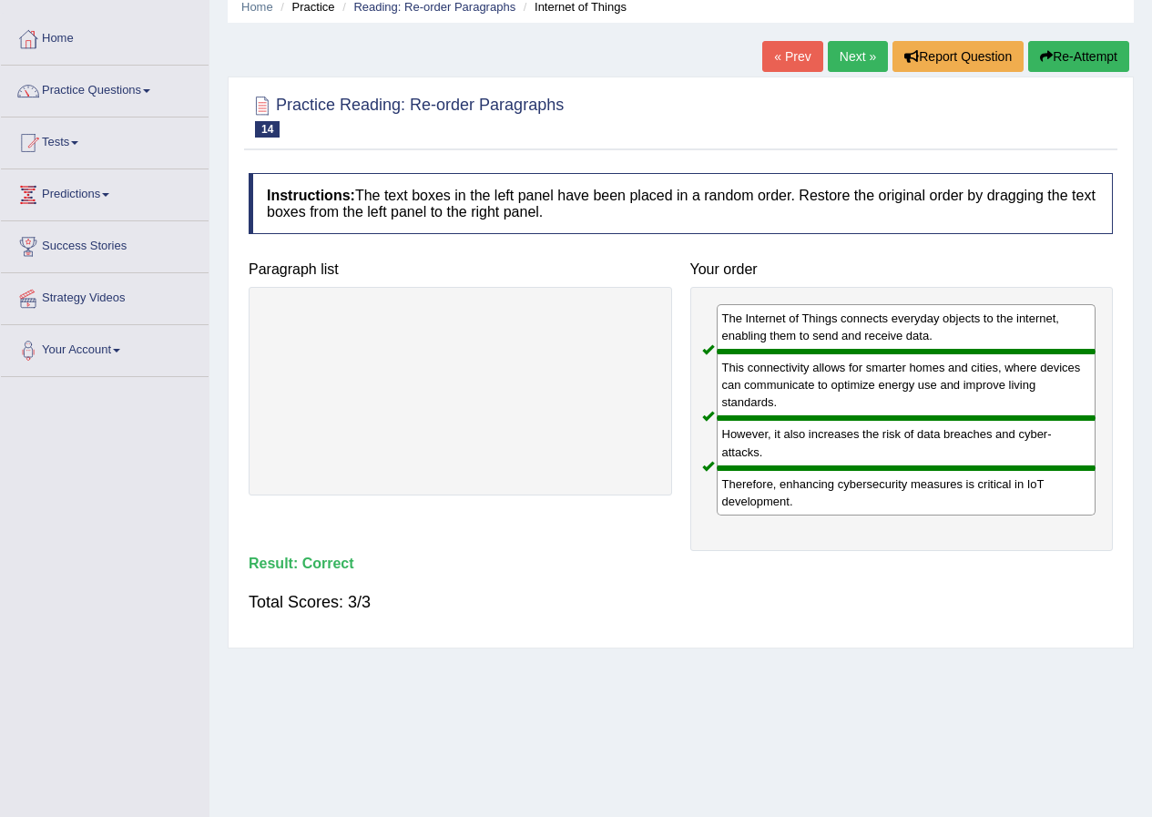
scroll to position [48, 0]
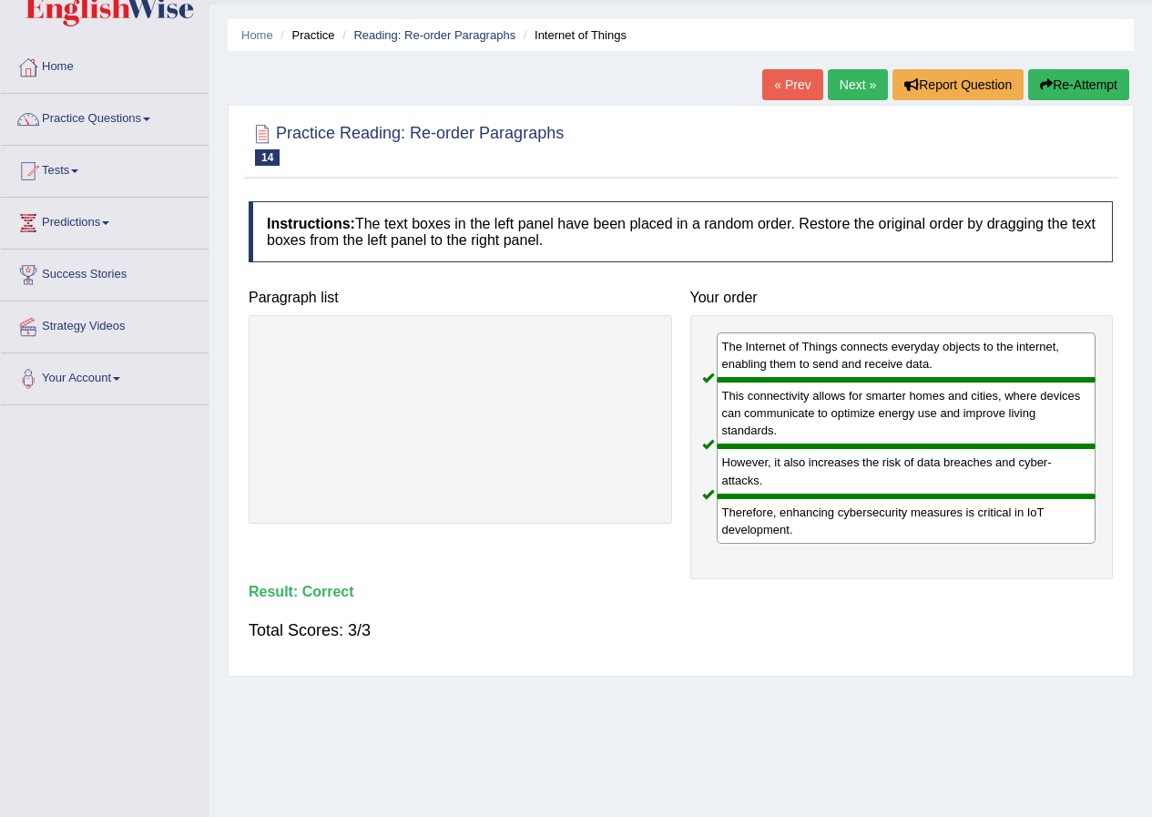
click at [843, 92] on link "Next »" at bounding box center [858, 84] width 60 height 31
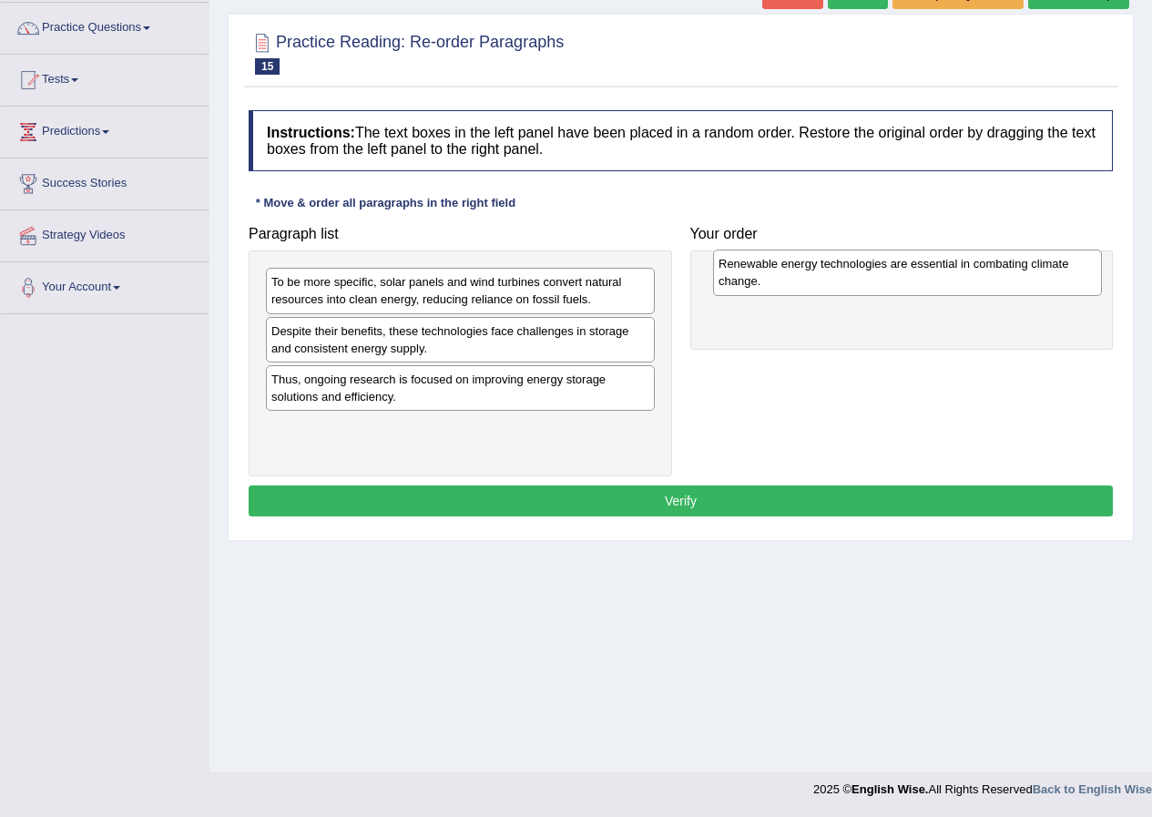
drag, startPoint x: 520, startPoint y: 300, endPoint x: 968, endPoint y: 282, distance: 447.7
click at [968, 282] on div "Renewable energy technologies are essential in combating climate change." at bounding box center [907, 273] width 389 height 46
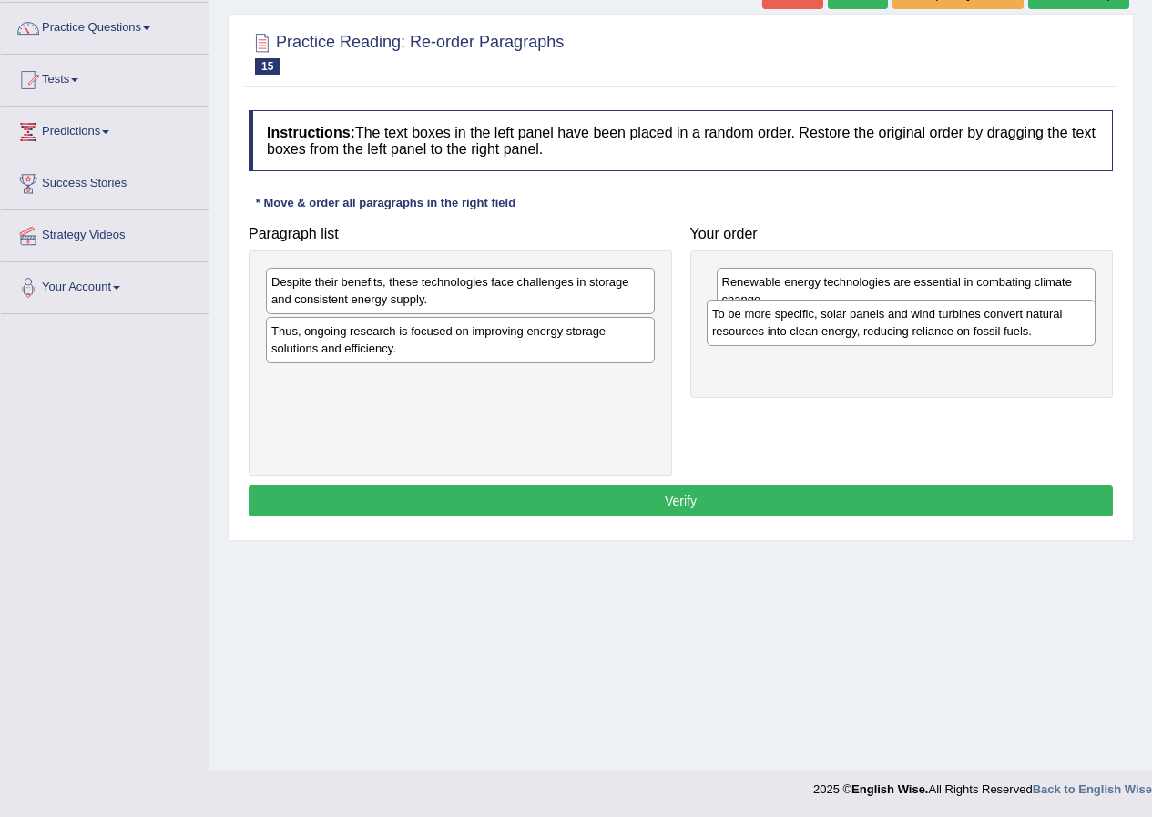
drag, startPoint x: 389, startPoint y: 293, endPoint x: 830, endPoint y: 326, distance: 442.2
click at [830, 326] on div "To be more specific, solar panels and wind turbines convert natural resources i…" at bounding box center [901, 323] width 389 height 46
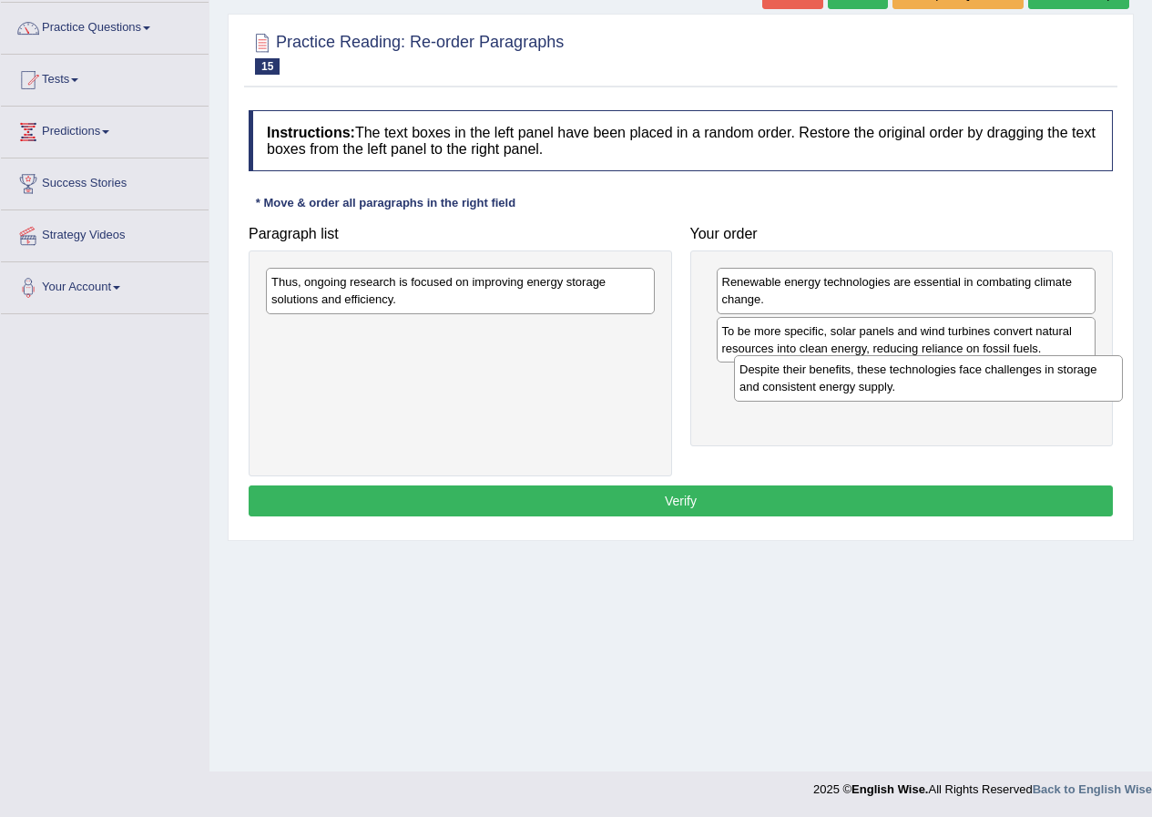
drag, startPoint x: 467, startPoint y: 333, endPoint x: 841, endPoint y: 386, distance: 377.2
click at [841, 386] on div "Despite their benefits, these technologies face challenges in storage and consi…" at bounding box center [928, 378] width 389 height 46
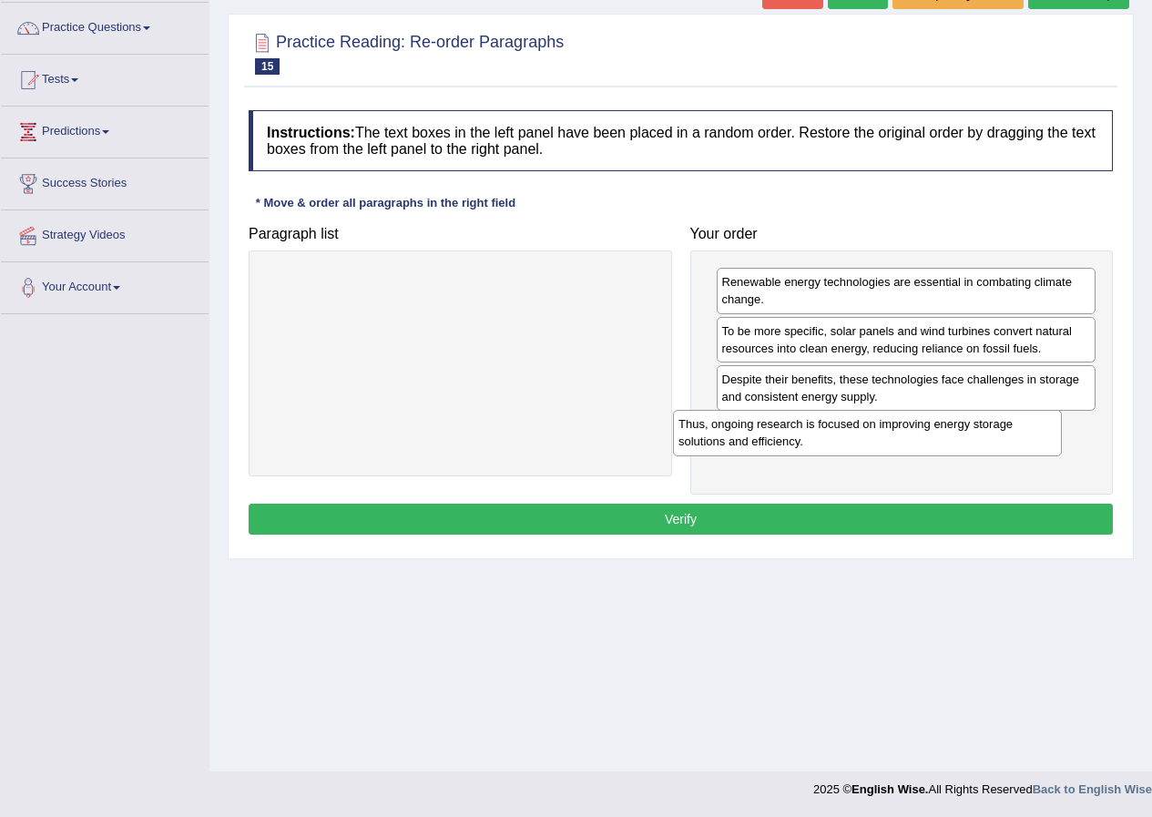
drag, startPoint x: 487, startPoint y: 319, endPoint x: 880, endPoint y: 432, distance: 408.6
click at [880, 432] on div "Thus, ongoing research is focused on improving energy storage solutions and eff…" at bounding box center [867, 433] width 389 height 46
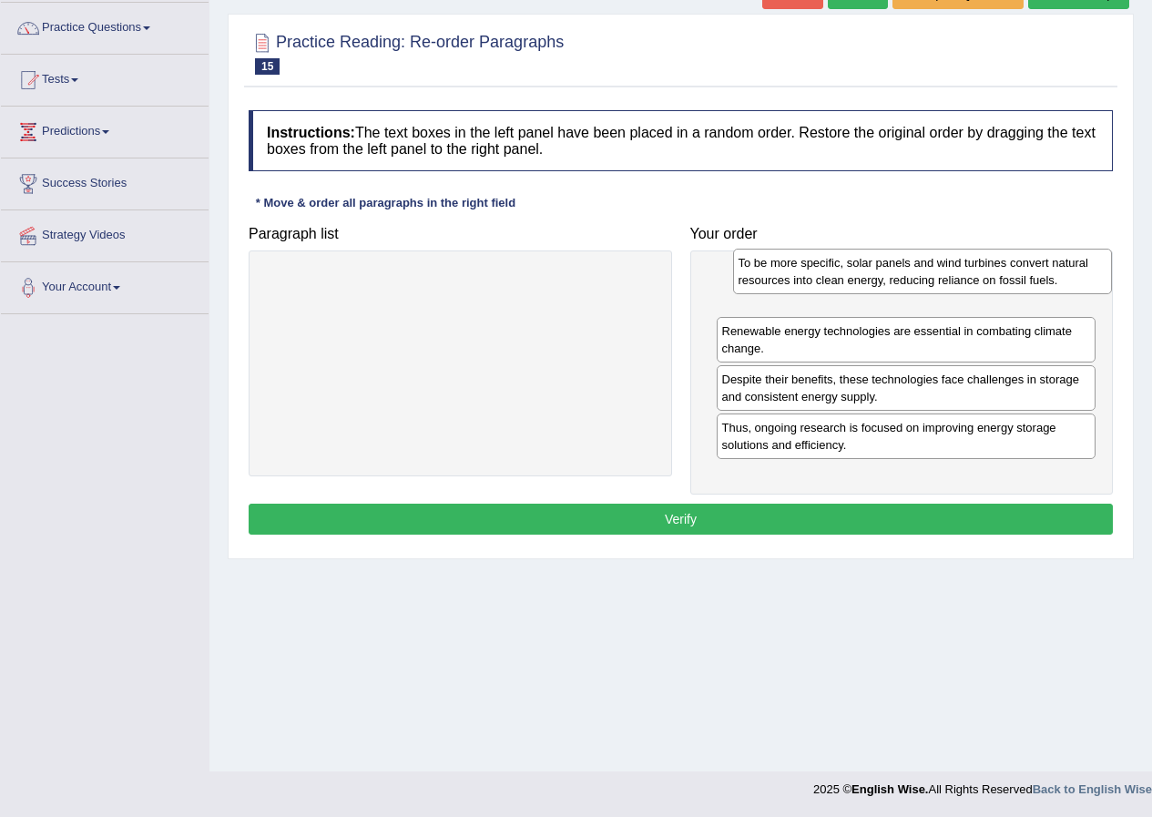
drag, startPoint x: 865, startPoint y: 353, endPoint x: 881, endPoint y: 284, distance: 70.3
click at [881, 284] on div "To be more specific, solar panels and wind turbines convert natural resources i…" at bounding box center [923, 272] width 380 height 46
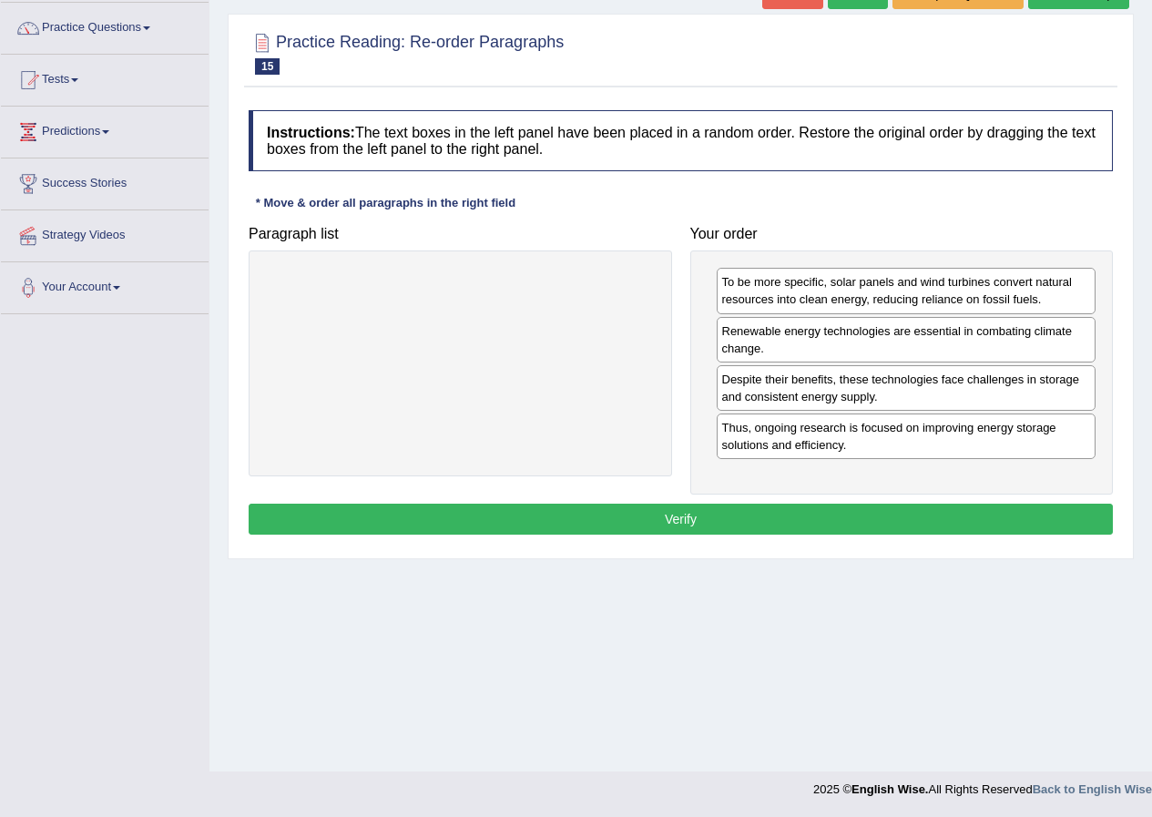
click at [814, 517] on button "Verify" at bounding box center [681, 519] width 865 height 31
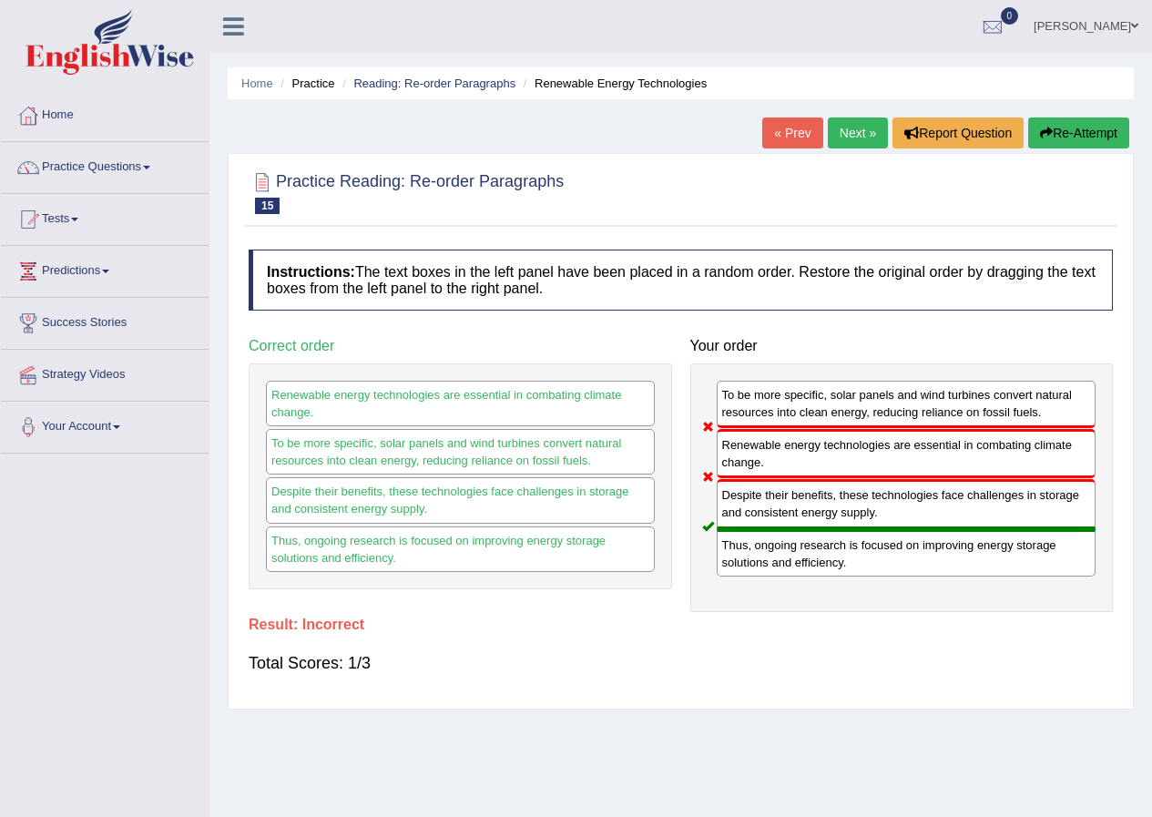
click at [837, 133] on link "Next »" at bounding box center [858, 133] width 60 height 31
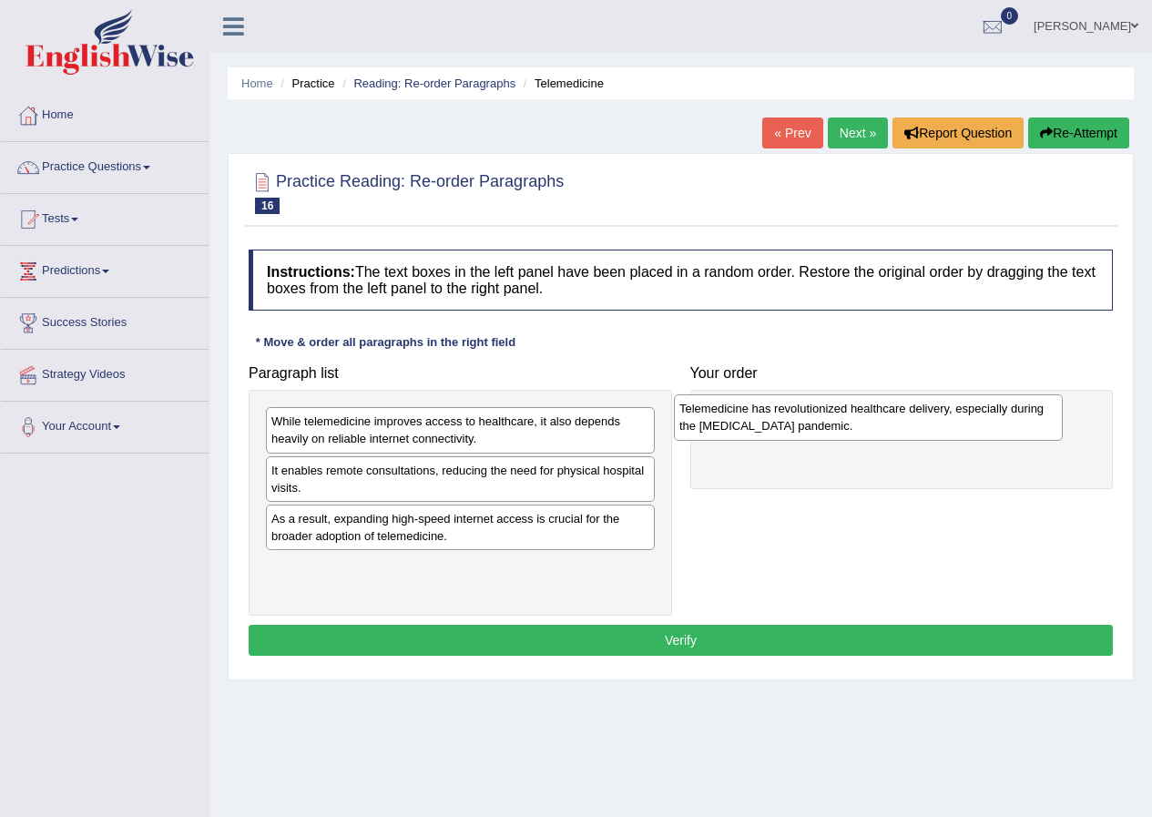
drag, startPoint x: 426, startPoint y: 433, endPoint x: 839, endPoint y: 418, distance: 413.0
click at [838, 419] on div "Telemedicine has revolutionized healthcare delivery, especially during the [MED…" at bounding box center [868, 417] width 389 height 46
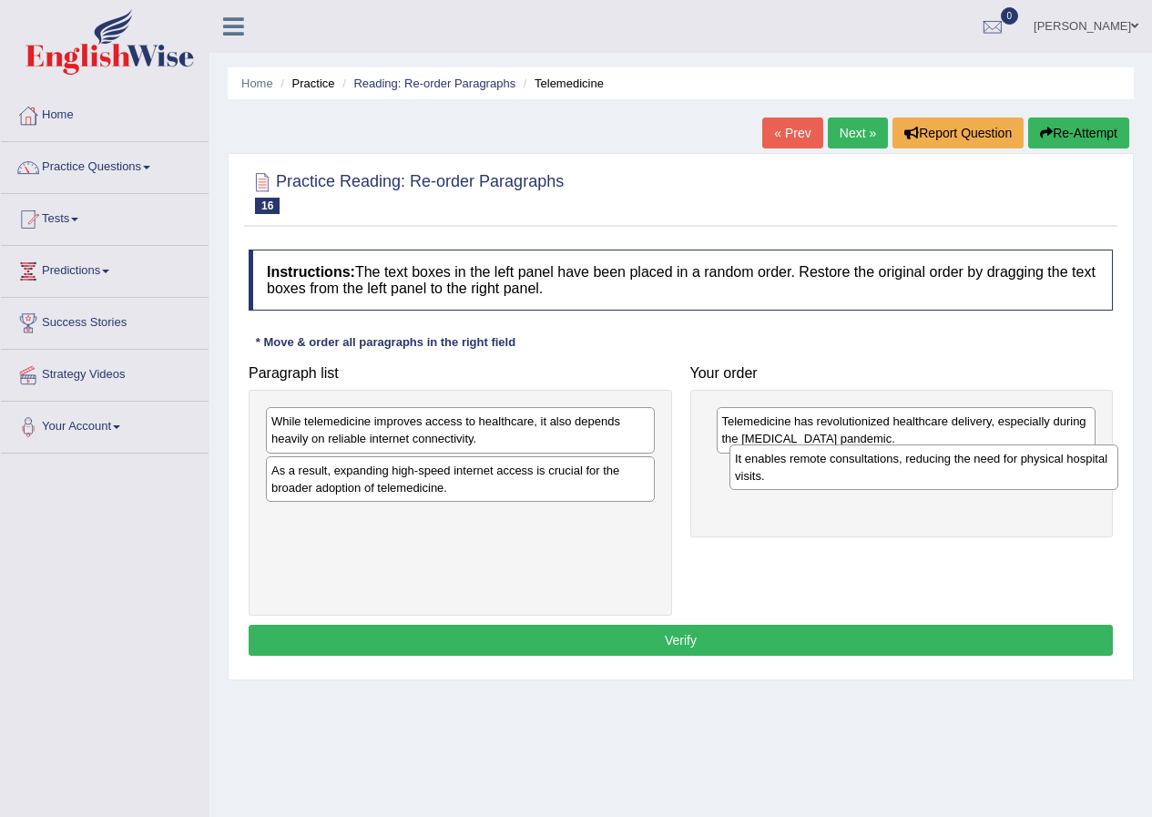
drag, startPoint x: 434, startPoint y: 486, endPoint x: 886, endPoint y: 475, distance: 452.0
click at [886, 475] on div "It enables remote consultations, reducing the need for physical hospital visits." at bounding box center [924, 468] width 389 height 46
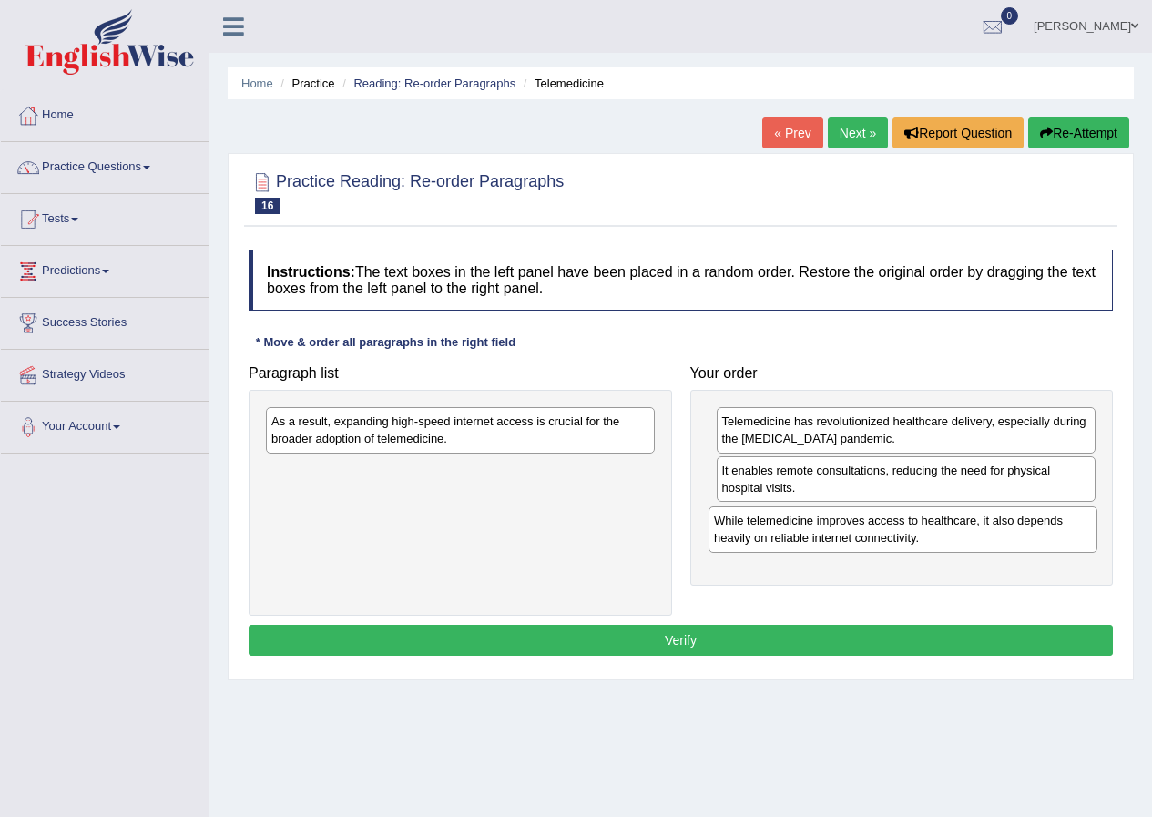
drag, startPoint x: 436, startPoint y: 440, endPoint x: 871, endPoint y: 524, distance: 442.6
click at [871, 524] on div "While telemedicine improves access to healthcare, it also depends heavily on re…" at bounding box center [903, 530] width 389 height 46
click at [399, 453] on div "As a result, expanding high-speed internet access is crucial for the broader ad…" at bounding box center [460, 430] width 389 height 46
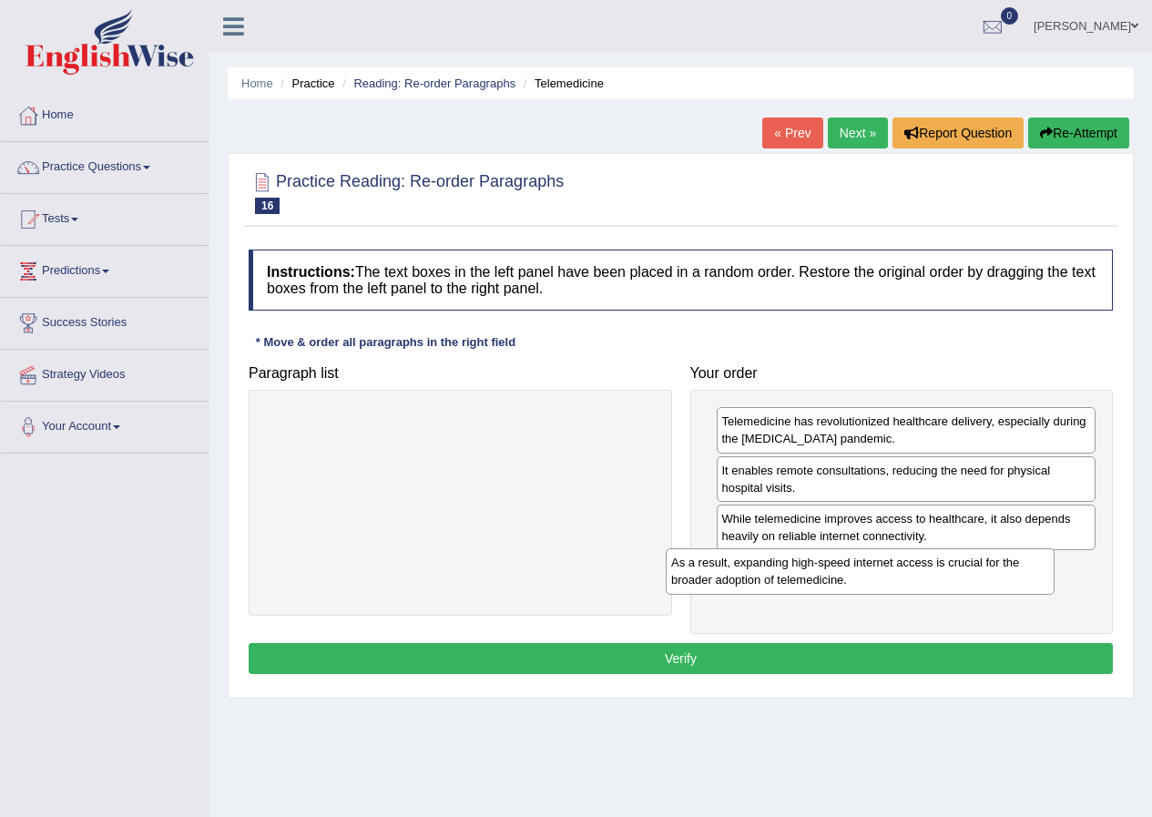
drag, startPoint x: 399, startPoint y: 431, endPoint x: 811, endPoint y: 579, distance: 437.4
click at [811, 579] on div "As a result, expanding high-speed internet access is crucial for the broader ad…" at bounding box center [860, 571] width 389 height 46
click at [739, 660] on button "Verify" at bounding box center [681, 658] width 865 height 31
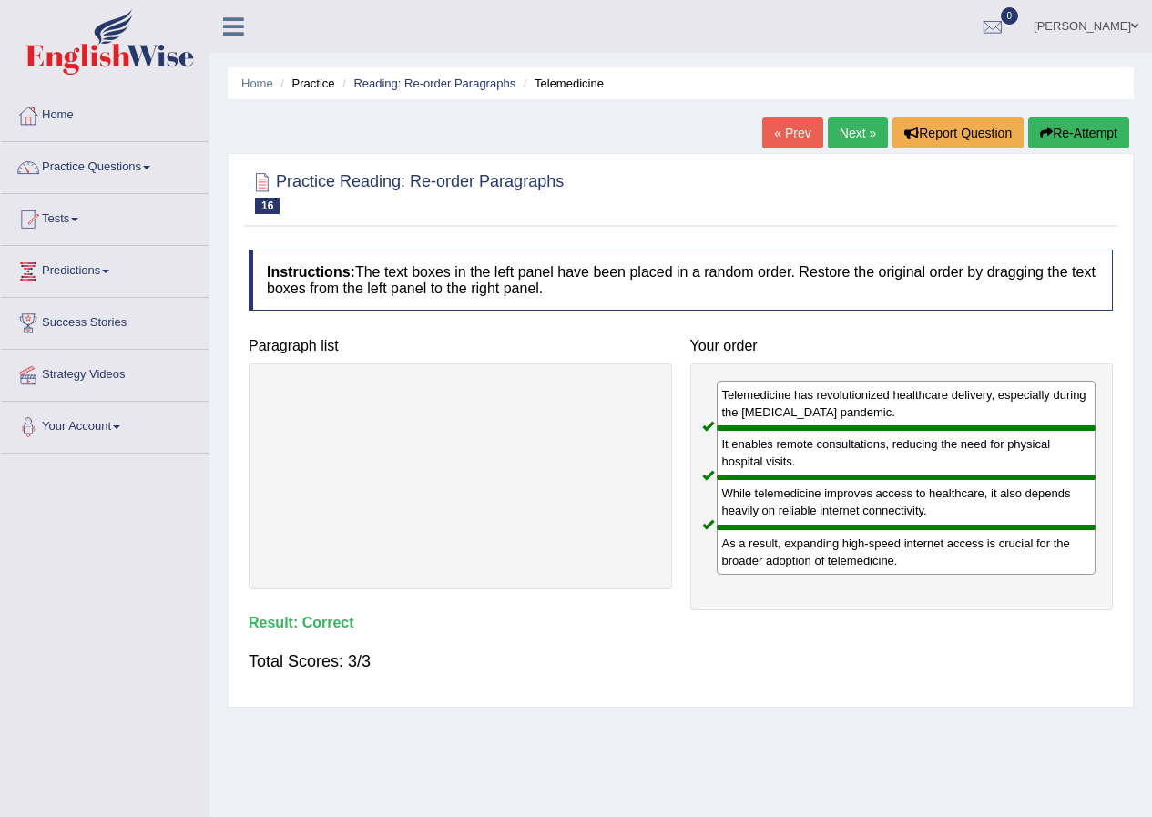
click at [307, 86] on li "Practice" at bounding box center [305, 83] width 58 height 17
click at [150, 169] on span at bounding box center [146, 168] width 7 height 4
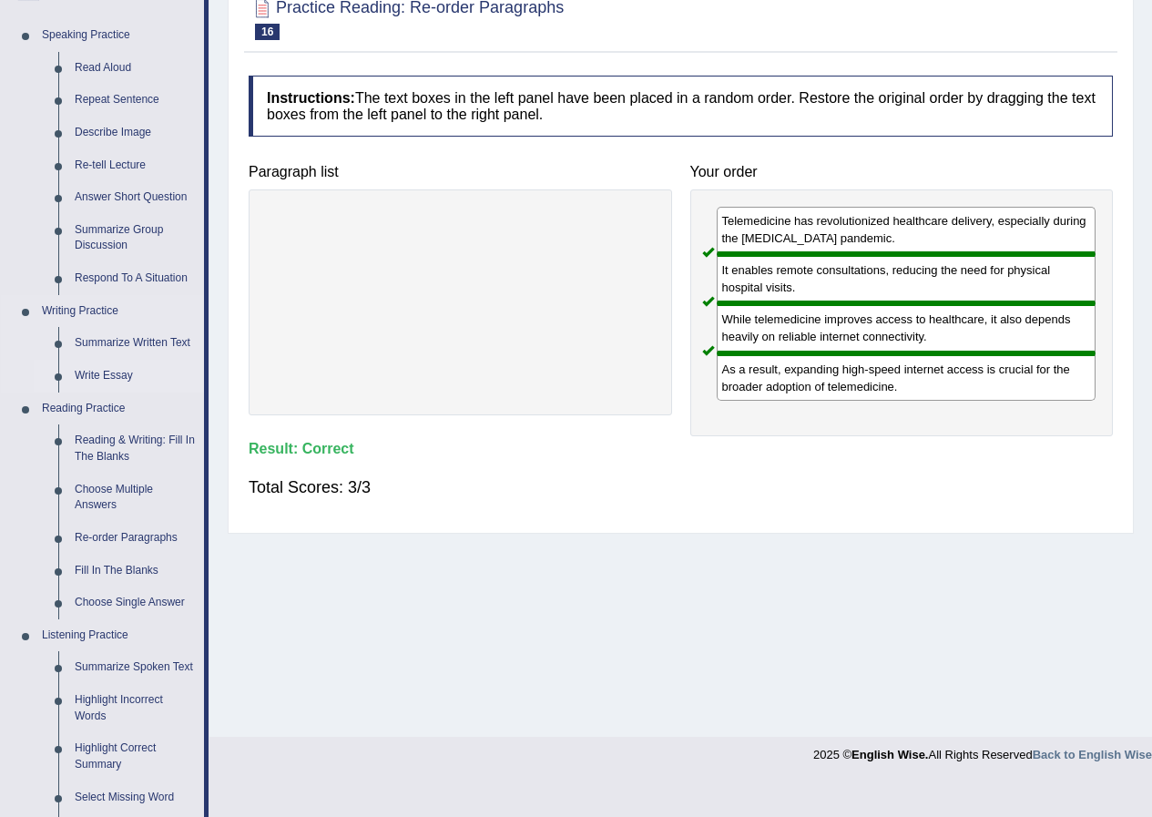
scroll to position [182, 0]
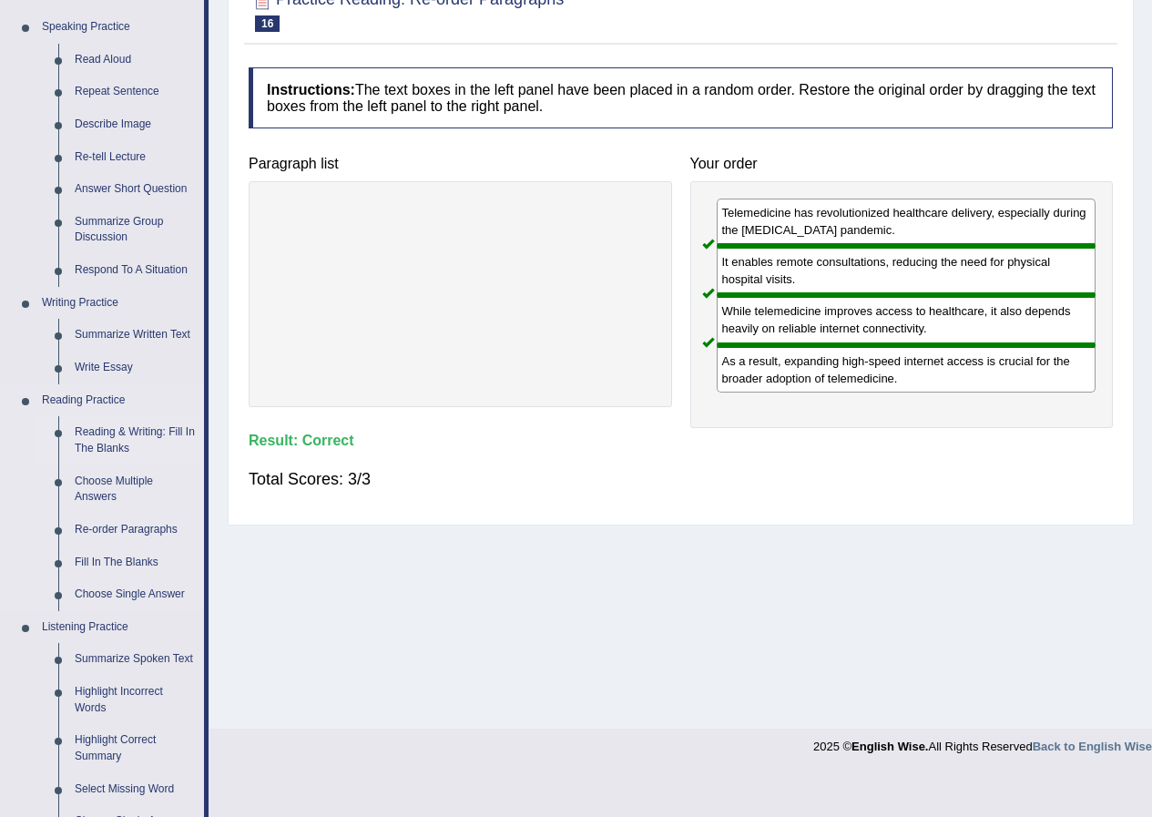
click at [98, 443] on link "Reading & Writing: Fill In The Blanks" at bounding box center [136, 440] width 138 height 48
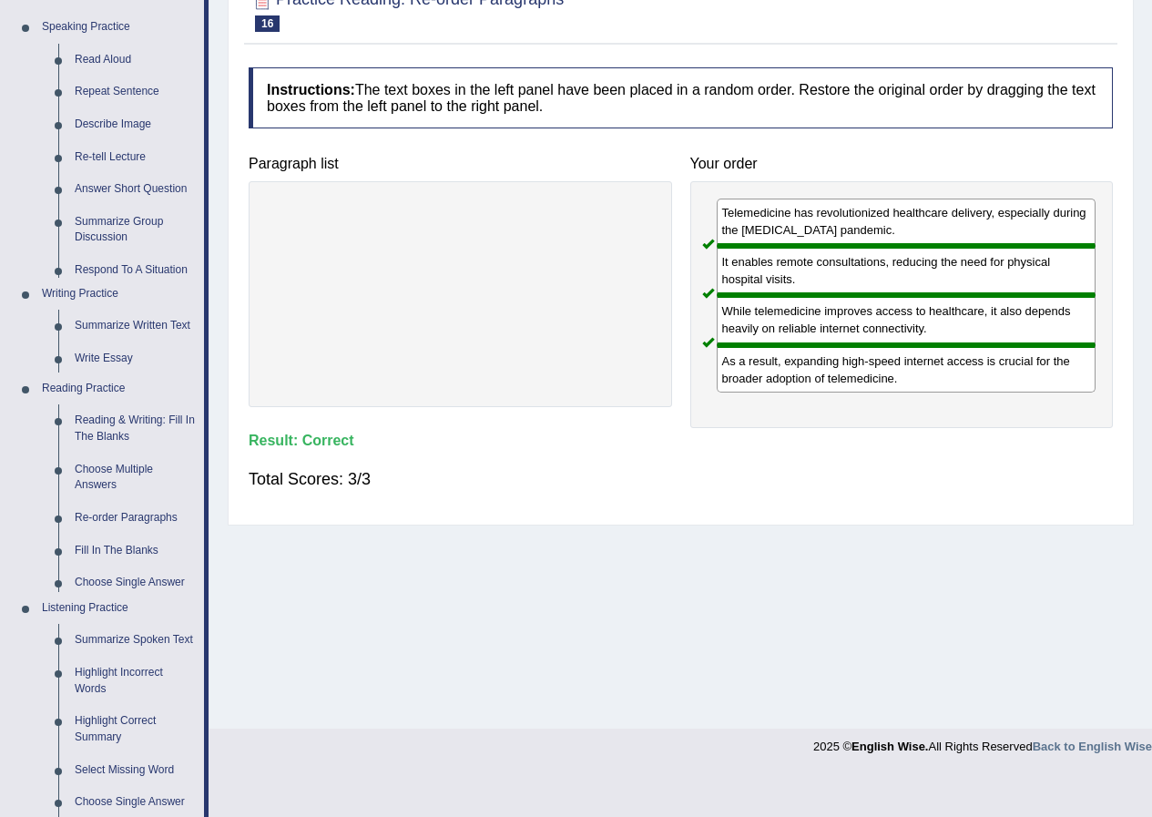
scroll to position [139, 0]
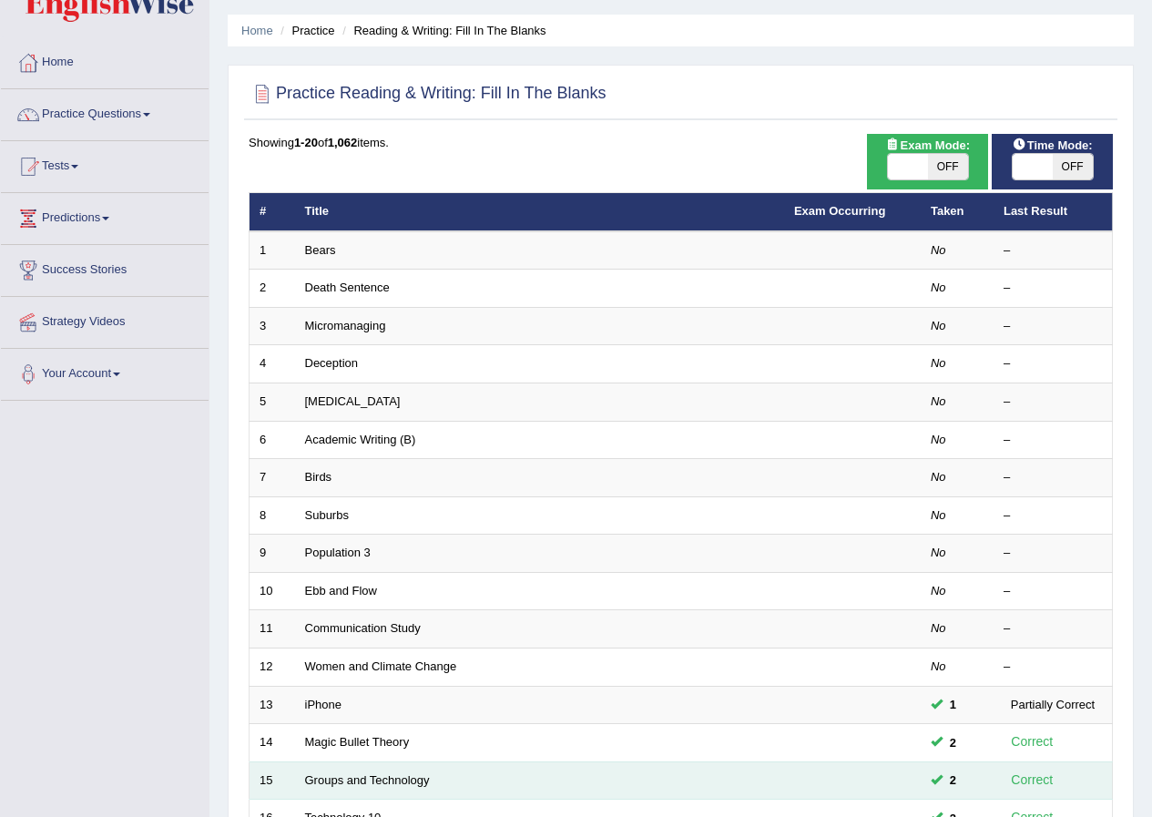
scroll to position [25, 0]
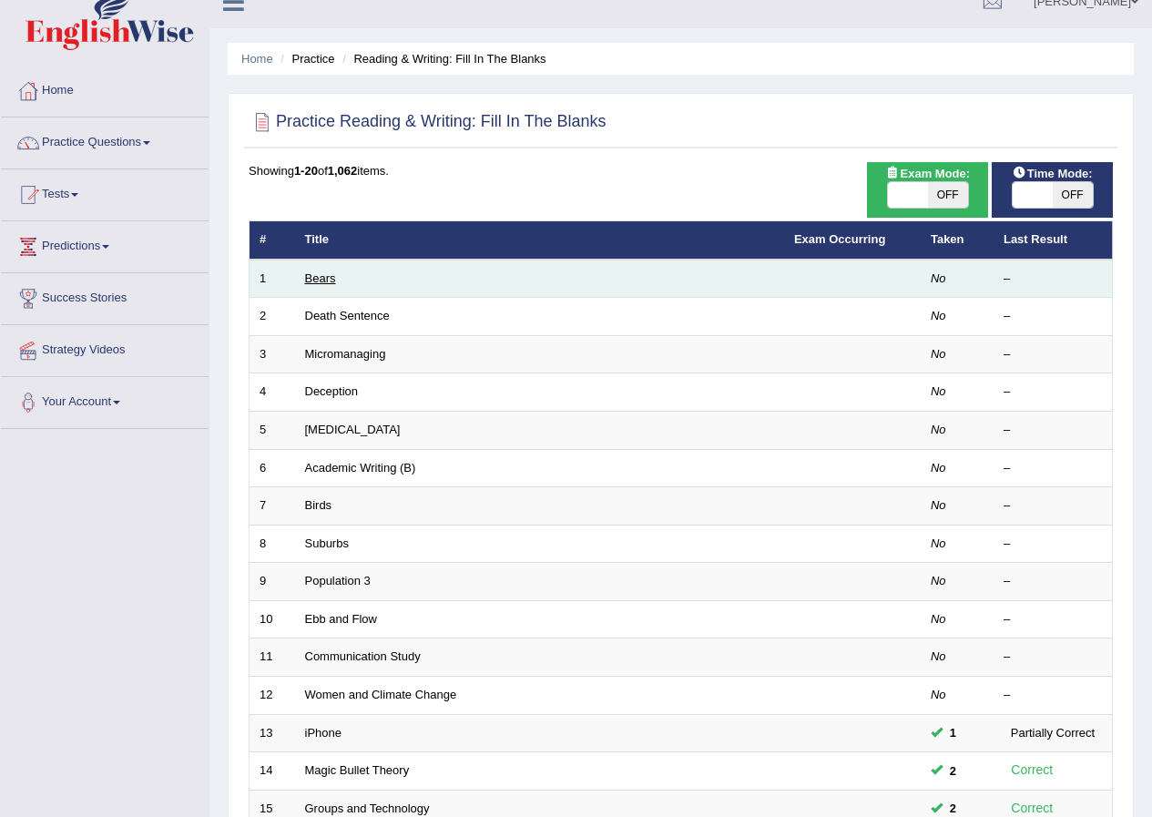
click at [312, 278] on link "Bears" at bounding box center [320, 278] width 31 height 14
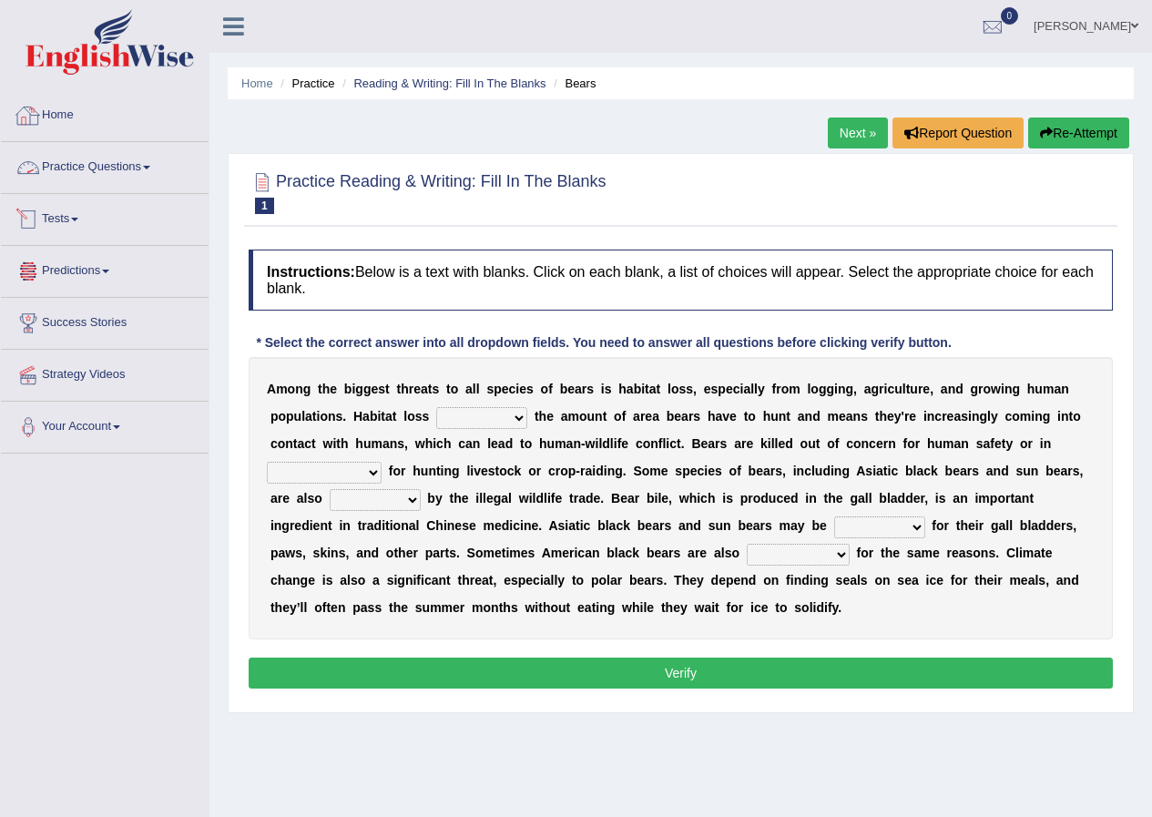
click at [80, 222] on link "Tests" at bounding box center [105, 217] width 208 height 46
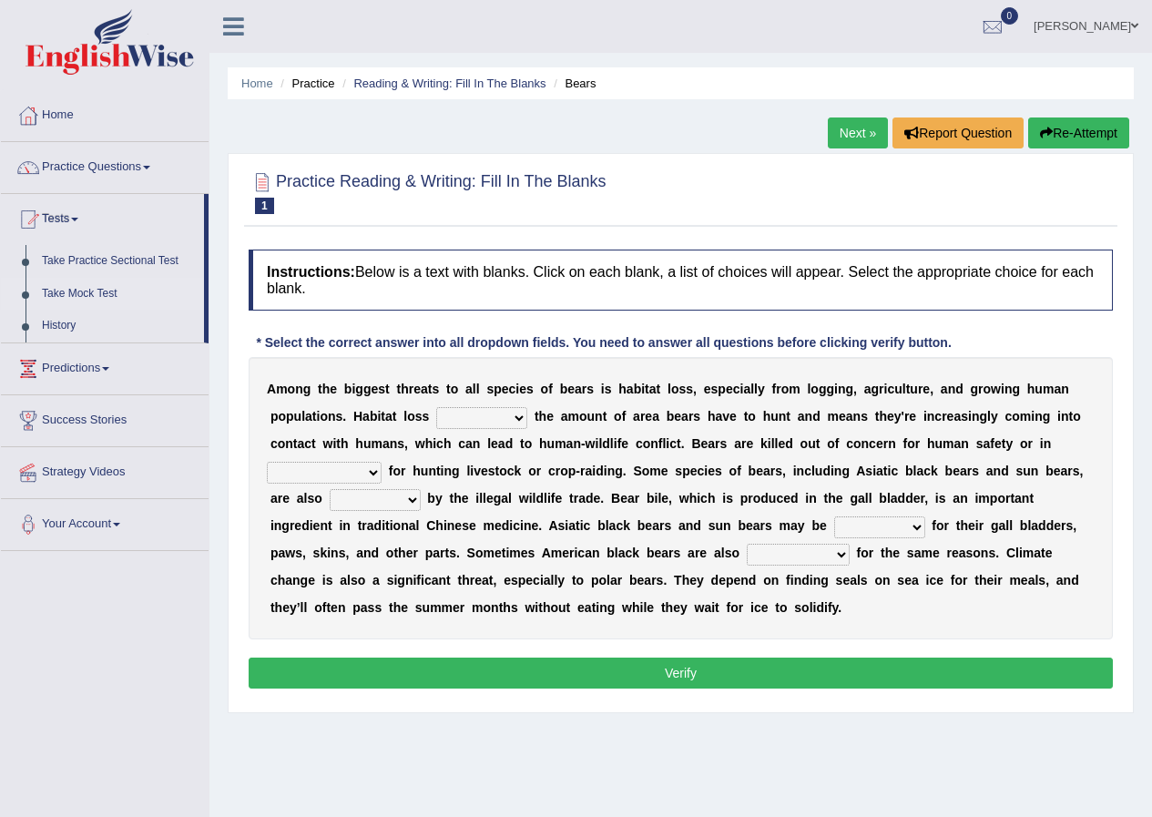
click at [78, 291] on link "Take Mock Test" at bounding box center [119, 294] width 170 height 33
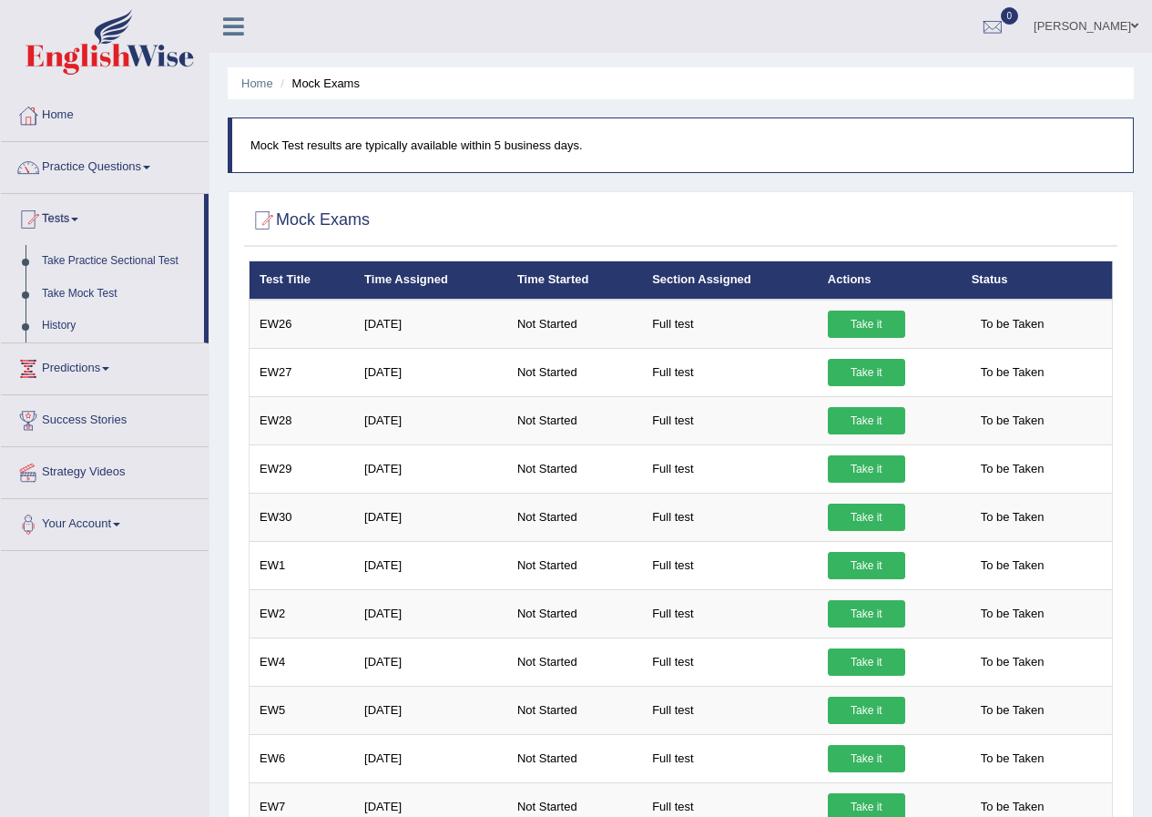
click at [63, 324] on link "History" at bounding box center [119, 326] width 170 height 33
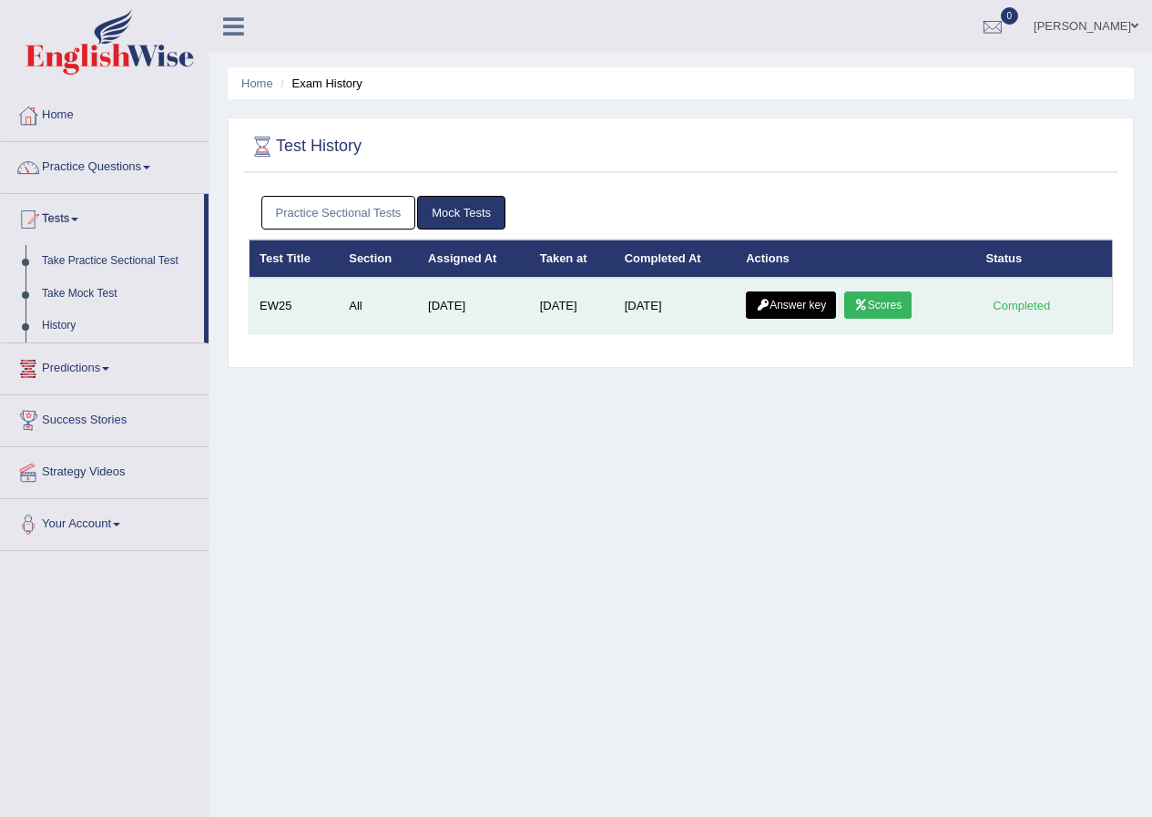
click at [793, 308] on link "Answer key" at bounding box center [791, 305] width 90 height 27
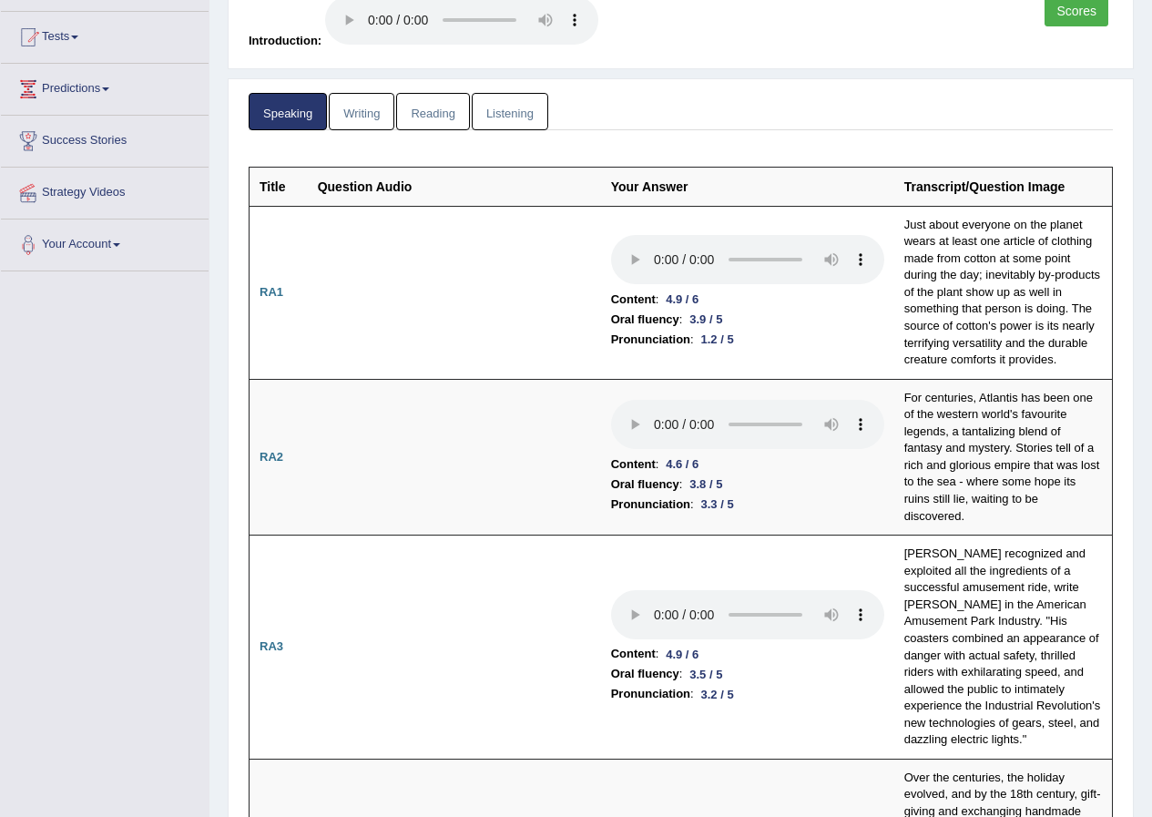
click at [432, 117] on link "Reading" at bounding box center [432, 111] width 73 height 37
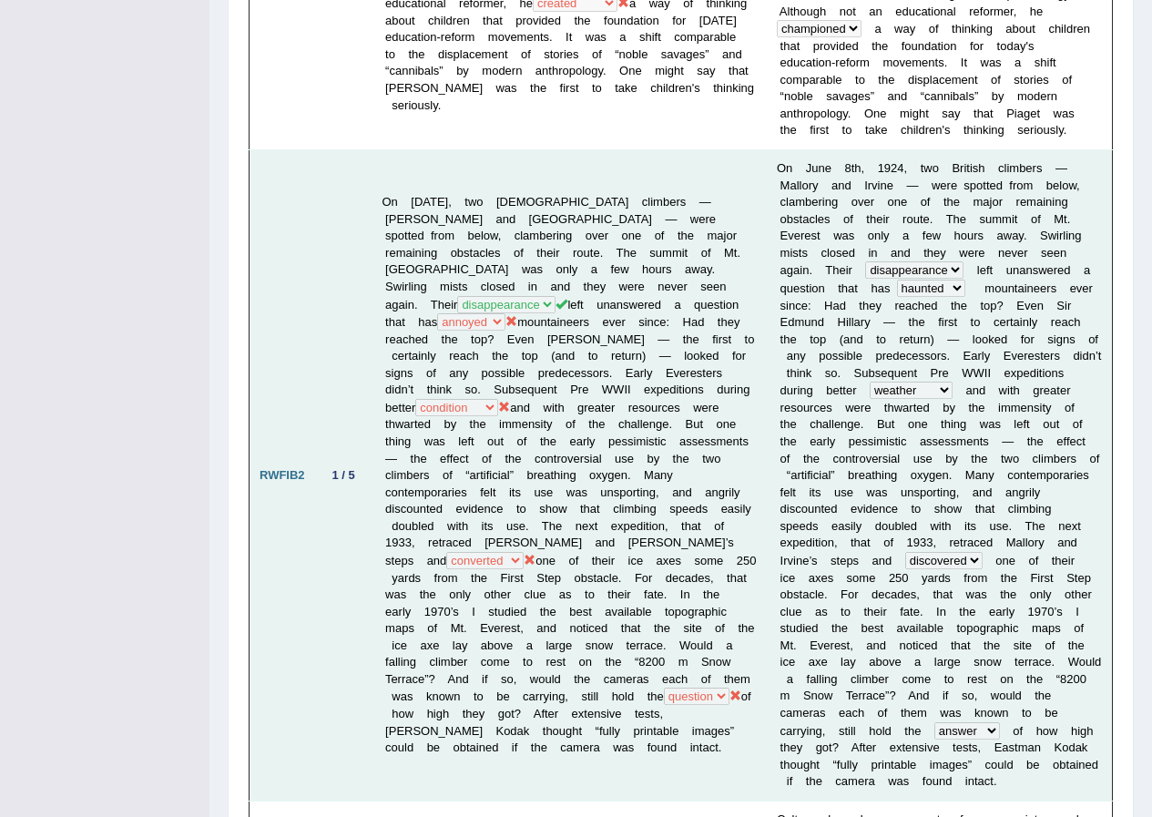
scroll to position [820, 0]
